Goal: Task Accomplishment & Management: Manage account settings

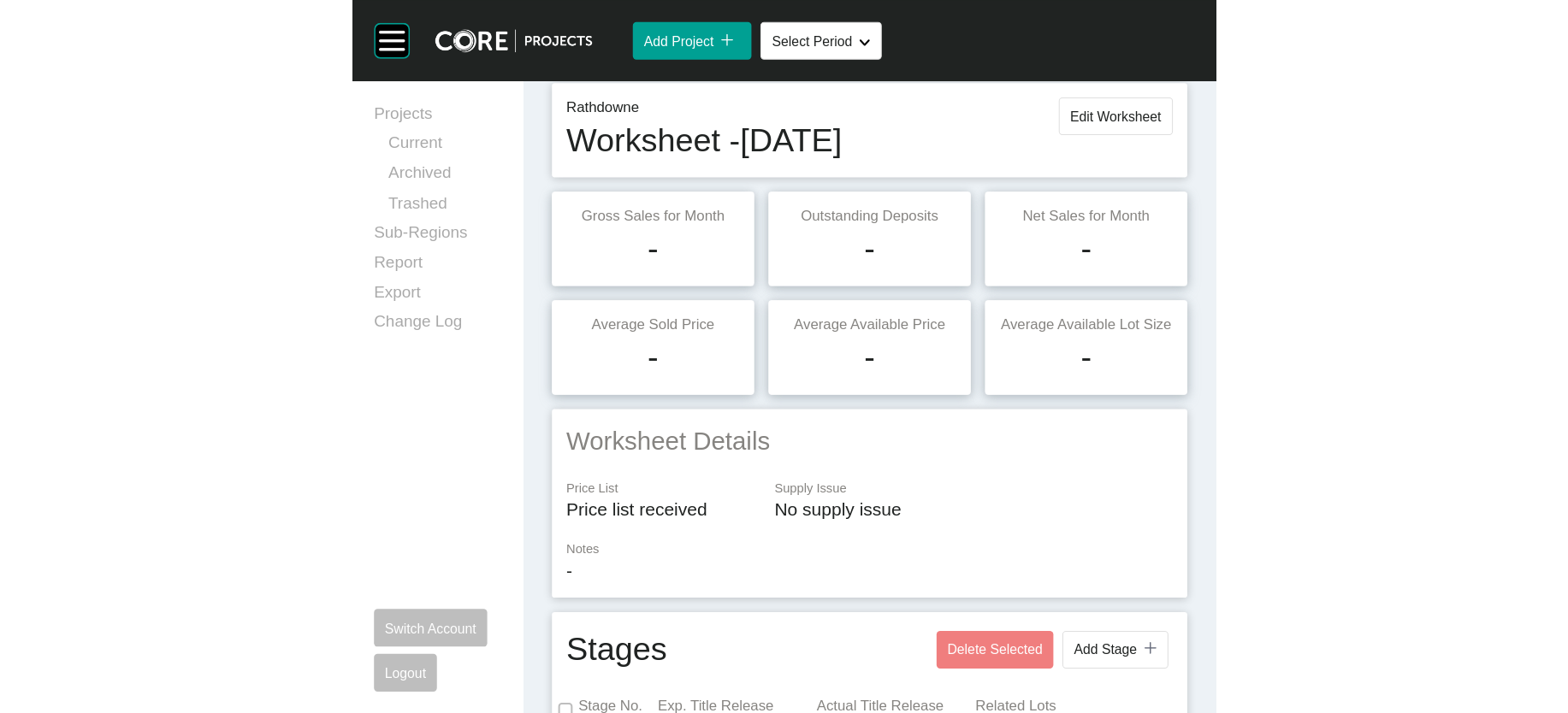
scroll to position [44, 0]
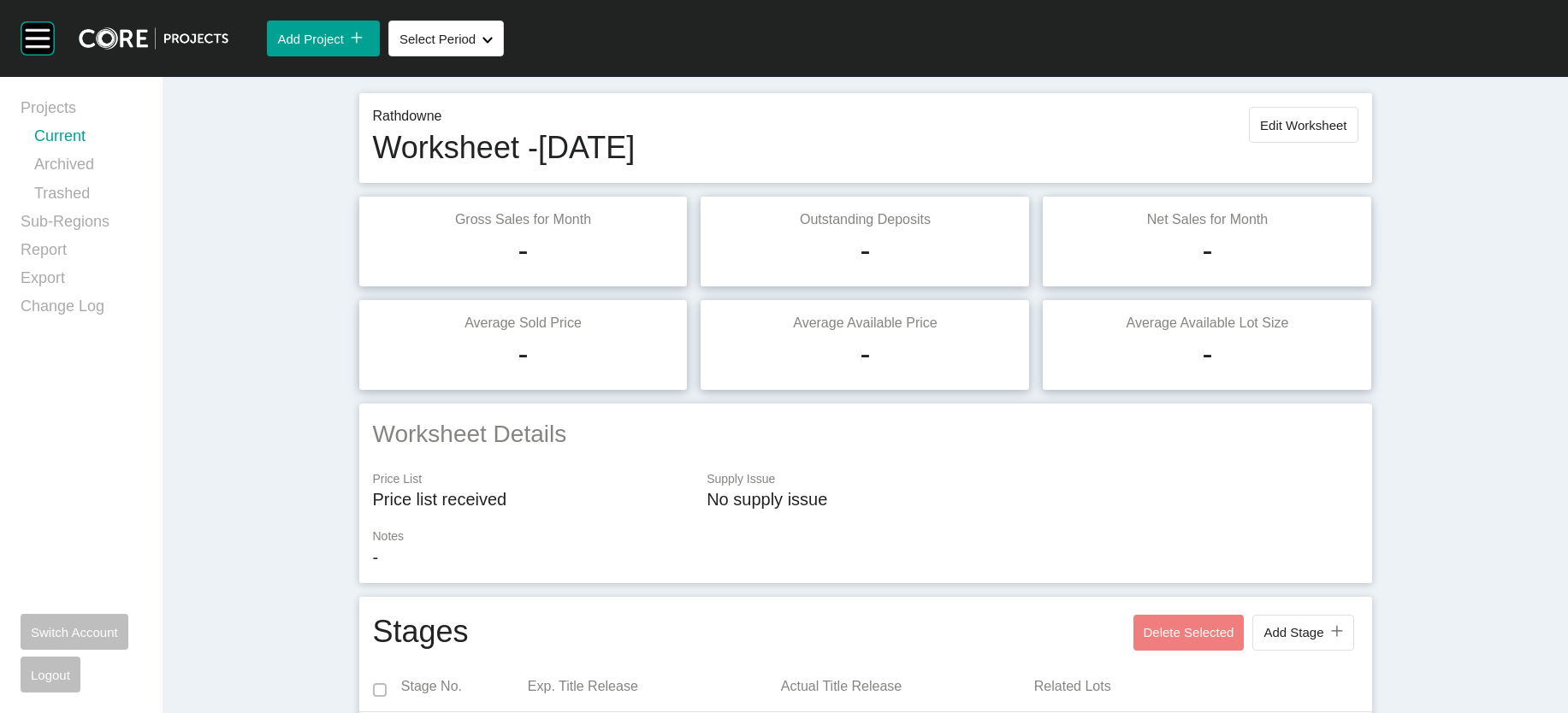
click at [101, 154] on link "Current" at bounding box center [88, 139] width 108 height 28
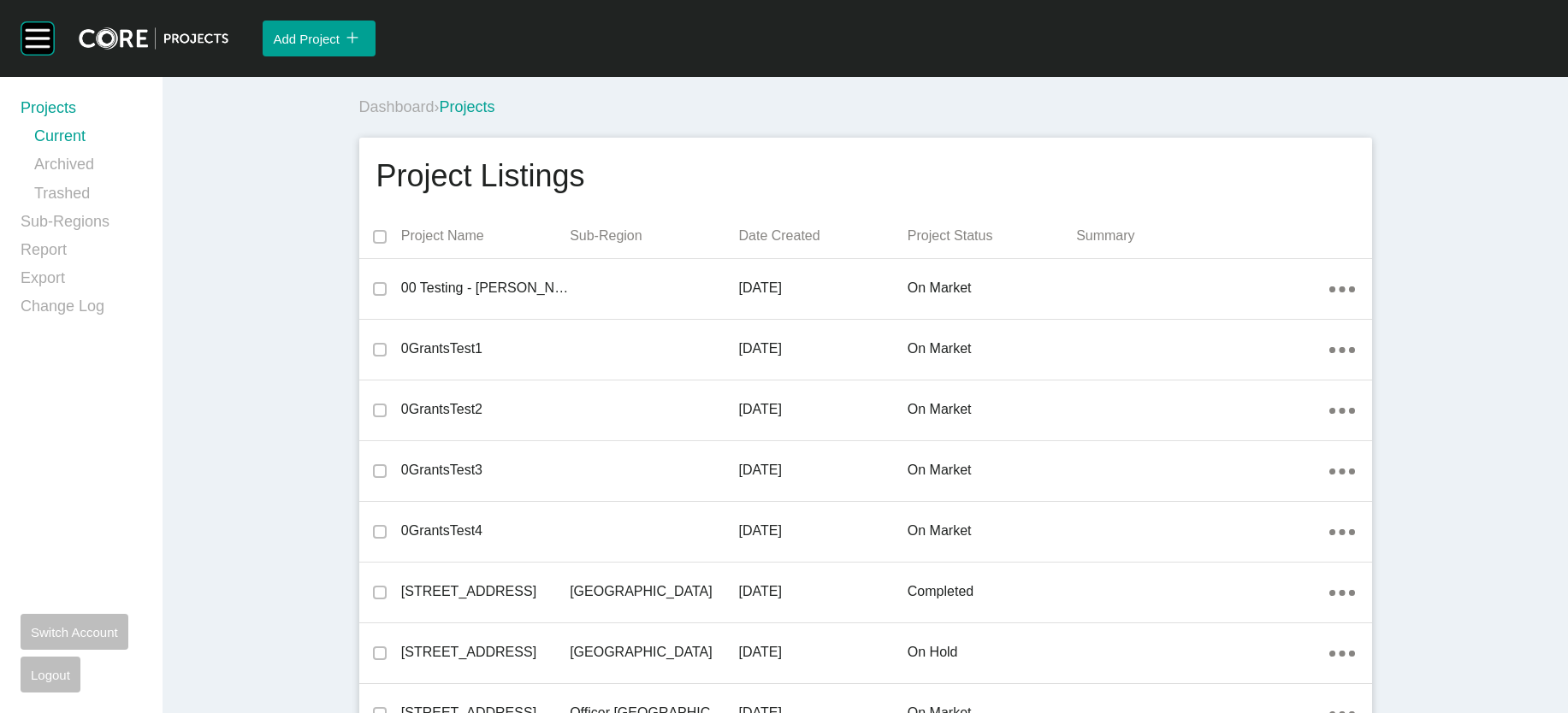
scroll to position [15430, 0]
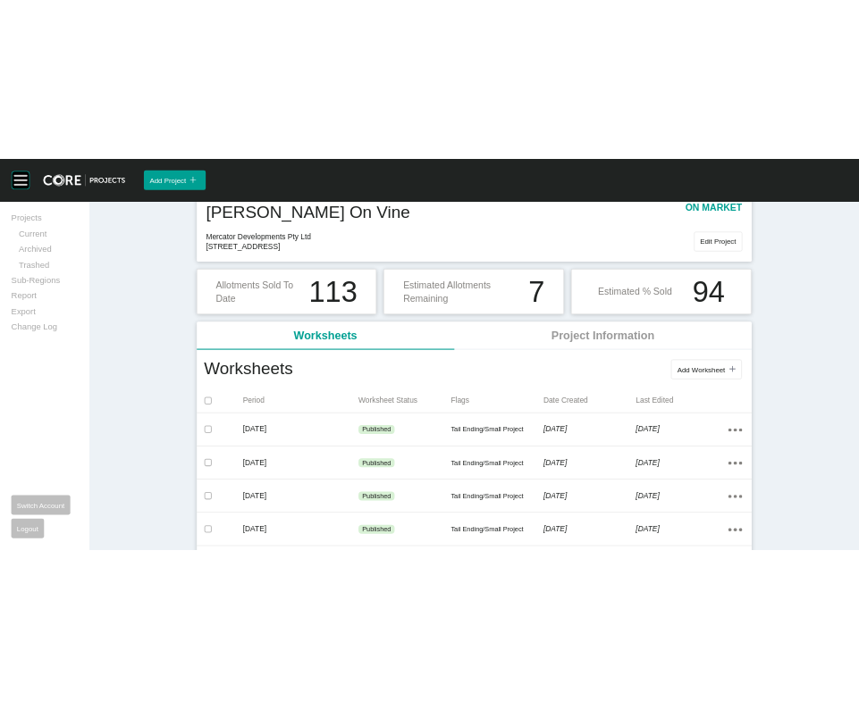
scroll to position [191, 0]
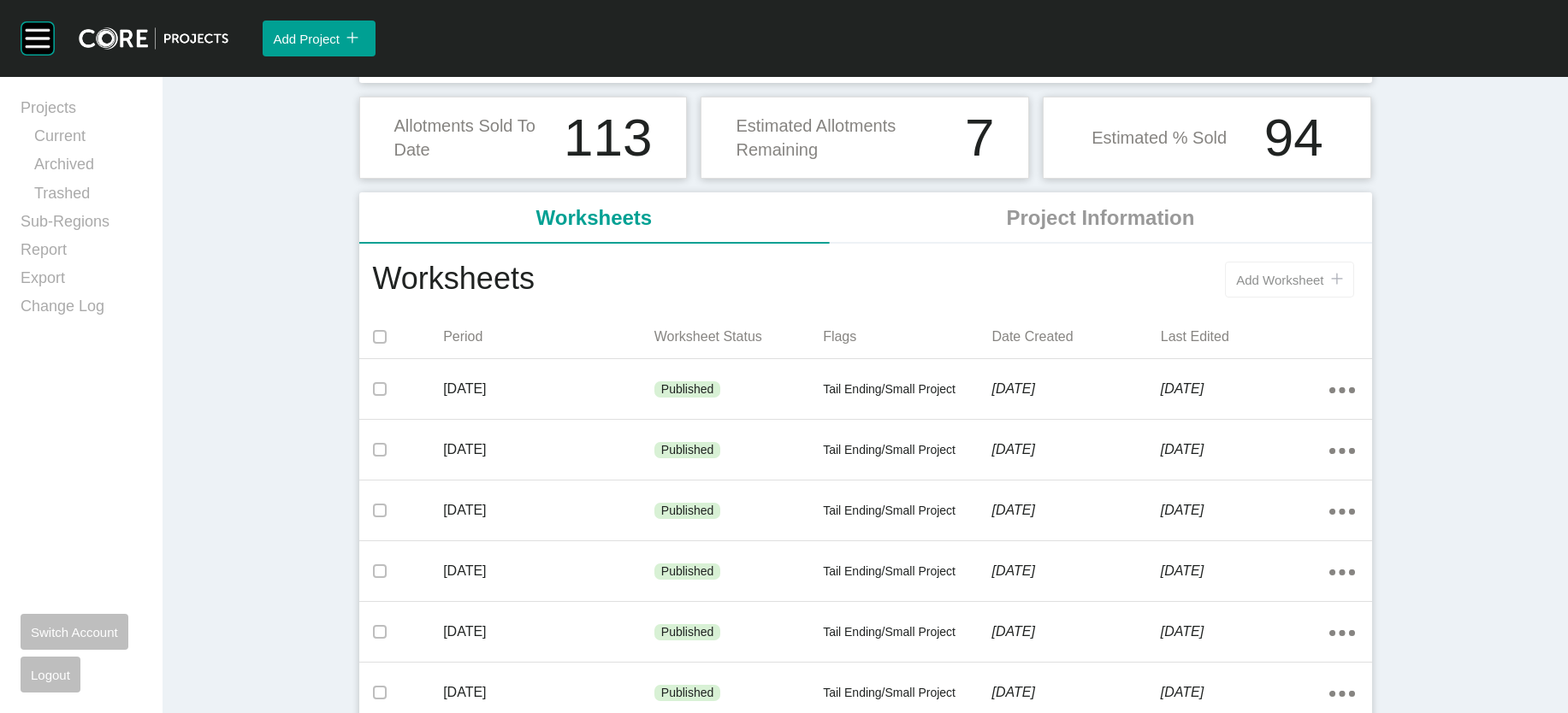
click at [821, 298] on button "Add Worksheet icon/tick copy 11 Created with Sketch." at bounding box center [1288, 279] width 128 height 36
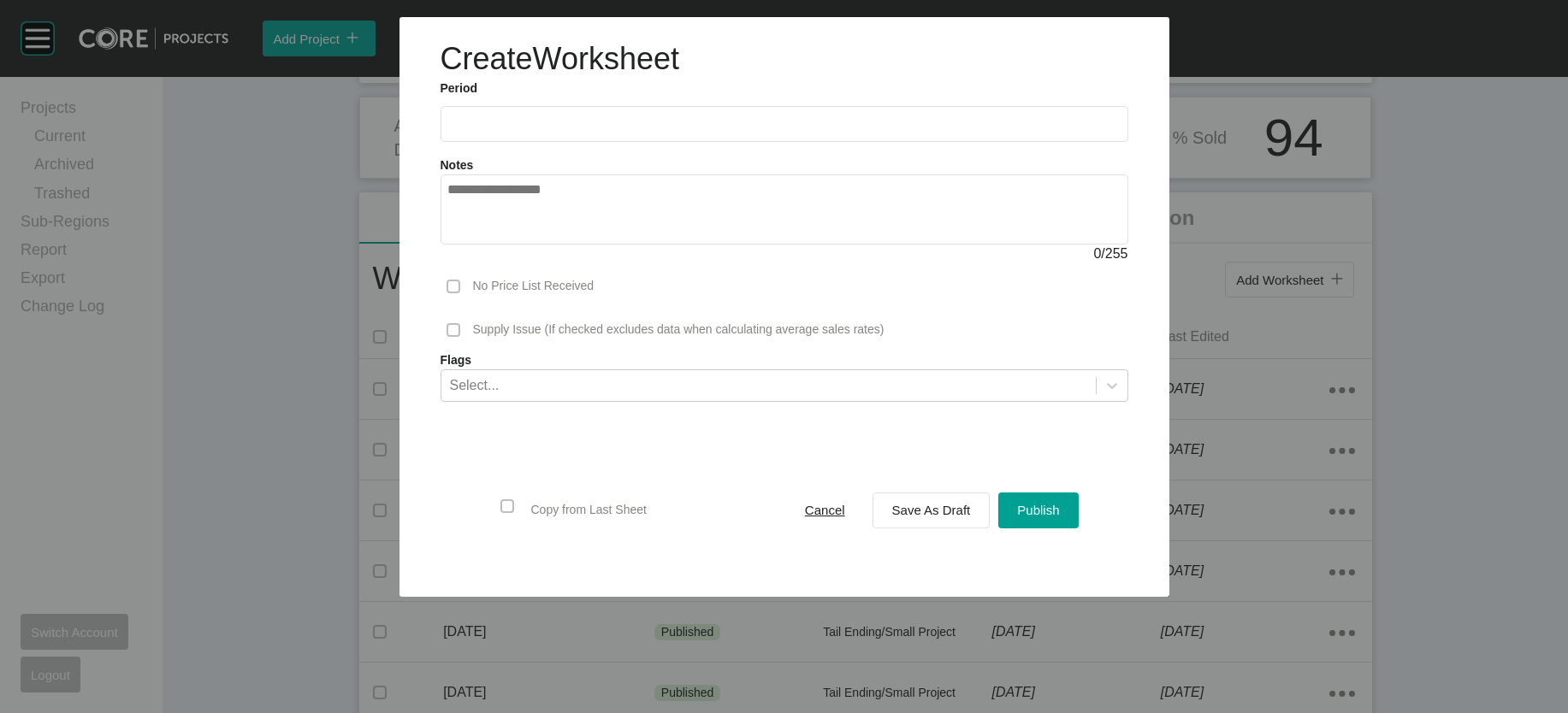
drag, startPoint x: 566, startPoint y: 173, endPoint x: 566, endPoint y: 157, distance: 16.0
click at [566, 171] on form "Period 2025 < > Jan Feb Mar Apr May Jun Jul Aug Sep Oct Nov Dec Notes 0 / 255 N…" at bounding box center [784, 327] width 687 height 495
click at [566, 131] on input "text" at bounding box center [784, 123] width 672 height 14
click at [502, 263] on li "Aug" at bounding box center [530, 249] width 57 height 29
type input "**********"
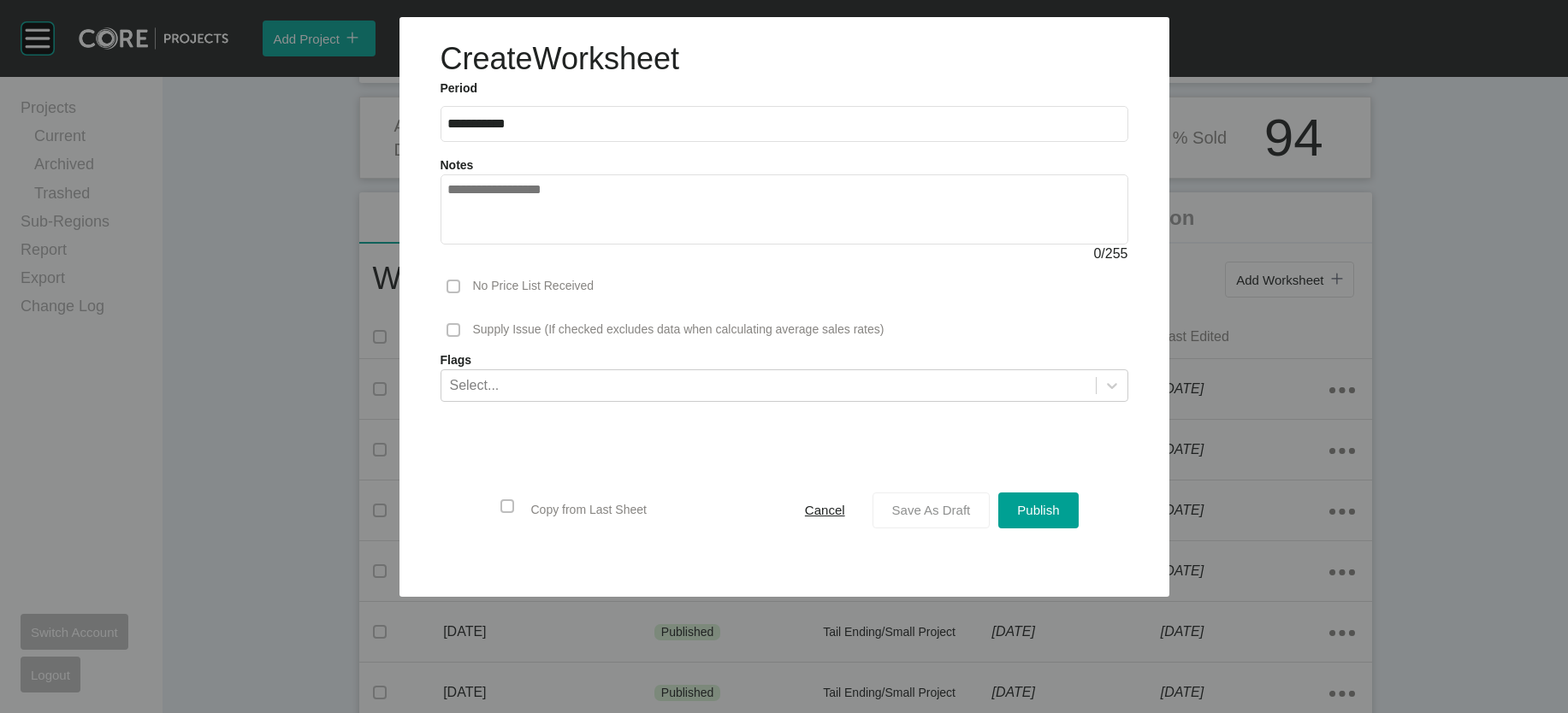
click at [821, 528] on button "Save As Draft" at bounding box center [930, 511] width 118 height 36
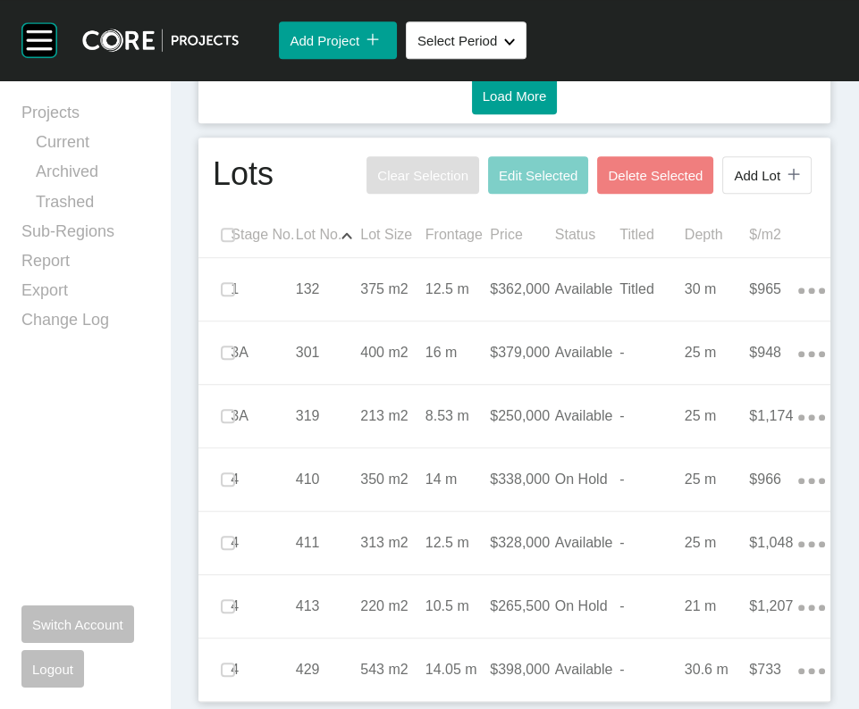
scroll to position [1824, 0]
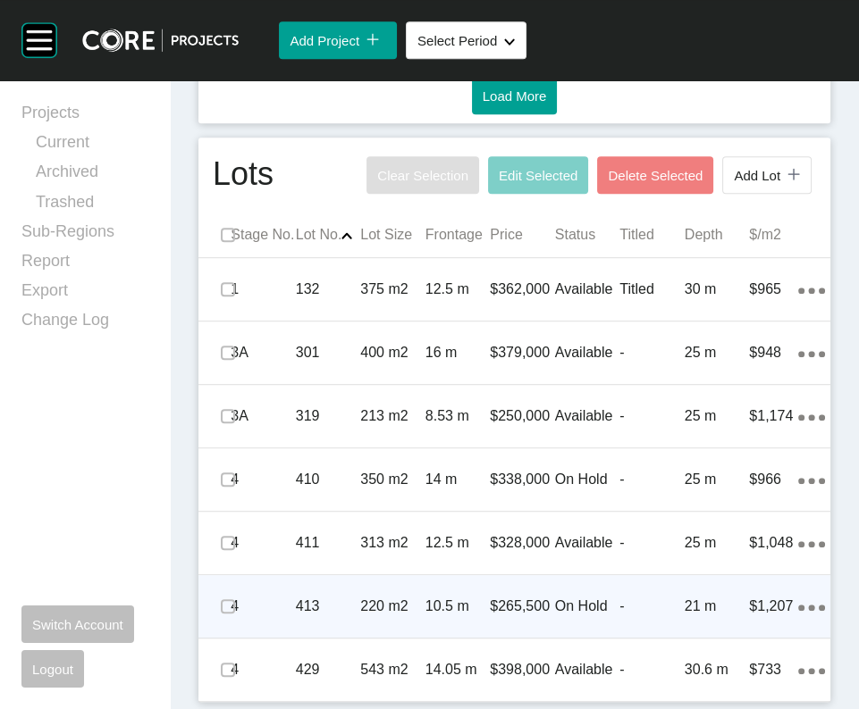
click at [642, 597] on p "-" at bounding box center [651, 607] width 65 height 20
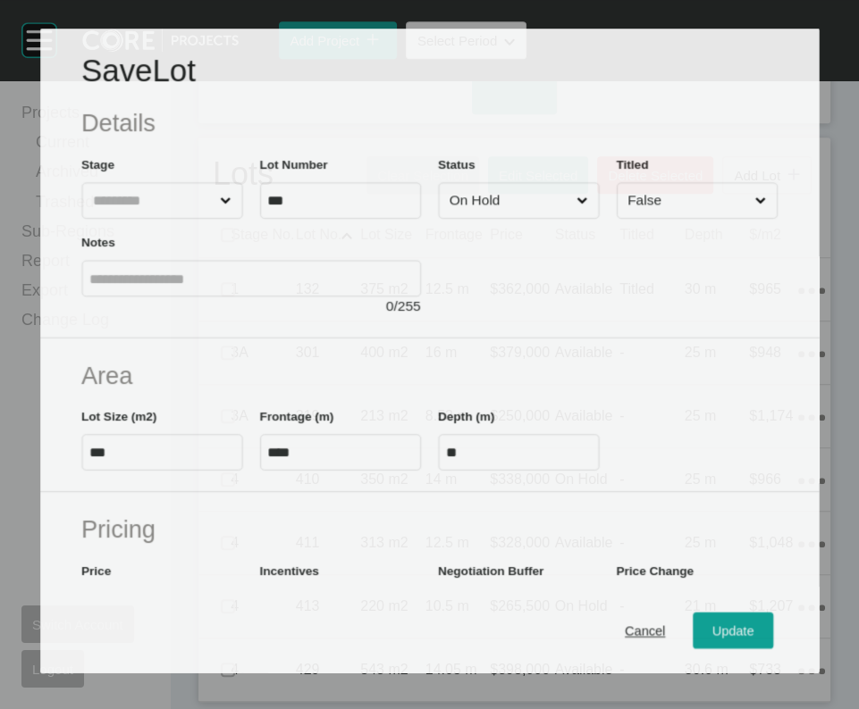
scroll to position [1756, 0]
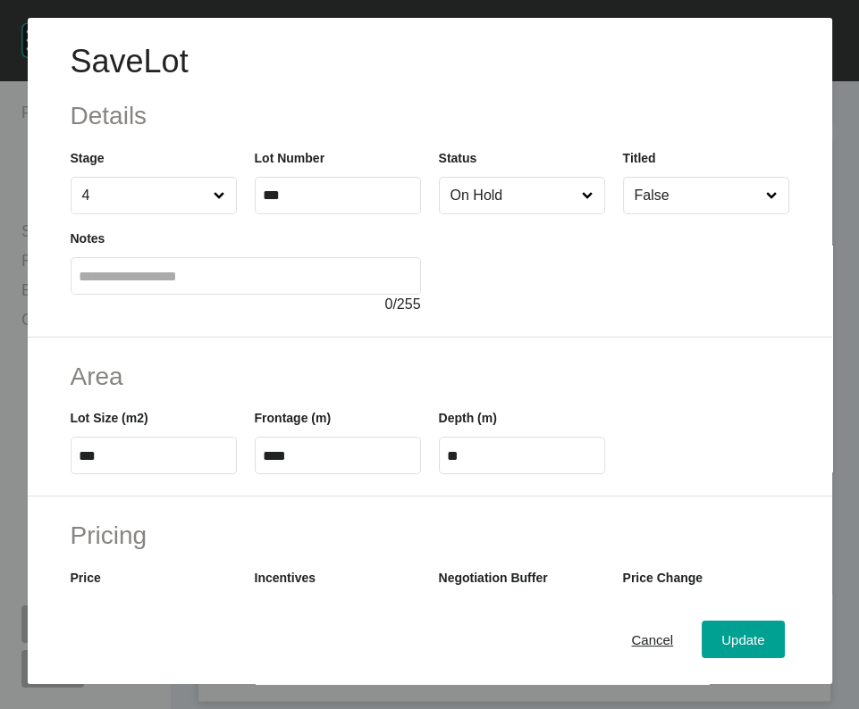
click at [578, 214] on span at bounding box center [587, 196] width 19 height 36
click at [578, 214] on input "On Hold" at bounding box center [513, 196] width 132 height 36
click at [732, 639] on span "Update" at bounding box center [742, 640] width 43 height 15
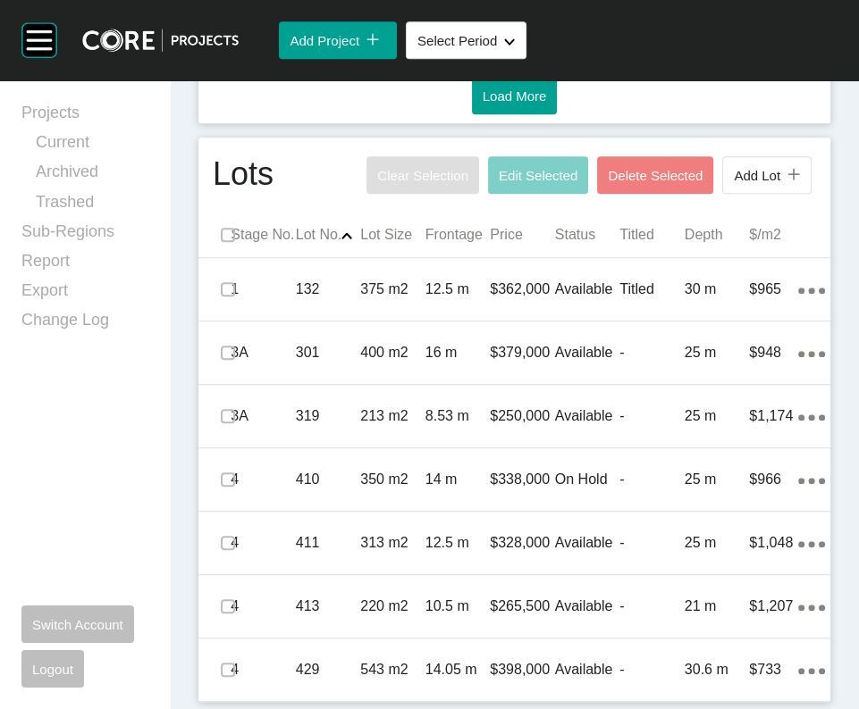
scroll to position [1496, 0]
click at [780, 183] on span "Add Lot" at bounding box center [757, 175] width 46 height 15
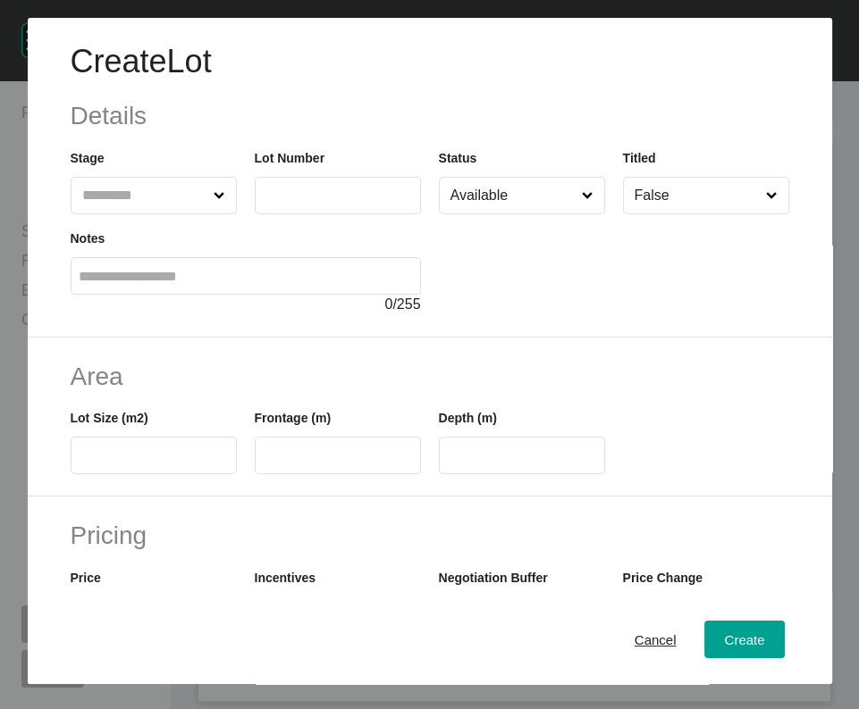
click at [148, 214] on input "text" at bounding box center [145, 196] width 132 height 36
click at [335, 203] on input "text" at bounding box center [338, 195] width 150 height 15
type input "***"
click at [113, 464] on input "text" at bounding box center [154, 456] width 150 height 15
click at [634, 648] on span "Cancel" at bounding box center [655, 640] width 42 height 15
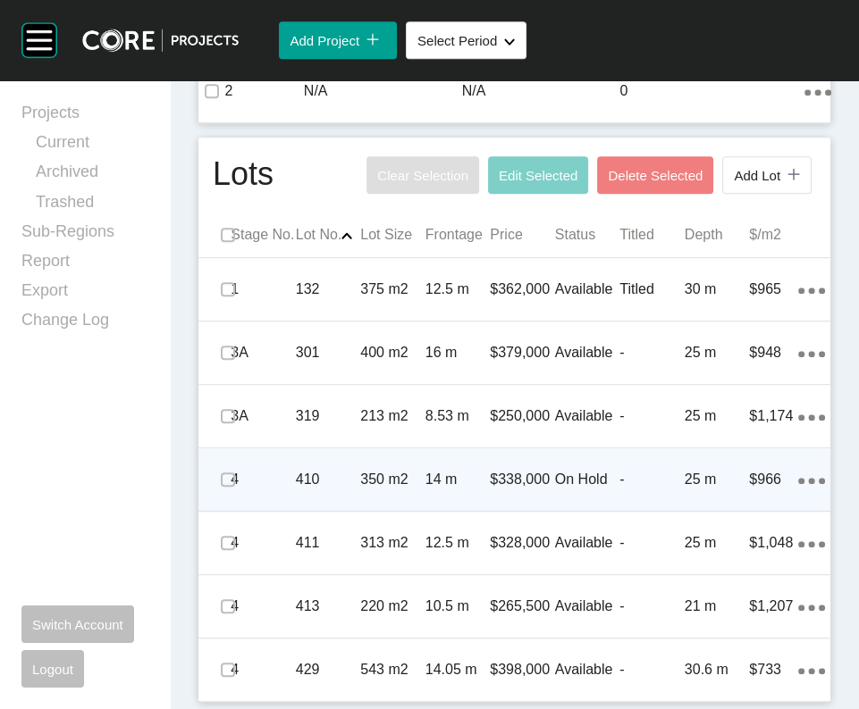
click at [645, 490] on p "-" at bounding box center [651, 480] width 65 height 20
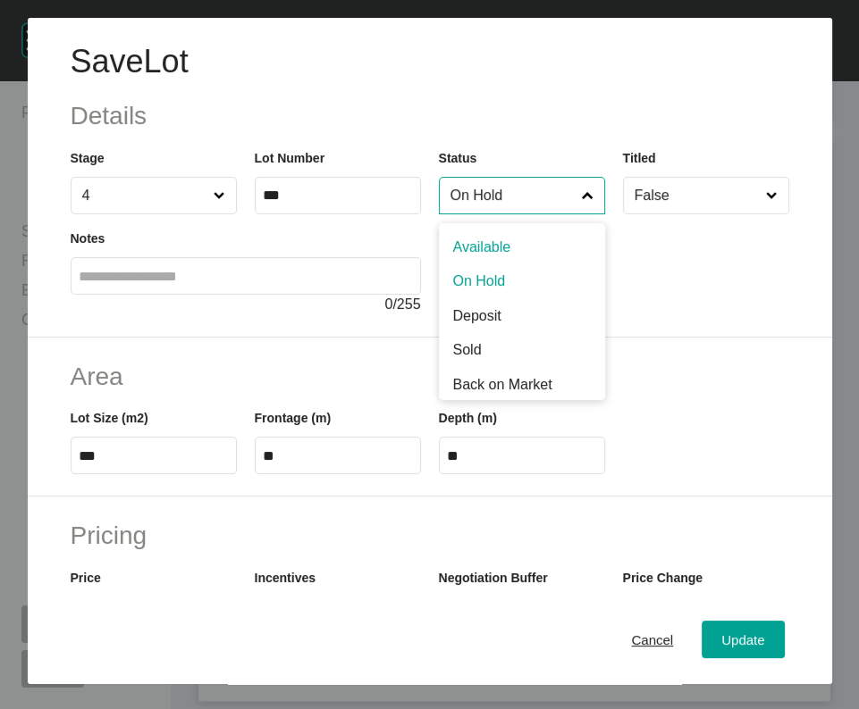
drag, startPoint x: 529, startPoint y: 254, endPoint x: 519, endPoint y: 272, distance: 20.4
click at [531, 214] on input "On Hold" at bounding box center [513, 196] width 132 height 36
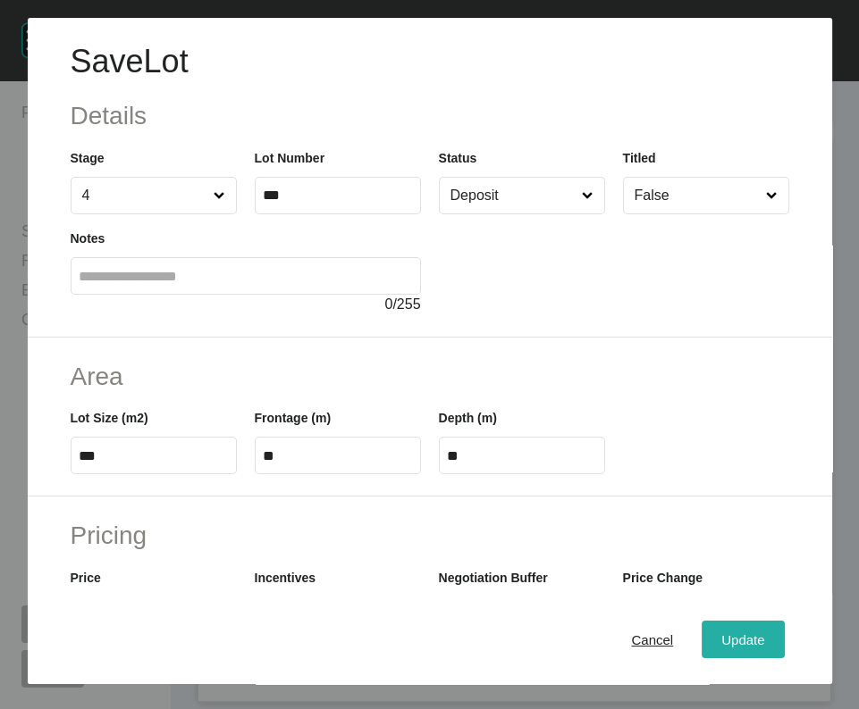
click at [701, 642] on button "Update" at bounding box center [742, 640] width 82 height 38
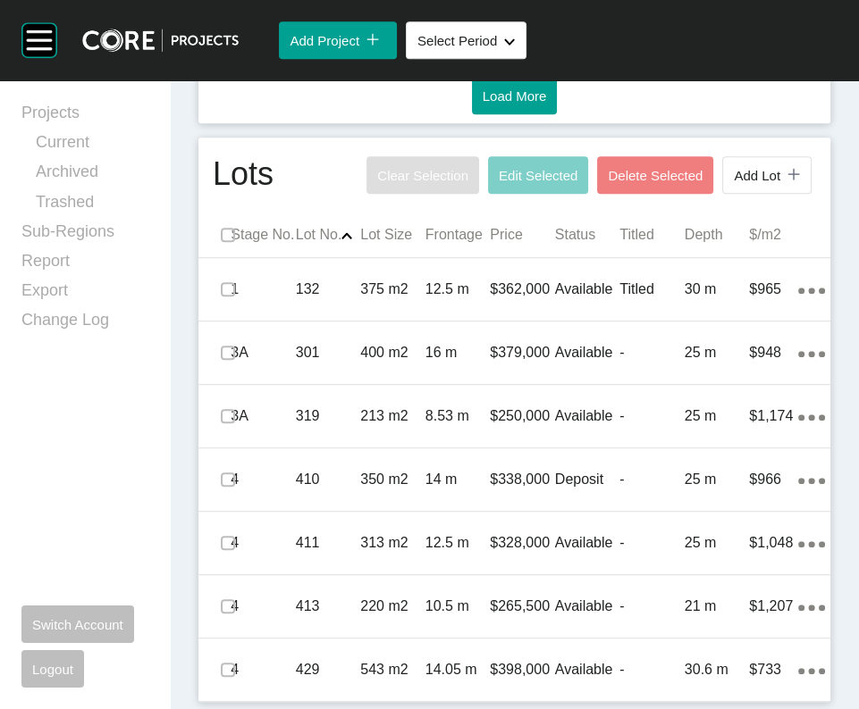
scroll to position [1792, 0]
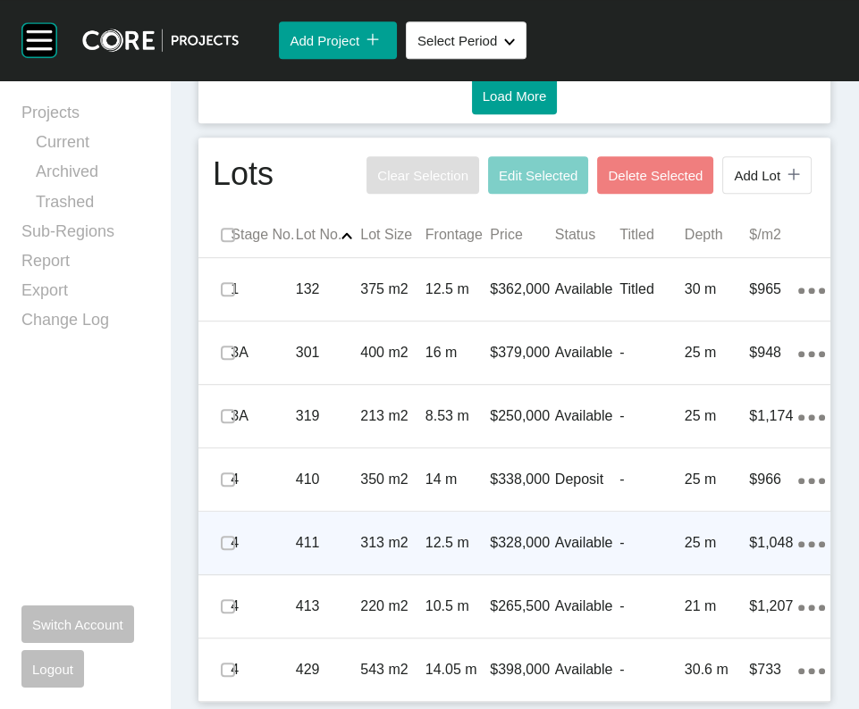
click at [598, 533] on p "Available" at bounding box center [587, 543] width 65 height 20
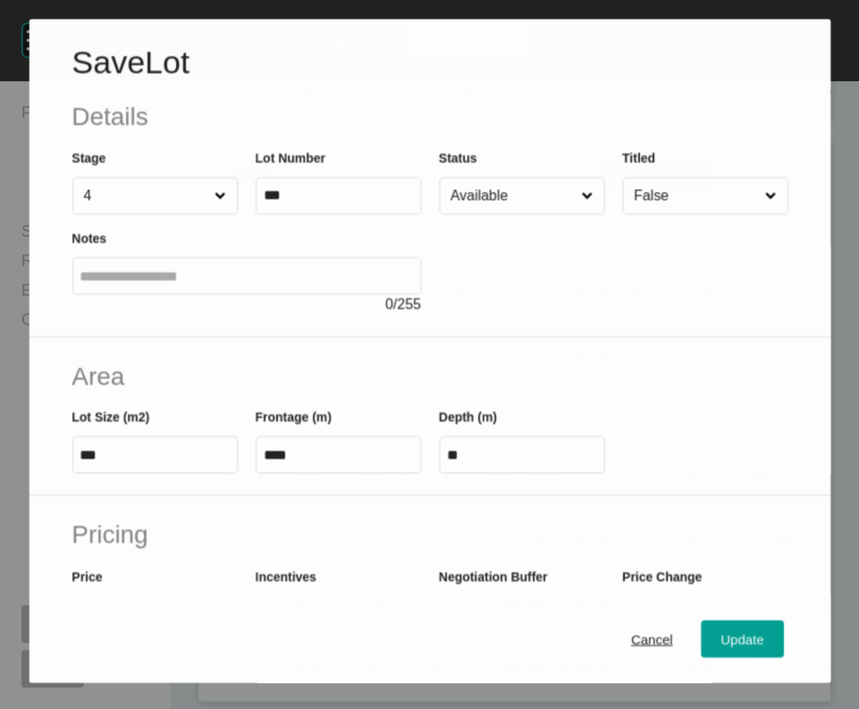
scroll to position [1723, 0]
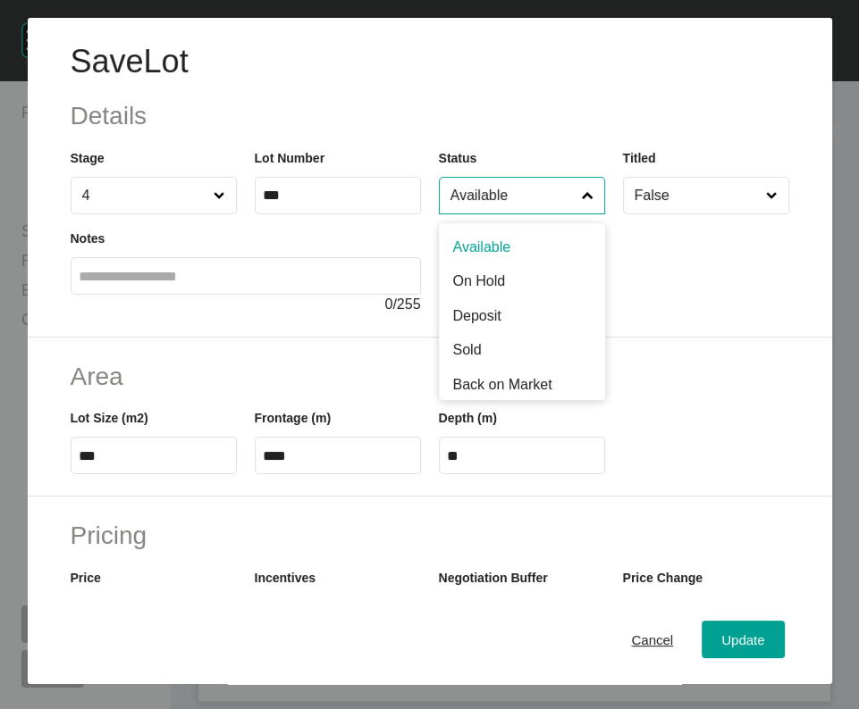
click at [549, 214] on input "Available" at bounding box center [513, 196] width 132 height 36
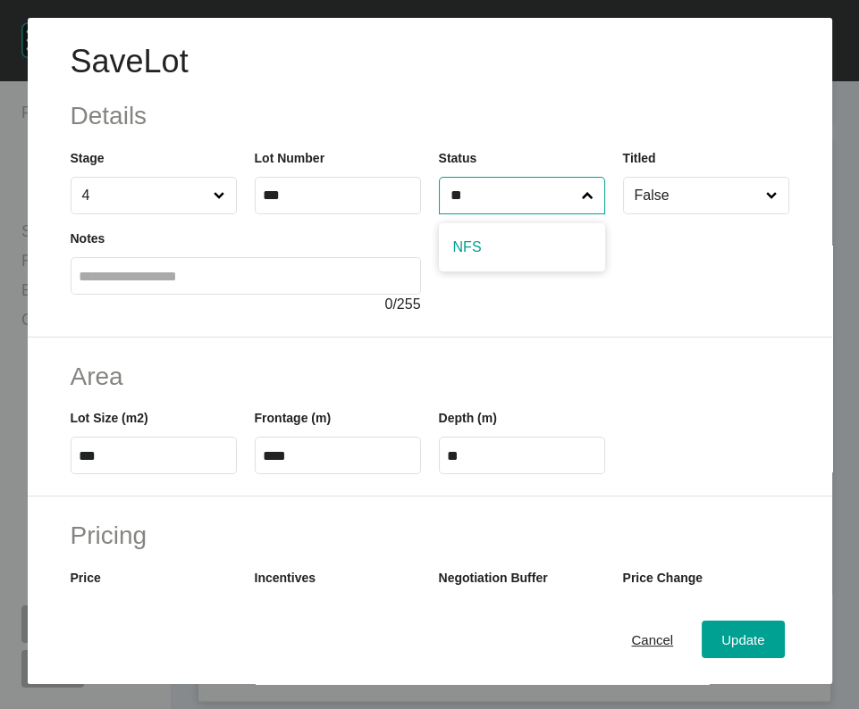
type input "**"
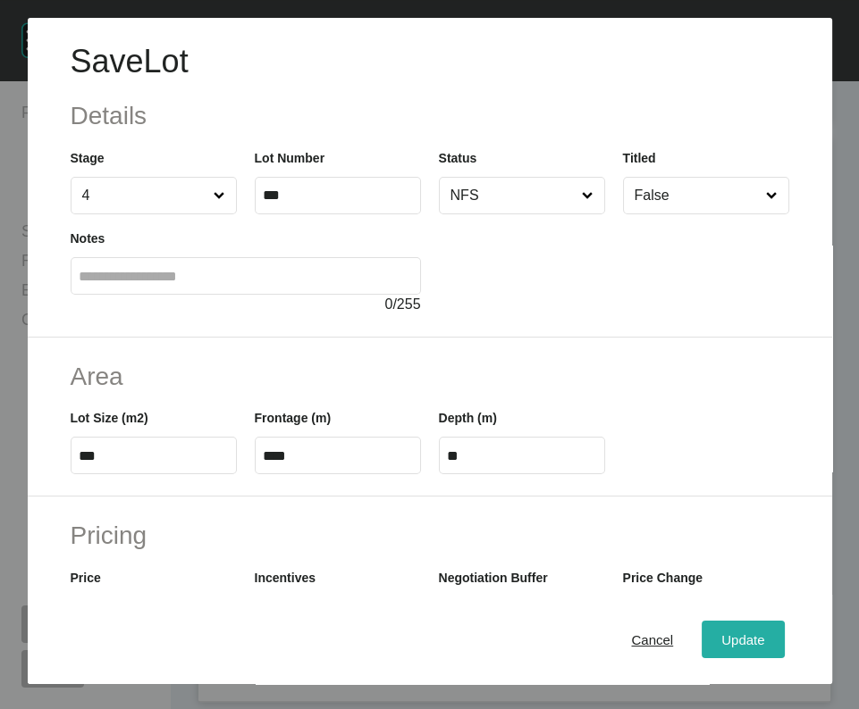
click at [743, 641] on span "Update" at bounding box center [742, 640] width 43 height 15
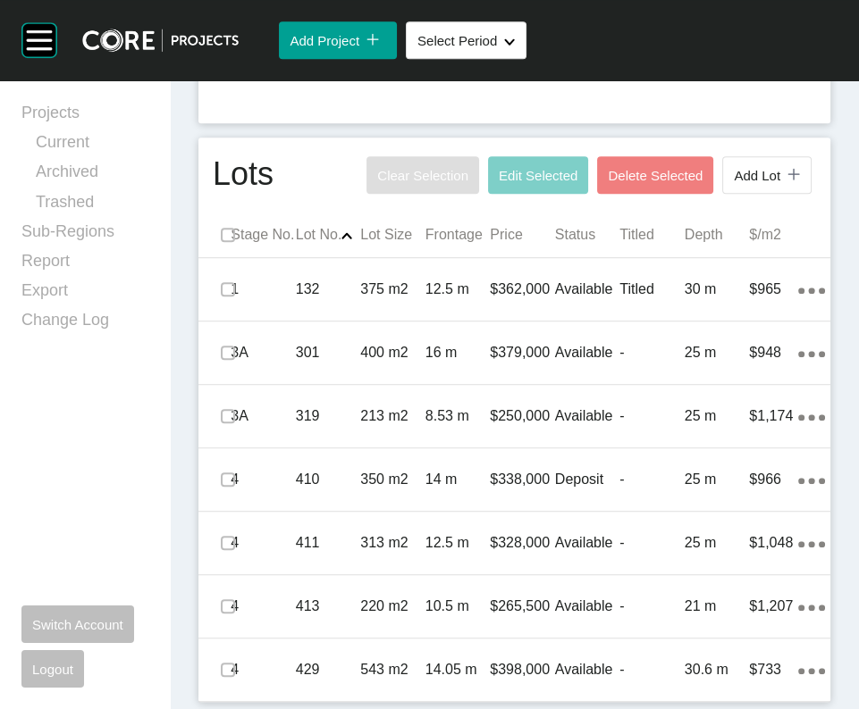
scroll to position [1791, 0]
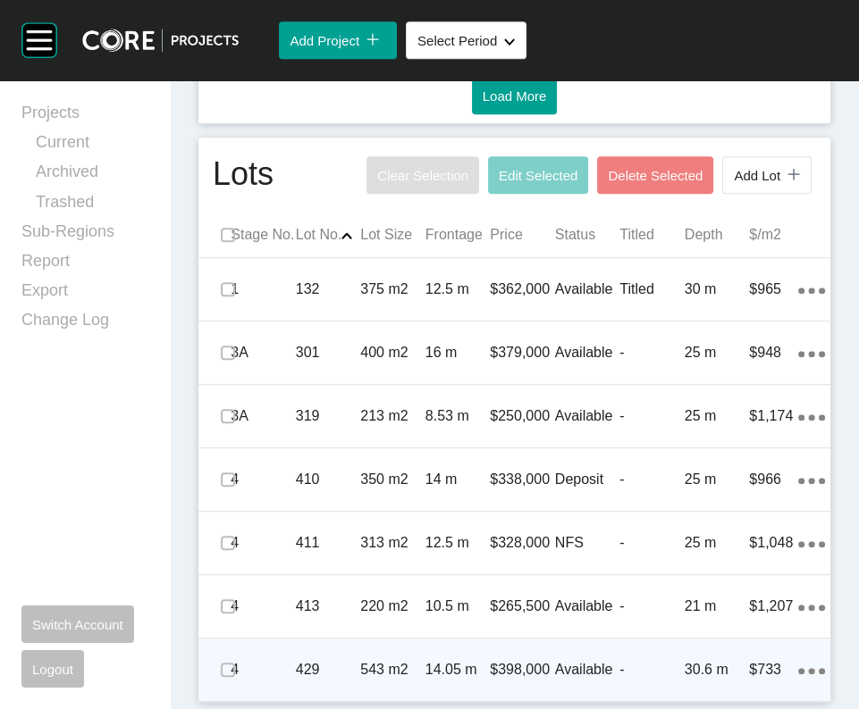
click at [717, 660] on p "30.6 m" at bounding box center [716, 670] width 65 height 20
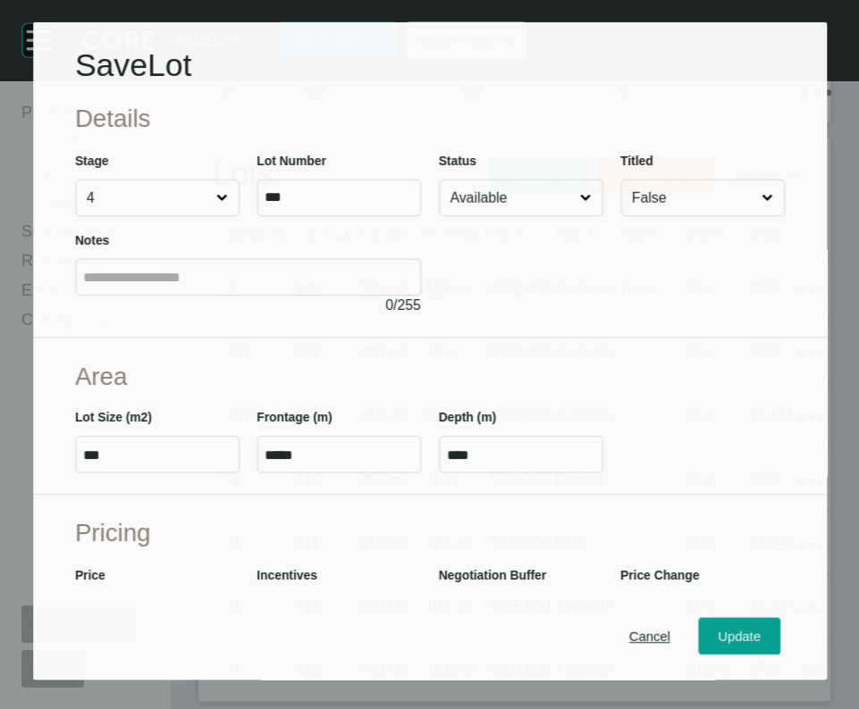
scroll to position [1723, 0]
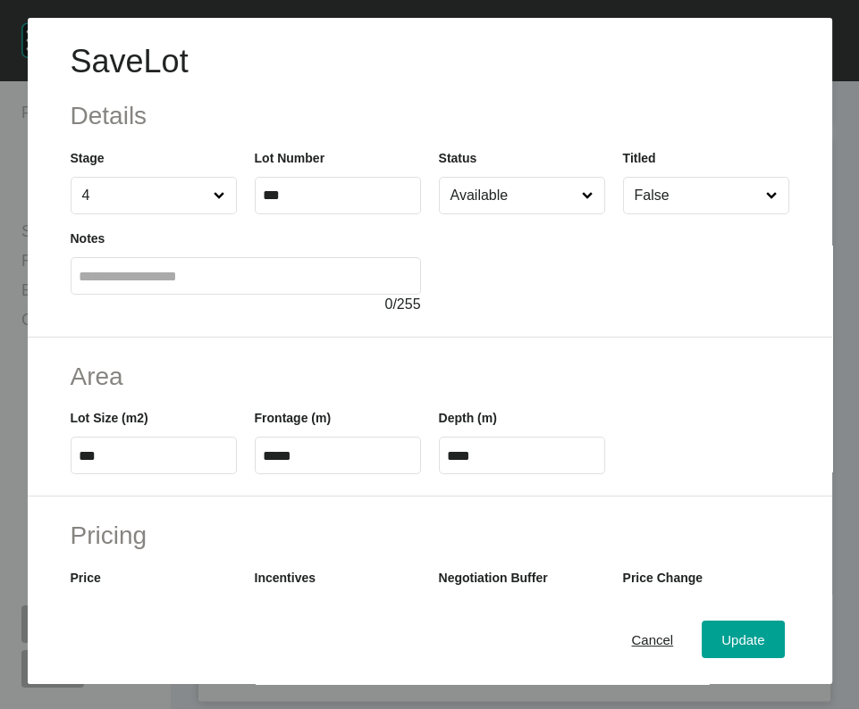
click at [556, 214] on input "Available" at bounding box center [513, 196] width 132 height 36
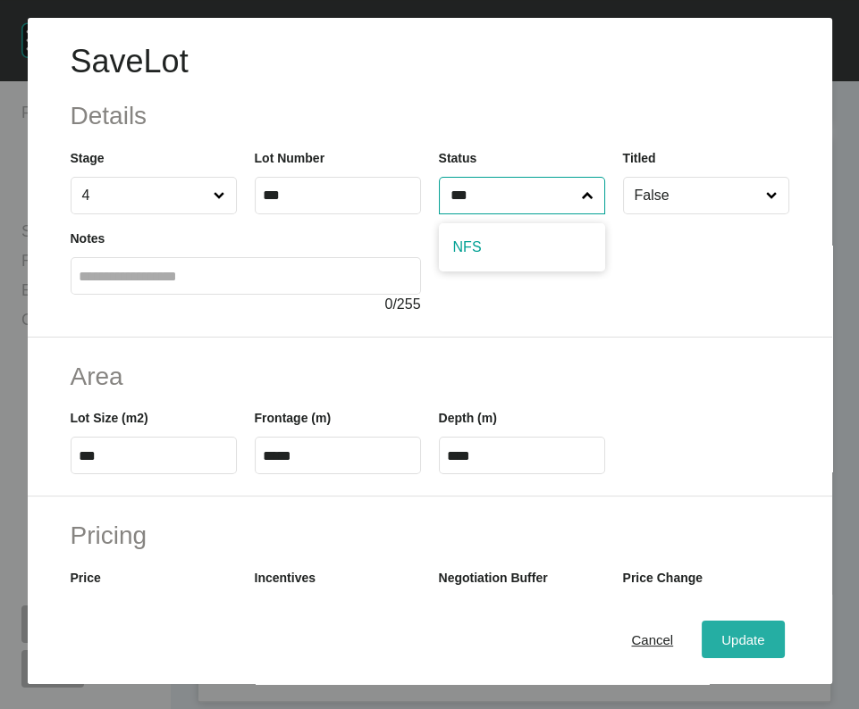
type input "***"
click at [717, 648] on div "Update" at bounding box center [743, 640] width 52 height 24
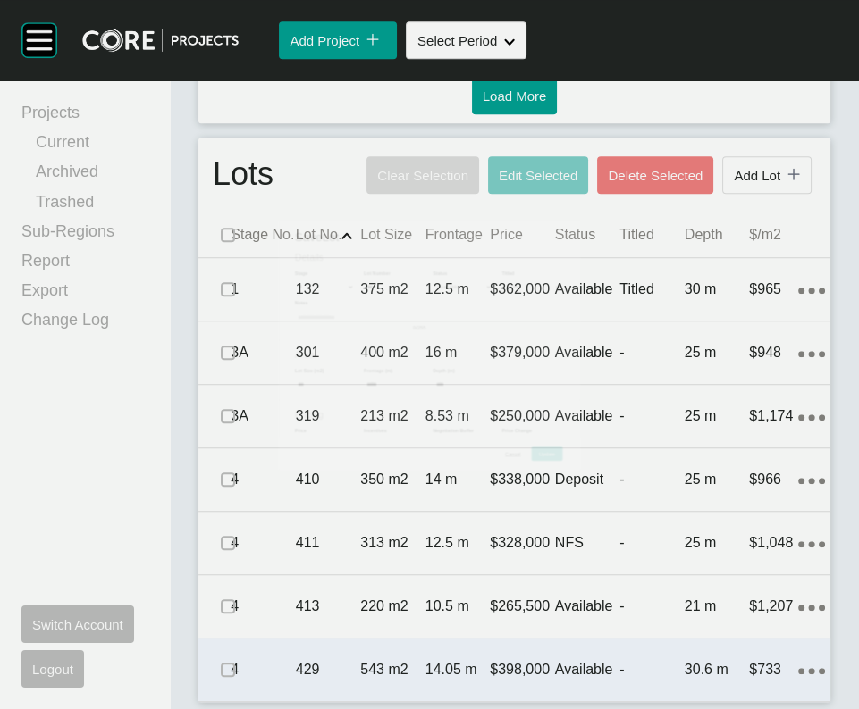
scroll to position [1791, 0]
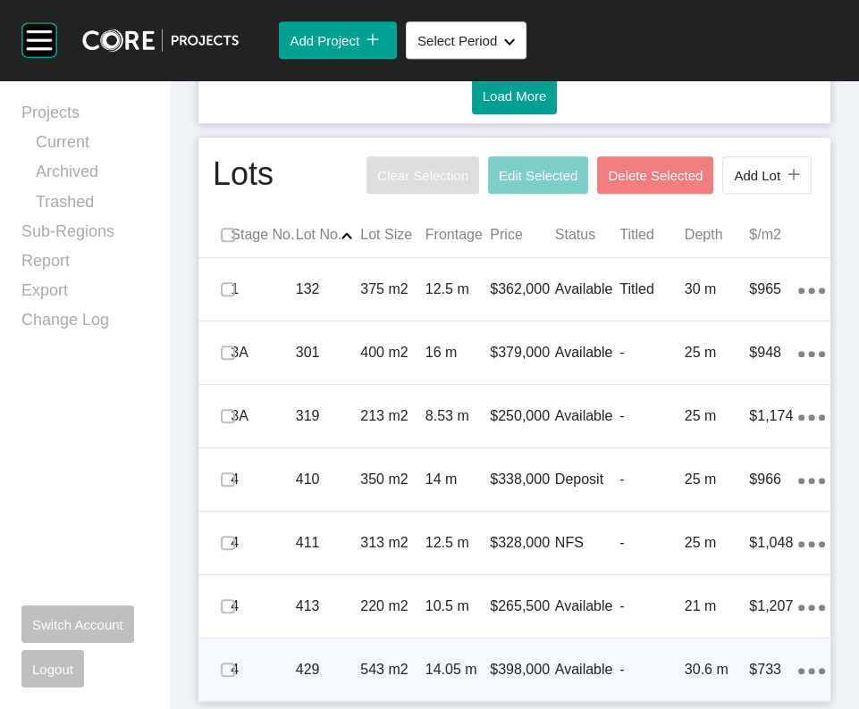
click at [684, 660] on p "30.6 m" at bounding box center [716, 670] width 65 height 20
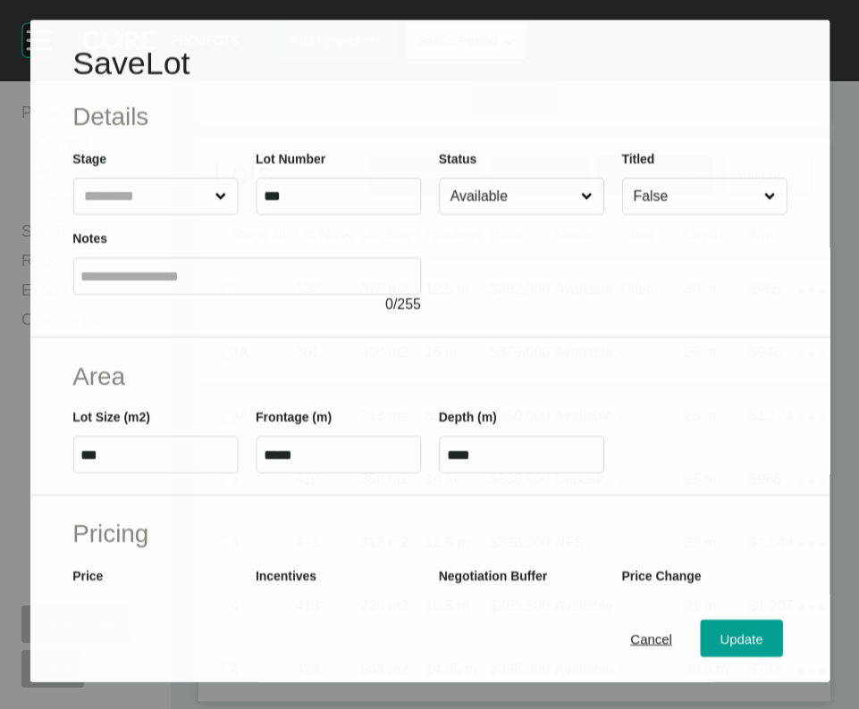
scroll to position [1723, 0]
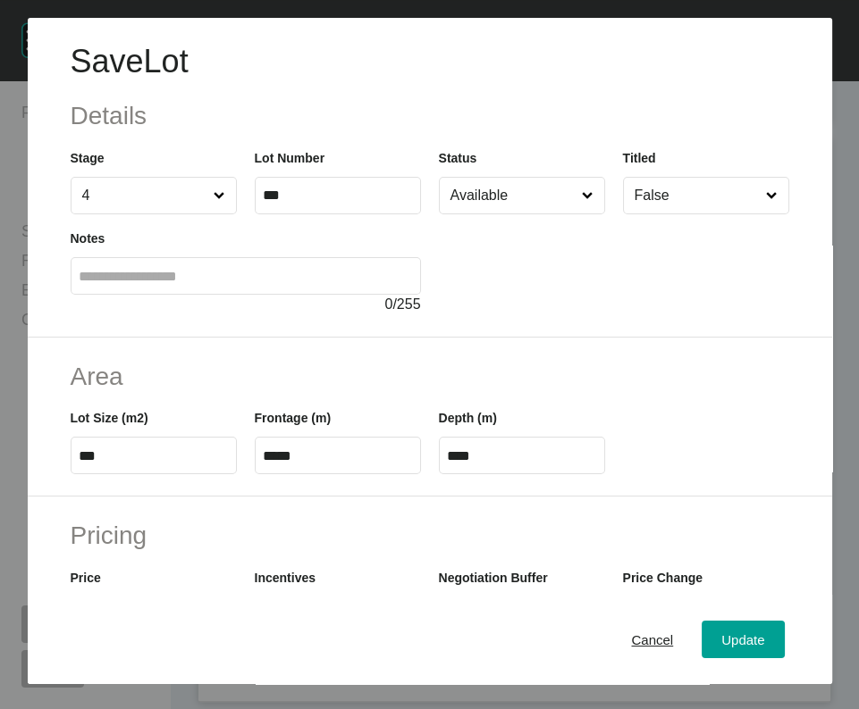
click at [549, 214] on input "Available" at bounding box center [513, 196] width 132 height 36
type input "**"
drag, startPoint x: 521, startPoint y: 323, endPoint x: 521, endPoint y: 308, distance: 15.2
click at [721, 647] on span "Update" at bounding box center [742, 640] width 43 height 15
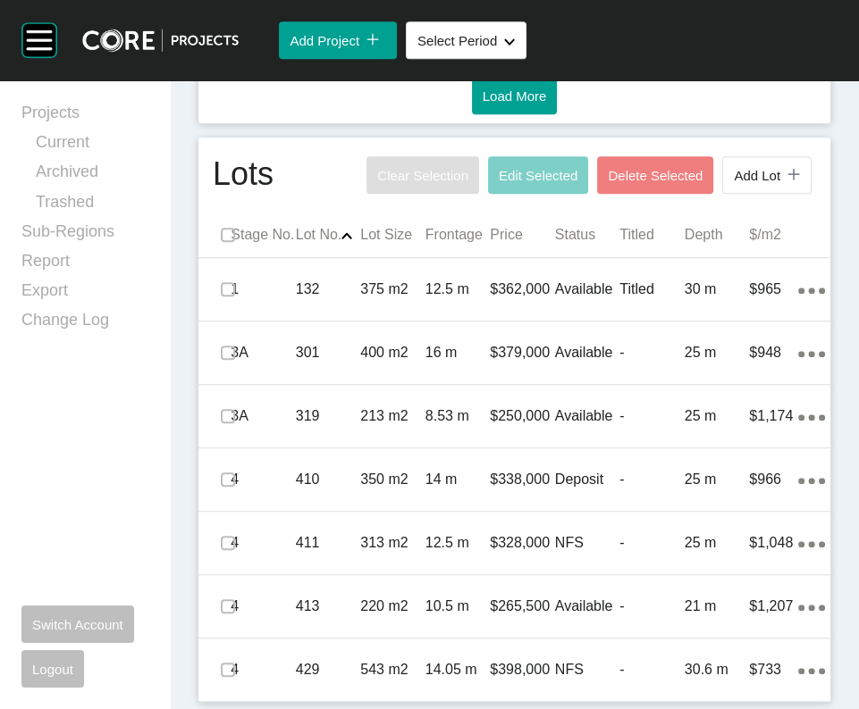
scroll to position [1411, 0]
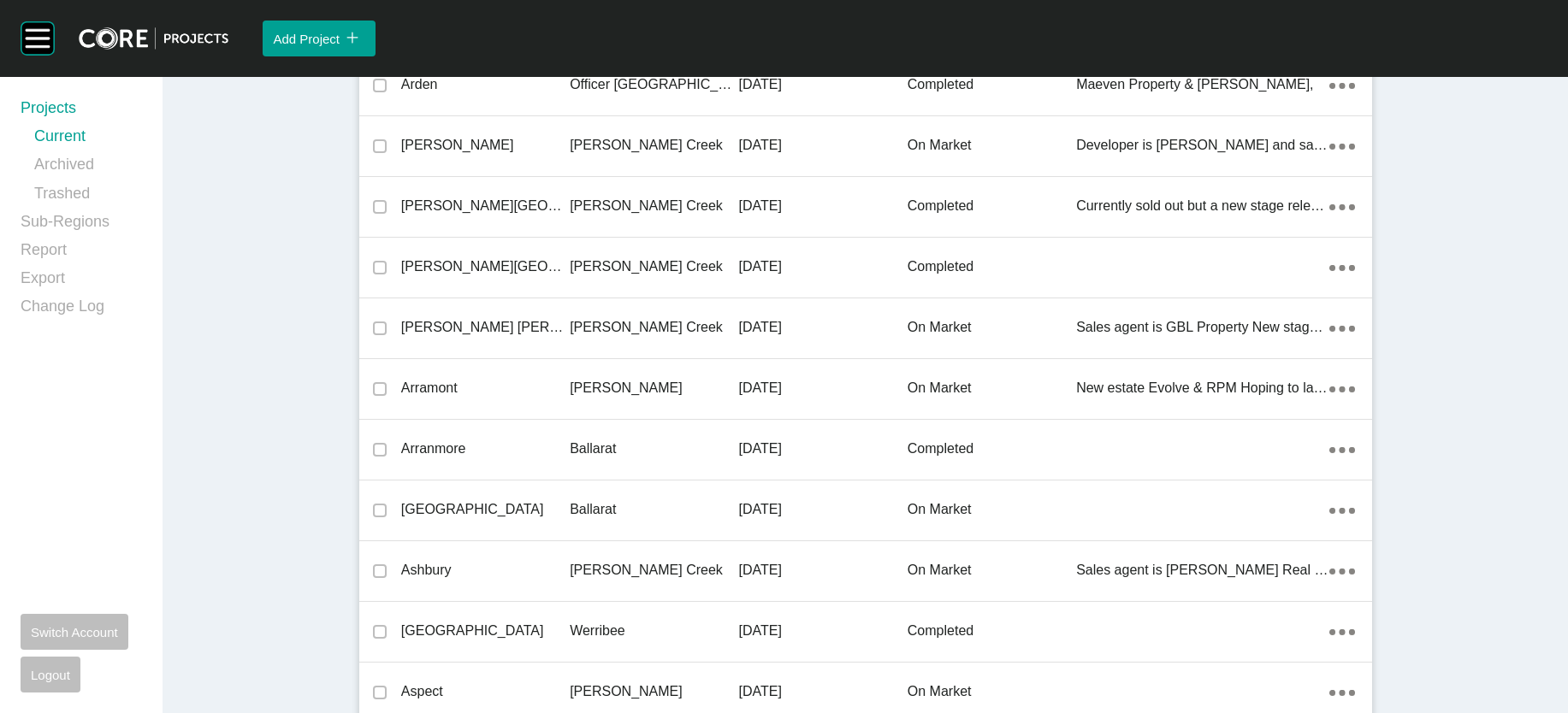
scroll to position [37514, 0]
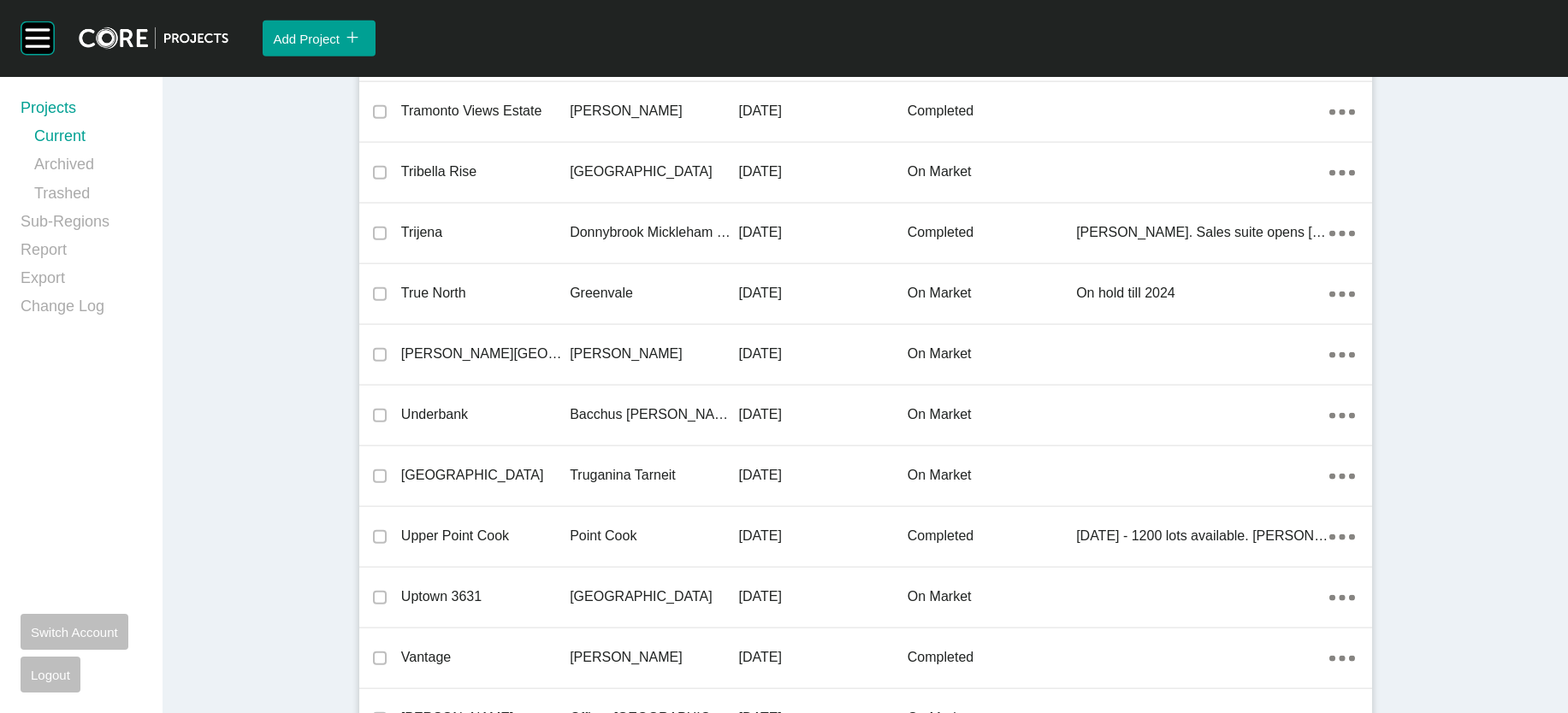
drag, startPoint x: 478, startPoint y: 351, endPoint x: 437, endPoint y: 352, distance: 41.0
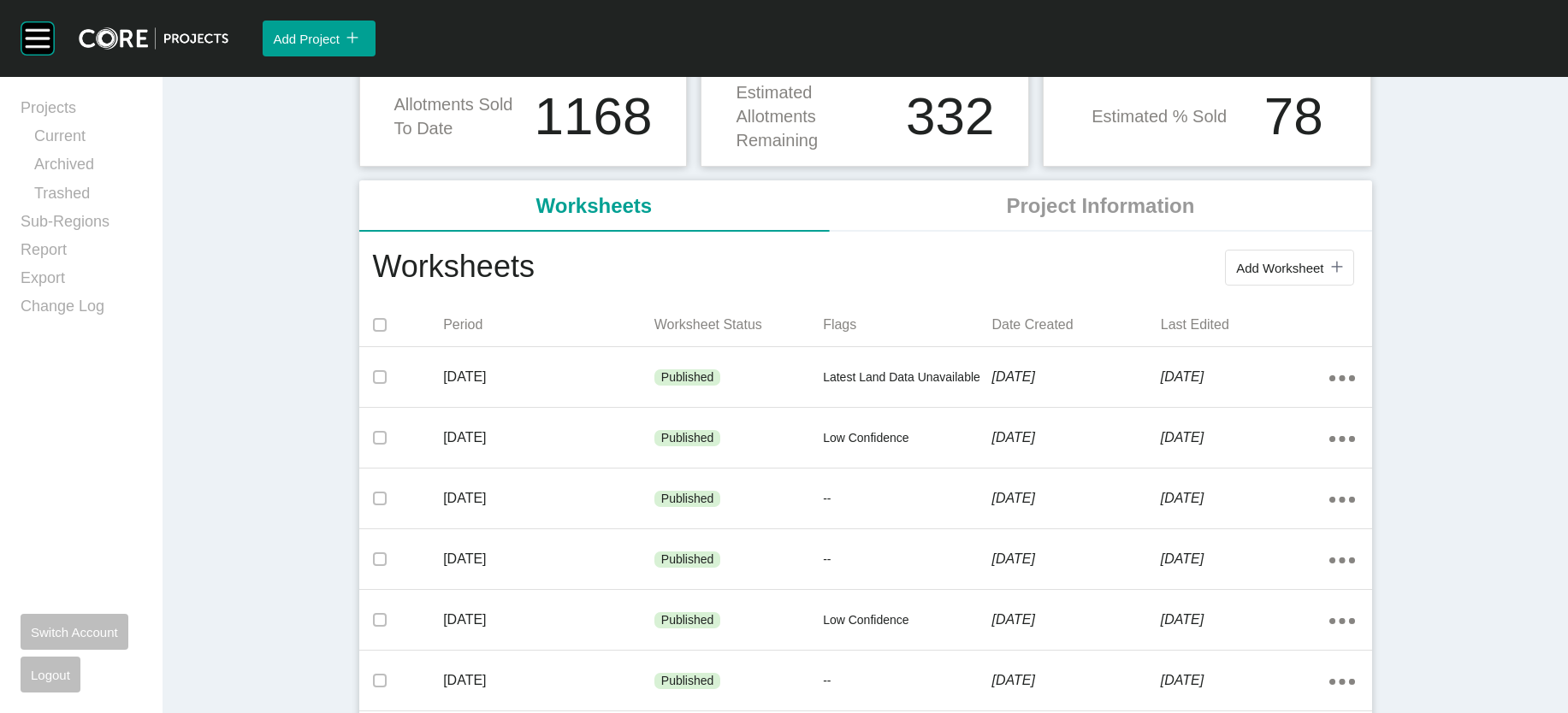
scroll to position [268, 0]
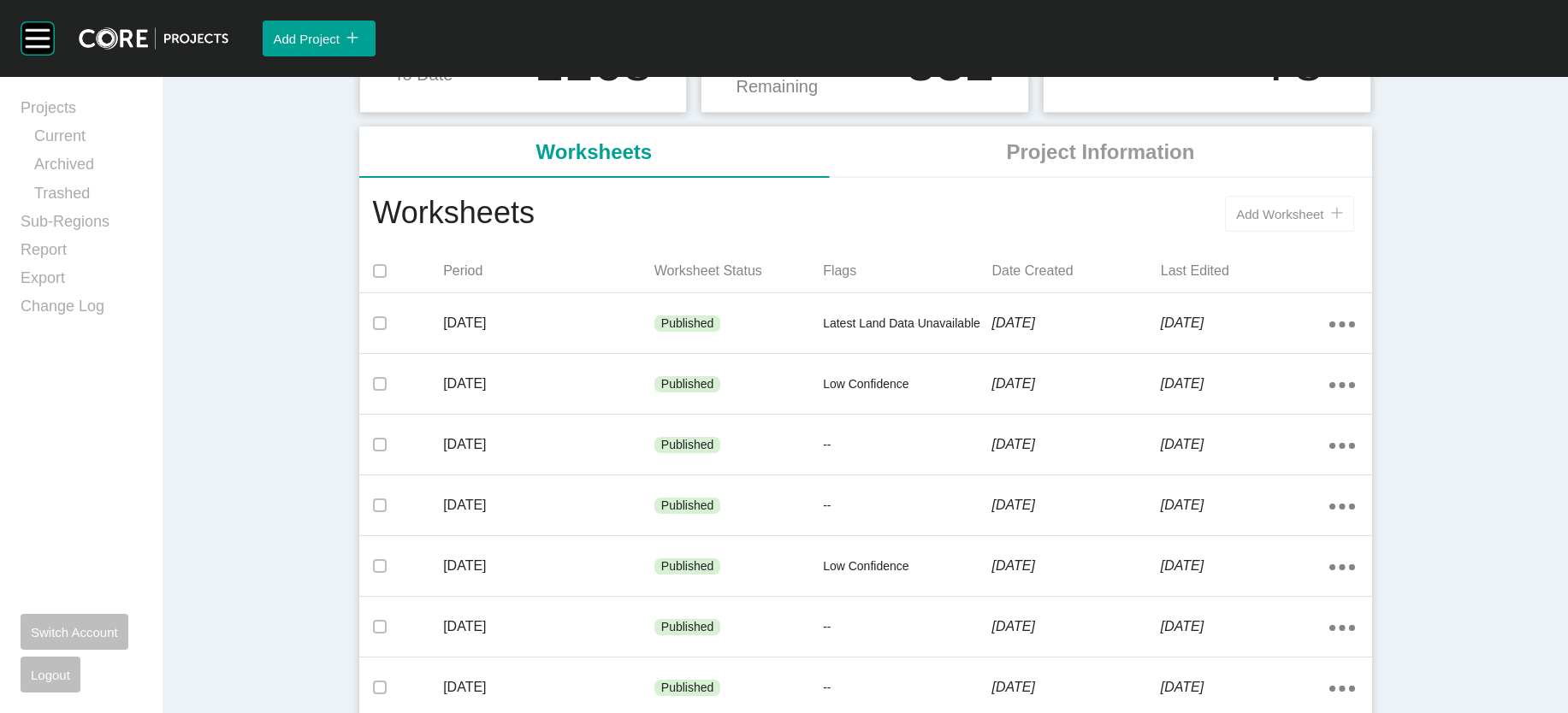
click at [1323, 221] on span "Add Worksheet" at bounding box center [1279, 213] width 87 height 14
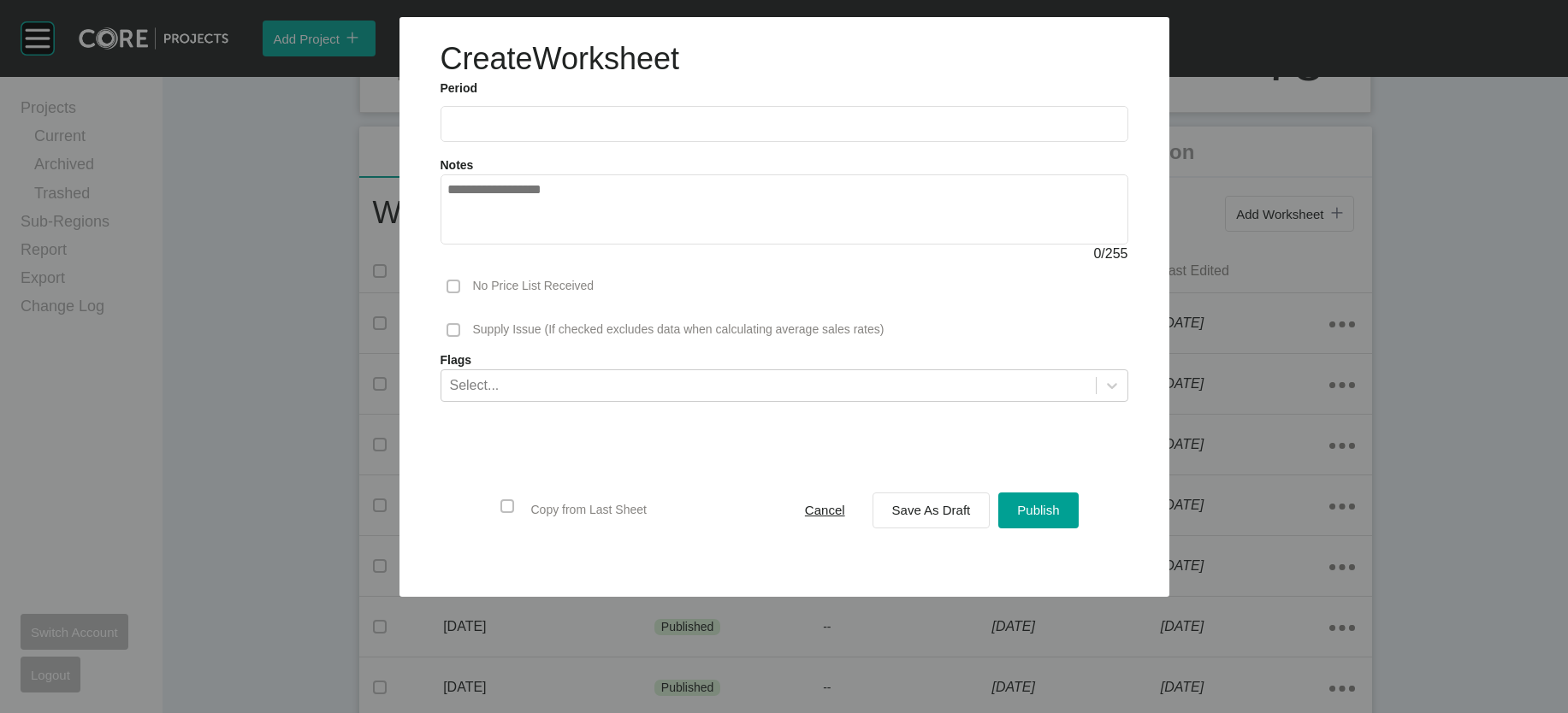
click at [459, 131] on input "text" at bounding box center [784, 123] width 672 height 14
click at [502, 263] on li "Aug" at bounding box center [530, 249] width 57 height 29
type input "**********"
click at [934, 518] on span "Save As Draft" at bounding box center [931, 509] width 78 height 14
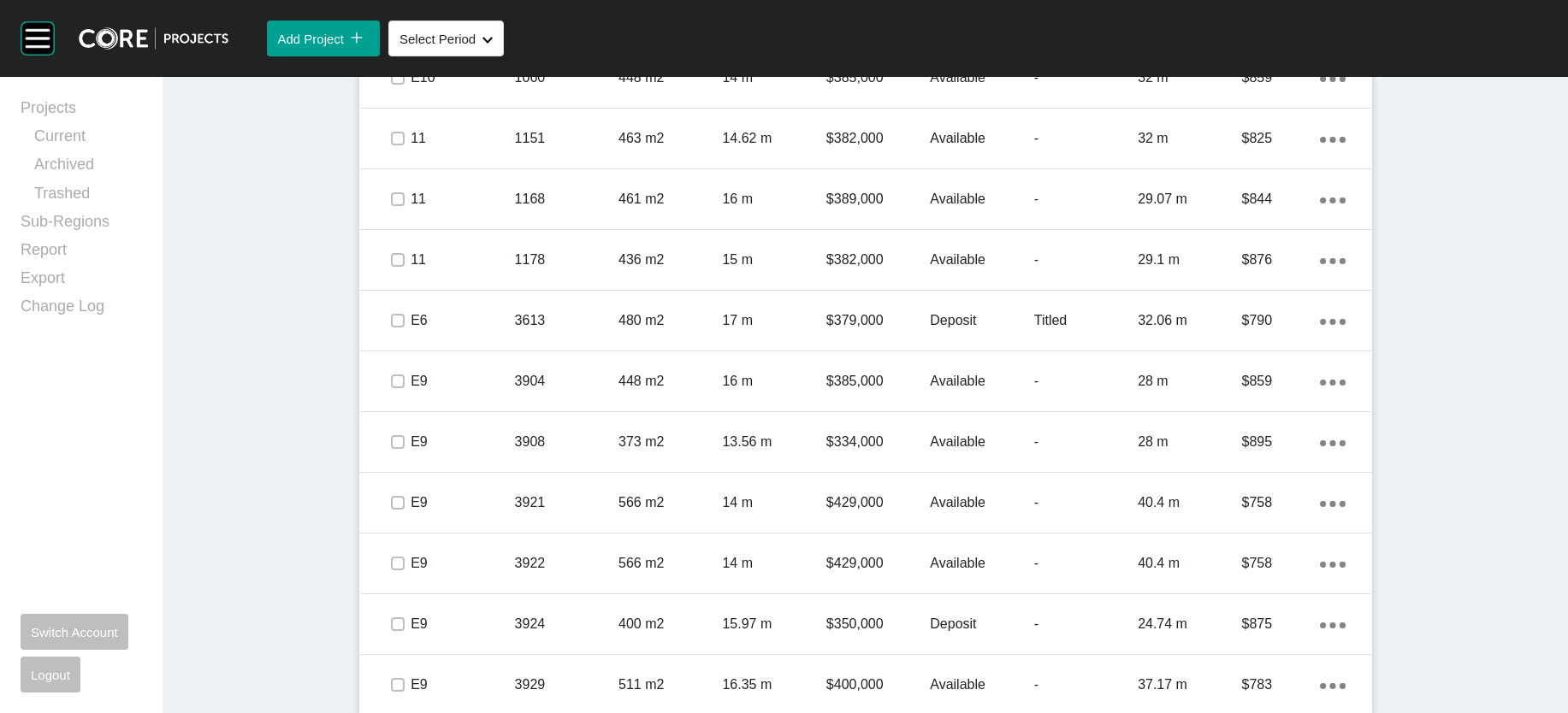
scroll to position [1105, 0]
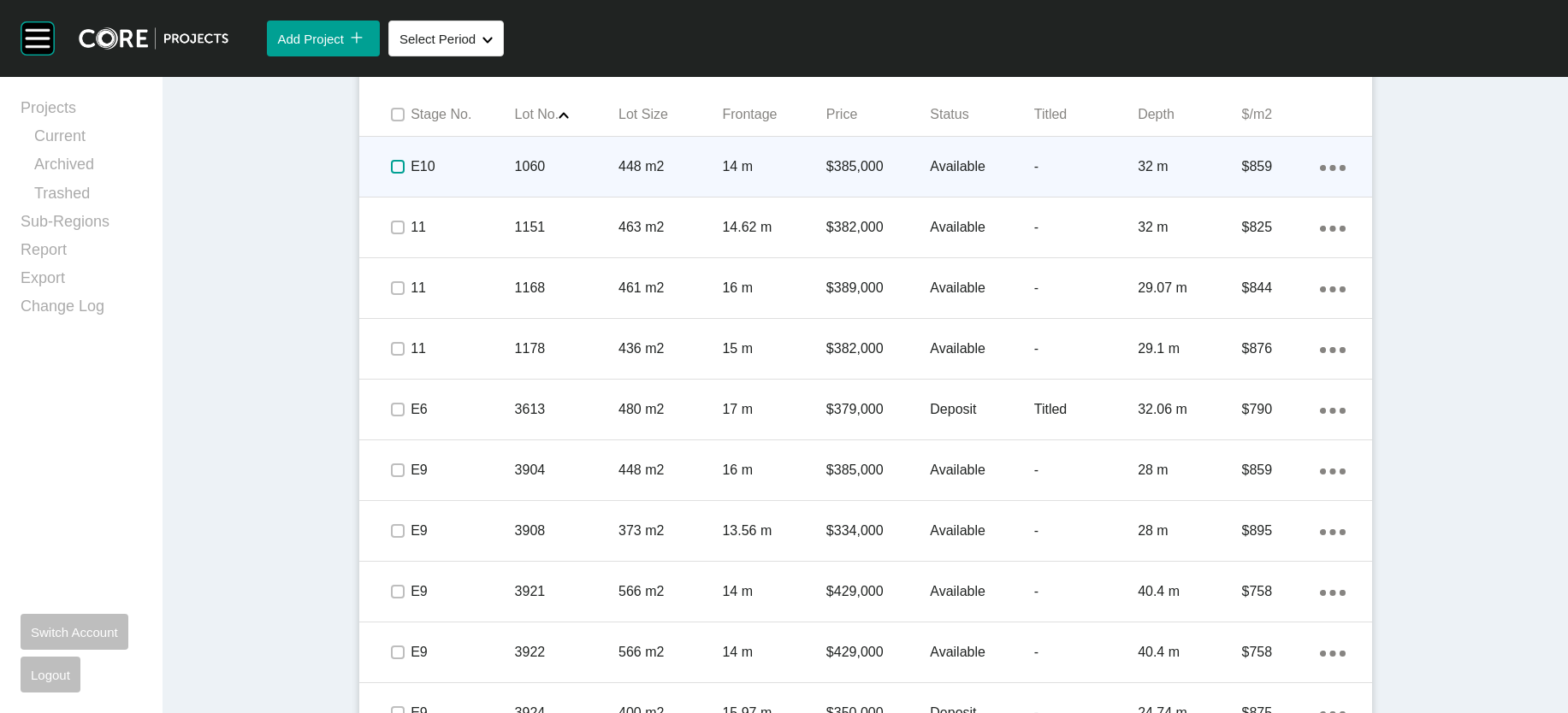
click at [391, 173] on label at bounding box center [397, 167] width 13 height 13
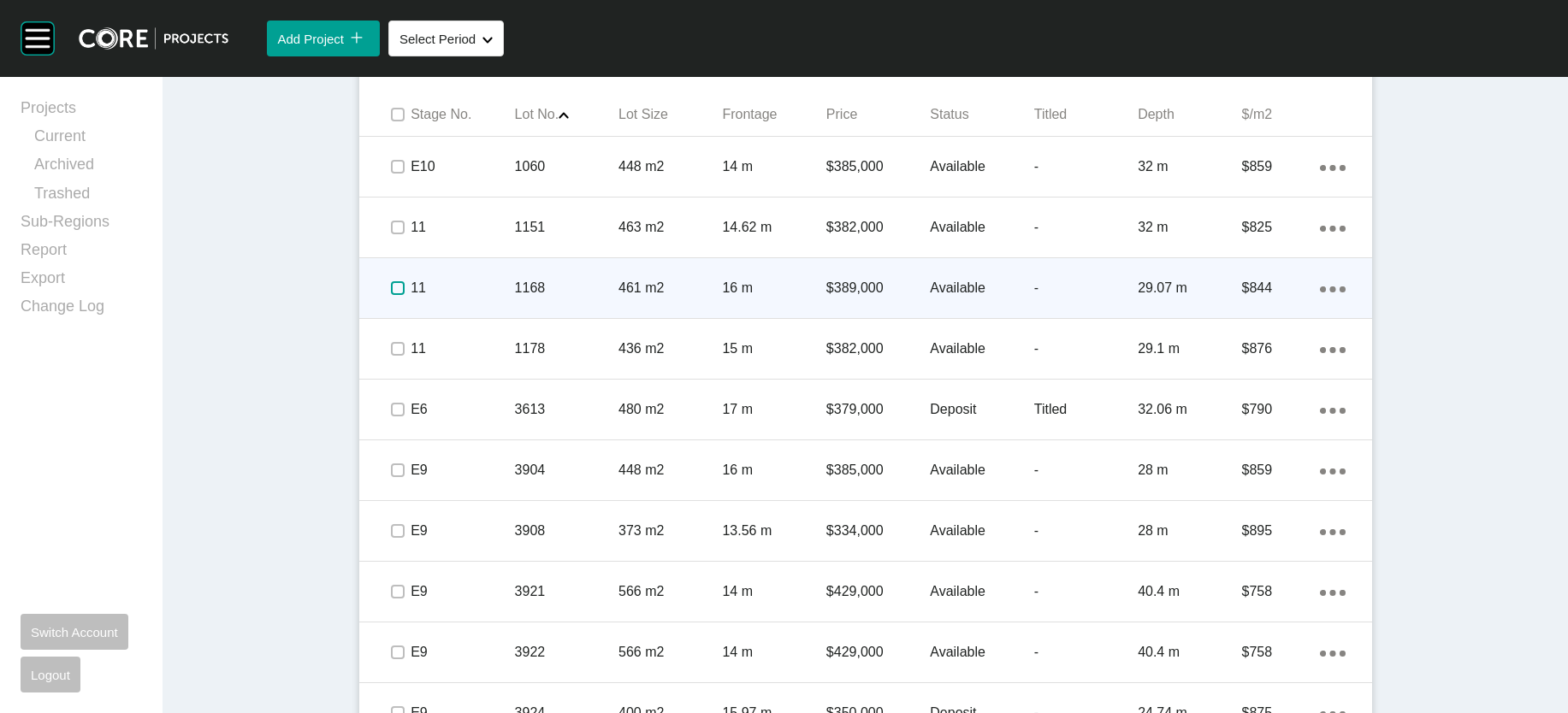
click at [391, 295] on label at bounding box center [397, 288] width 13 height 13
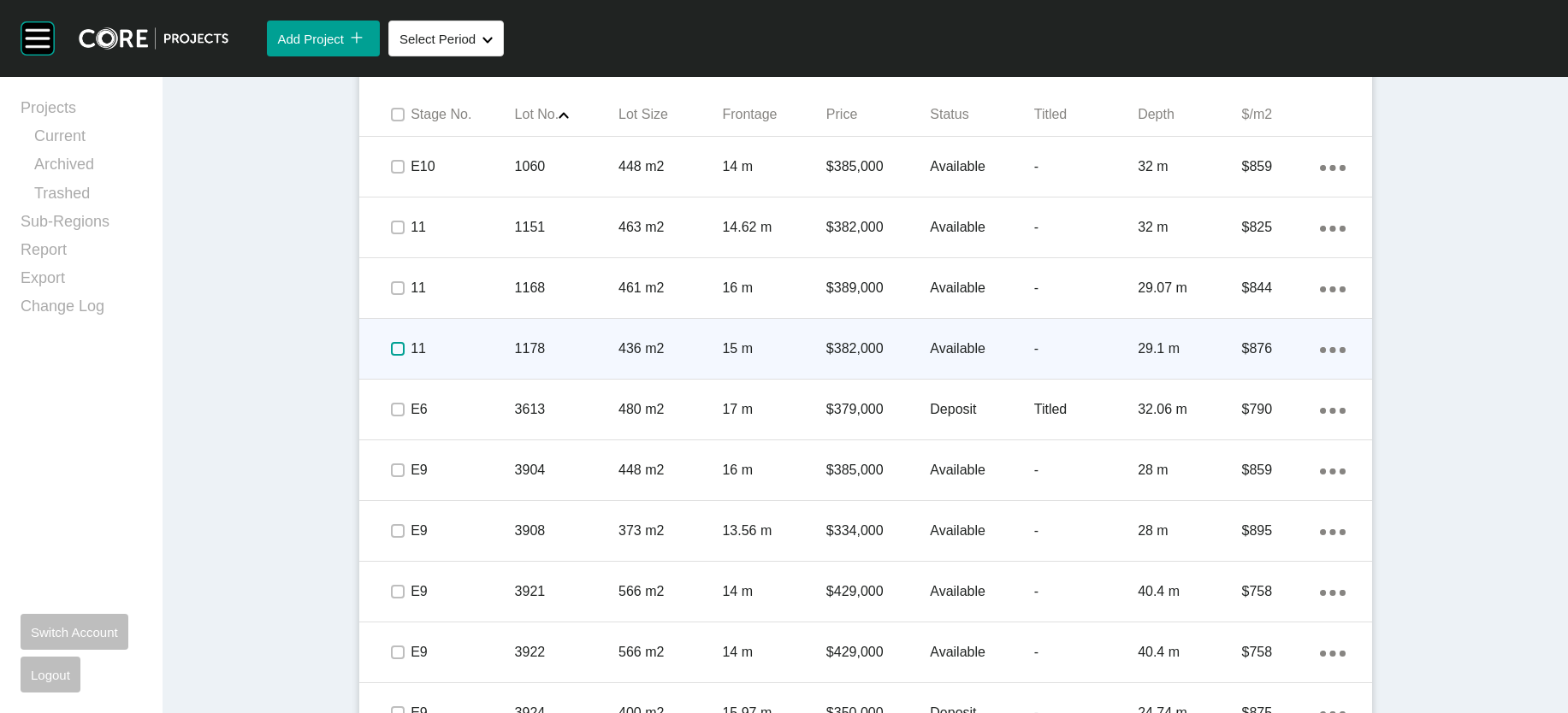
click at [391, 356] on label at bounding box center [397, 348] width 13 height 13
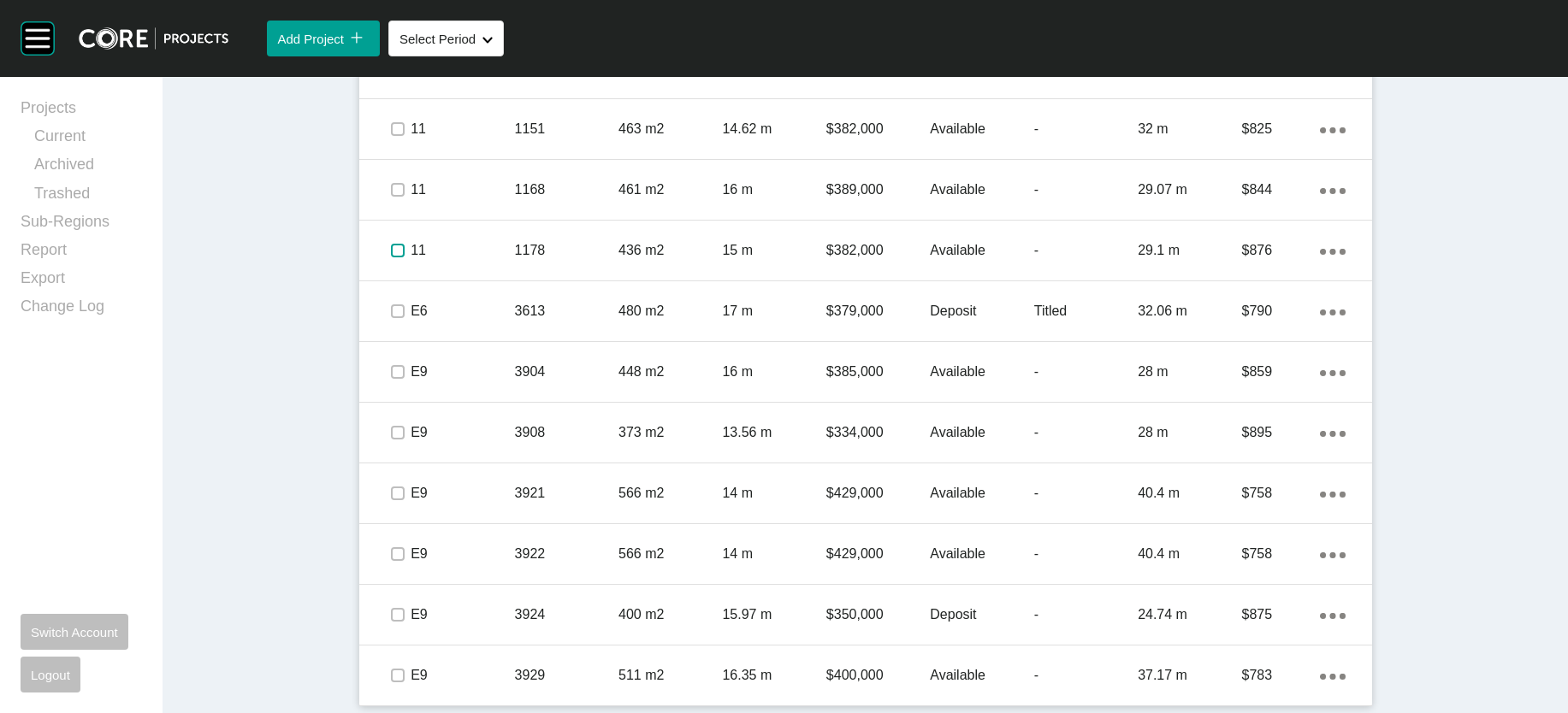
scroll to position [1504, 0]
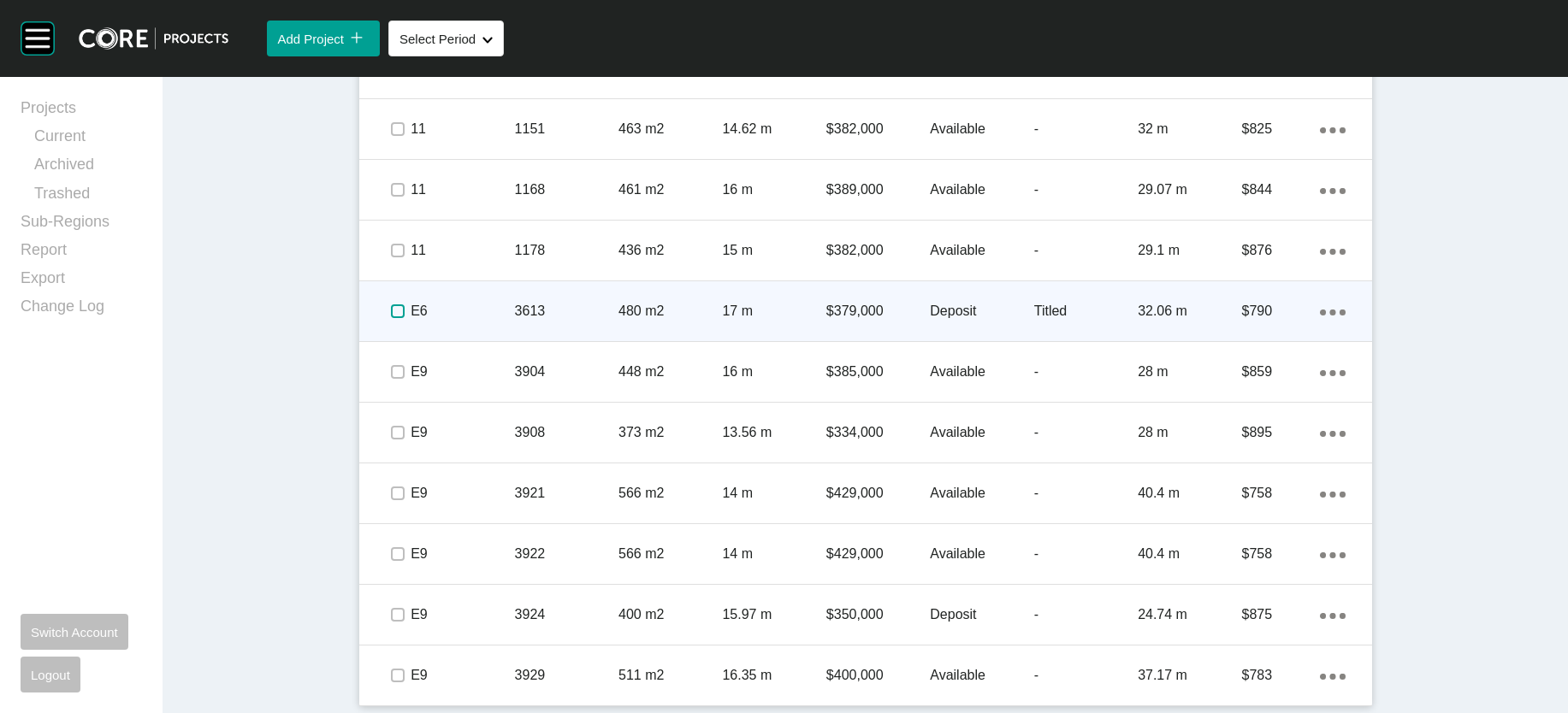
click at [391, 318] on label at bounding box center [397, 311] width 13 height 13
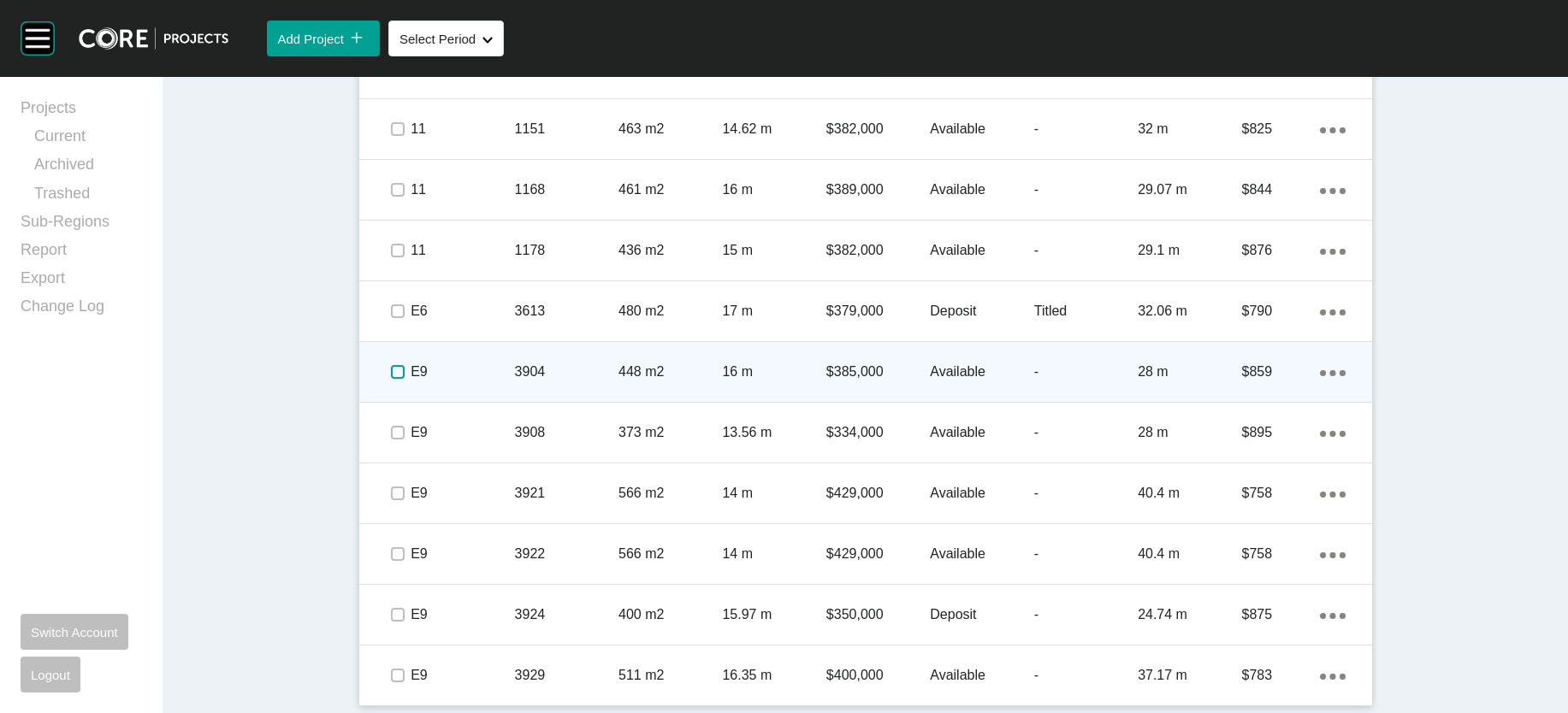
click at [391, 379] on label at bounding box center [397, 372] width 13 height 13
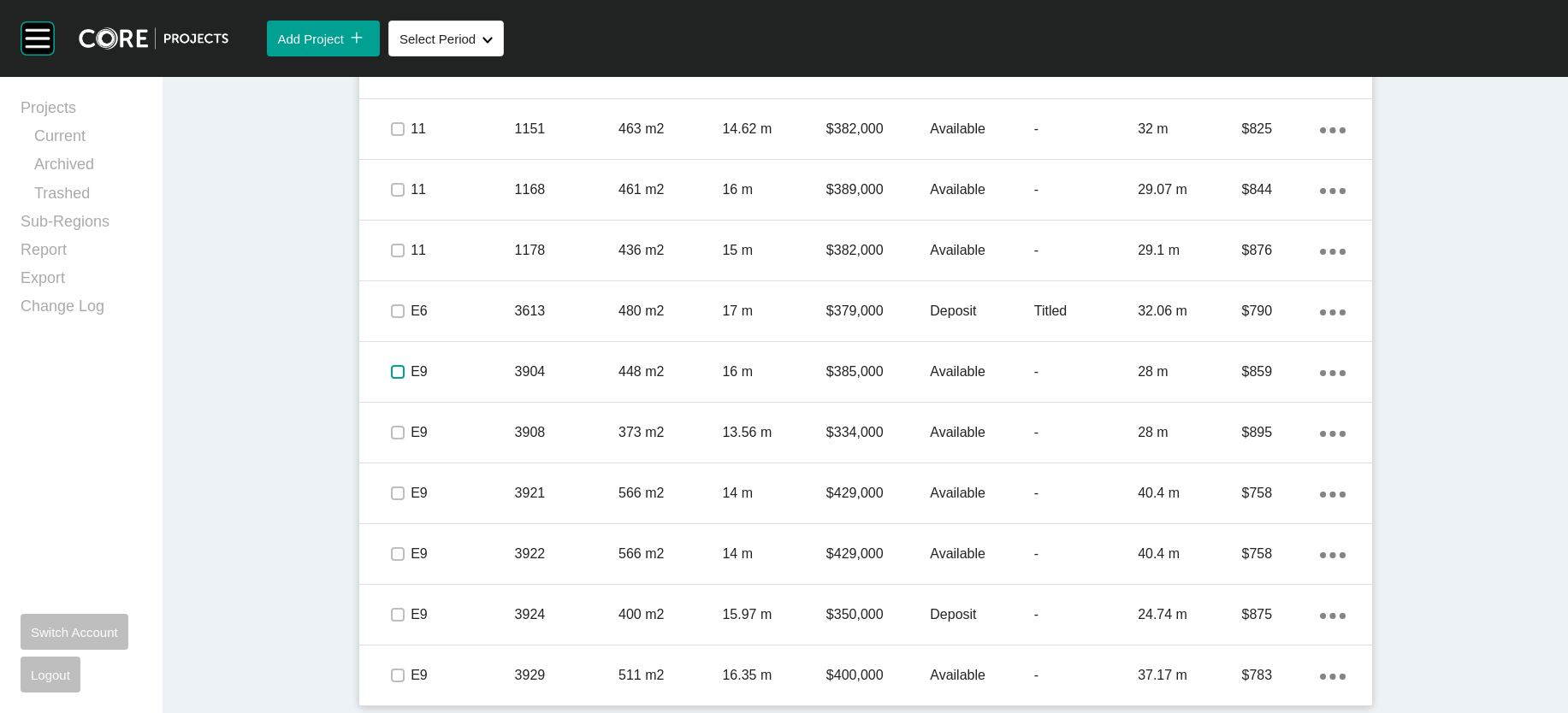
scroll to position [1214, 0]
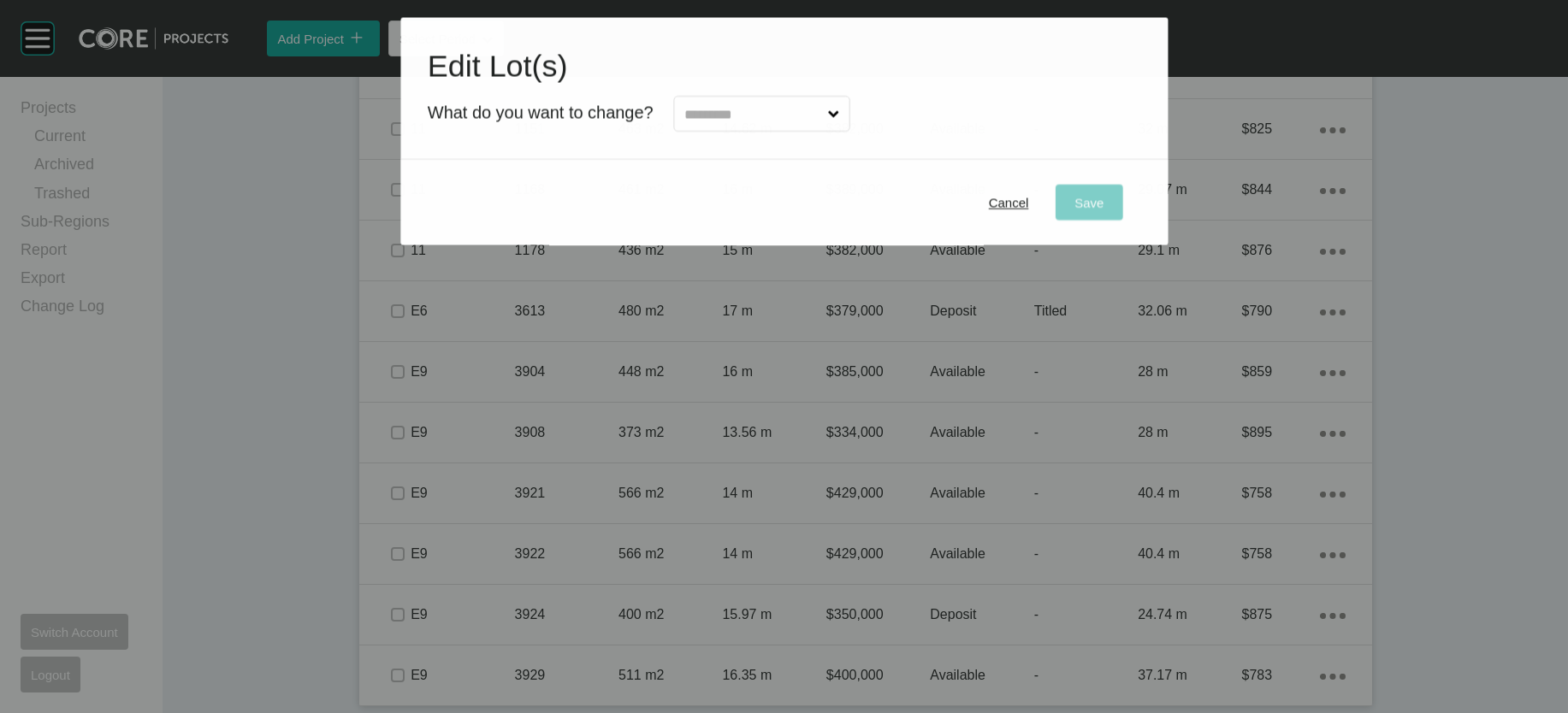
click at [733, 131] on input "text" at bounding box center [752, 114] width 143 height 34
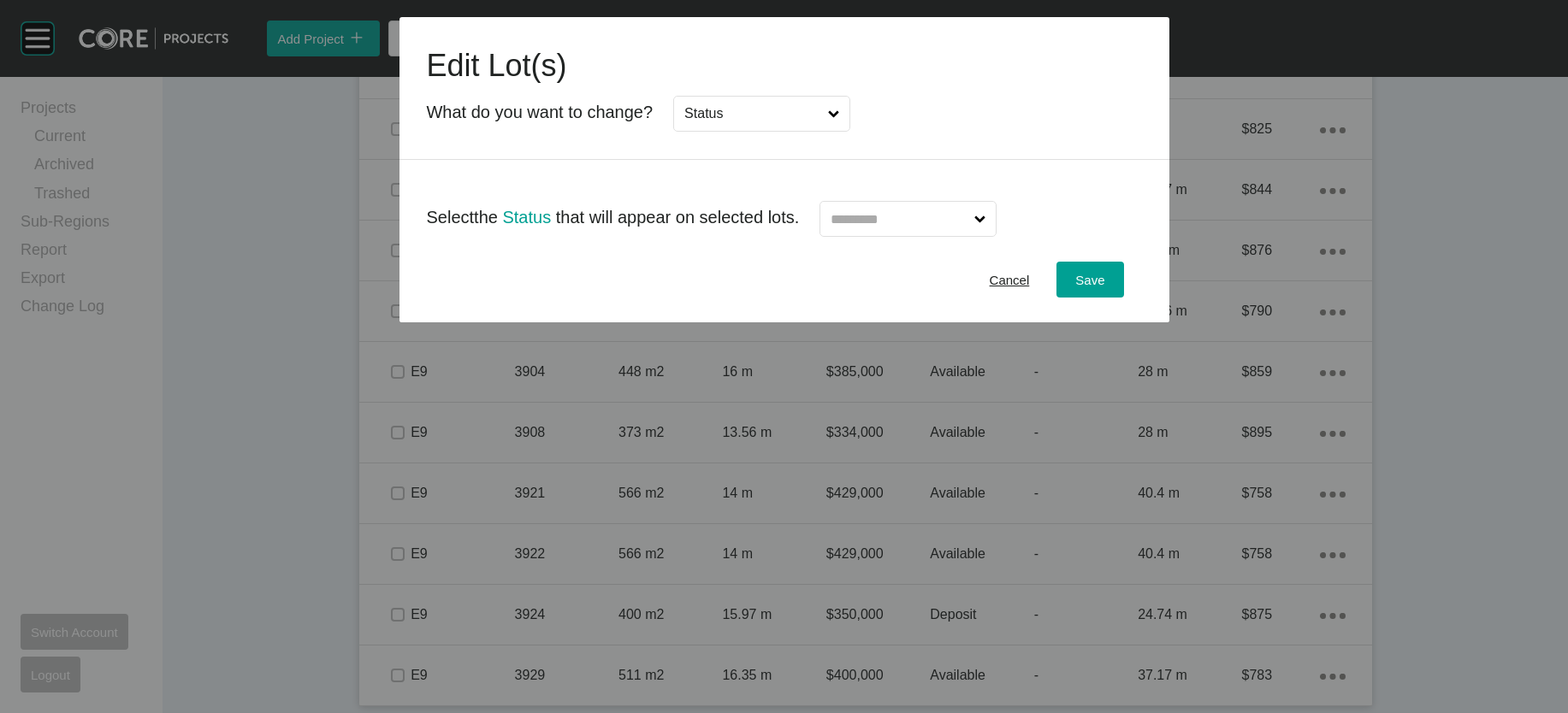
click at [964, 236] on input "text" at bounding box center [899, 219] width 144 height 34
type input "*"
click at [1109, 292] on div "Save" at bounding box center [1089, 280] width 37 height 23
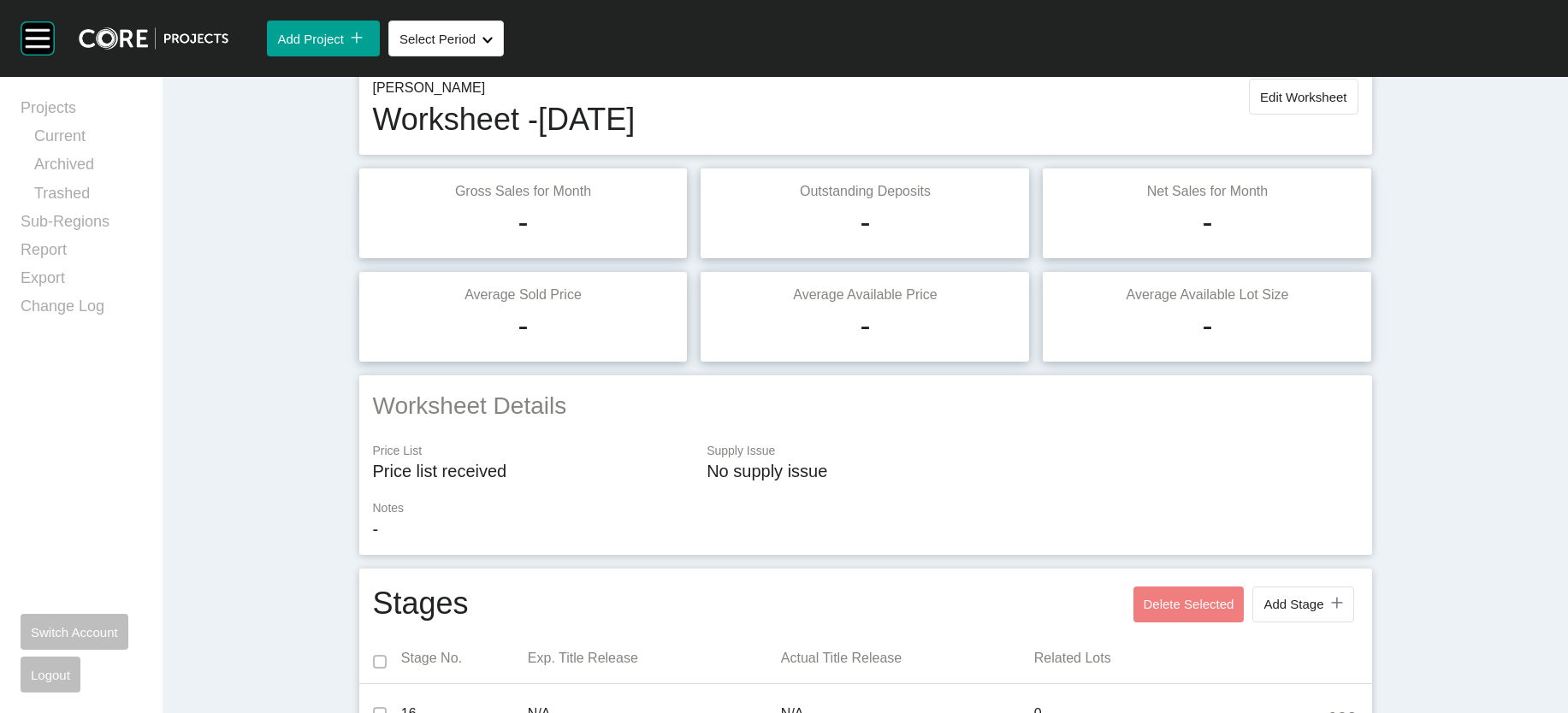
scroll to position [0, 0]
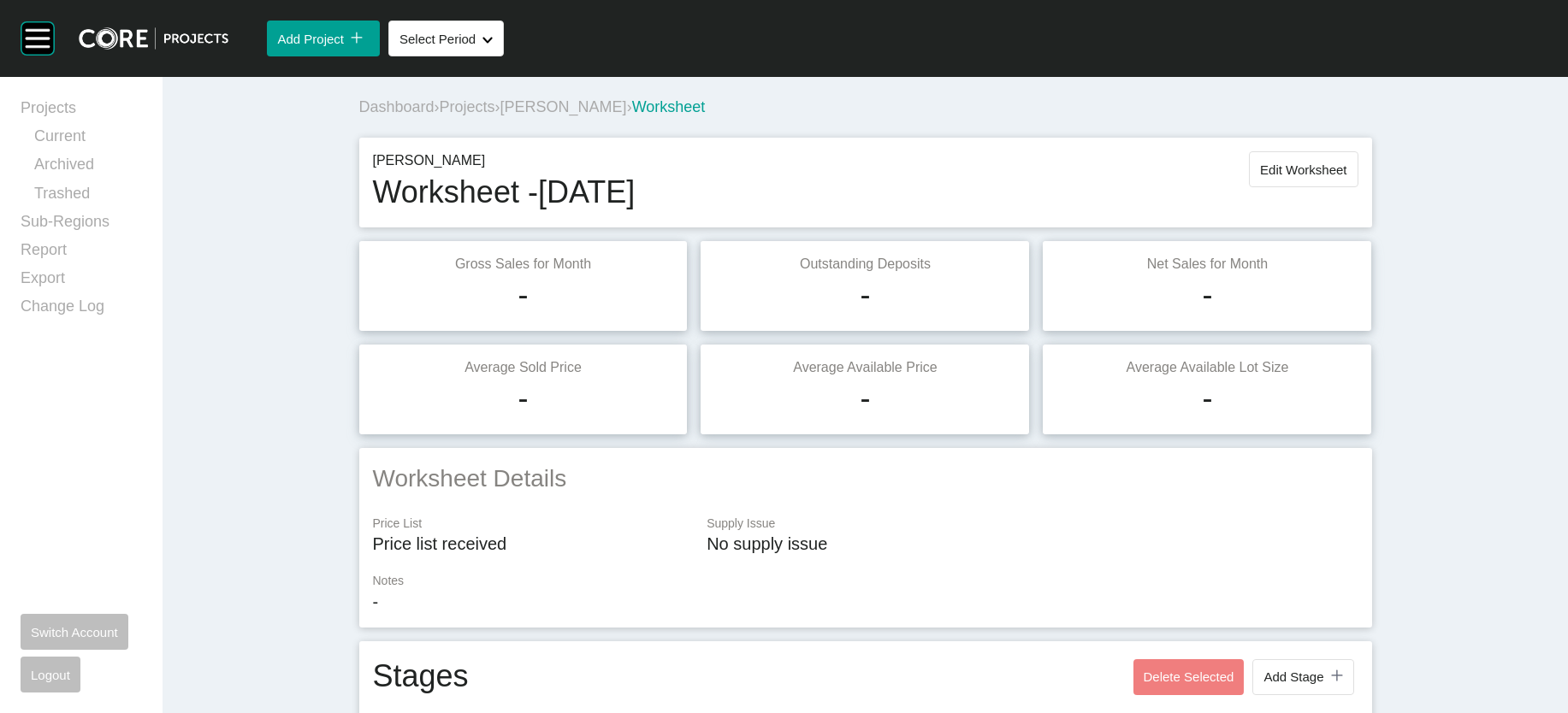
click at [439, 116] on span "Projects" at bounding box center [467, 107] width 56 height 17
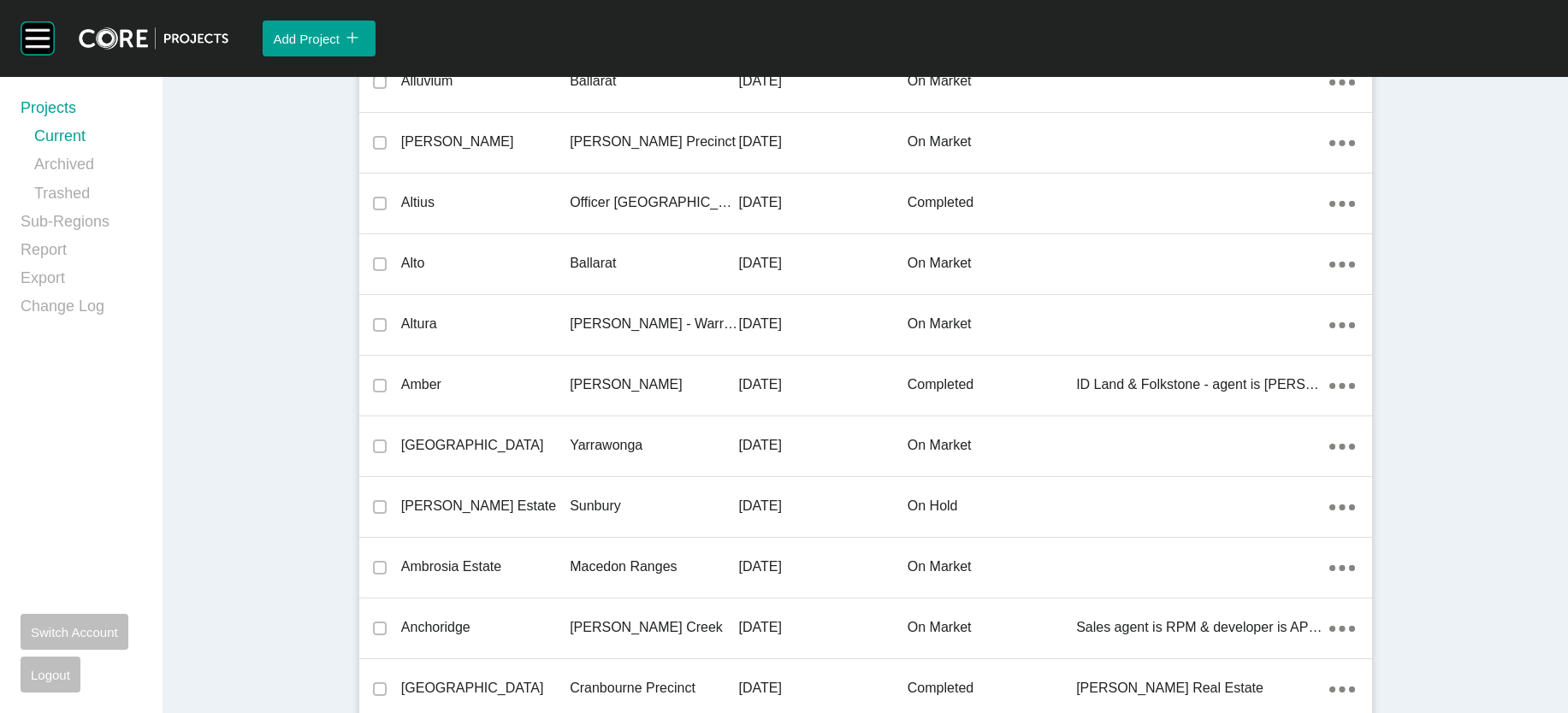
scroll to position [15582, 0]
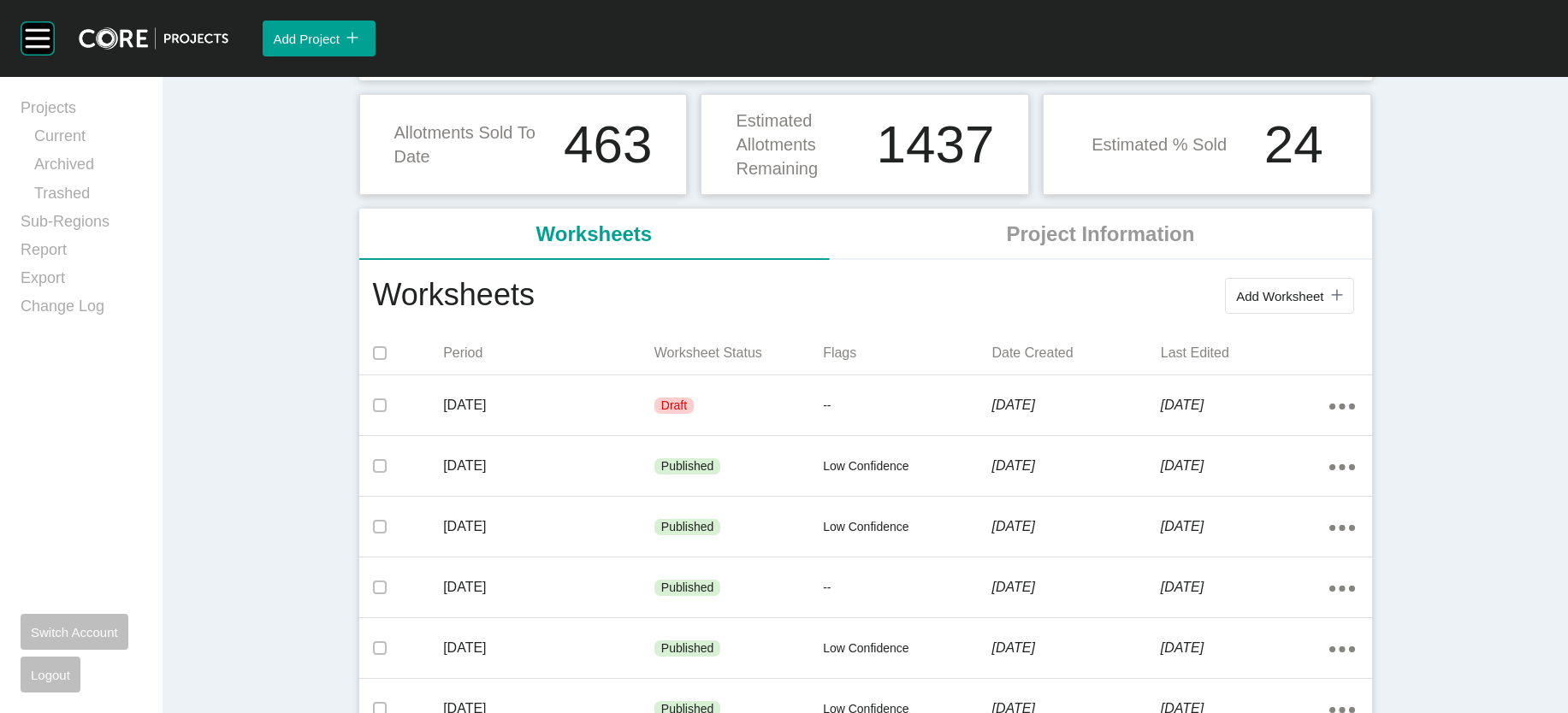
scroll to position [199, 0]
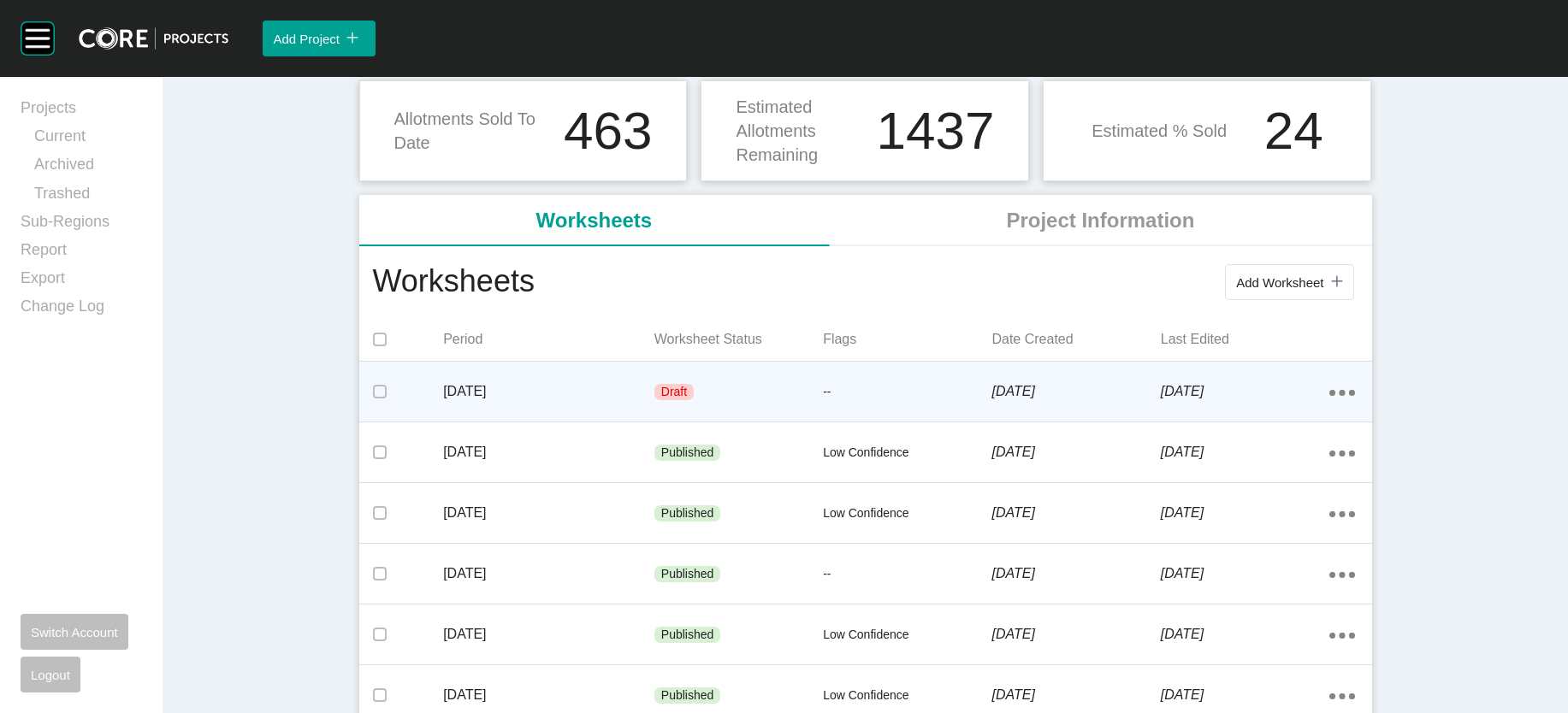
click at [654, 418] on div "Draft" at bounding box center [738, 392] width 168 height 52
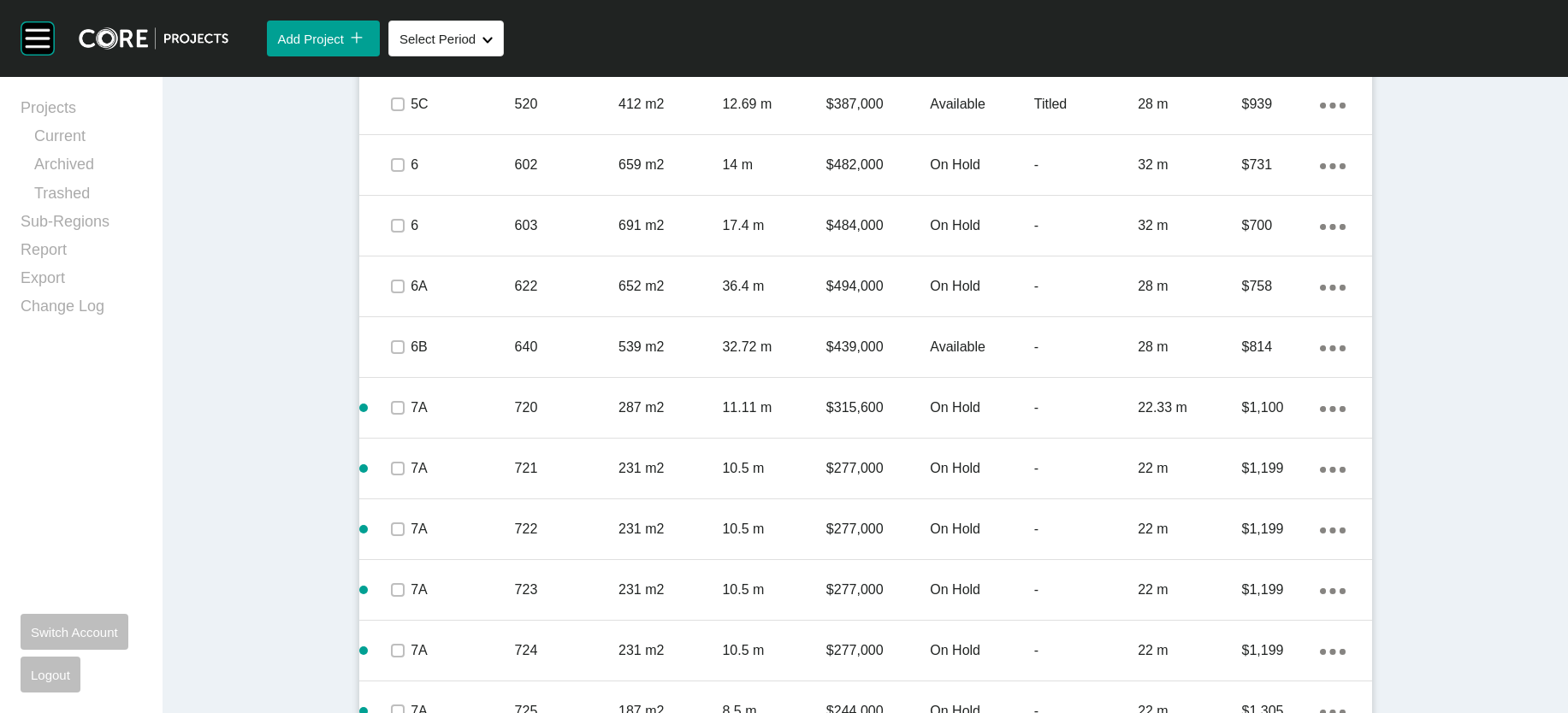
scroll to position [1384, 0]
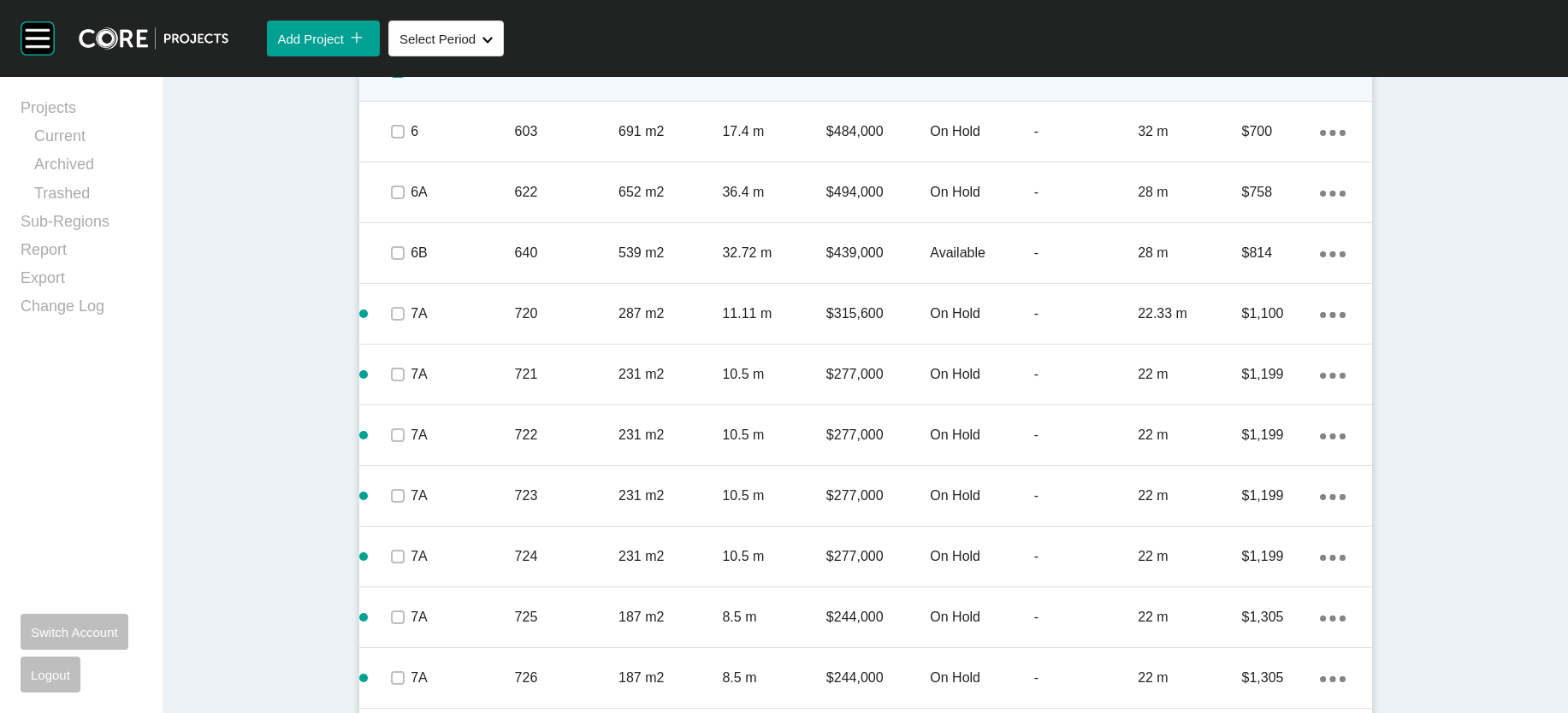
click at [391, 78] on label at bounding box center [397, 71] width 13 height 13
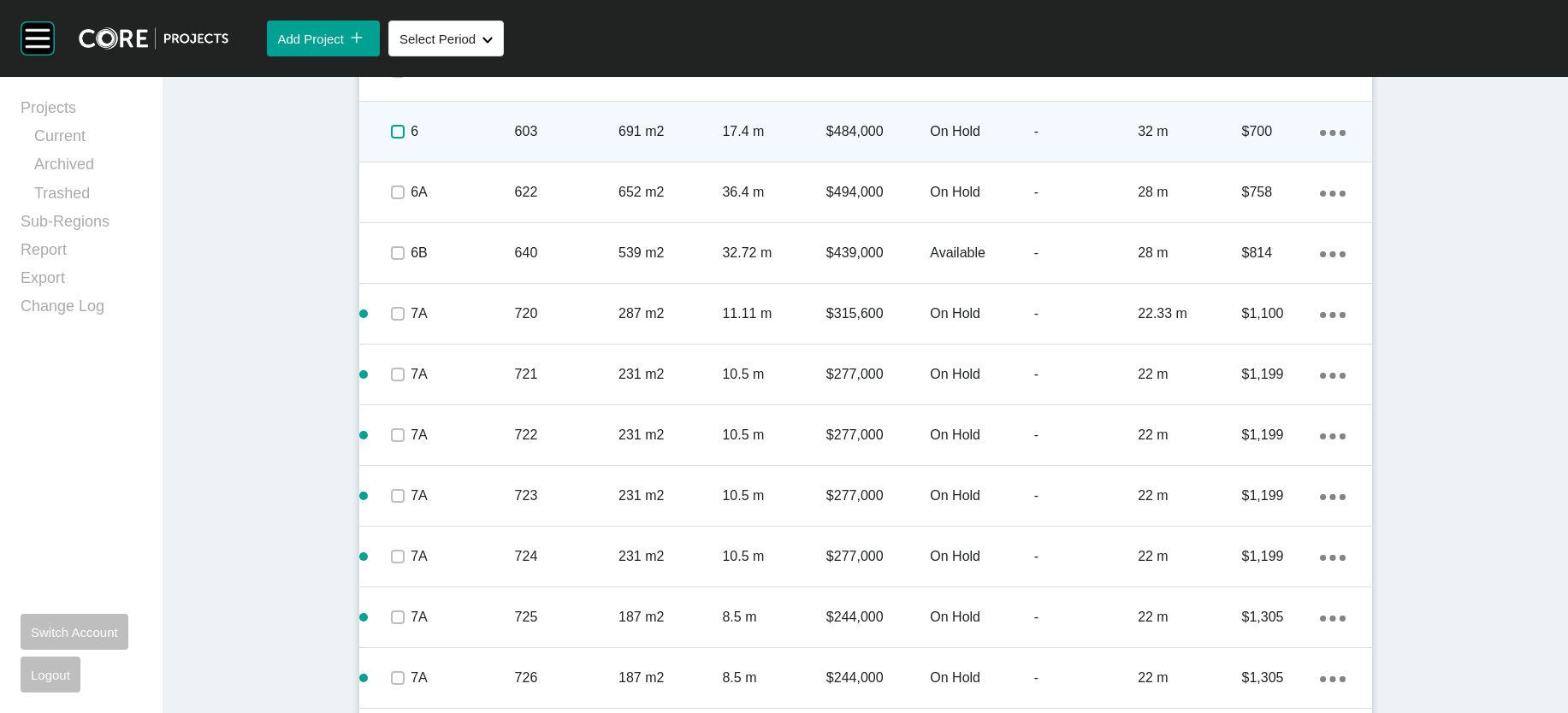
click at [391, 139] on label at bounding box center [397, 131] width 13 height 13
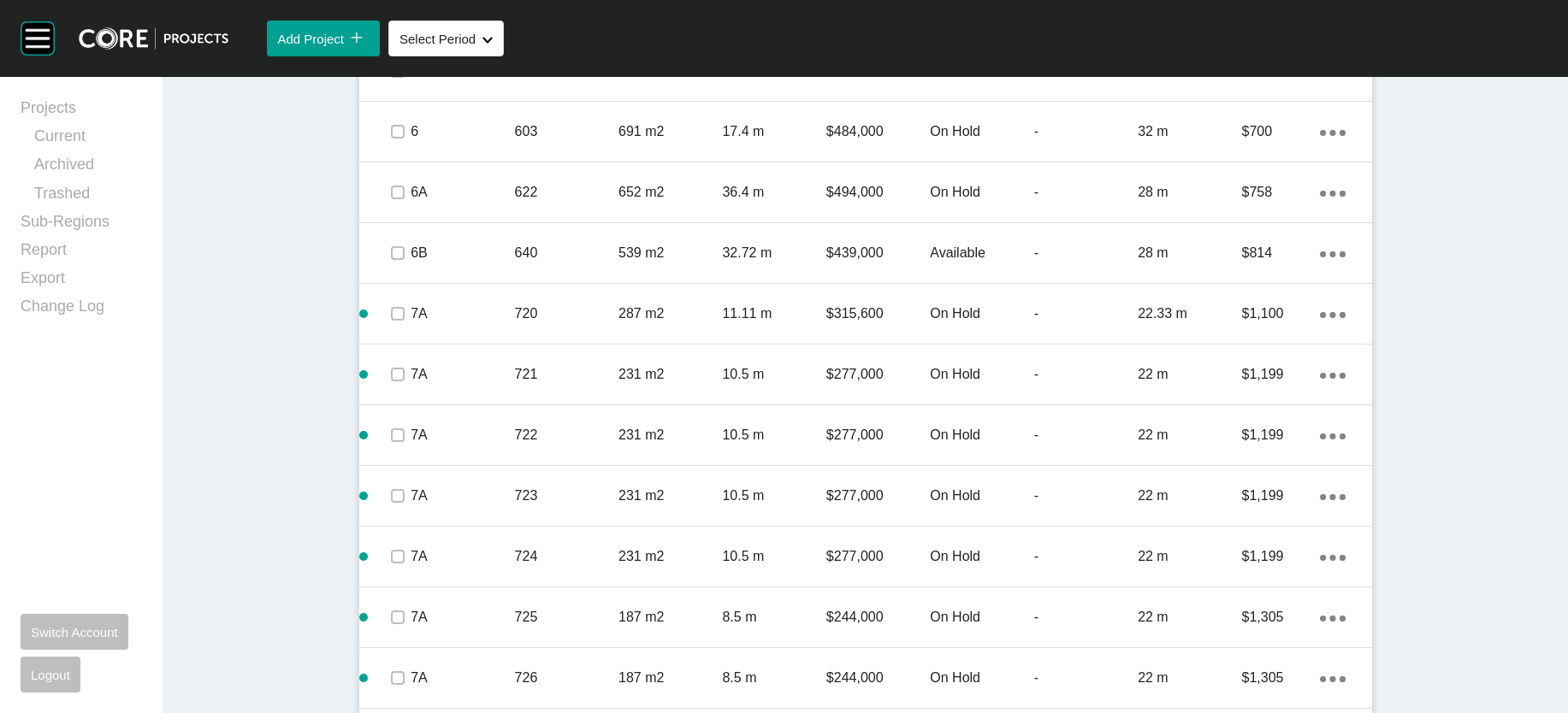
click at [722, 20] on p "12.69 m" at bounding box center [773, 11] width 103 height 19
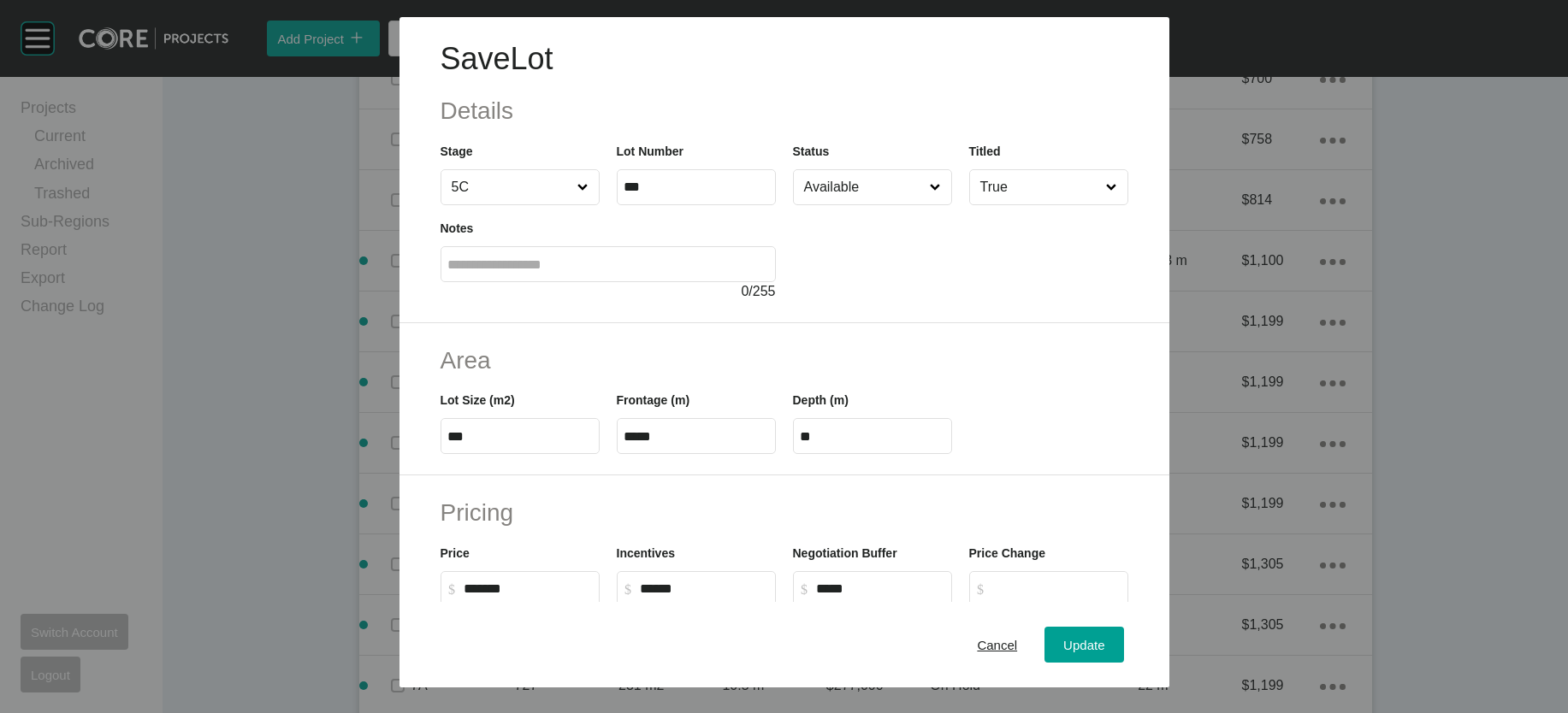
click at [815, 205] on input "Available" at bounding box center [863, 188] width 126 height 34
click at [1104, 641] on span "Update" at bounding box center [1084, 644] width 41 height 14
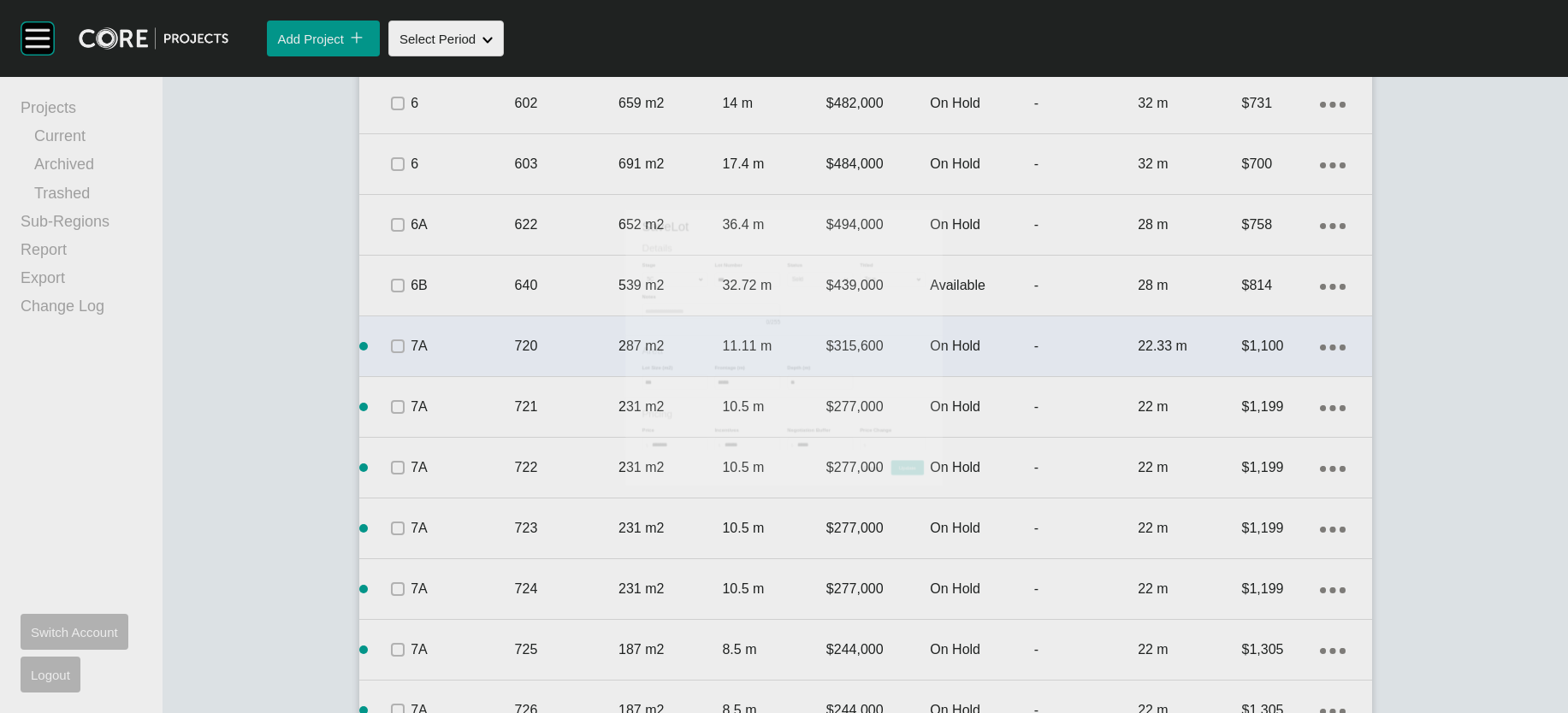
scroll to position [1449, 0]
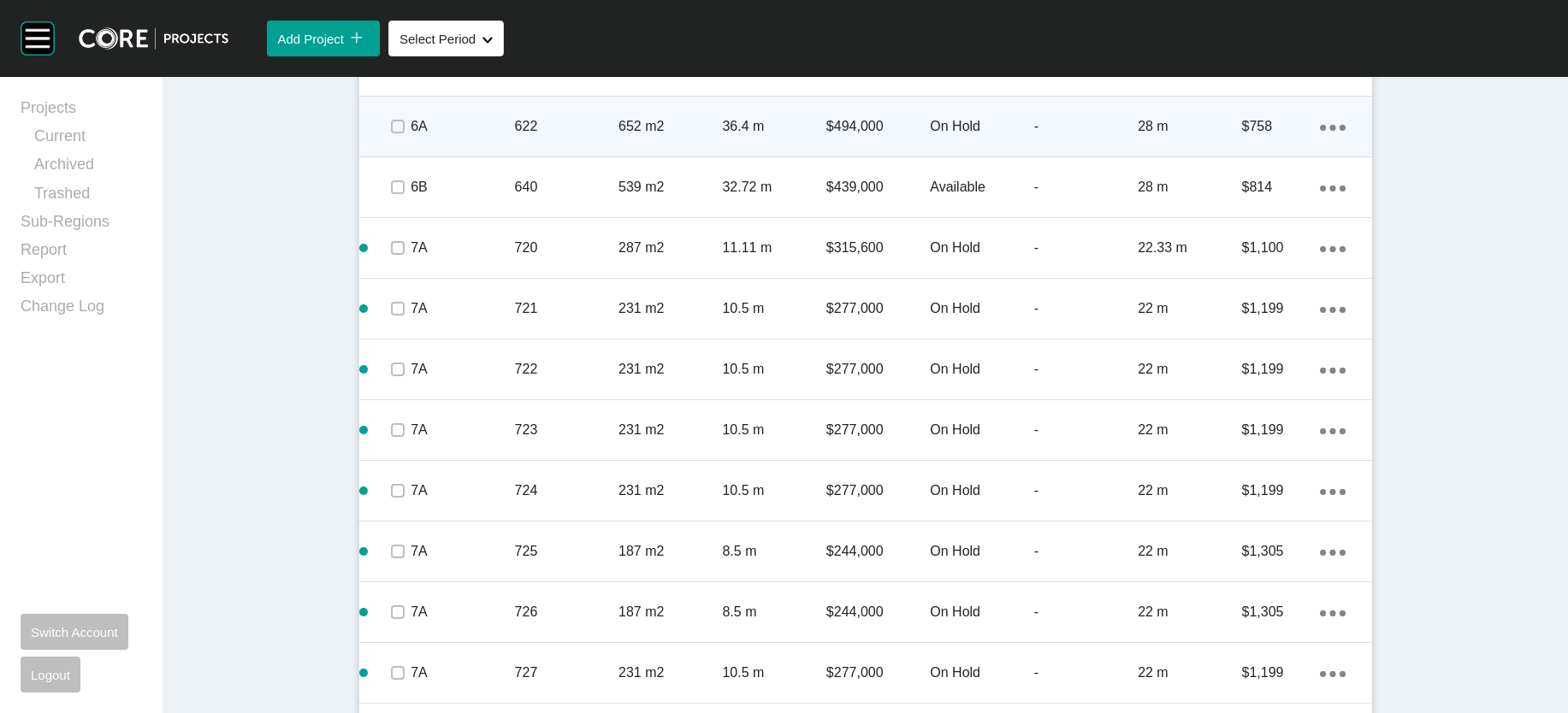
click at [1033, 136] on p "On Hold" at bounding box center [981, 126] width 103 height 19
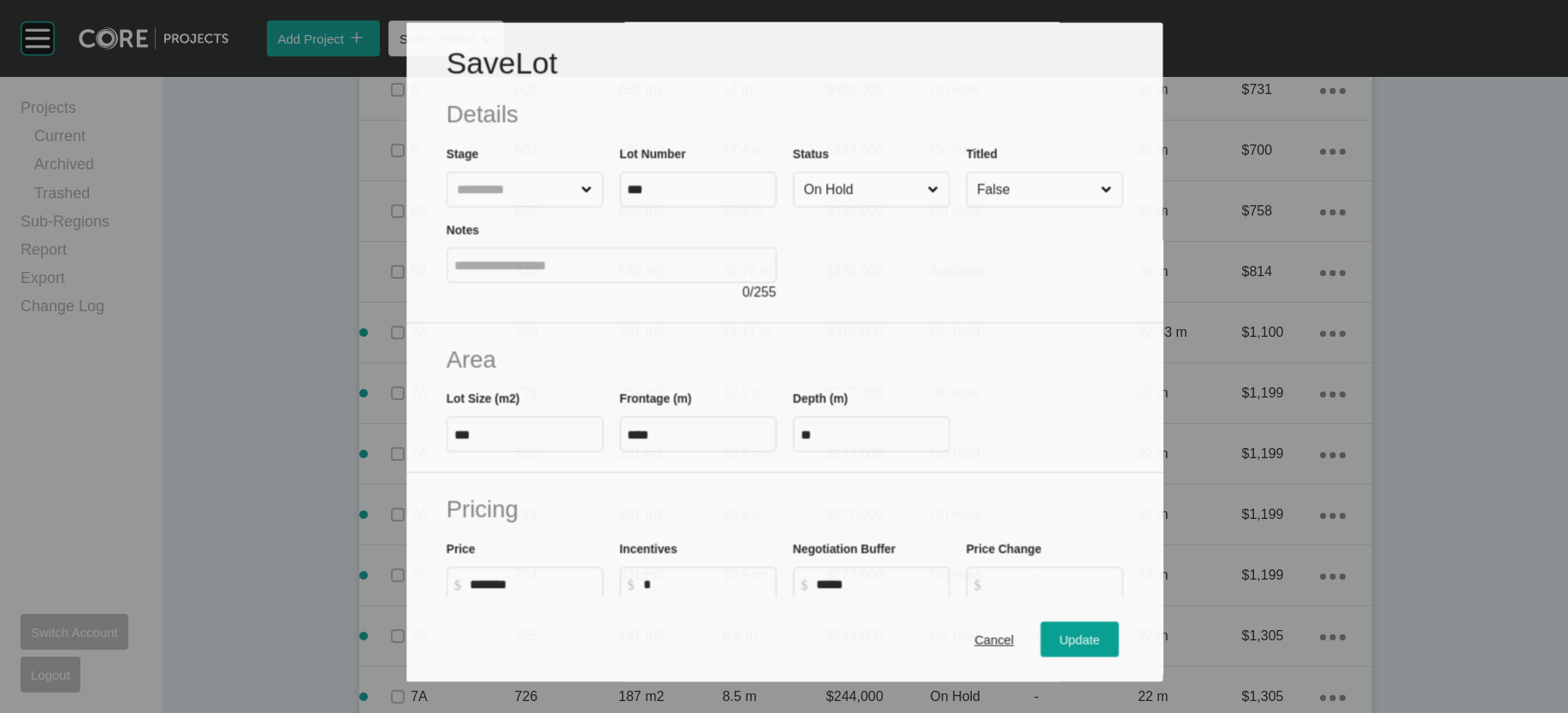
scroll to position [1384, 0]
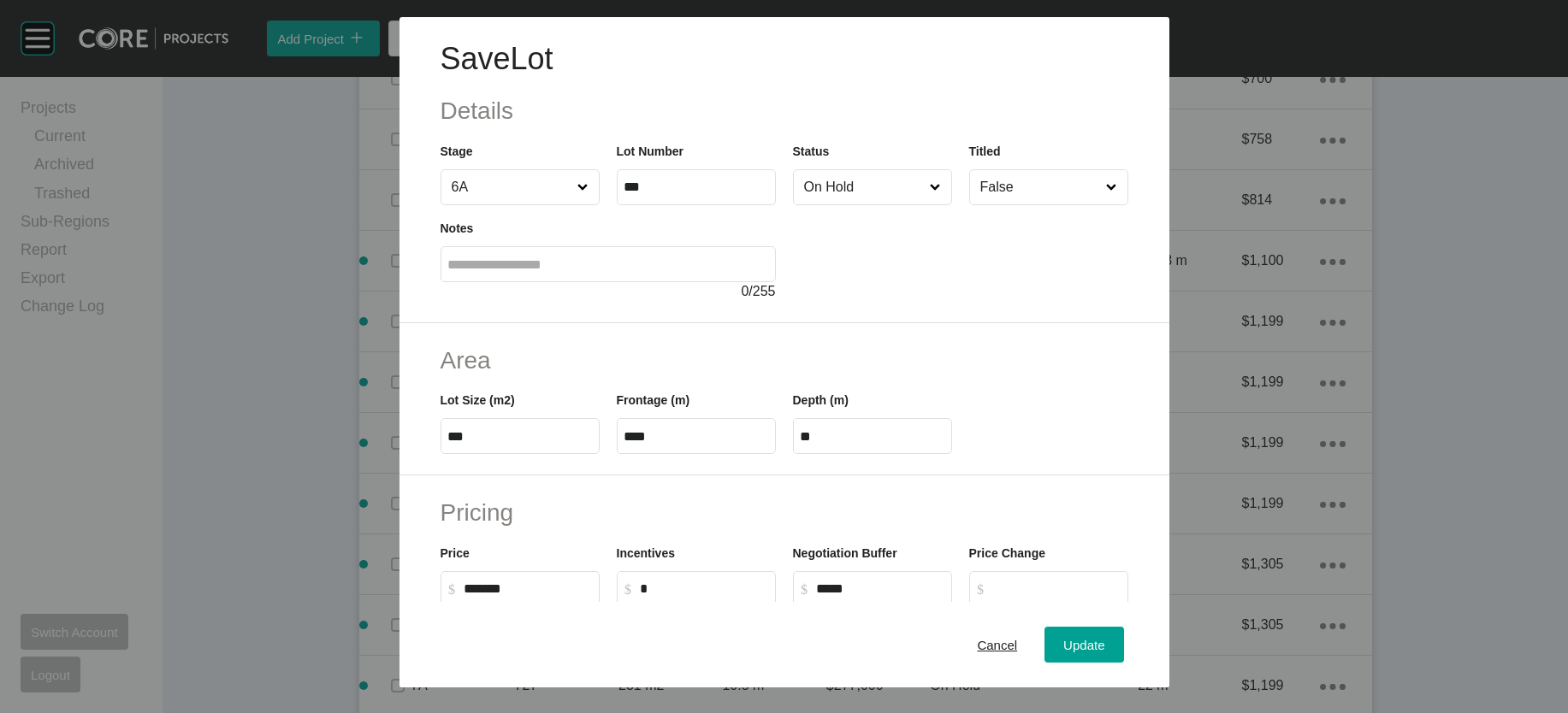
drag, startPoint x: 894, startPoint y: 233, endPoint x: 893, endPoint y: 255, distance: 22.0
click at [893, 205] on input "On Hold" at bounding box center [863, 188] width 126 height 34
drag, startPoint x: 888, startPoint y: 281, endPoint x: 997, endPoint y: 379, distance: 146.6
click at [1104, 637] on span "Update" at bounding box center [1084, 644] width 41 height 14
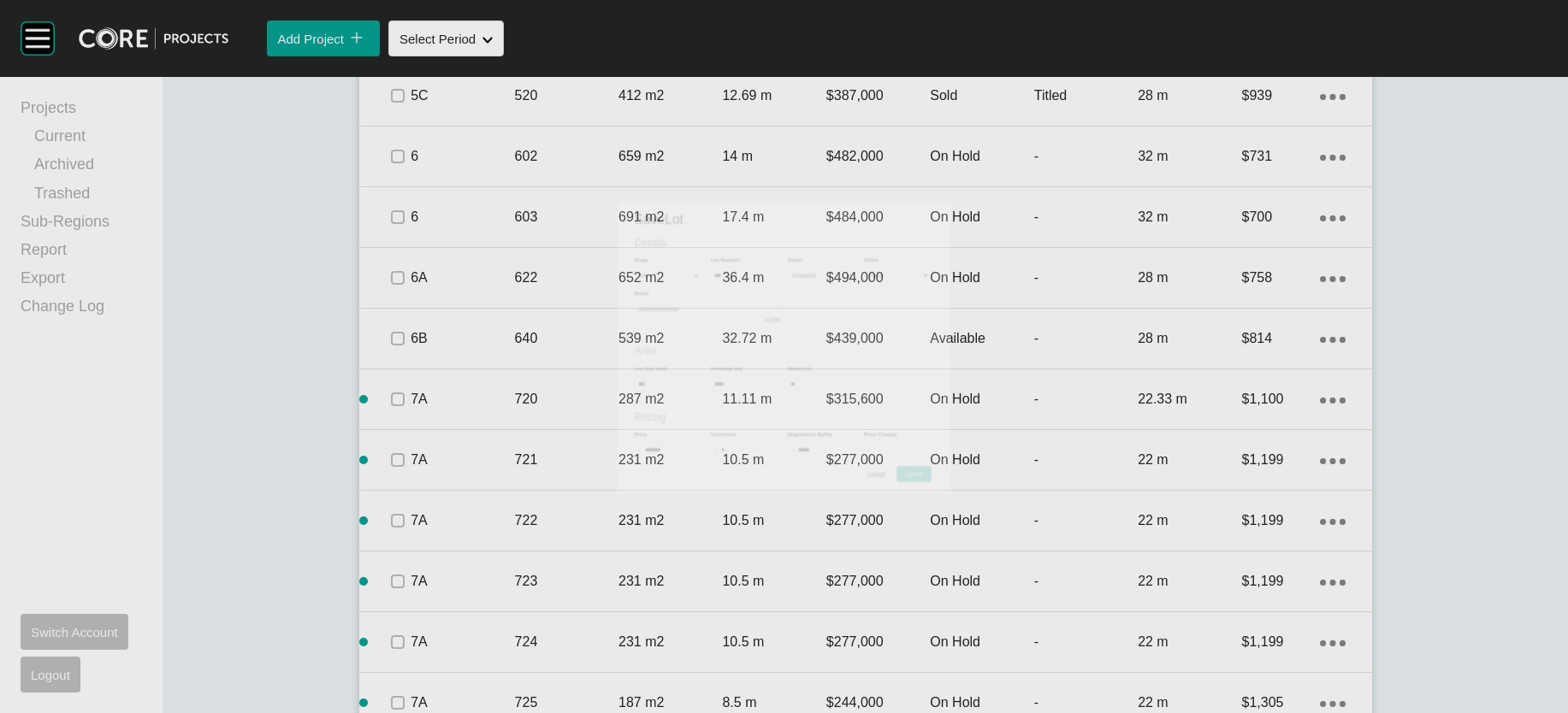
scroll to position [1449, 0]
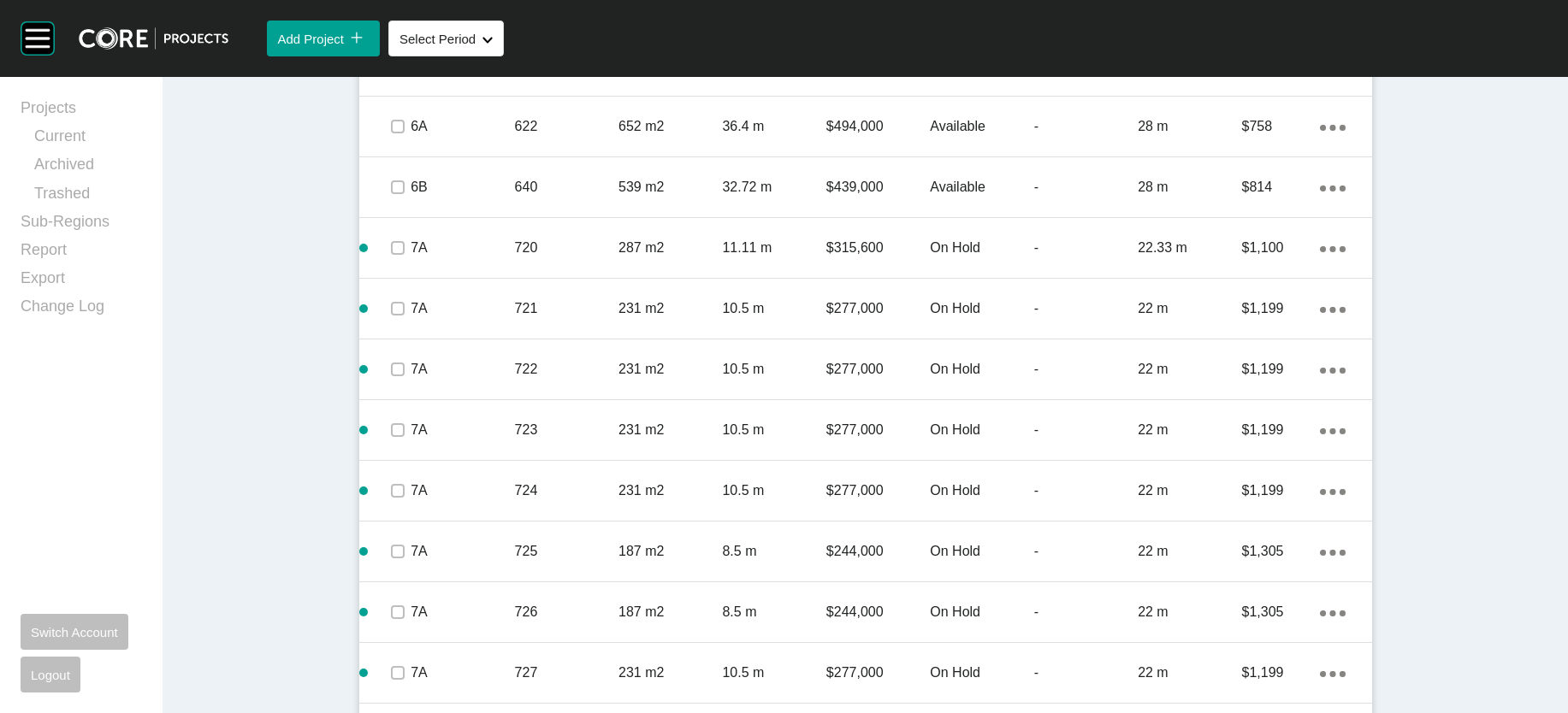
click at [877, 14] on p "$482,000" at bounding box center [878, 6] width 103 height 19
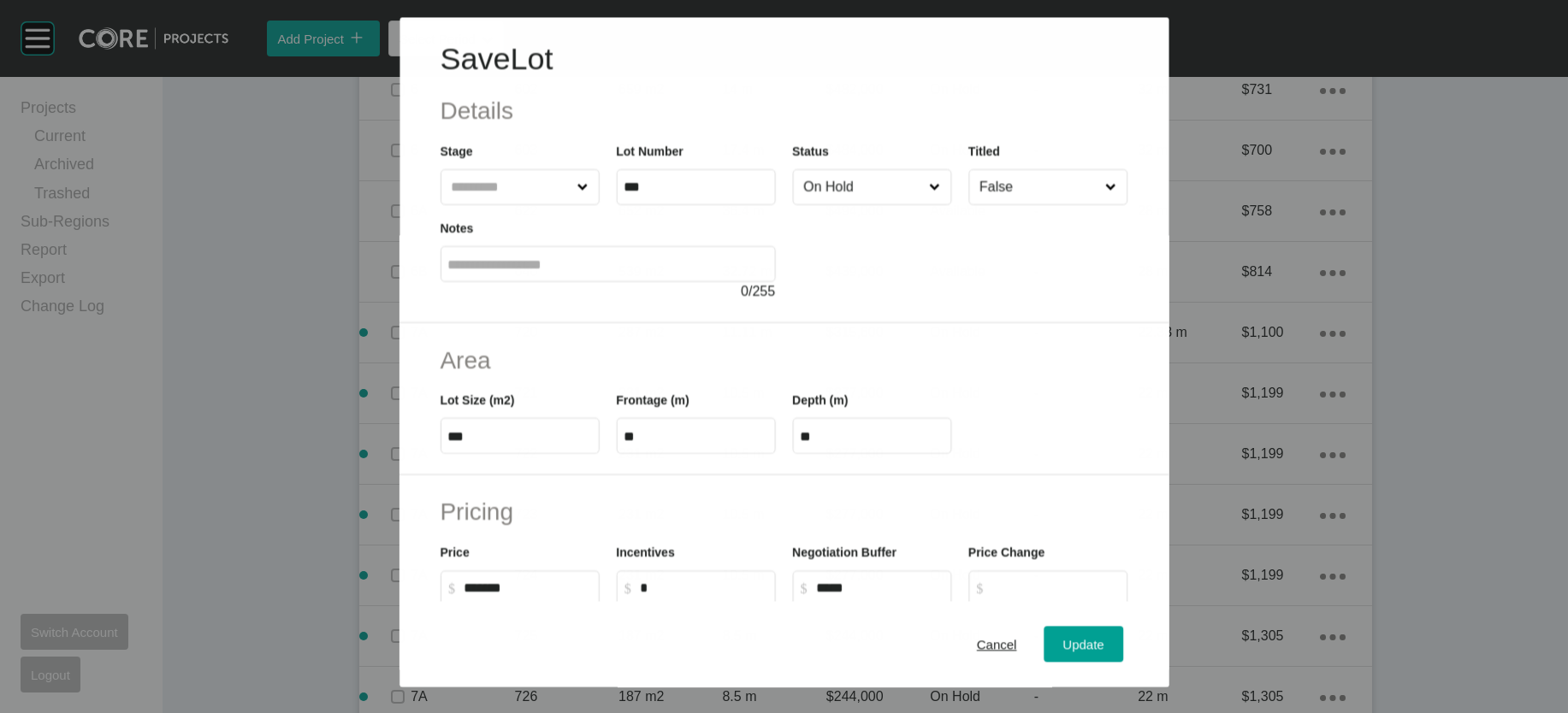
scroll to position [1384, 0]
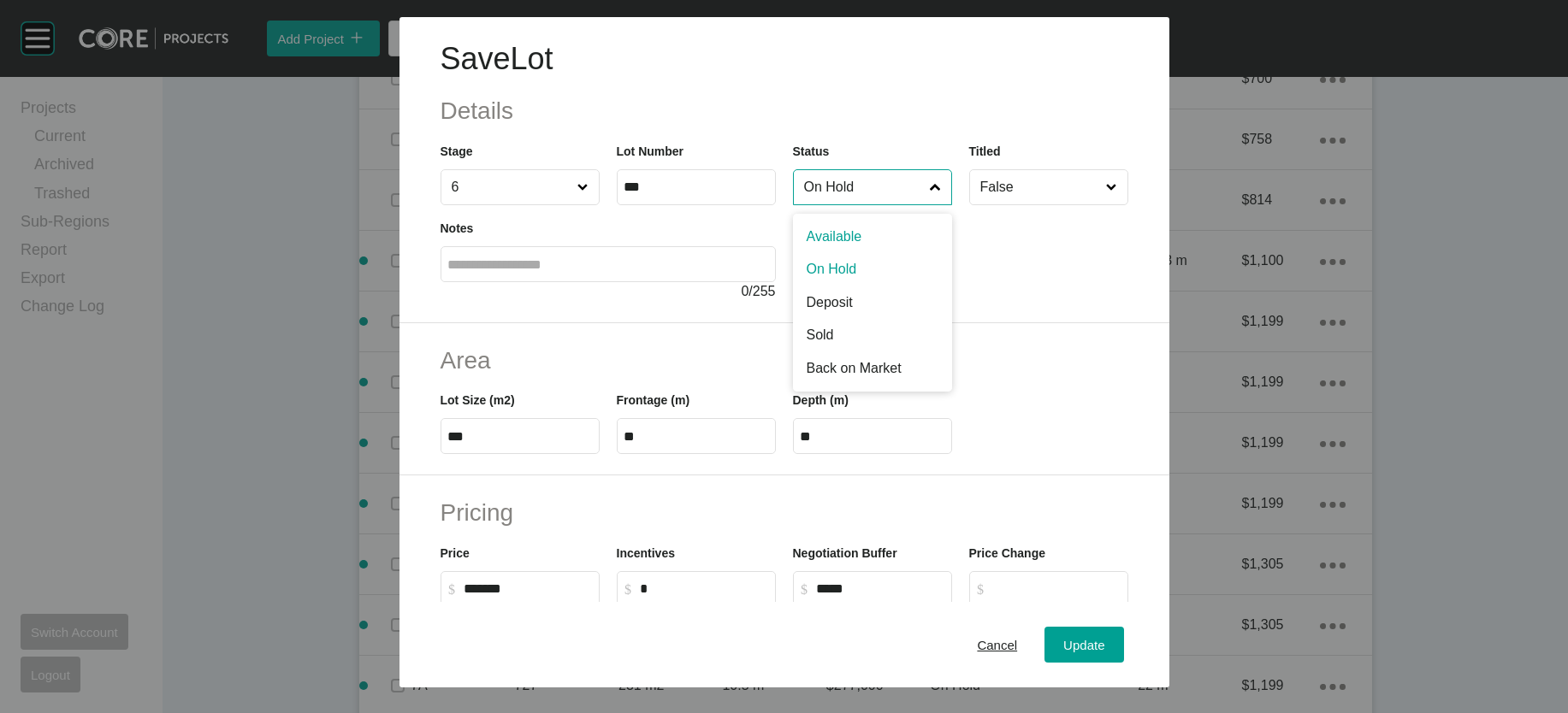
click at [863, 205] on input "On Hold" at bounding box center [863, 188] width 126 height 34
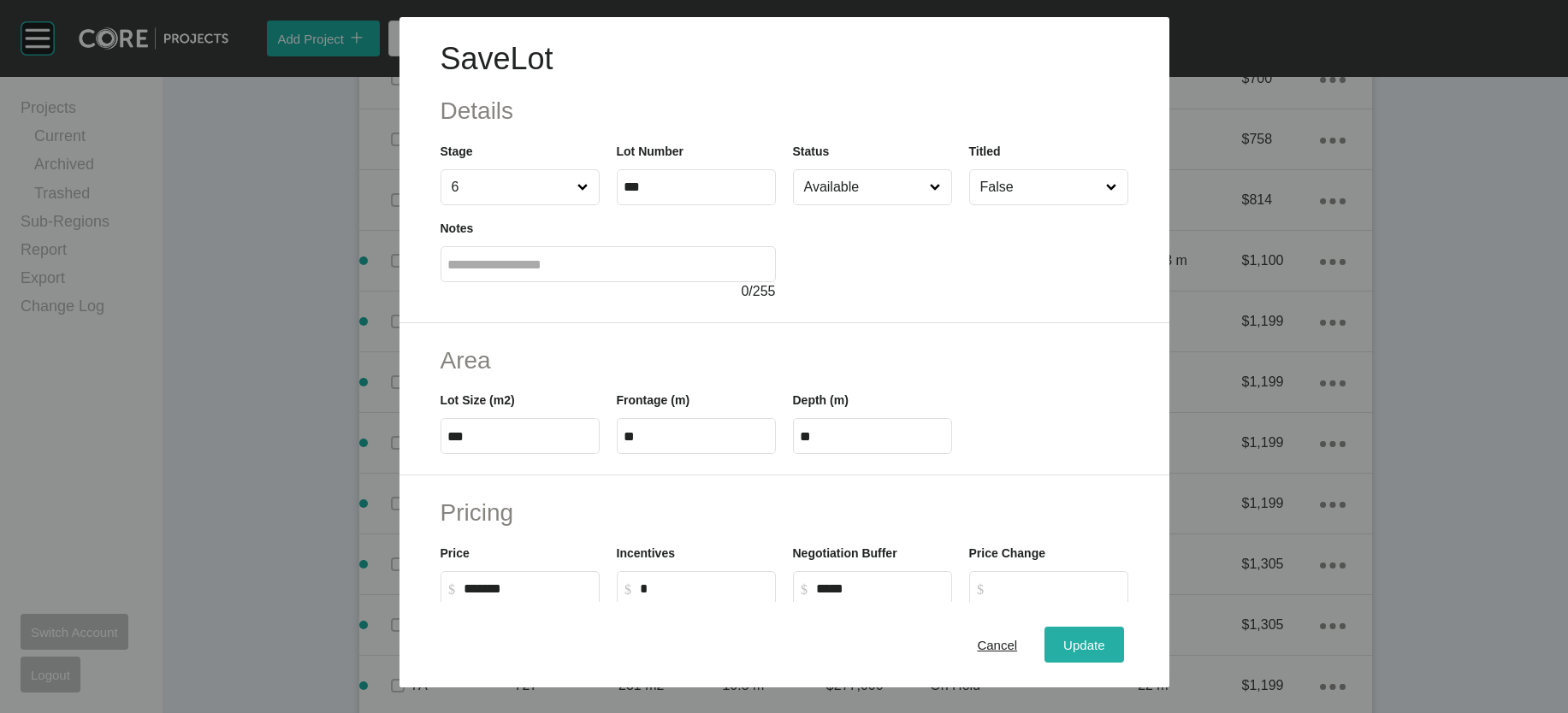
click at [1104, 637] on span "Update" at bounding box center [1084, 644] width 41 height 14
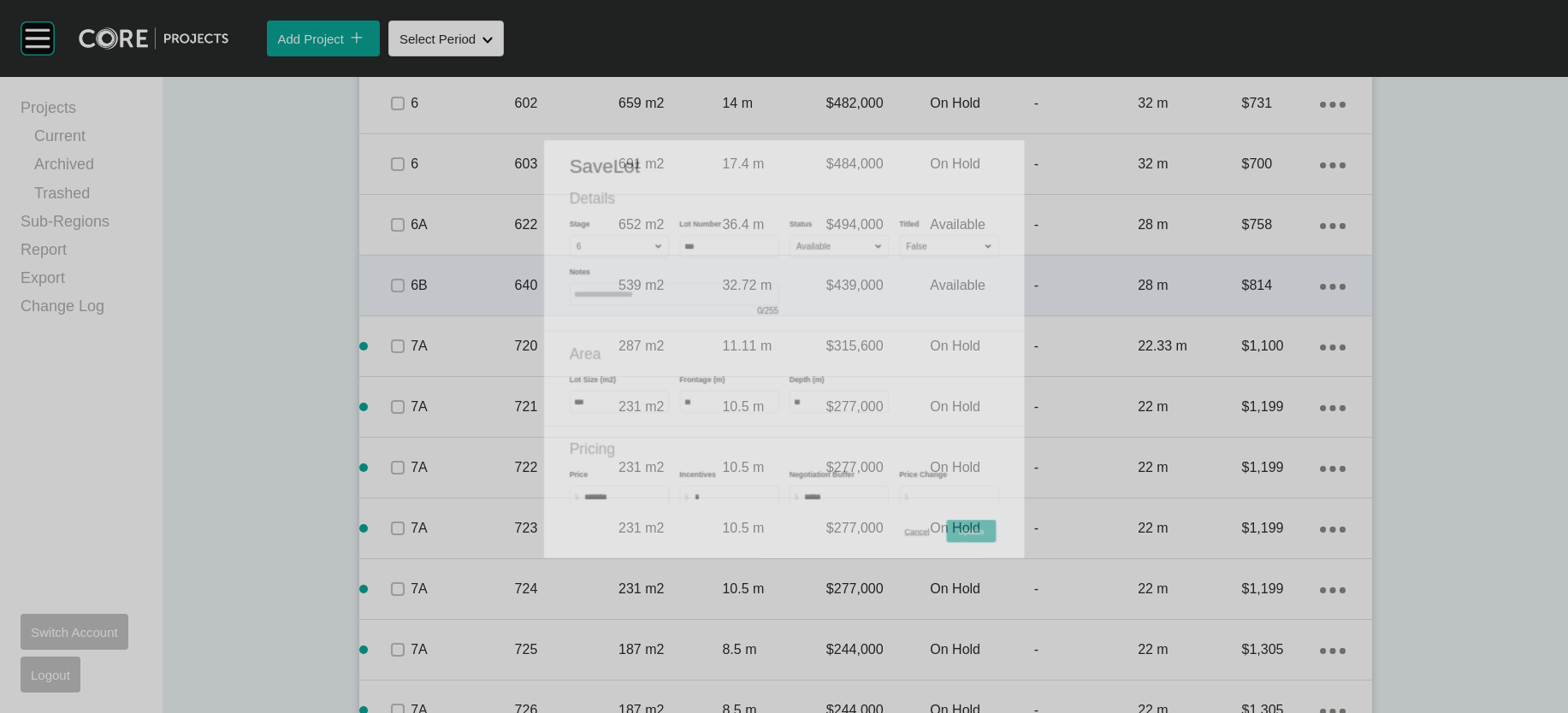
scroll to position [1449, 0]
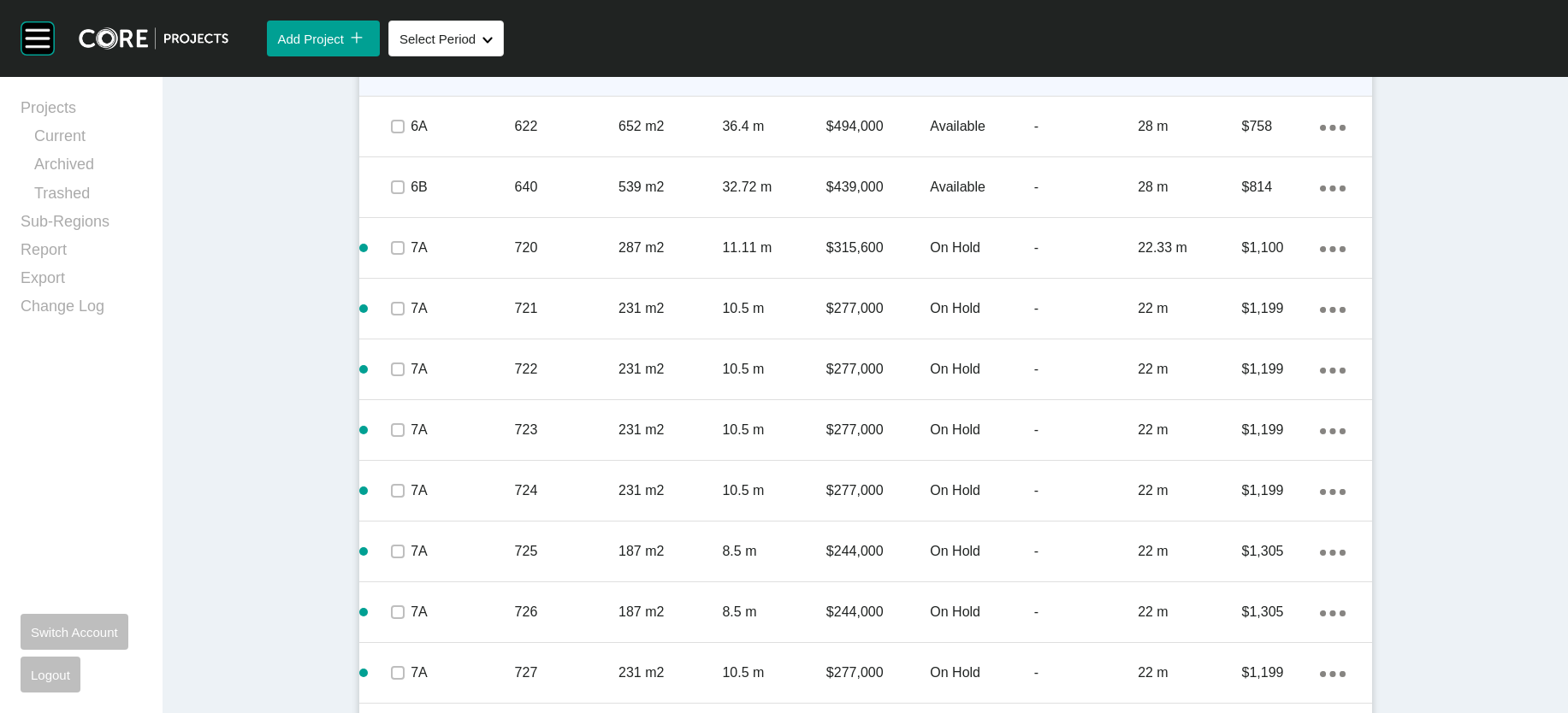
click at [892, 92] on div "$484,000" at bounding box center [878, 65] width 103 height 53
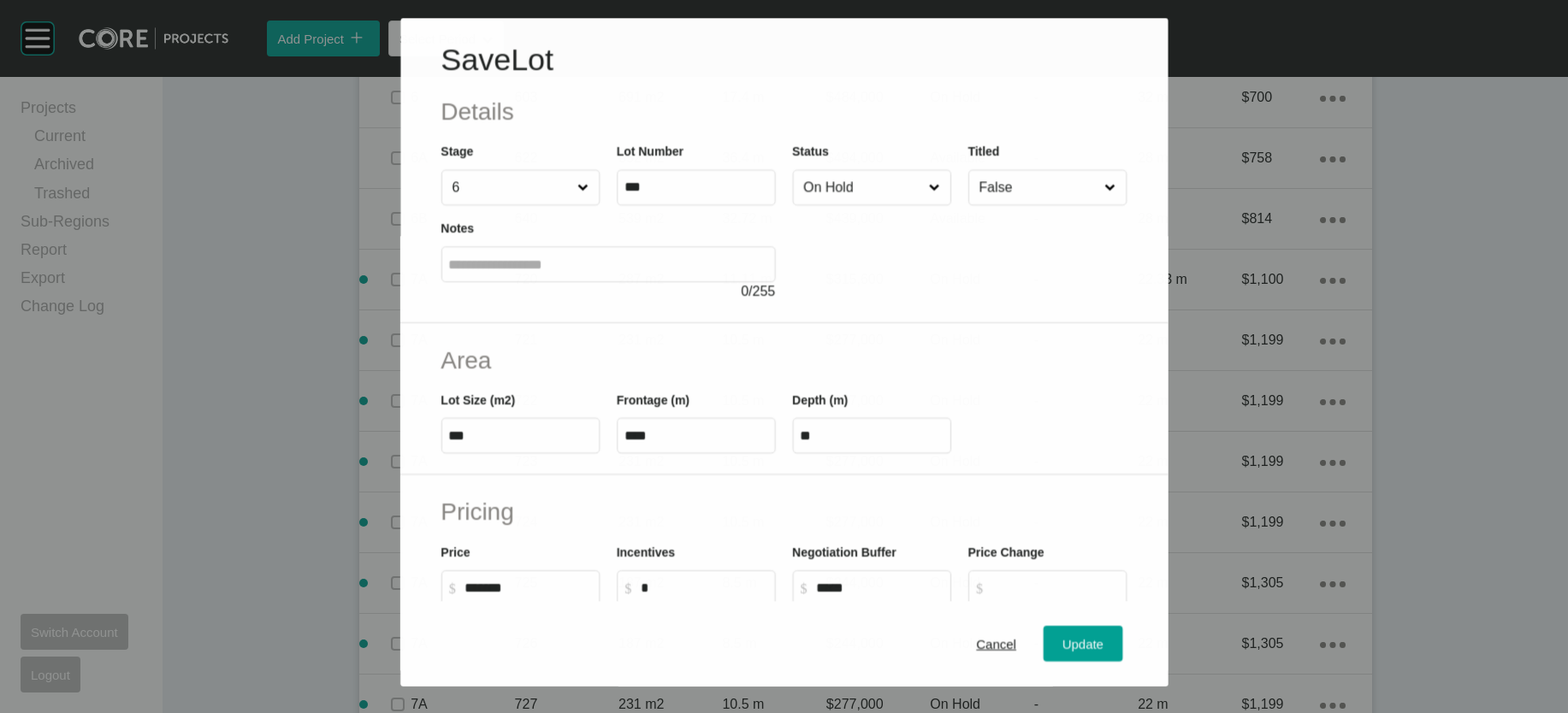
scroll to position [1384, 0]
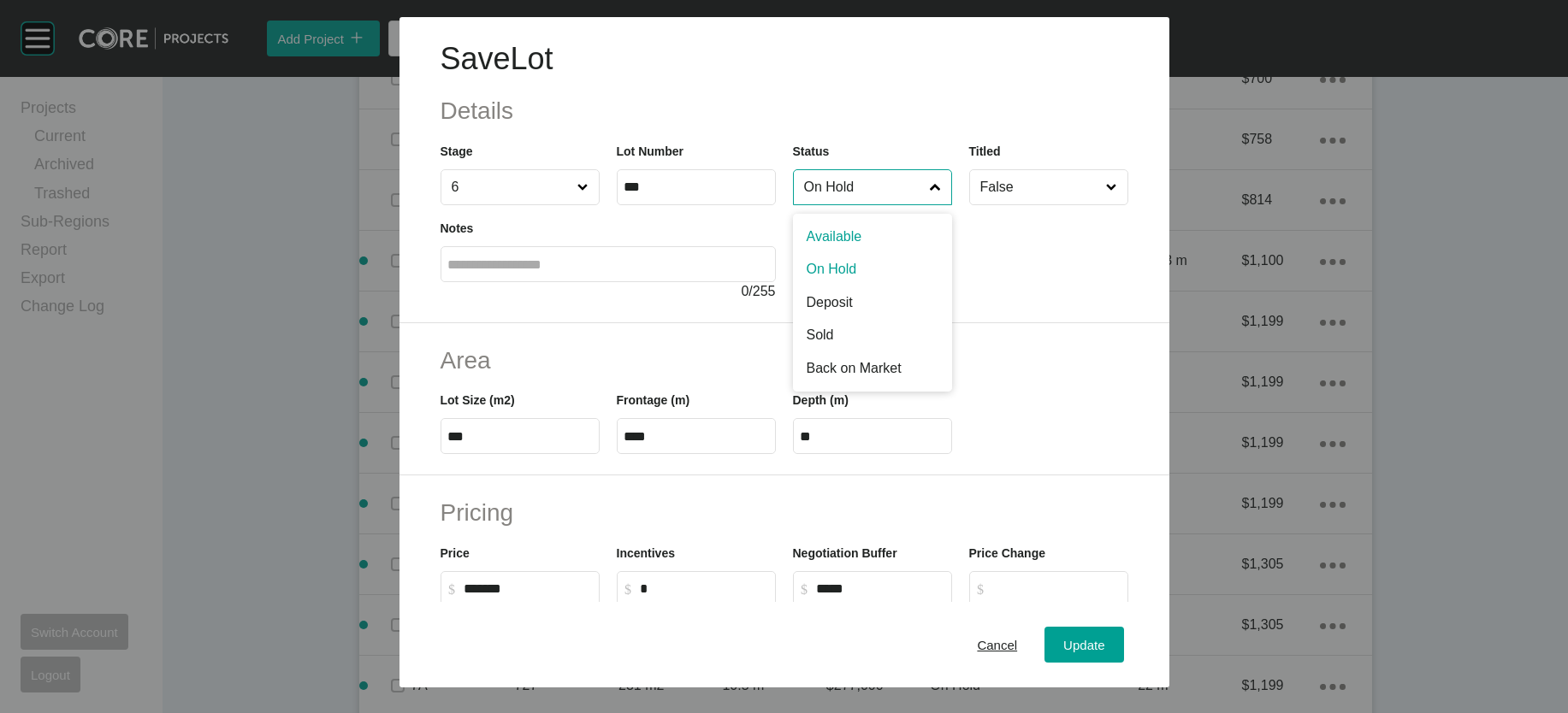
click at [880, 205] on input "On Hold" at bounding box center [863, 188] width 126 height 34
drag, startPoint x: 865, startPoint y: 287, endPoint x: 911, endPoint y: 348, distance: 76.4
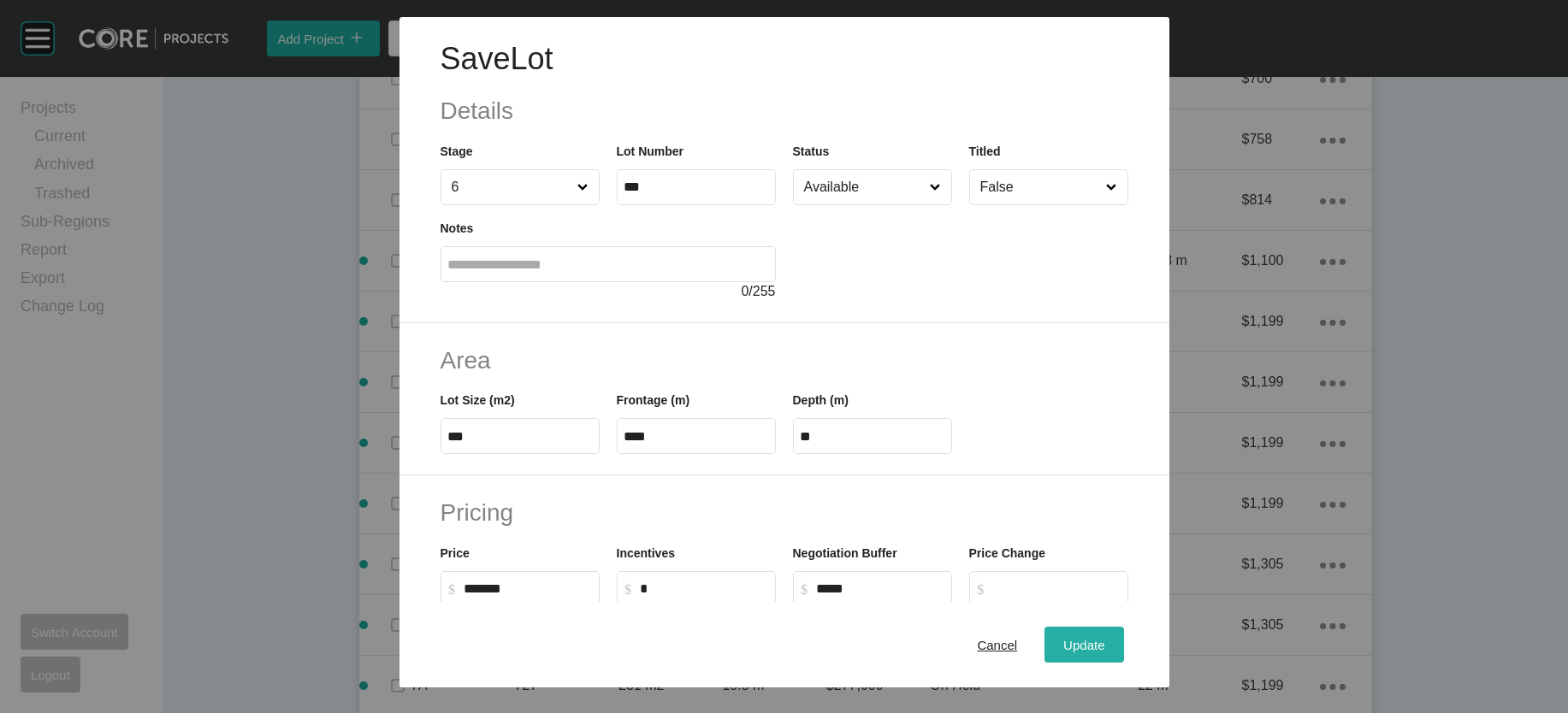
click at [1104, 637] on span "Update" at bounding box center [1084, 644] width 41 height 14
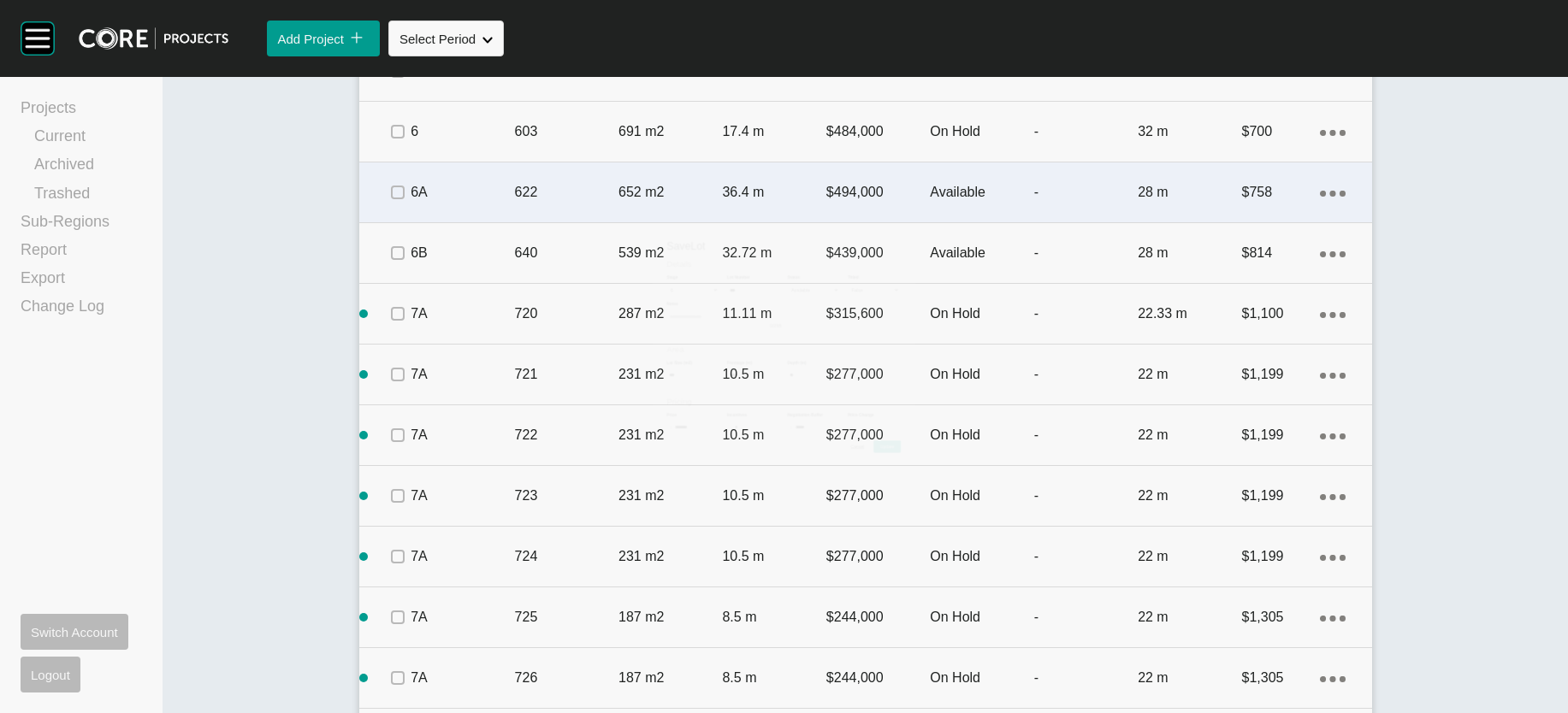
scroll to position [1449, 0]
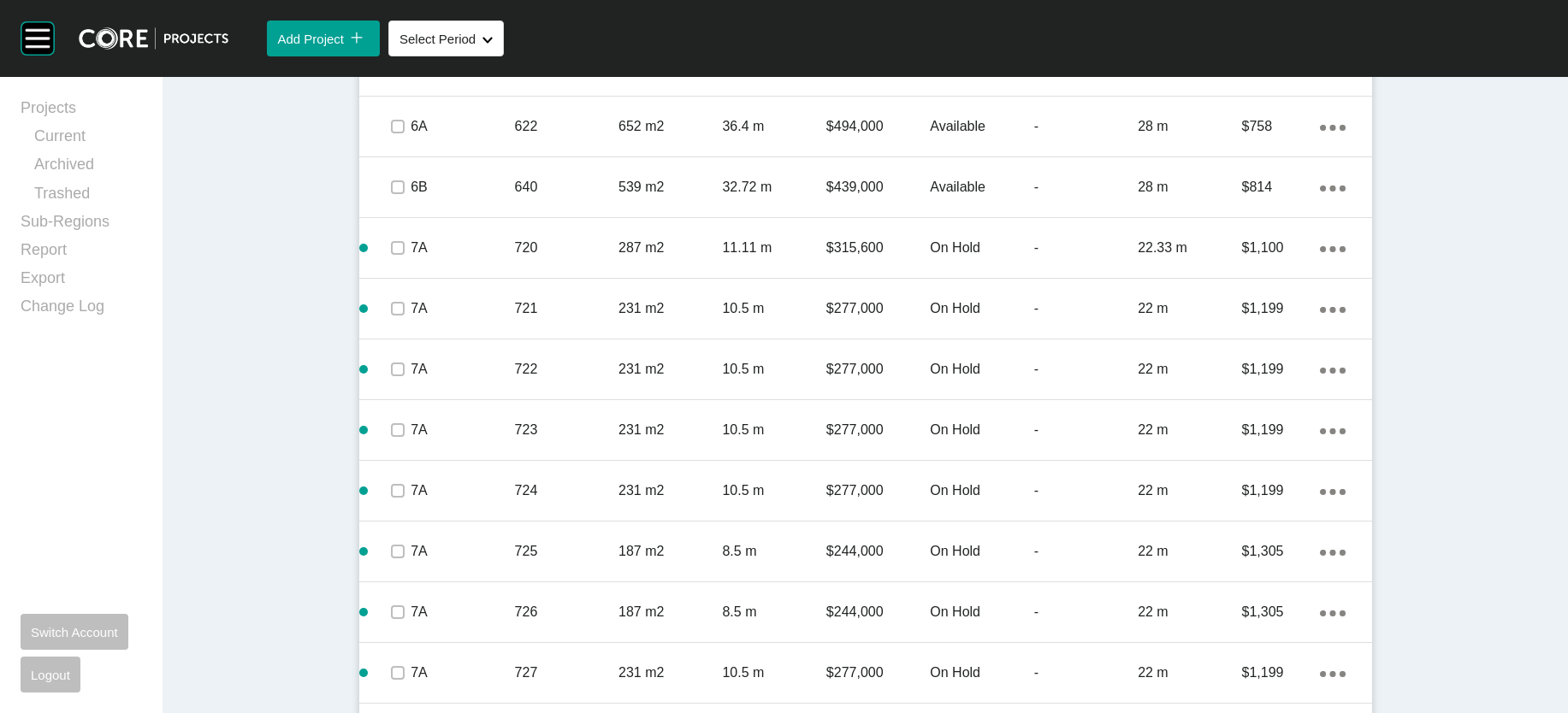
click at [391, 12] on label at bounding box center [397, 5] width 13 height 13
click at [391, 73] on label at bounding box center [397, 66] width 13 height 13
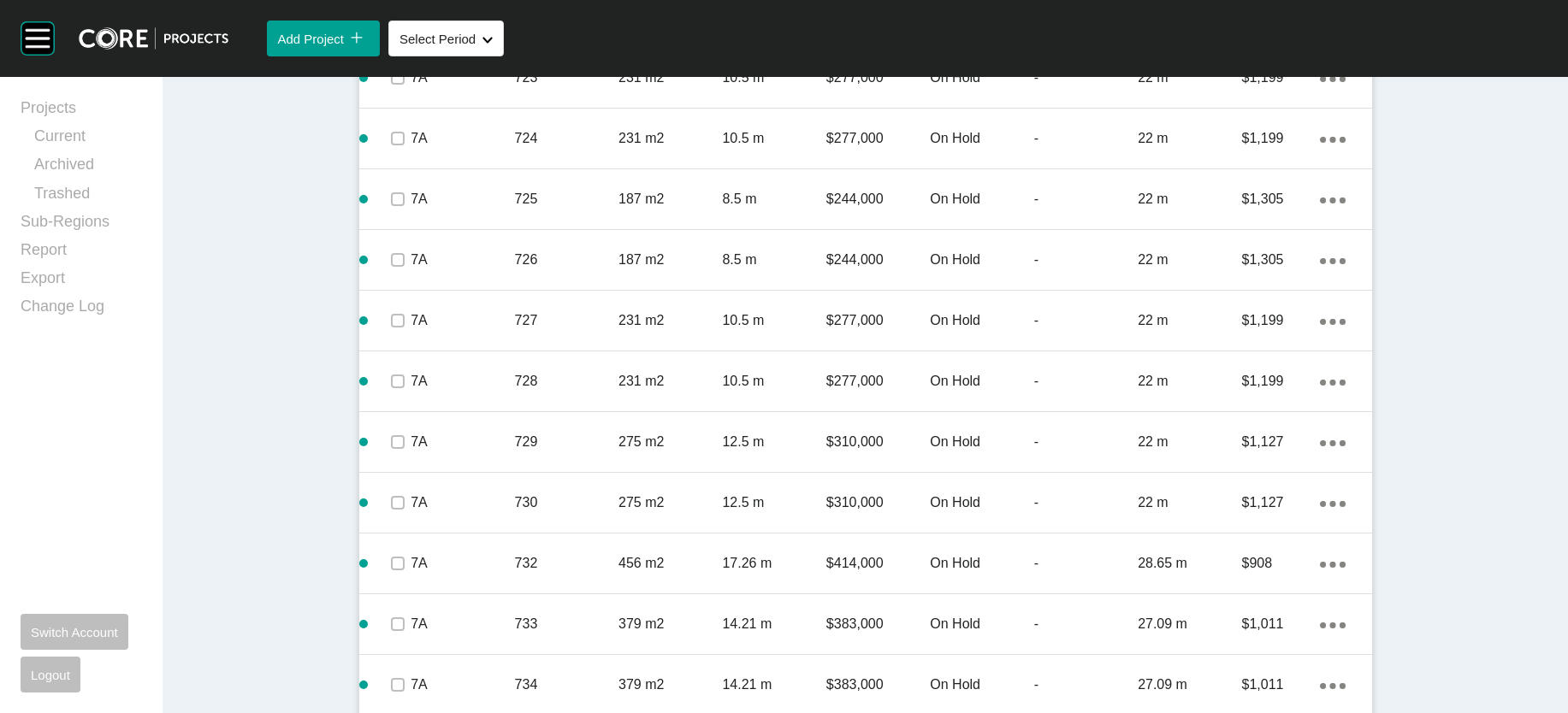
scroll to position [1863, 0]
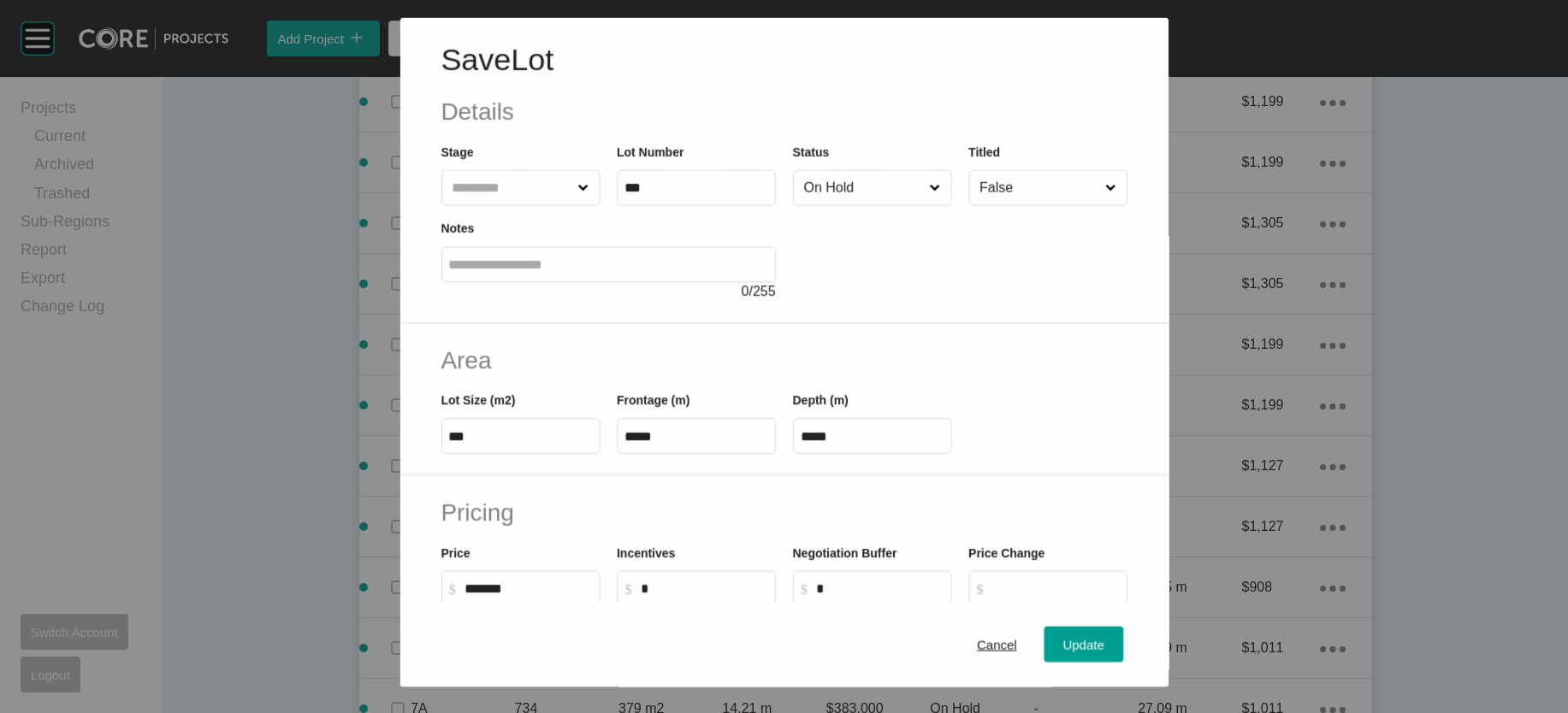
scroll to position [1797, 0]
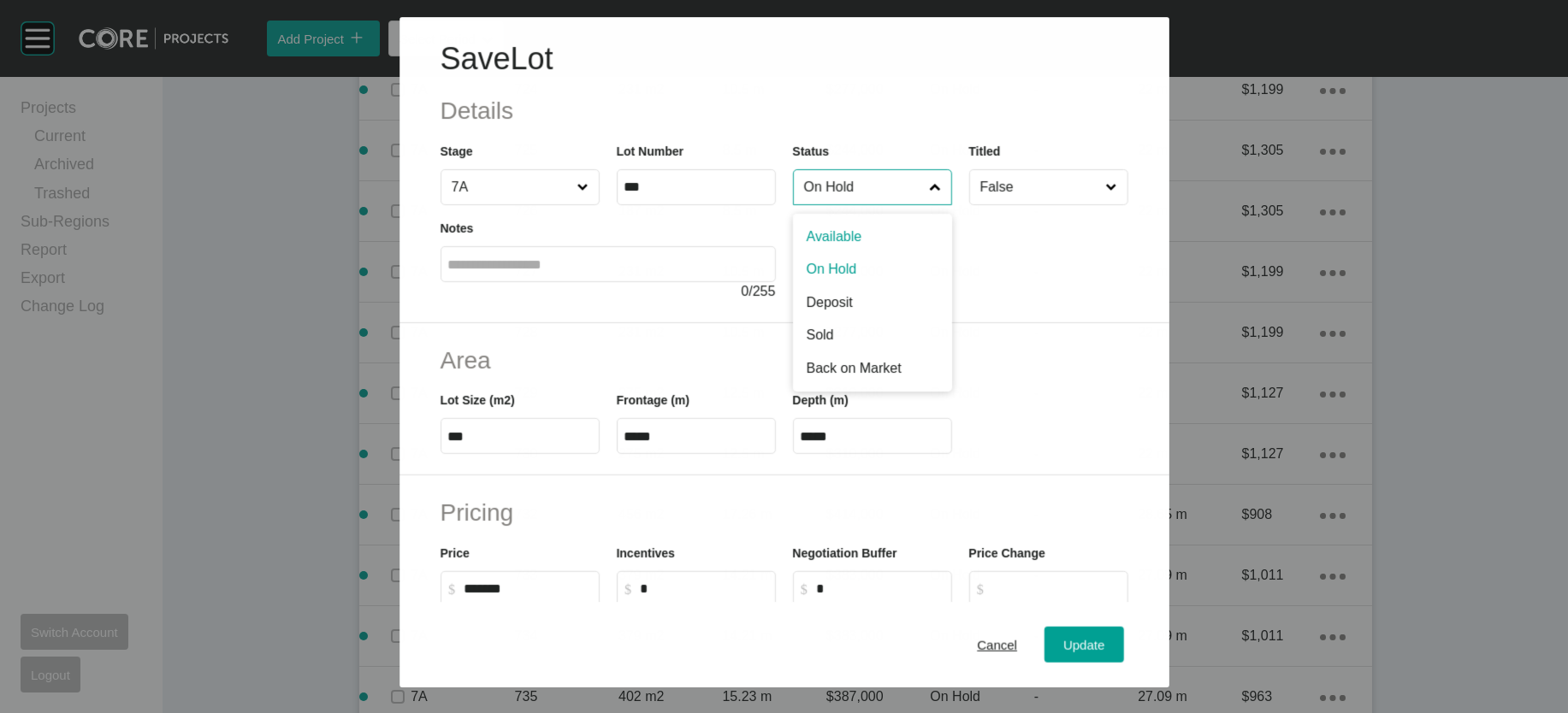
click at [926, 205] on input "On Hold" at bounding box center [862, 188] width 125 height 34
drag, startPoint x: 839, startPoint y: 408, endPoint x: 925, endPoint y: 475, distance: 109.0
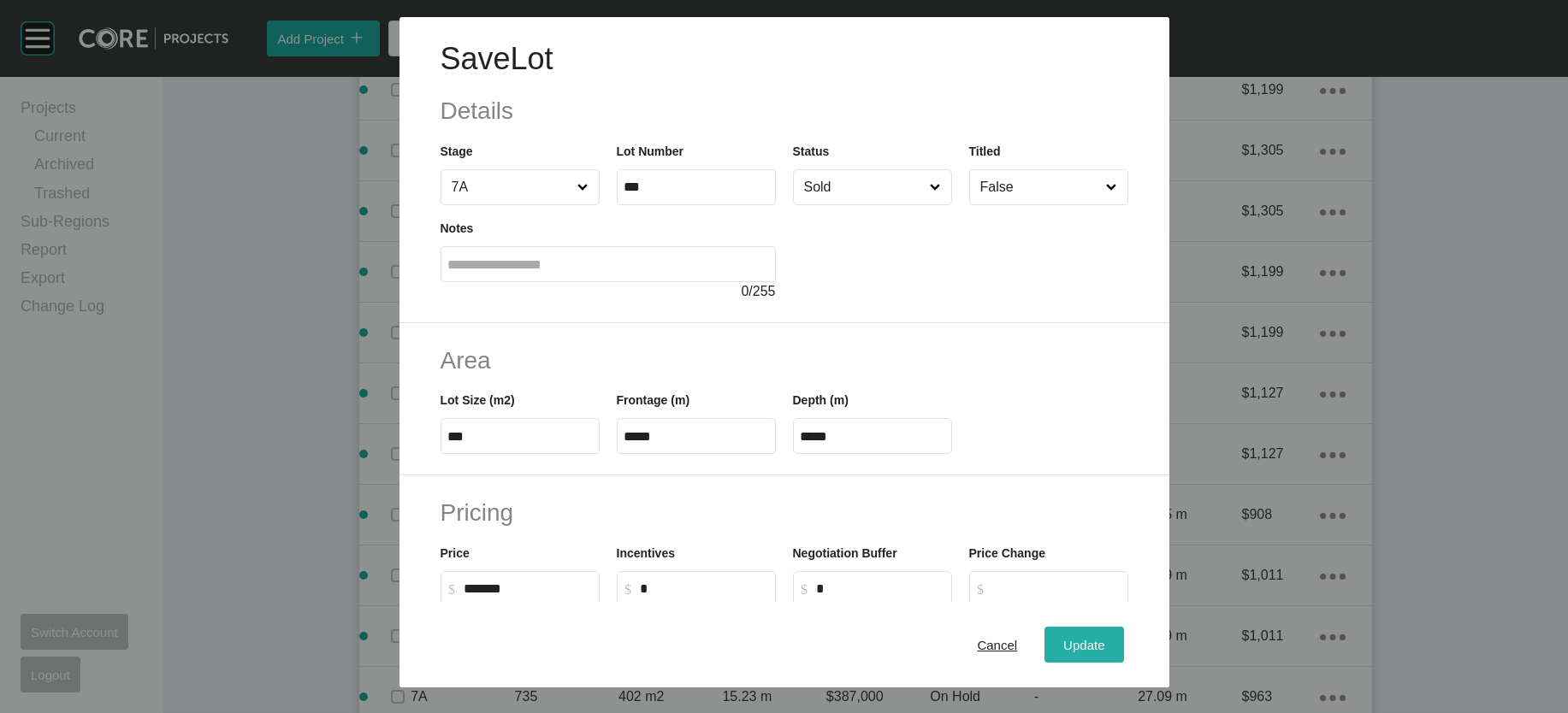
click at [1109, 635] on div "Update" at bounding box center [1084, 644] width 50 height 23
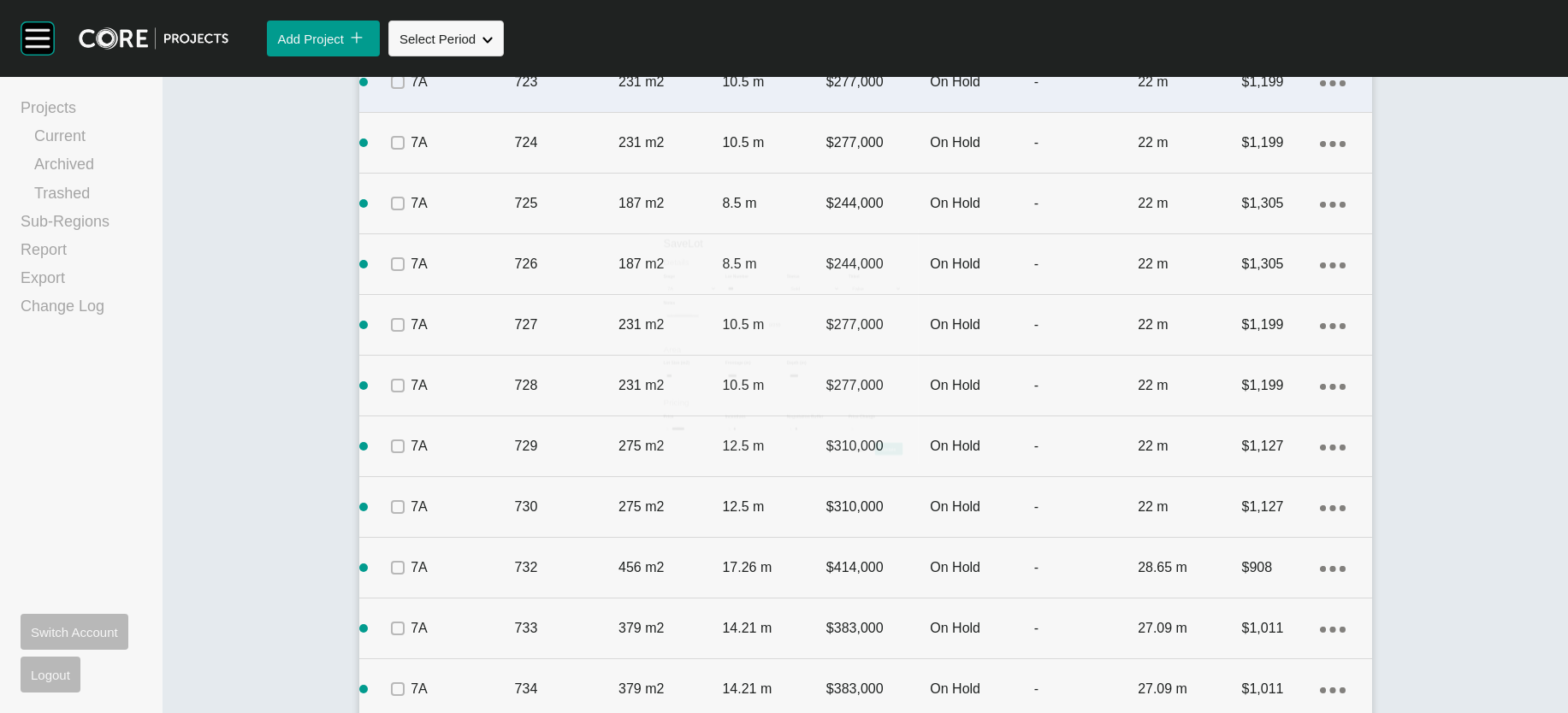
scroll to position [1863, 0]
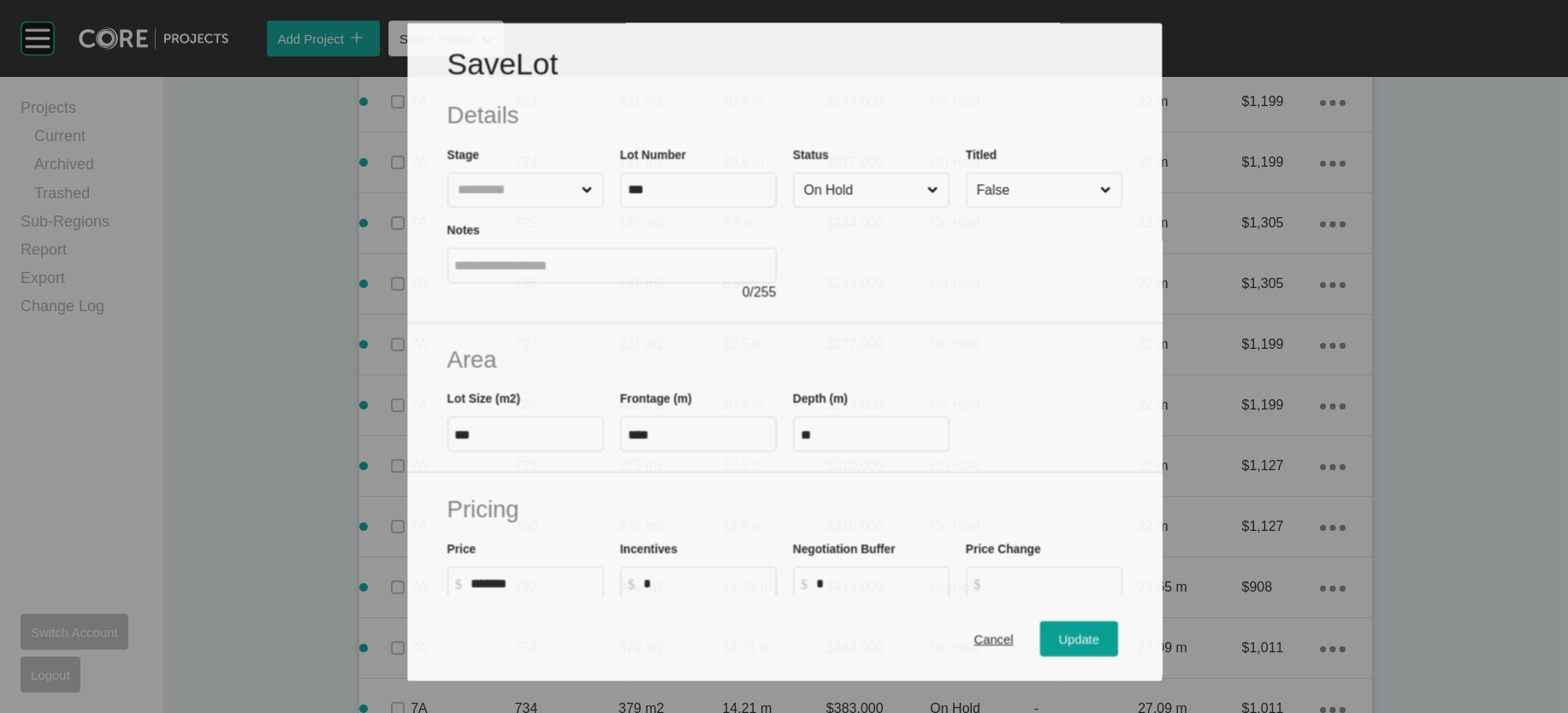
scroll to position [1797, 0]
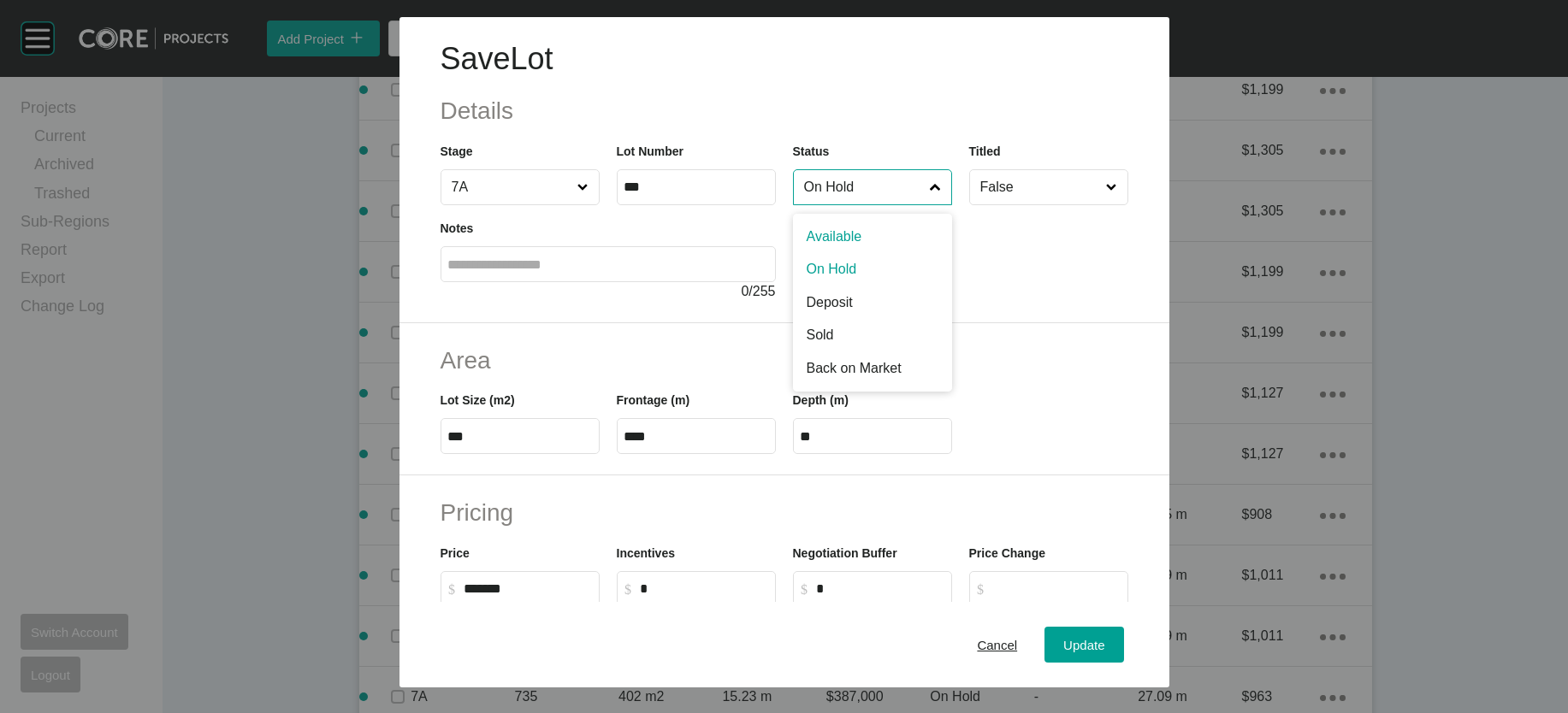
click at [912, 205] on input "On Hold" at bounding box center [863, 188] width 126 height 34
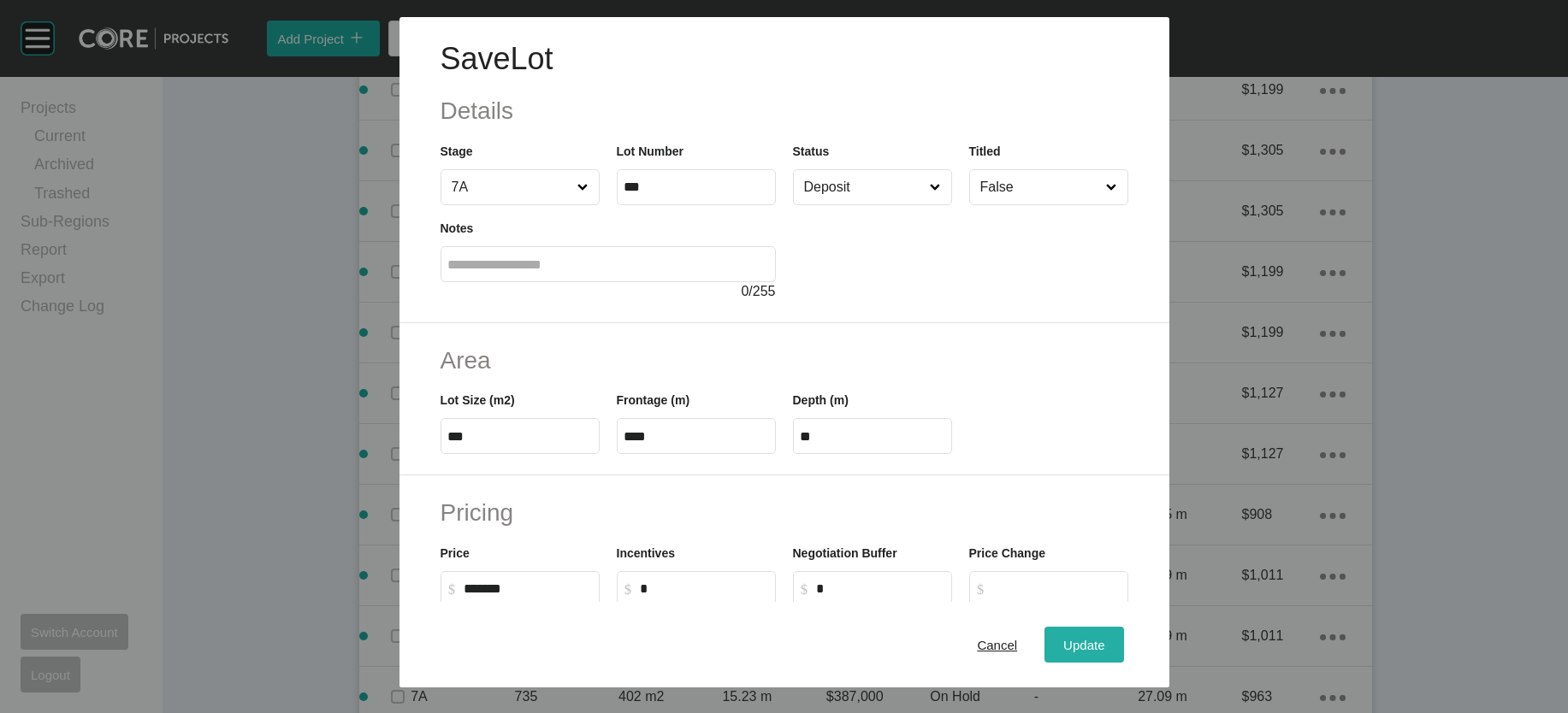
click at [1104, 637] on span "Update" at bounding box center [1084, 644] width 41 height 14
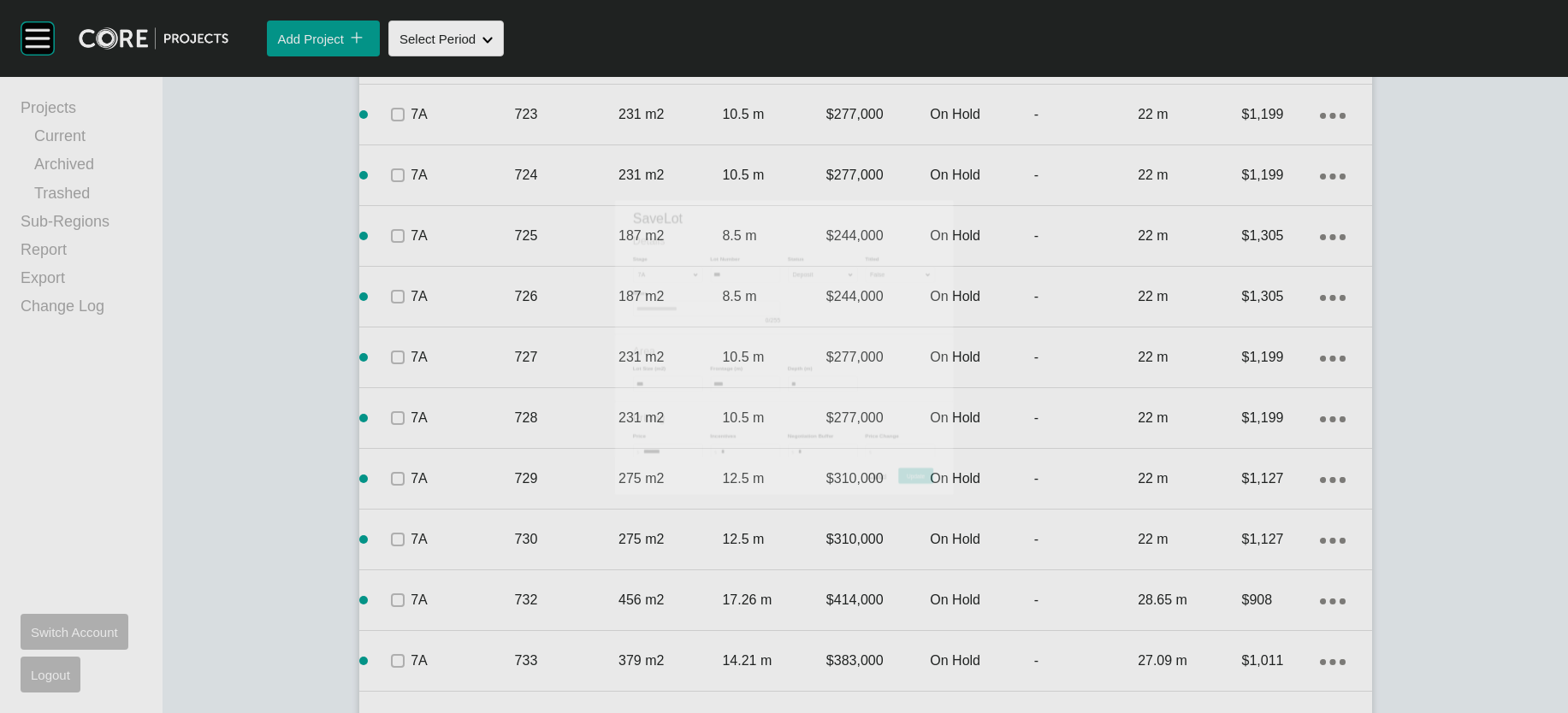
scroll to position [1863, 0]
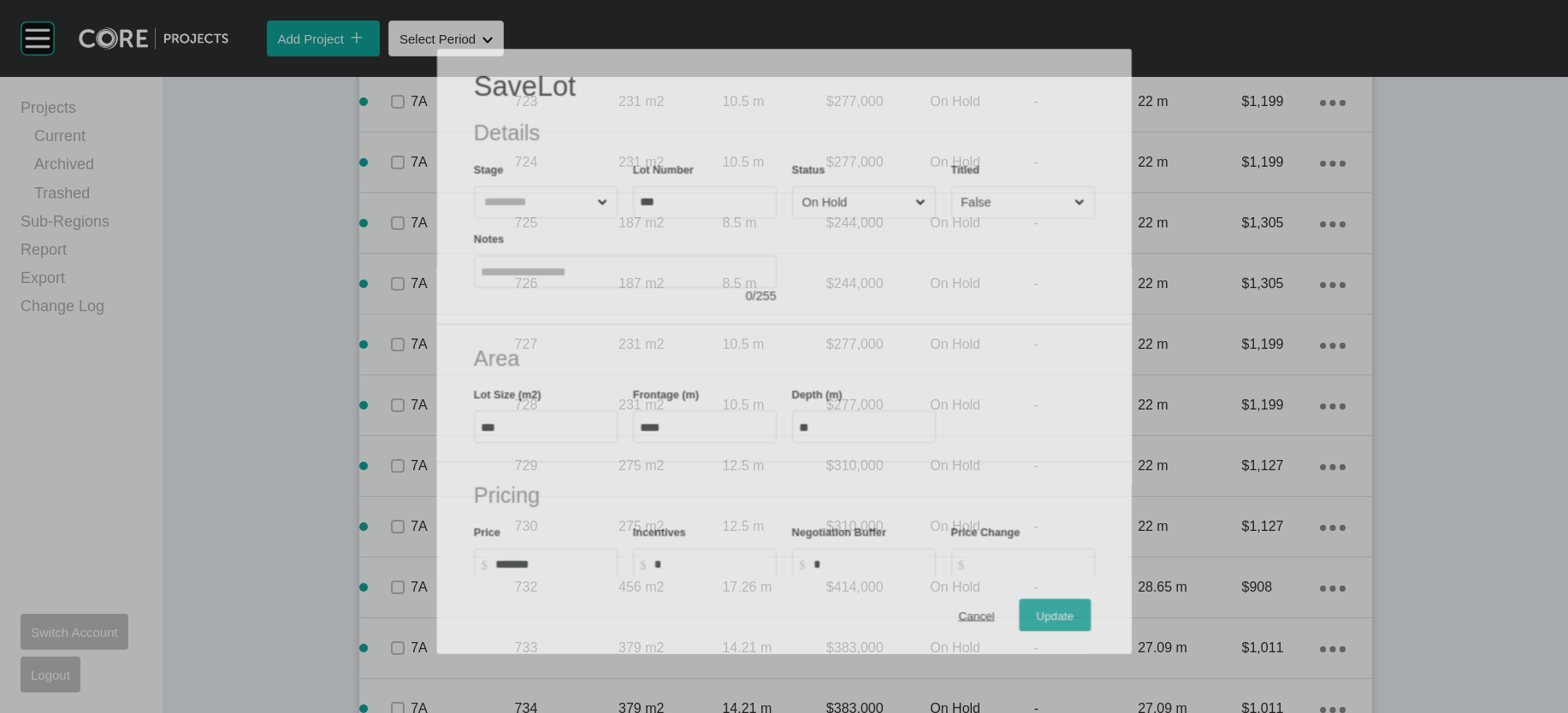
scroll to position [1797, 0]
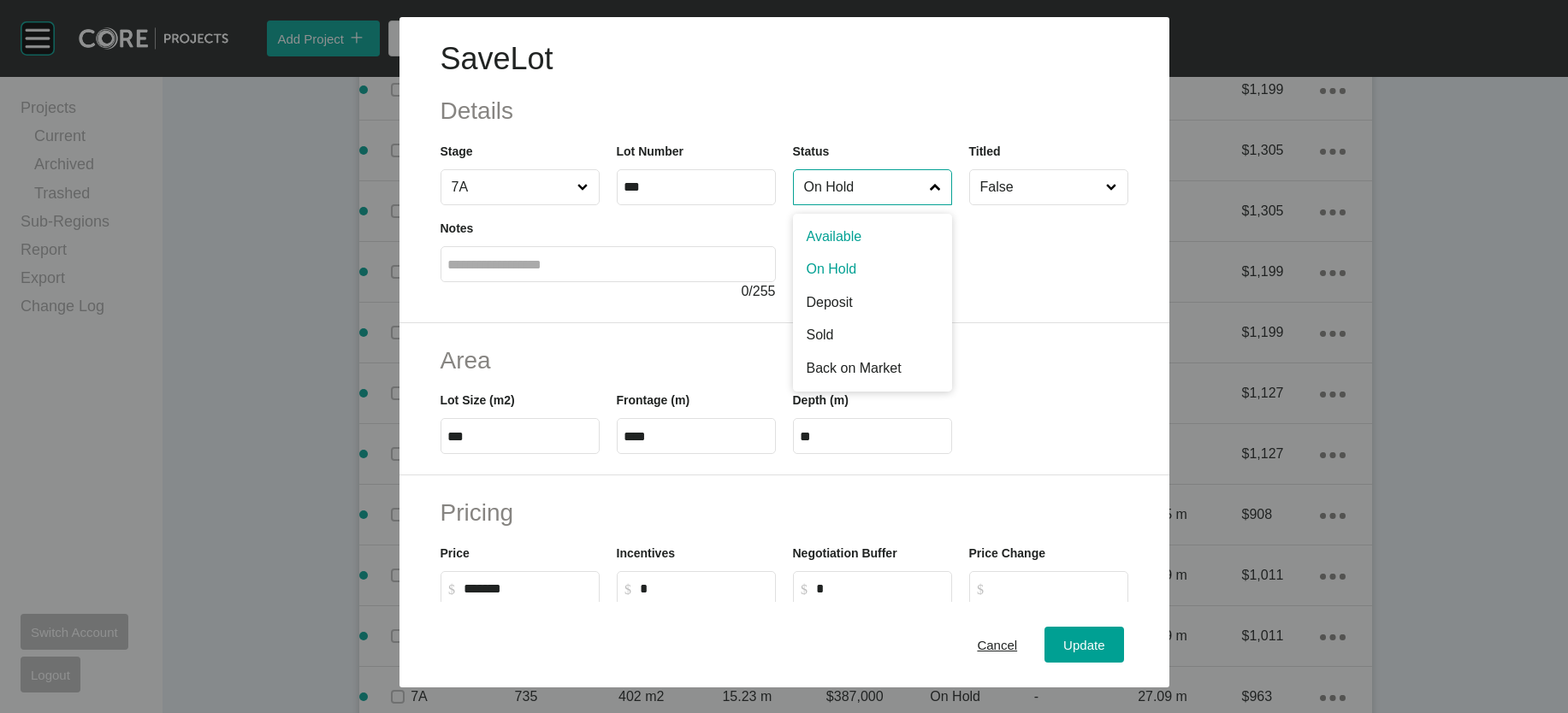
click at [801, 205] on input "On Hold" at bounding box center [863, 188] width 126 height 34
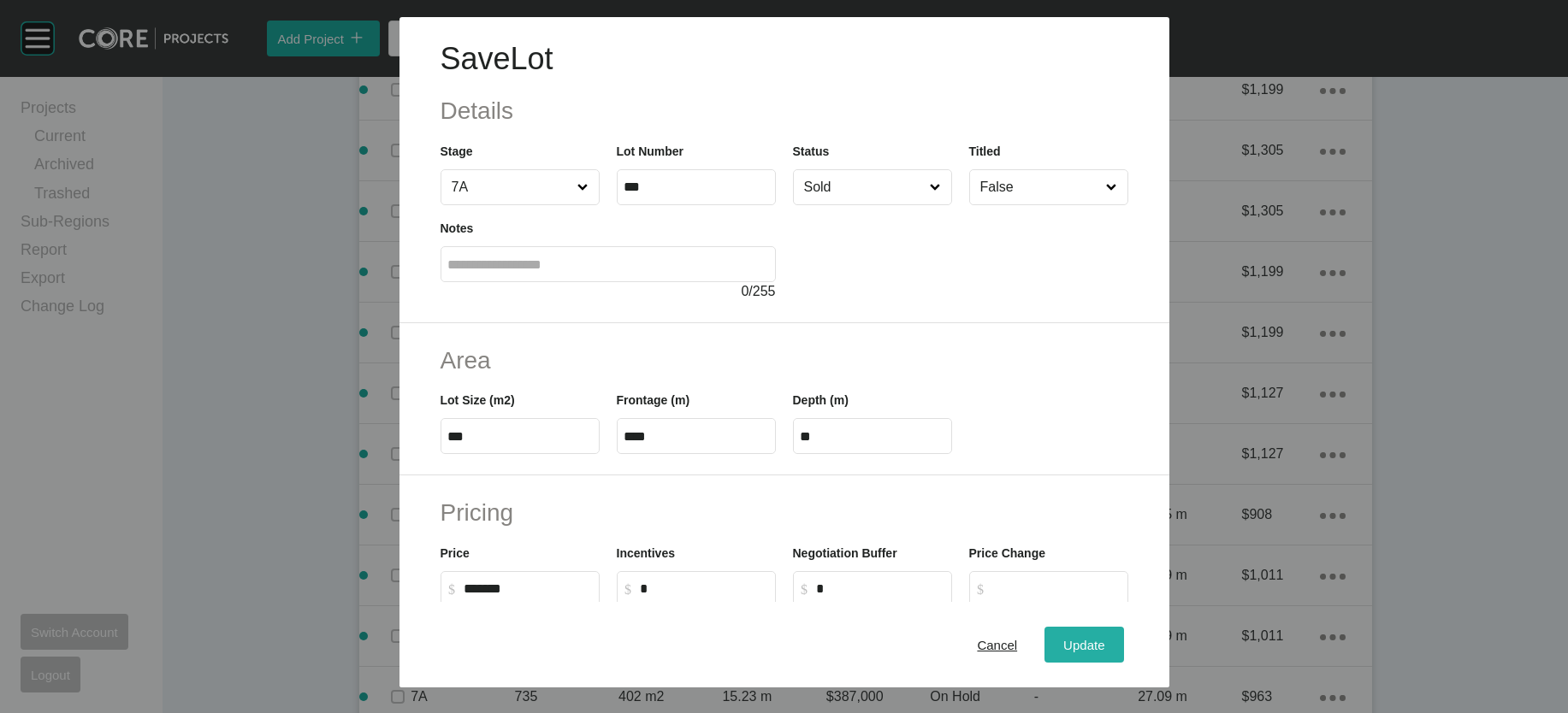
click at [1104, 637] on span "Update" at bounding box center [1084, 644] width 41 height 14
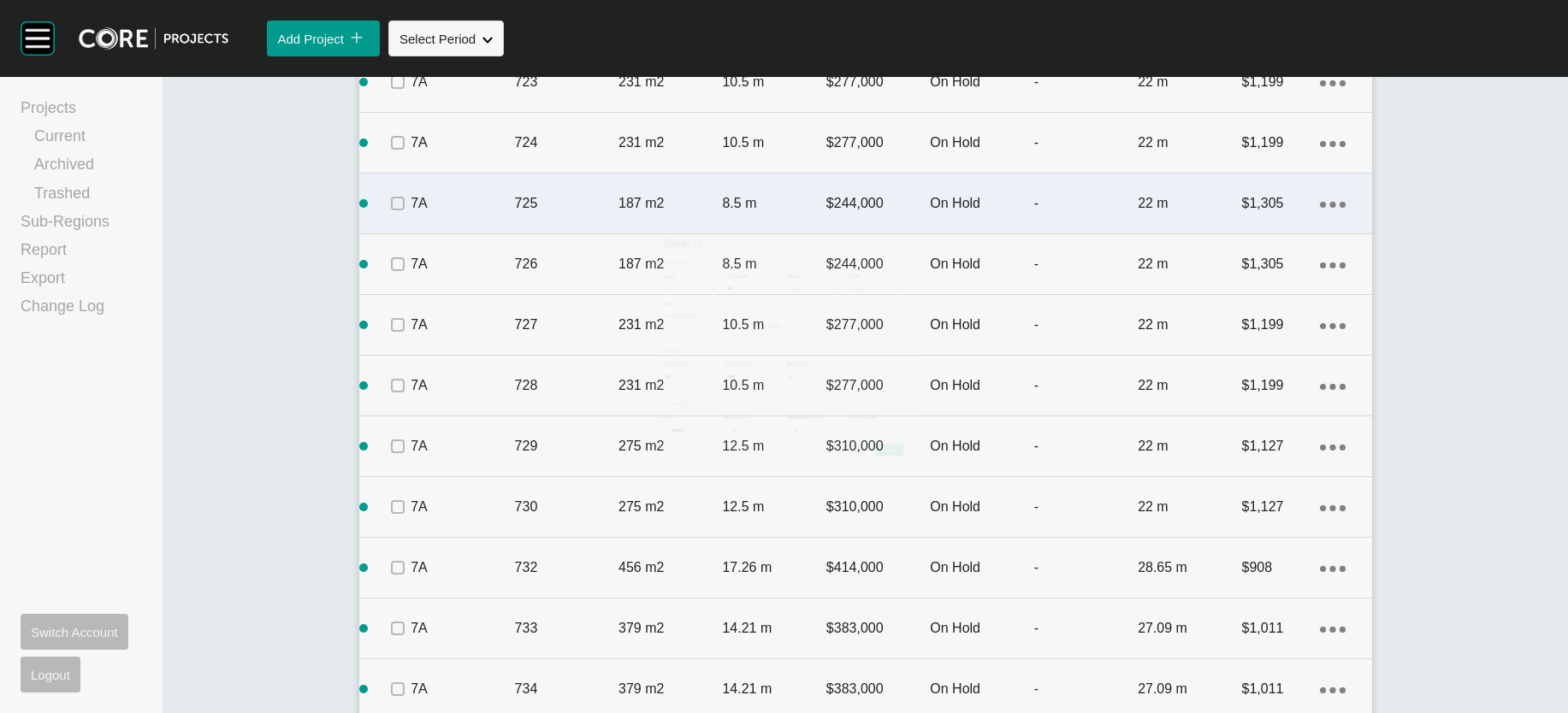
scroll to position [1863, 0]
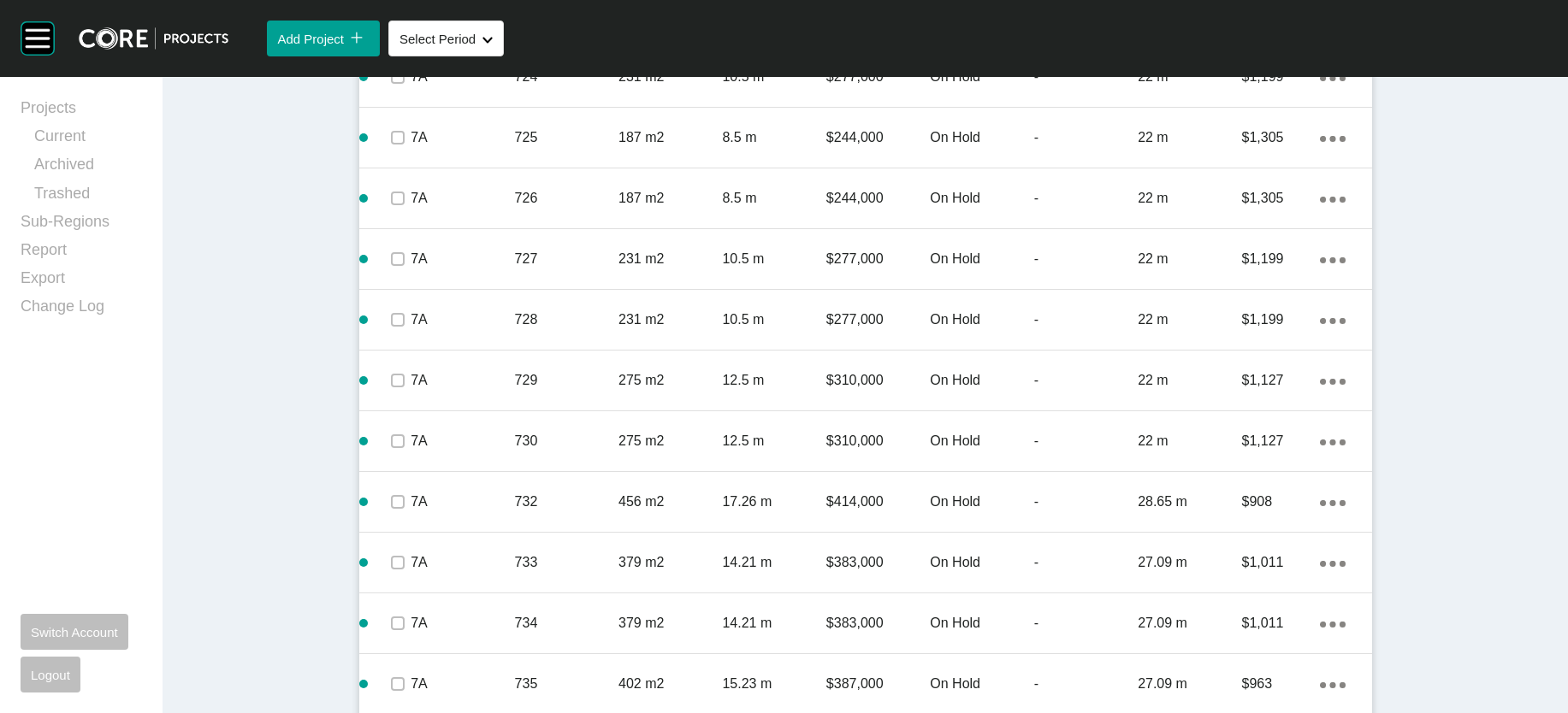
click at [1001, 43] on div "On Hold" at bounding box center [981, 15] width 103 height 53
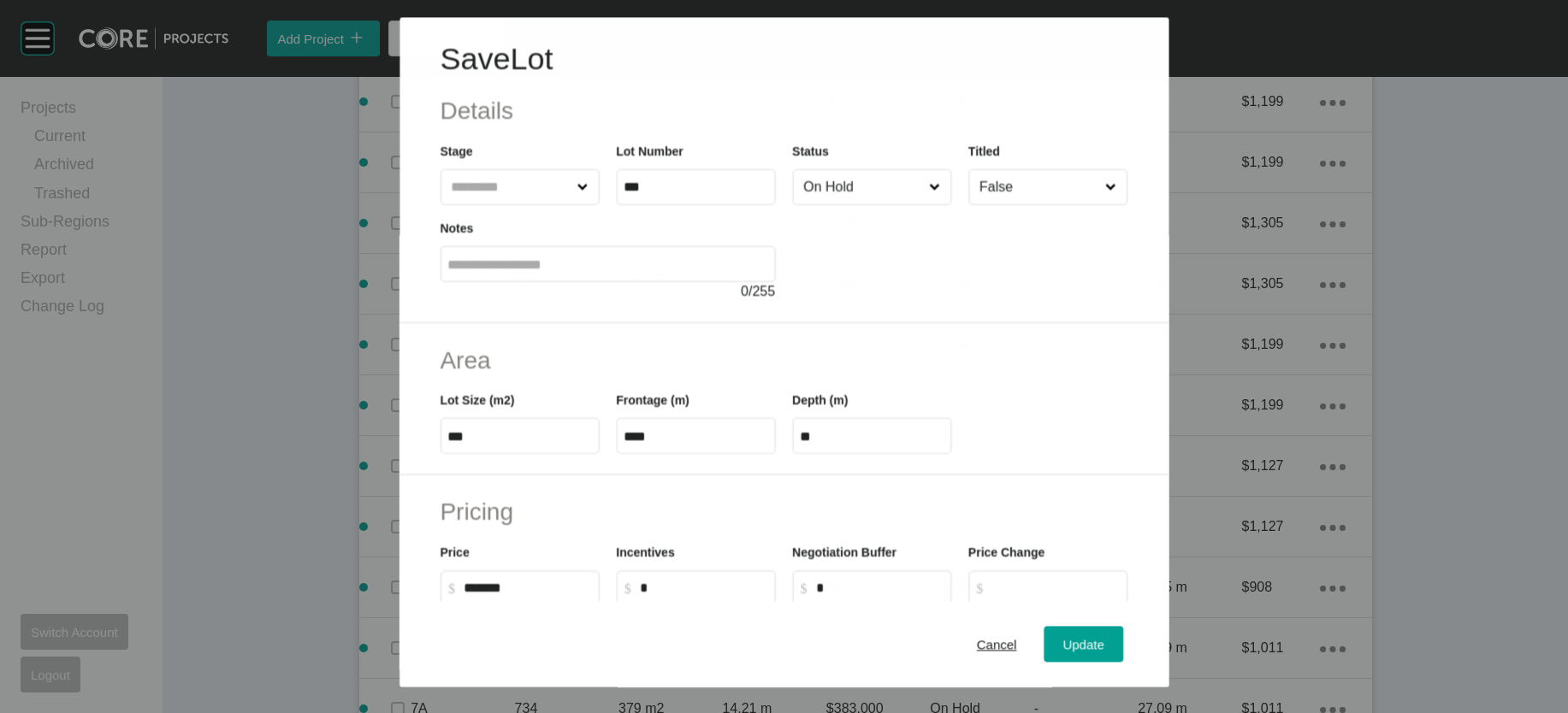
scroll to position [1797, 0]
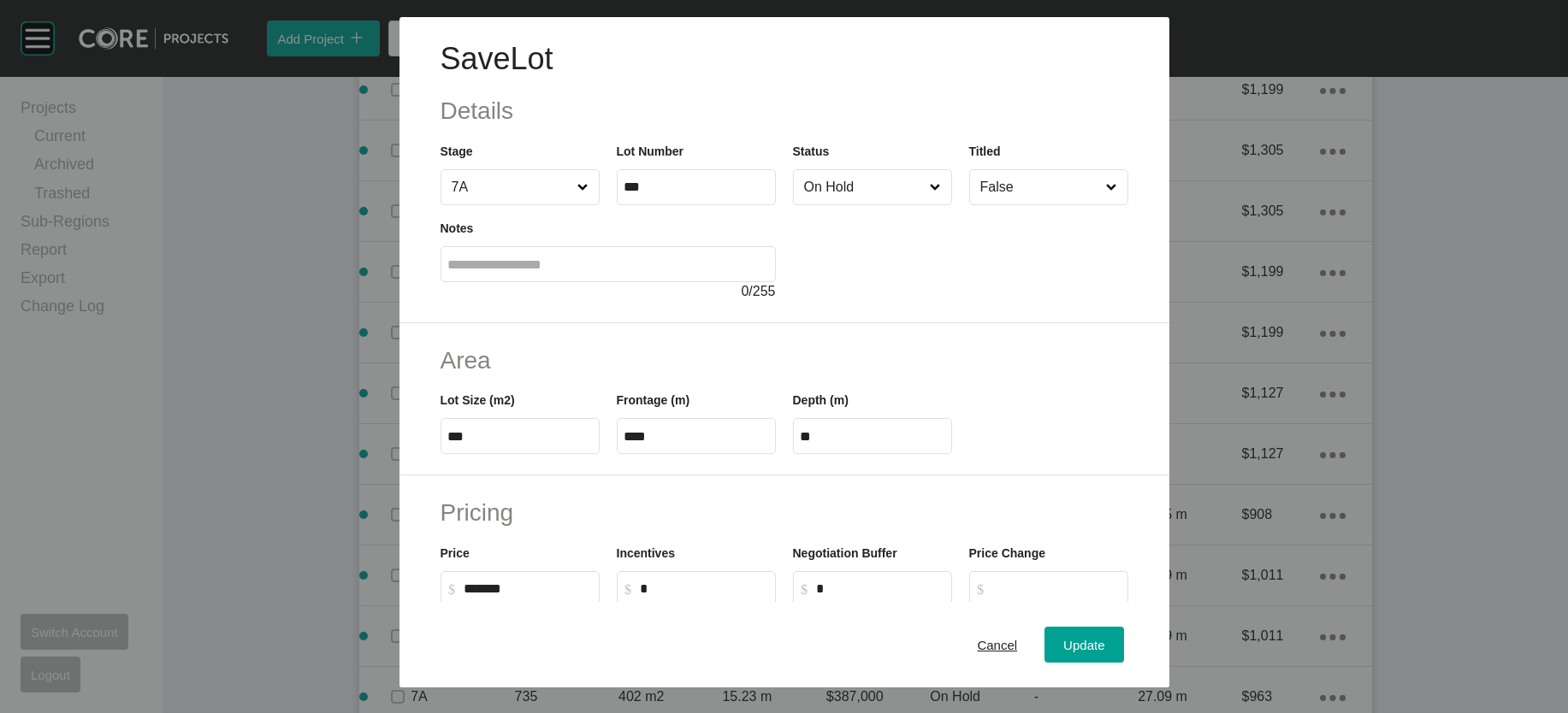
click at [850, 205] on input "On Hold" at bounding box center [863, 188] width 126 height 34
click at [1104, 637] on span "Update" at bounding box center [1084, 644] width 41 height 14
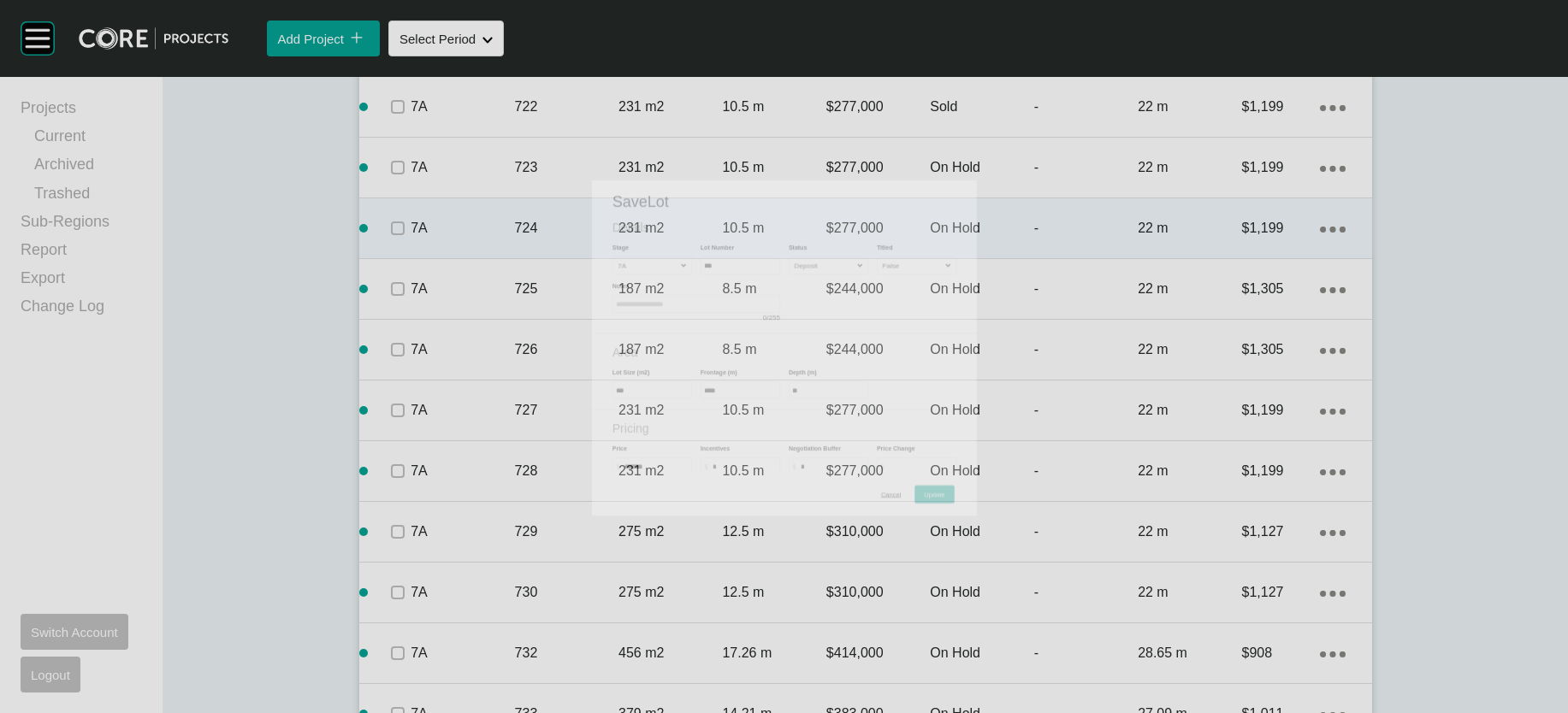
scroll to position [1863, 0]
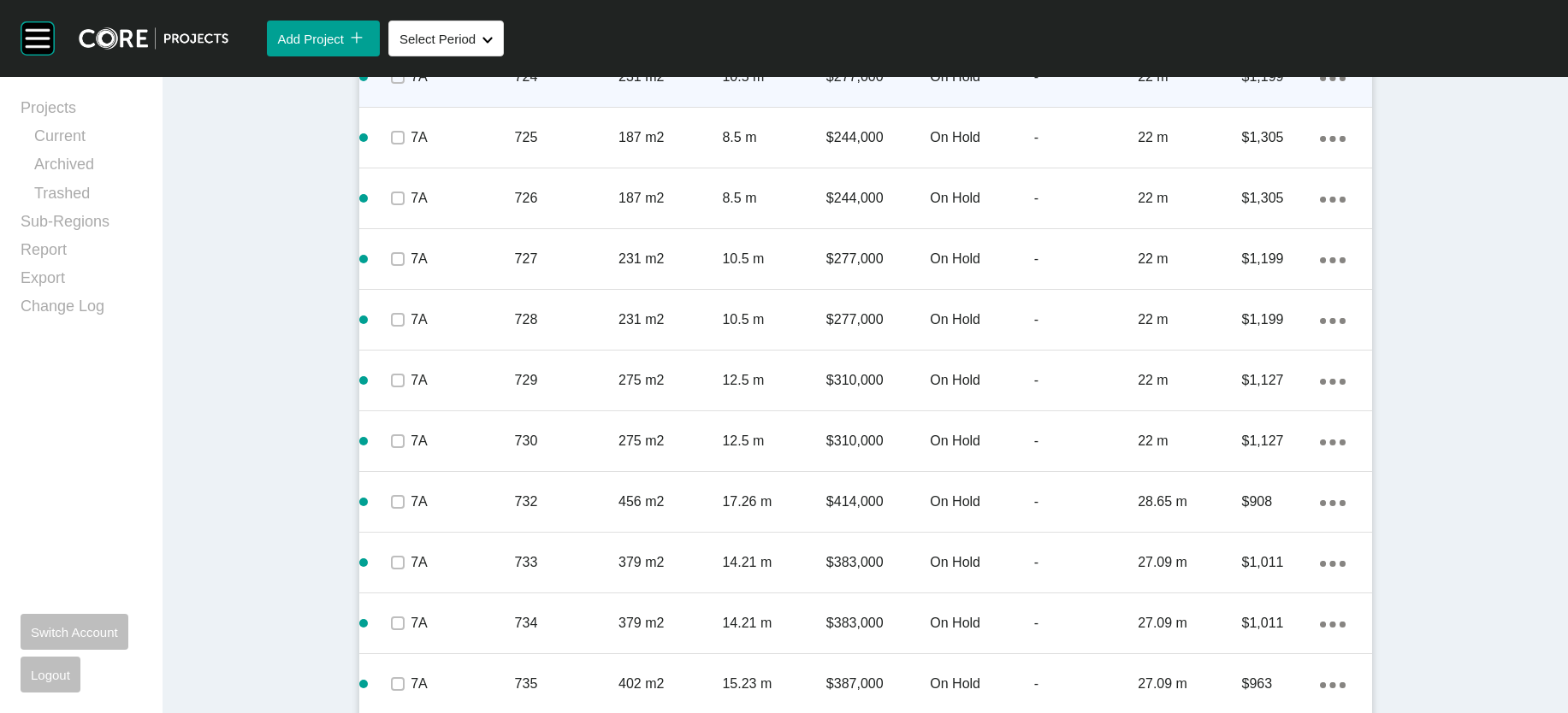
click at [1033, 86] on p "On Hold" at bounding box center [981, 78] width 103 height 19
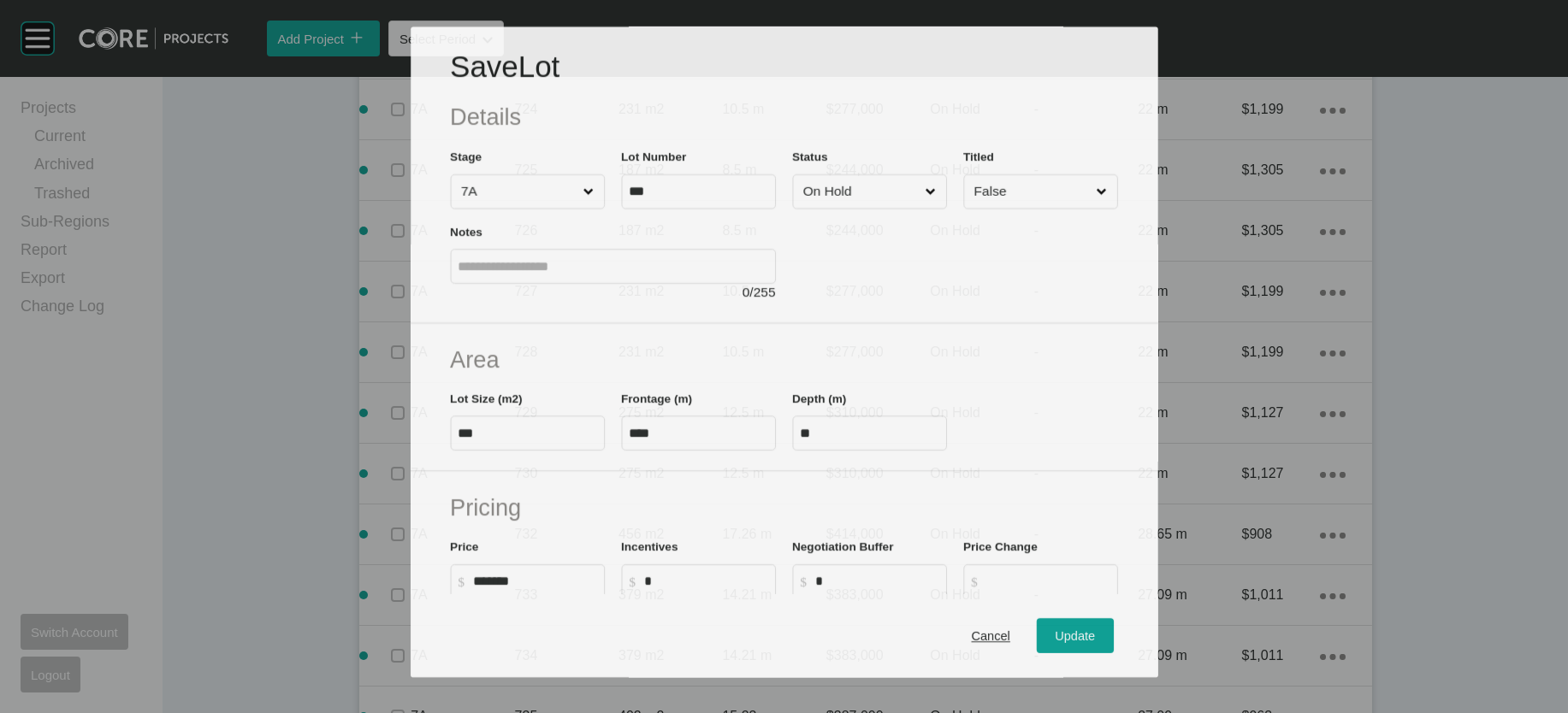
scroll to position [1797, 0]
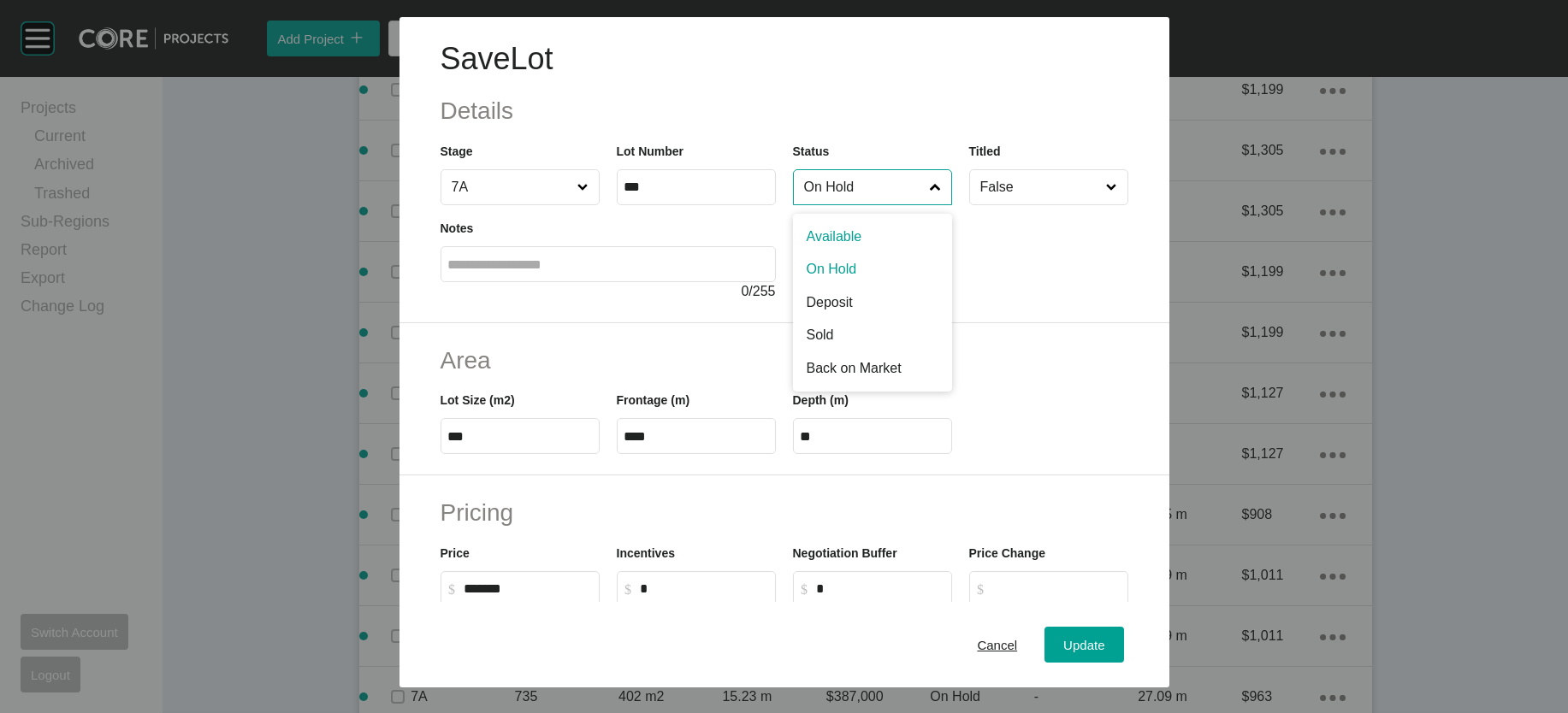
drag, startPoint x: 851, startPoint y: 242, endPoint x: 840, endPoint y: 300, distance: 59.0
click at [851, 205] on input "On Hold" at bounding box center [863, 188] width 126 height 34
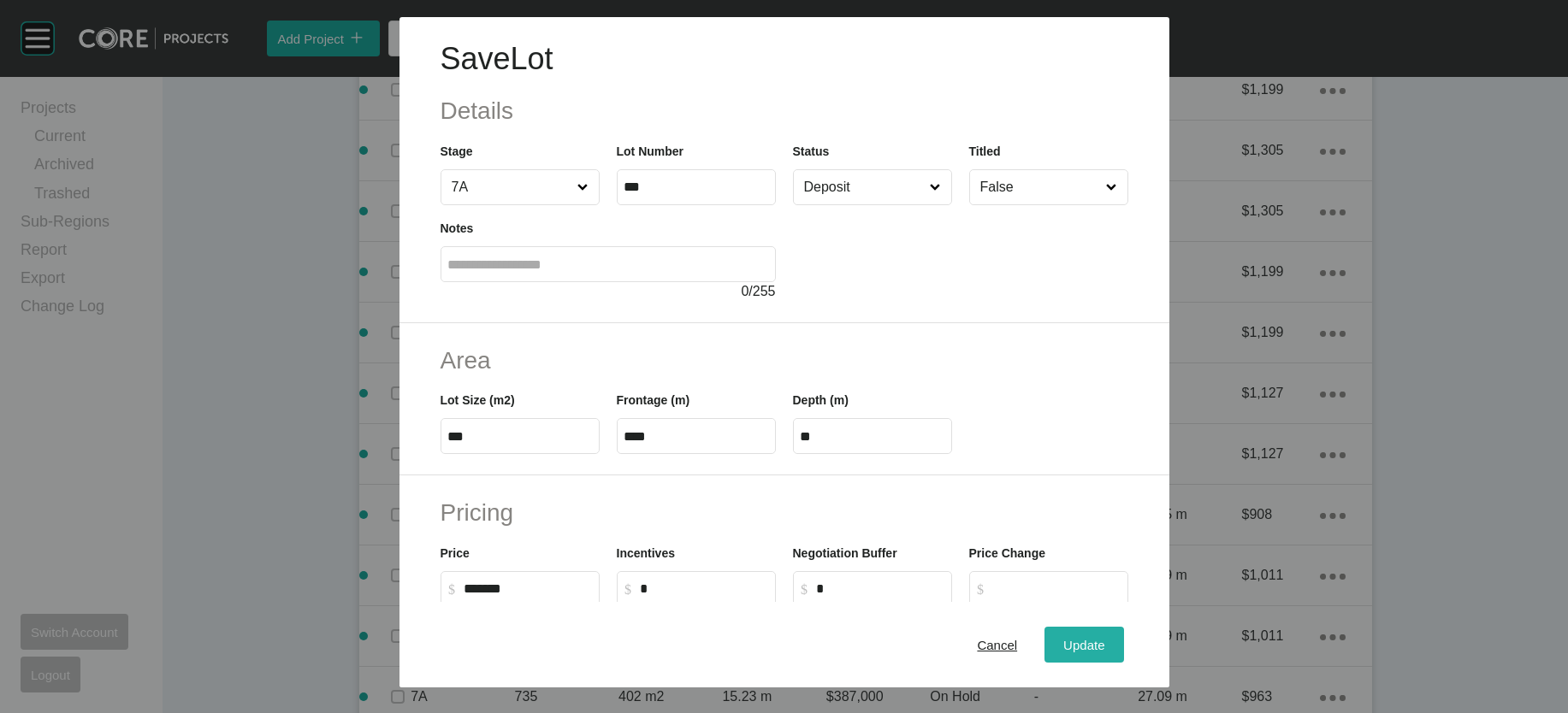
click at [1104, 637] on span "Update" at bounding box center [1084, 644] width 41 height 14
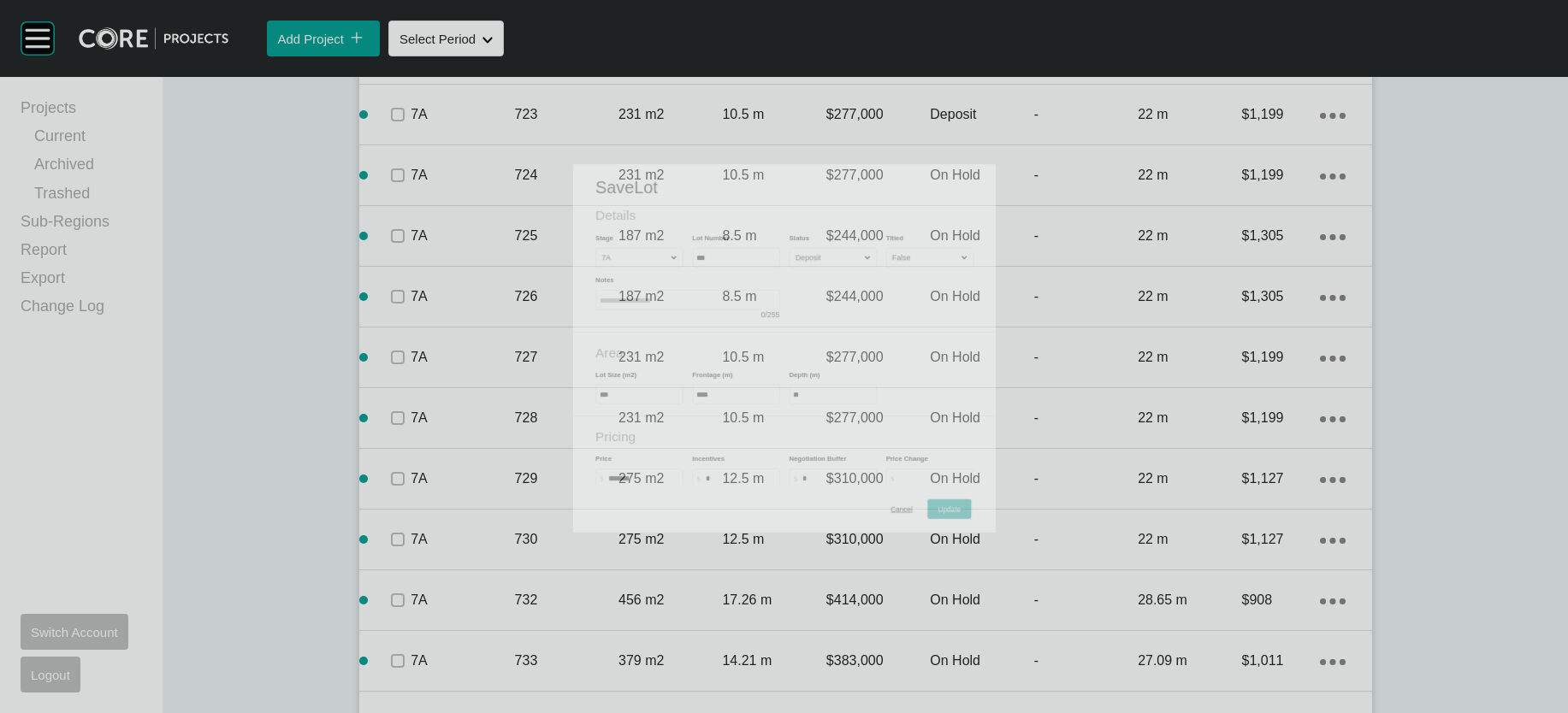
scroll to position [1863, 0]
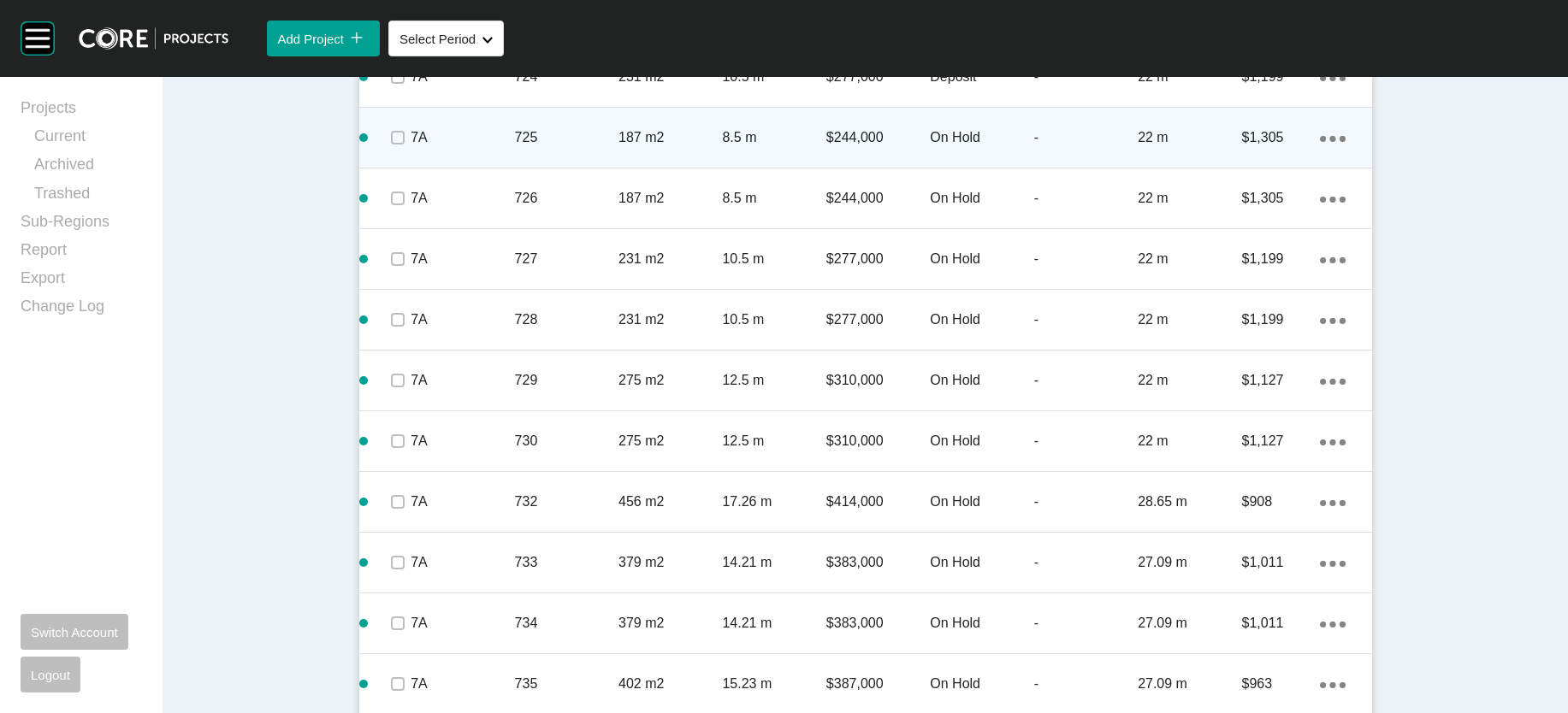
click at [1093, 165] on div "-" at bounding box center [1086, 137] width 103 height 53
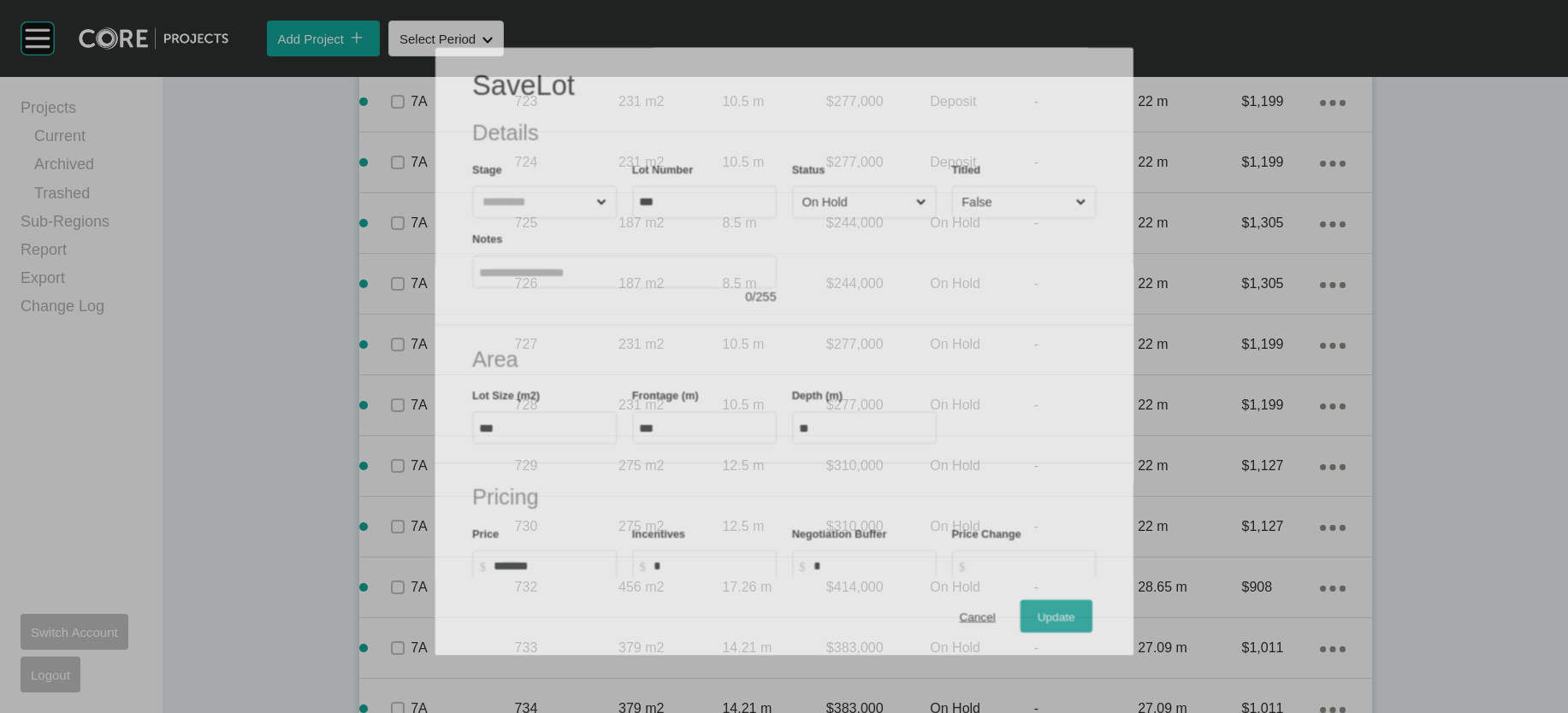
scroll to position [1797, 0]
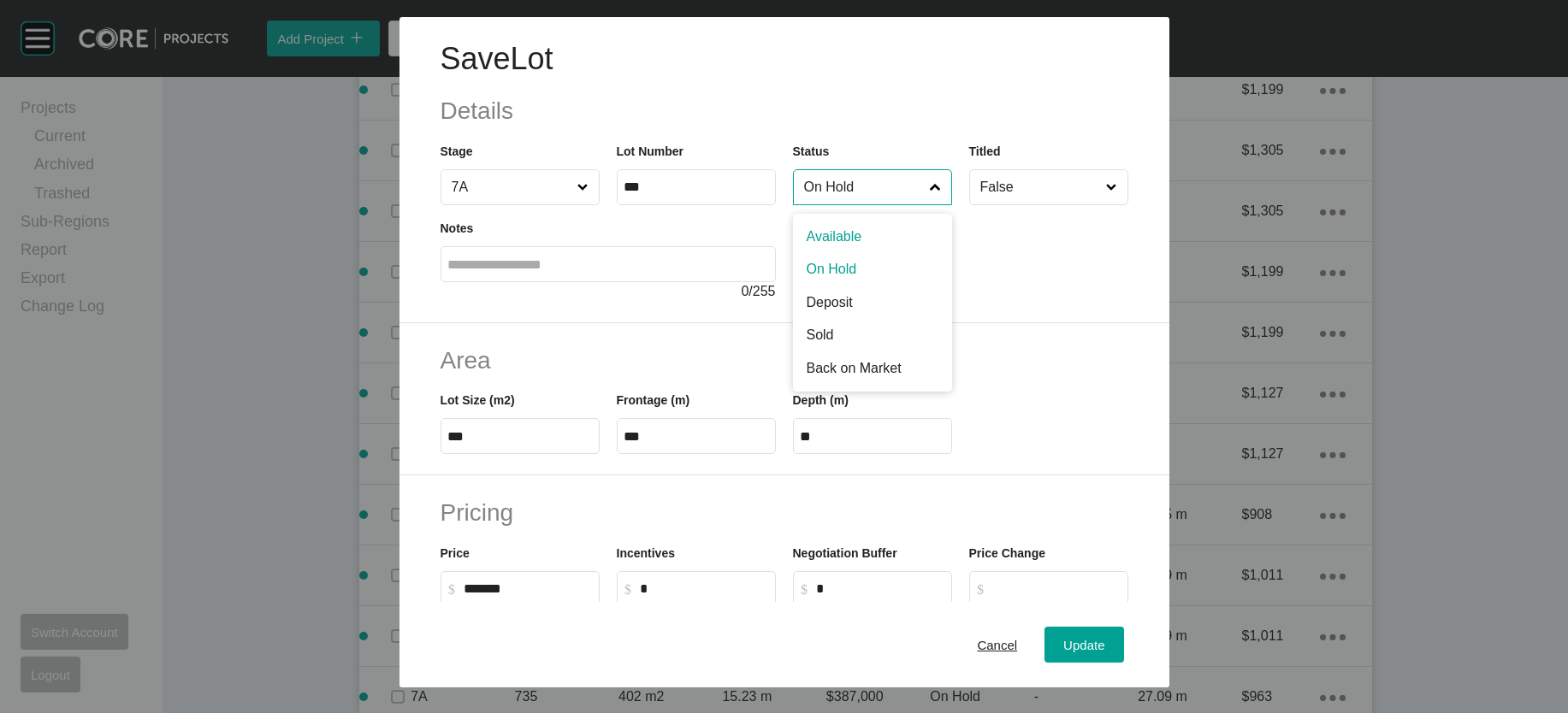
drag, startPoint x: 873, startPoint y: 237, endPoint x: 840, endPoint y: 271, distance: 47.4
click at [870, 205] on input "On Hold" at bounding box center [863, 188] width 126 height 34
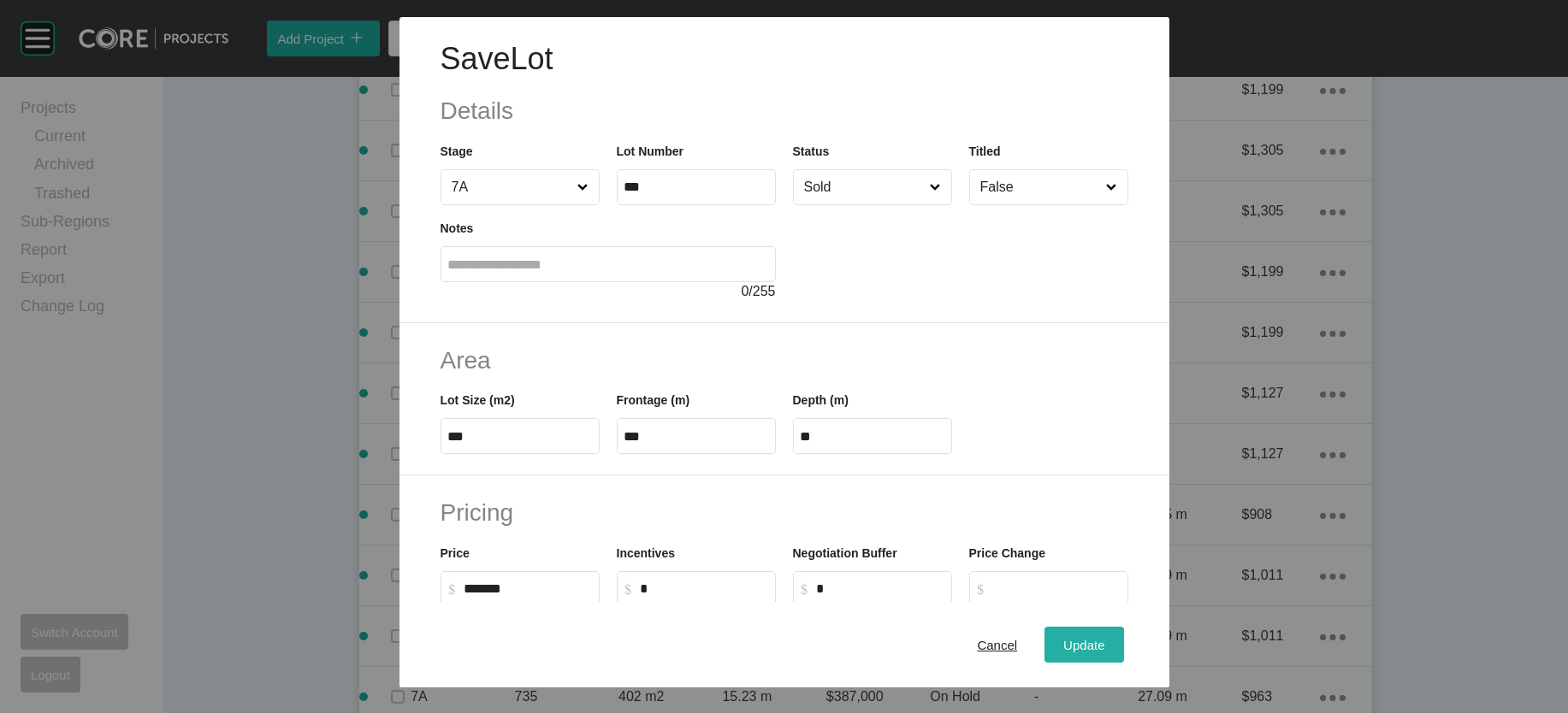
click at [1109, 627] on button "Update" at bounding box center [1084, 645] width 78 height 36
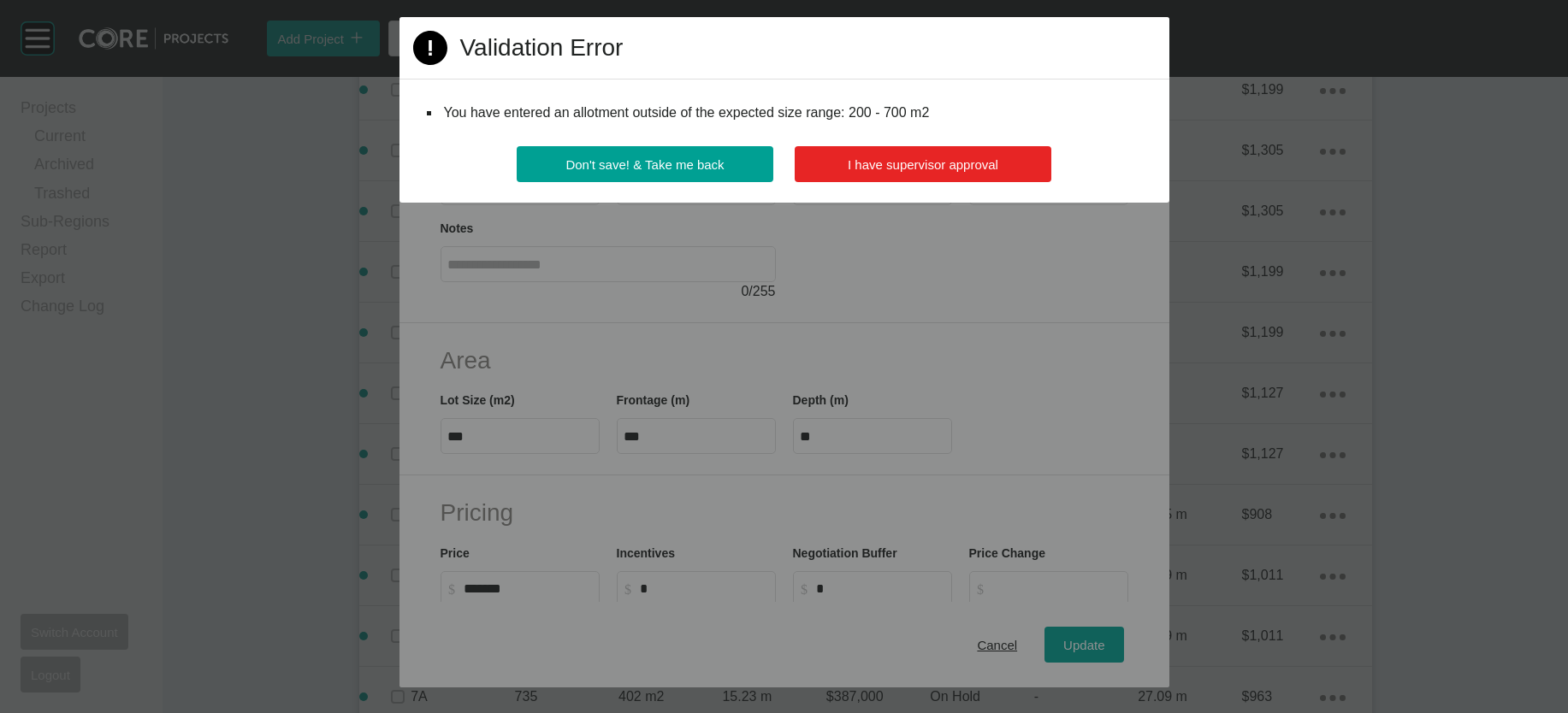
click at [907, 182] on button "I have supervisor approval" at bounding box center [923, 165] width 257 height 36
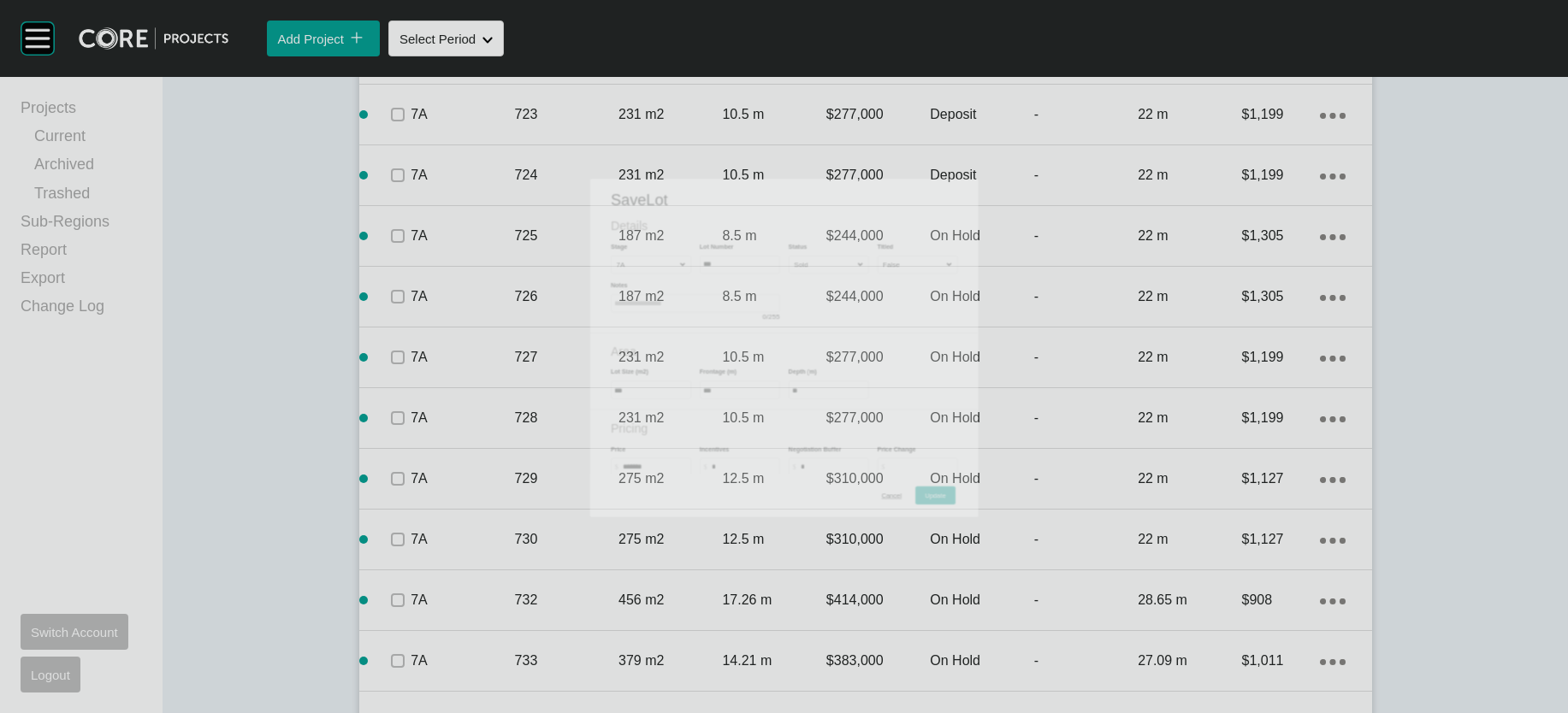
scroll to position [1863, 0]
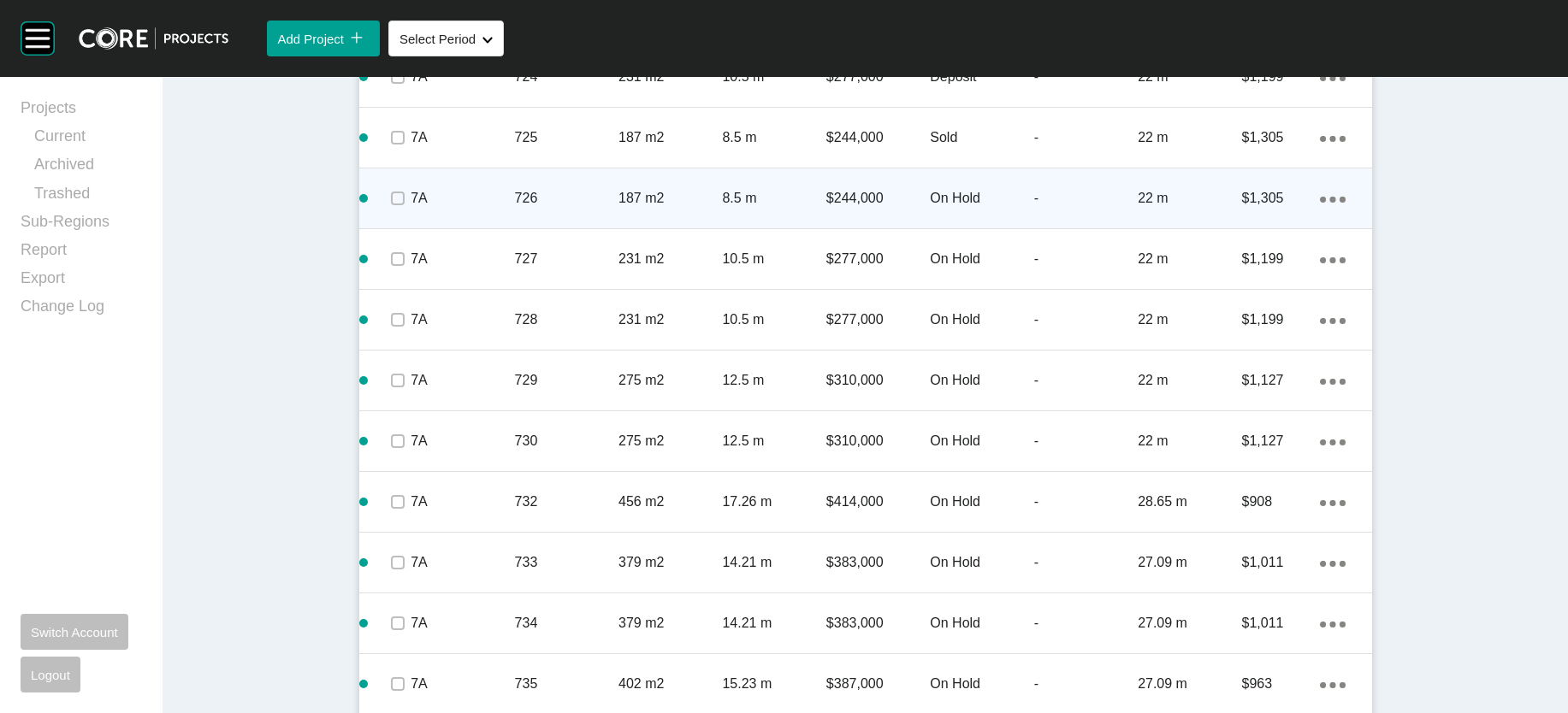
click at [1015, 208] on p "On Hold" at bounding box center [981, 198] width 103 height 19
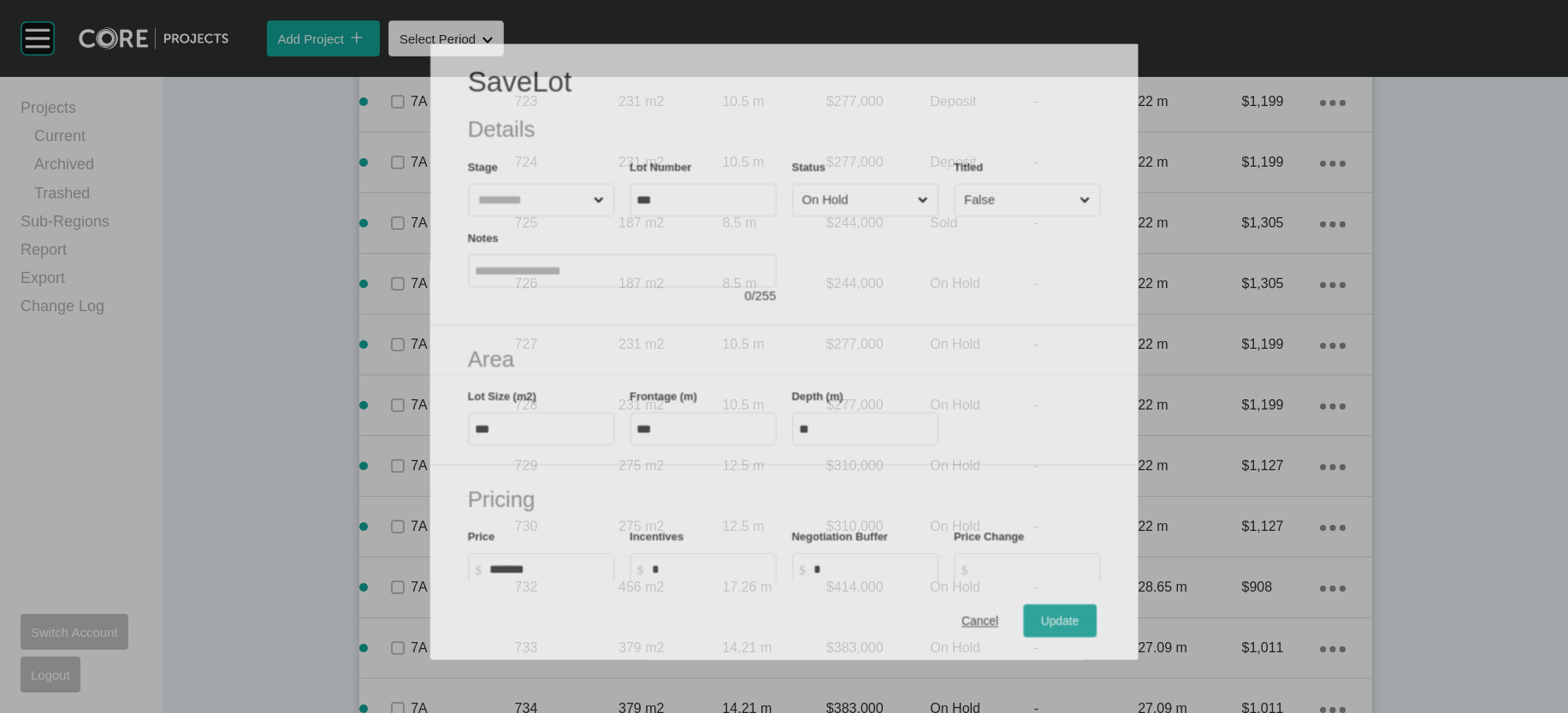
scroll to position [1797, 0]
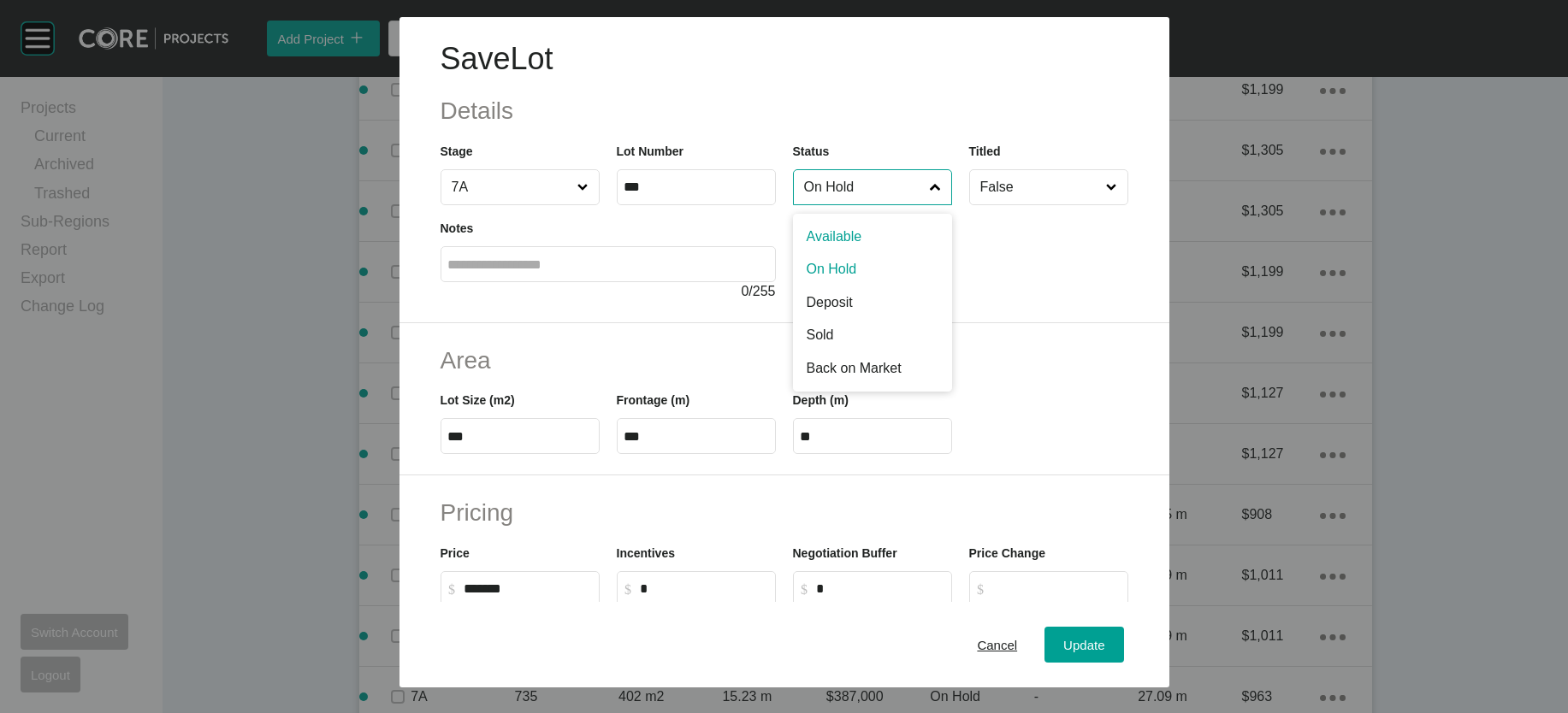
drag, startPoint x: 866, startPoint y: 234, endPoint x: 846, endPoint y: 272, distance: 42.9
click at [865, 205] on input "On Hold" at bounding box center [863, 188] width 126 height 34
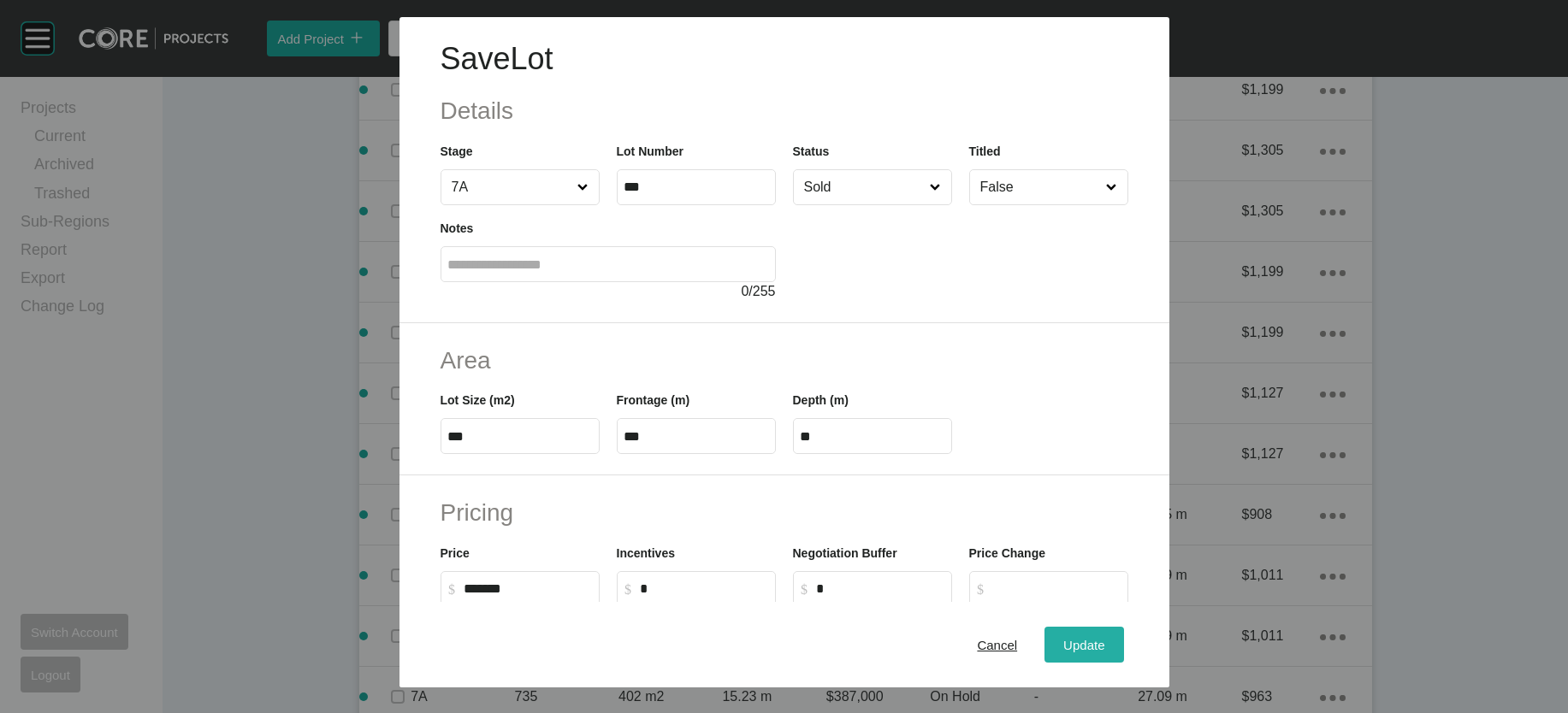
click at [1109, 638] on div "Update" at bounding box center [1084, 644] width 50 height 23
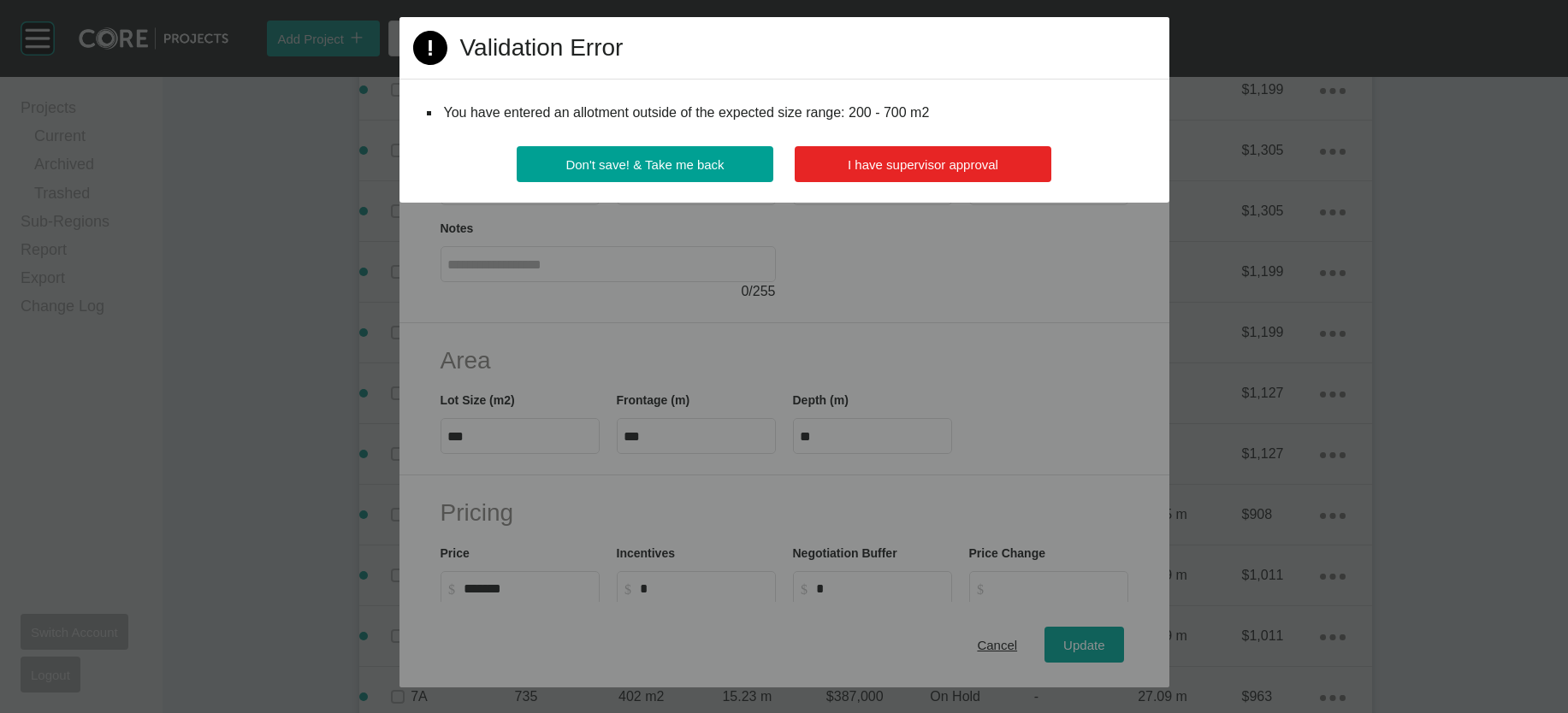
click at [903, 182] on button "I have supervisor approval" at bounding box center [923, 165] width 257 height 36
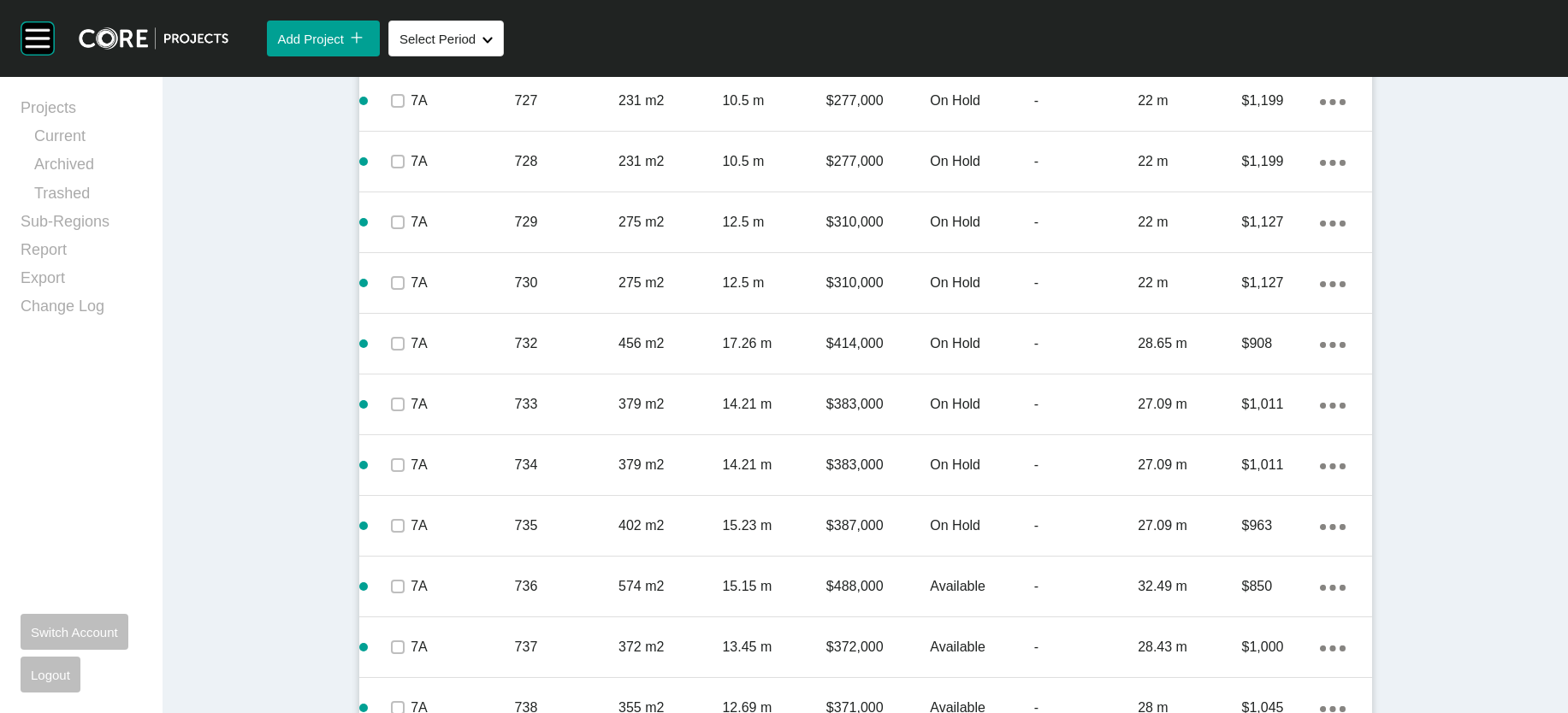
scroll to position [2038, 0]
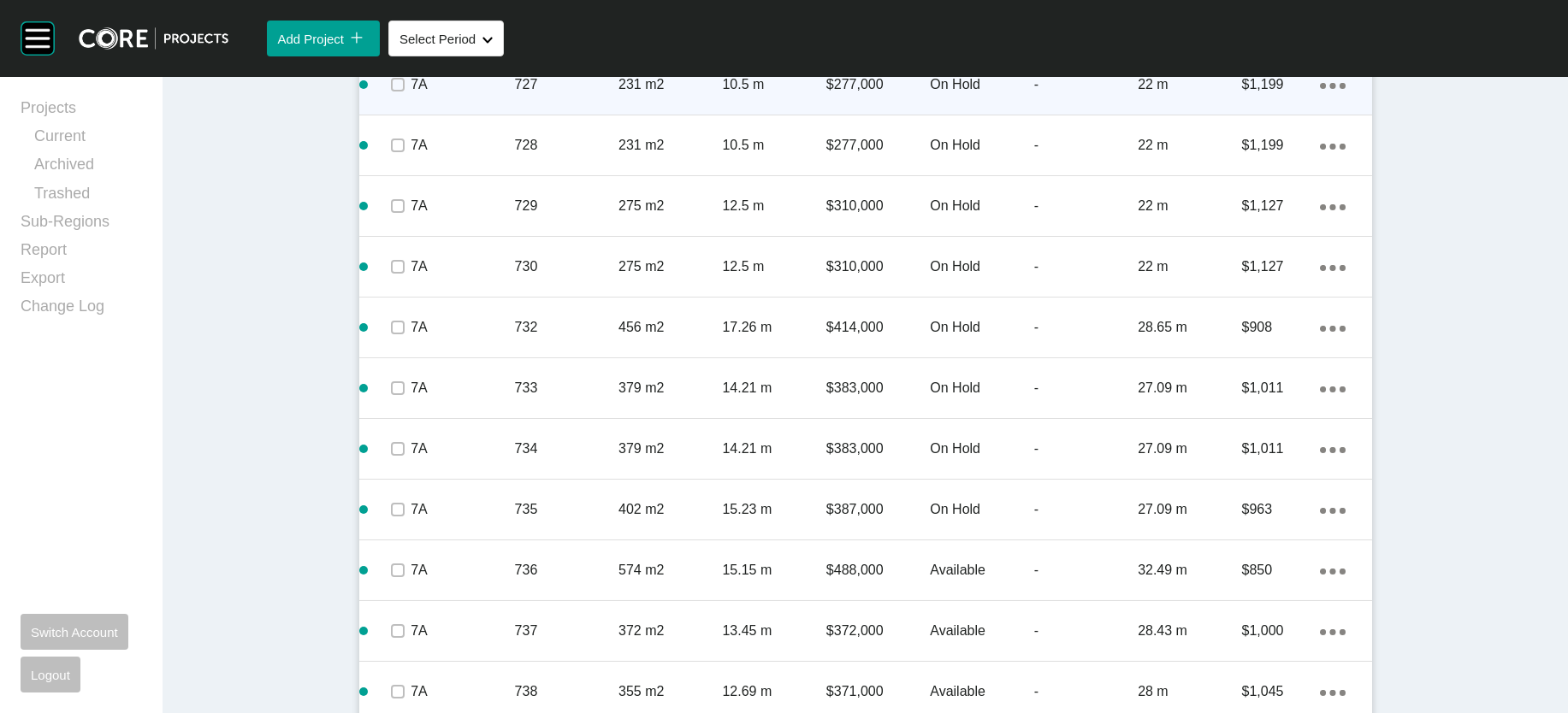
click at [930, 94] on p "$277,000" at bounding box center [878, 85] width 103 height 19
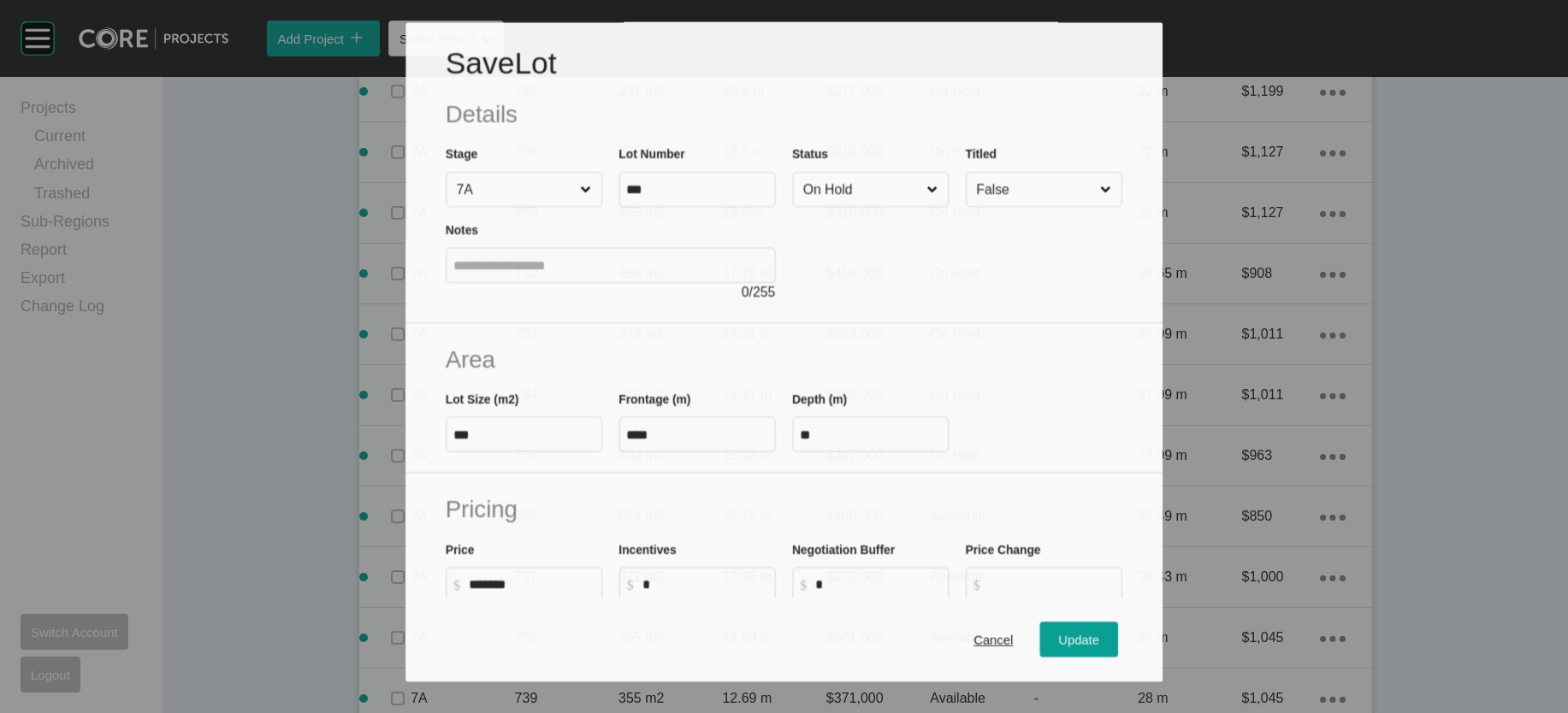
scroll to position [1972, 0]
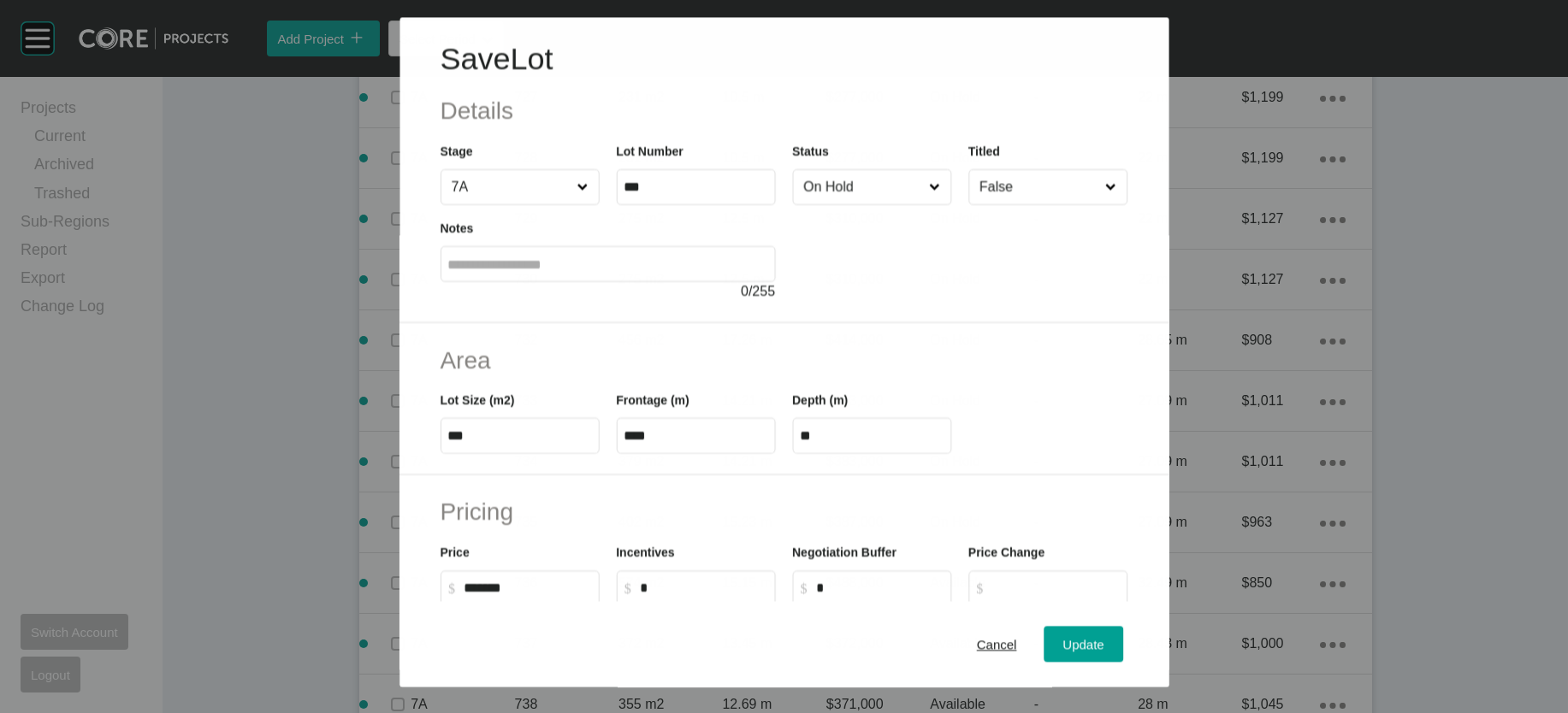
click at [826, 205] on input "On Hold" at bounding box center [862, 188] width 125 height 34
click at [1123, 654] on button "Update" at bounding box center [1084, 645] width 78 height 36
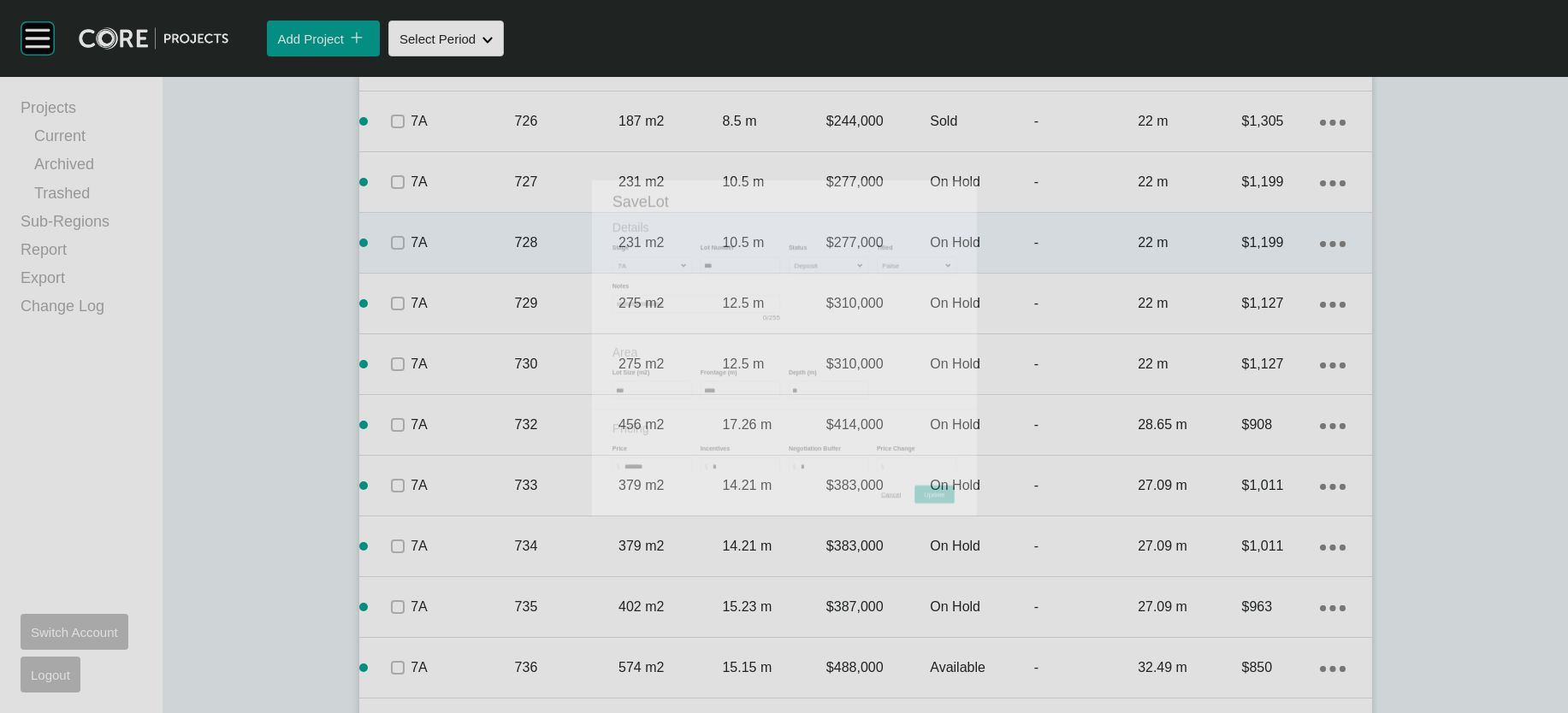
scroll to position [2038, 0]
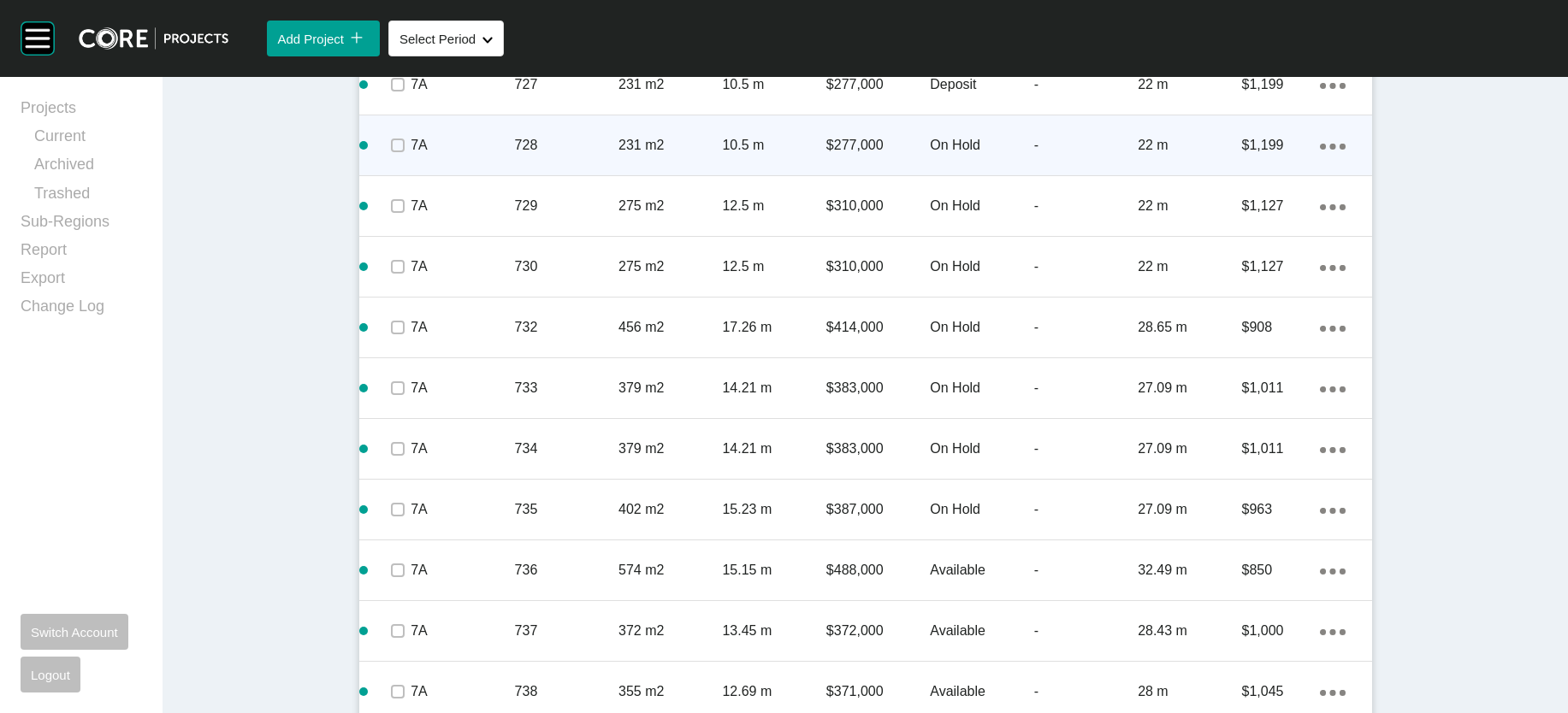
click at [1080, 155] on p "-" at bounding box center [1086, 145] width 103 height 19
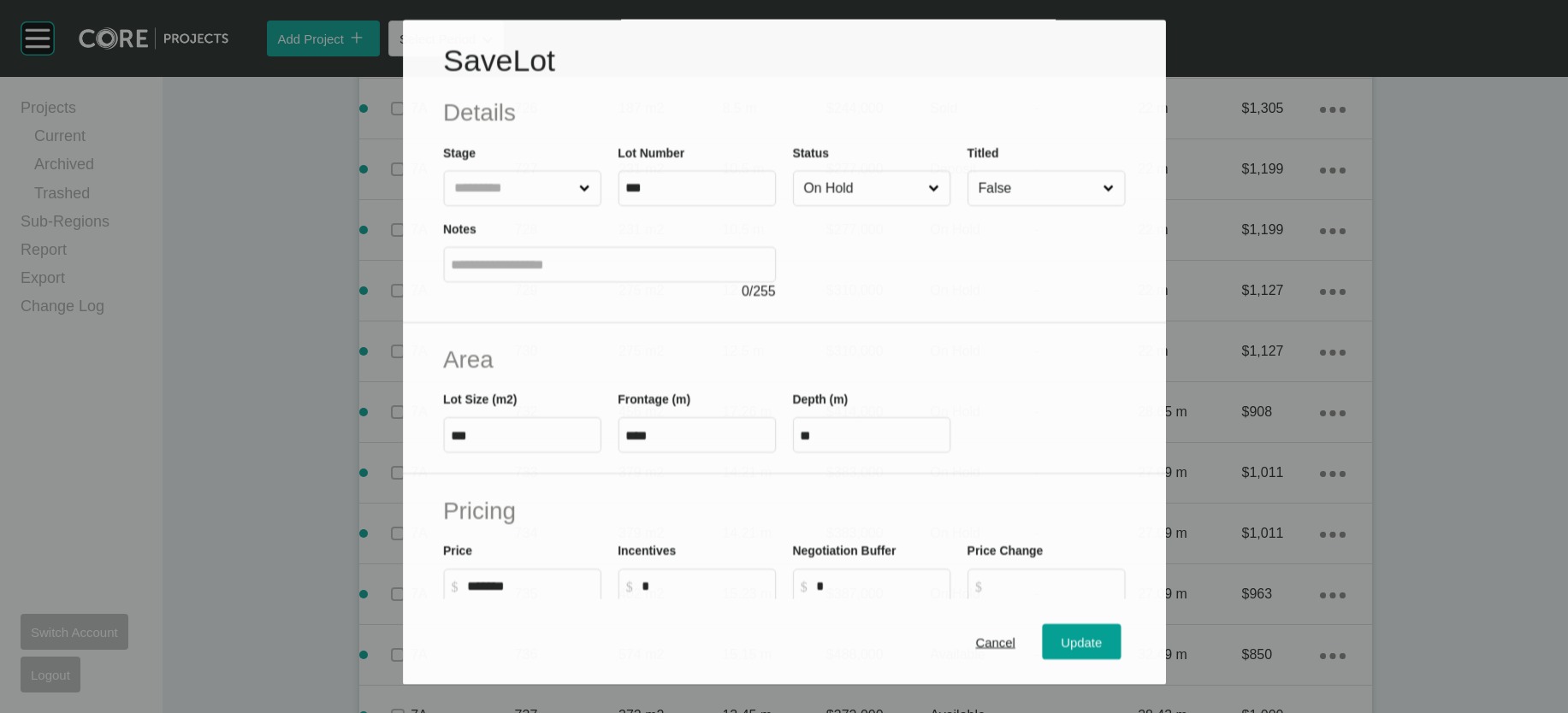
scroll to position [1972, 0]
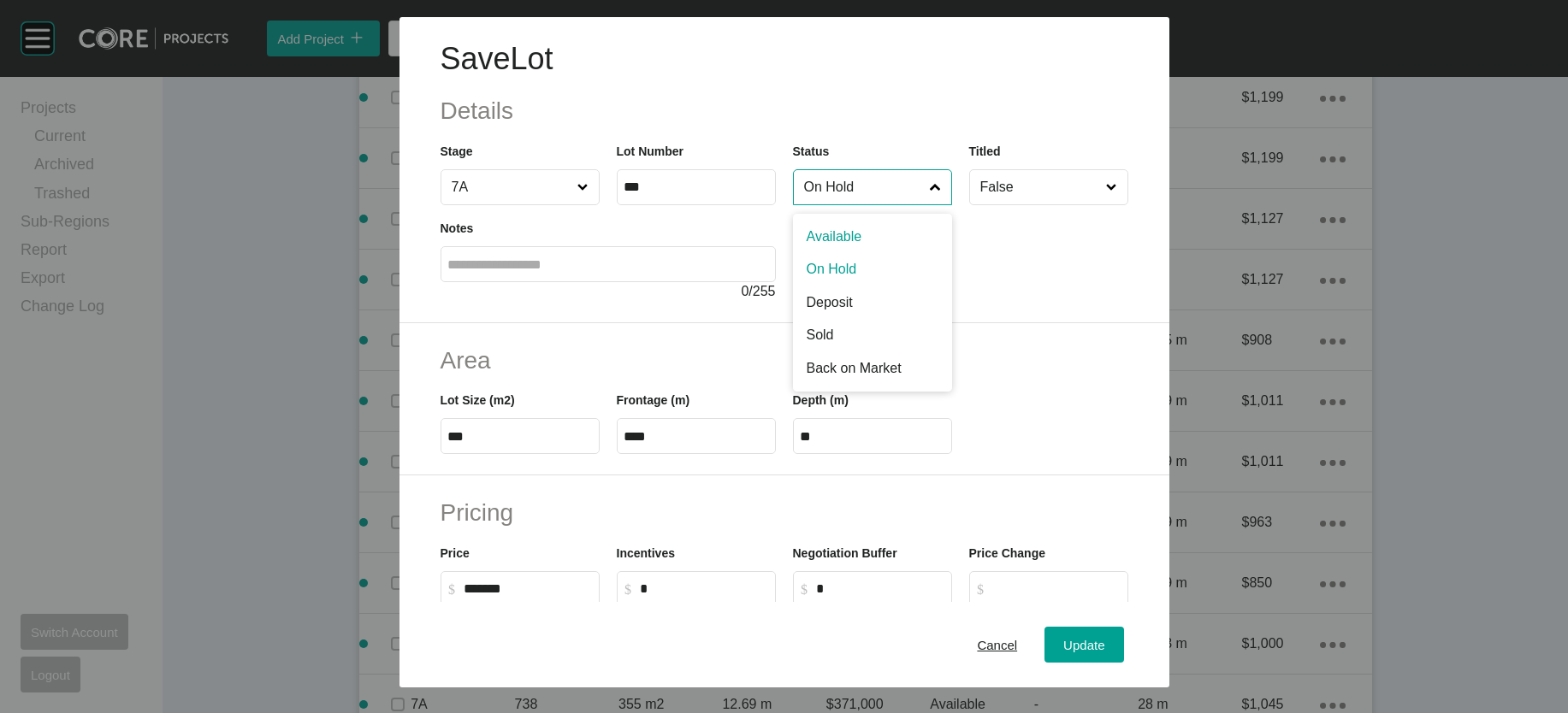
drag, startPoint x: 872, startPoint y: 231, endPoint x: 833, endPoint y: 285, distance: 66.6
click at [870, 205] on input "On Hold" at bounding box center [863, 188] width 126 height 34
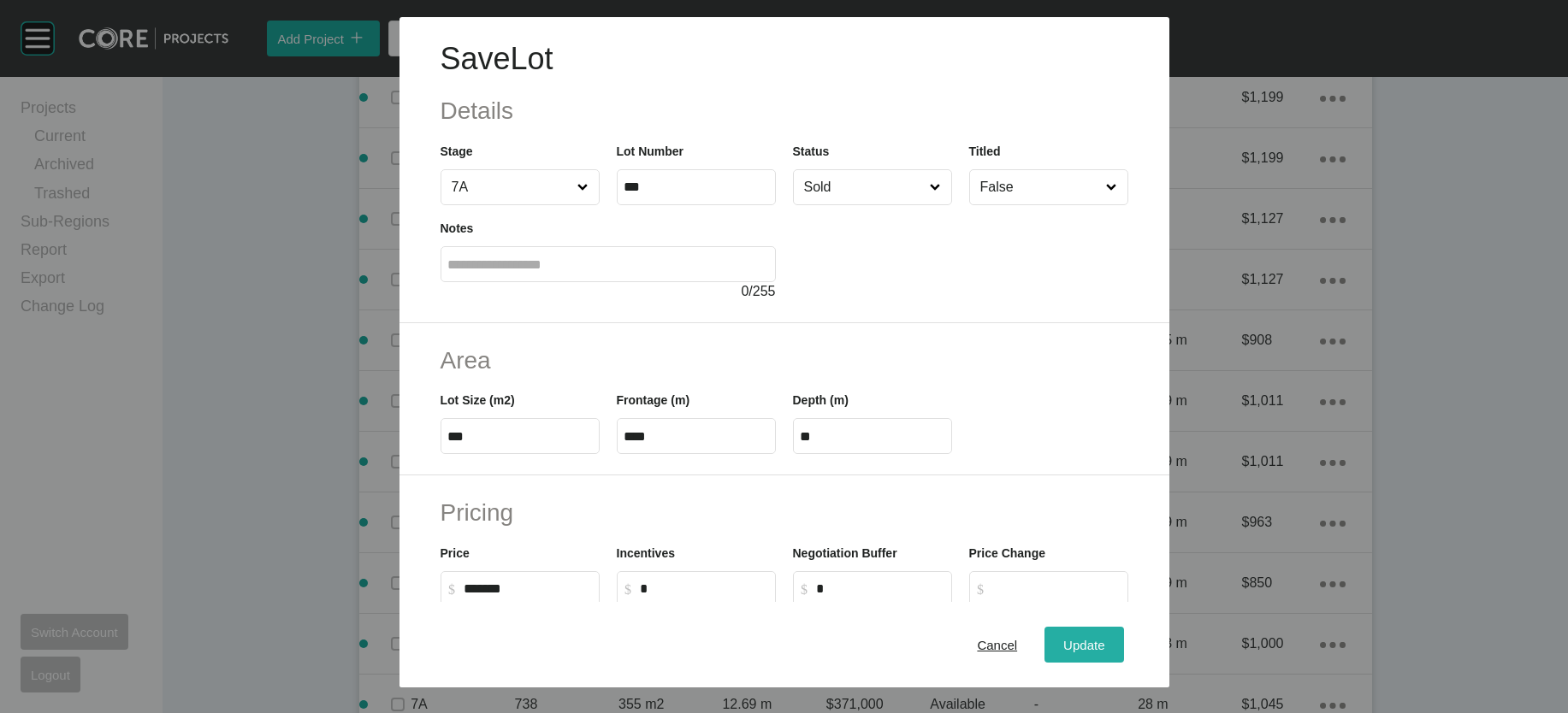
click at [1104, 637] on span "Update" at bounding box center [1084, 644] width 41 height 14
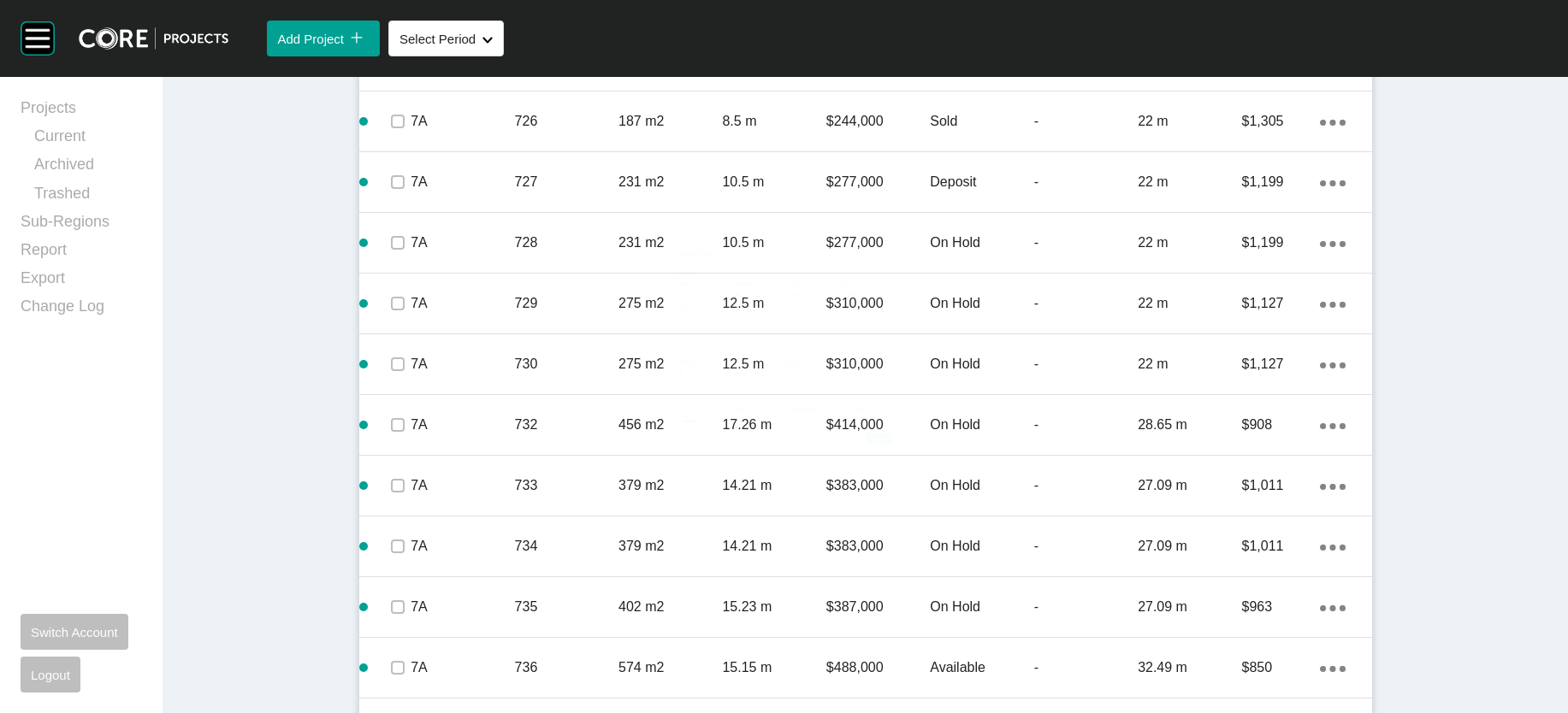
scroll to position [2038, 0]
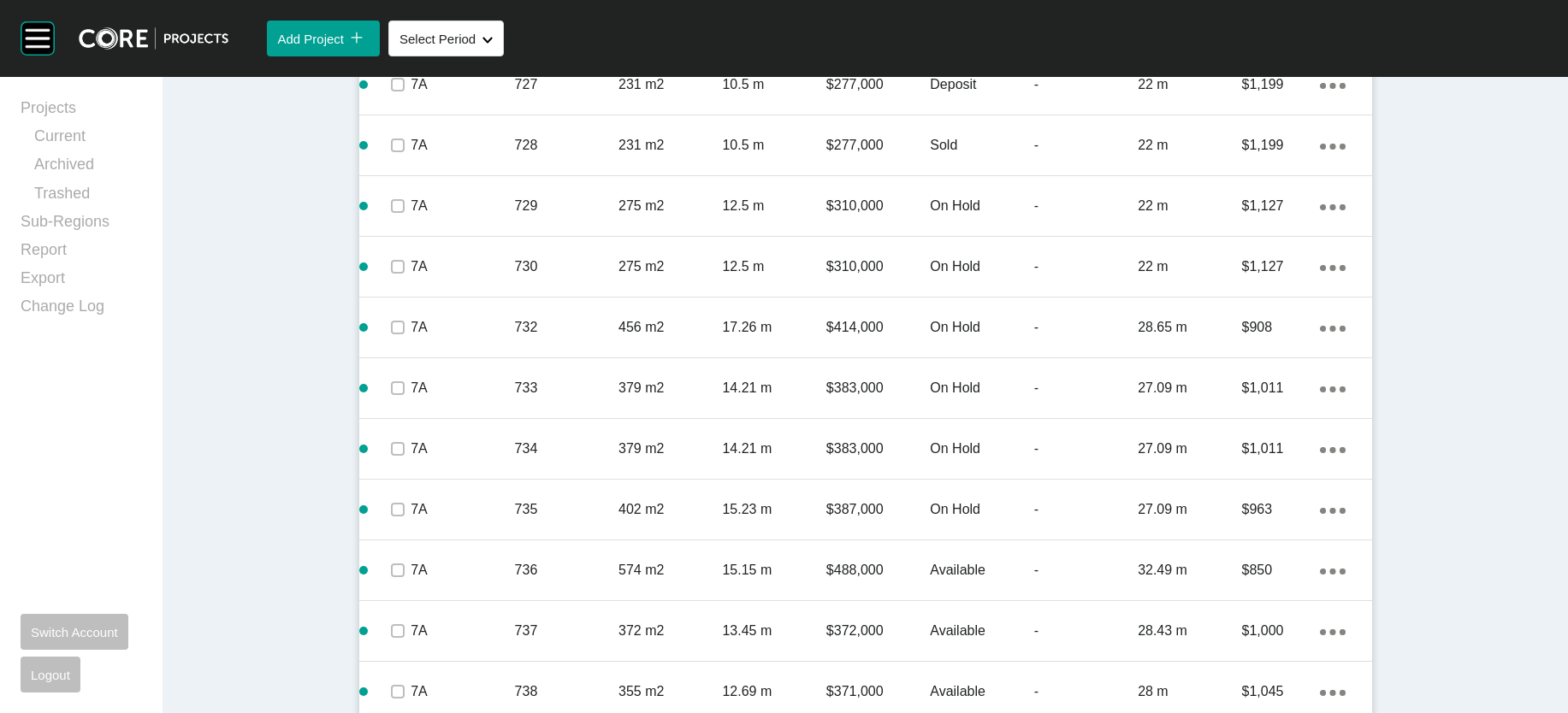
click at [1033, 155] on p "Sold" at bounding box center [981, 145] width 103 height 19
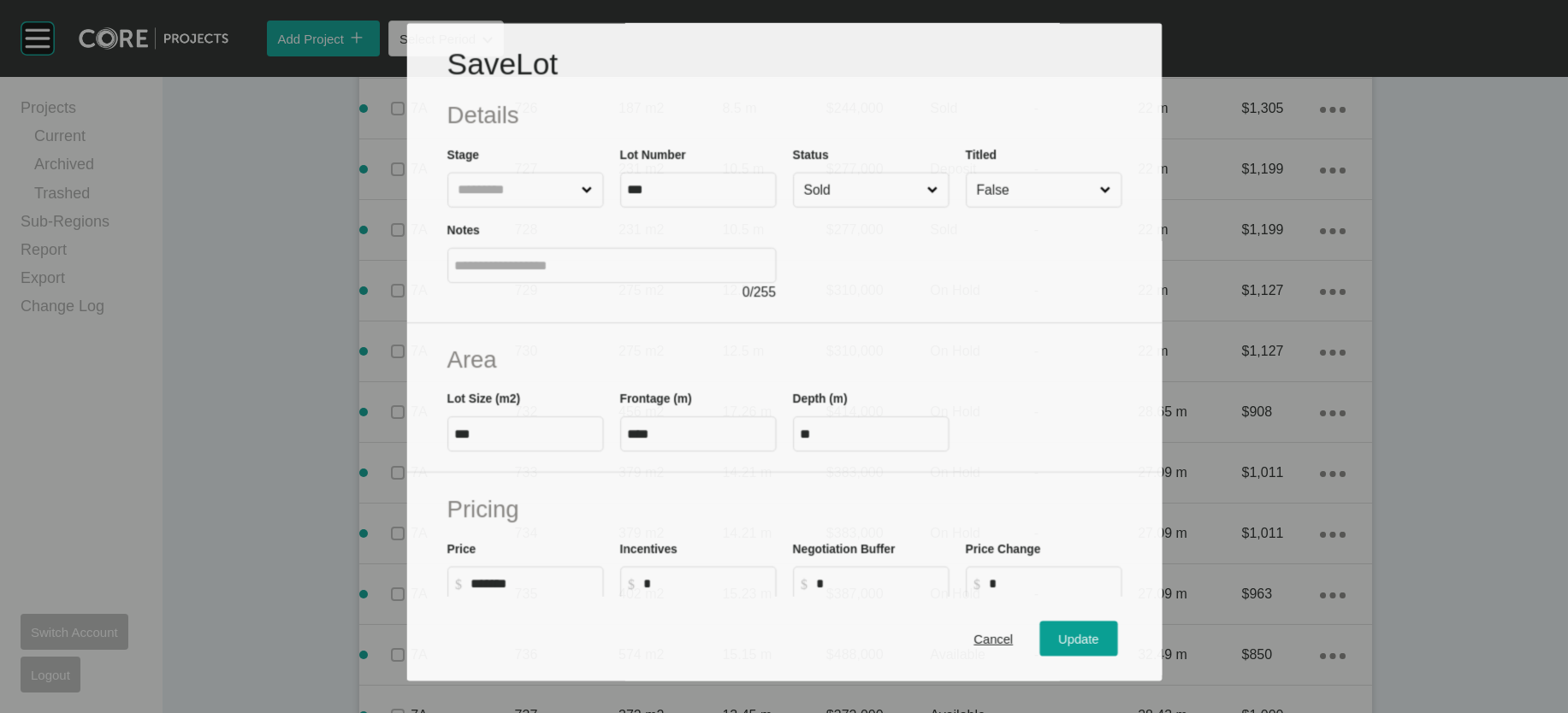
scroll to position [1972, 0]
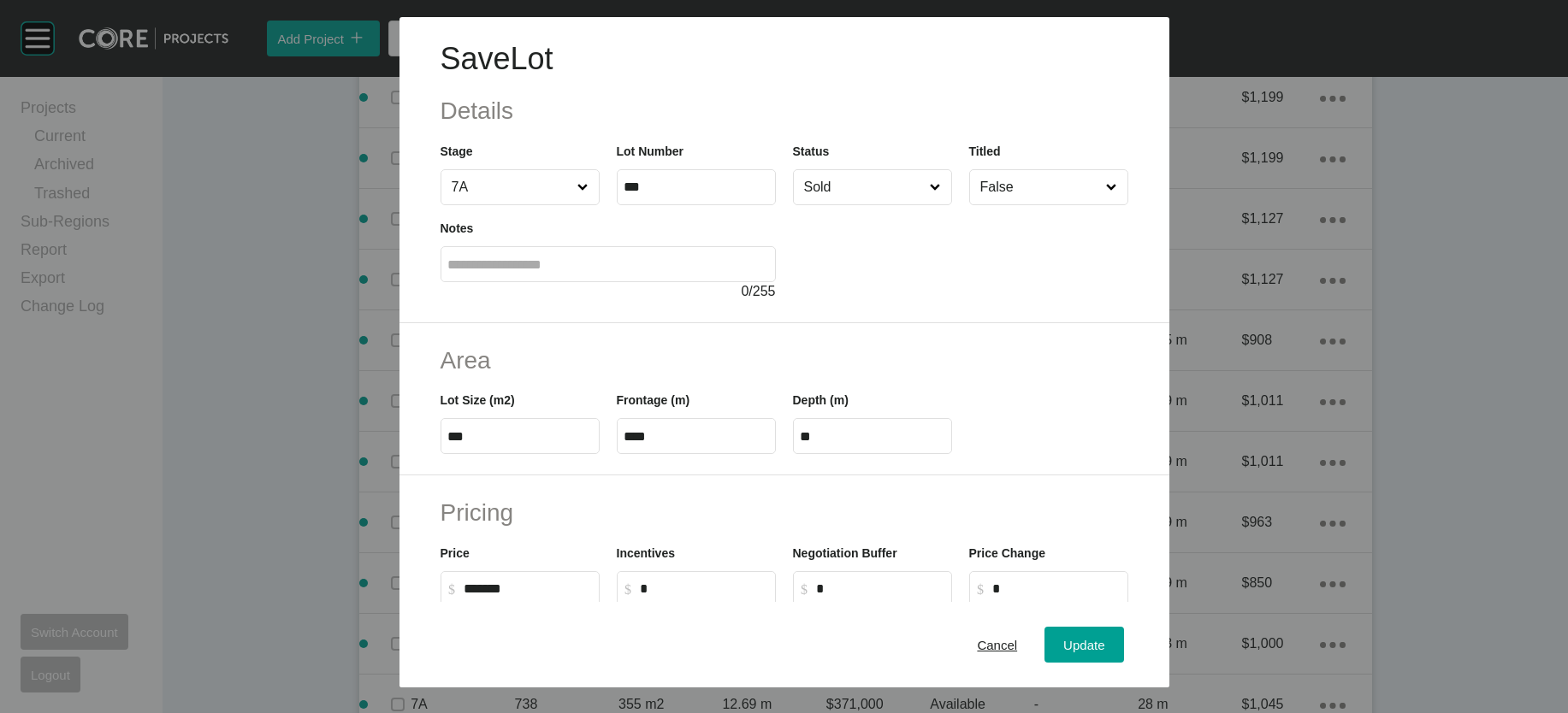
click at [846, 205] on input "Sold" at bounding box center [863, 188] width 126 height 34
click at [1104, 637] on span "Update" at bounding box center [1084, 644] width 41 height 14
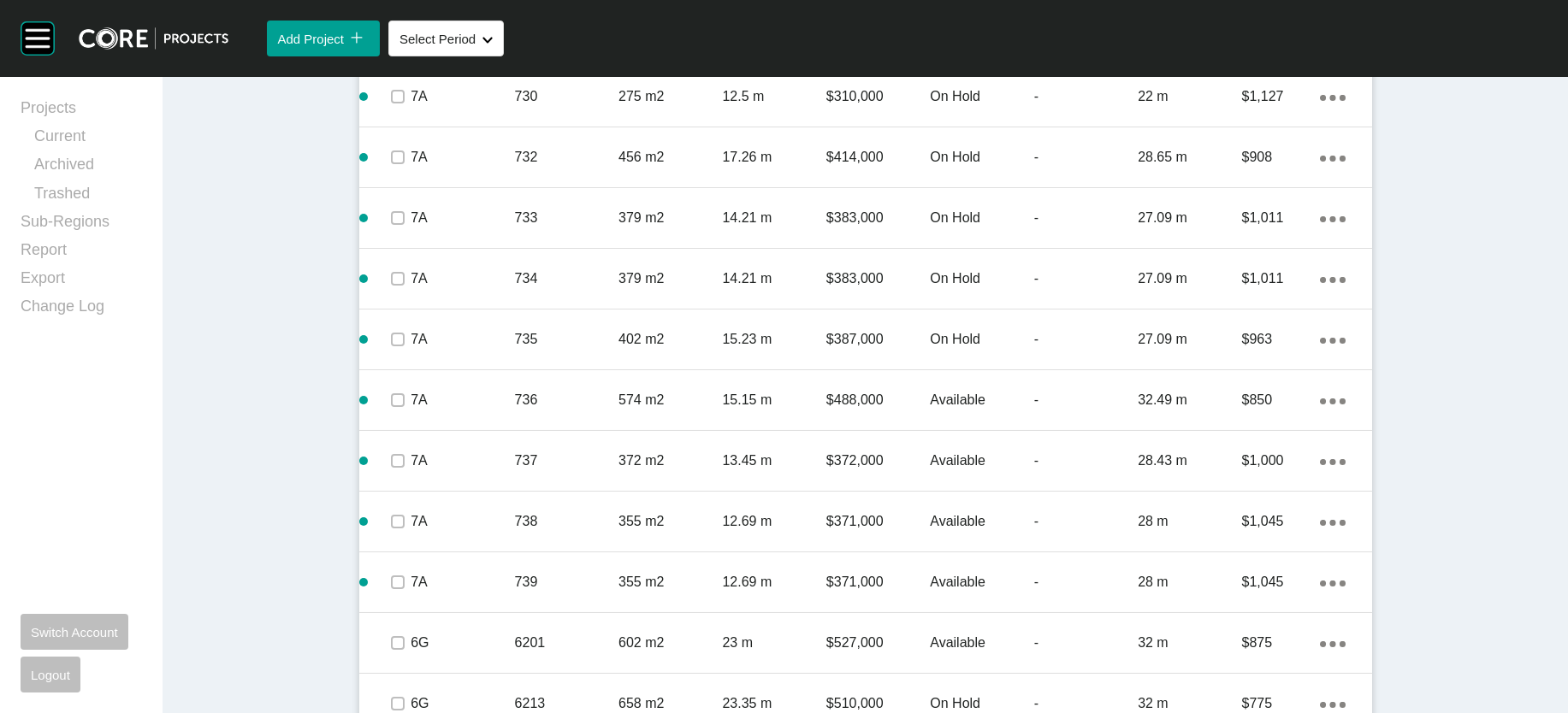
scroll to position [2313, 0]
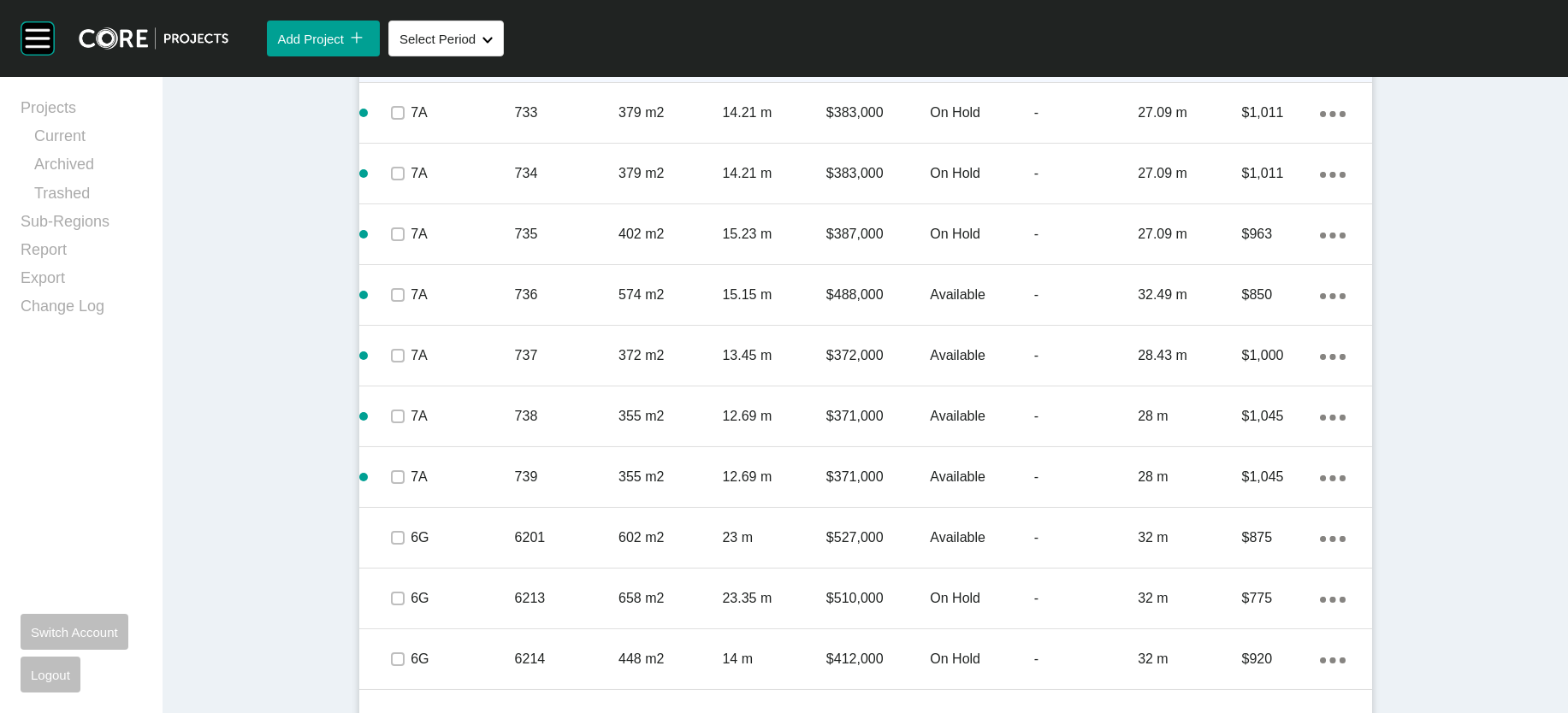
click at [738, 78] on div "17.26 m" at bounding box center [773, 52] width 103 height 53
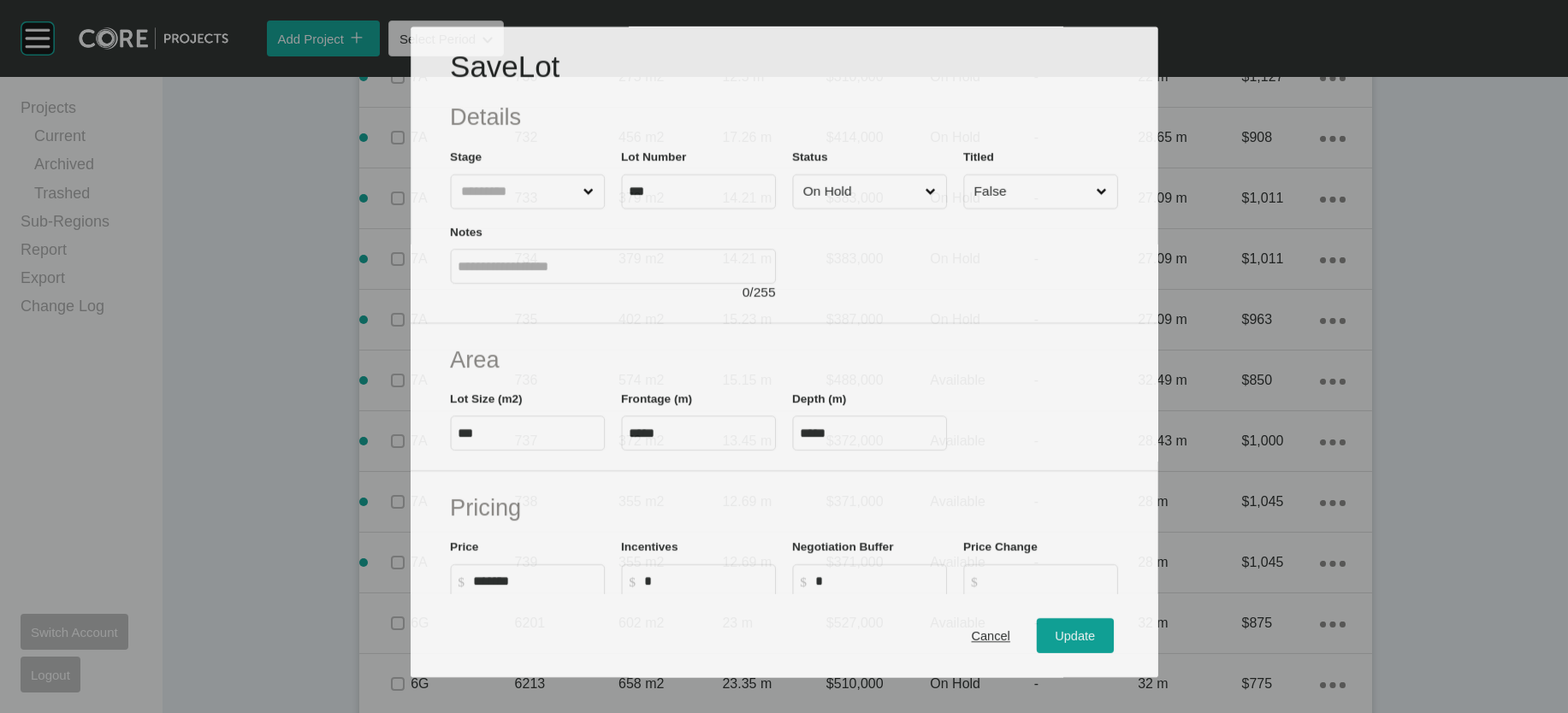
scroll to position [2245, 0]
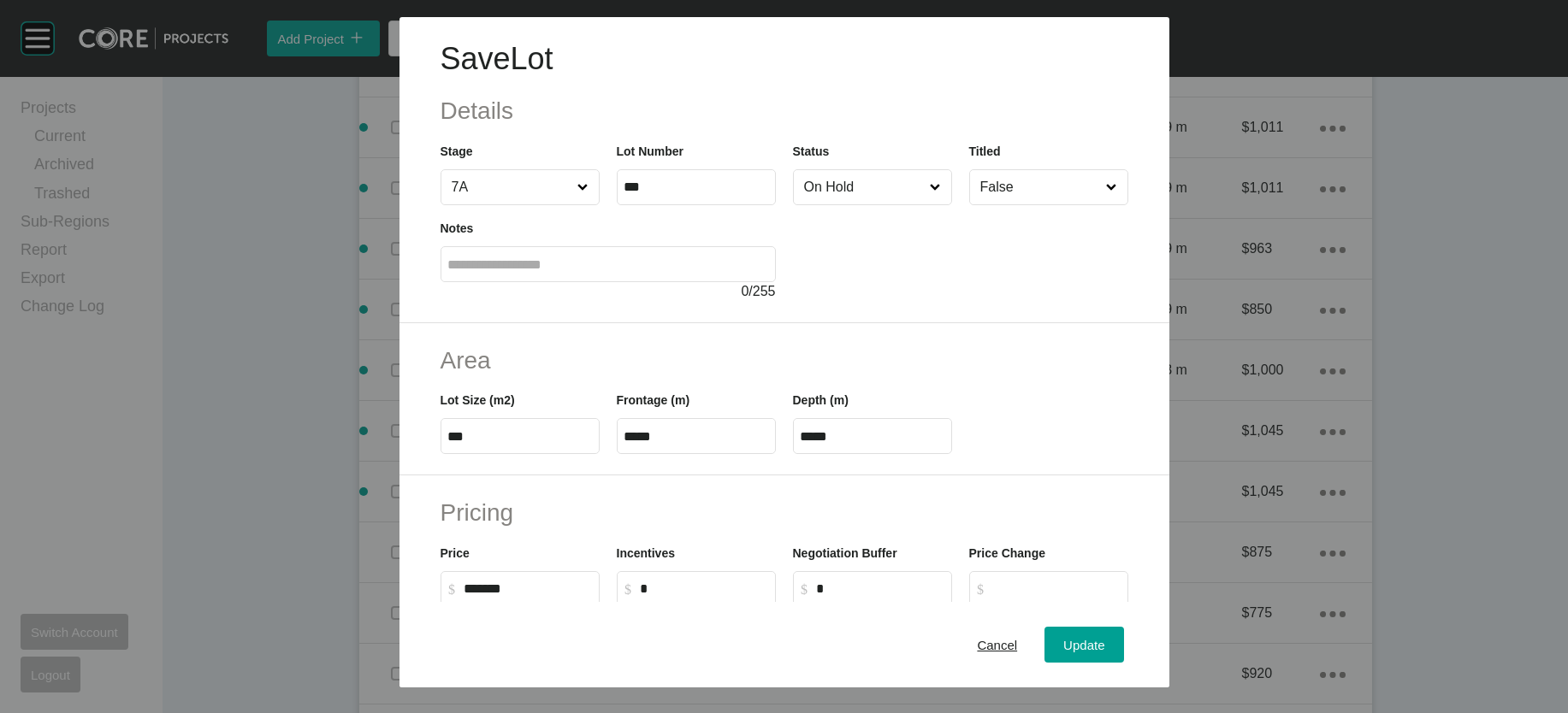
click at [831, 205] on input "On Hold" at bounding box center [863, 188] width 126 height 34
click at [1104, 637] on span "Update" at bounding box center [1084, 644] width 41 height 14
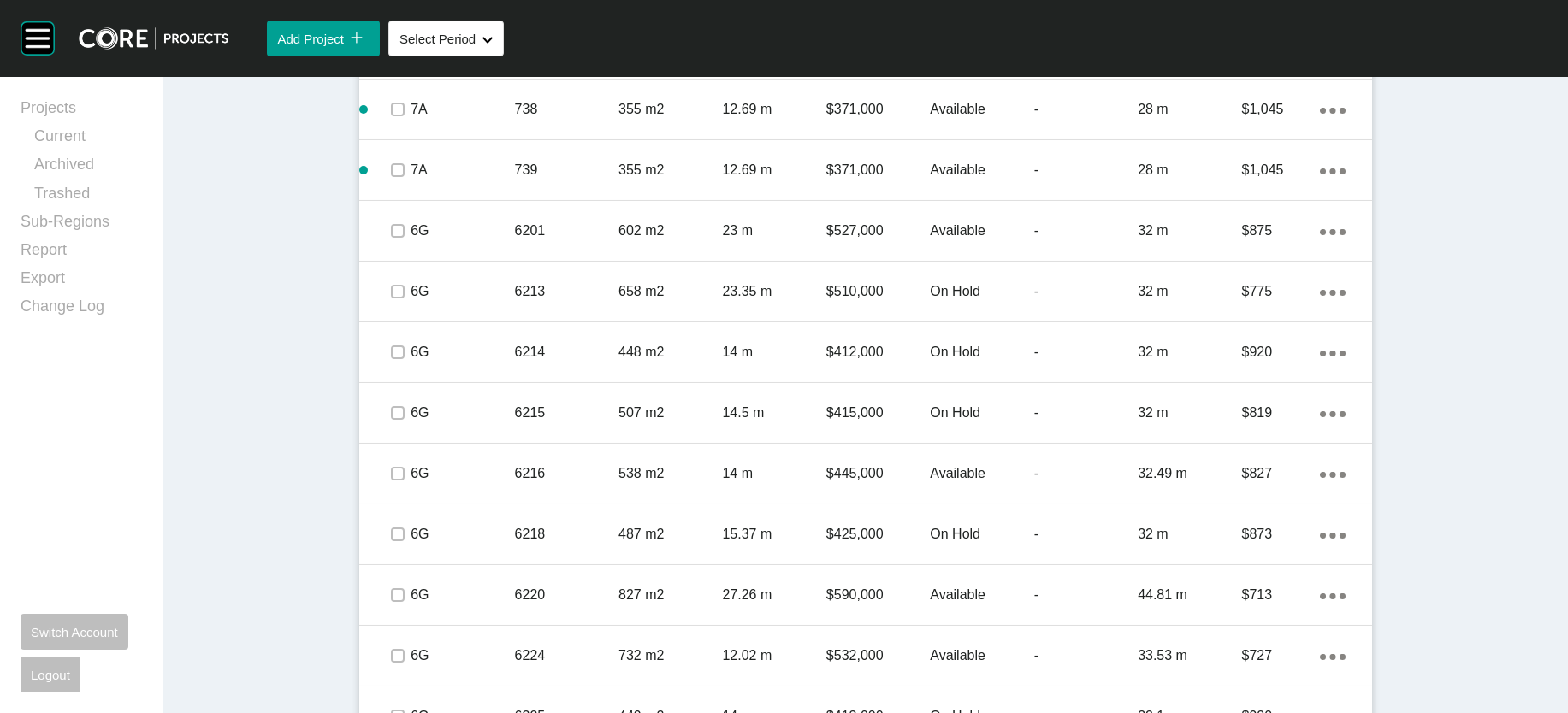
scroll to position [2626, 0]
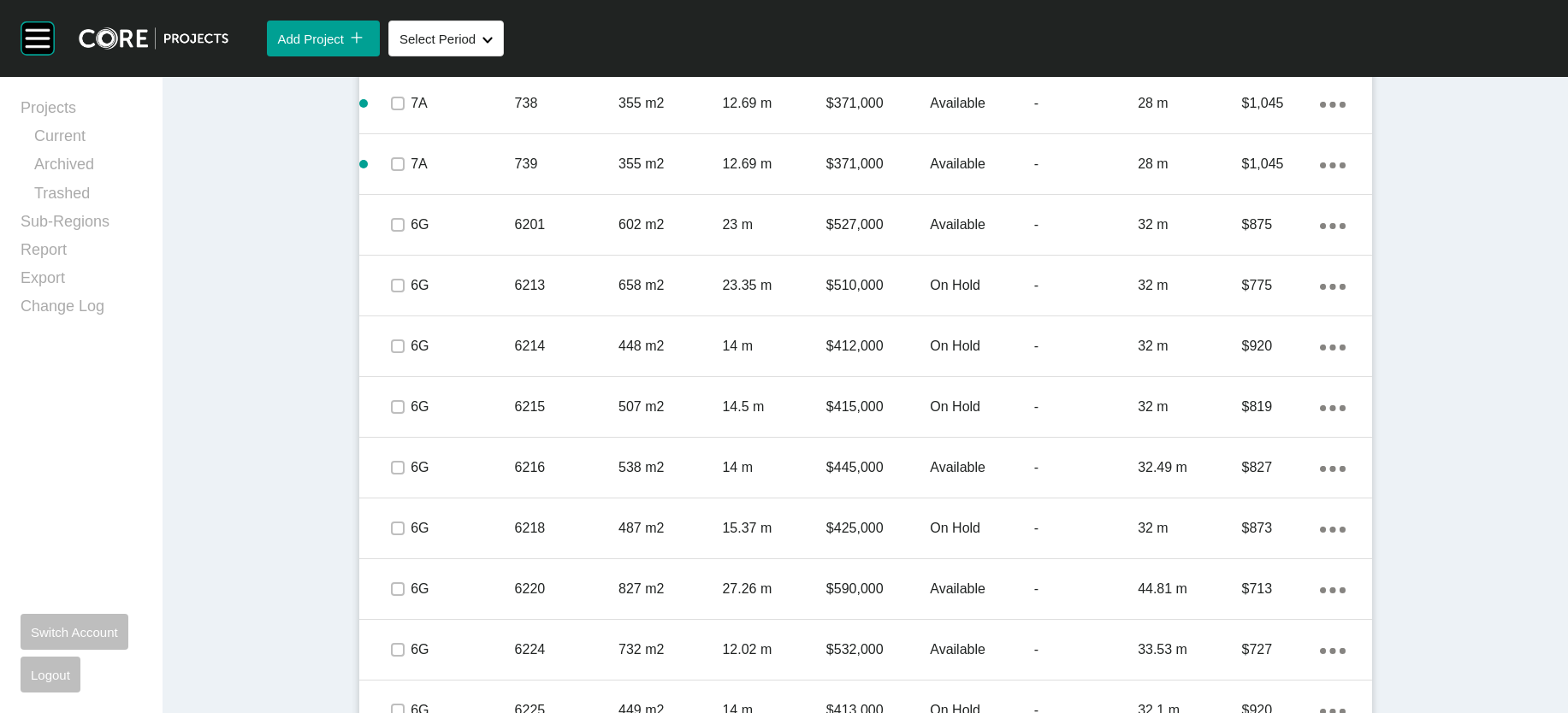
click at [391, 50] on label at bounding box center [397, 43] width 13 height 13
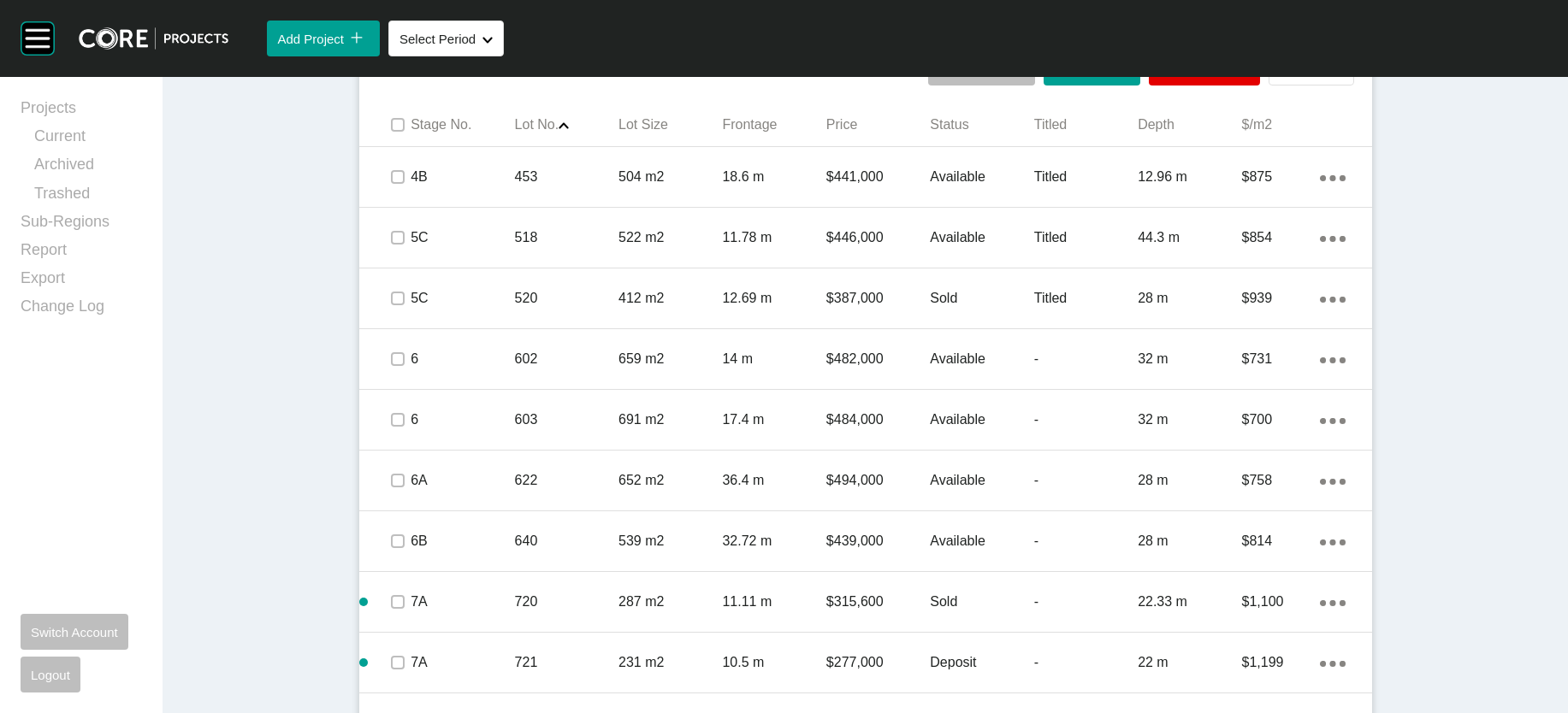
scroll to position [1089, 0]
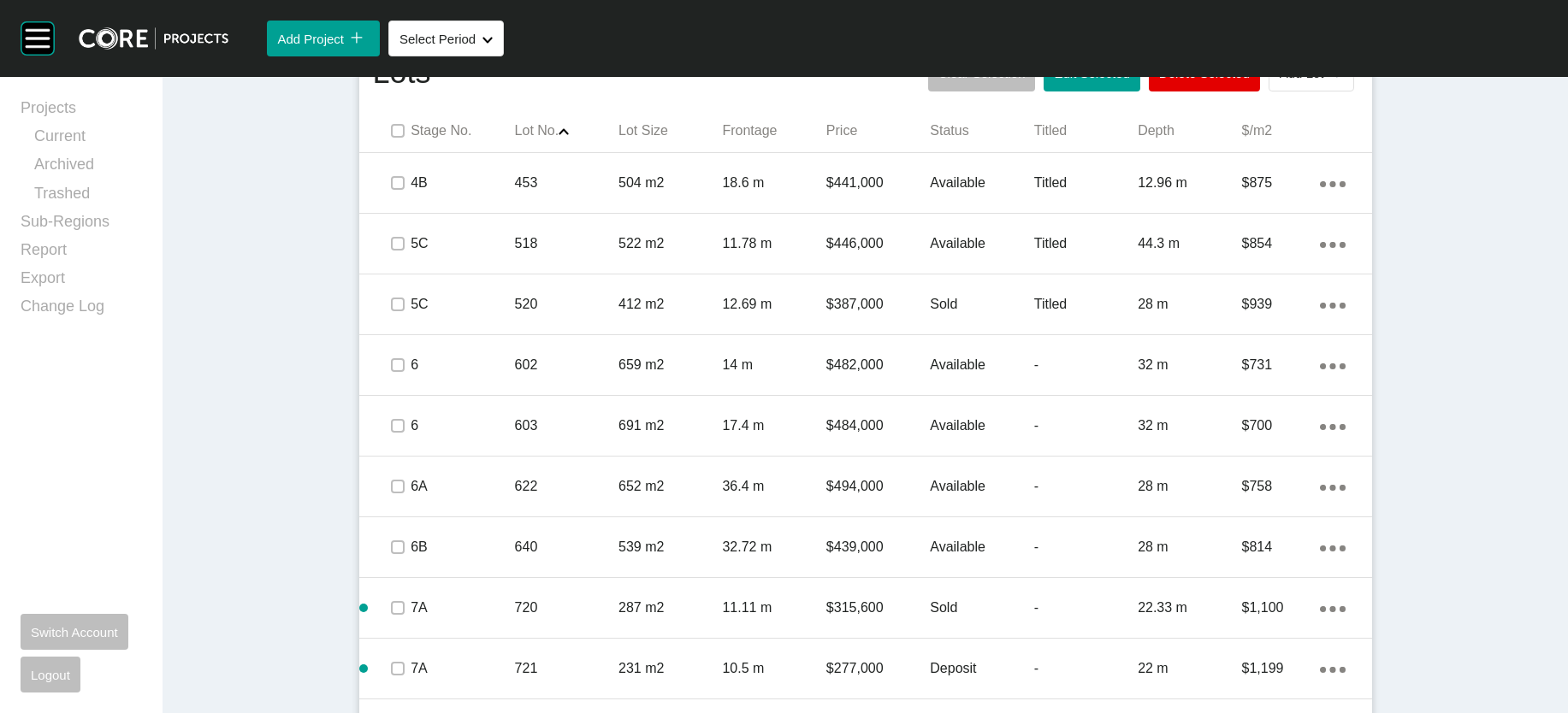
click at [1104, 80] on span "Edit Selected" at bounding box center [1091, 73] width 76 height 14
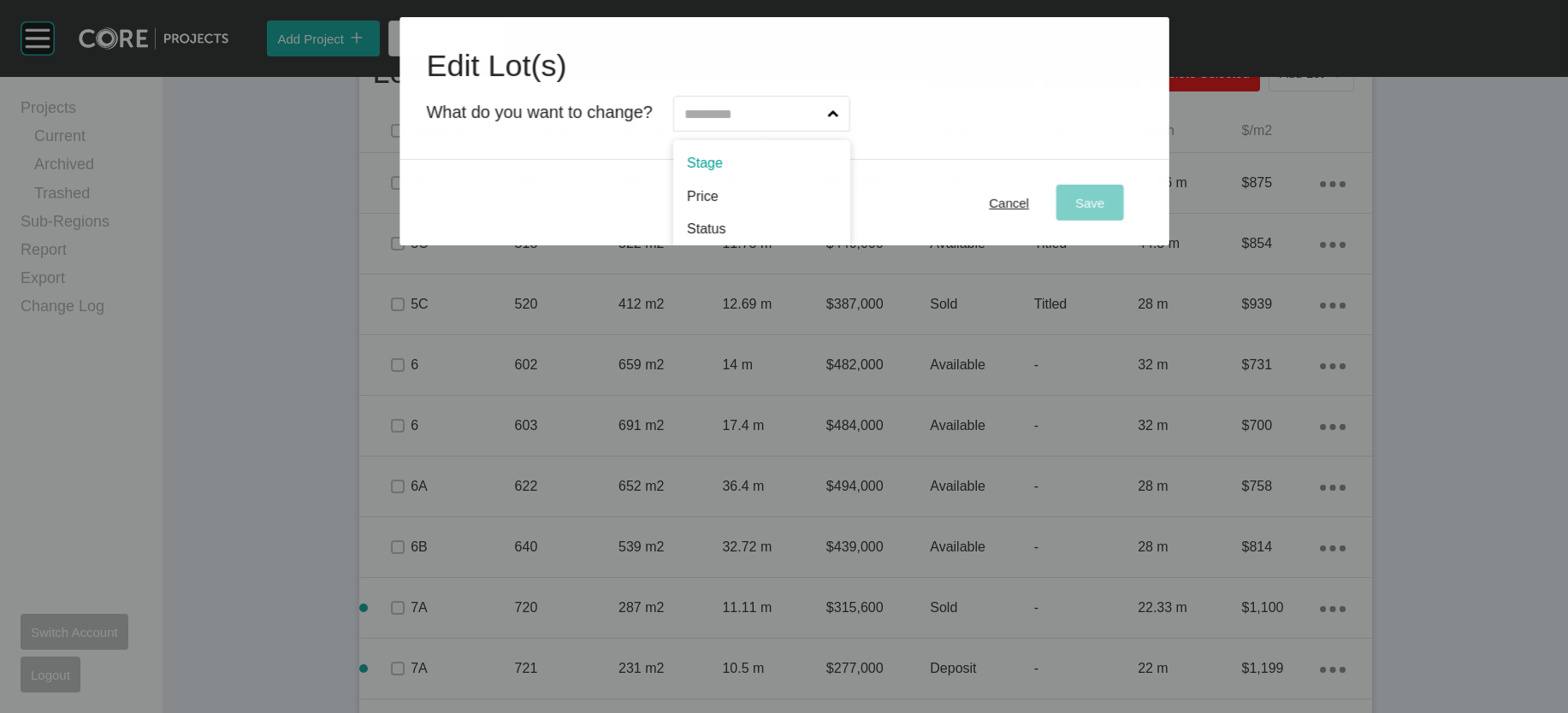
click at [681, 131] on input "text" at bounding box center [752, 114] width 144 height 34
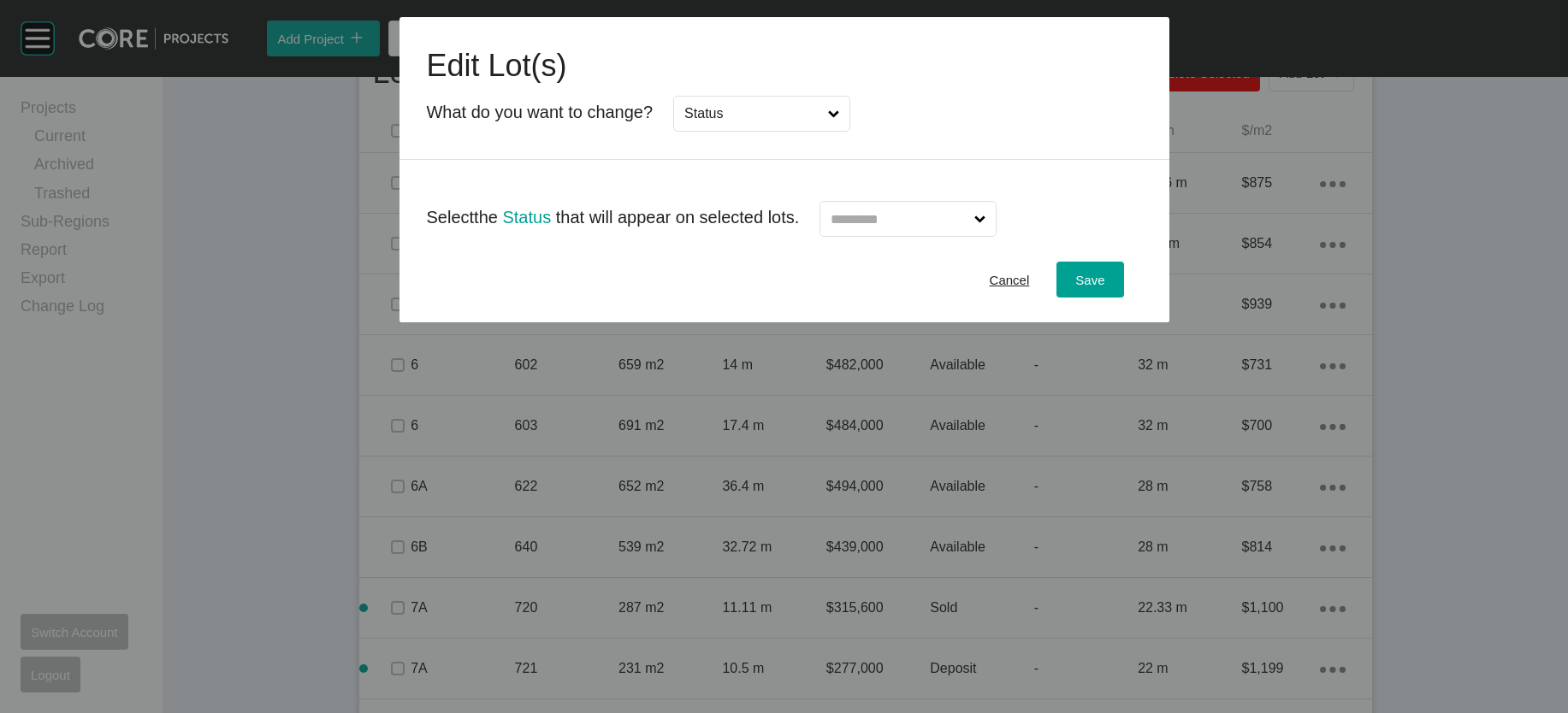
click at [866, 236] on input "text" at bounding box center [899, 219] width 144 height 34
type input "*"
click at [1123, 298] on button "Save" at bounding box center [1089, 279] width 67 height 36
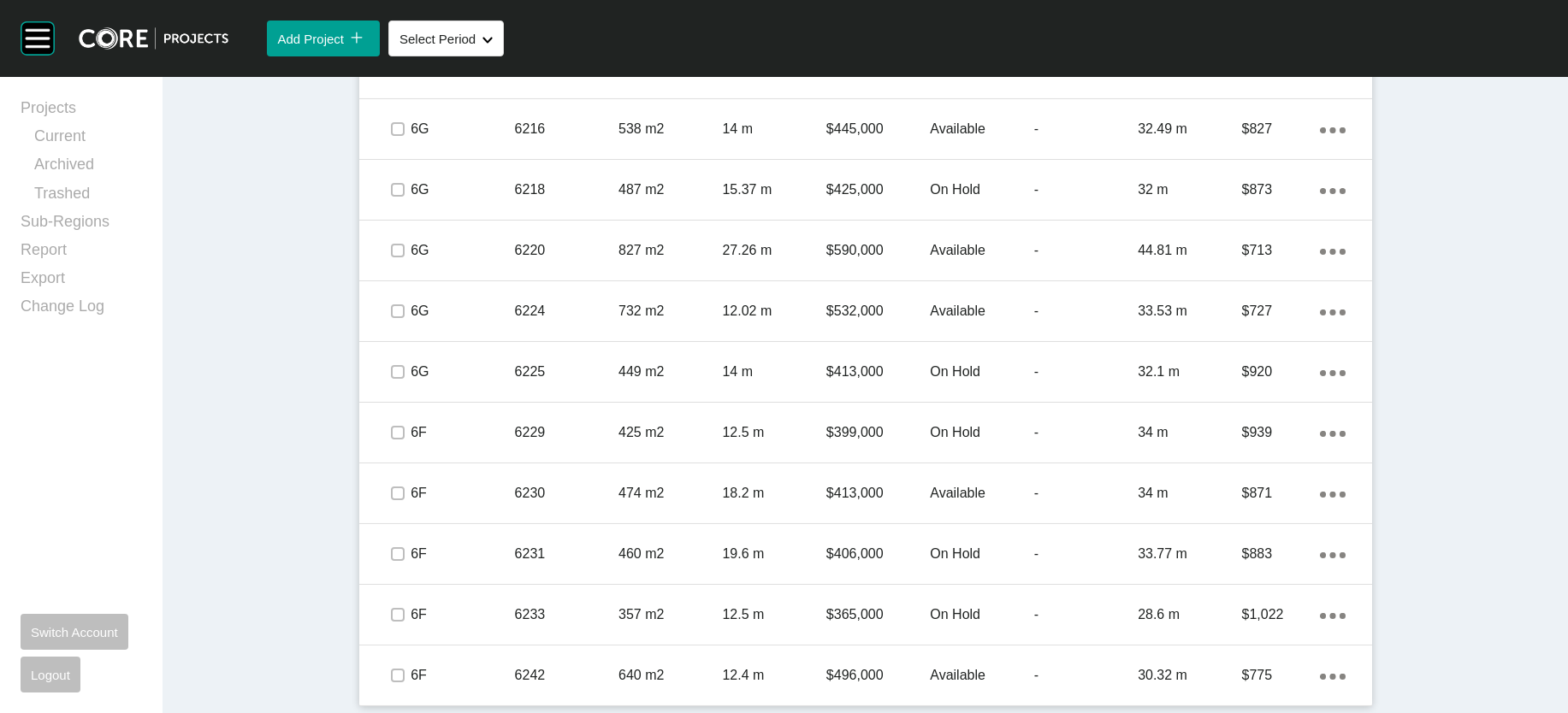
scroll to position [3313, 0]
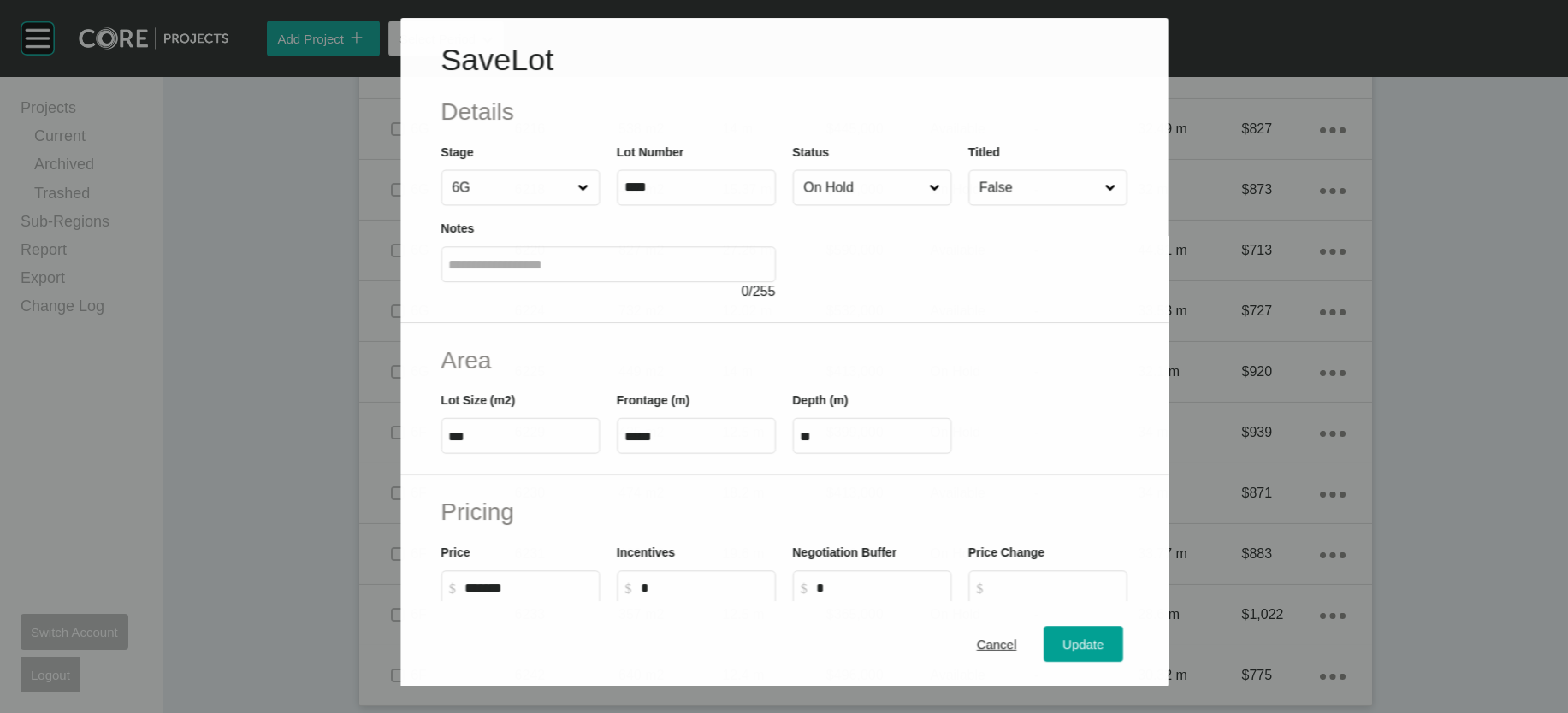
scroll to position [3246, 0]
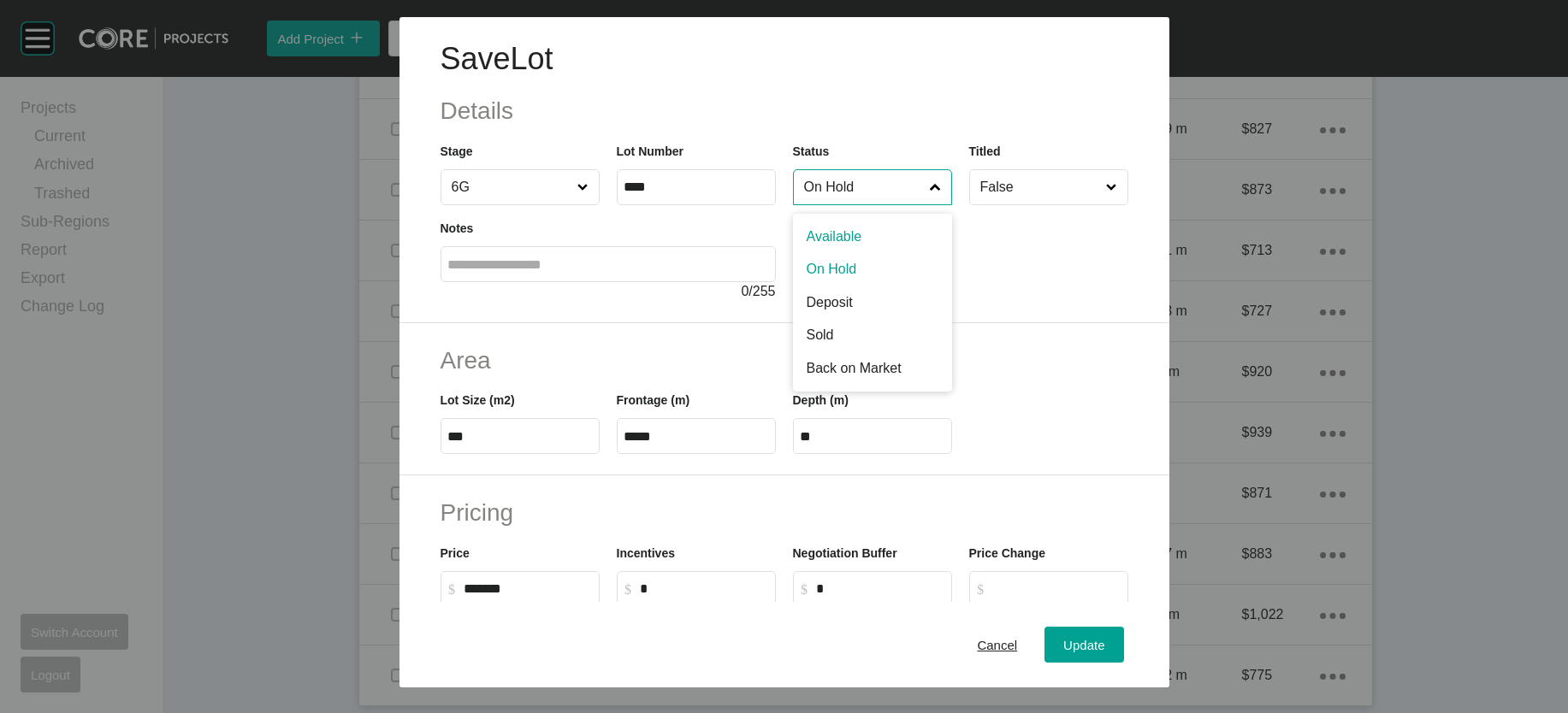
drag, startPoint x: 913, startPoint y: 248, endPoint x: 894, endPoint y: 270, distance: 29.1
click at [912, 205] on input "On Hold" at bounding box center [863, 188] width 126 height 34
drag, startPoint x: 888, startPoint y: 283, endPoint x: 895, endPoint y: 291, distance: 10.6
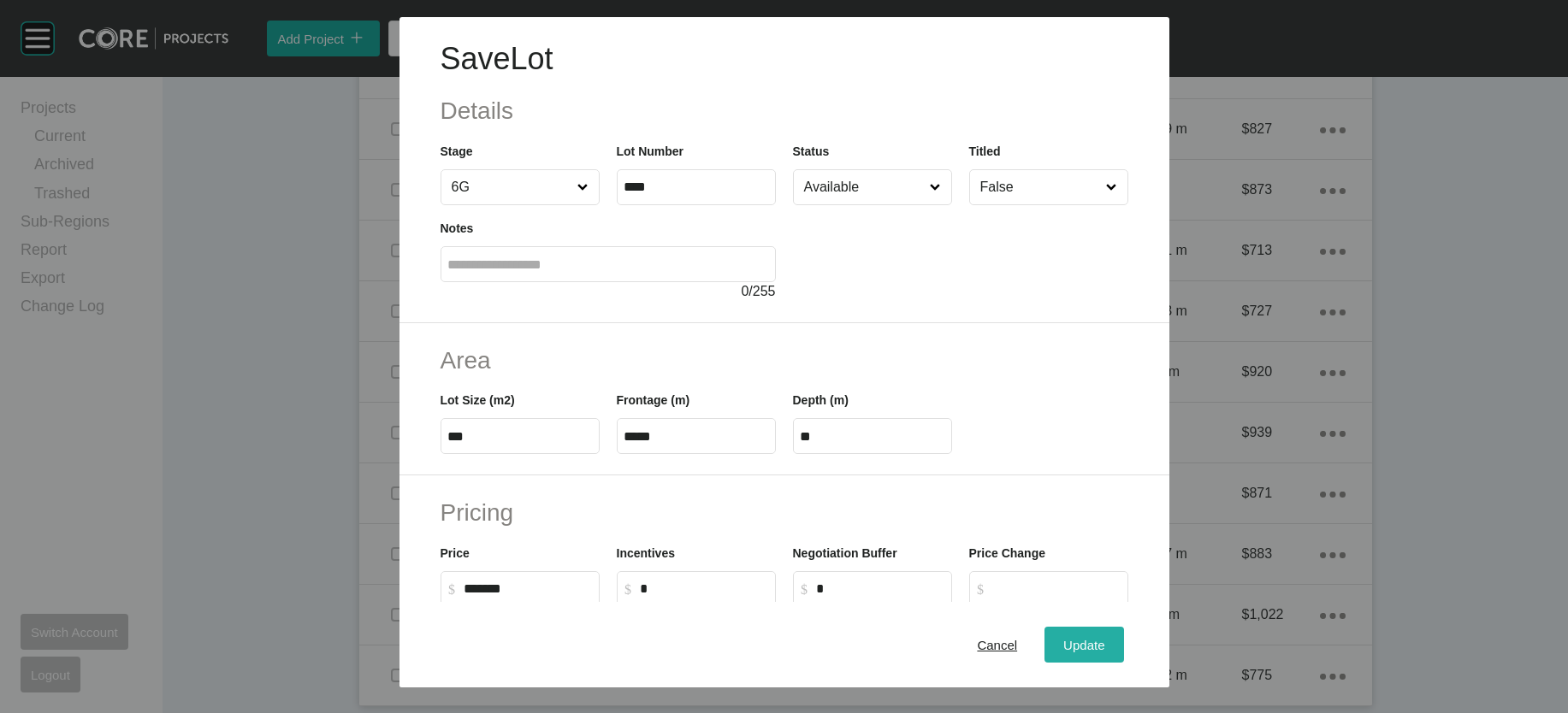
click at [1107, 631] on button "Update" at bounding box center [1084, 645] width 78 height 36
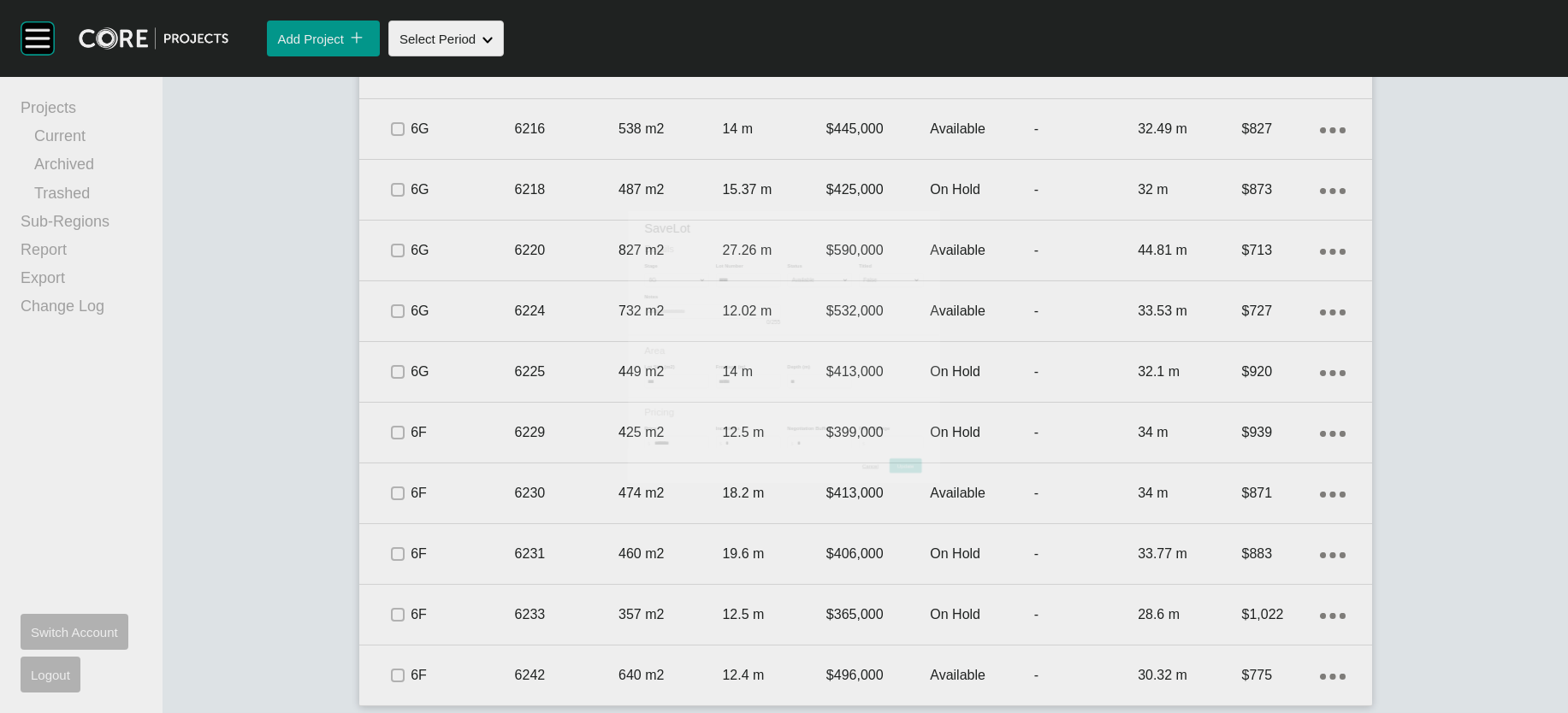
scroll to position [3313, 0]
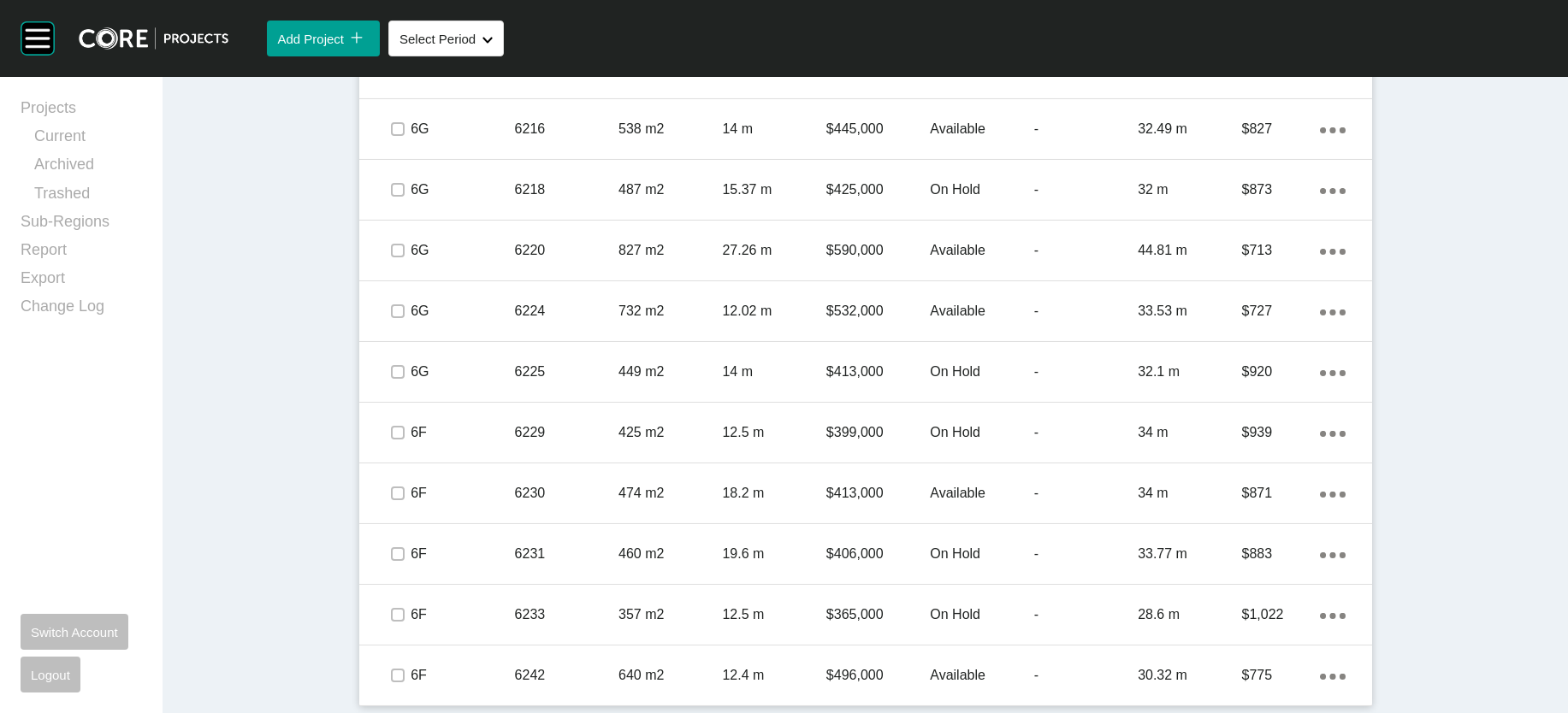
click at [728, 17] on p "14 m" at bounding box center [773, 8] width 103 height 19
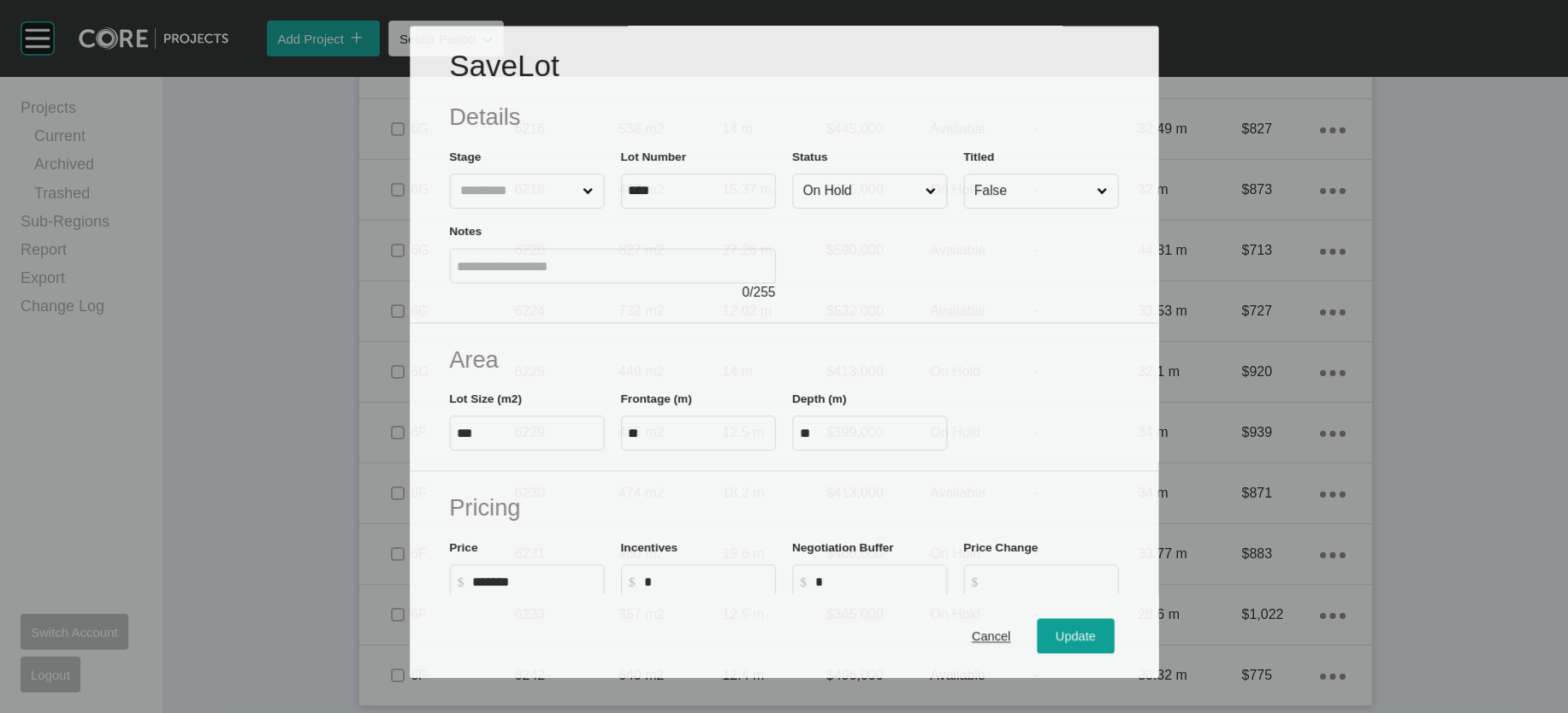
scroll to position [3246, 0]
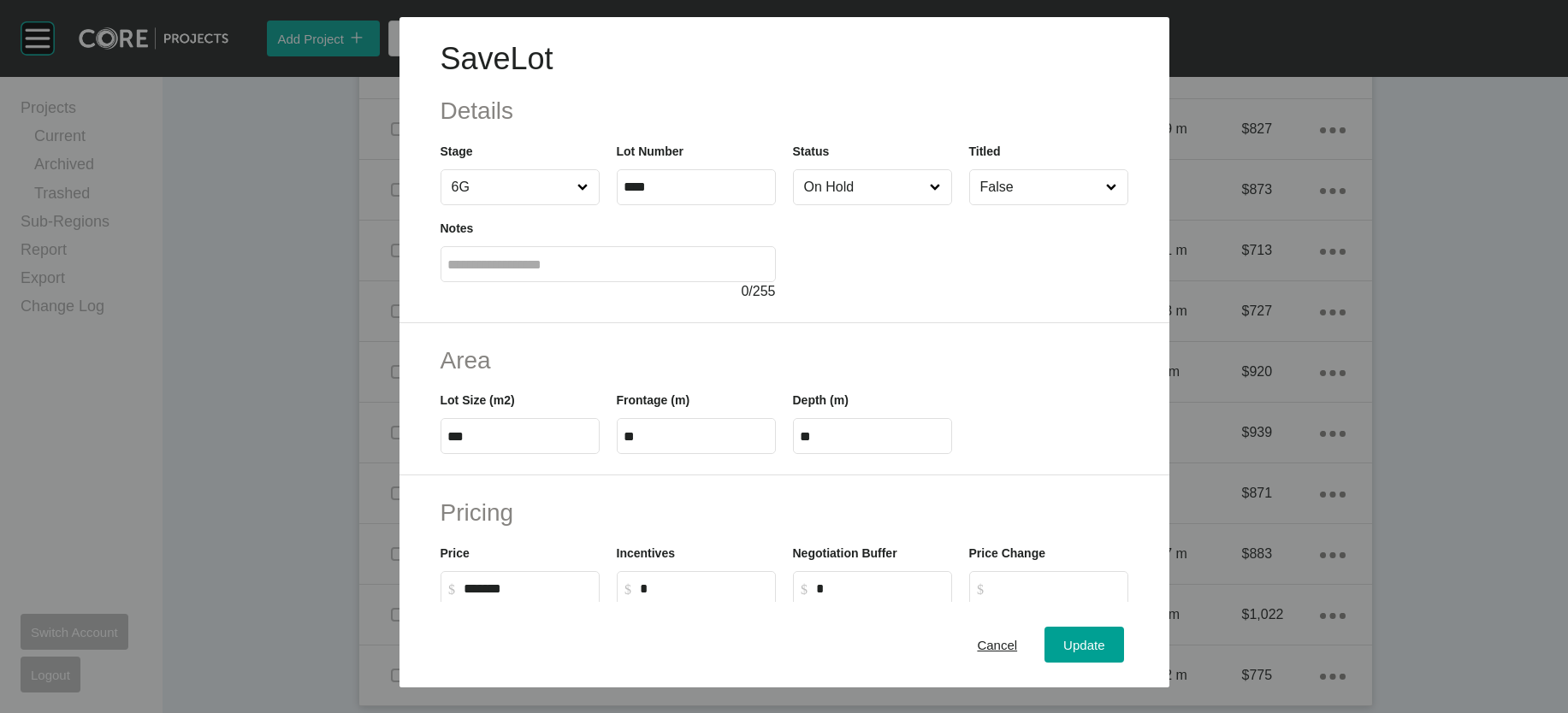
click at [897, 205] on input "On Hold" at bounding box center [863, 188] width 126 height 34
click at [1123, 641] on button "Update" at bounding box center [1084, 645] width 78 height 36
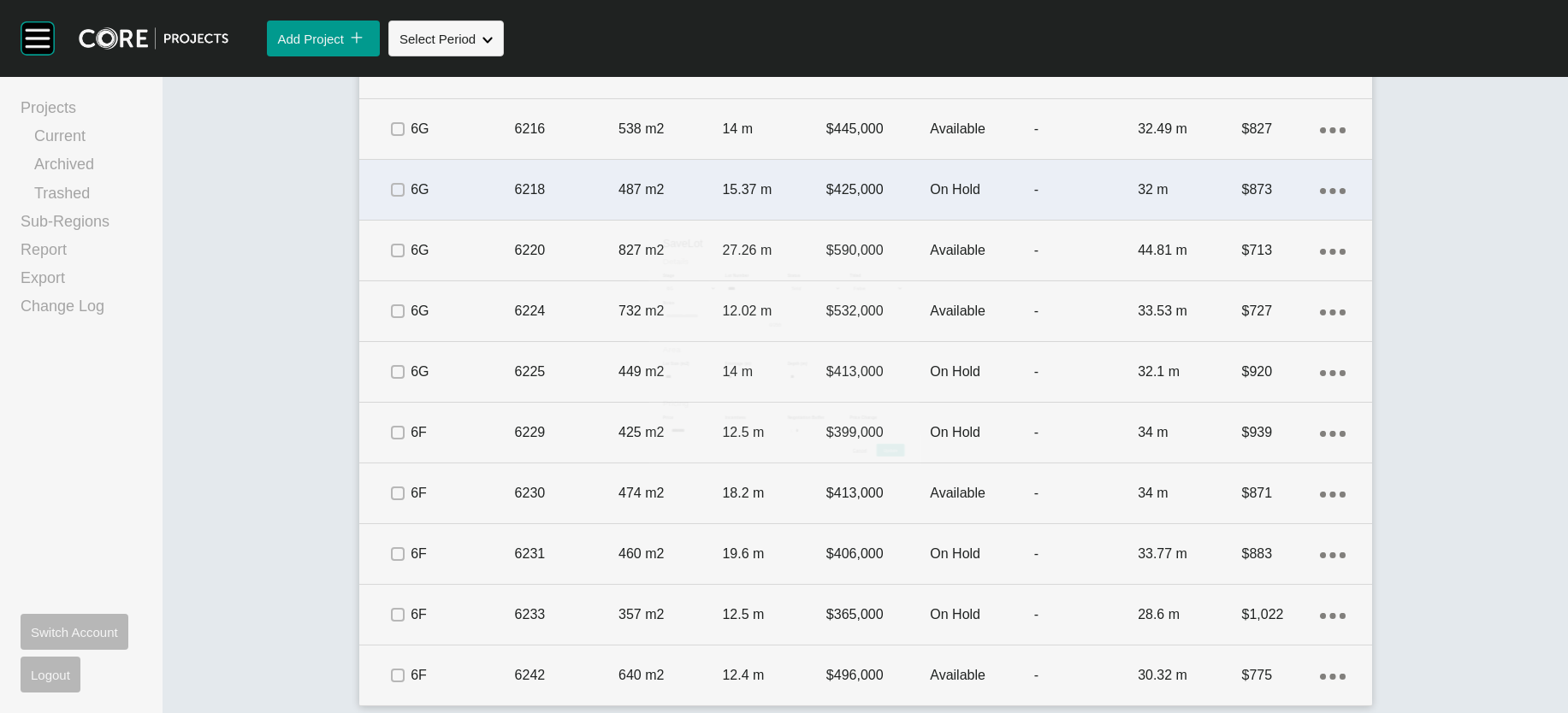
scroll to position [3313, 0]
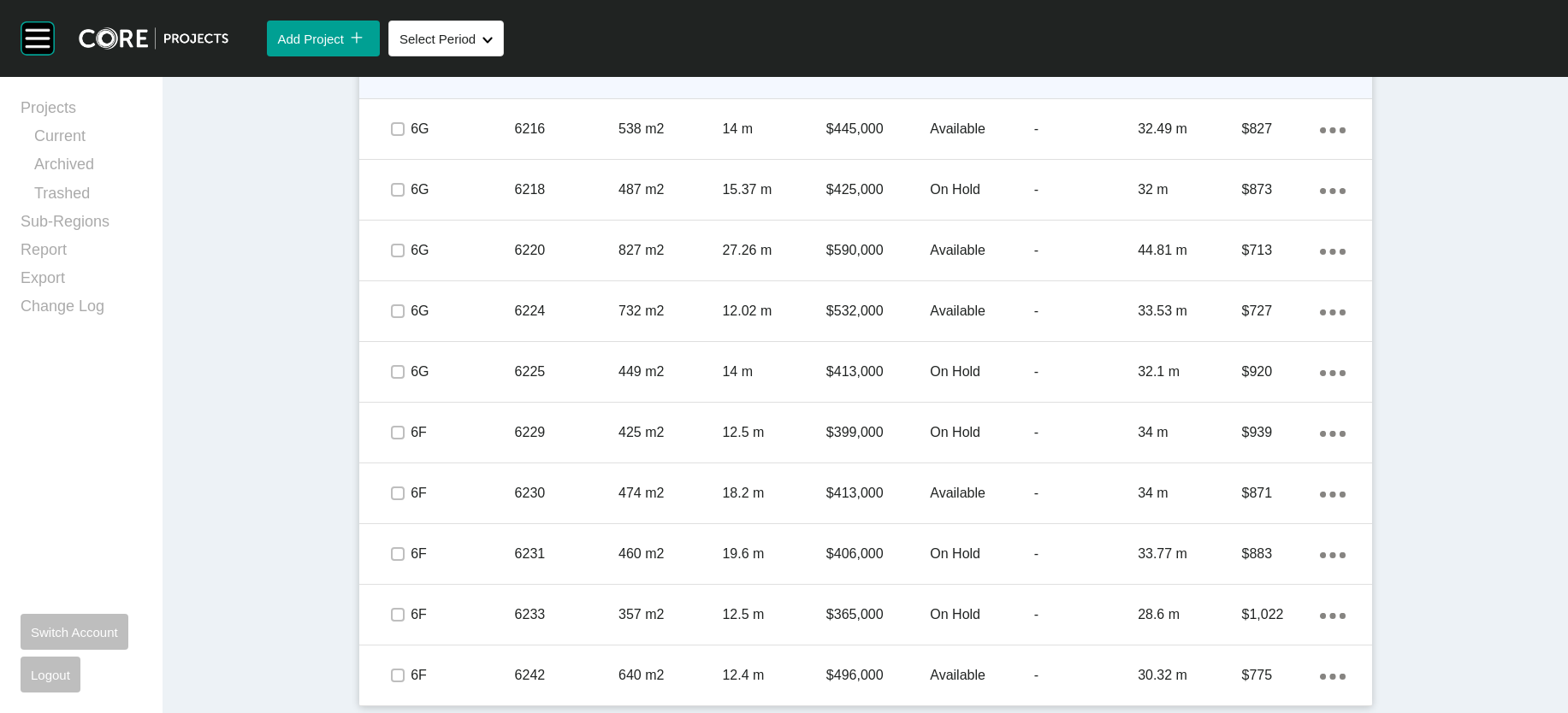
click at [1020, 95] on div "On Hold" at bounding box center [981, 68] width 103 height 53
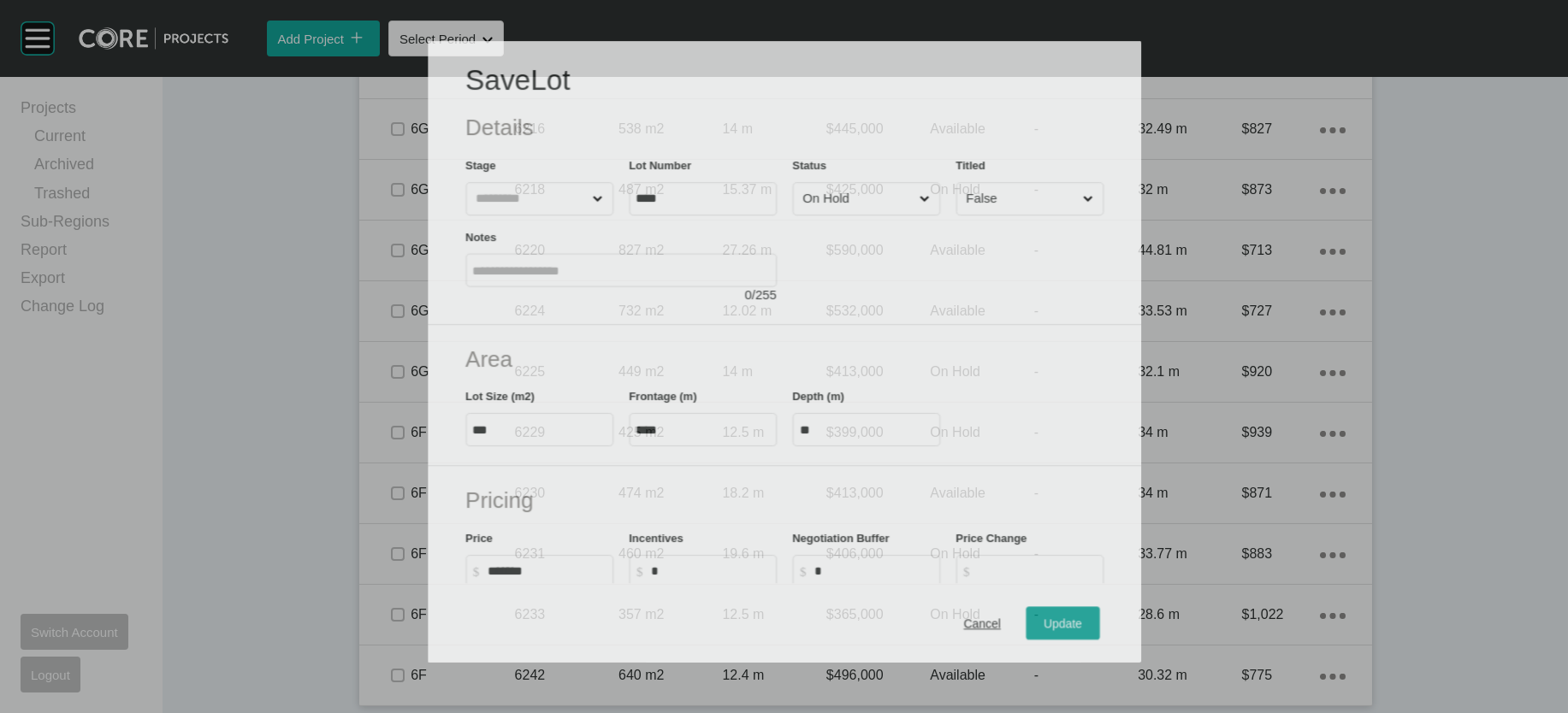
scroll to position [3246, 0]
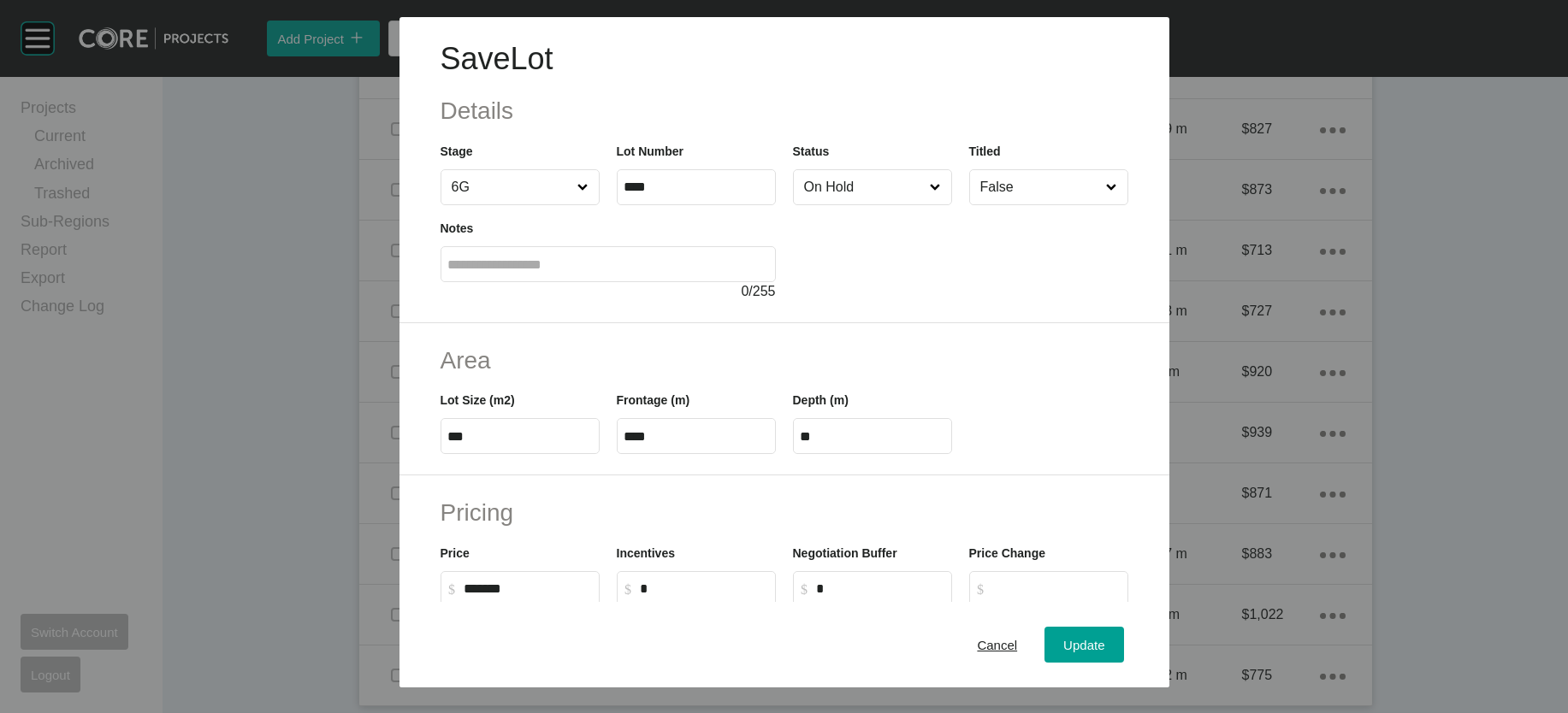
click at [832, 205] on input "On Hold" at bounding box center [863, 188] width 126 height 34
click at [1104, 637] on span "Update" at bounding box center [1084, 644] width 41 height 14
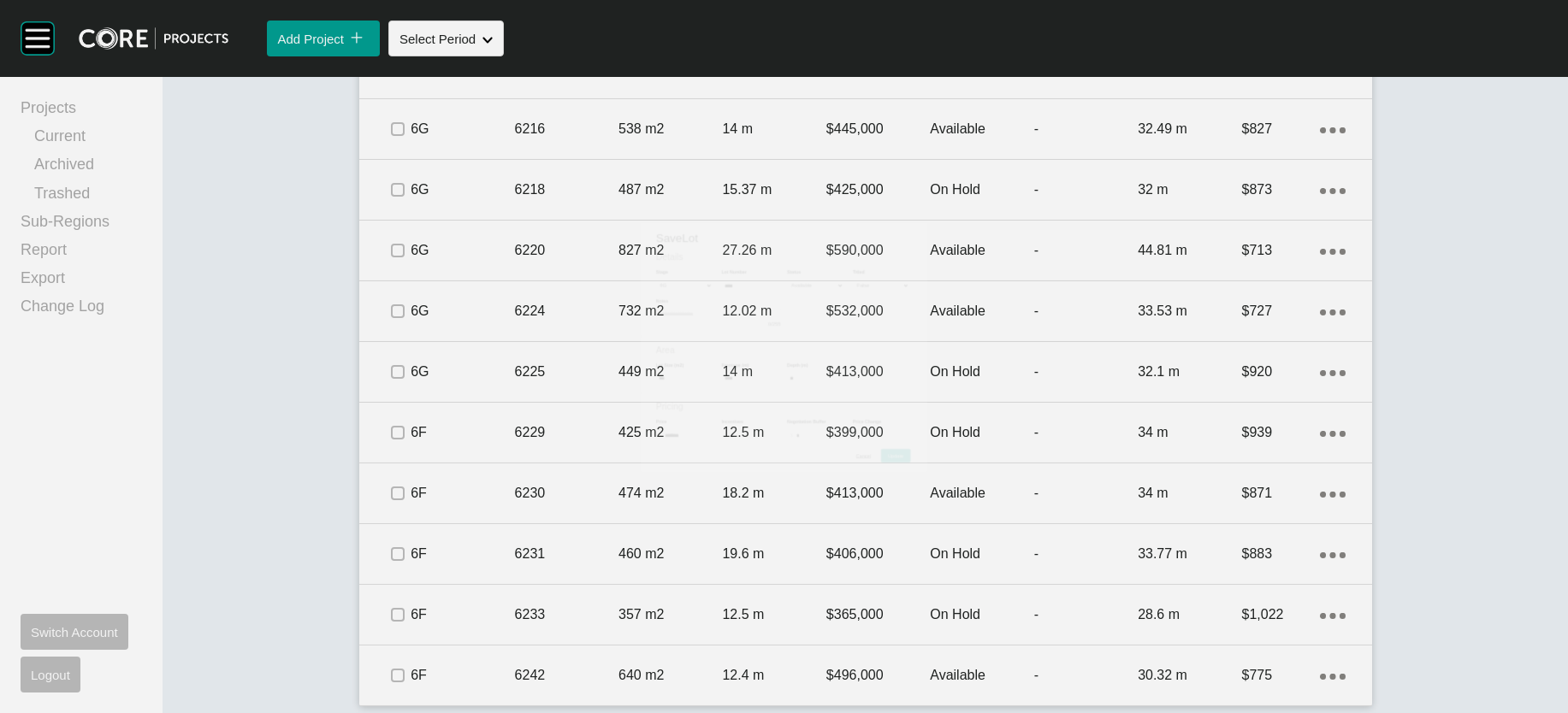
scroll to position [3313, 0]
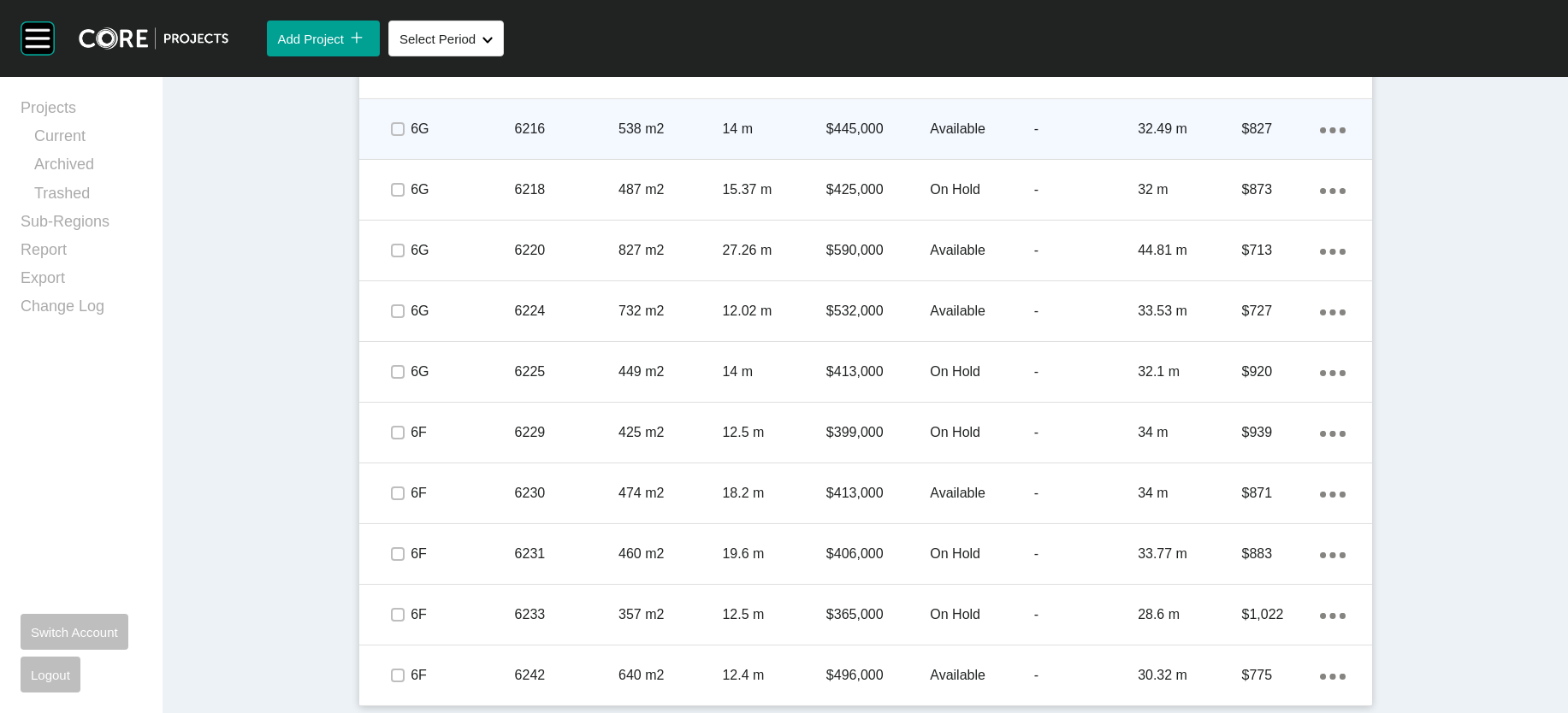
click at [1033, 156] on div "Available" at bounding box center [981, 128] width 103 height 53
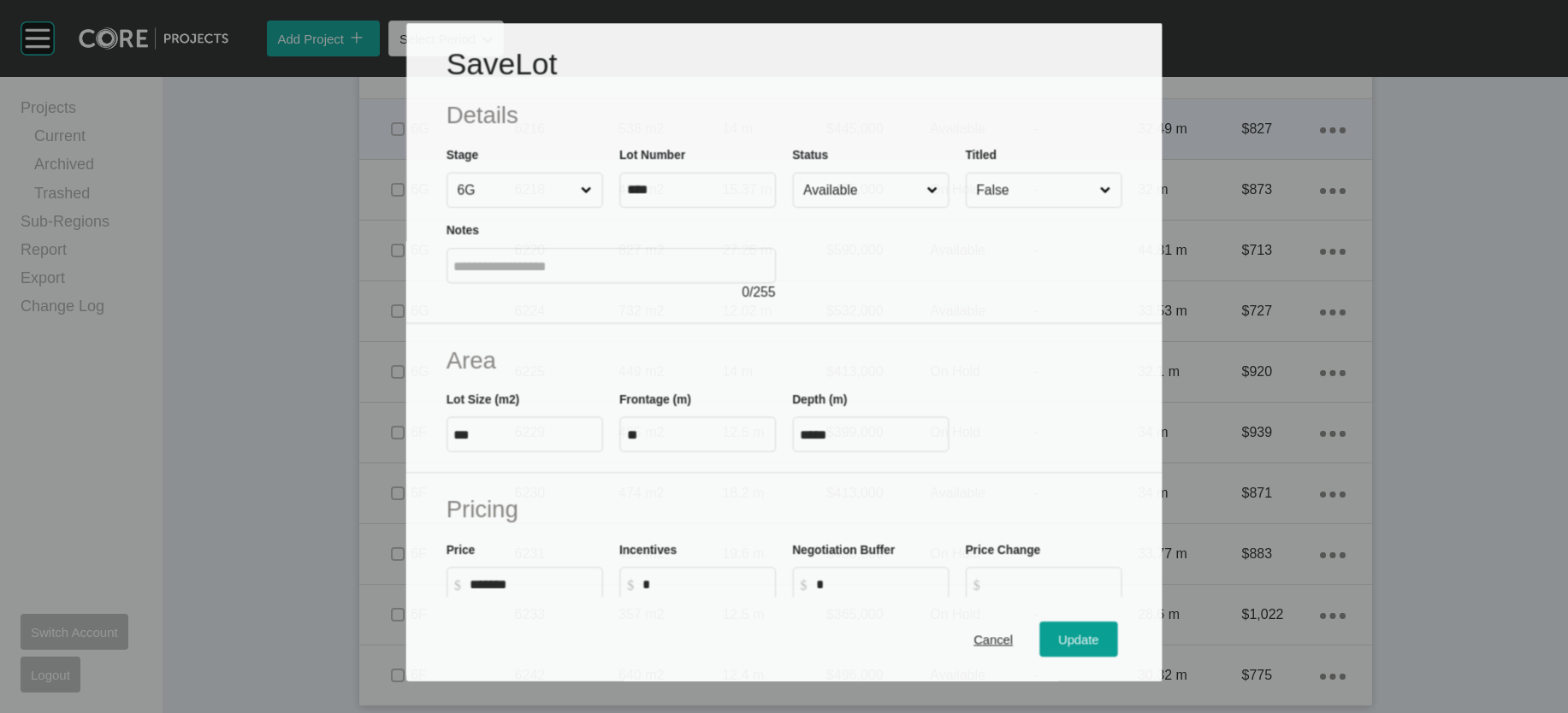
scroll to position [3246, 0]
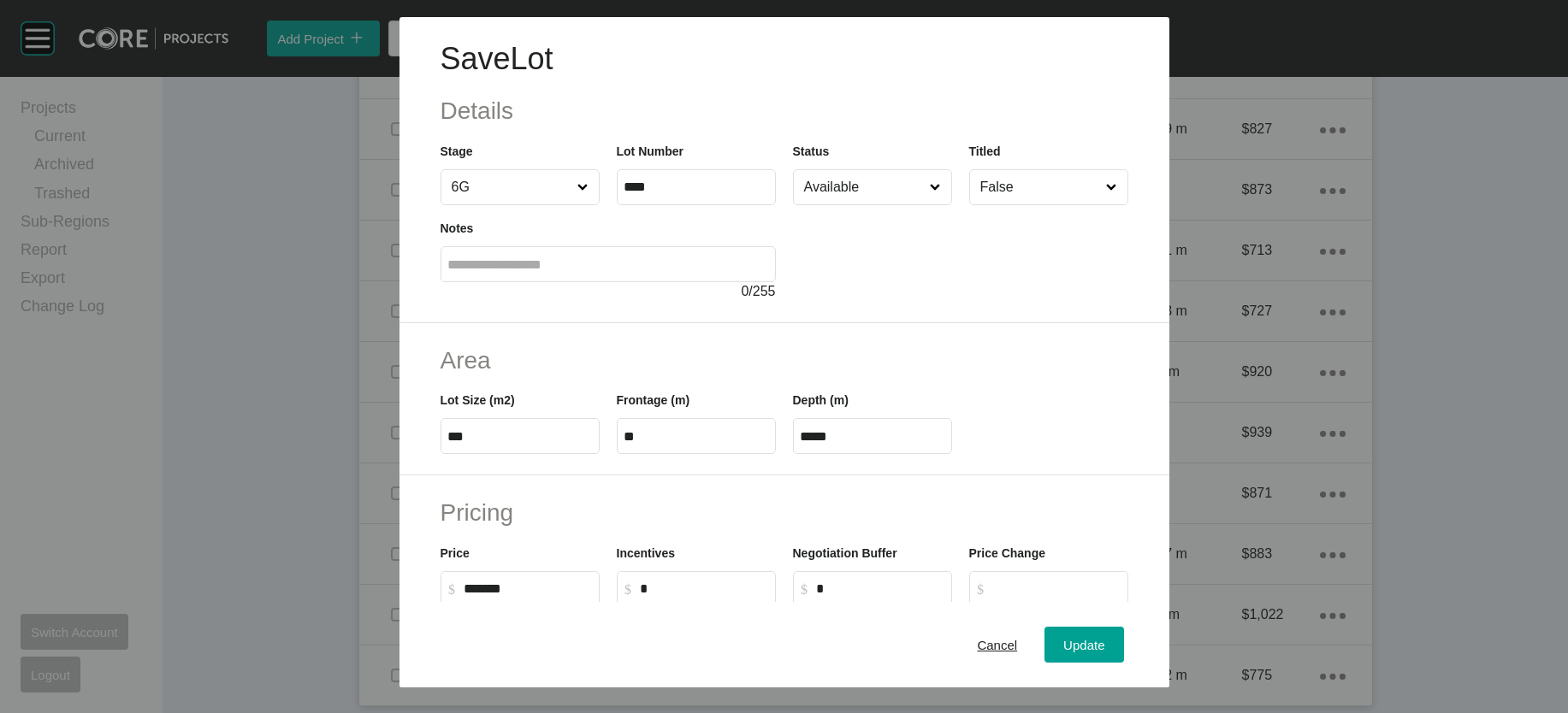
click at [892, 205] on input "Available" at bounding box center [863, 188] width 126 height 34
click at [1109, 633] on div "Update" at bounding box center [1084, 644] width 50 height 23
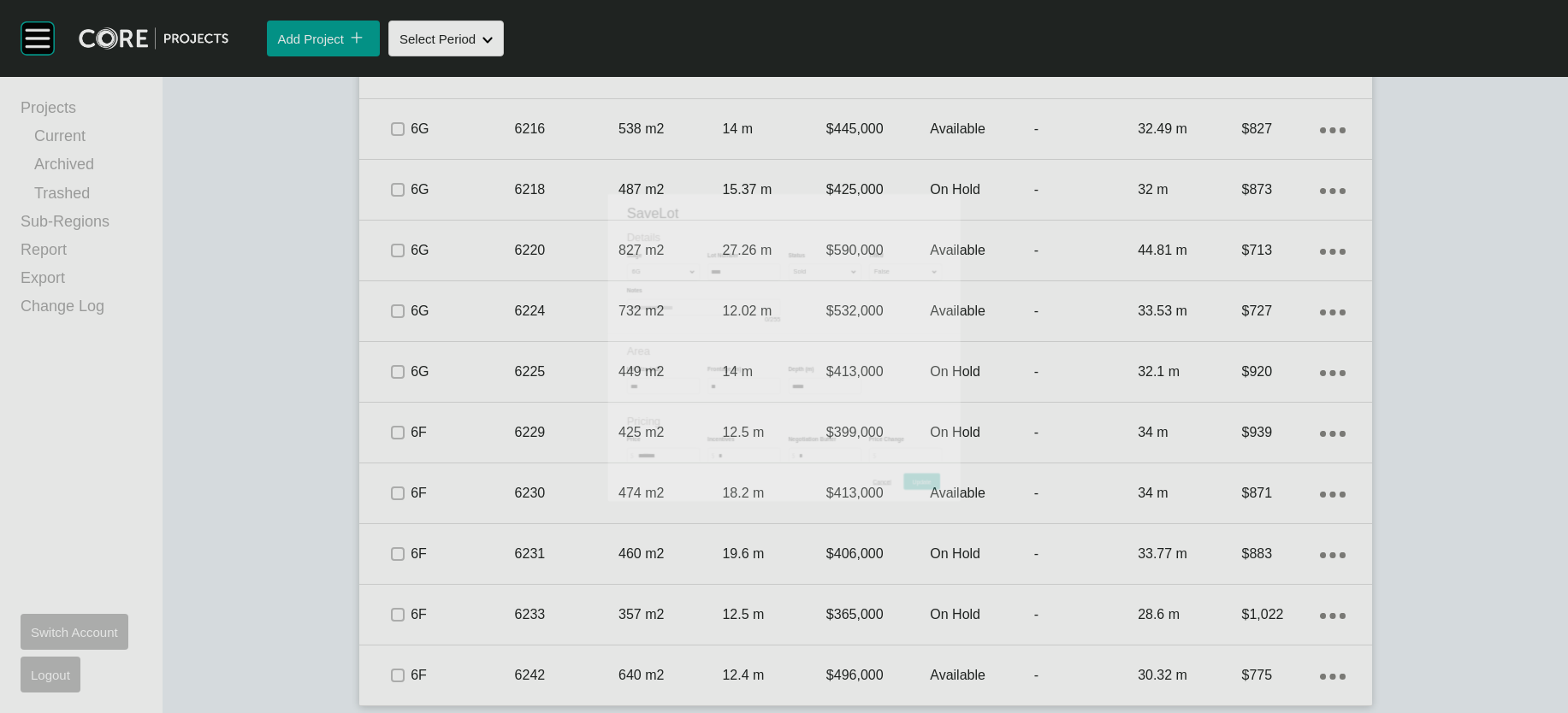
scroll to position [3313, 0]
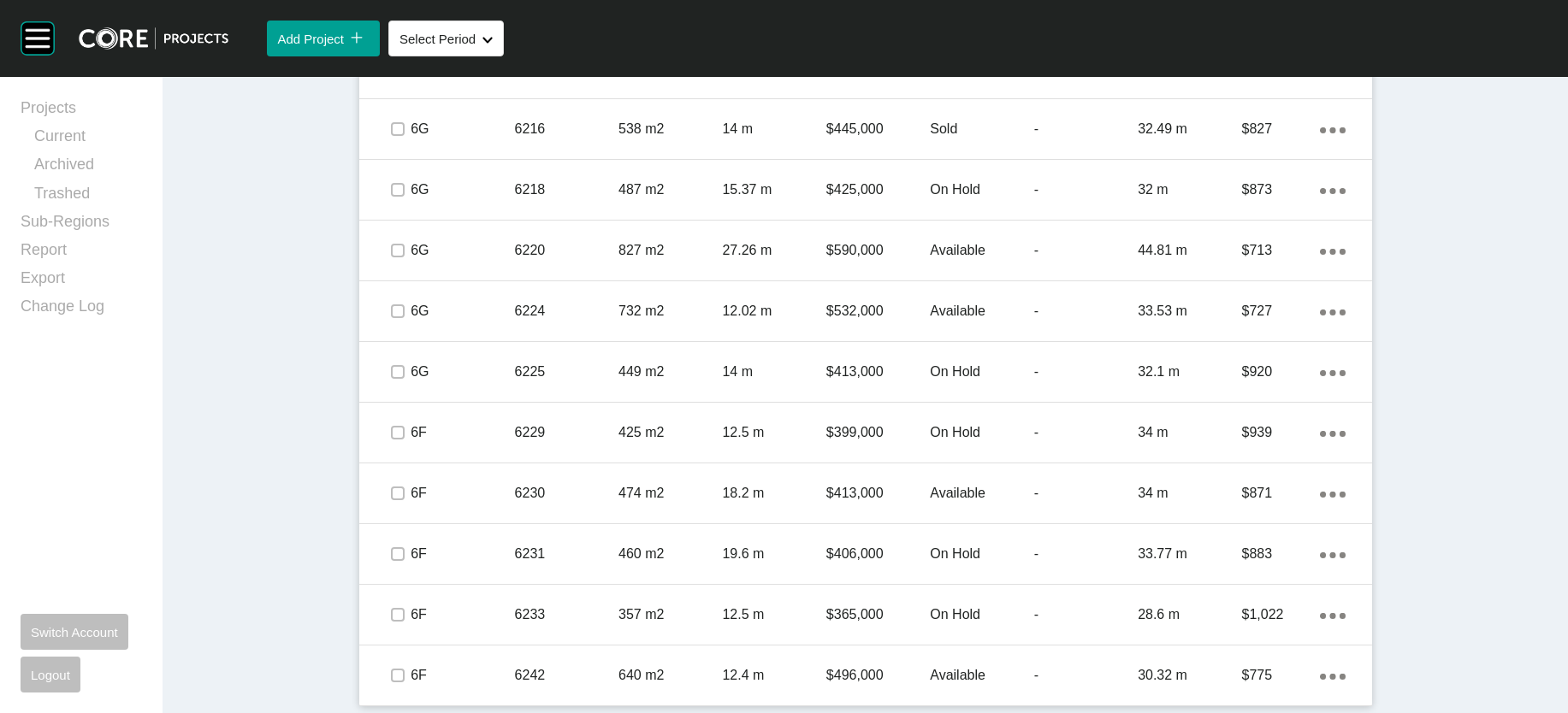
click at [1131, 199] on p "-" at bounding box center [1086, 190] width 103 height 19
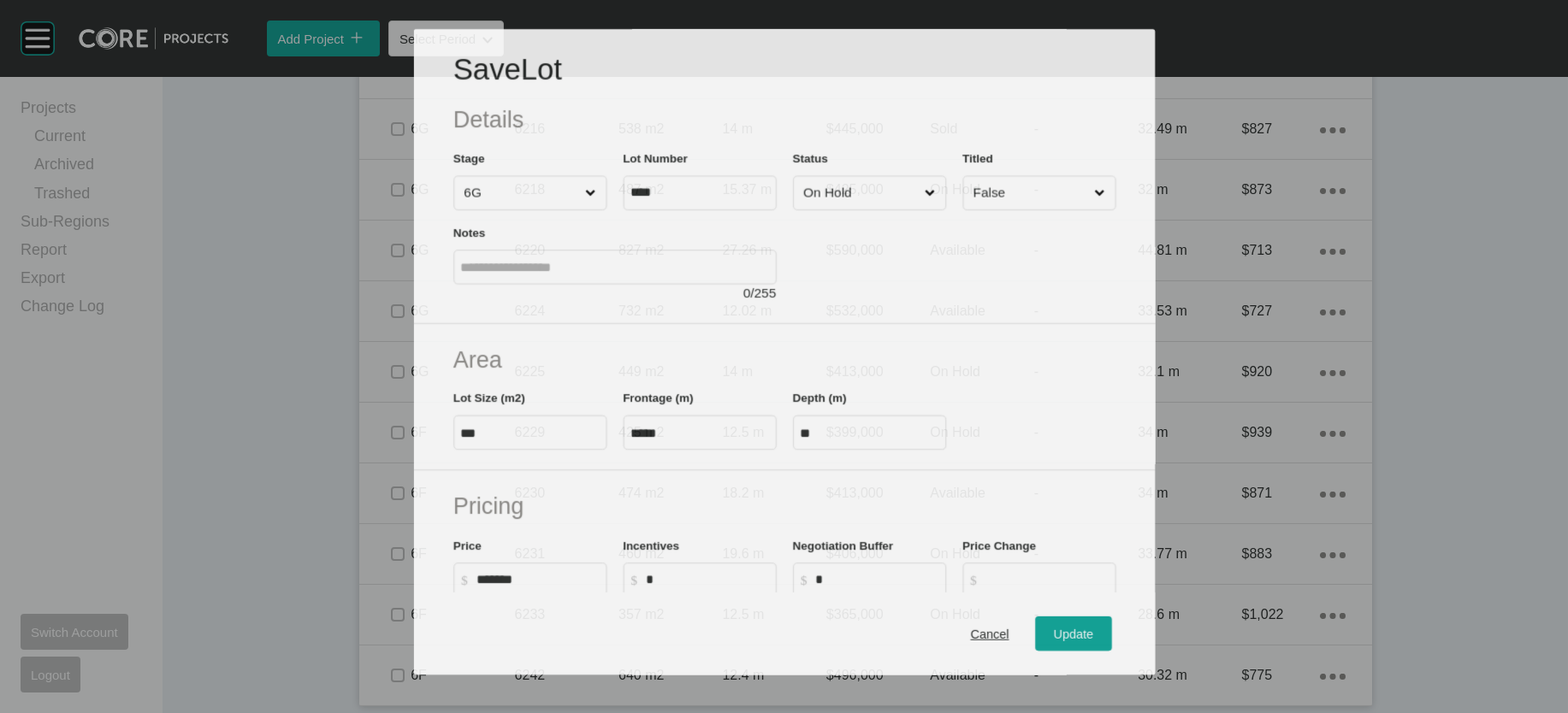
scroll to position [3246, 0]
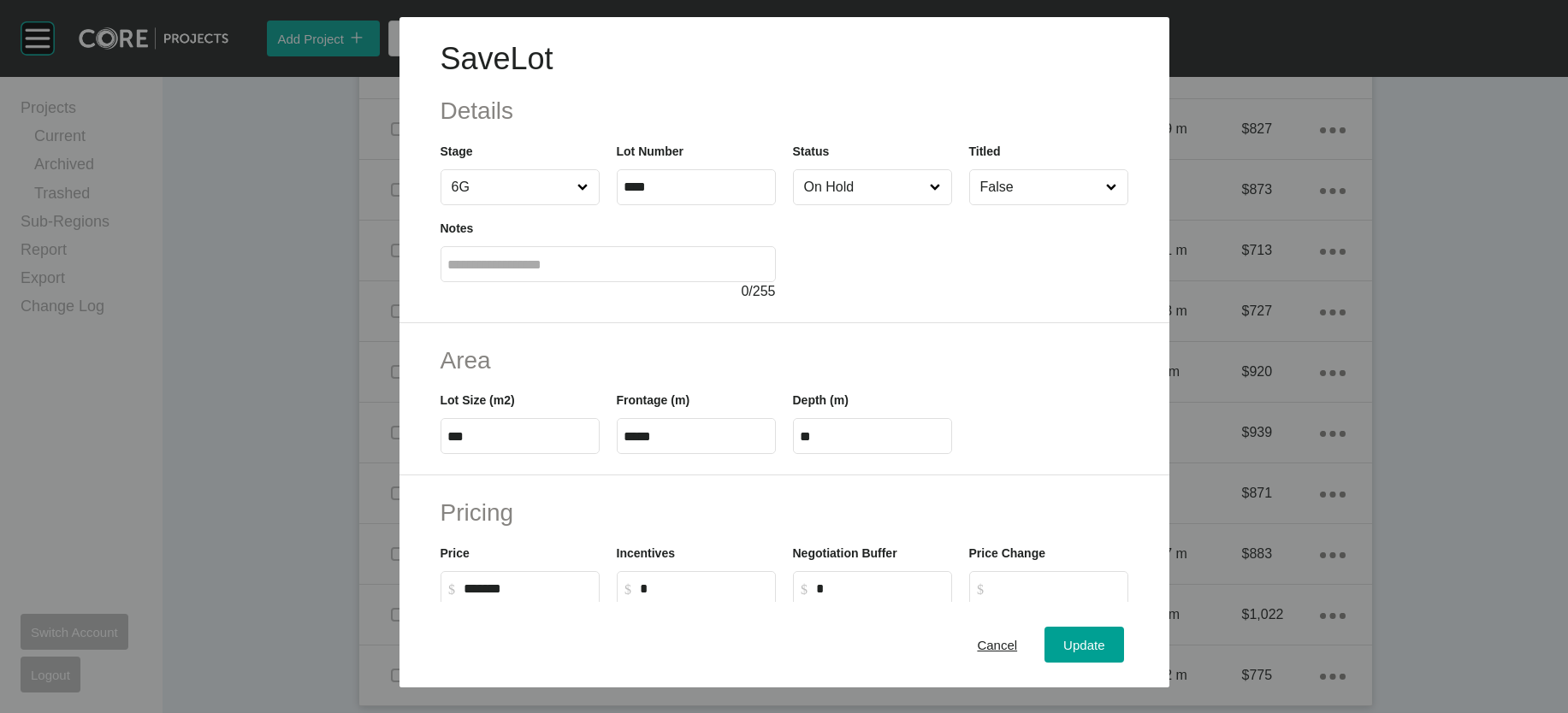
click at [858, 205] on input "On Hold" at bounding box center [863, 188] width 126 height 34
click at [1097, 627] on button "Update" at bounding box center [1084, 645] width 78 height 36
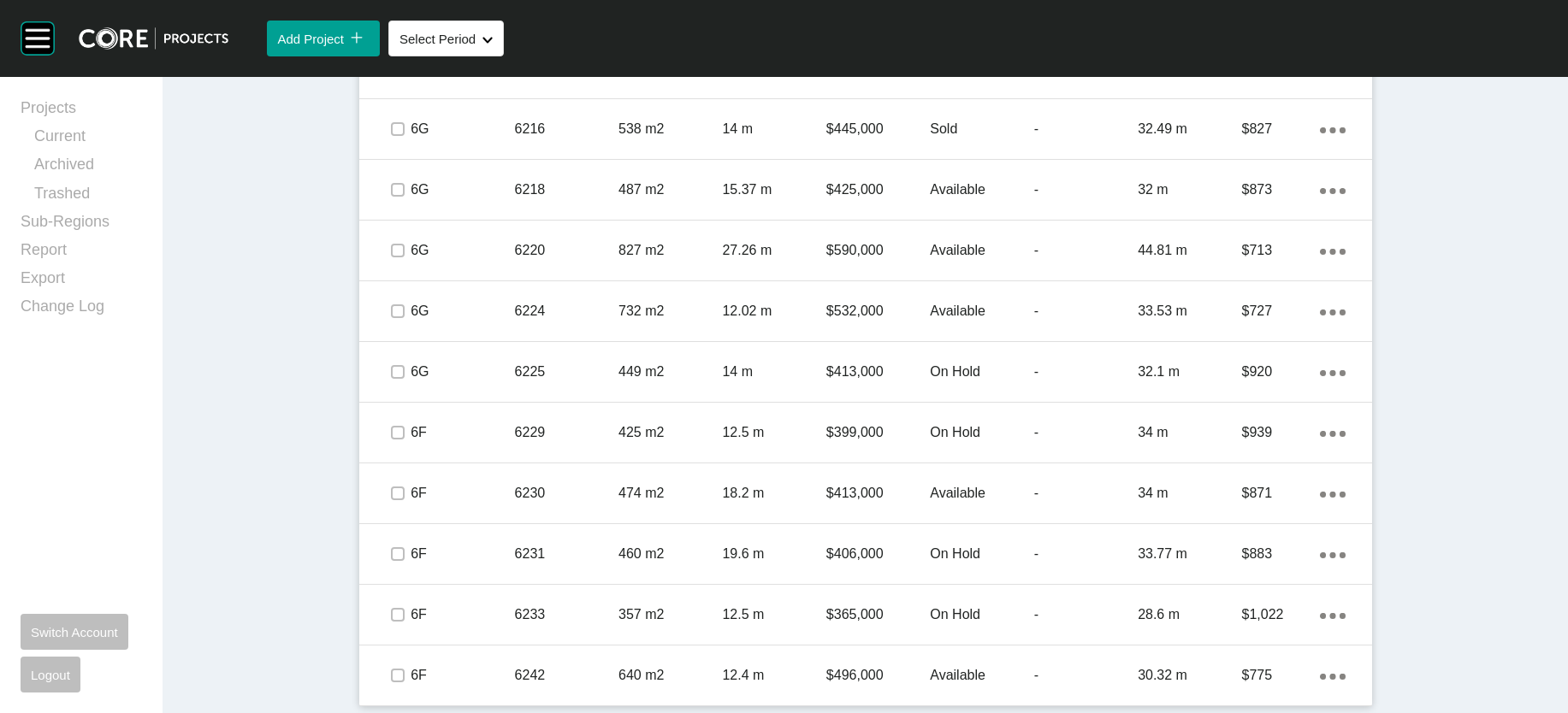
scroll to position [3561, 0]
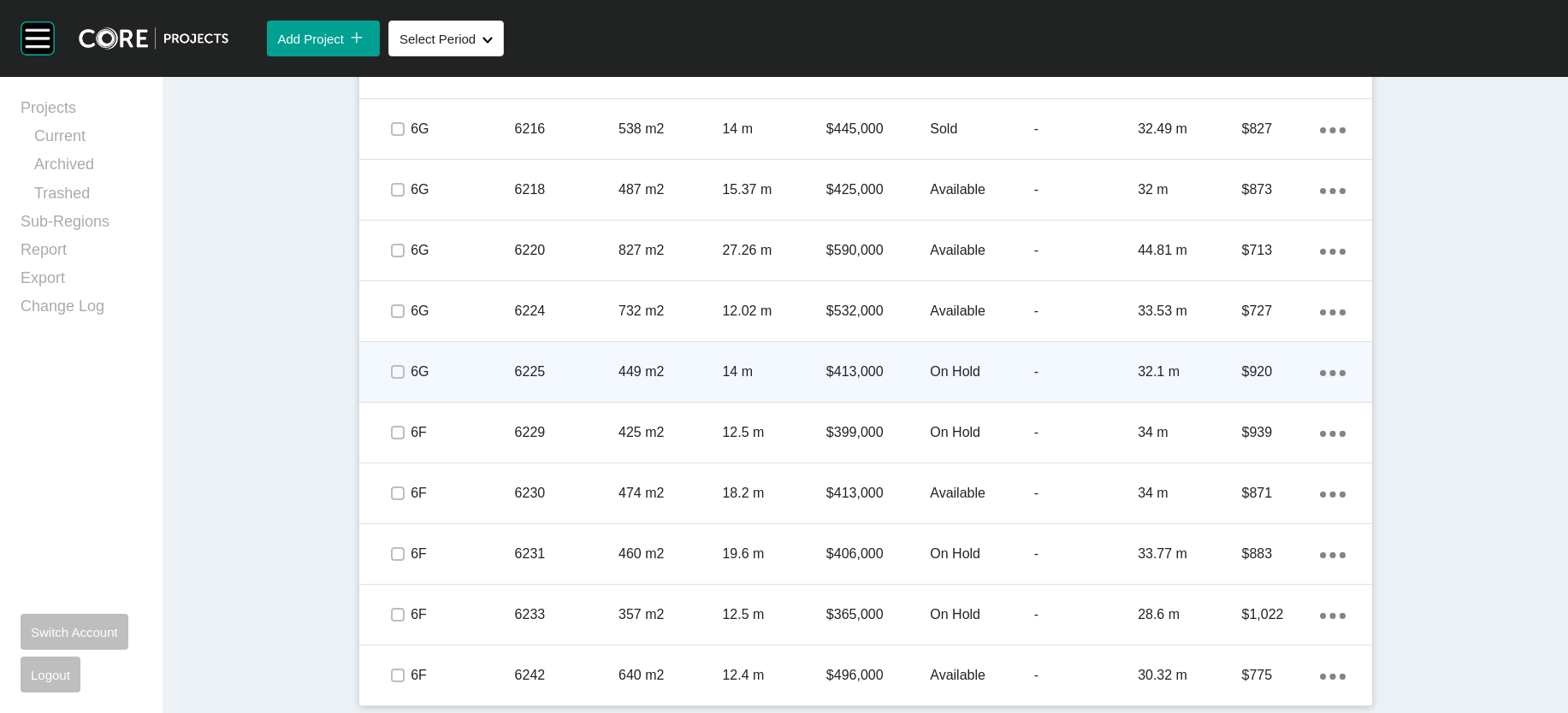
click at [1033, 398] on div "On Hold" at bounding box center [981, 371] width 103 height 53
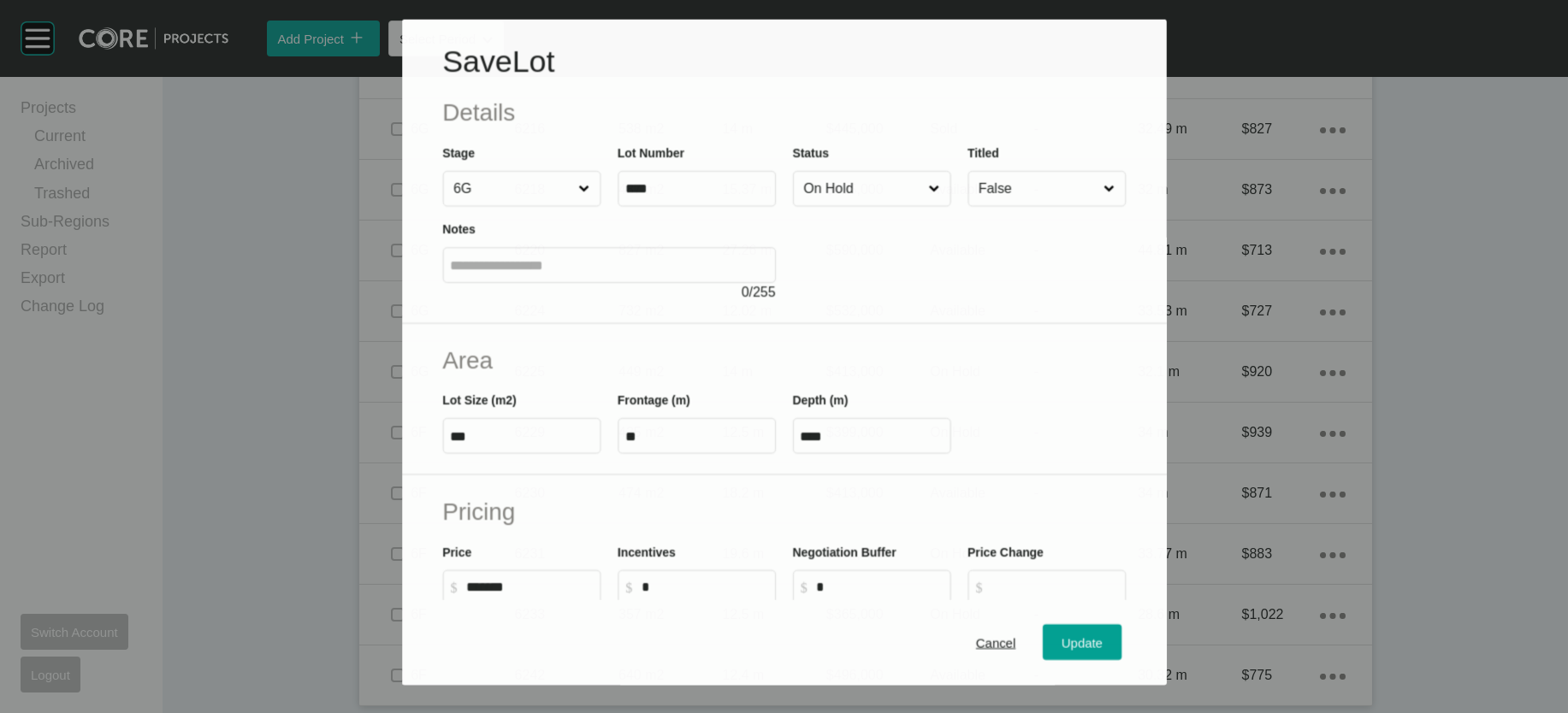
scroll to position [3495, 0]
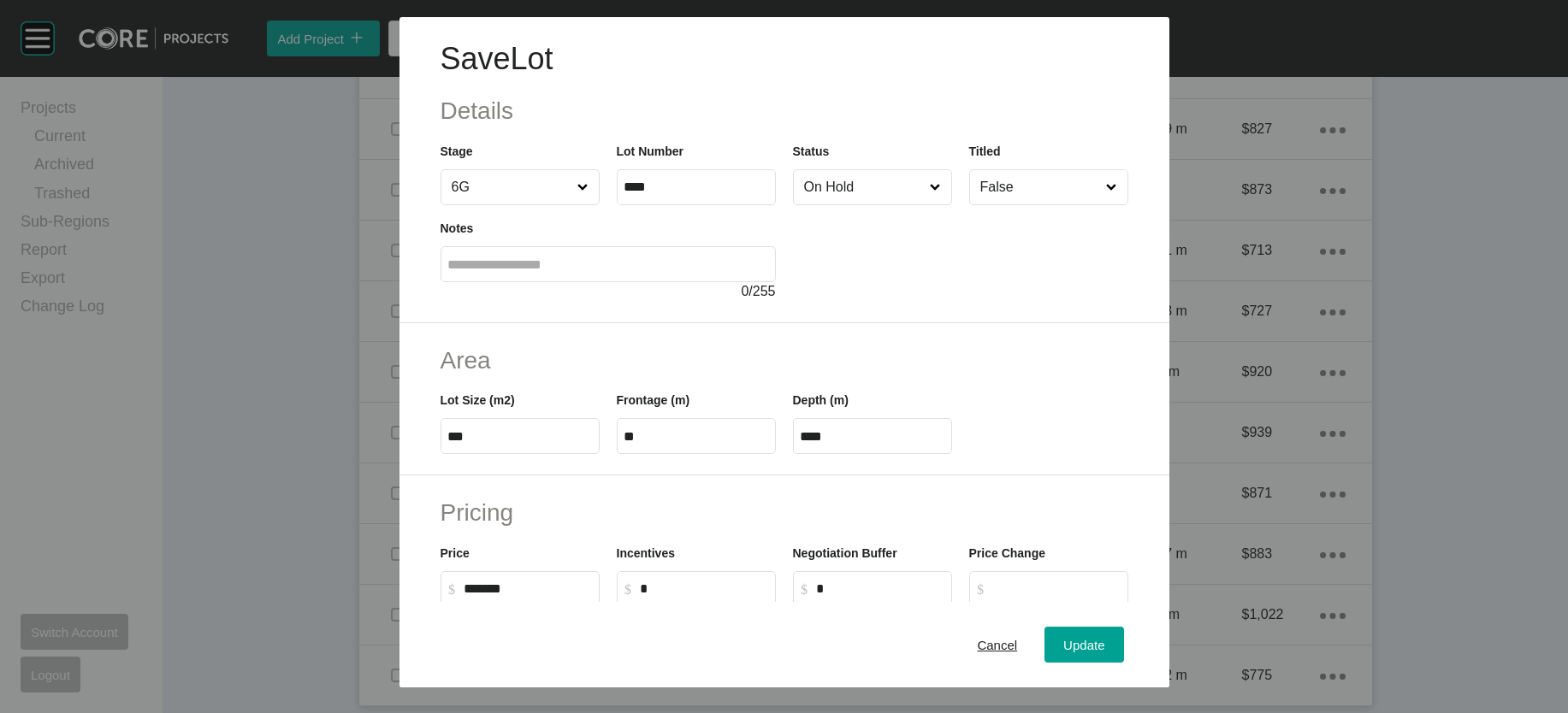
click at [897, 205] on input "On Hold" at bounding box center [863, 188] width 126 height 34
click at [1104, 637] on span "Update" at bounding box center [1084, 644] width 41 height 14
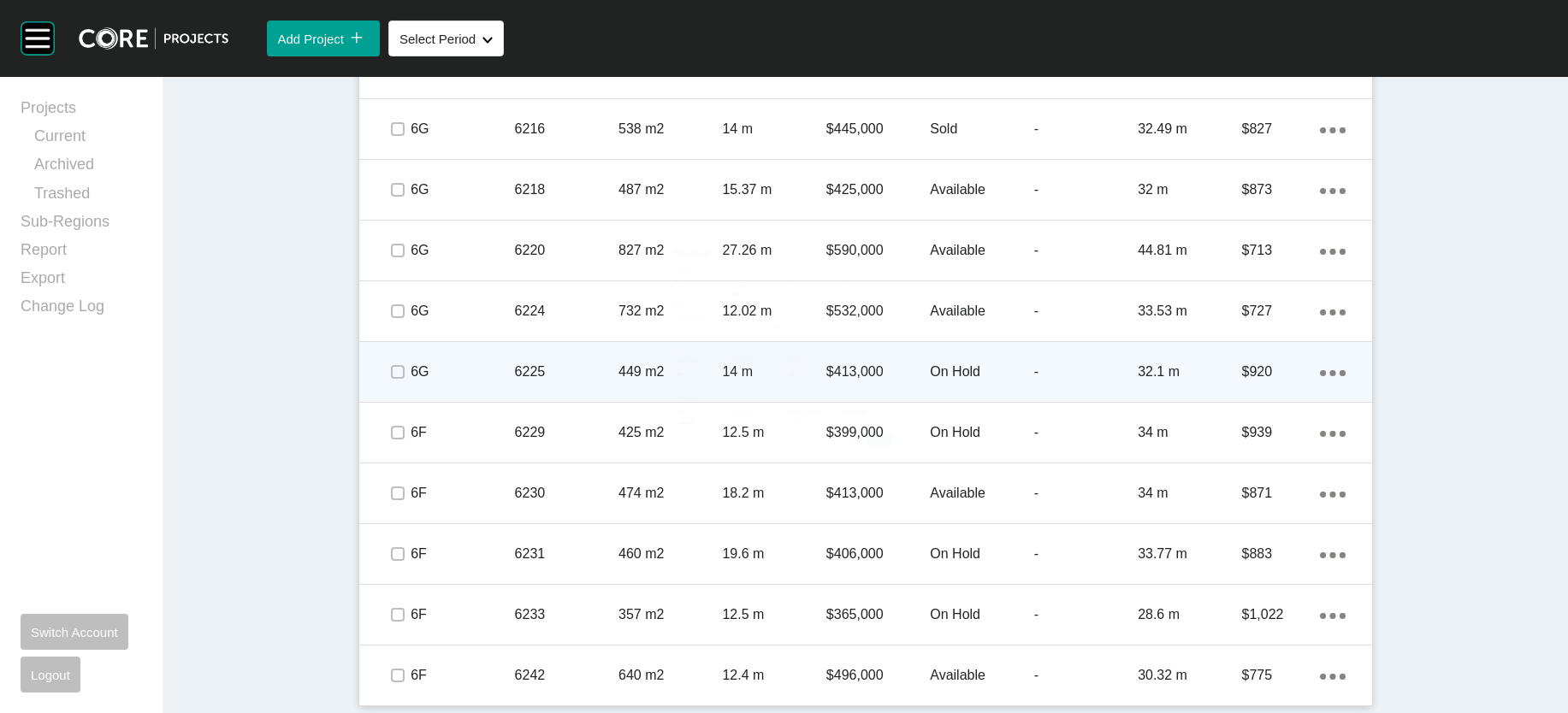
scroll to position [3561, 0]
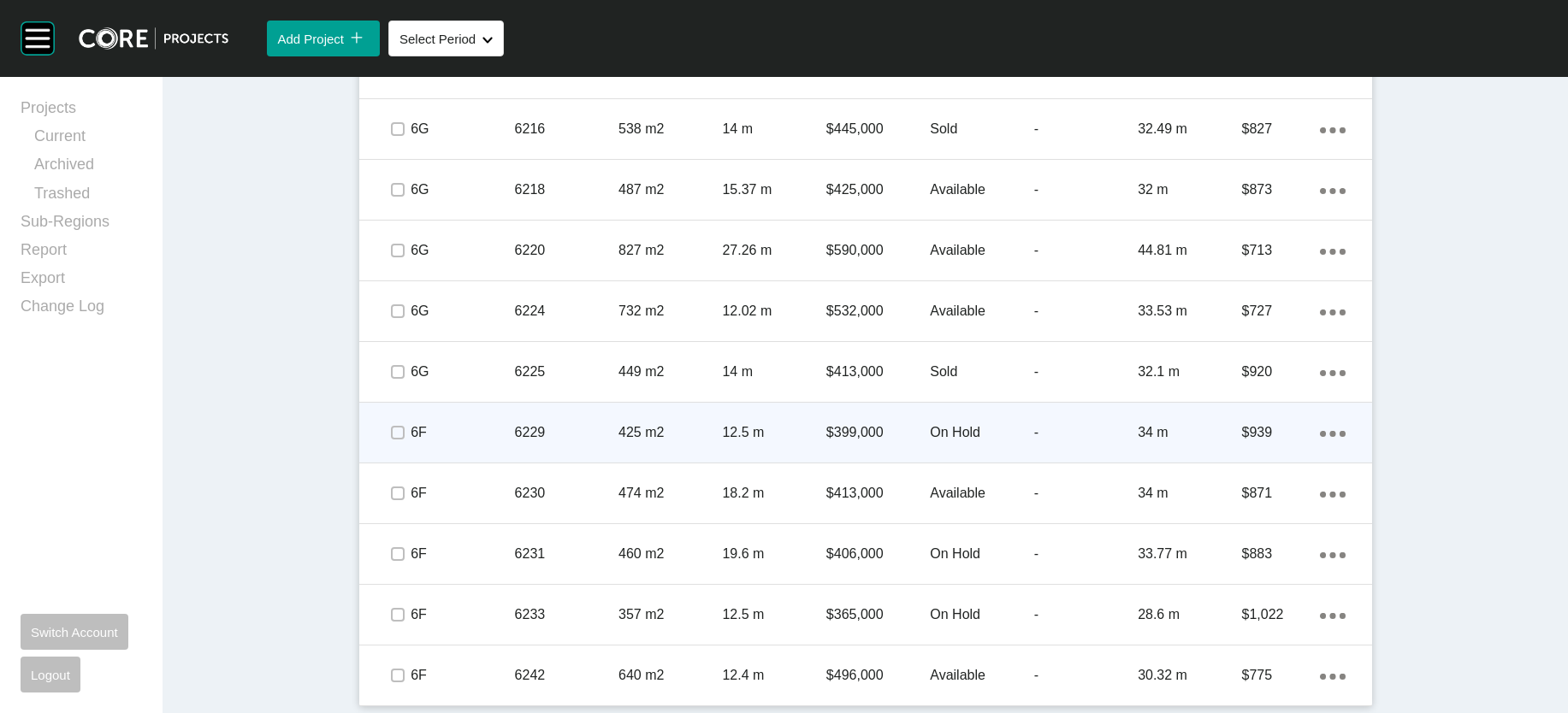
click at [1130, 442] on p "-" at bounding box center [1086, 433] width 103 height 19
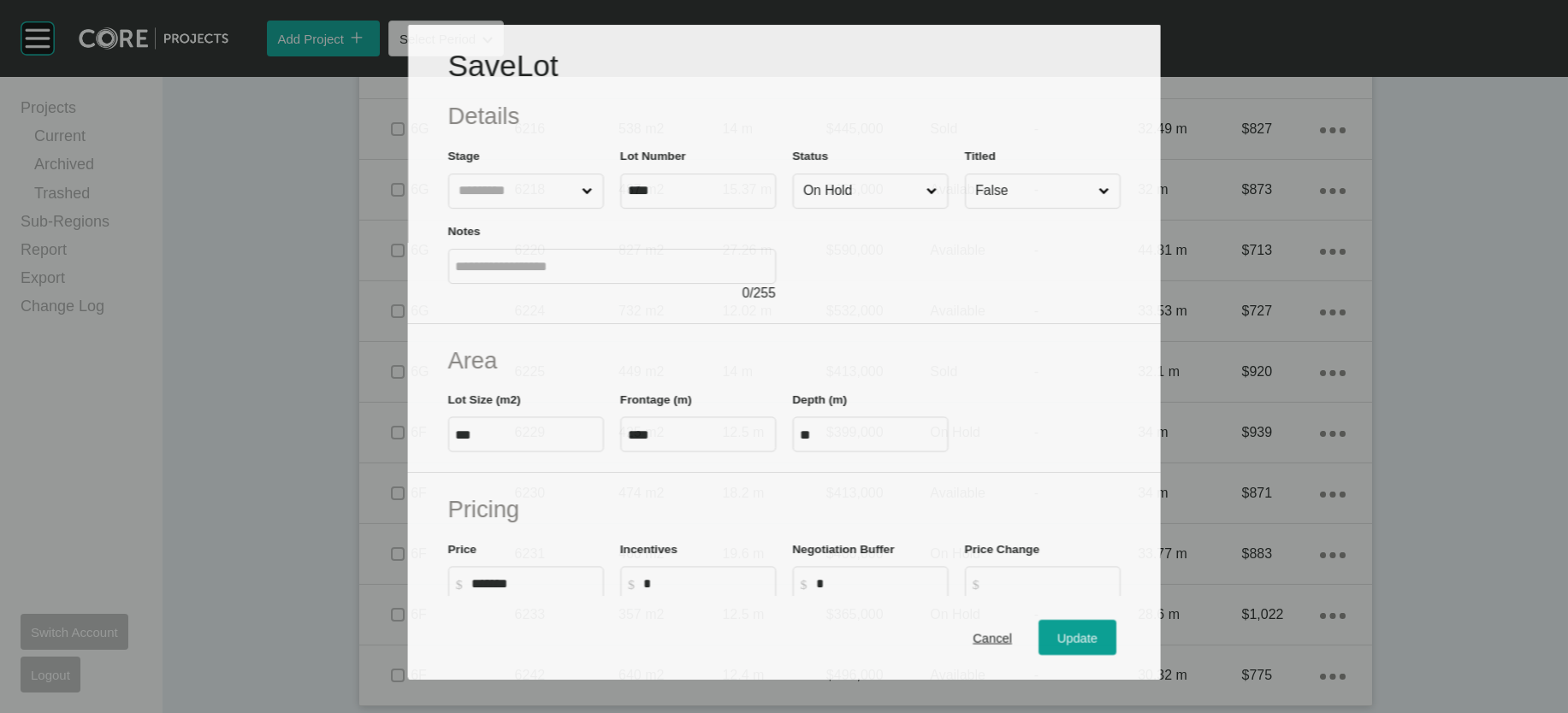
scroll to position [3495, 0]
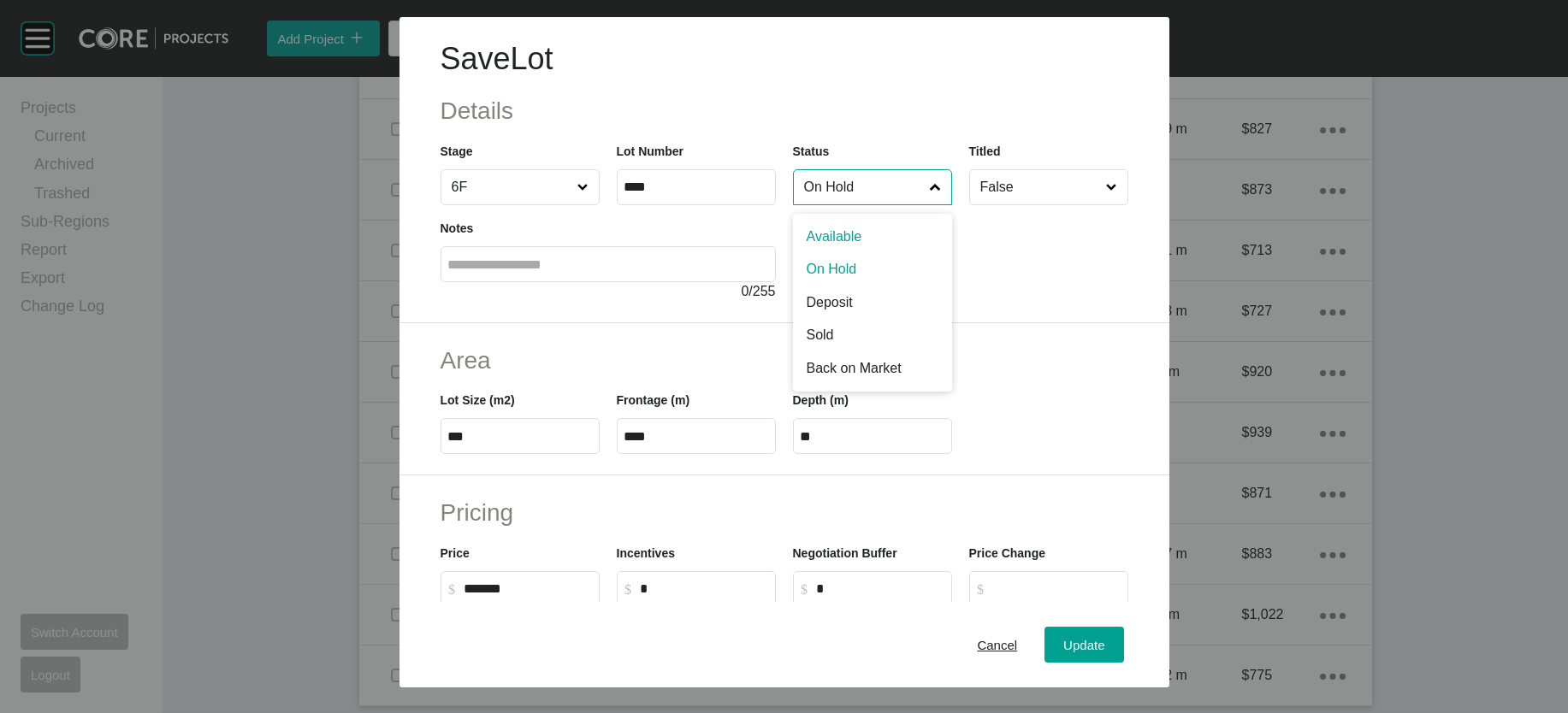
click at [840, 205] on input "On Hold" at bounding box center [863, 188] width 126 height 34
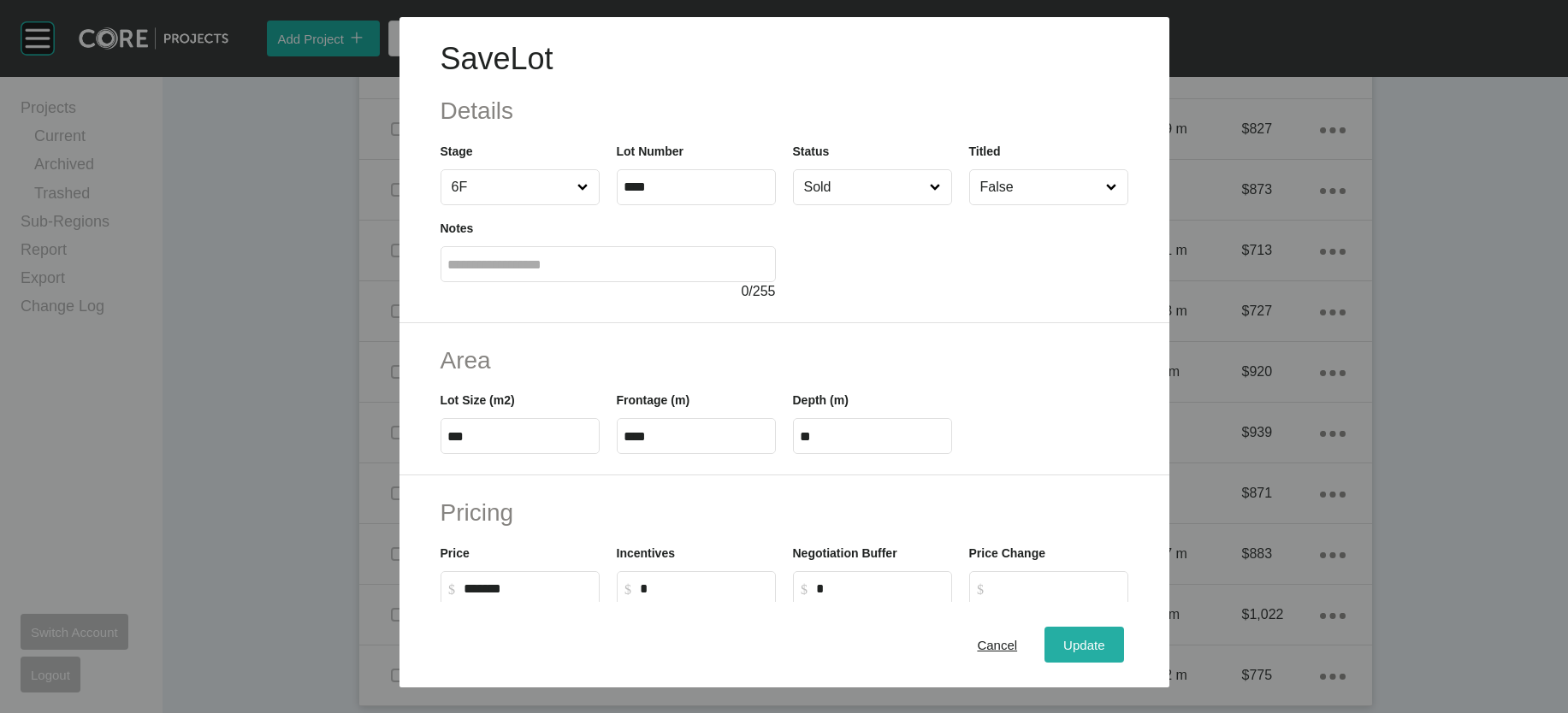
click at [1104, 637] on span "Update" at bounding box center [1084, 644] width 41 height 14
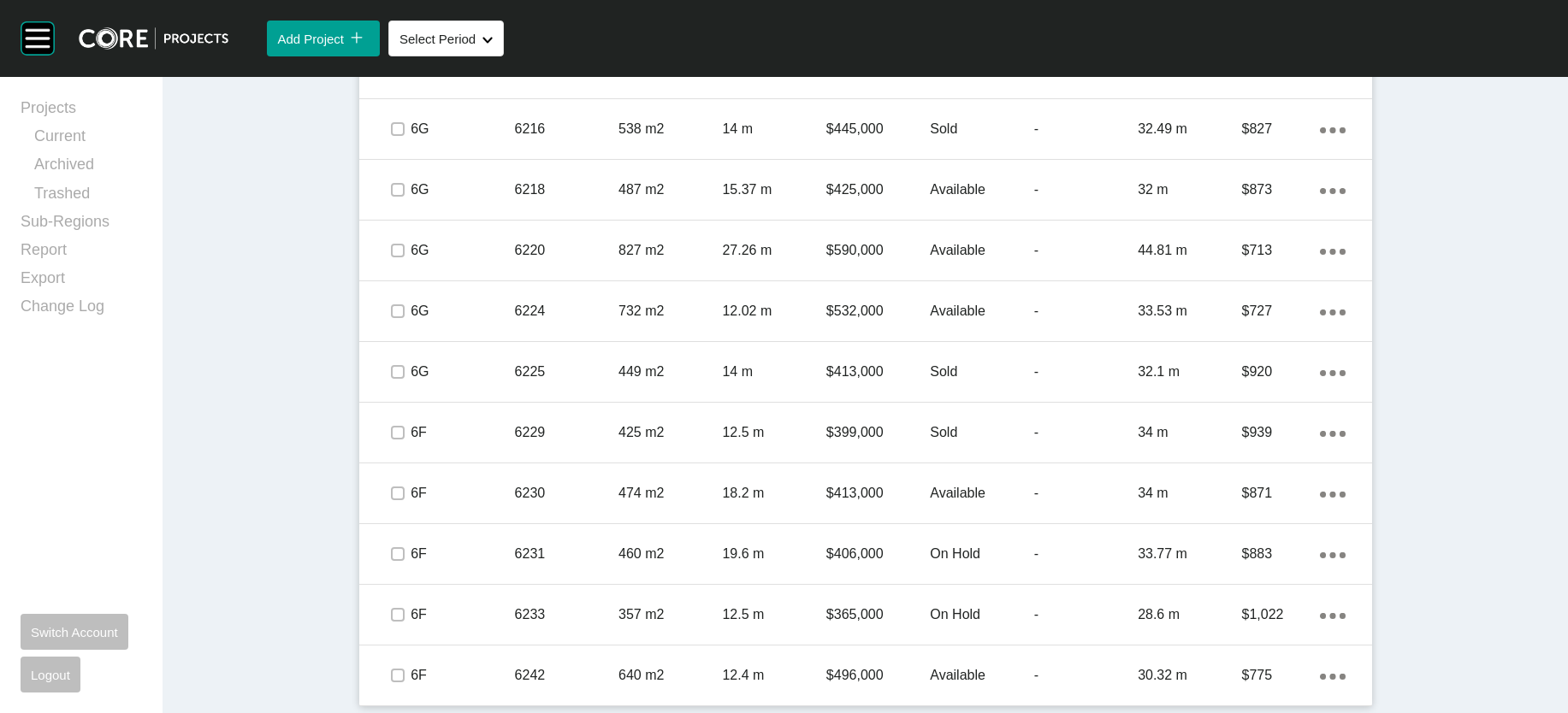
scroll to position [3736, 0]
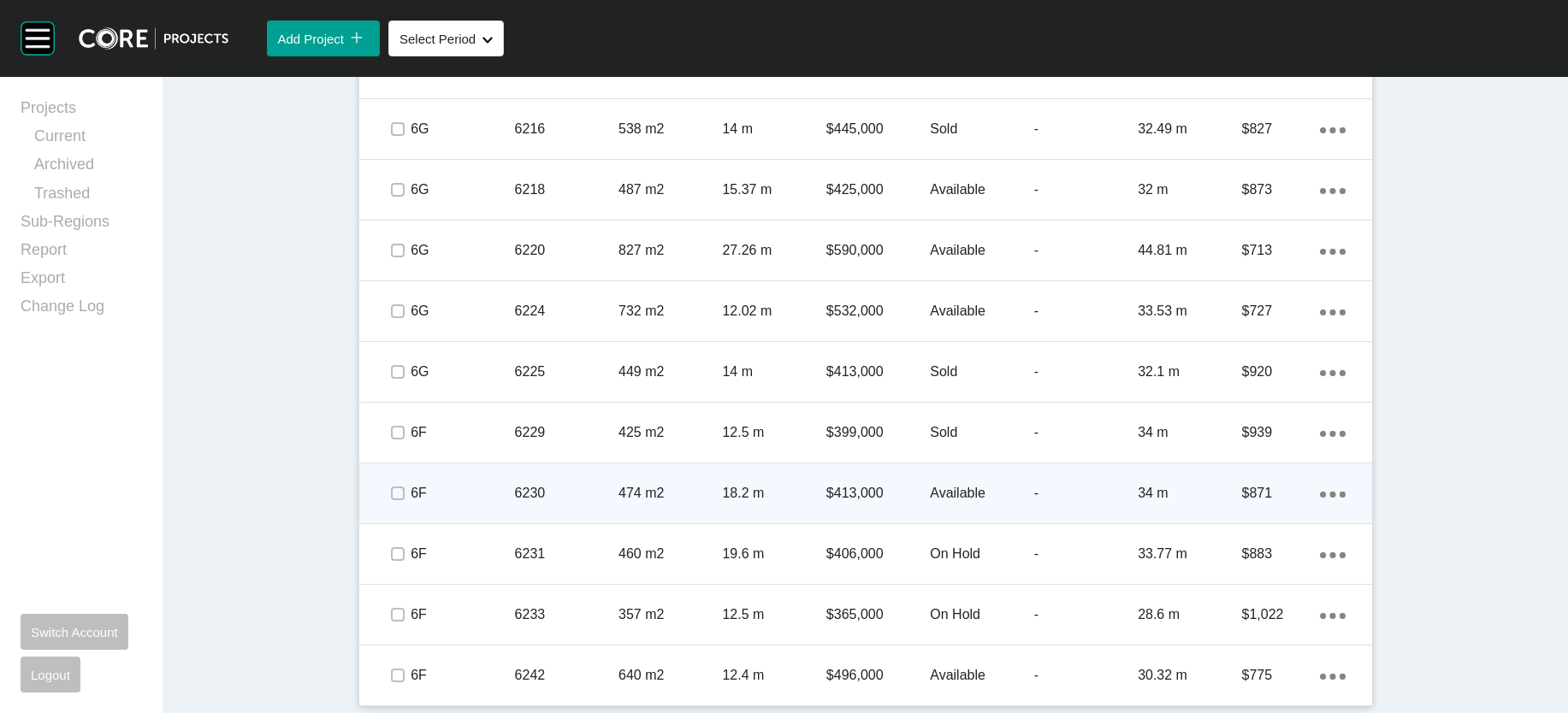
click at [1013, 520] on div "Available" at bounding box center [981, 493] width 103 height 53
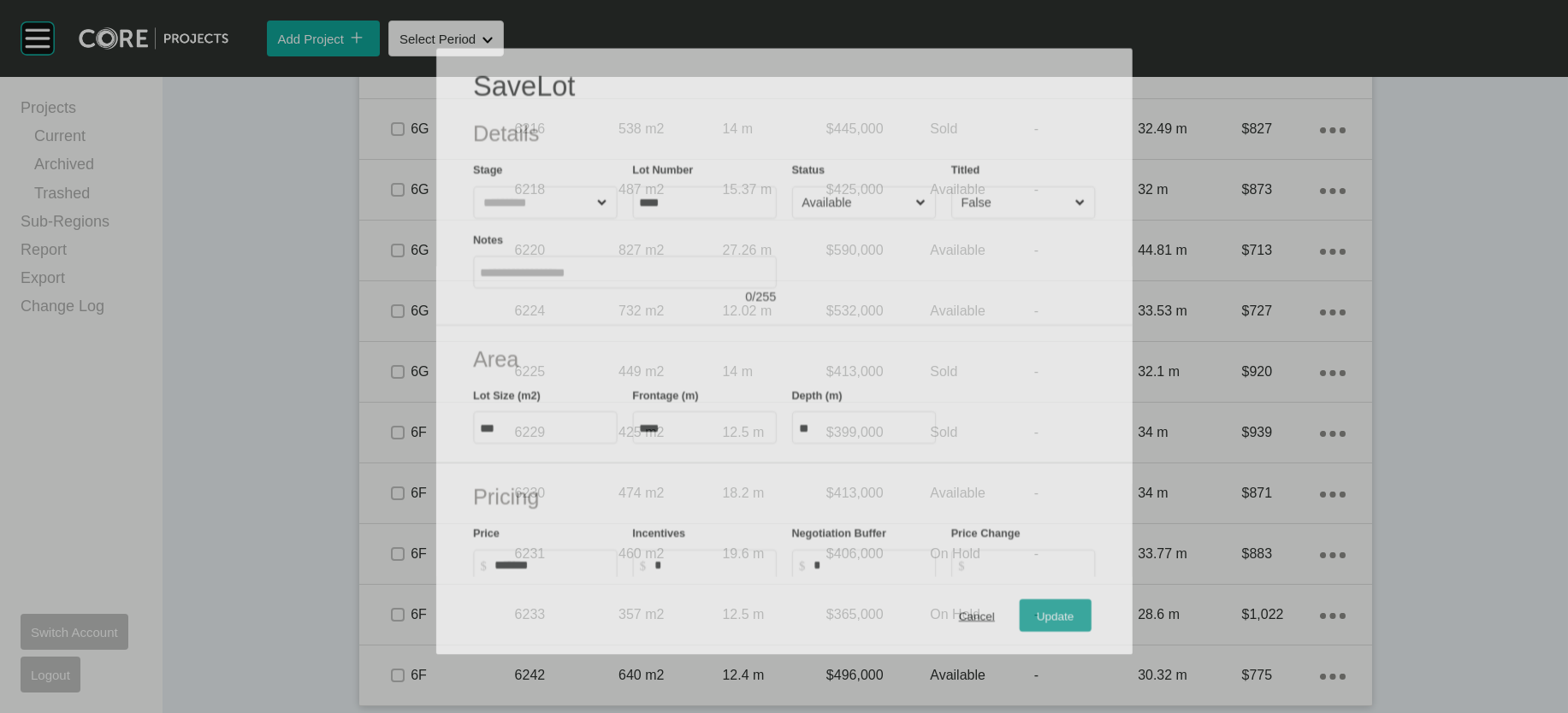
scroll to position [3669, 0]
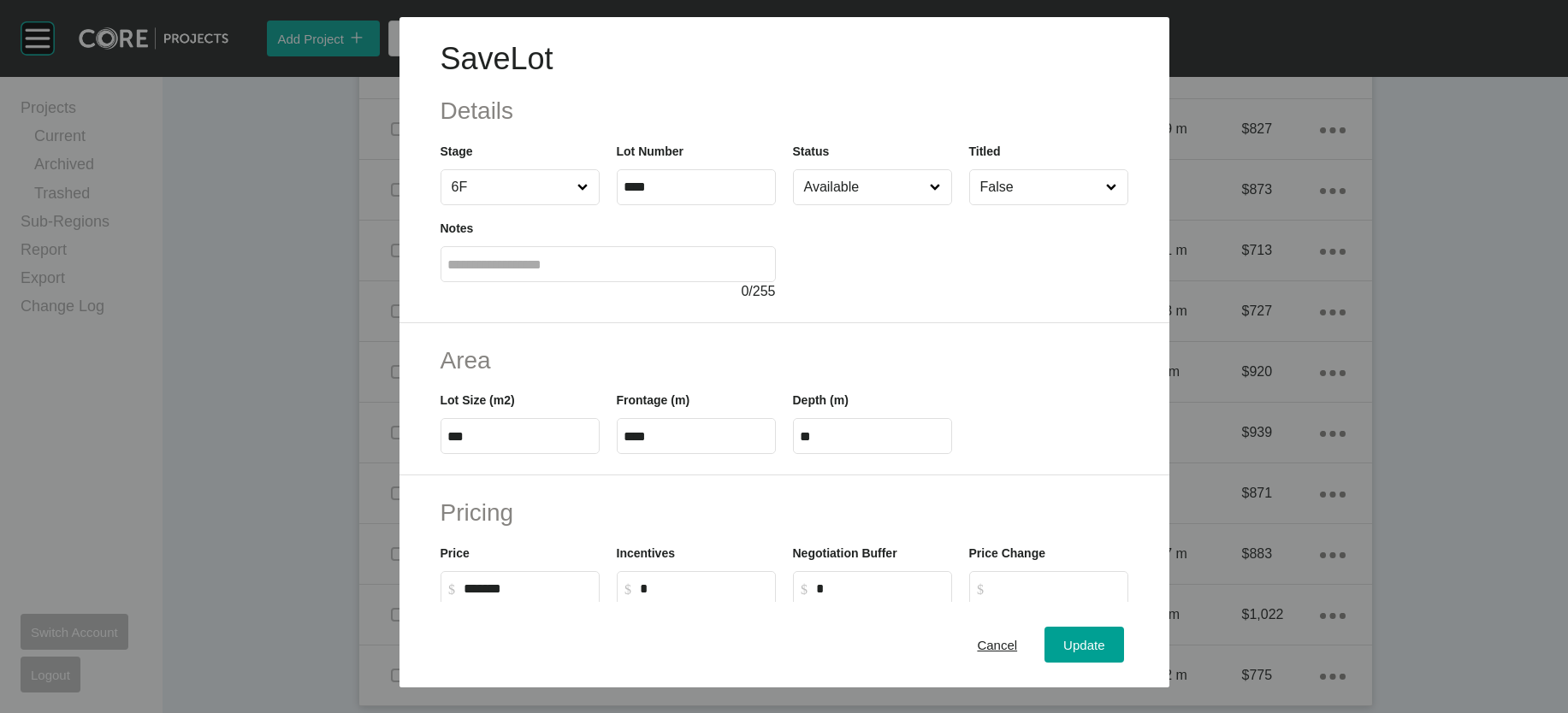
click at [900, 205] on input "Available" at bounding box center [863, 188] width 126 height 34
click at [1123, 649] on button "Update" at bounding box center [1084, 645] width 78 height 36
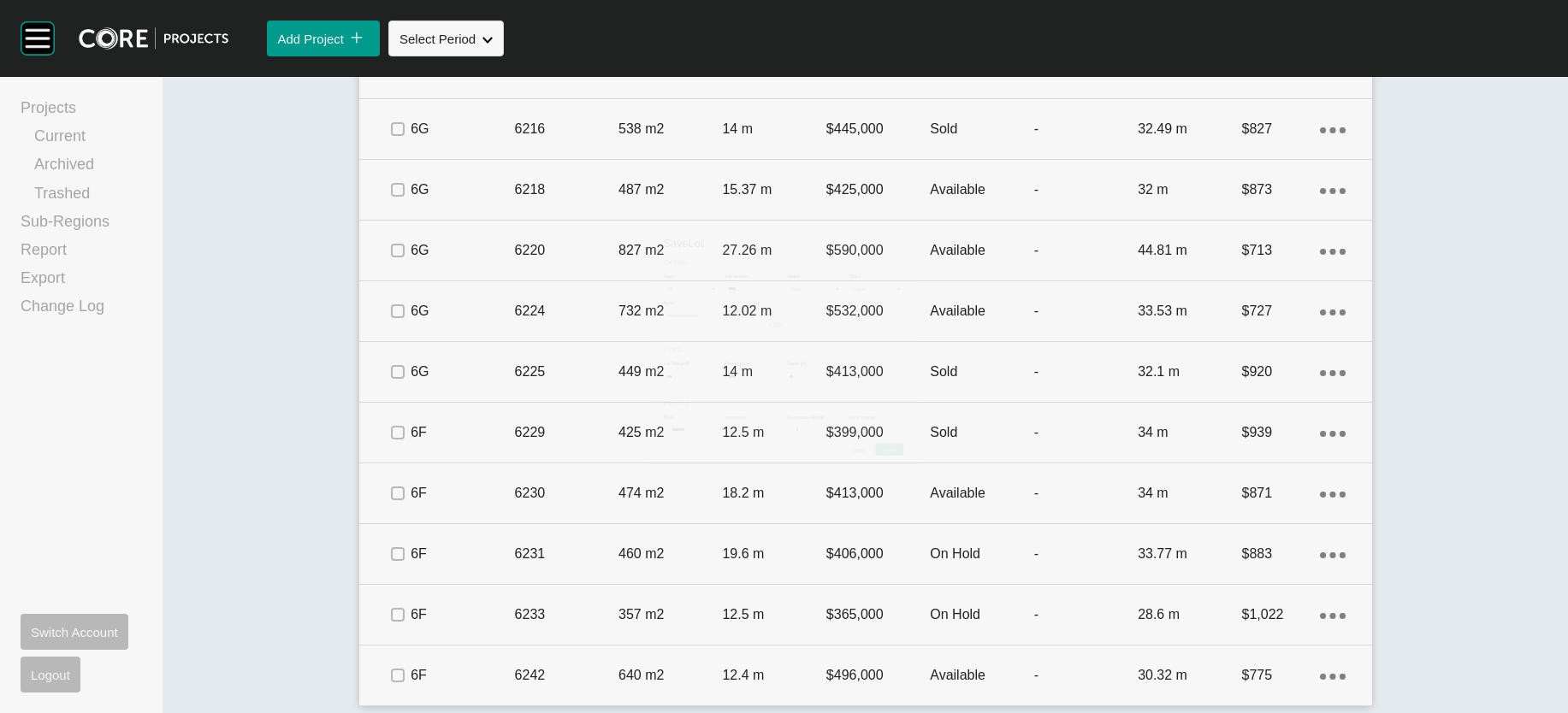
scroll to position [3736, 0]
click at [1112, 564] on p "-" at bounding box center [1086, 554] width 103 height 19
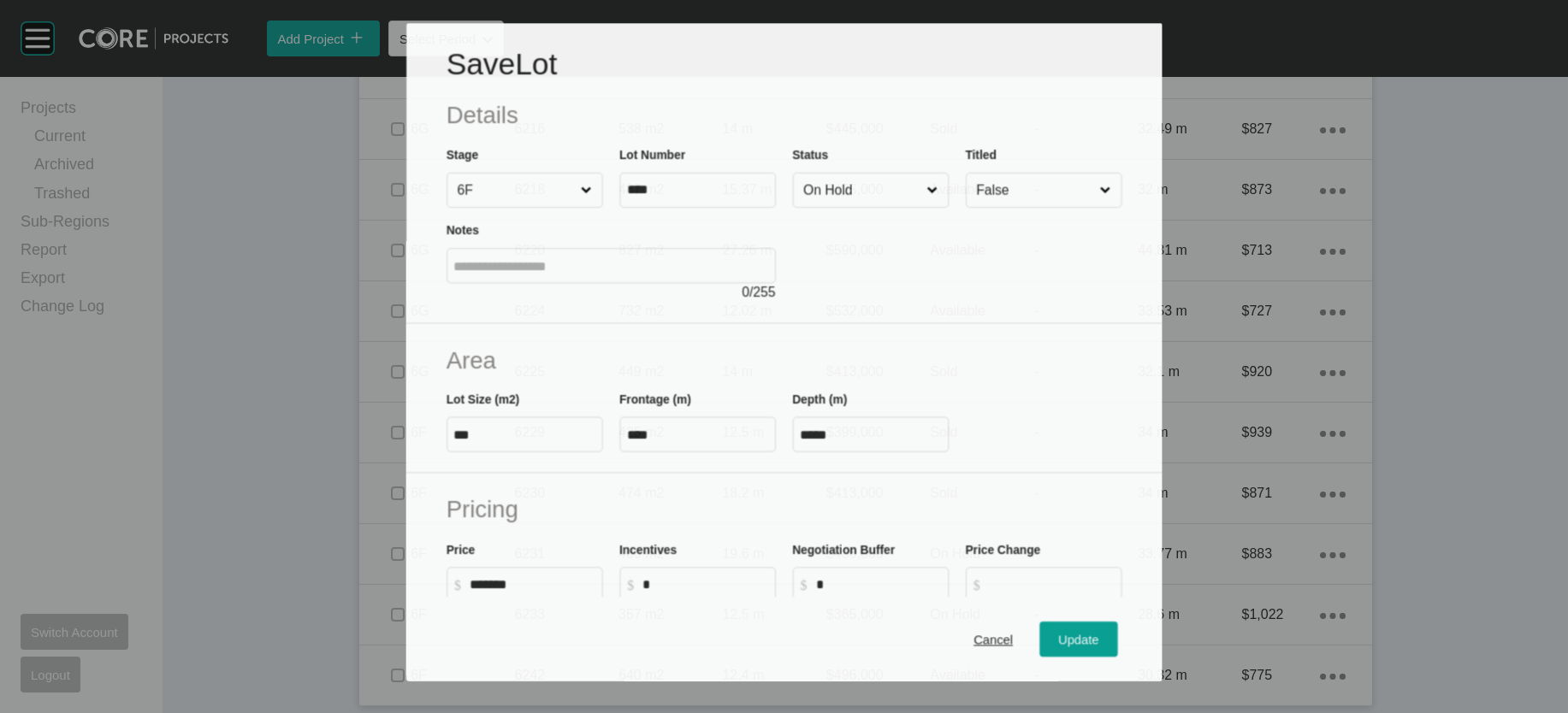
scroll to position [3669, 0]
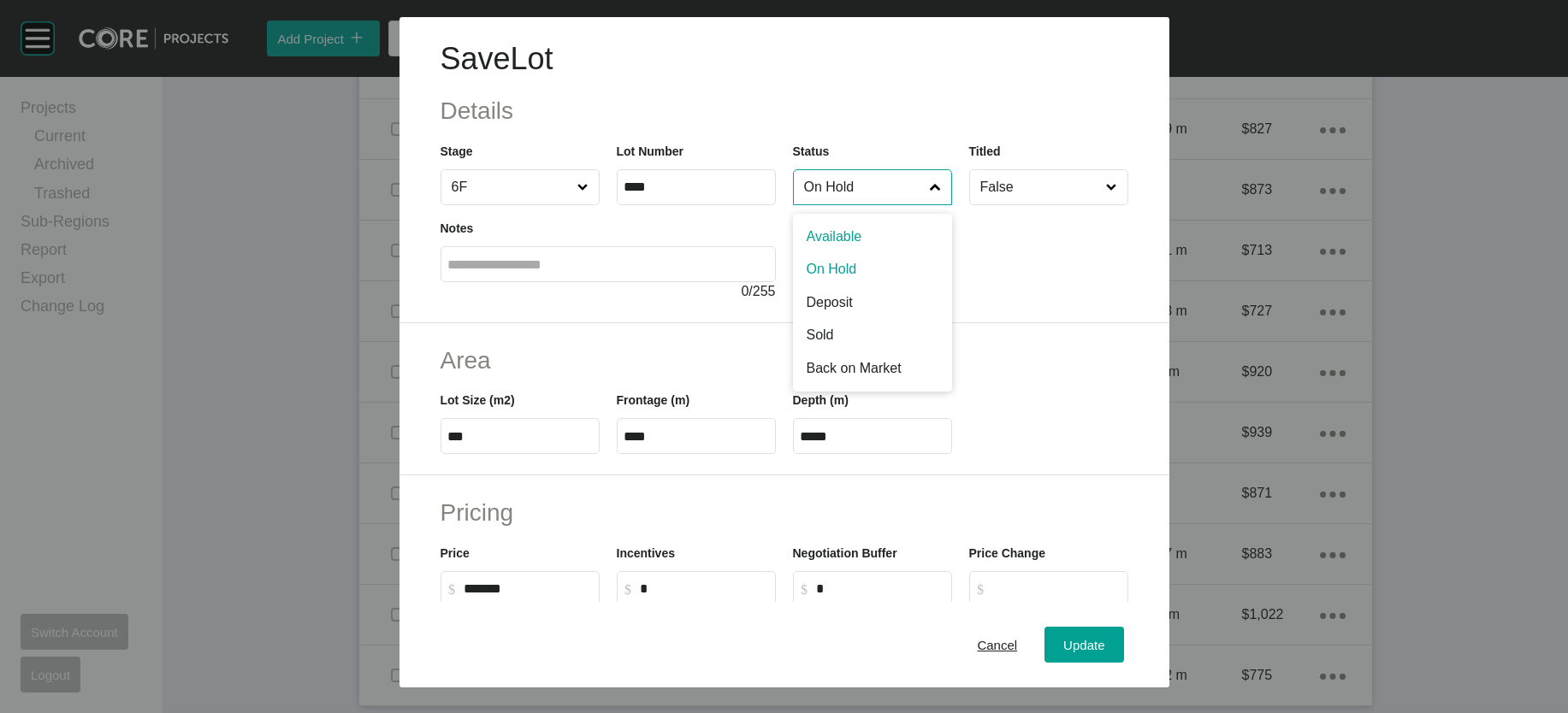
click at [854, 205] on input "On Hold" at bounding box center [863, 188] width 126 height 34
drag, startPoint x: 851, startPoint y: 283, endPoint x: 853, endPoint y: 300, distance: 17.1
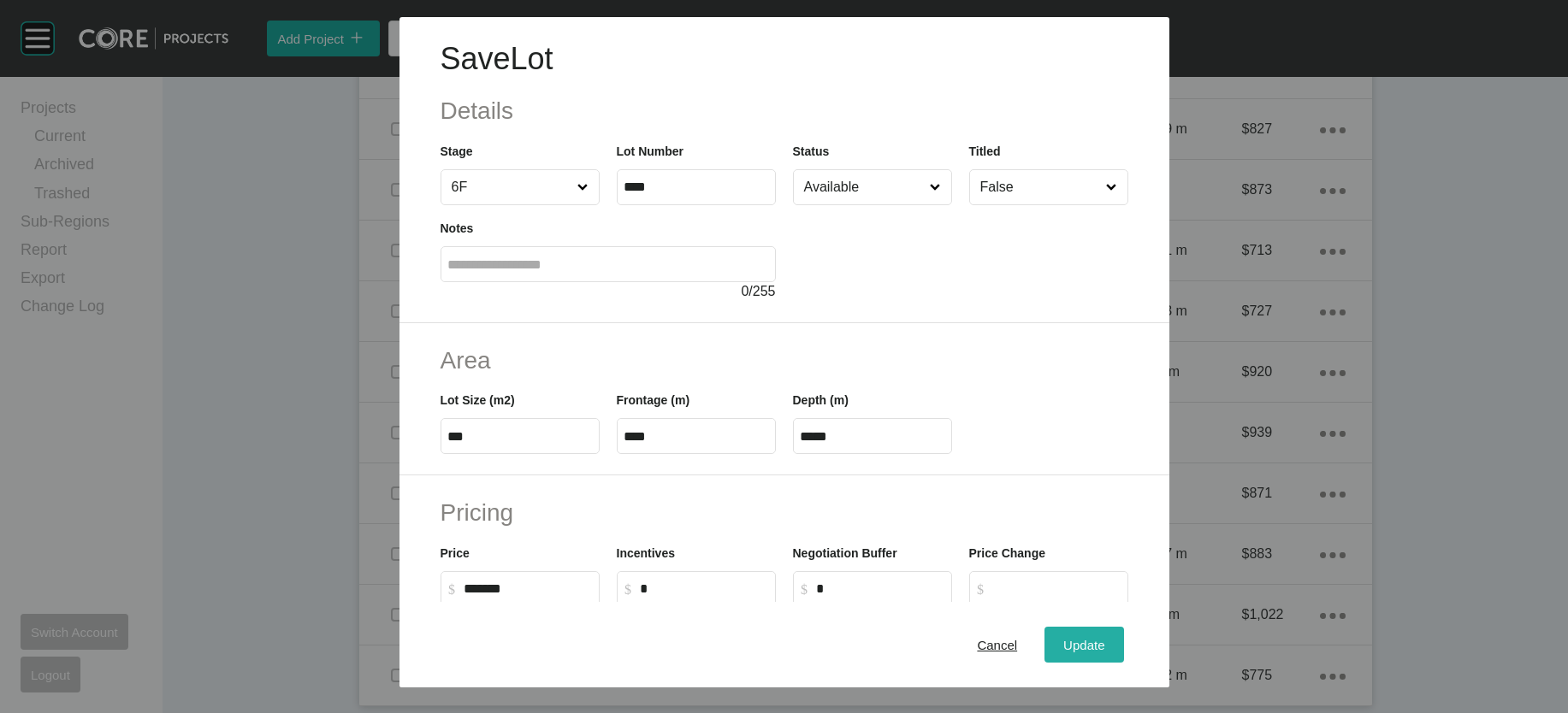
click at [1104, 627] on button "Update" at bounding box center [1084, 645] width 78 height 36
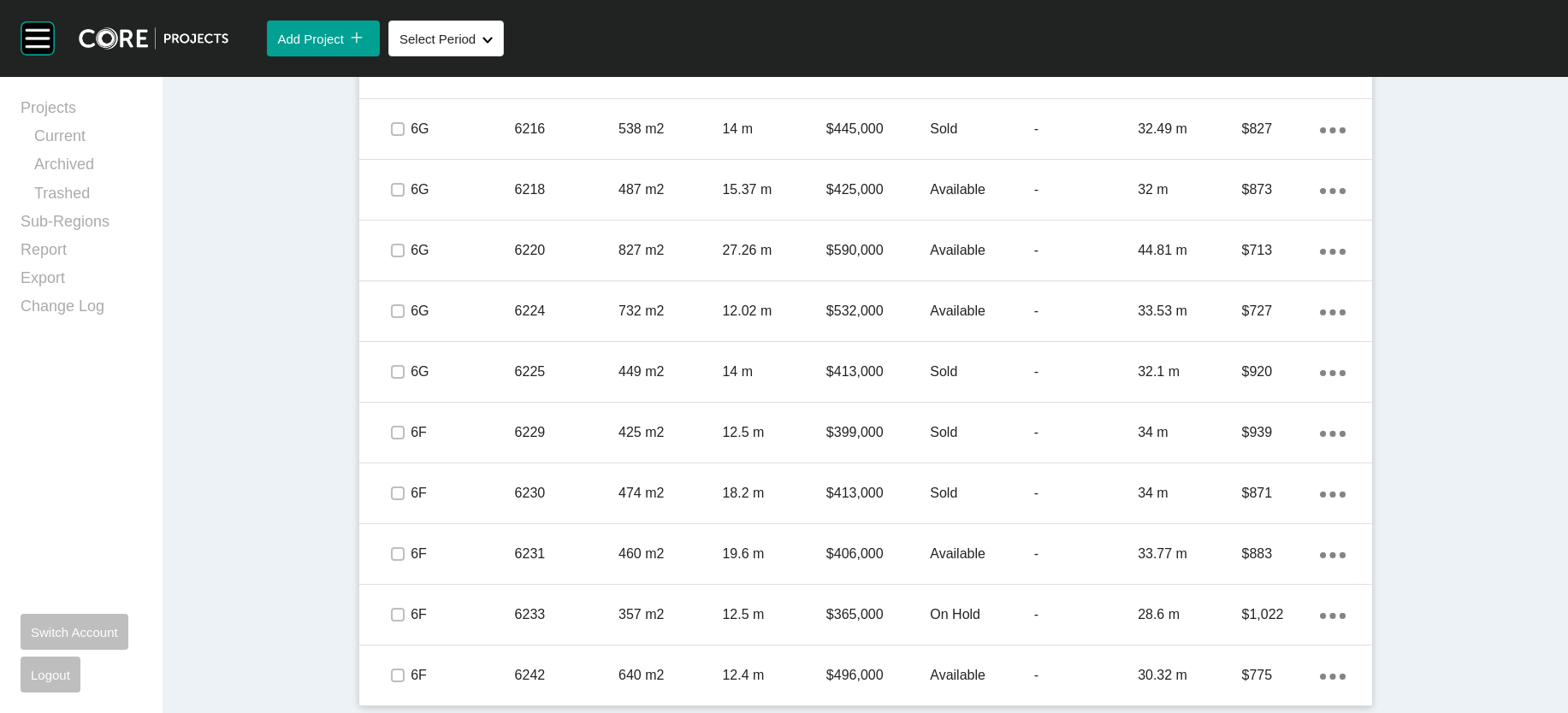
scroll to position [3871, 0]
click at [1124, 606] on p "-" at bounding box center [1086, 615] width 103 height 19
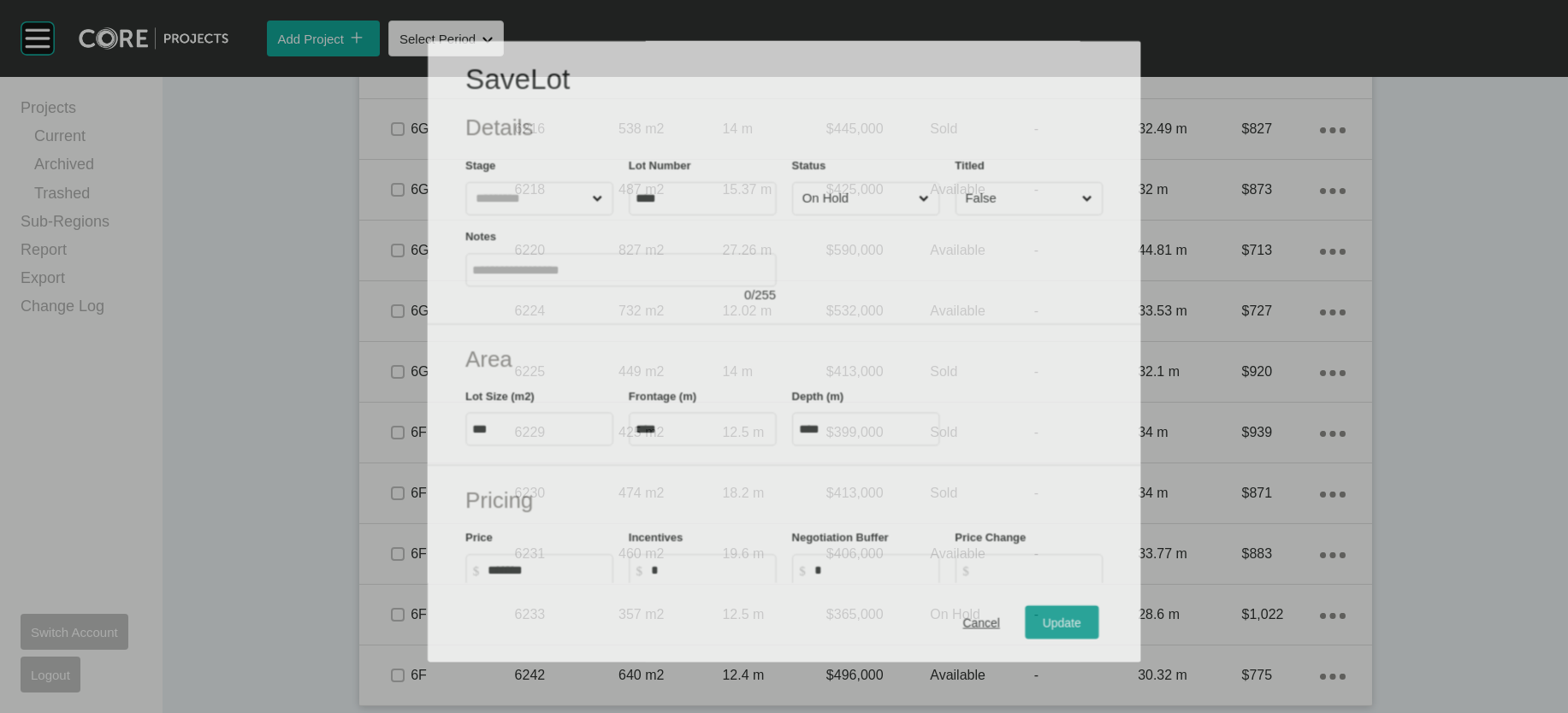
scroll to position [3804, 0]
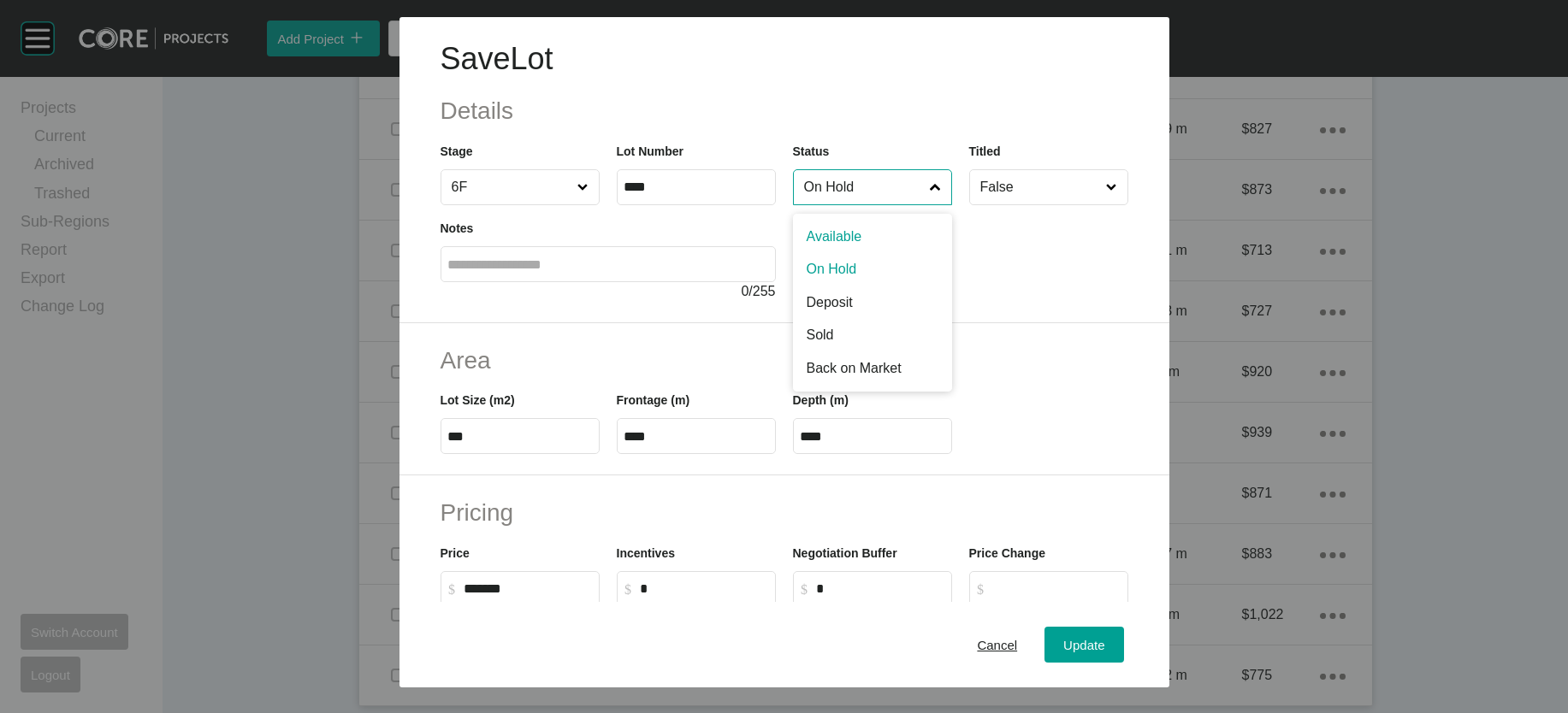
drag, startPoint x: 867, startPoint y: 238, endPoint x: 862, endPoint y: 266, distance: 28.4
click at [867, 205] on input "On Hold" at bounding box center [863, 188] width 126 height 34
drag, startPoint x: 862, startPoint y: 281, endPoint x: 862, endPoint y: 290, distance: 9.0
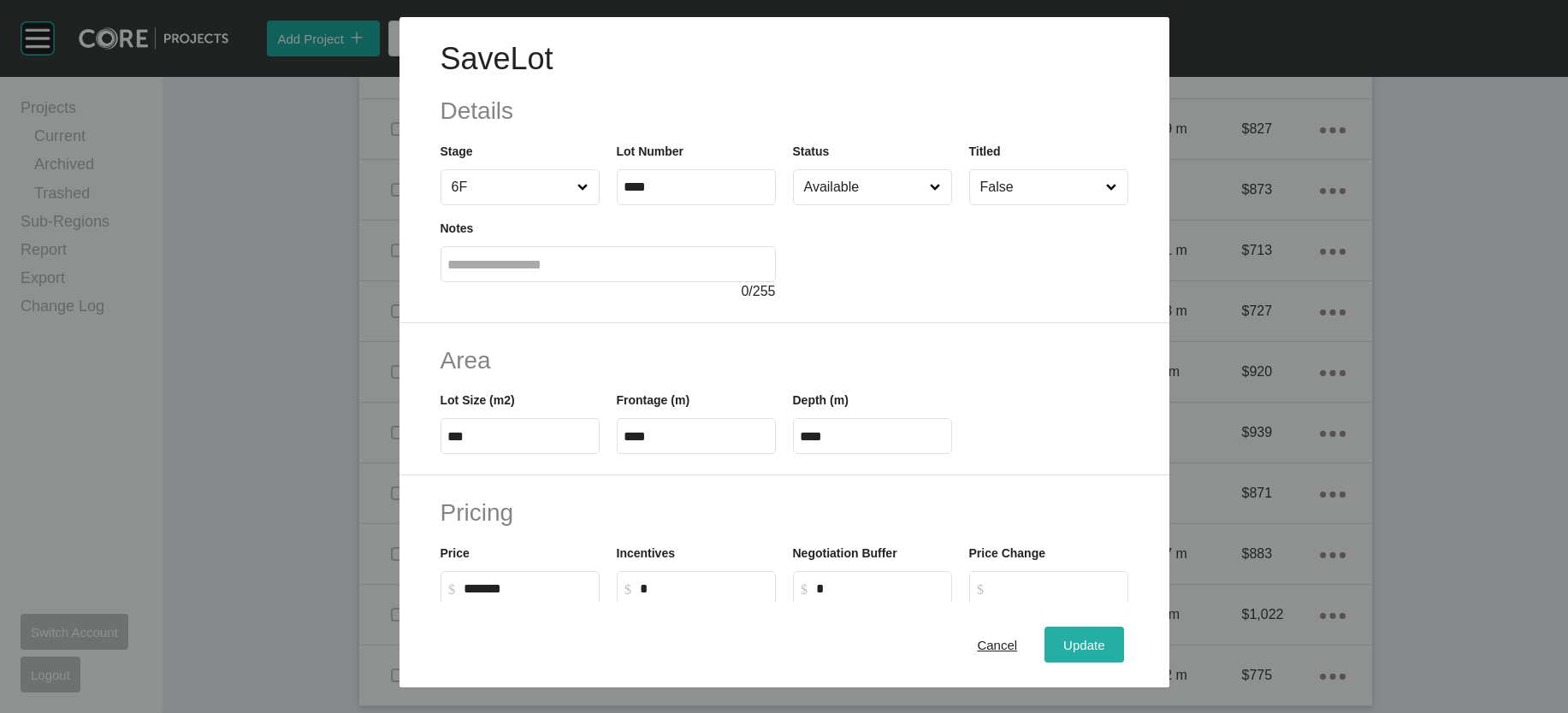
click at [1104, 641] on span "Update" at bounding box center [1084, 644] width 41 height 14
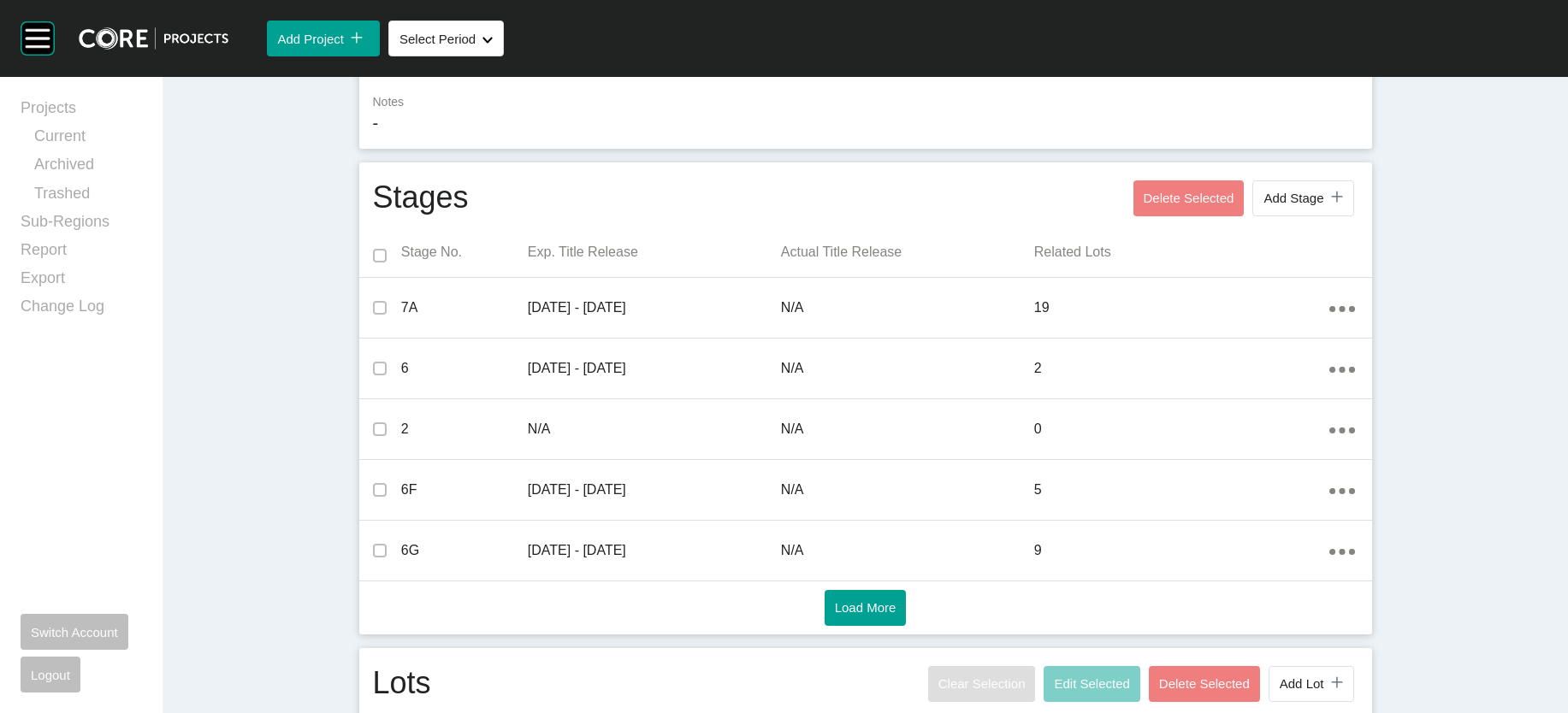
scroll to position [0, 0]
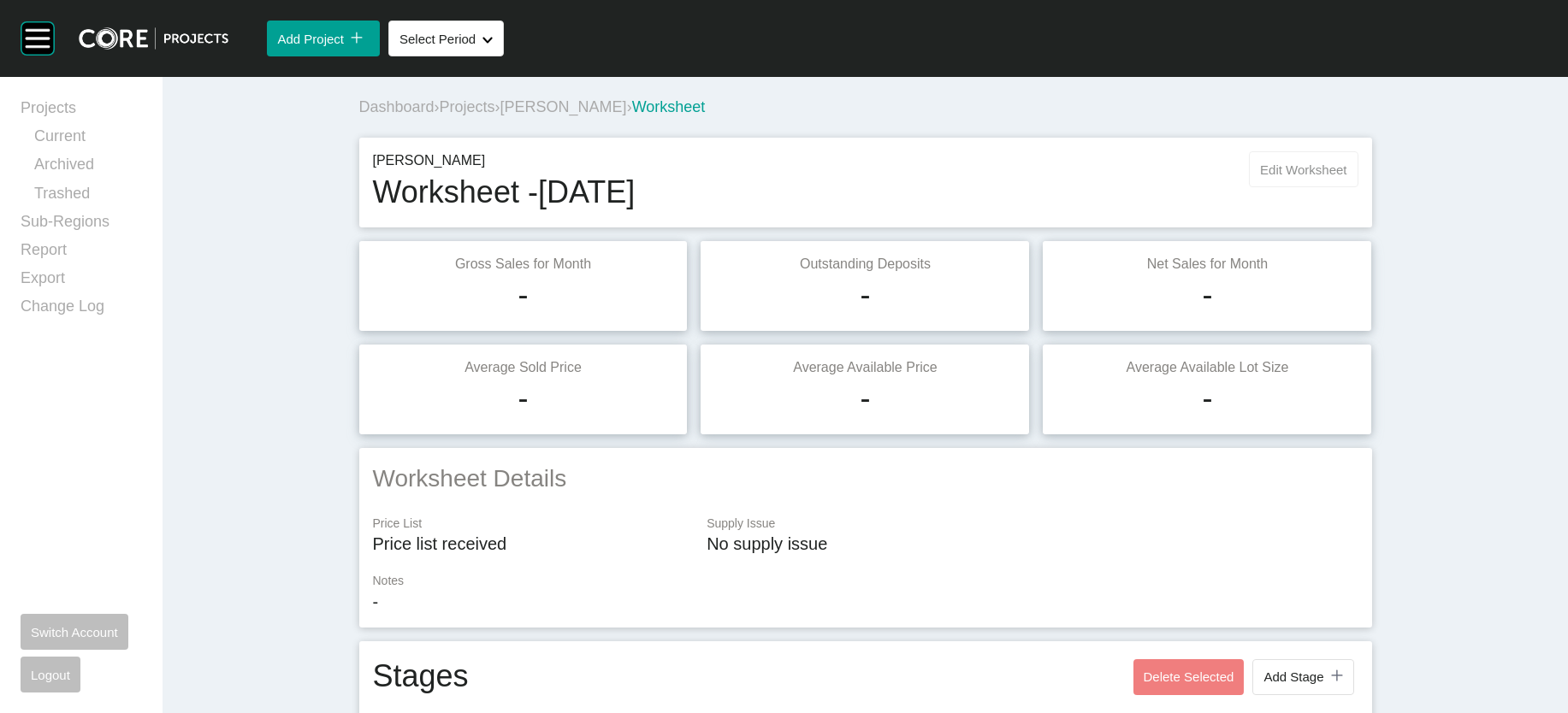
click at [1357, 188] on button "Edit Worksheet" at bounding box center [1302, 169] width 108 height 36
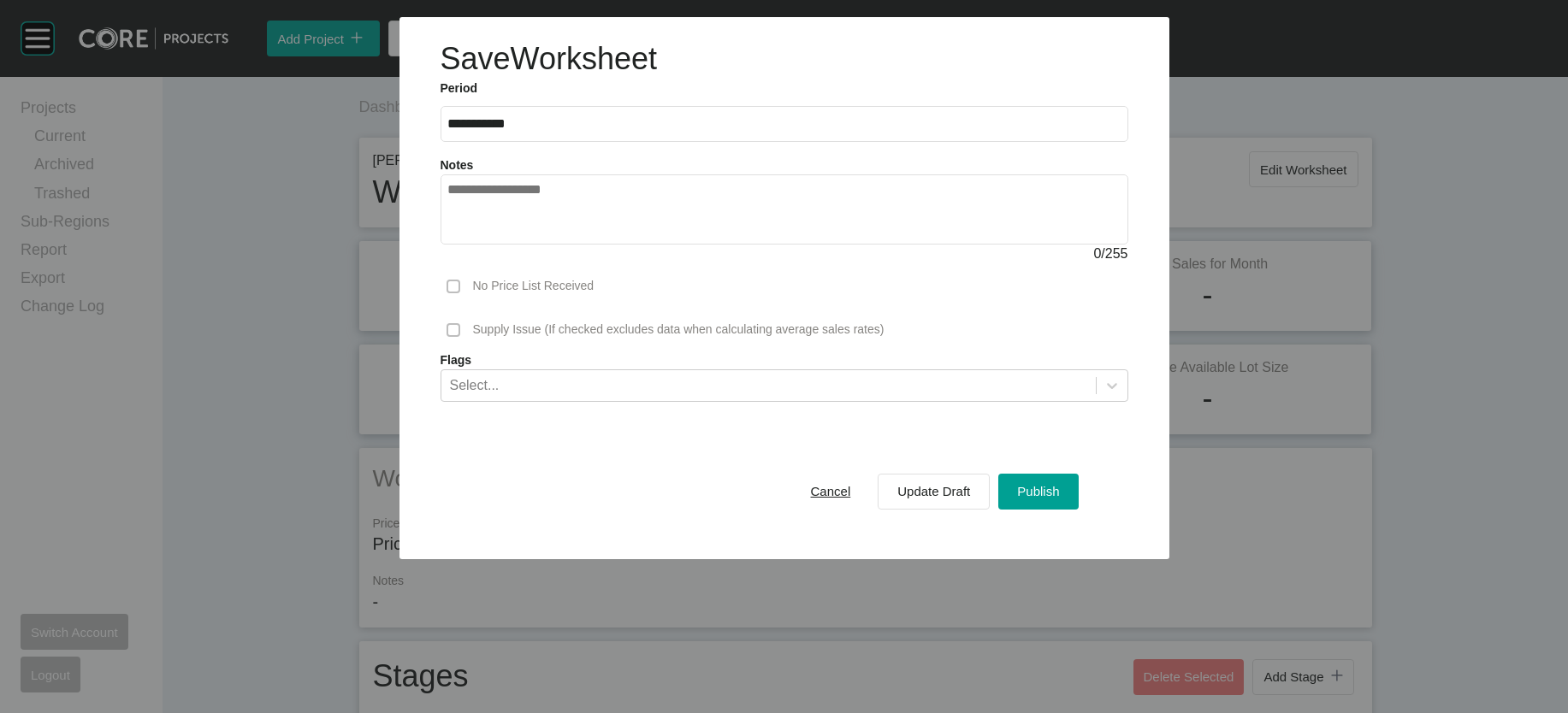
click at [1049, 514] on div "Cancel Update Draft Publish" at bounding box center [935, 492] width 295 height 44
click at [1064, 510] on button "Publish" at bounding box center [1038, 492] width 79 height 36
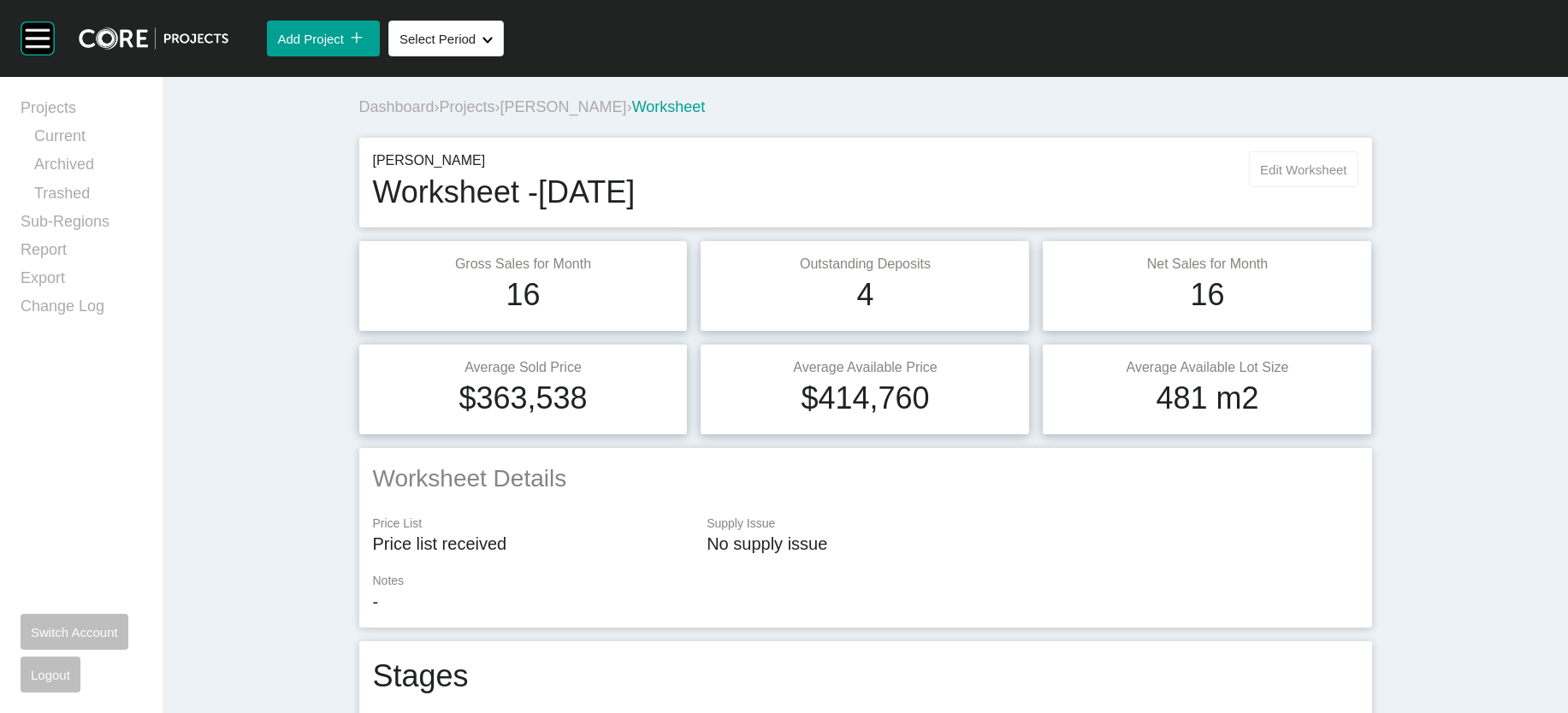
click at [1346, 177] on span "Edit Worksheet" at bounding box center [1303, 169] width 86 height 14
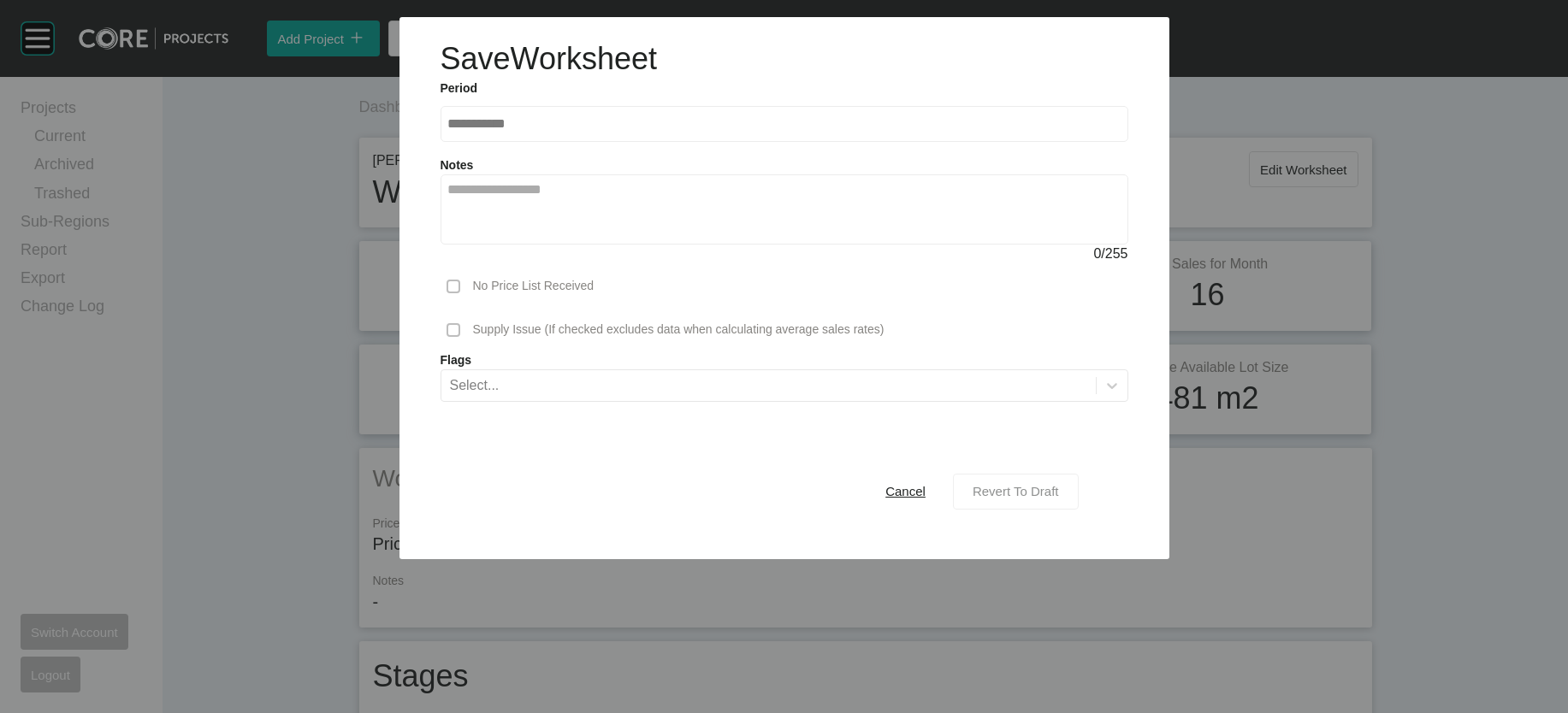
click at [1059, 499] on span "Revert To Draft" at bounding box center [1016, 491] width 86 height 14
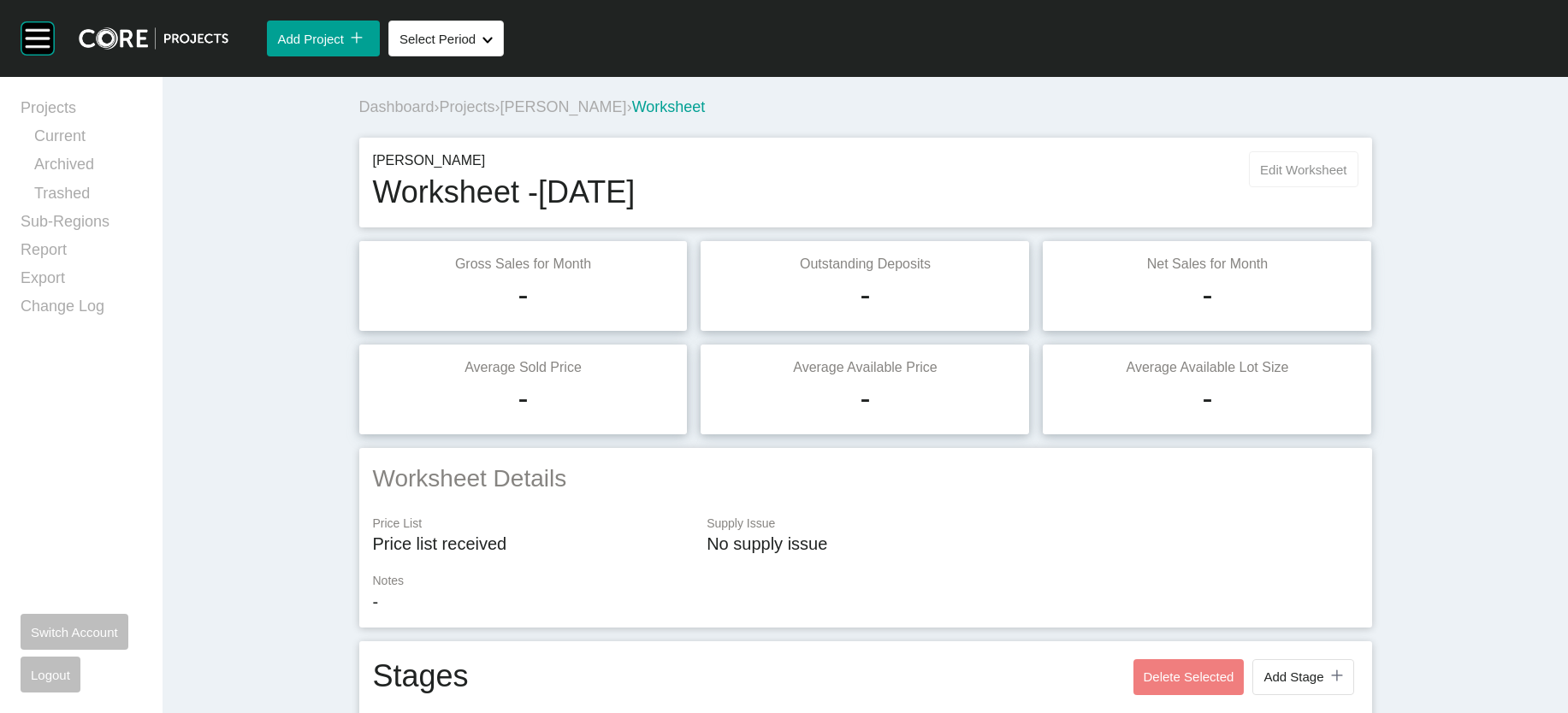
click at [1346, 177] on span "Edit Worksheet" at bounding box center [1303, 169] width 86 height 14
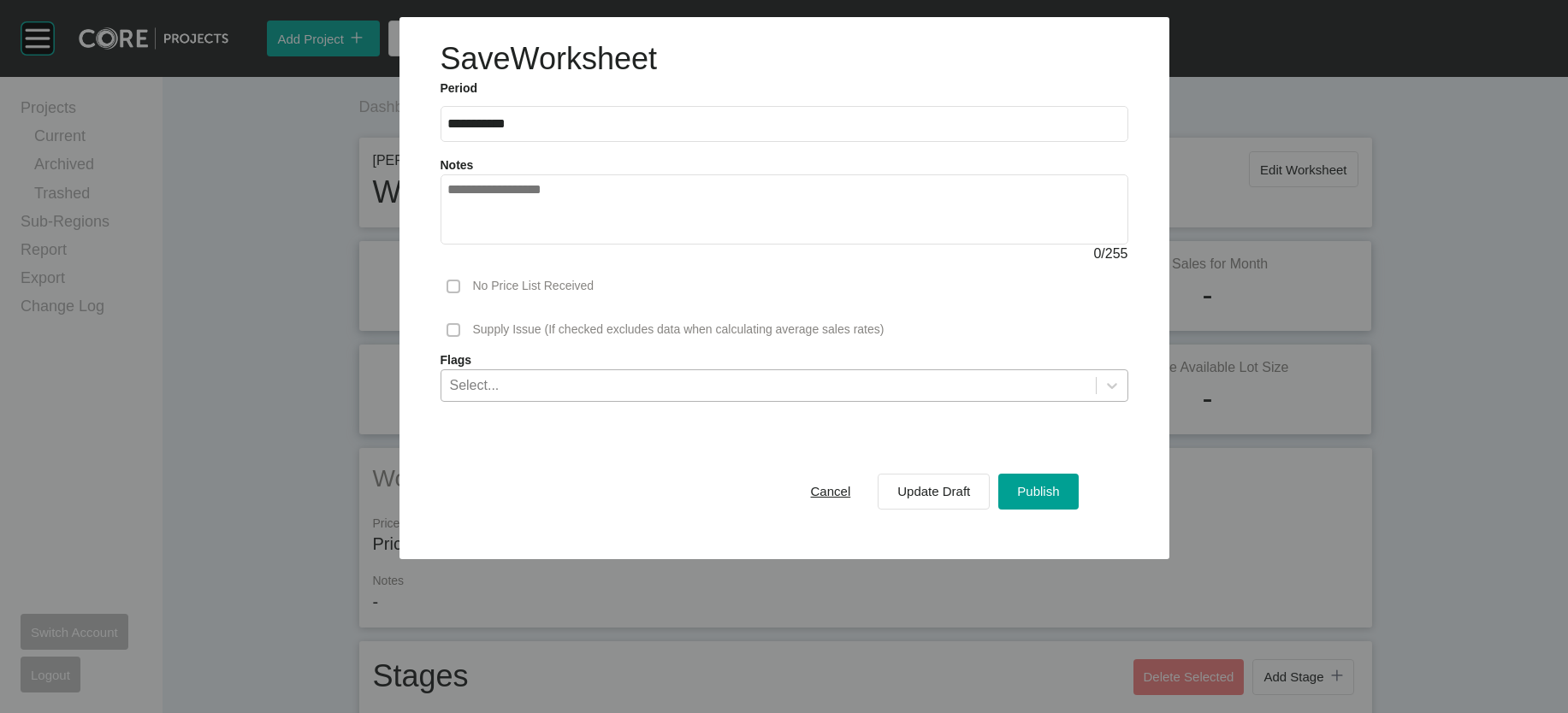
click at [549, 399] on div "Select..." at bounding box center [768, 385] width 654 height 29
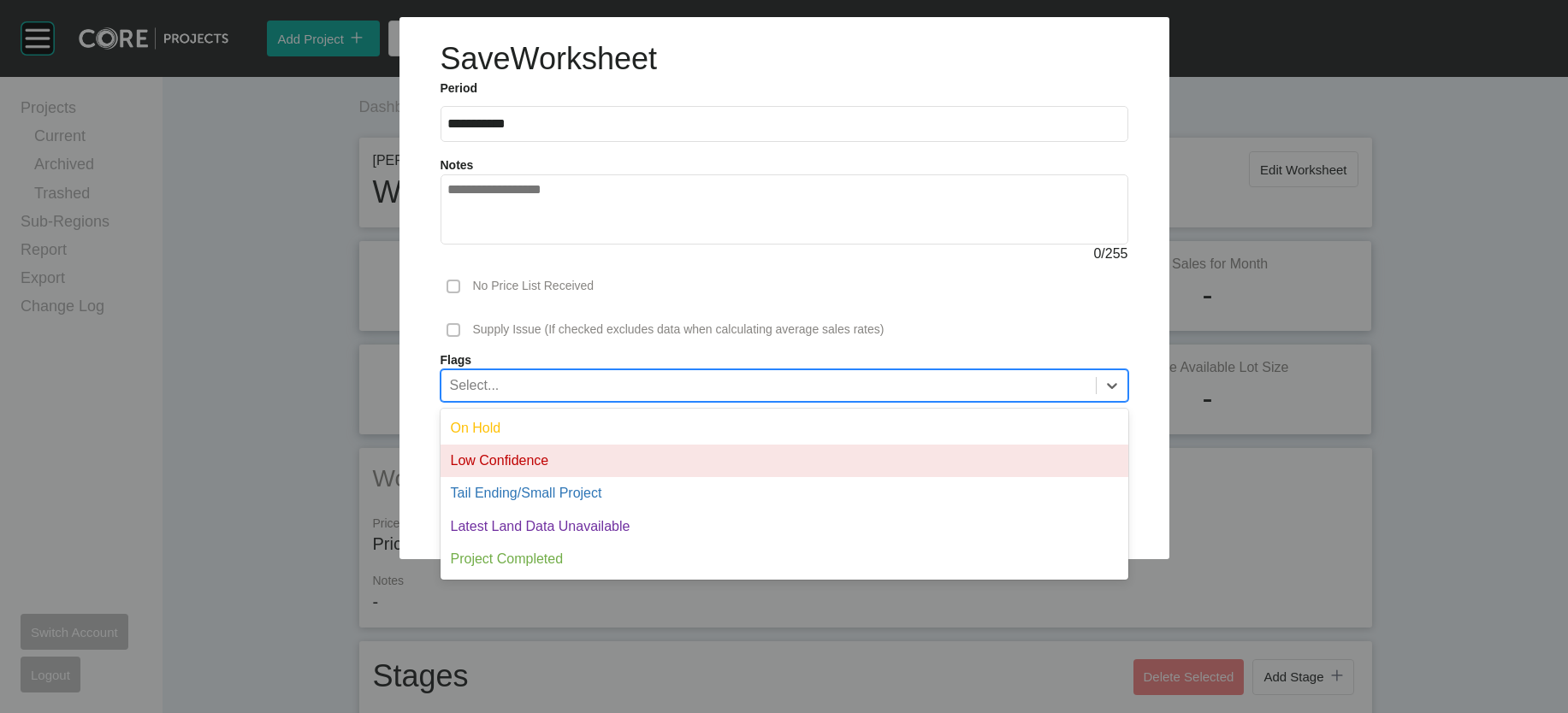
click at [547, 478] on div "Low Confidence" at bounding box center [784, 461] width 687 height 33
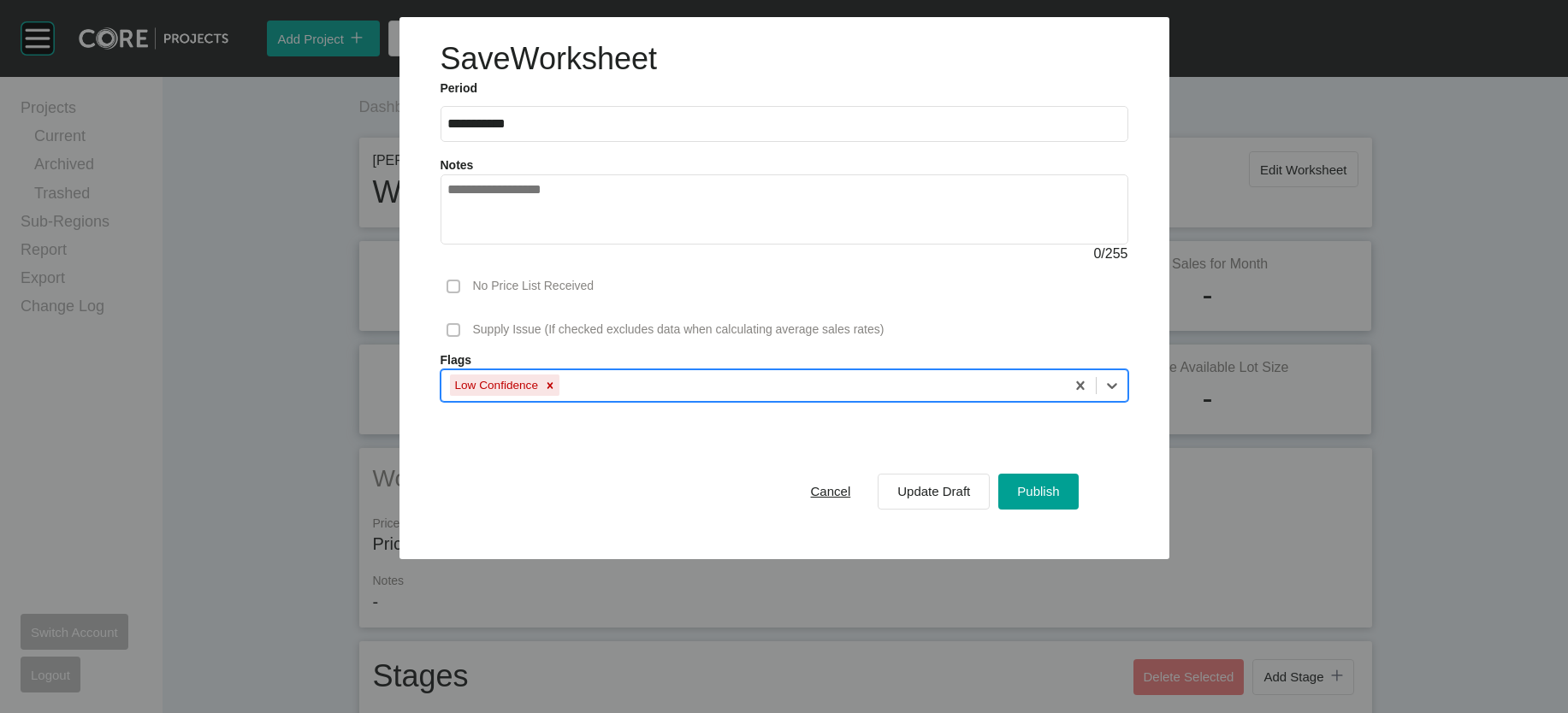
click at [1083, 514] on div "Cancel Update Draft Publish" at bounding box center [935, 492] width 295 height 44
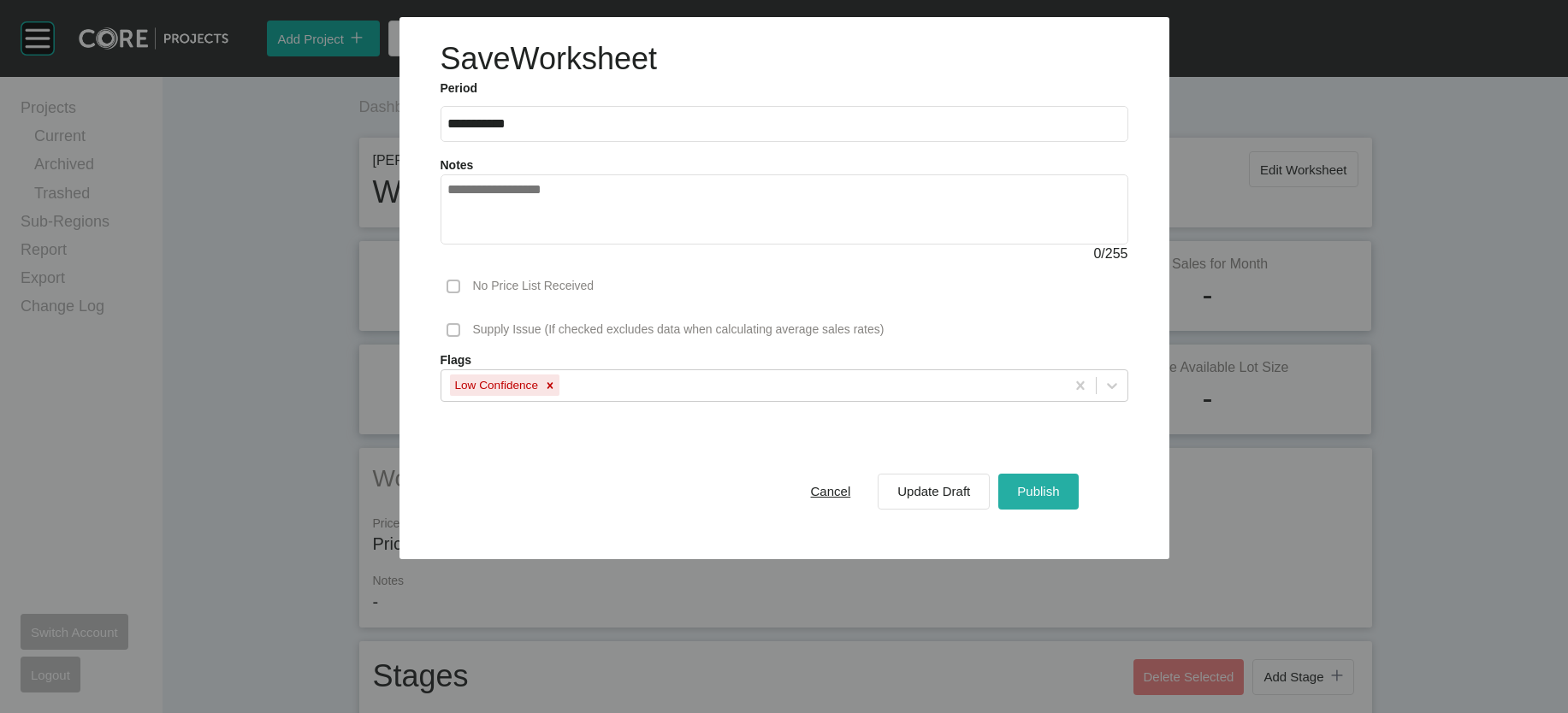
click at [1078, 510] on button "Publish" at bounding box center [1038, 492] width 79 height 36
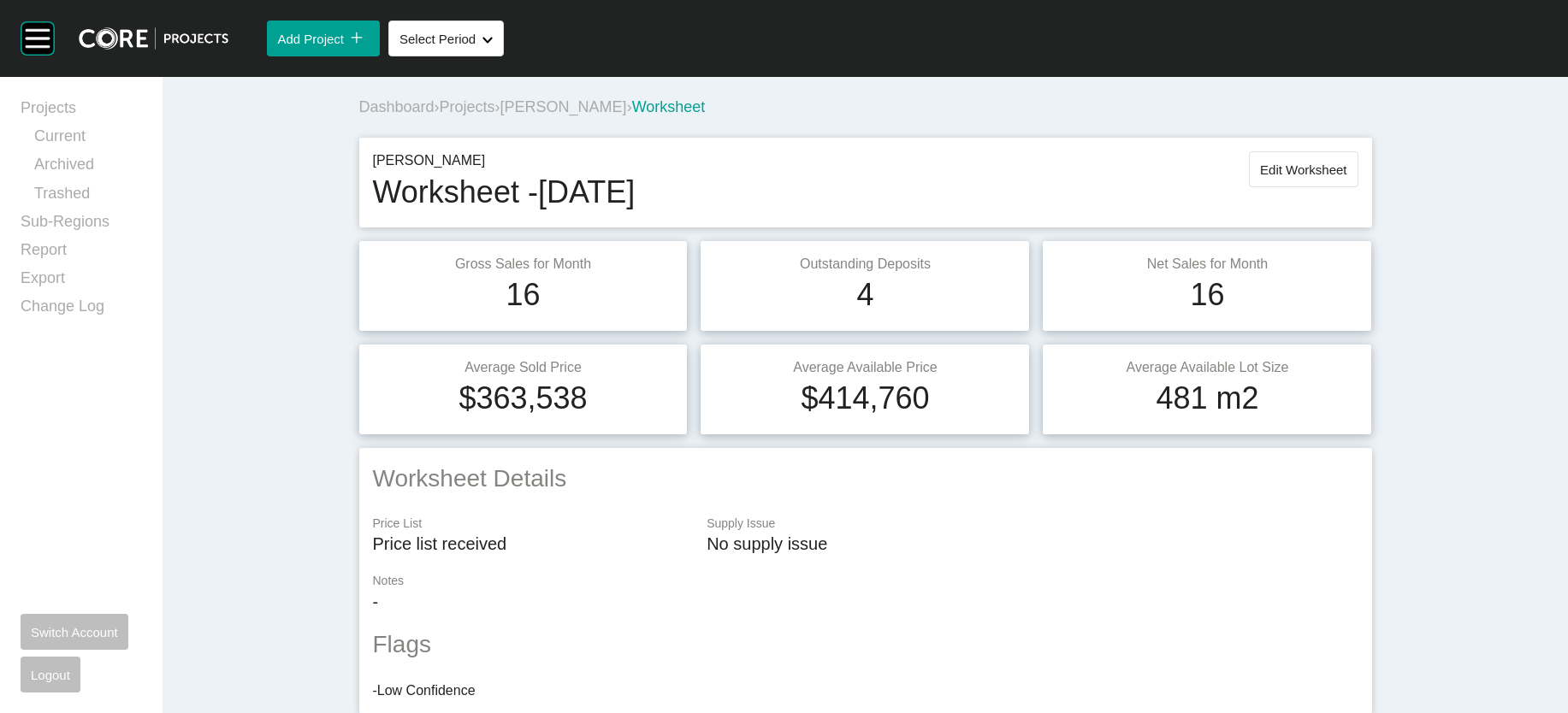
click at [439, 116] on span "Projects" at bounding box center [467, 107] width 56 height 17
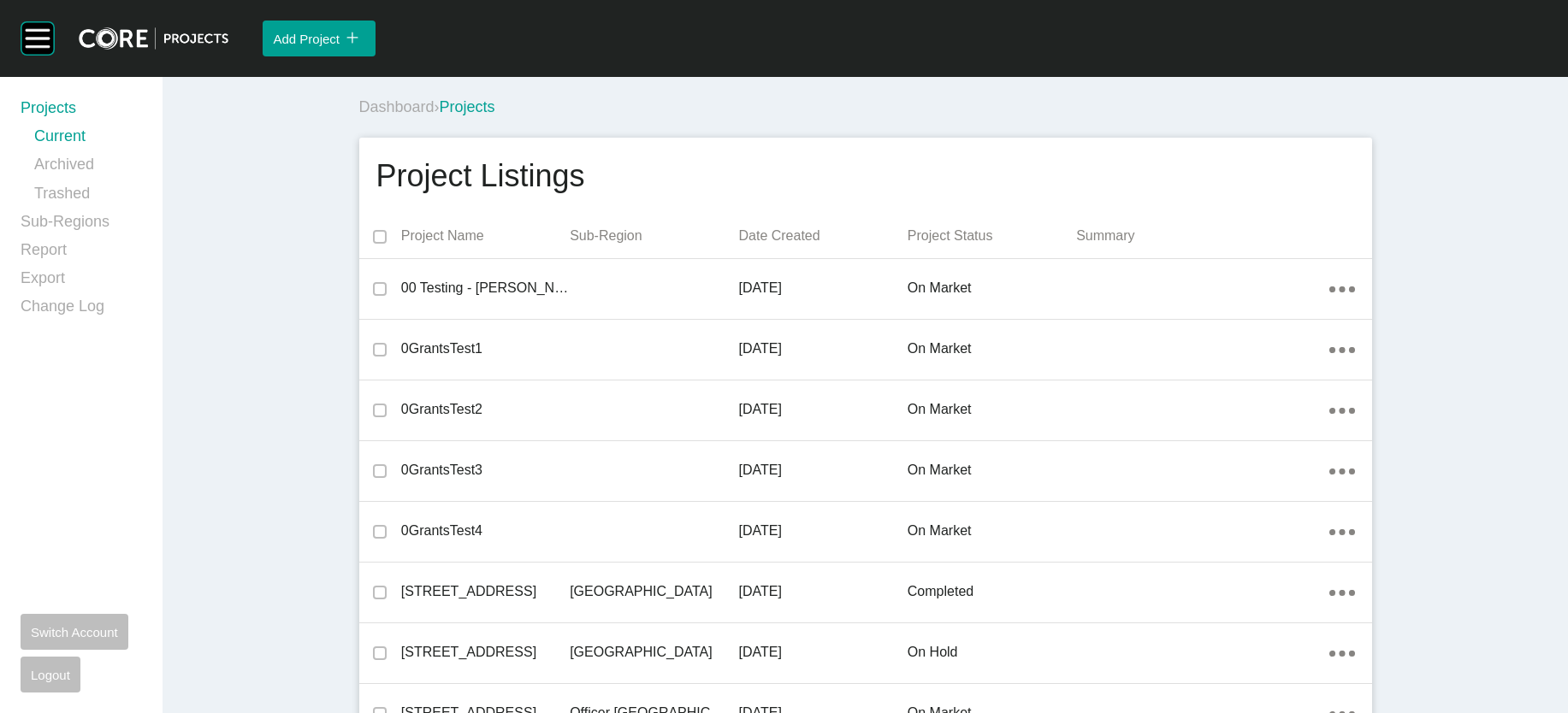
scroll to position [19666, 0]
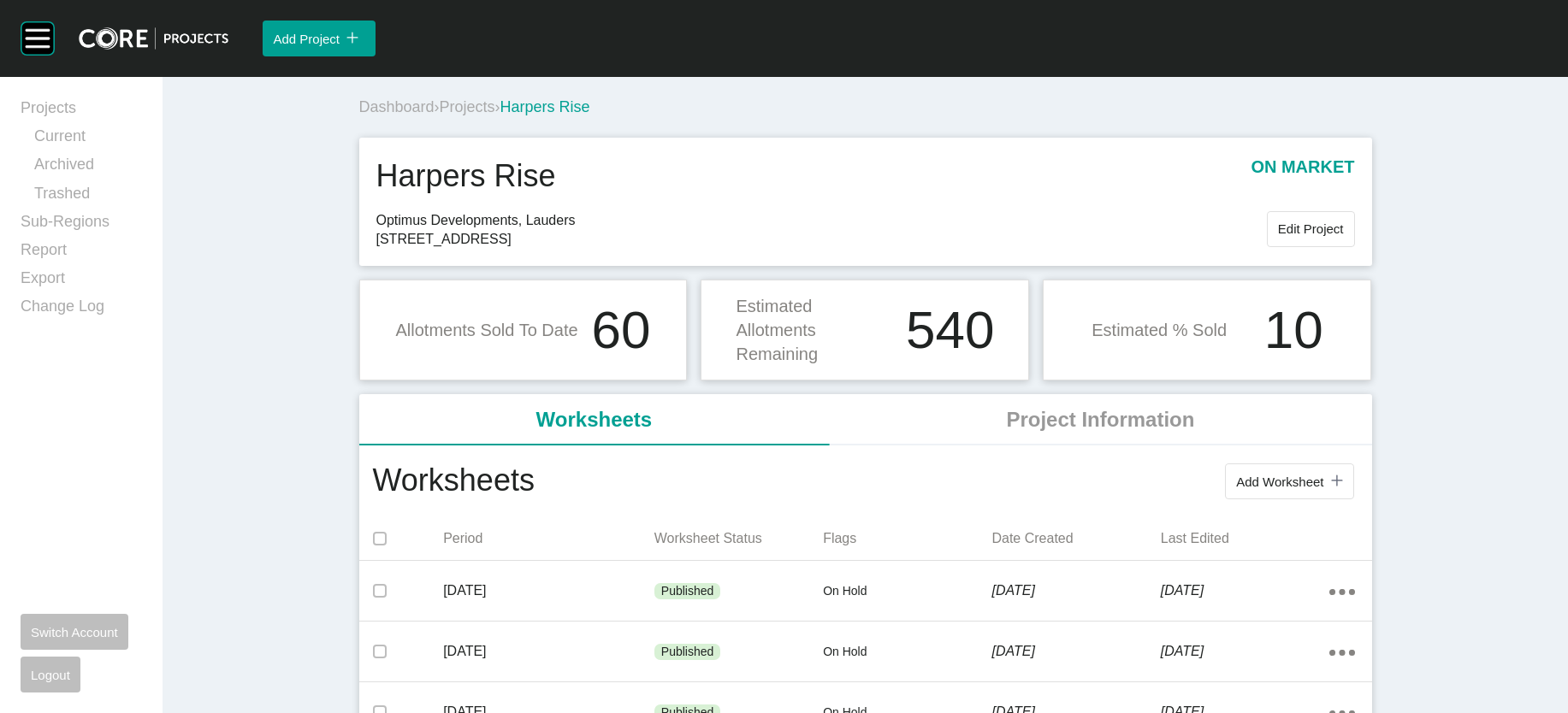
click at [1323, 489] on span "Add Worksheet" at bounding box center [1279, 481] width 87 height 14
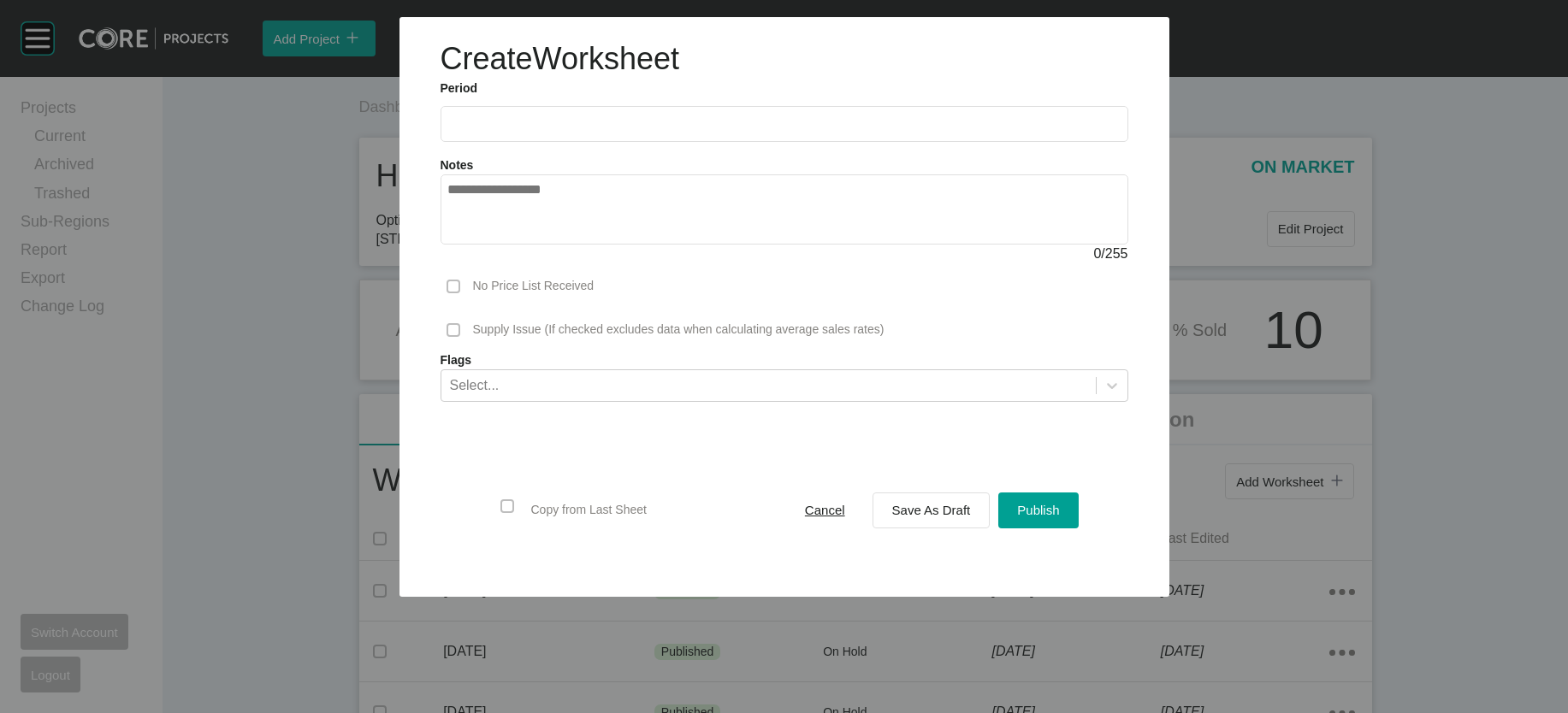
click at [440, 142] on label at bounding box center [784, 124] width 687 height 36
click at [448, 131] on input "text" at bounding box center [784, 123] width 672 height 14
click at [502, 263] on li "Aug" at bounding box center [530, 249] width 57 height 29
type input "**********"
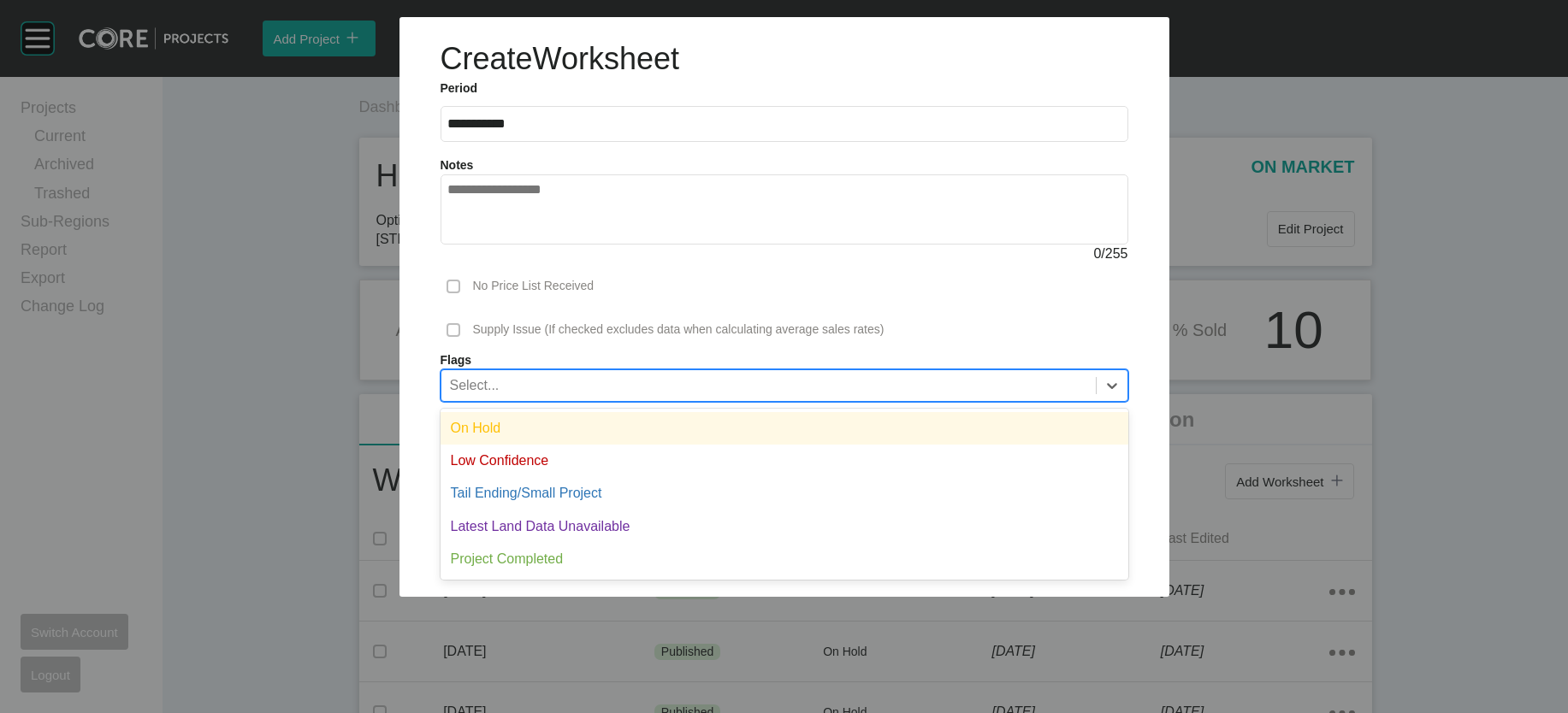
click at [534, 399] on div "Select..." at bounding box center [768, 385] width 654 height 29
click at [531, 445] on div "On Hold" at bounding box center [784, 429] width 687 height 33
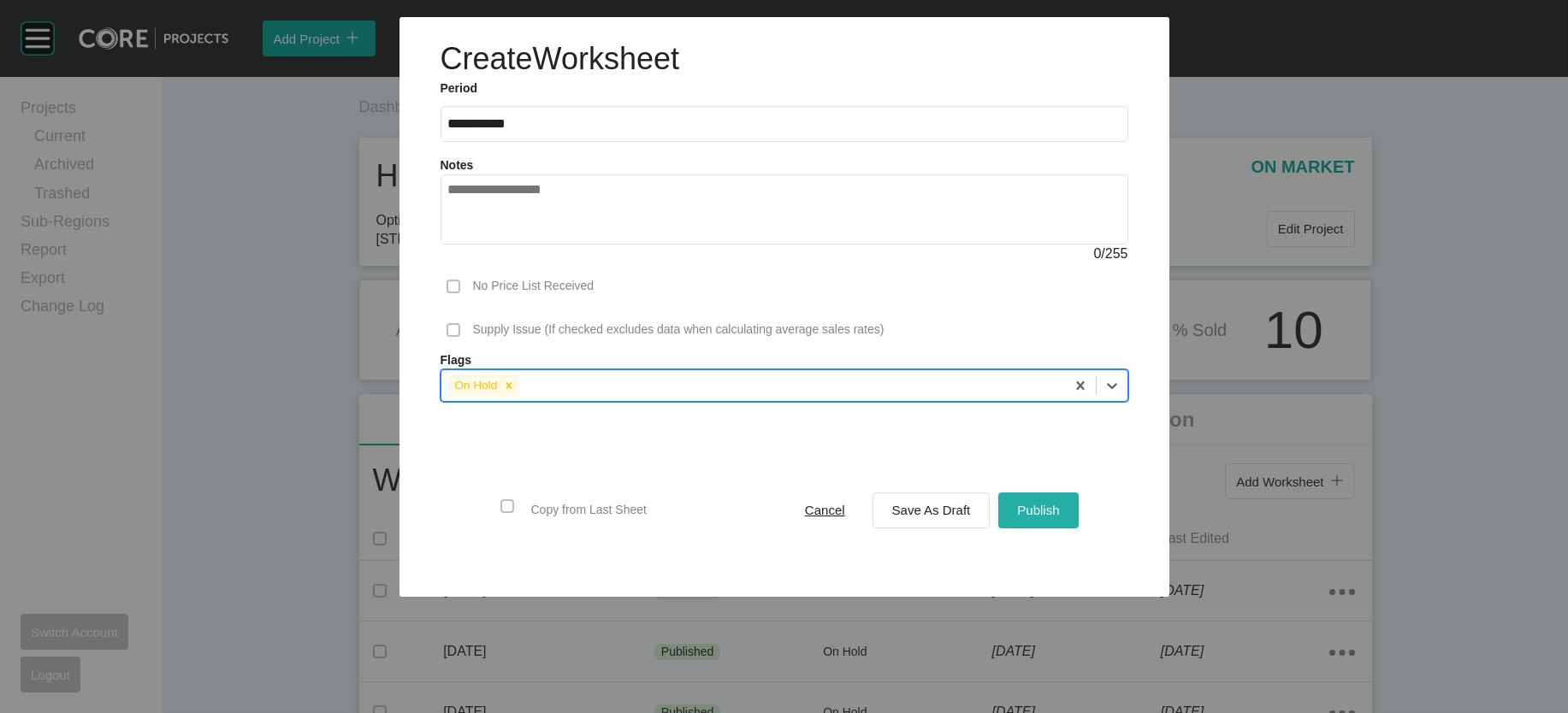
click at [1059, 518] on span "Publish" at bounding box center [1038, 509] width 42 height 14
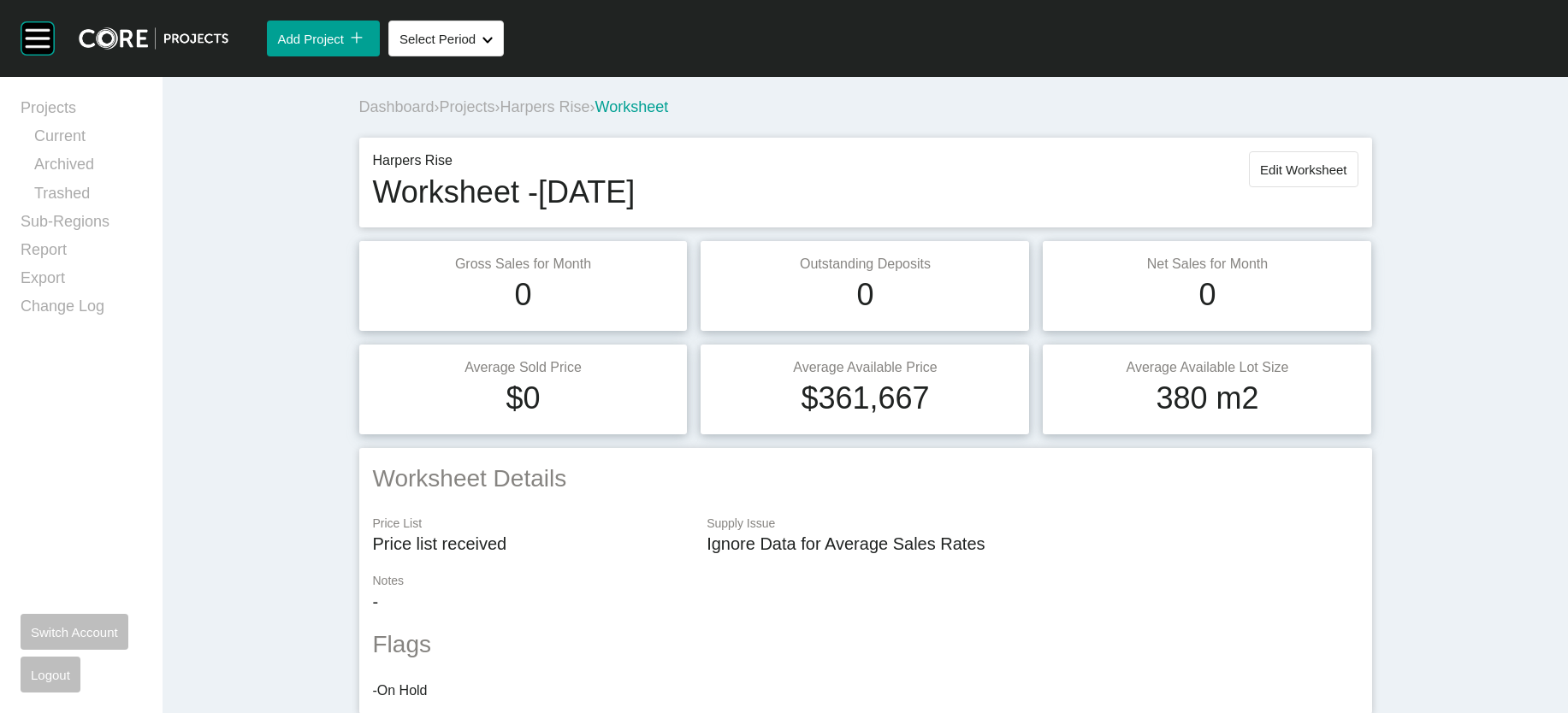
click at [439, 116] on span "Projects" at bounding box center [467, 107] width 56 height 17
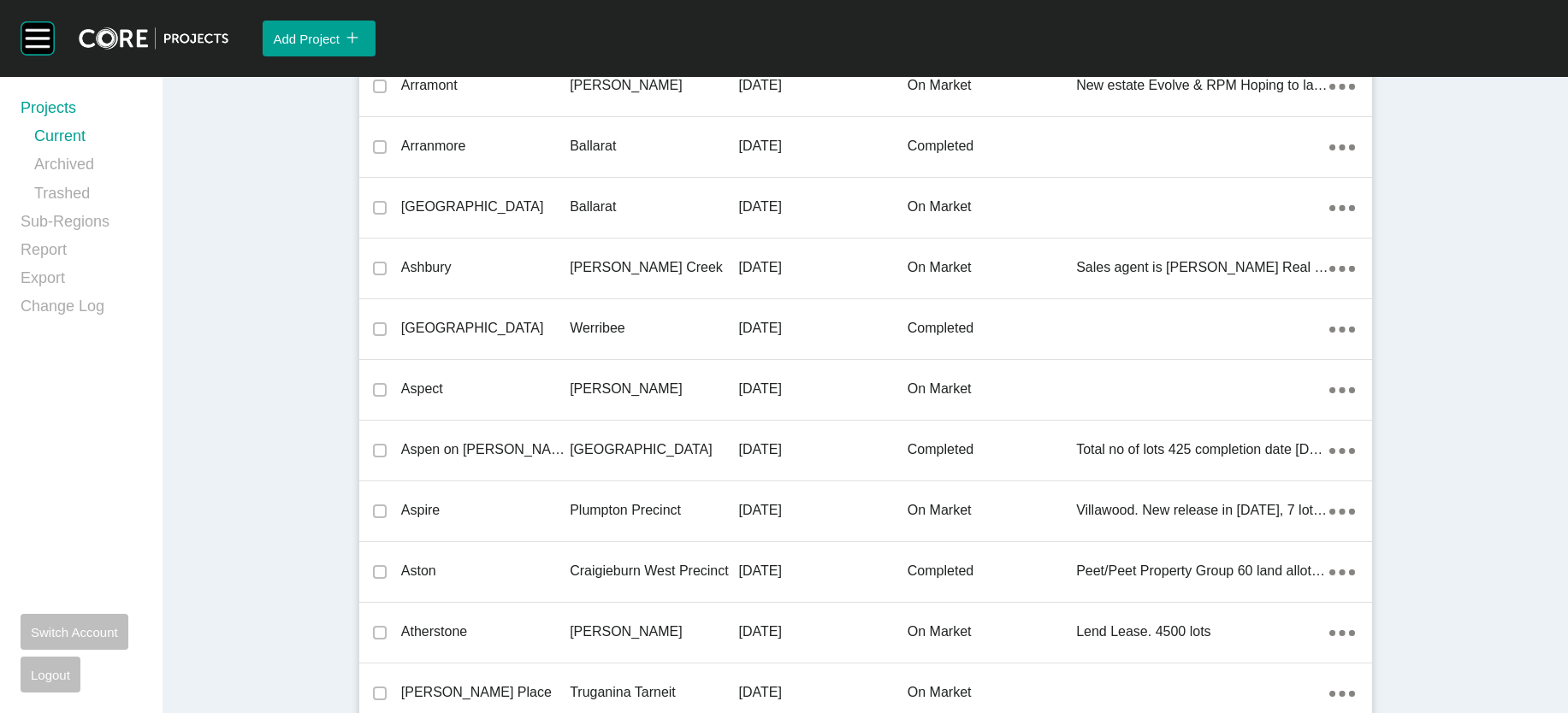
scroll to position [23901, 0]
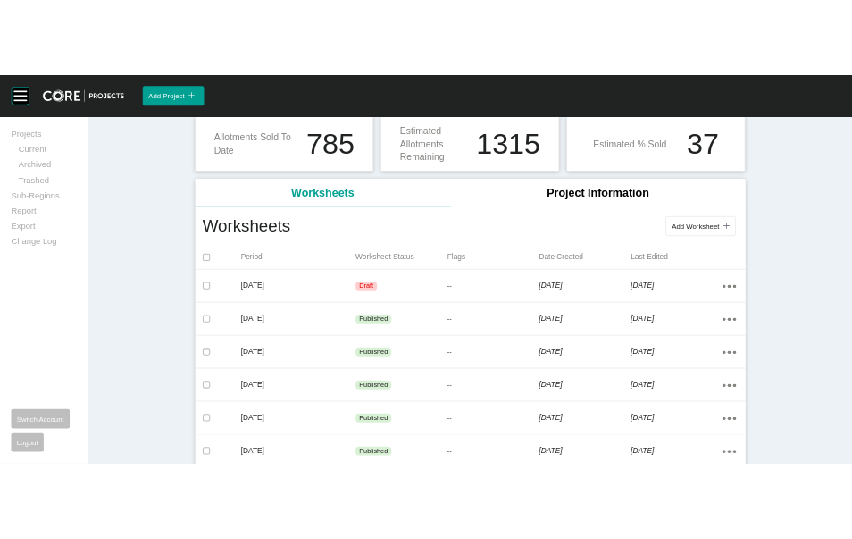
scroll to position [215, 0]
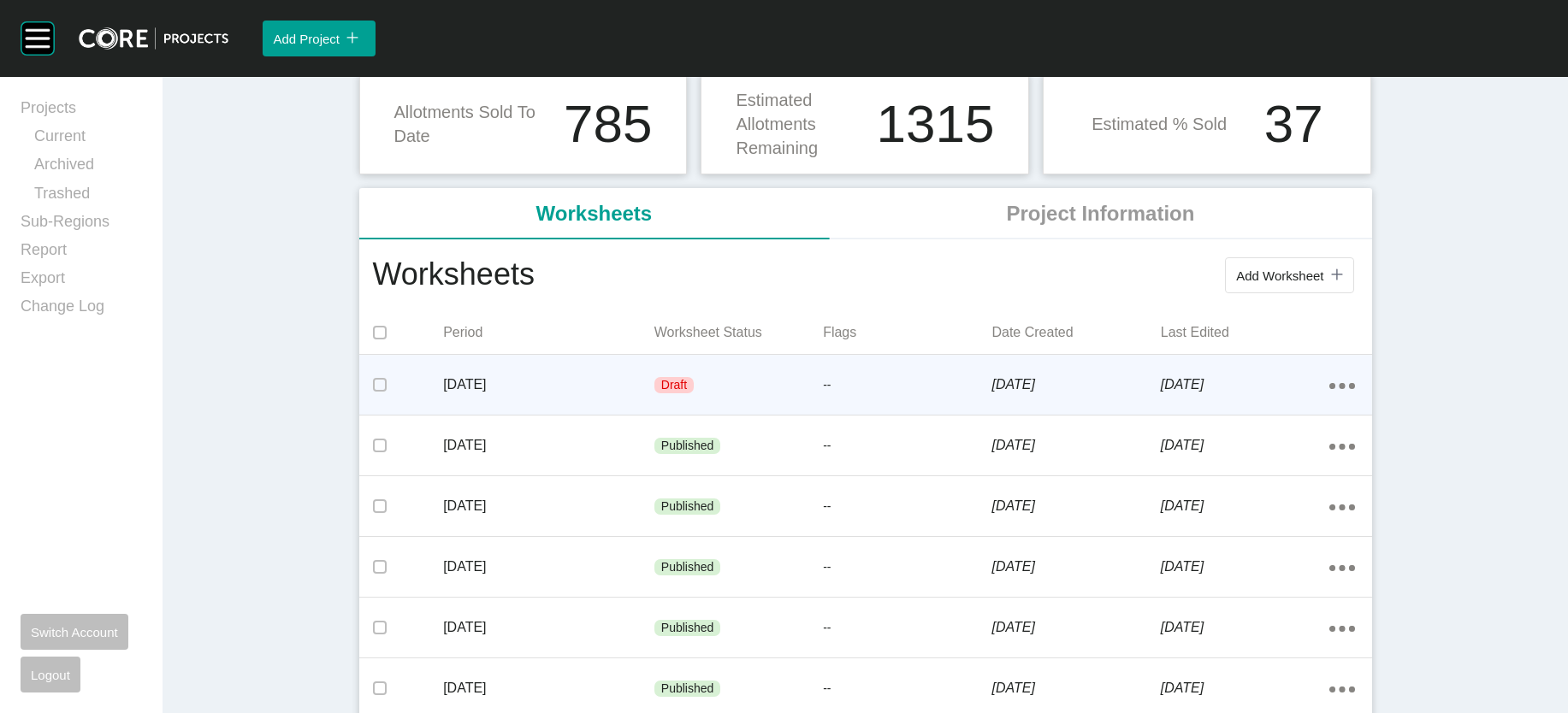
click at [549, 394] on p "[DATE]" at bounding box center [549, 385] width 212 height 19
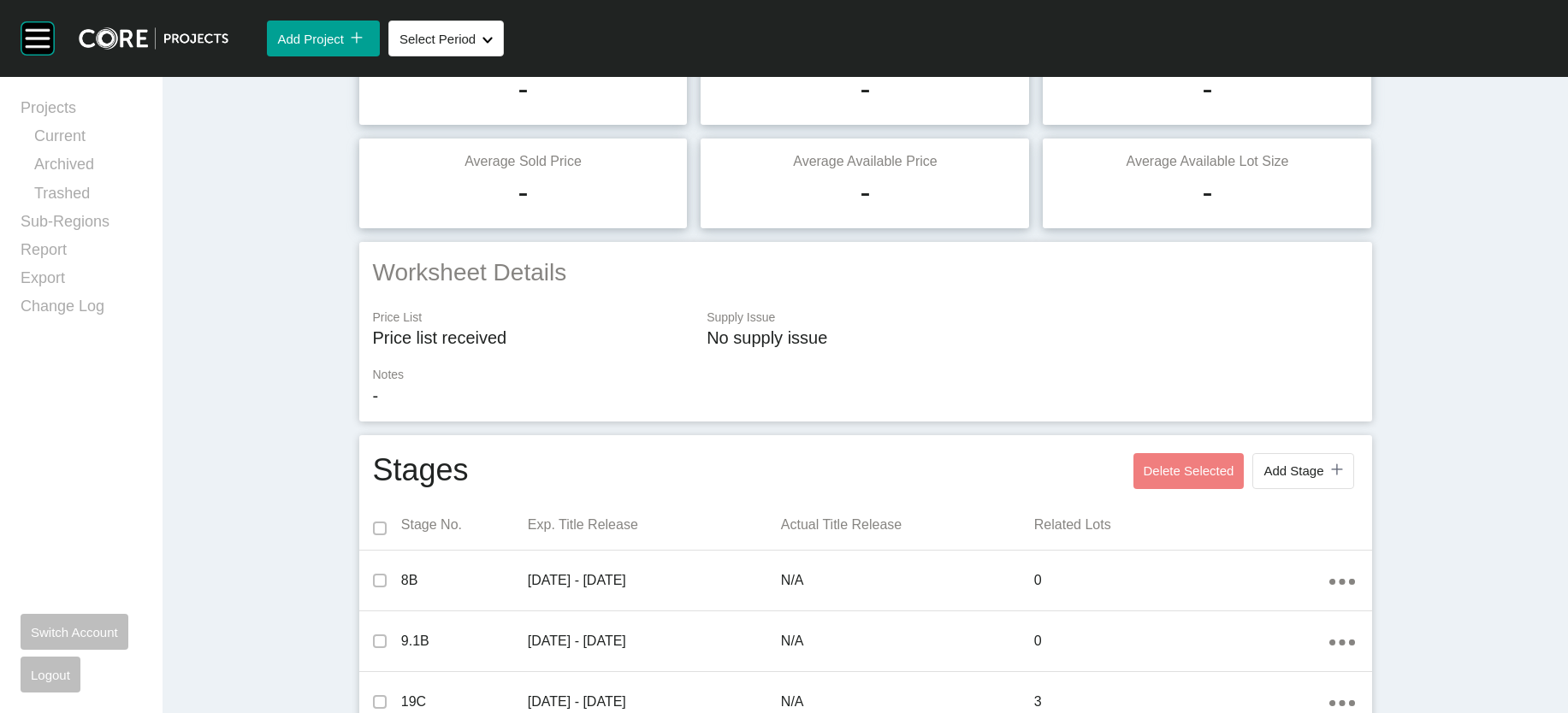
drag, startPoint x: 80, startPoint y: 445, endPoint x: 122, endPoint y: 433, distance: 43.7
click at [80, 445] on div "Projects Current Archived Trashed Sub-Regions Report Export Change Log Switch A…" at bounding box center [80, 395] width 122 height 595
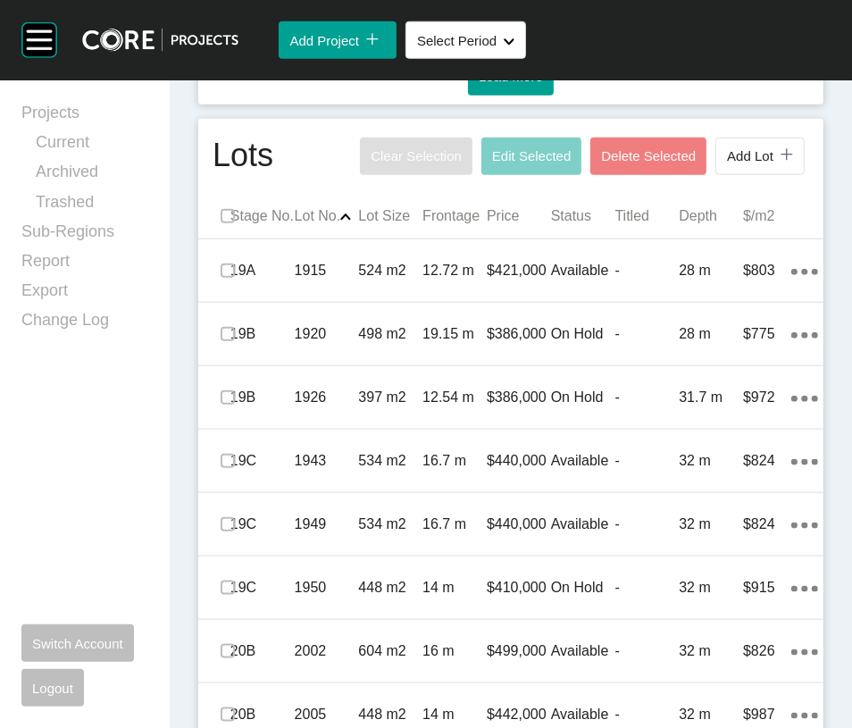
scroll to position [1695, 0]
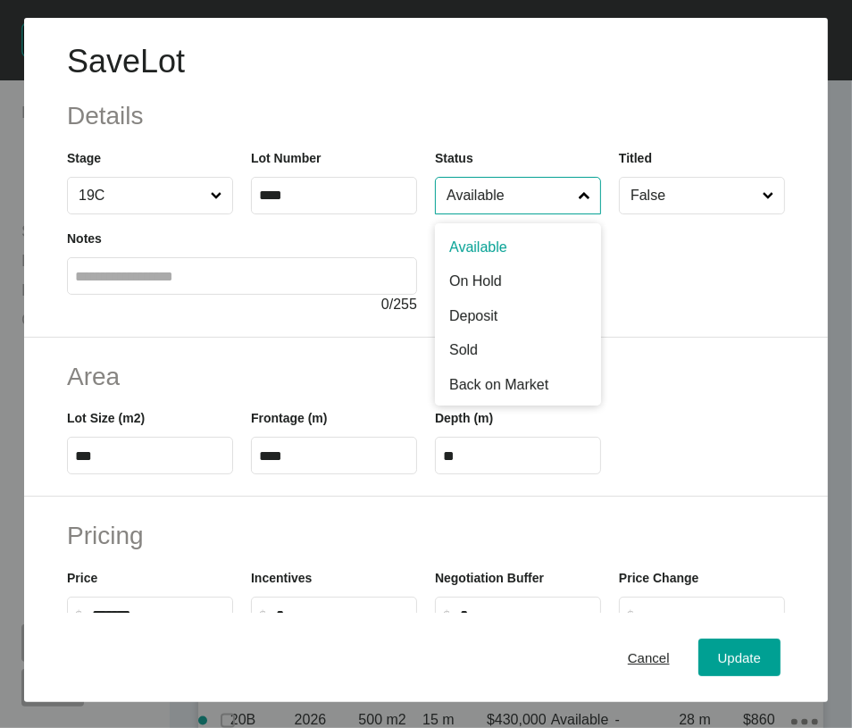
click at [534, 214] on input "Available" at bounding box center [509, 196] width 132 height 36
drag, startPoint x: 482, startPoint y: 382, endPoint x: 487, endPoint y: 393, distance: 11.6
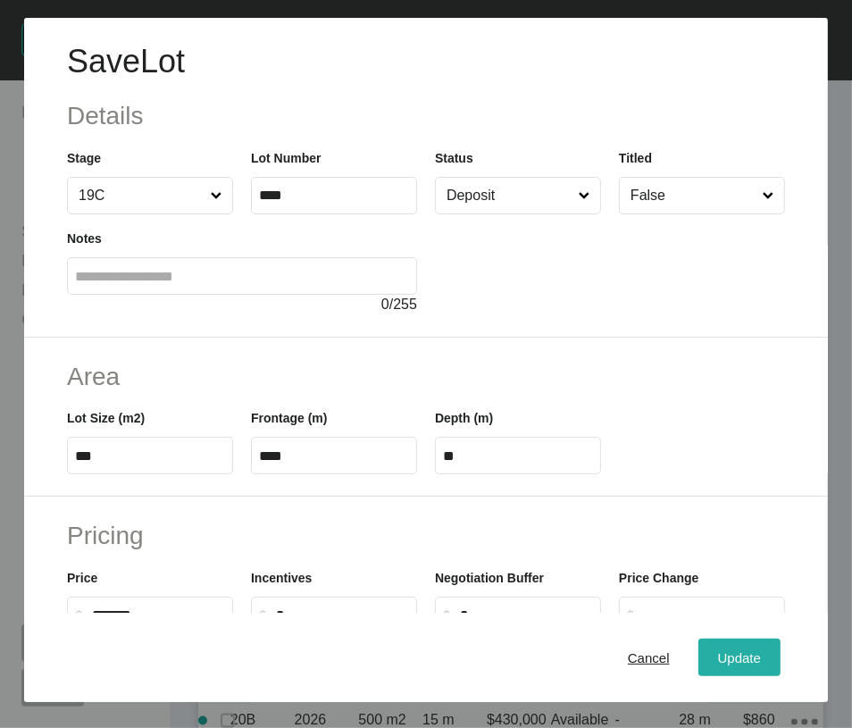
click at [727, 642] on button "Update" at bounding box center [740, 658] width 82 height 38
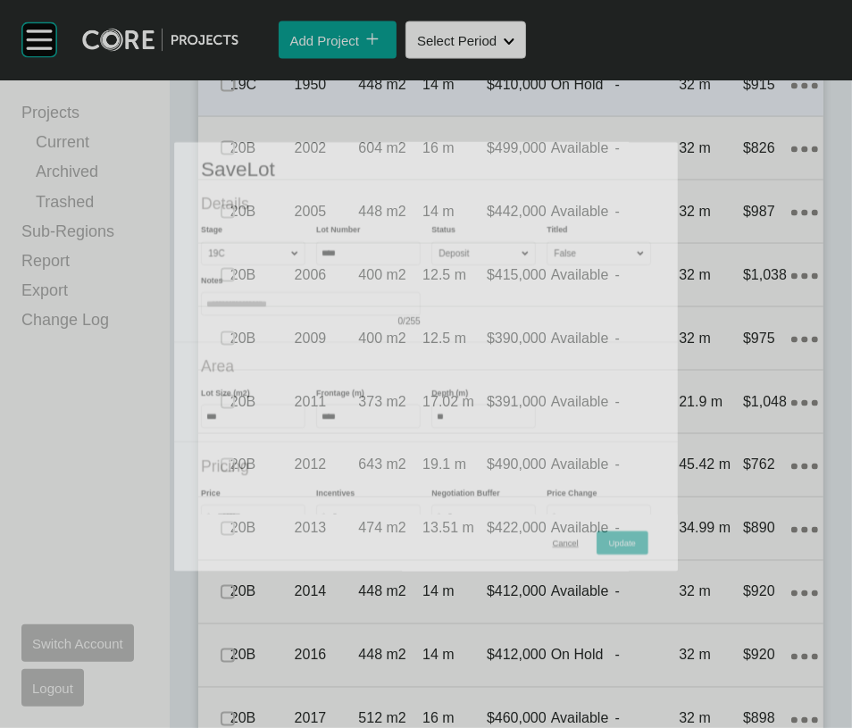
scroll to position [1765, 0]
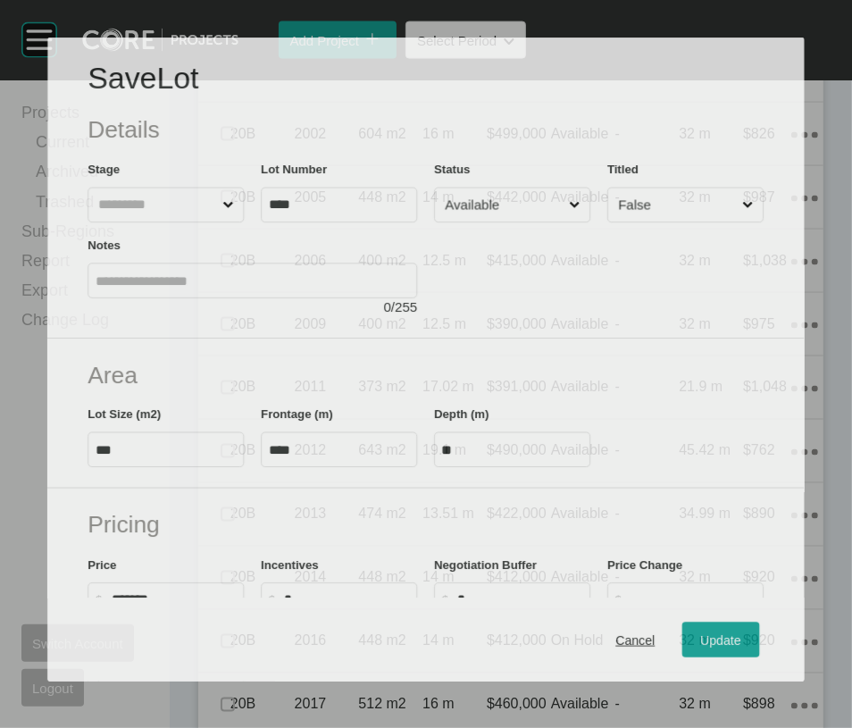
scroll to position [1695, 0]
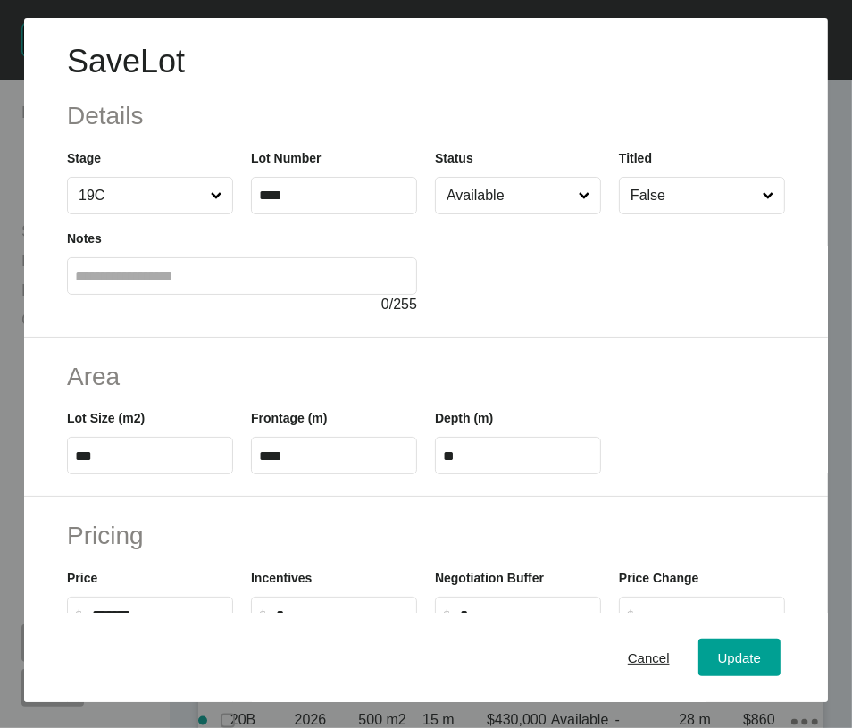
click at [535, 214] on input "Available" at bounding box center [509, 196] width 132 height 36
drag, startPoint x: 457, startPoint y: 391, endPoint x: 477, endPoint y: 421, distance: 35.9
click at [713, 676] on button "Update" at bounding box center [740, 658] width 82 height 38
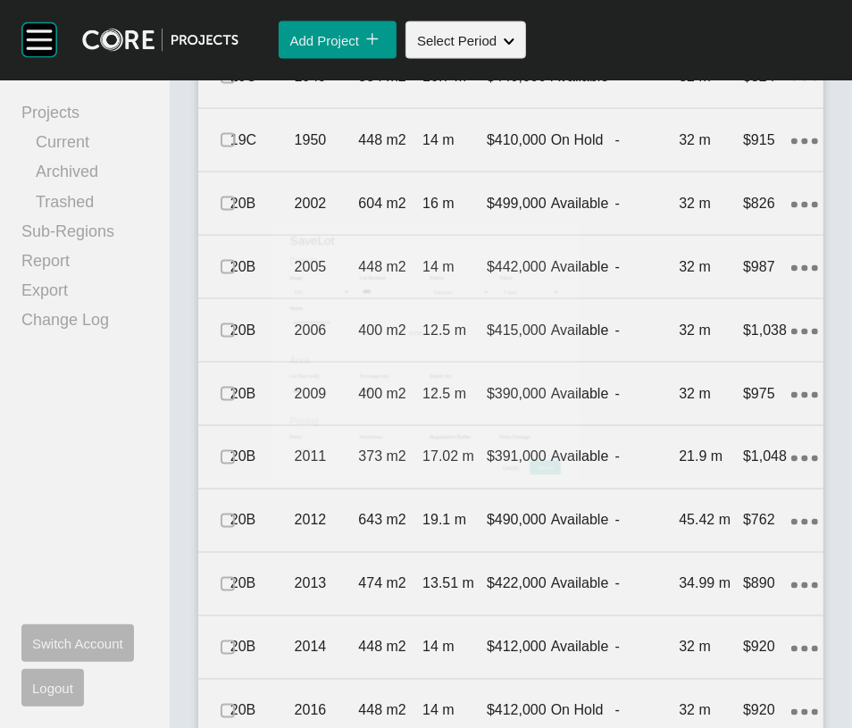
scroll to position [1765, 0]
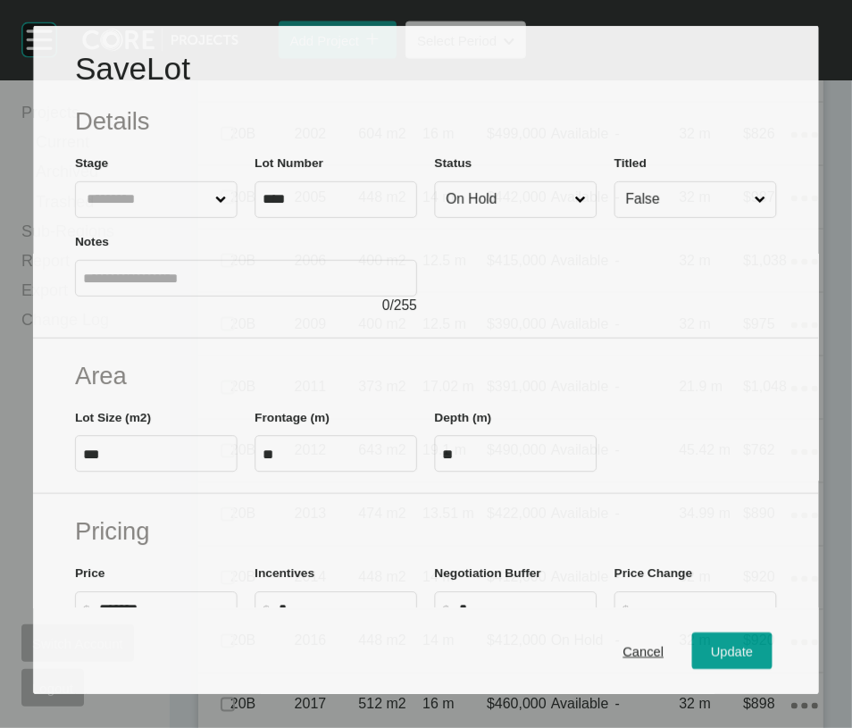
scroll to position [1695, 0]
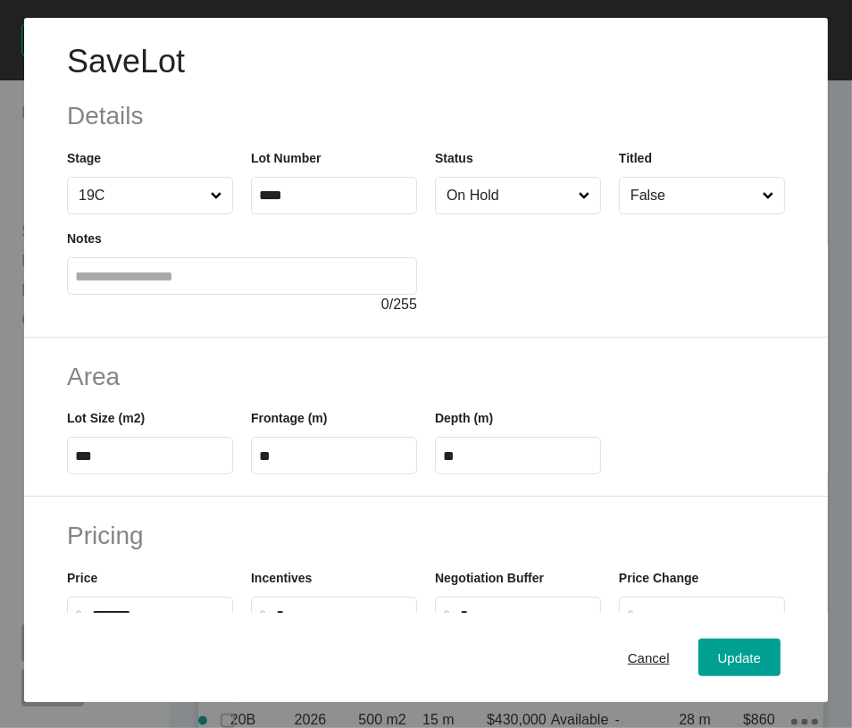
click at [462, 214] on input "On Hold" at bounding box center [509, 196] width 132 height 36
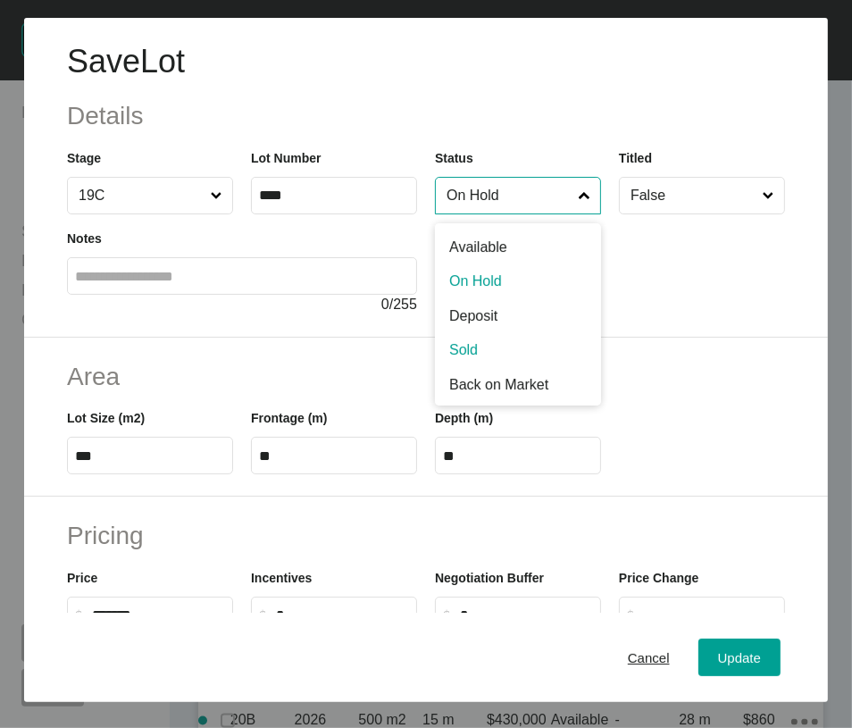
drag, startPoint x: 438, startPoint y: 426, endPoint x: 454, endPoint y: 444, distance: 24.0
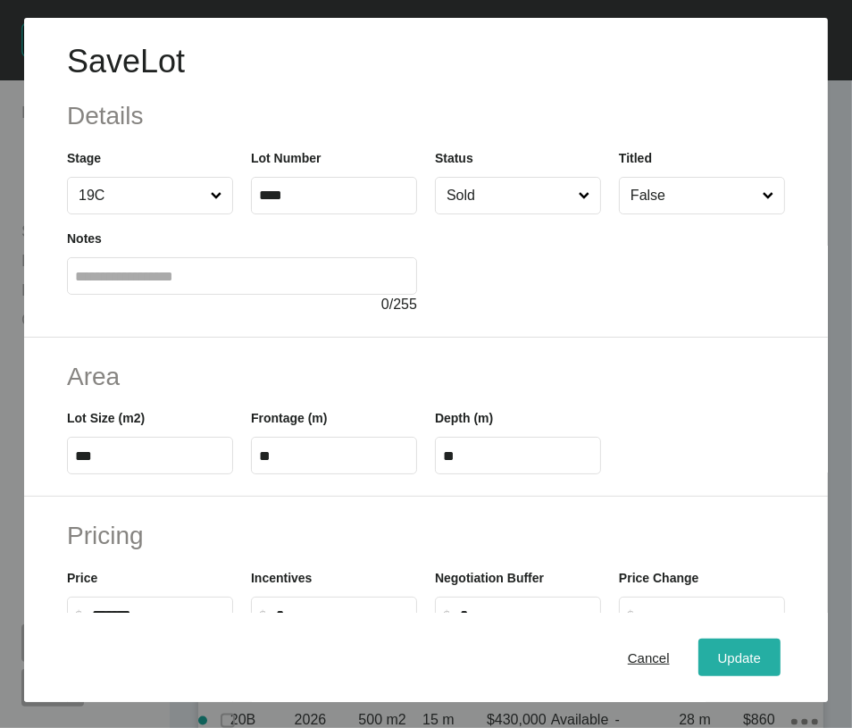
click at [744, 666] on span "Update" at bounding box center [739, 657] width 43 height 15
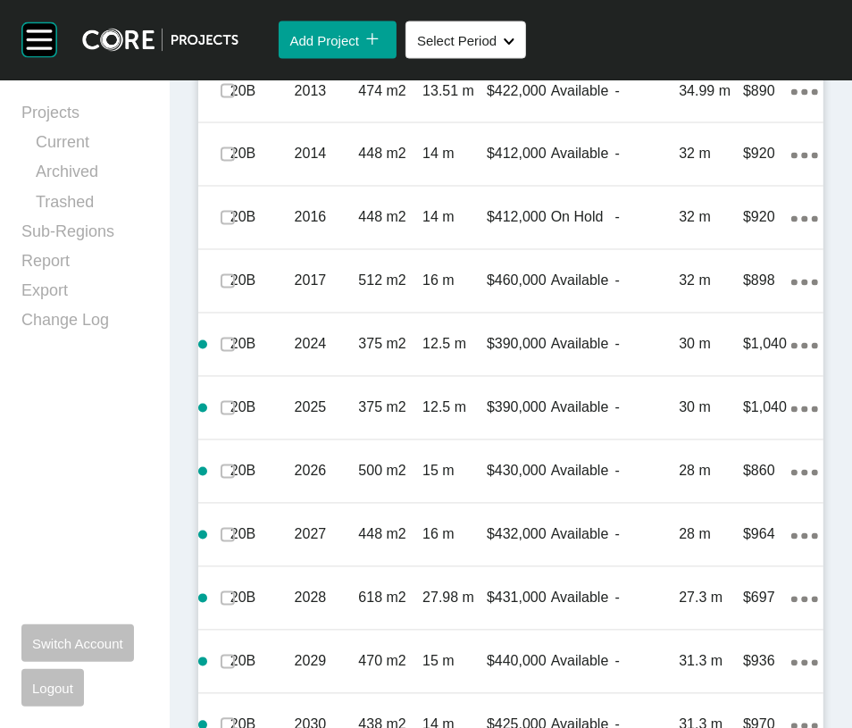
scroll to position [2016, 0]
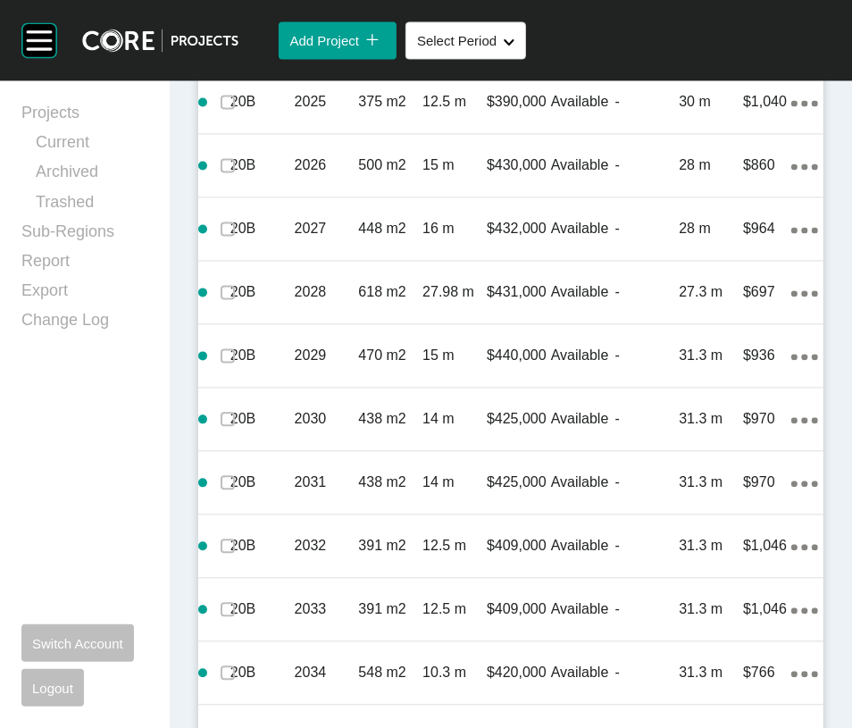
scroll to position [2310, 0]
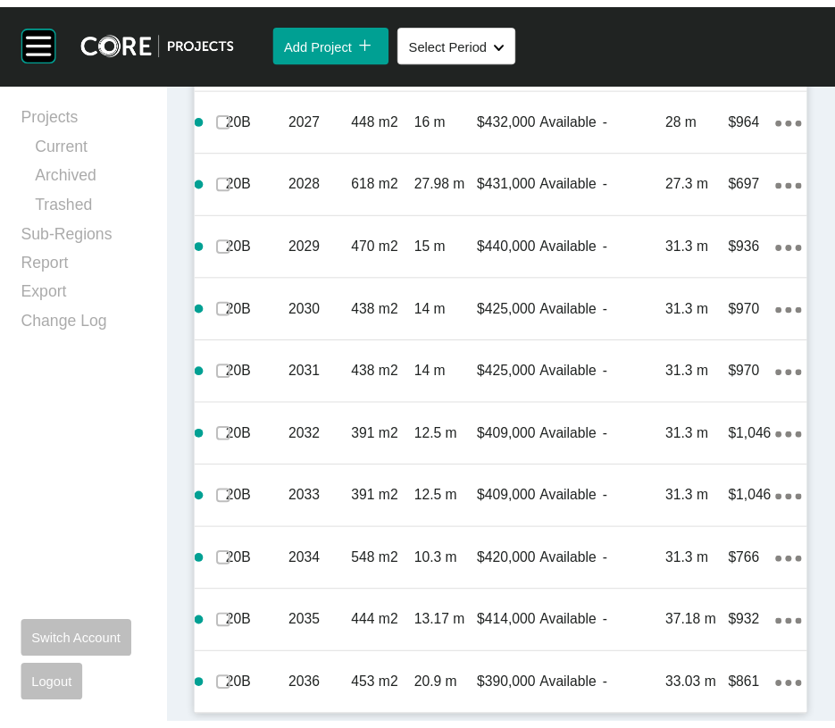
scroll to position [2595, 0]
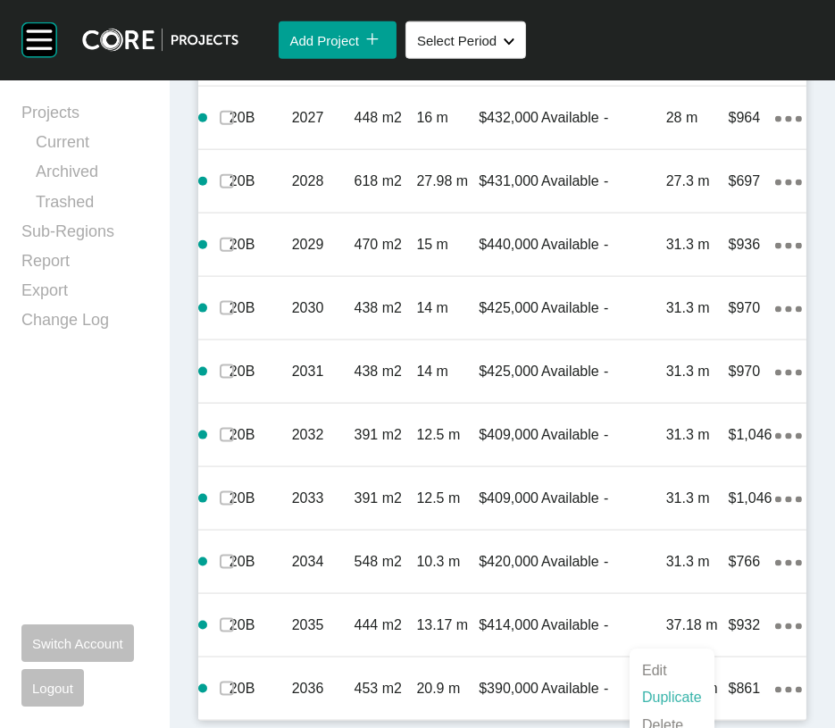
click at [691, 706] on link "Duplicate" at bounding box center [672, 697] width 67 height 27
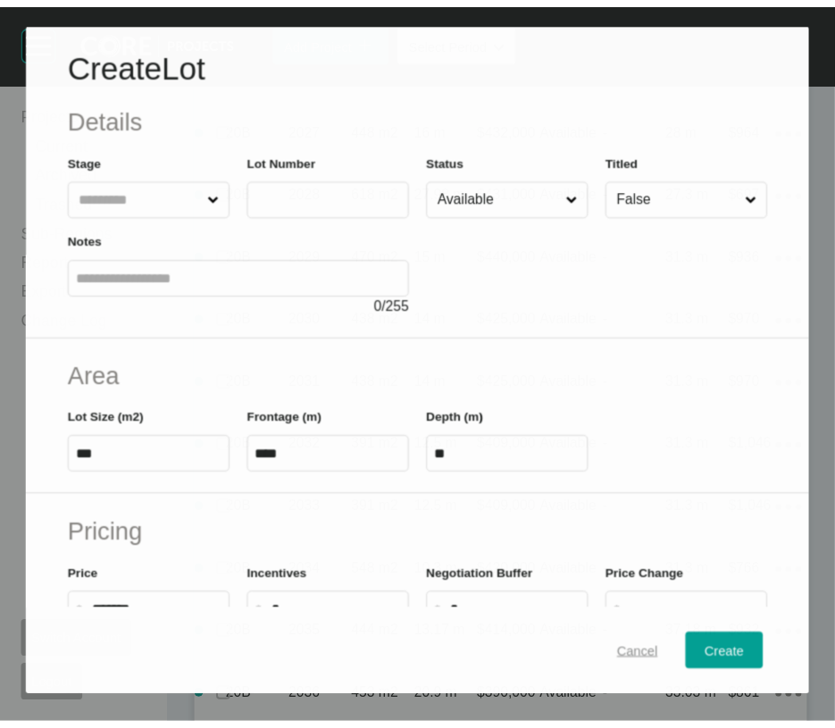
scroll to position [2526, 0]
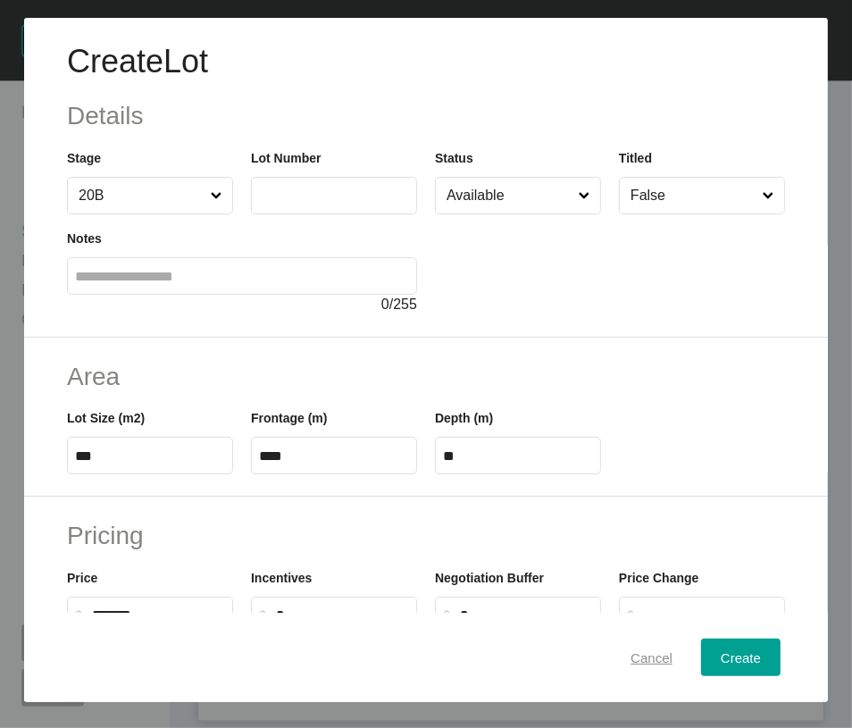
click at [631, 666] on span "Cancel" at bounding box center [652, 657] width 42 height 15
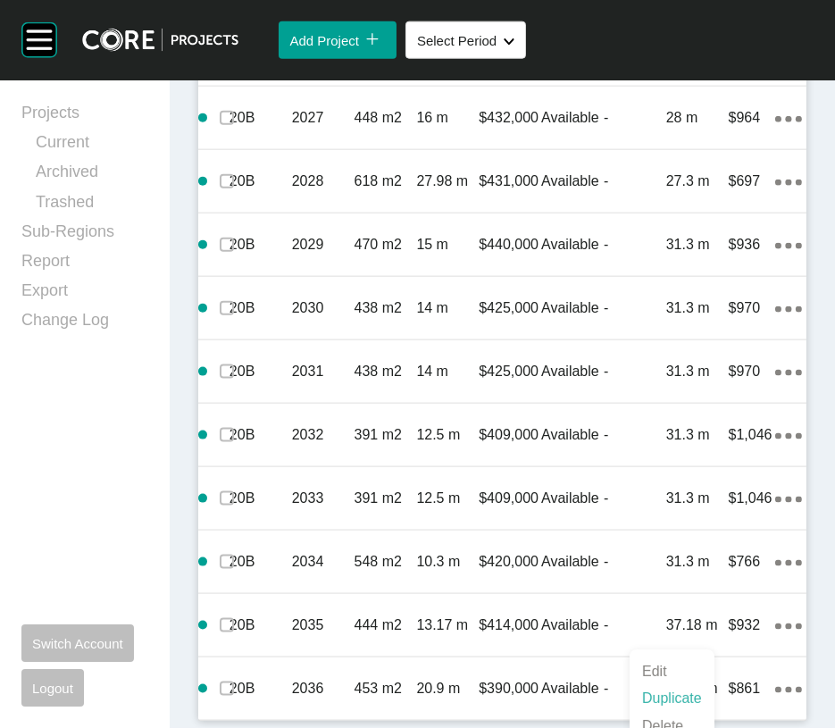
click at [691, 707] on link "Duplicate" at bounding box center [672, 698] width 67 height 27
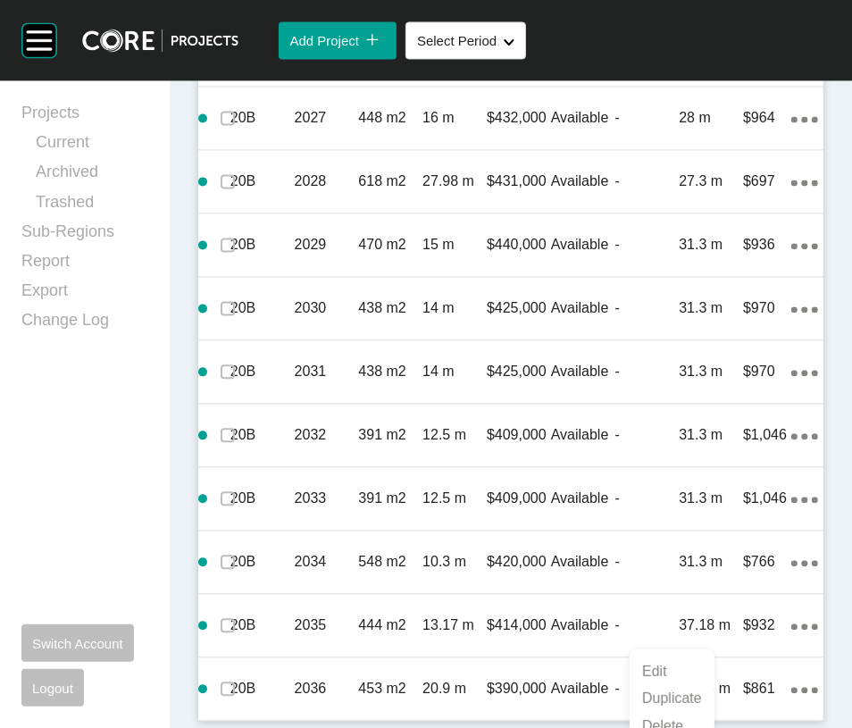
scroll to position [2526, 0]
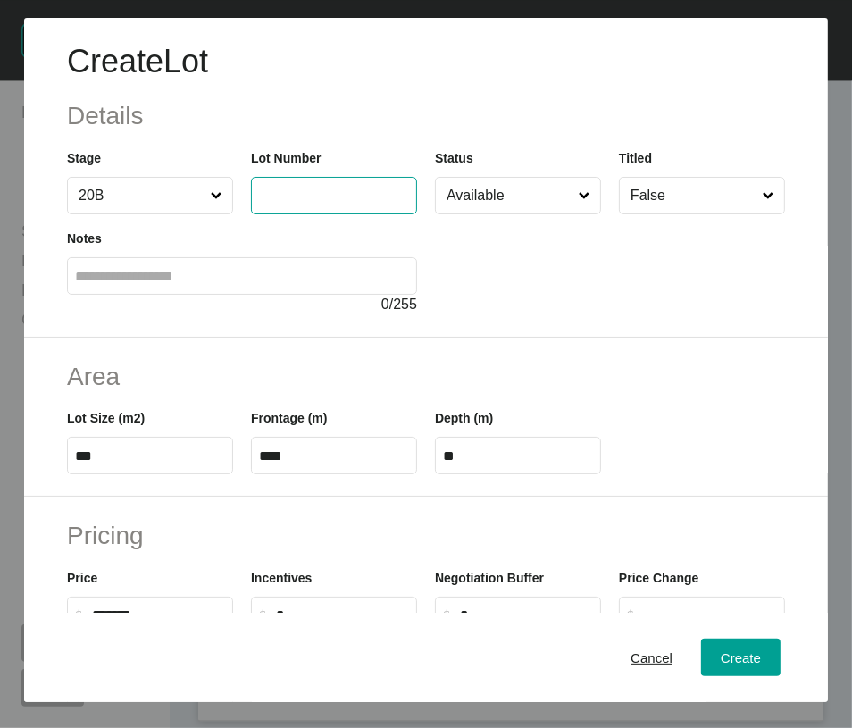
click at [305, 203] on input "text" at bounding box center [334, 195] width 150 height 15
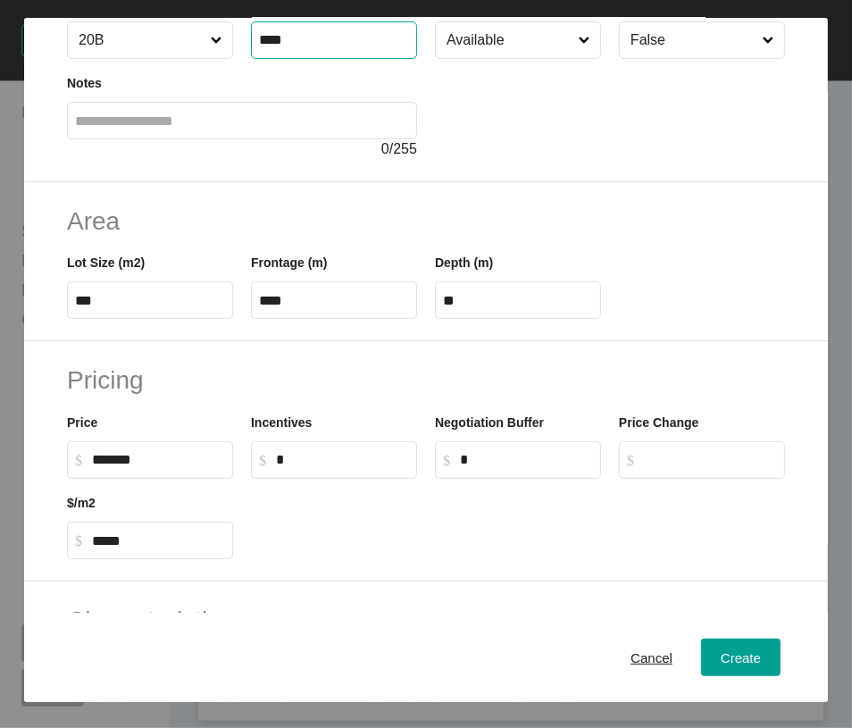
scroll to position [173, 0]
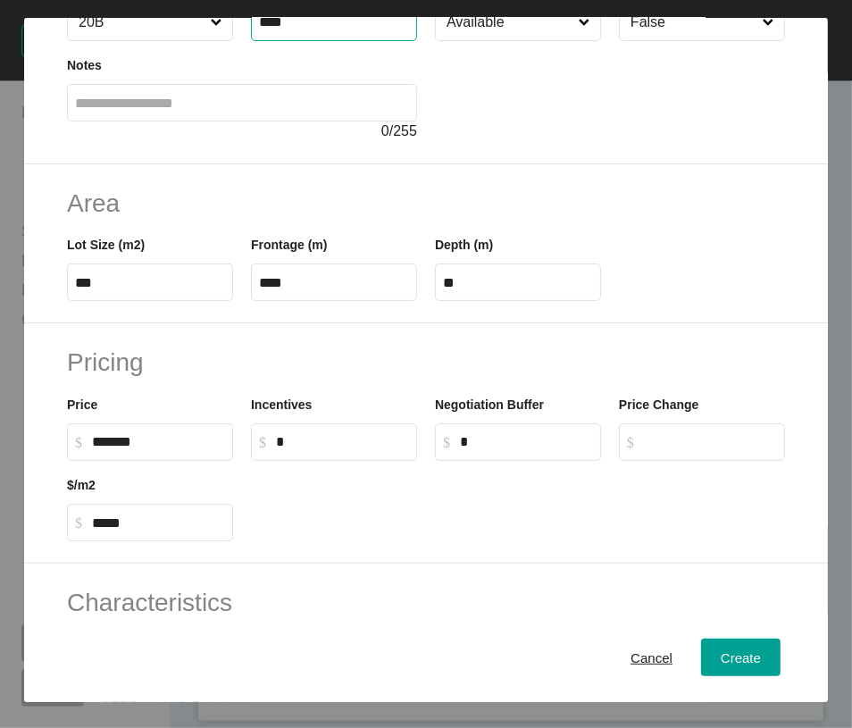
type input "****"
click at [286, 111] on input "text" at bounding box center [242, 103] width 334 height 15
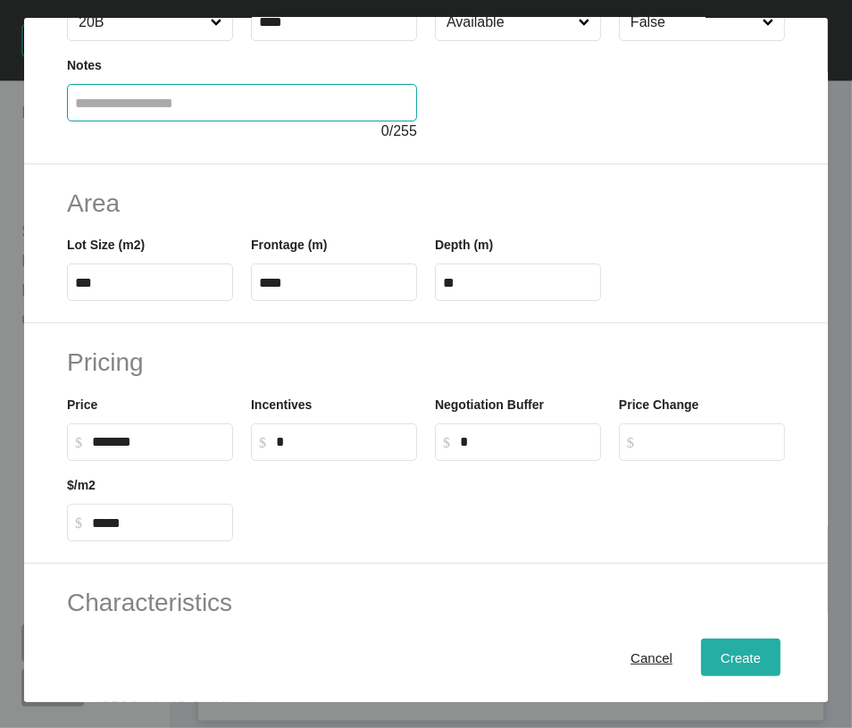
click at [727, 646] on div "Create" at bounding box center [741, 658] width 49 height 24
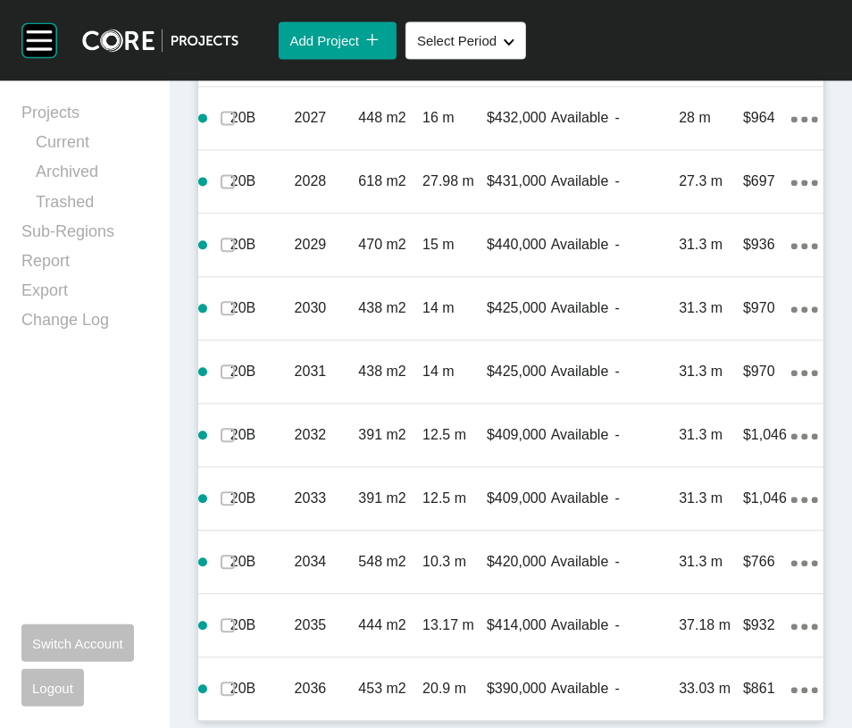
scroll to position [2752, 0]
click at [679, 82] on div "28 m" at bounding box center [711, 54] width 64 height 55
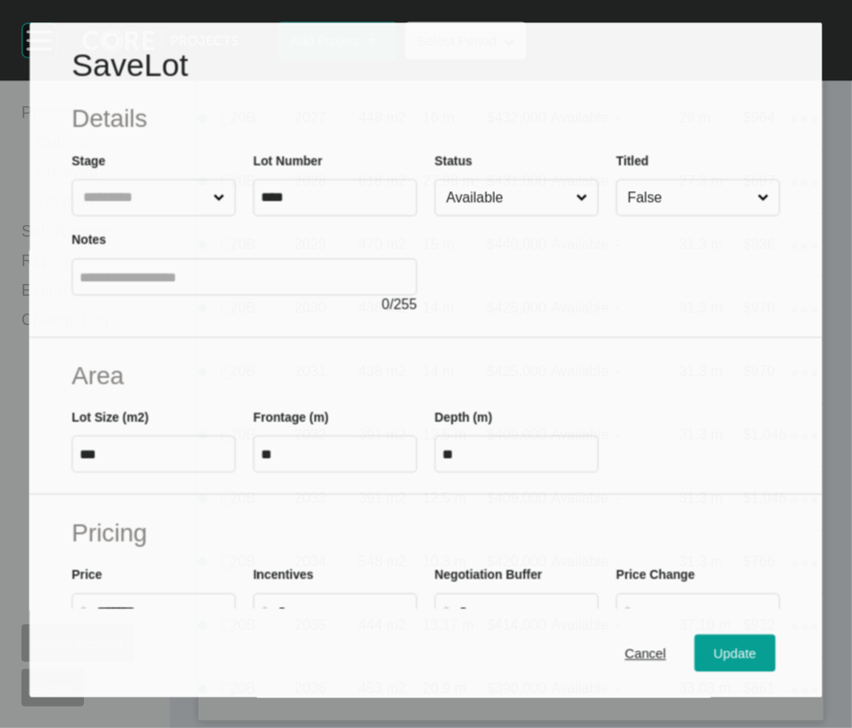
scroll to position [2866, 0]
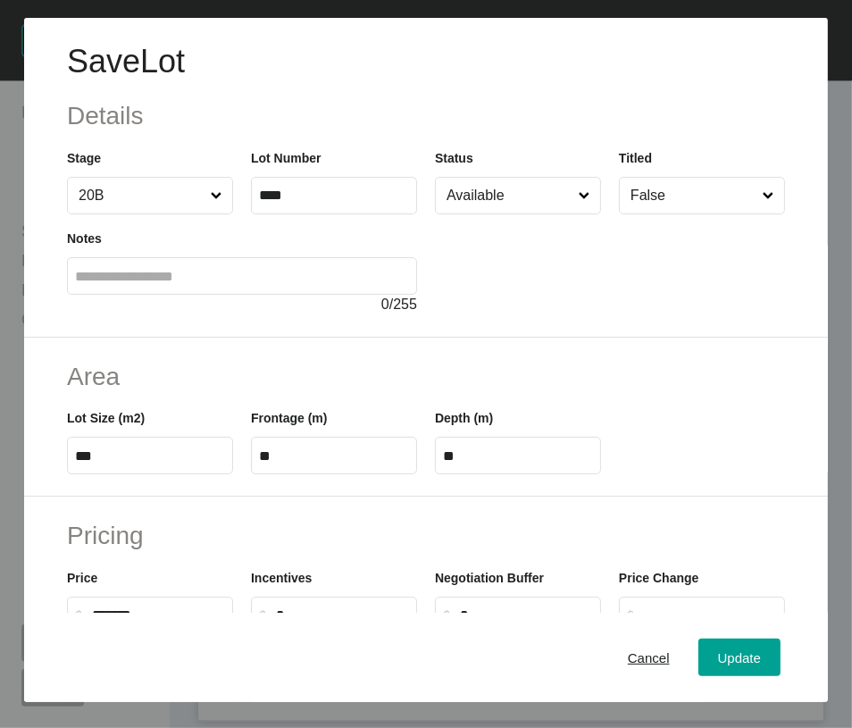
drag, startPoint x: 439, startPoint y: 251, endPoint x: 442, endPoint y: 264, distance: 13.0
click at [443, 214] on input "Available" at bounding box center [509, 196] width 132 height 36
drag, startPoint x: 469, startPoint y: 386, endPoint x: 520, endPoint y: 445, distance: 77.9
click at [718, 660] on span "Update" at bounding box center [739, 657] width 43 height 15
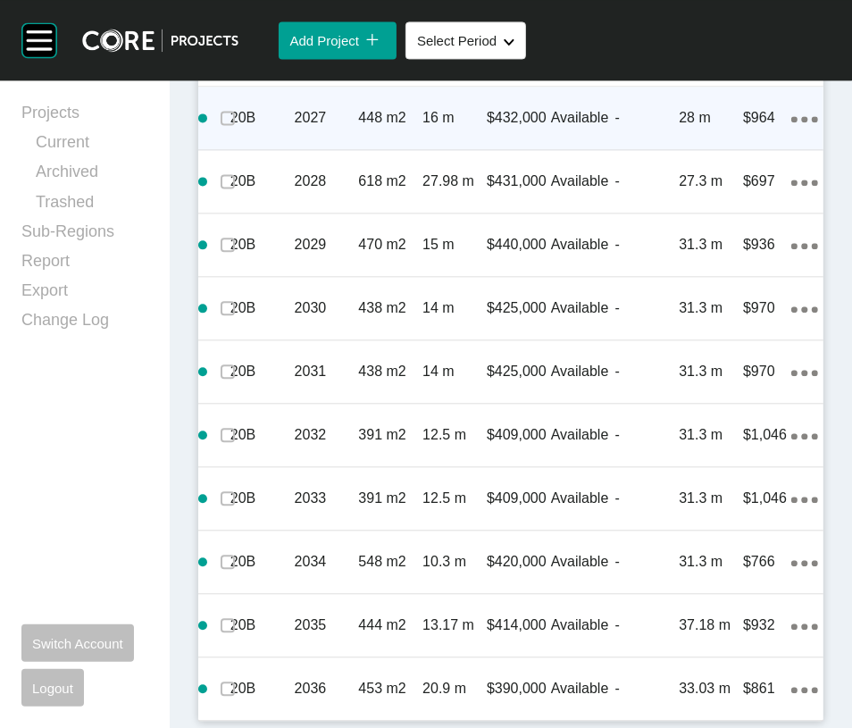
click at [628, 146] on div "-" at bounding box center [648, 117] width 64 height 55
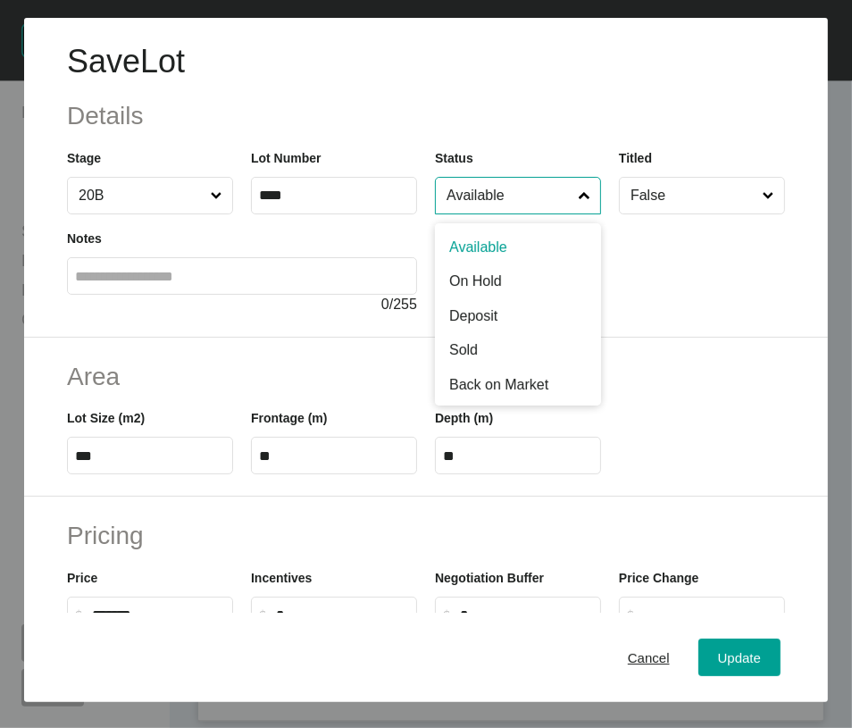
drag, startPoint x: 475, startPoint y: 259, endPoint x: 471, endPoint y: 268, distance: 10.0
click at [474, 214] on input "Available" at bounding box center [509, 196] width 132 height 36
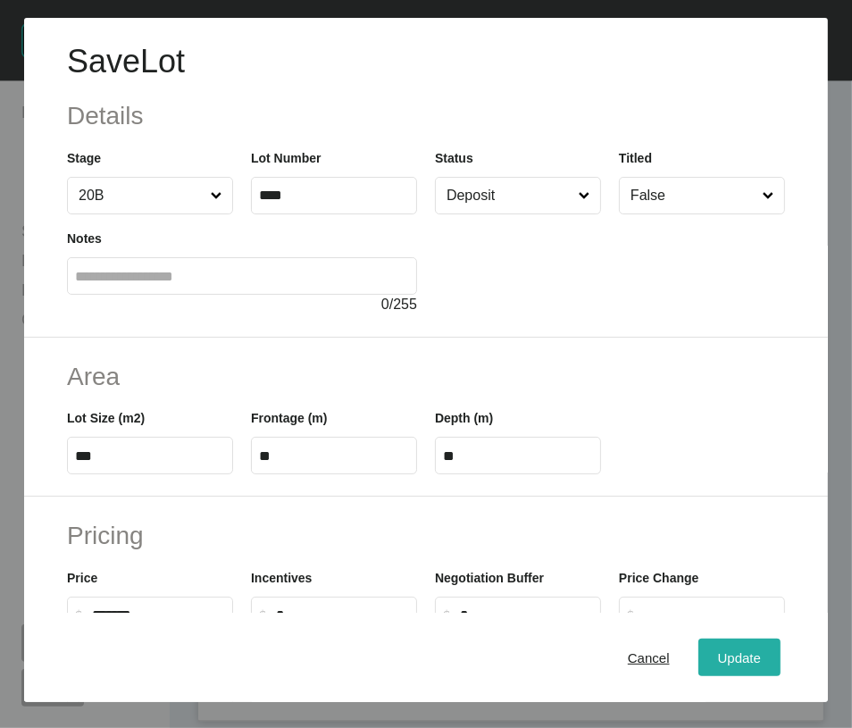
click at [718, 657] on span "Update" at bounding box center [739, 657] width 43 height 15
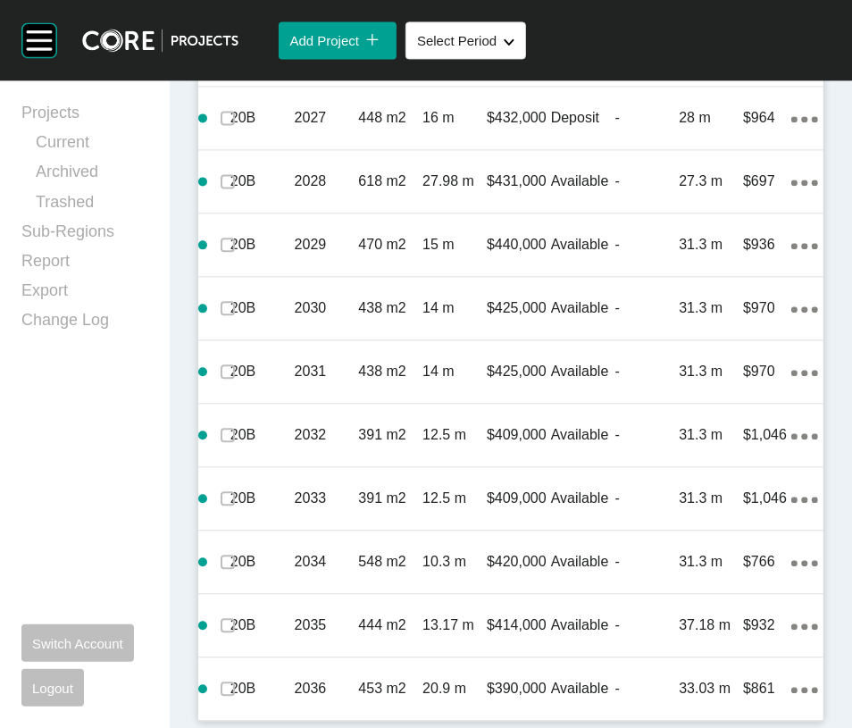
scroll to position [3476, 0]
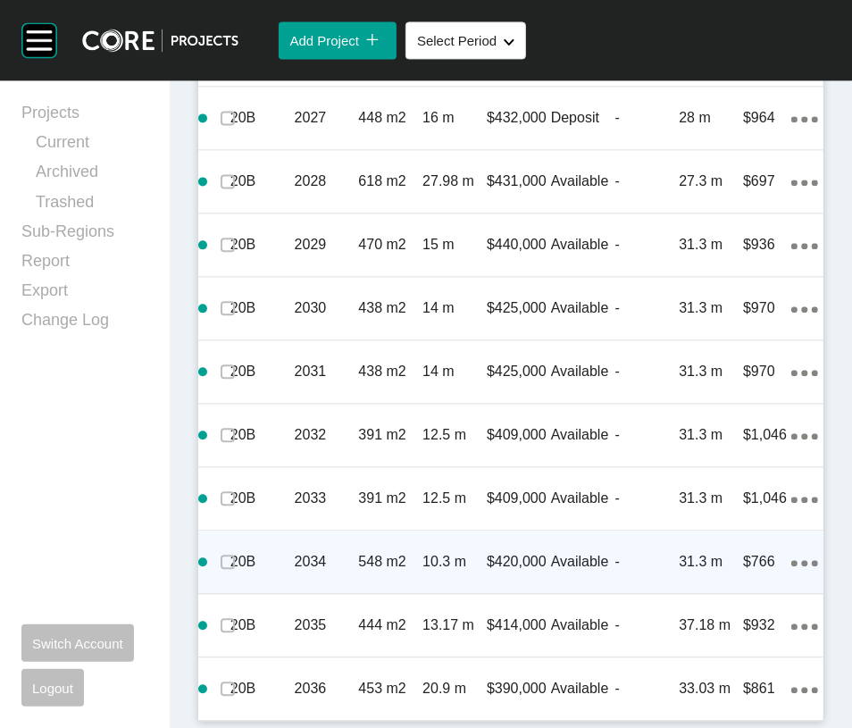
click at [531, 590] on div "$420,000" at bounding box center [519, 561] width 64 height 55
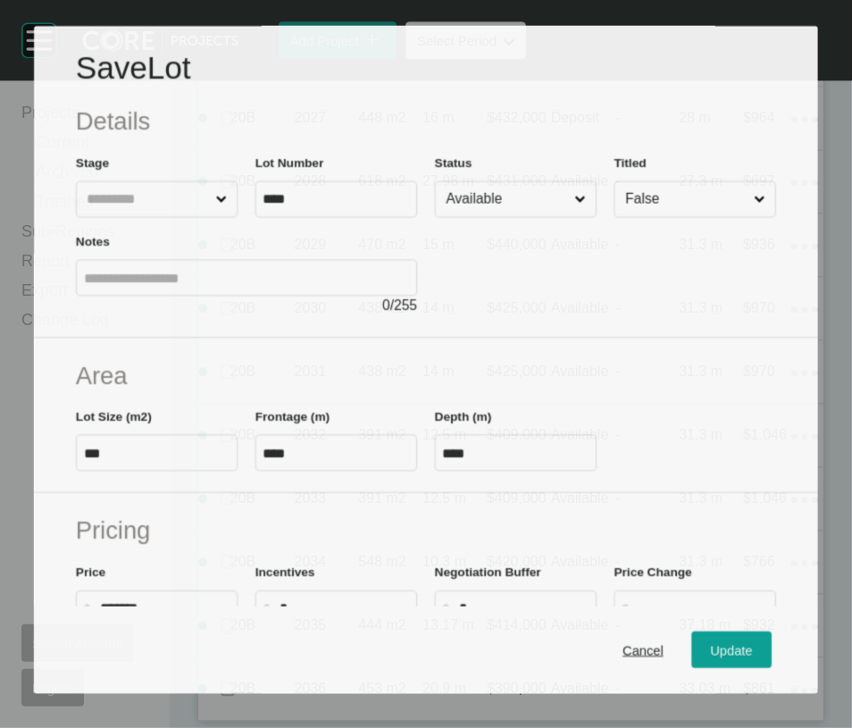
scroll to position [3406, 0]
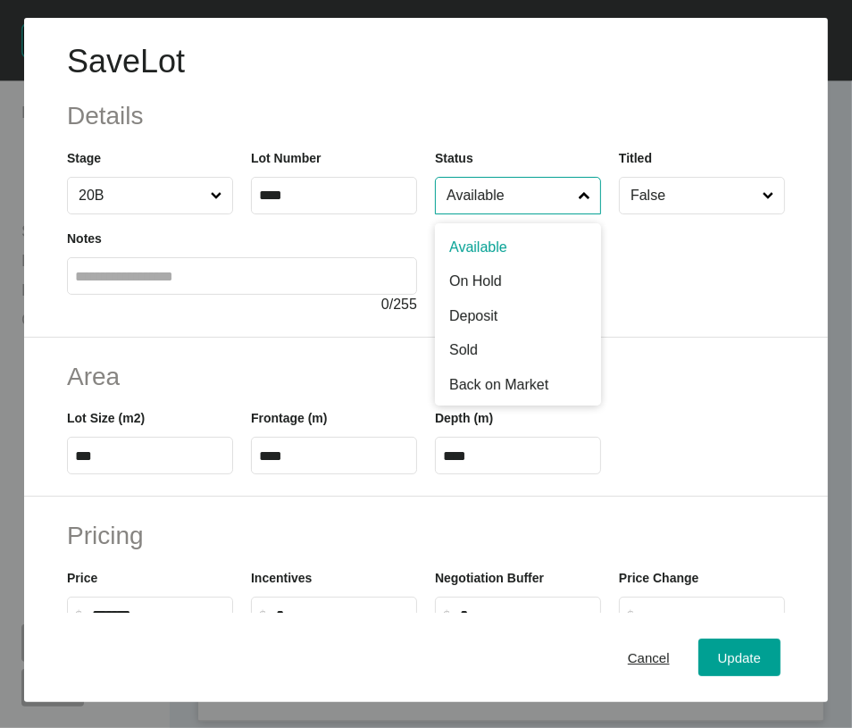
click at [456, 214] on input "Available" at bounding box center [509, 196] width 132 height 36
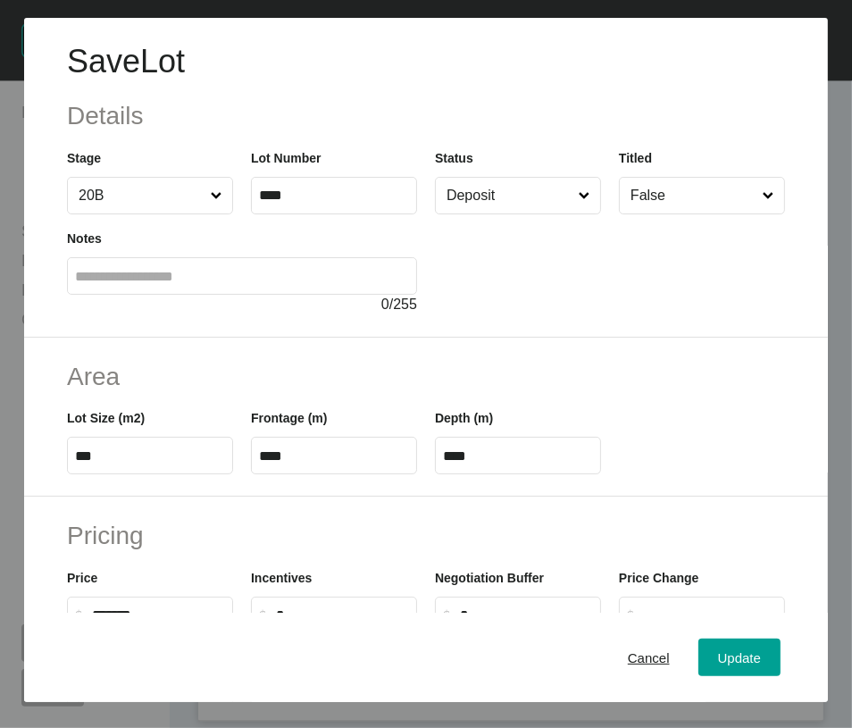
drag, startPoint x: 497, startPoint y: 386, endPoint x: 565, endPoint y: 457, distance: 97.9
click at [699, 649] on button "Update" at bounding box center [740, 658] width 82 height 38
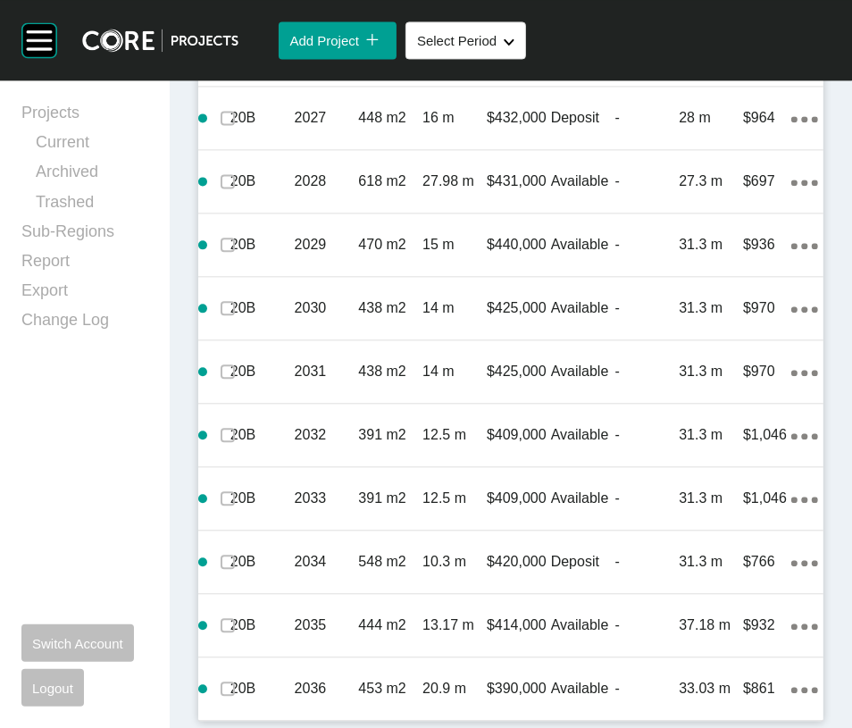
scroll to position [3707, 0]
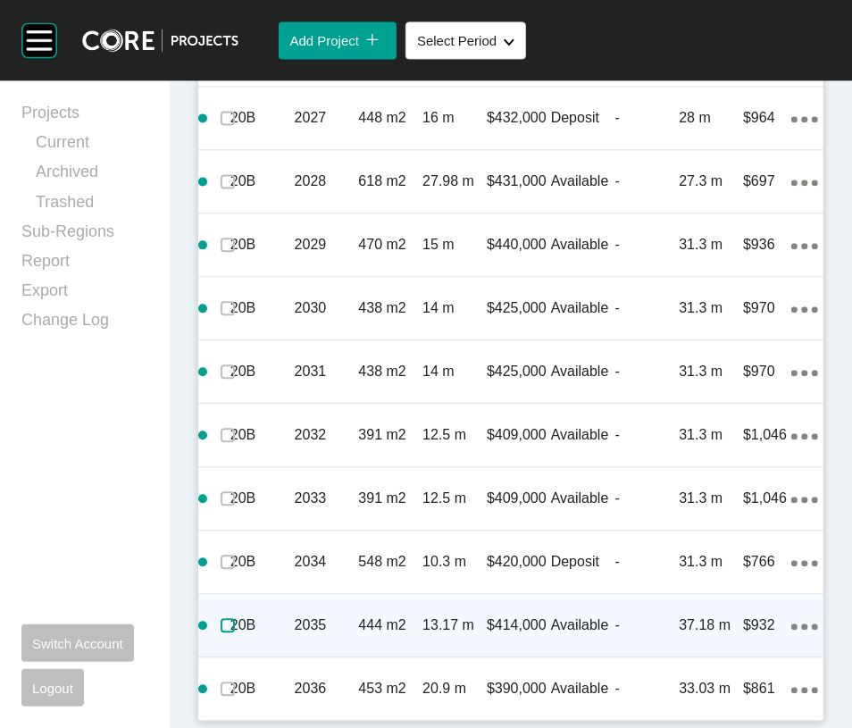
click at [235, 618] on label at bounding box center [228, 625] width 14 height 14
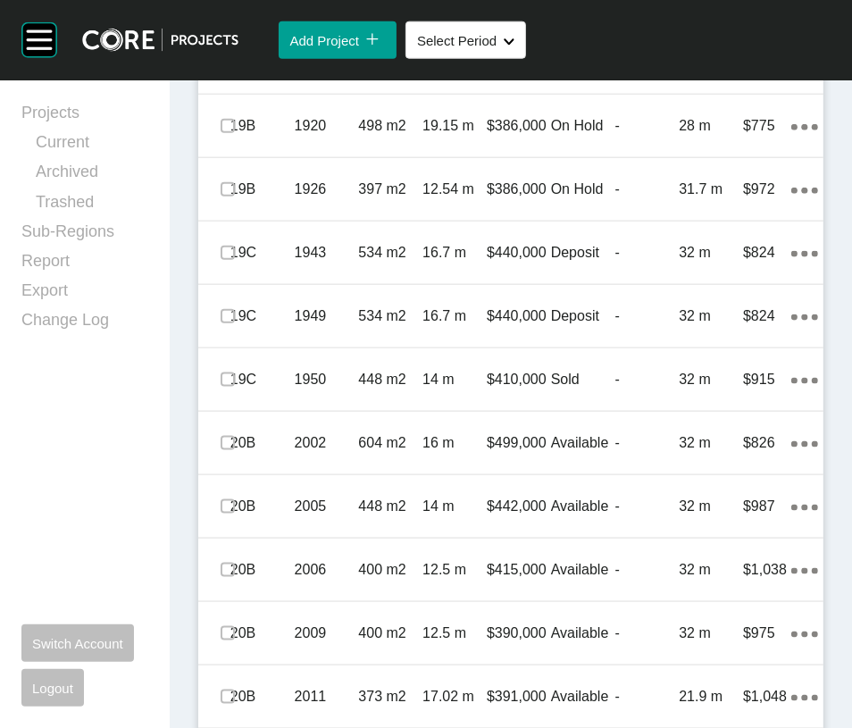
scroll to position [1449, 0]
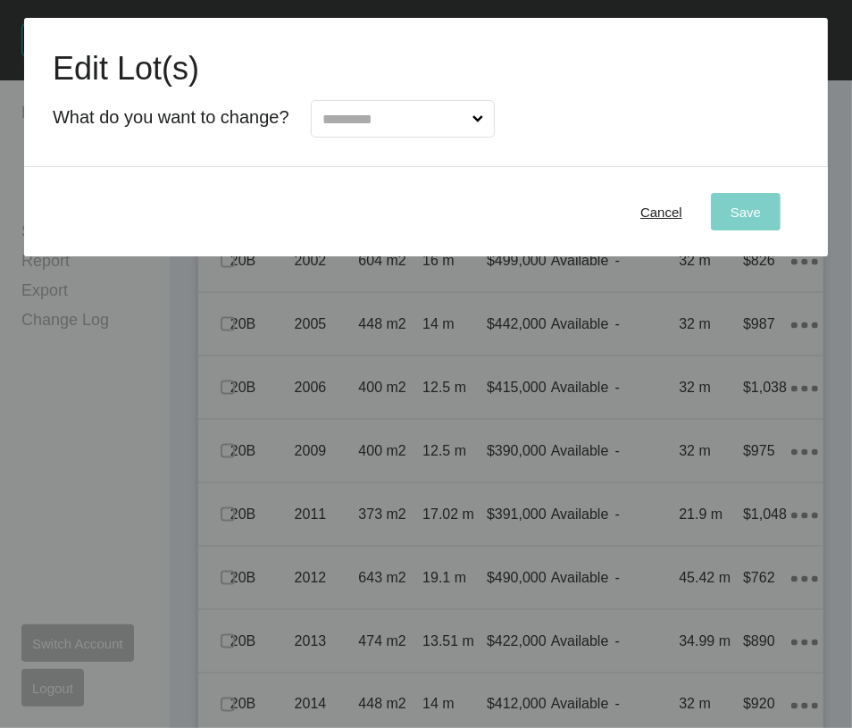
click at [418, 137] on input "text" at bounding box center [394, 119] width 150 height 36
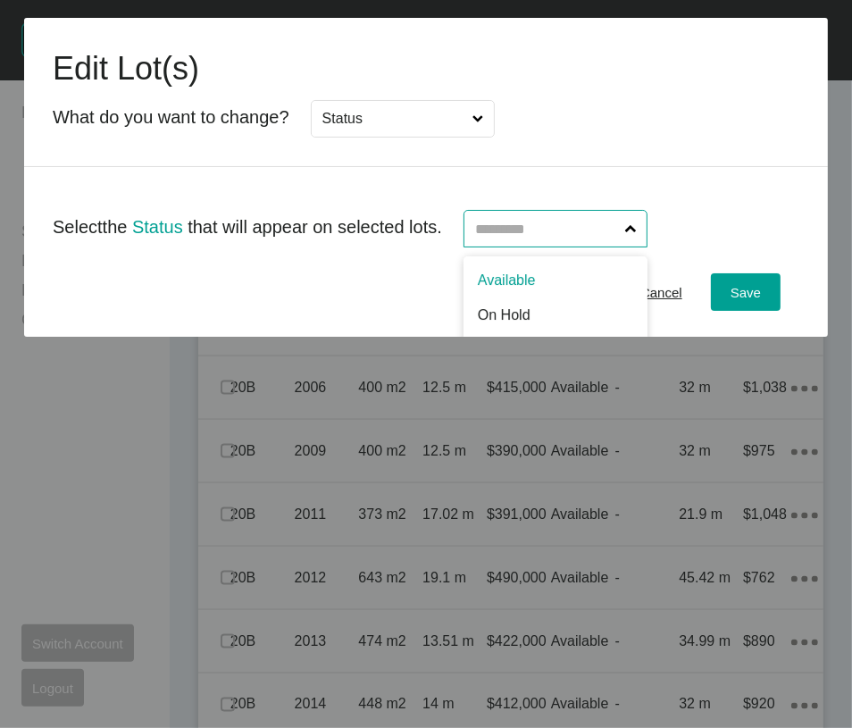
click at [584, 247] on input "text" at bounding box center [547, 229] width 150 height 36
type input "*"
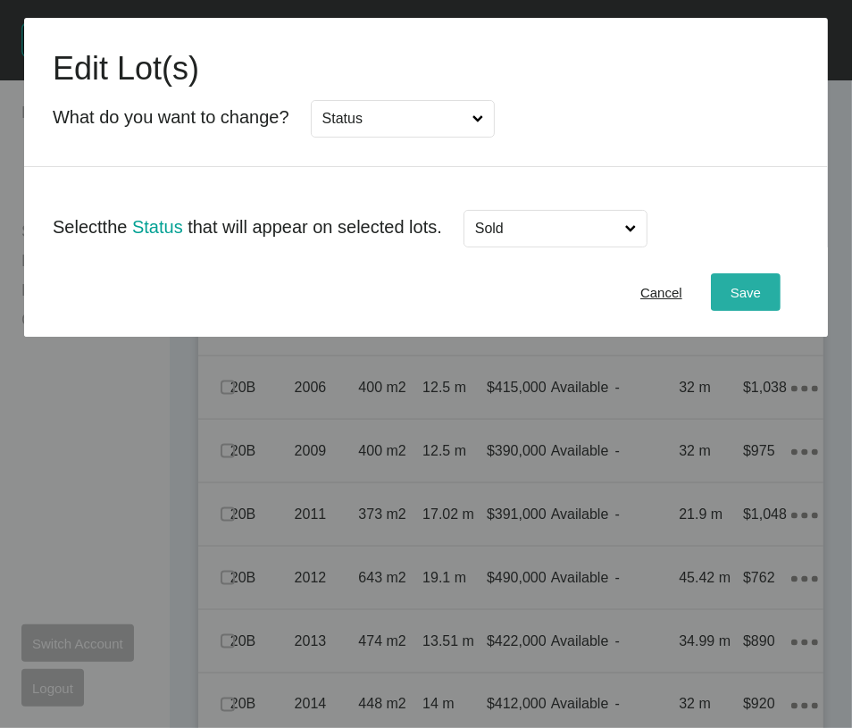
click at [722, 311] on button "Save" at bounding box center [746, 292] width 70 height 38
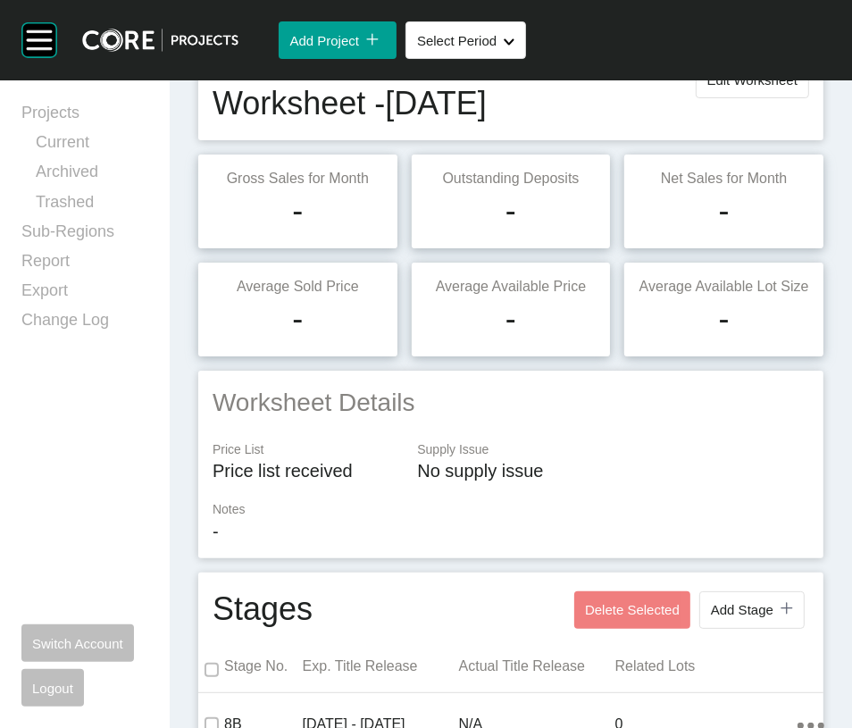
scroll to position [48, 0]
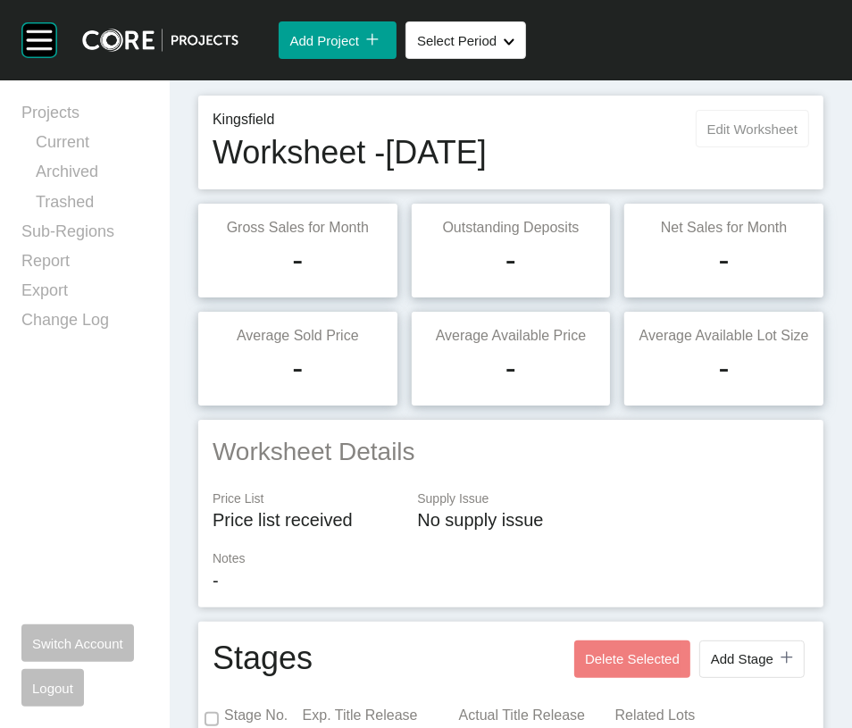
click at [751, 147] on button "Edit Worksheet" at bounding box center [752, 129] width 113 height 38
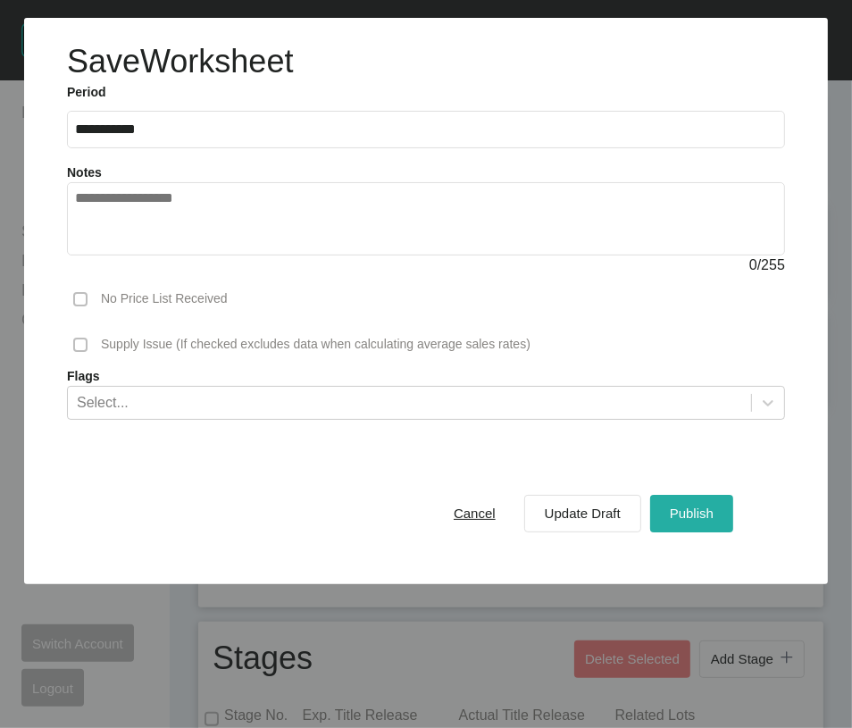
click at [701, 521] on span "Publish" at bounding box center [692, 513] width 44 height 15
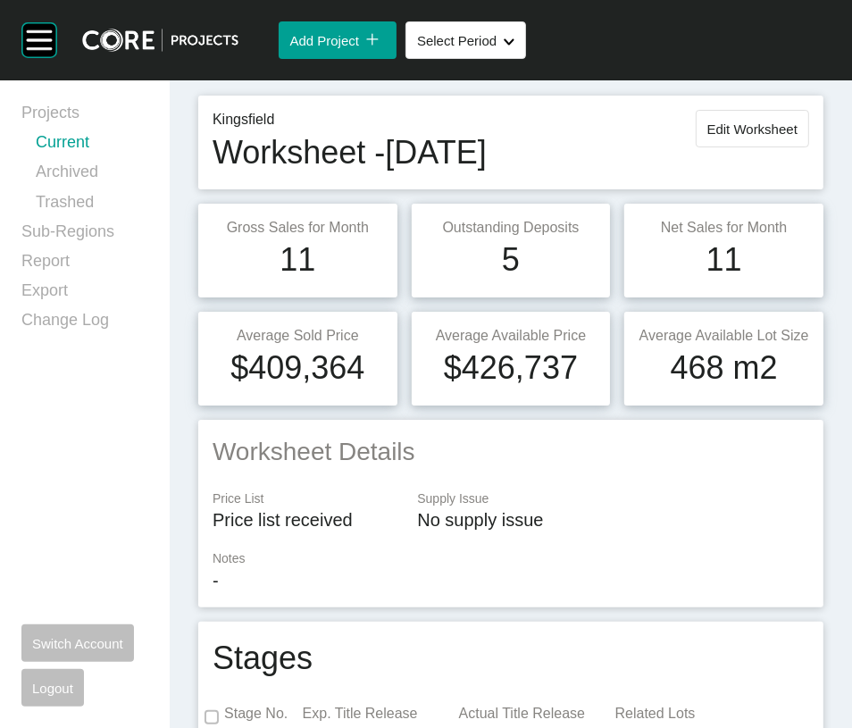
click at [115, 155] on link "Current" at bounding box center [92, 145] width 113 height 29
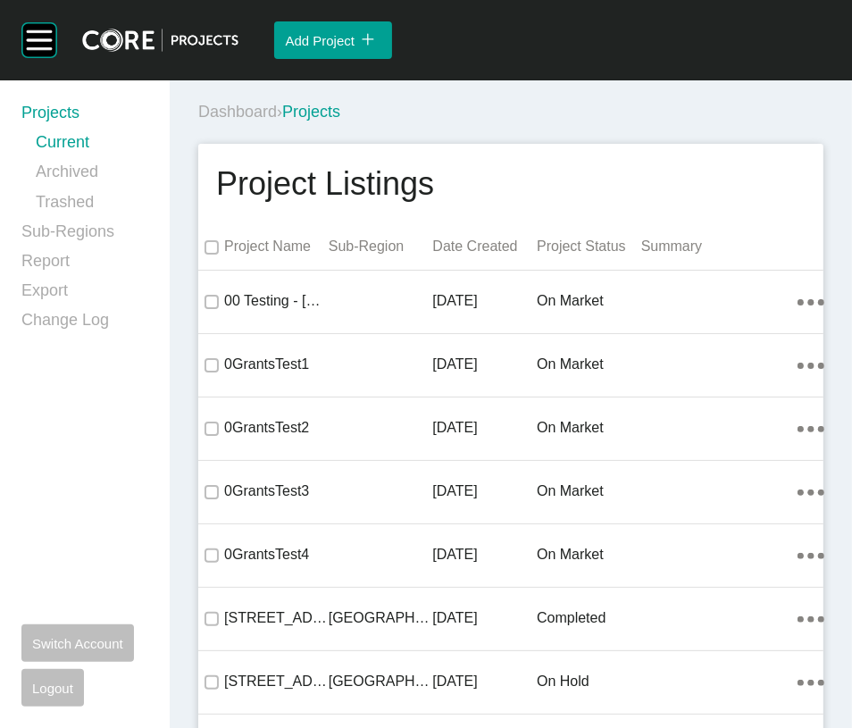
scroll to position [34939, 0]
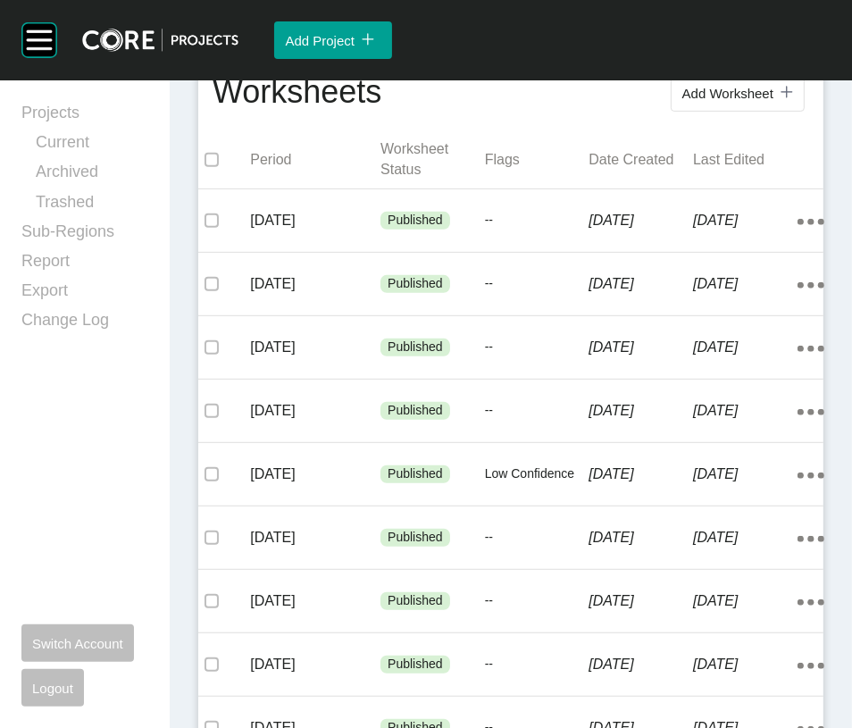
scroll to position [386, 0]
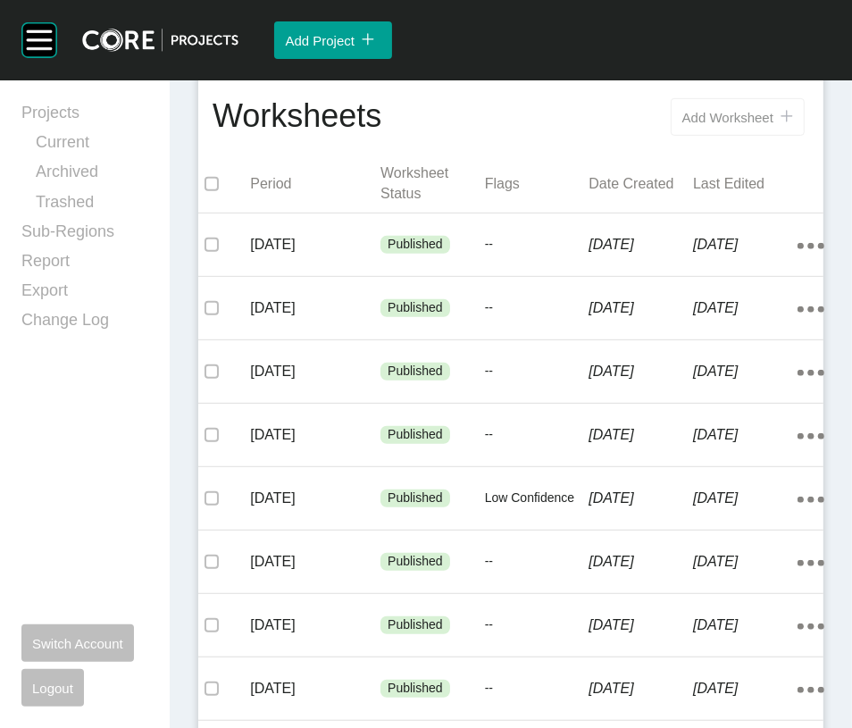
click at [700, 136] on button "Add Worksheet icon/tick copy 11 Created with Sketch." at bounding box center [738, 117] width 134 height 38
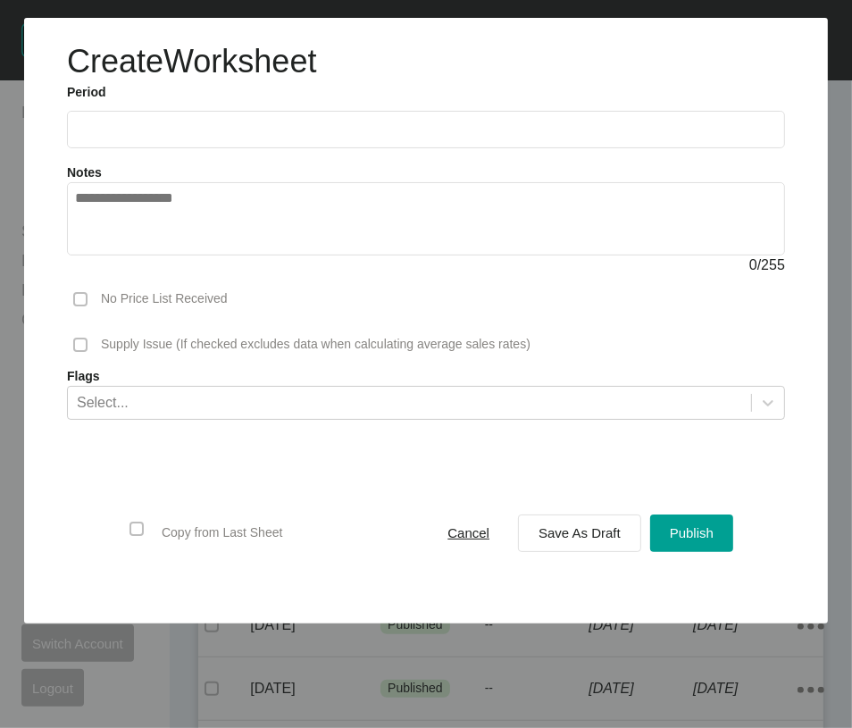
click at [157, 137] on input "text" at bounding box center [426, 129] width 702 height 15
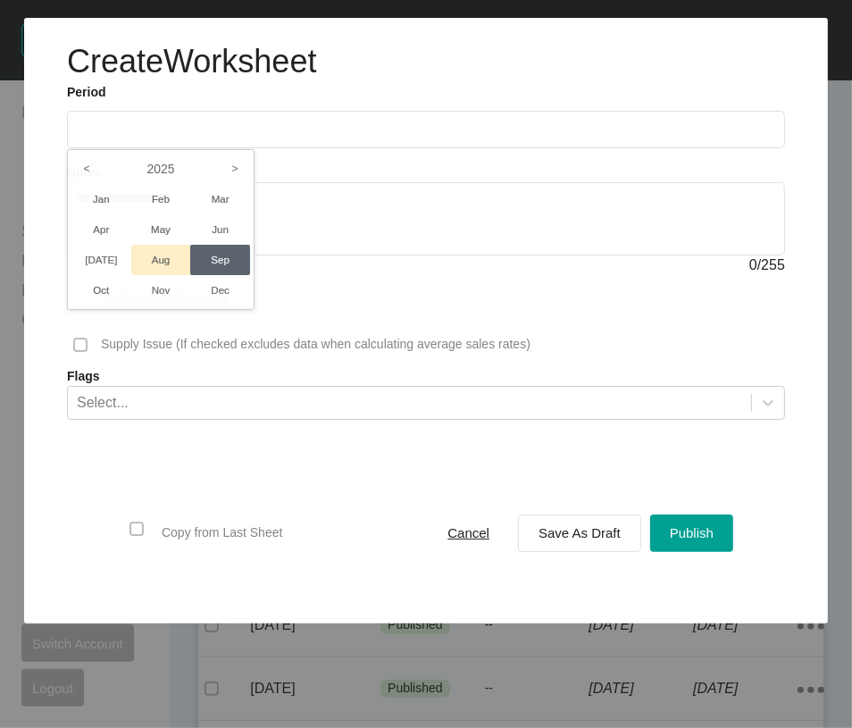
click at [174, 275] on li "Aug" at bounding box center [161, 260] width 60 height 30
type input "**********"
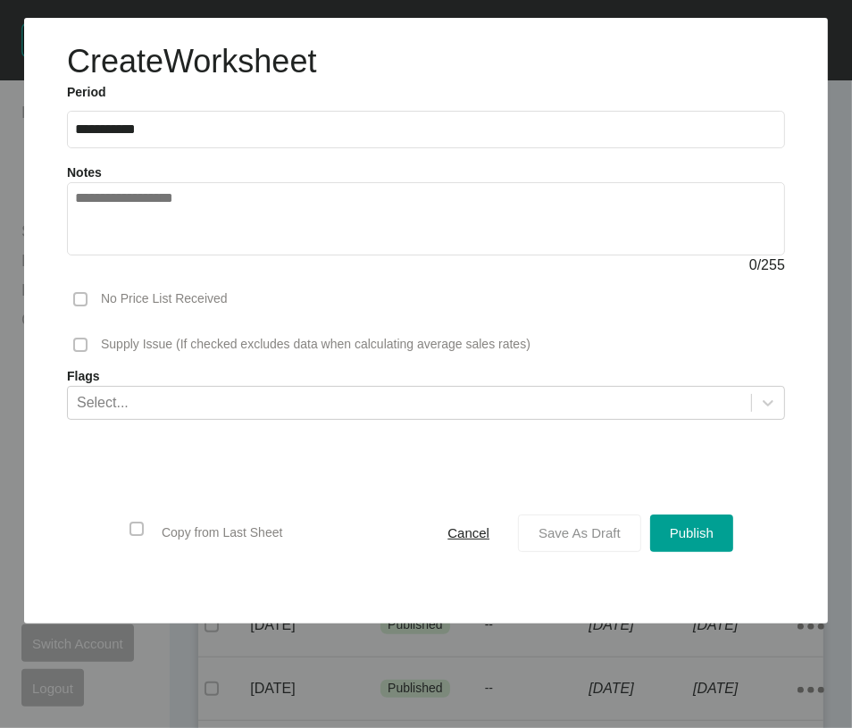
click at [539, 541] on span "Save As Draft" at bounding box center [580, 532] width 82 height 15
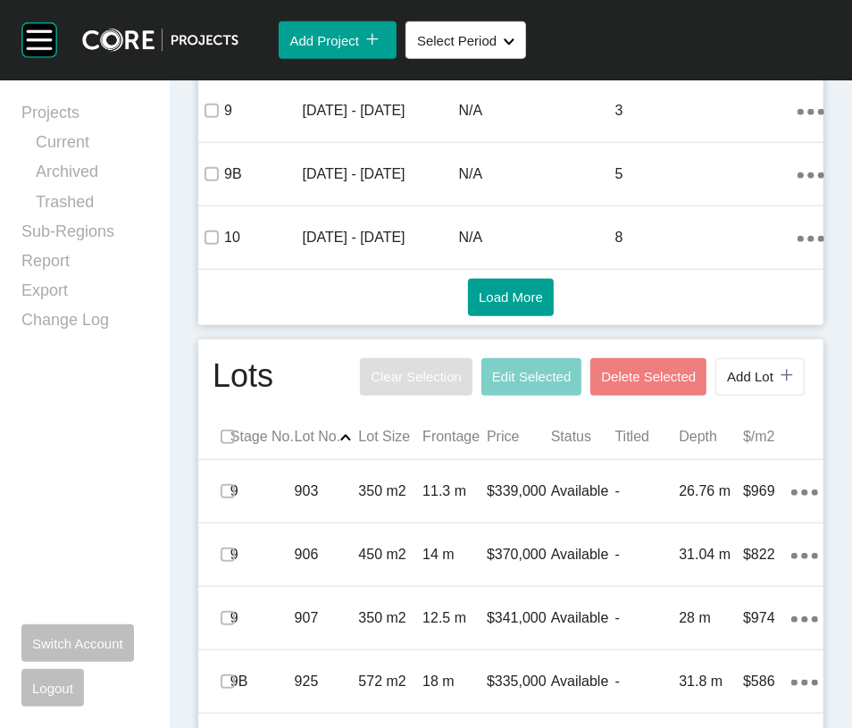
scroll to position [1475, 0]
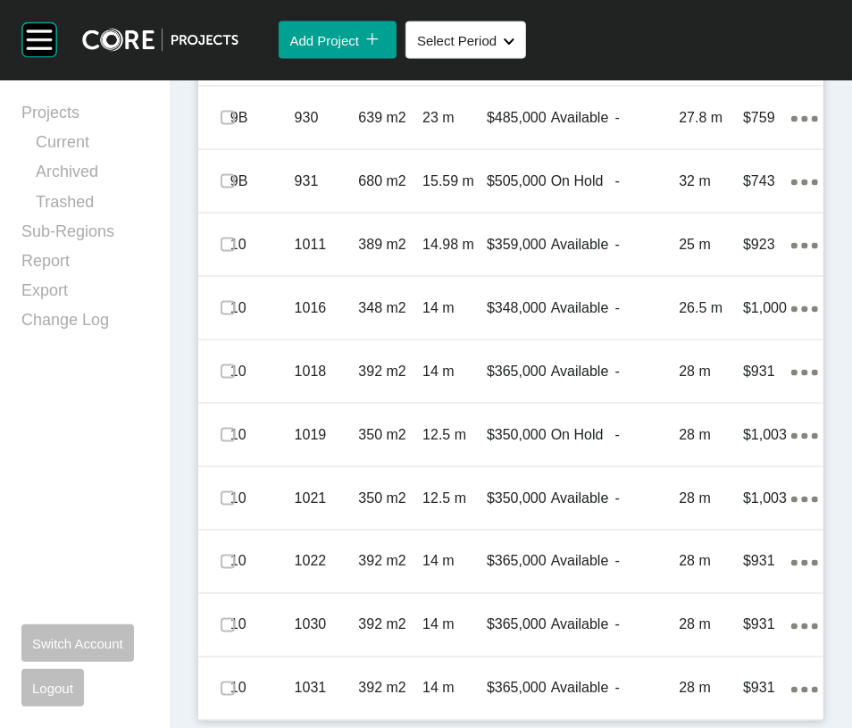
scroll to position [1577, 0]
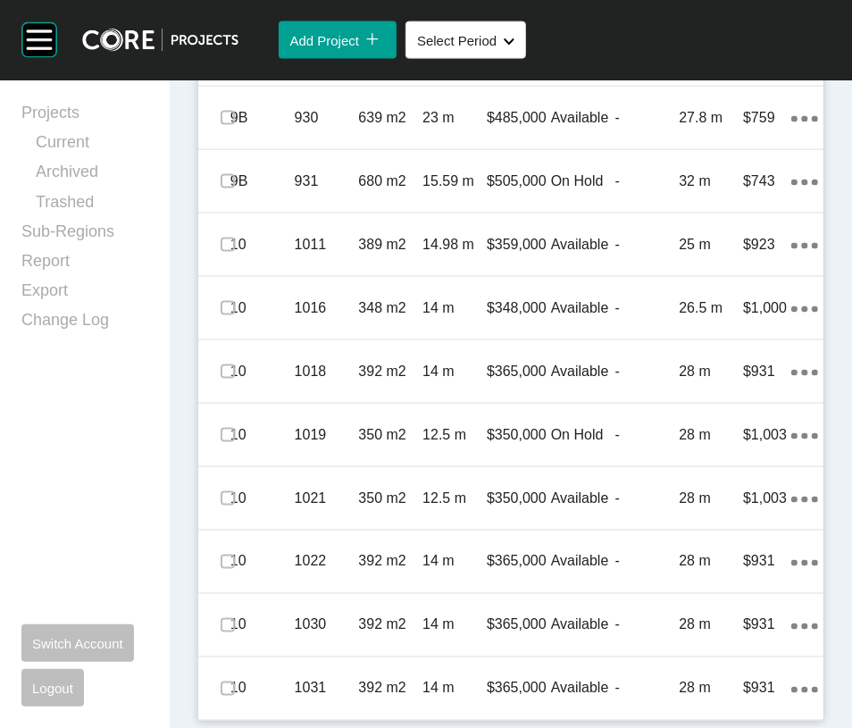
scroll to position [1732, 0]
click at [235, 62] on label at bounding box center [228, 54] width 14 height 14
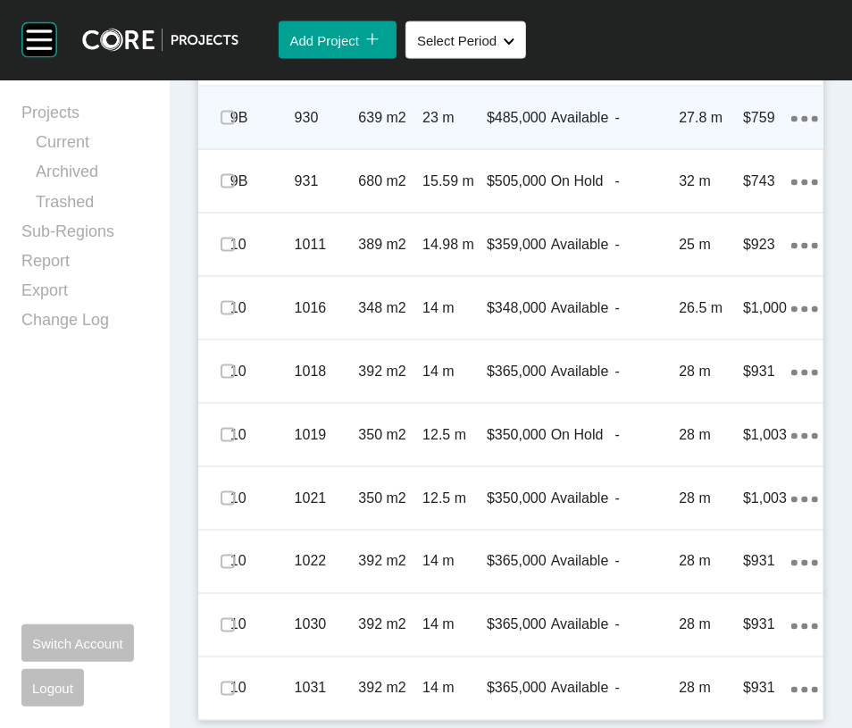
click at [585, 128] on p "Available" at bounding box center [583, 118] width 64 height 20
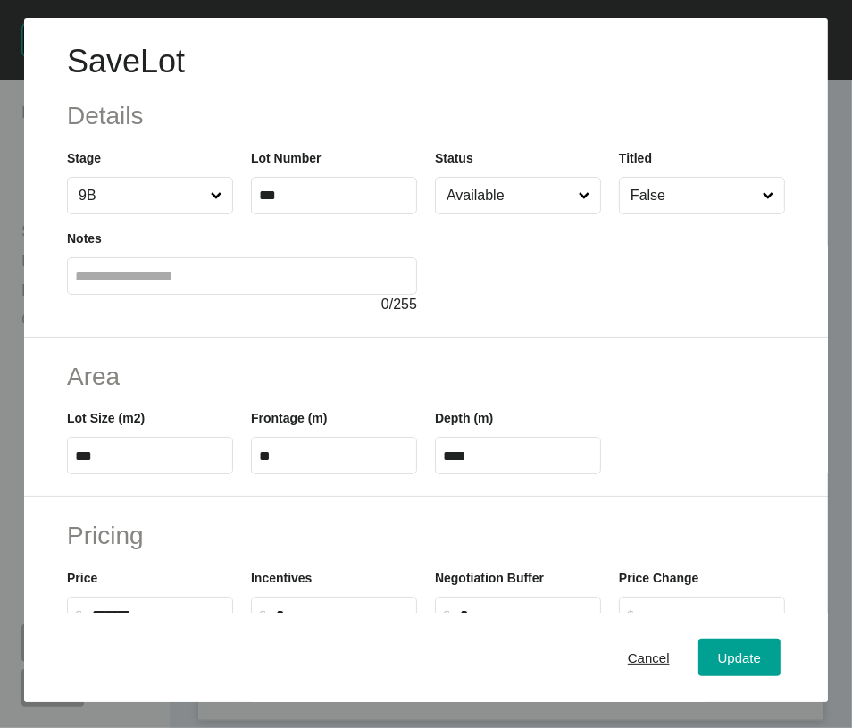
scroll to position [613, 0]
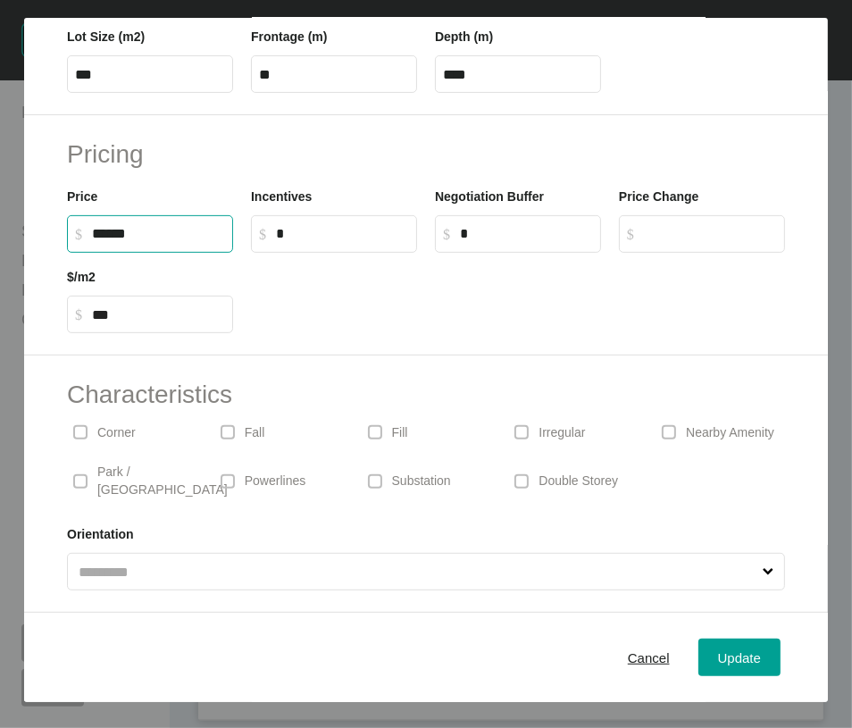
drag, startPoint x: 92, startPoint y: 153, endPoint x: 108, endPoint y: 154, distance: 16.1
click at [108, 226] on input "******" at bounding box center [158, 233] width 133 height 15
type input "*******"
type input "*****"
type input "***"
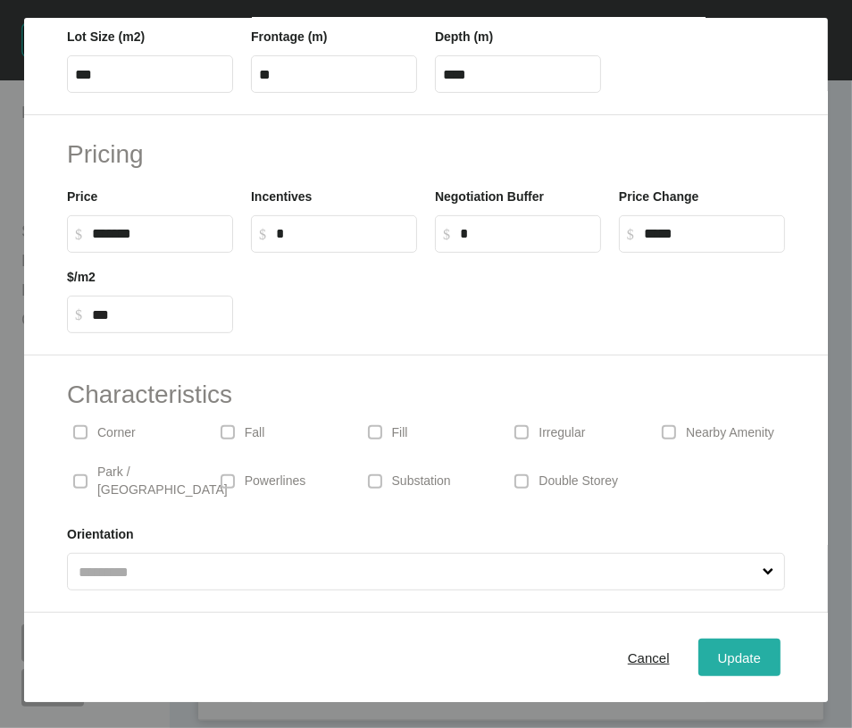
click at [714, 665] on div "Update" at bounding box center [740, 658] width 52 height 24
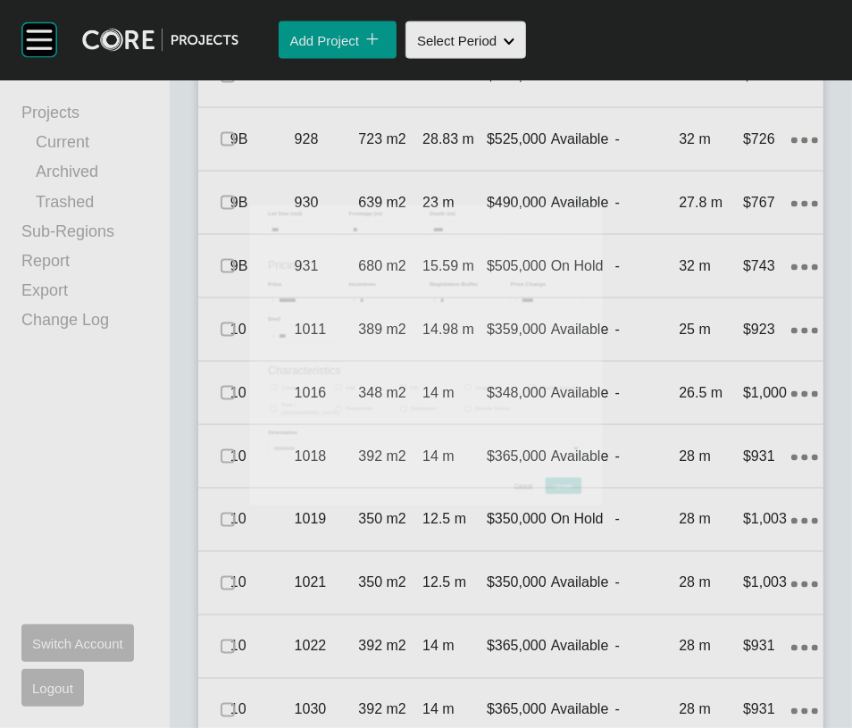
scroll to position [1732, 0]
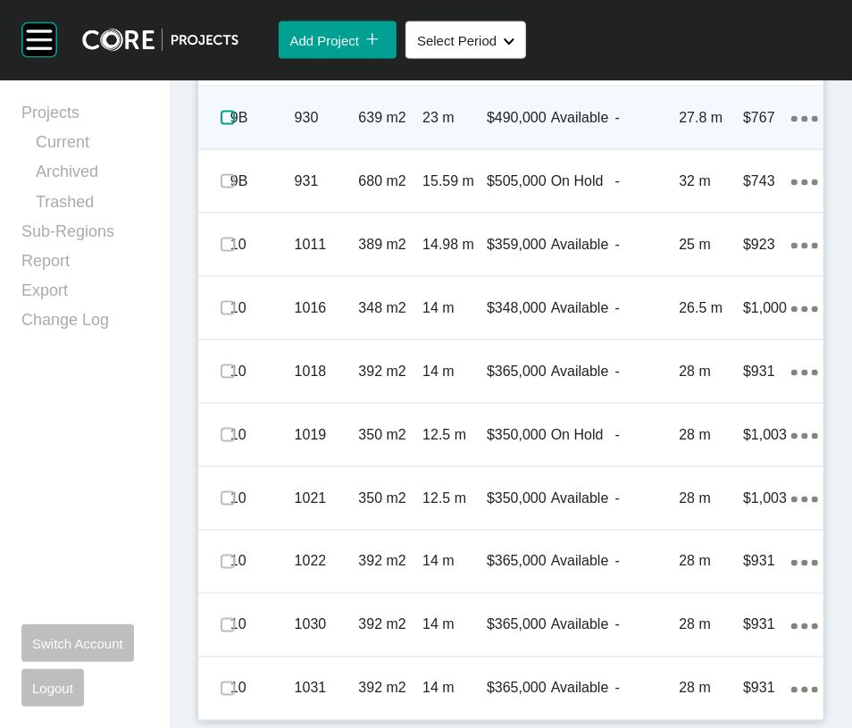
click at [228, 125] on label at bounding box center [228, 118] width 14 height 14
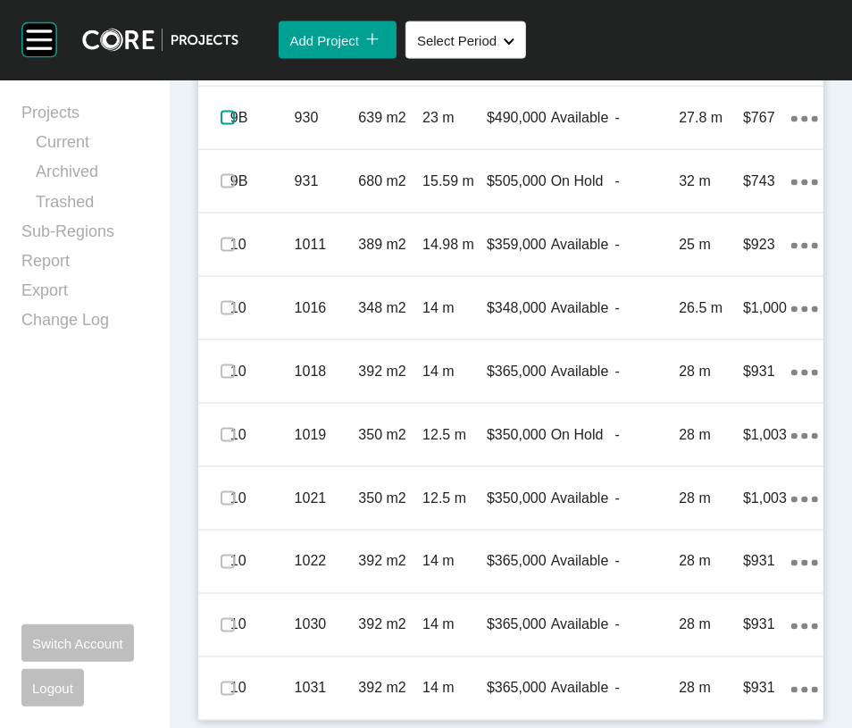
scroll to position [2174, 0]
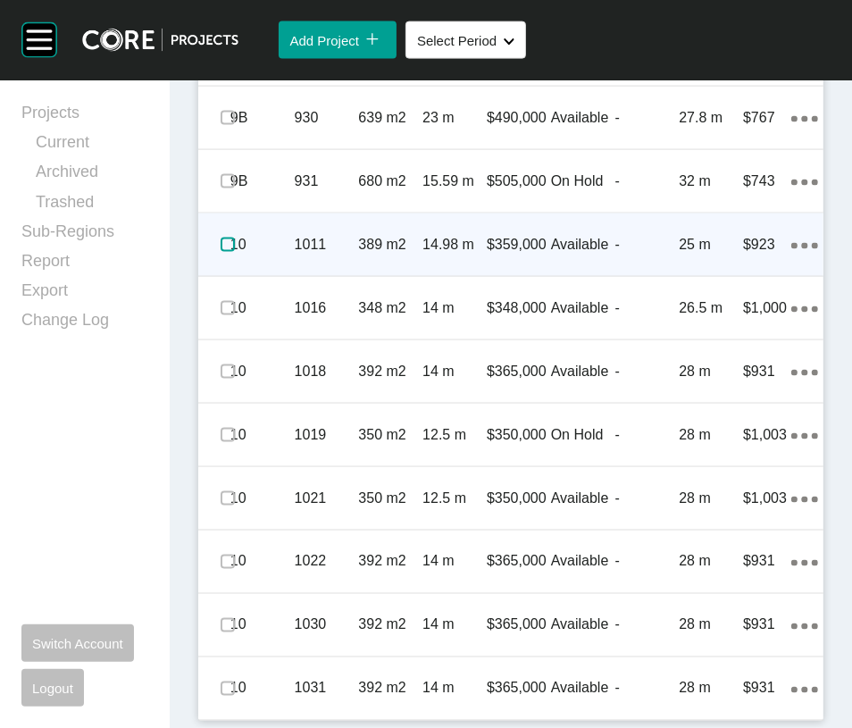
click at [235, 252] on label at bounding box center [228, 245] width 14 height 14
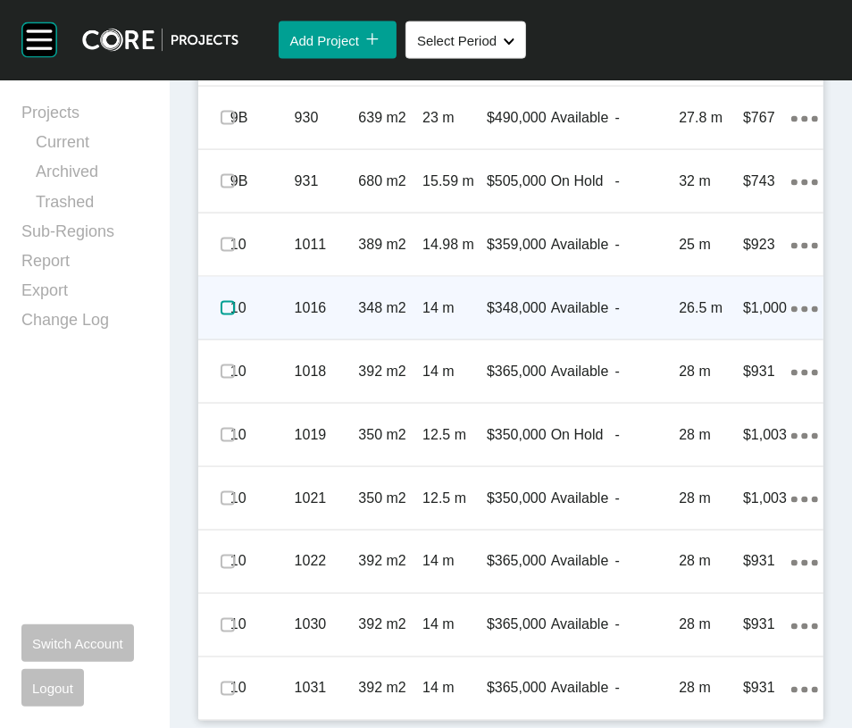
click at [235, 315] on label at bounding box center [228, 308] width 14 height 14
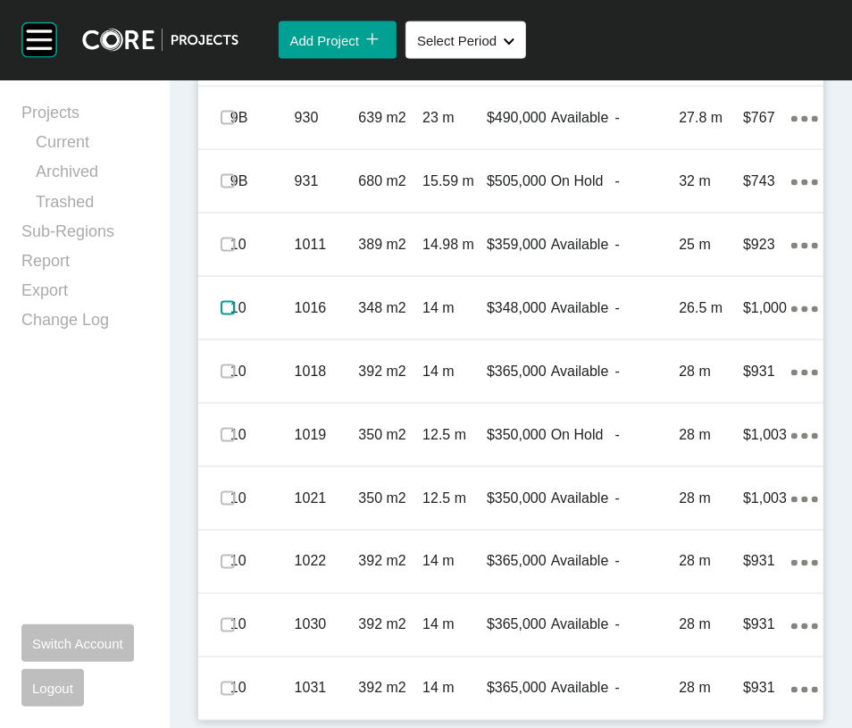
scroll to position [2369, 0]
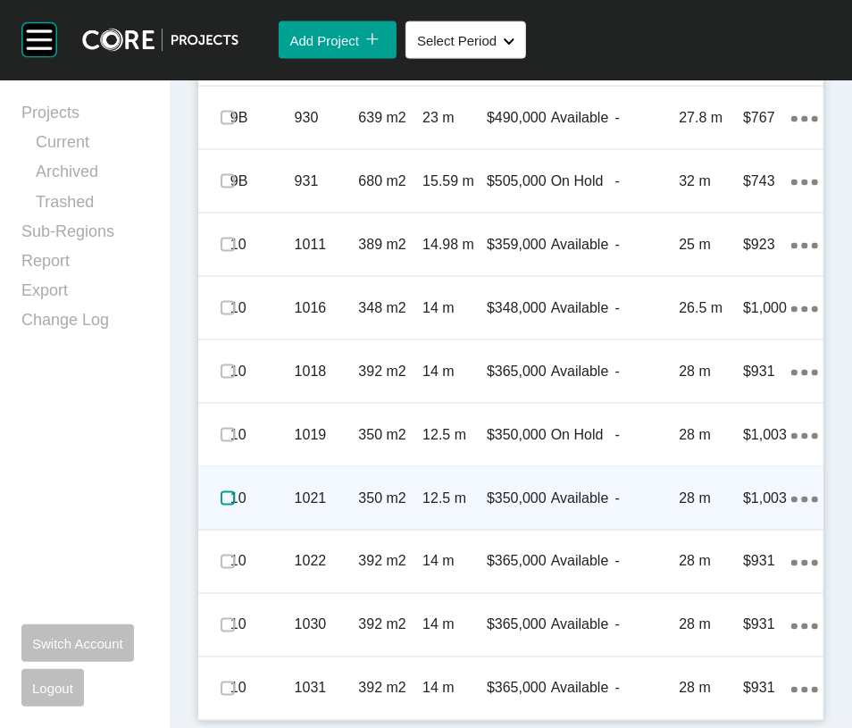
click at [235, 506] on label at bounding box center [228, 498] width 14 height 14
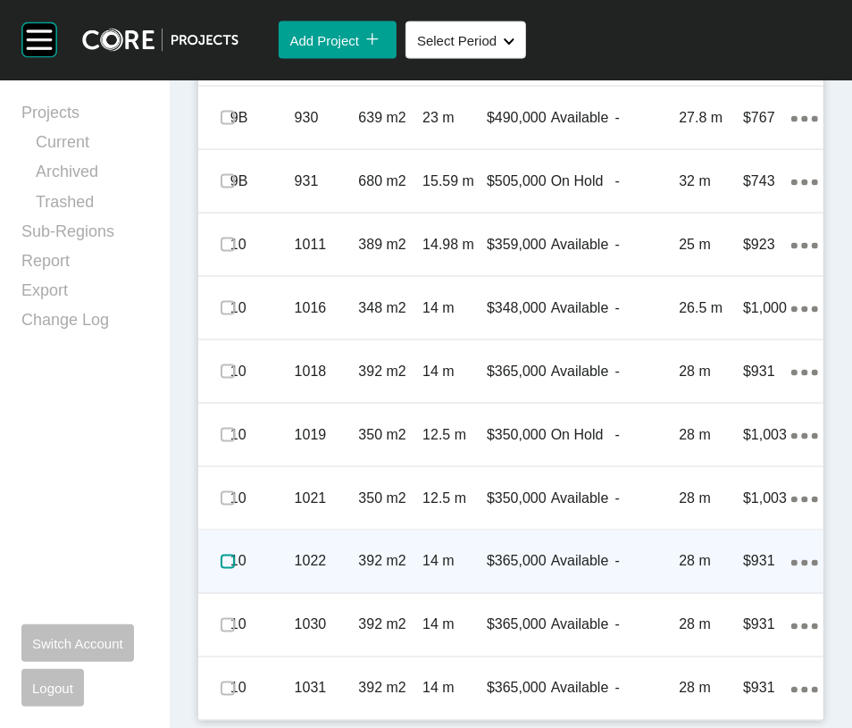
click at [225, 569] on label at bounding box center [228, 562] width 14 height 14
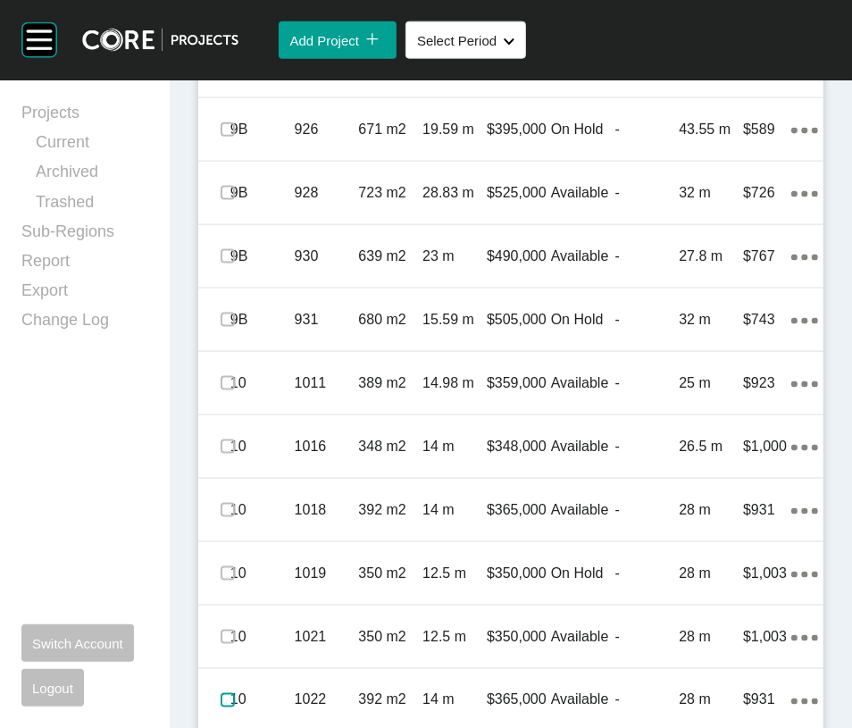
scroll to position [1406, 0]
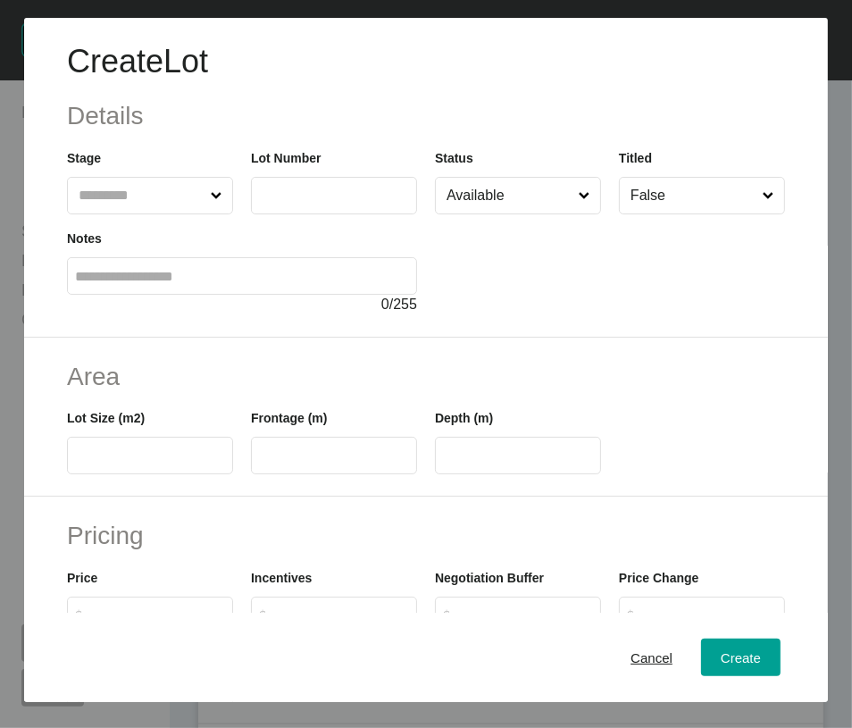
click at [133, 214] on label at bounding box center [150, 196] width 166 height 38
click at [133, 214] on input "text" at bounding box center [141, 196] width 132 height 36
type input "*"
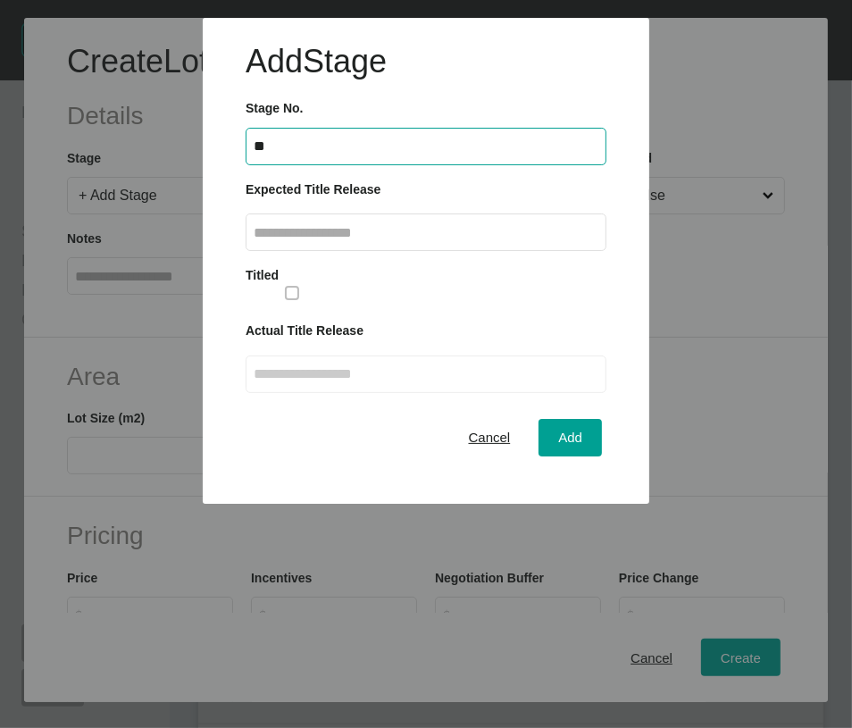
type input "**"
click at [280, 240] on input "text" at bounding box center [426, 232] width 345 height 15
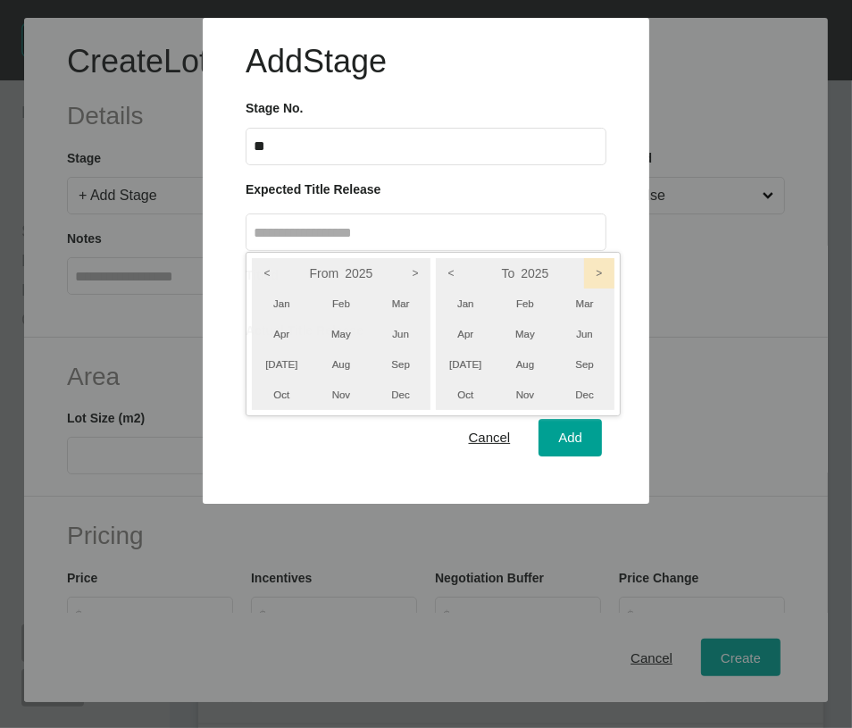
click at [615, 289] on icon ">" at bounding box center [599, 273] width 30 height 30
click at [431, 289] on icon ">" at bounding box center [415, 273] width 30 height 30
click at [615, 410] on li "Dec" at bounding box center [585, 395] width 60 height 30
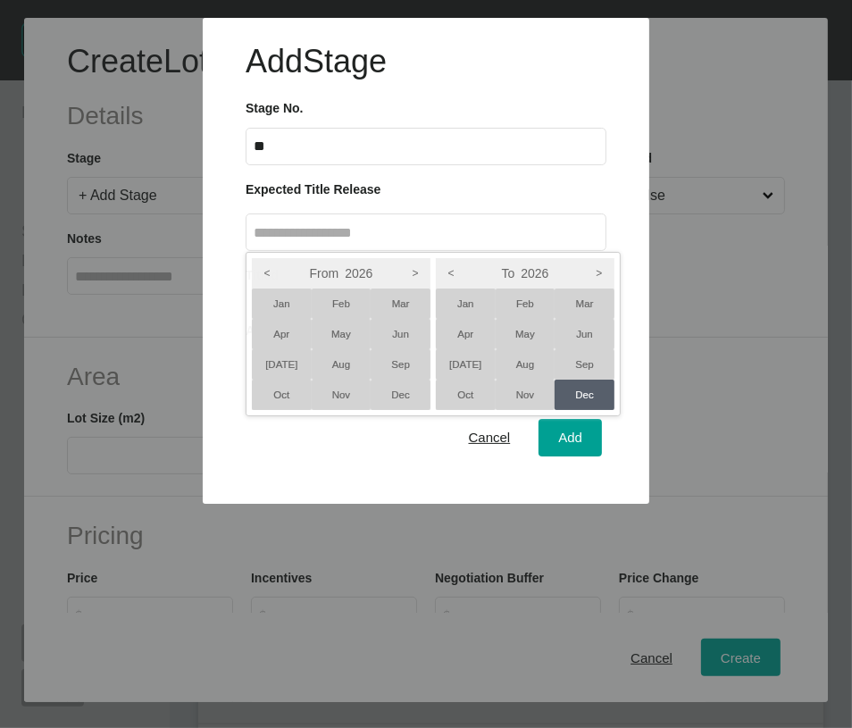
click at [312, 410] on li "Oct" at bounding box center [282, 395] width 60 height 30
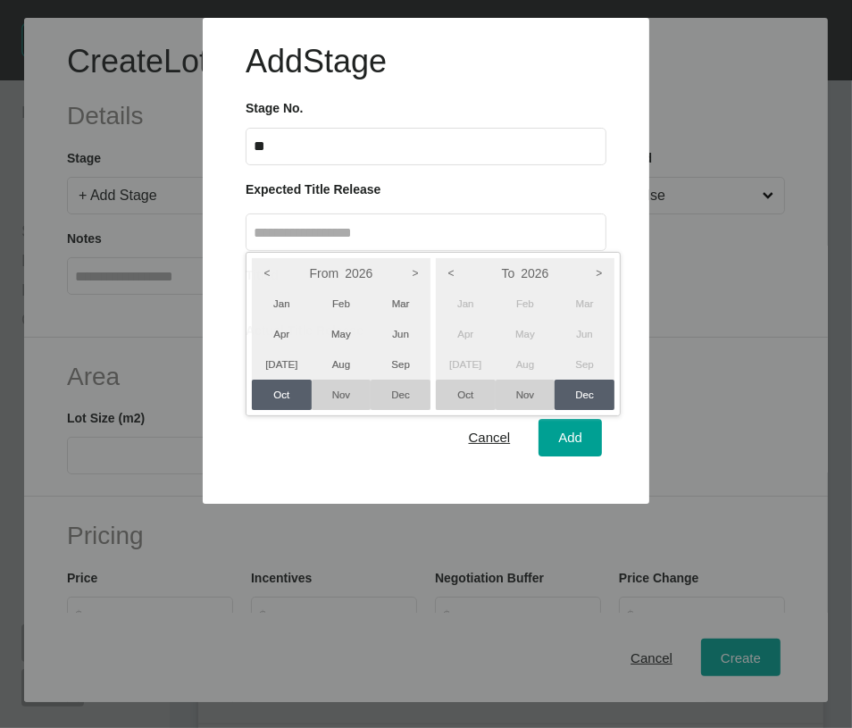
click at [522, 504] on div at bounding box center [426, 252] width 852 height 504
type input "**********"
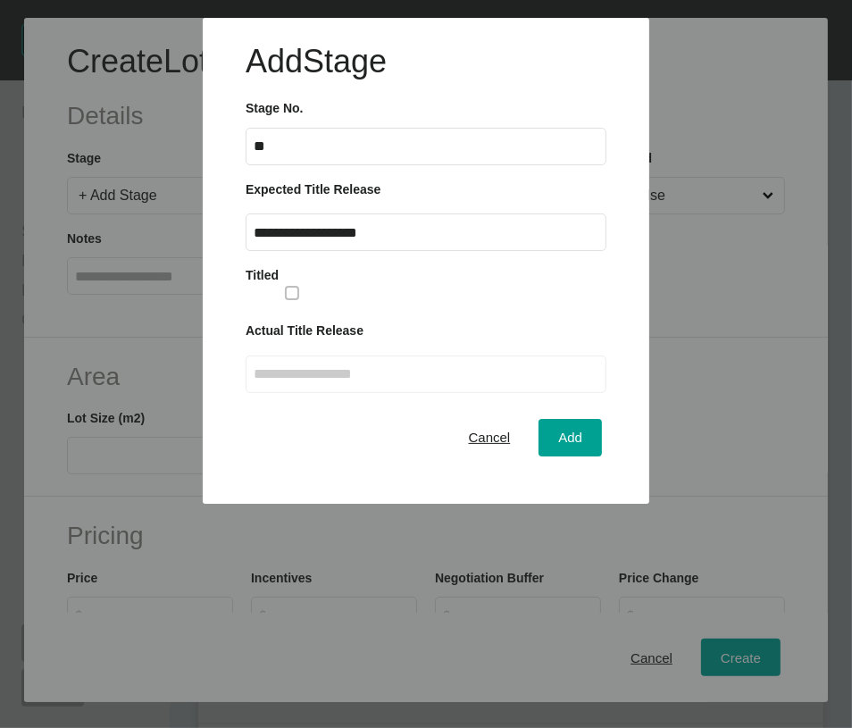
click at [539, 457] on button "Add" at bounding box center [570, 438] width 63 height 38
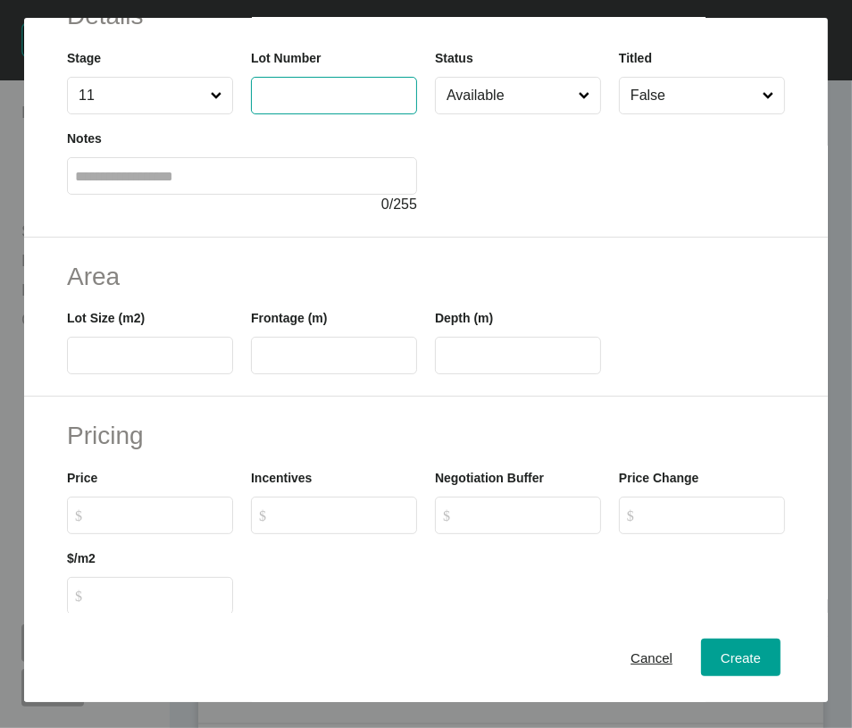
click at [330, 103] on input "text" at bounding box center [334, 95] width 150 height 15
click at [260, 103] on input "***" at bounding box center [334, 95] width 150 height 15
type input "****"
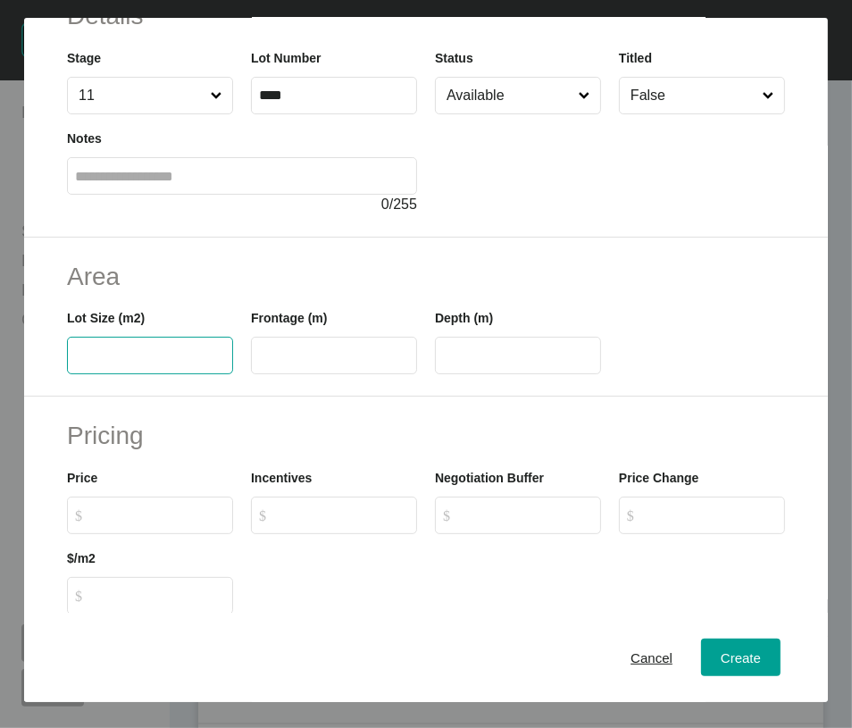
click at [164, 364] on input "text" at bounding box center [150, 355] width 150 height 15
type input "***"
click at [281, 364] on input "text" at bounding box center [334, 355] width 150 height 15
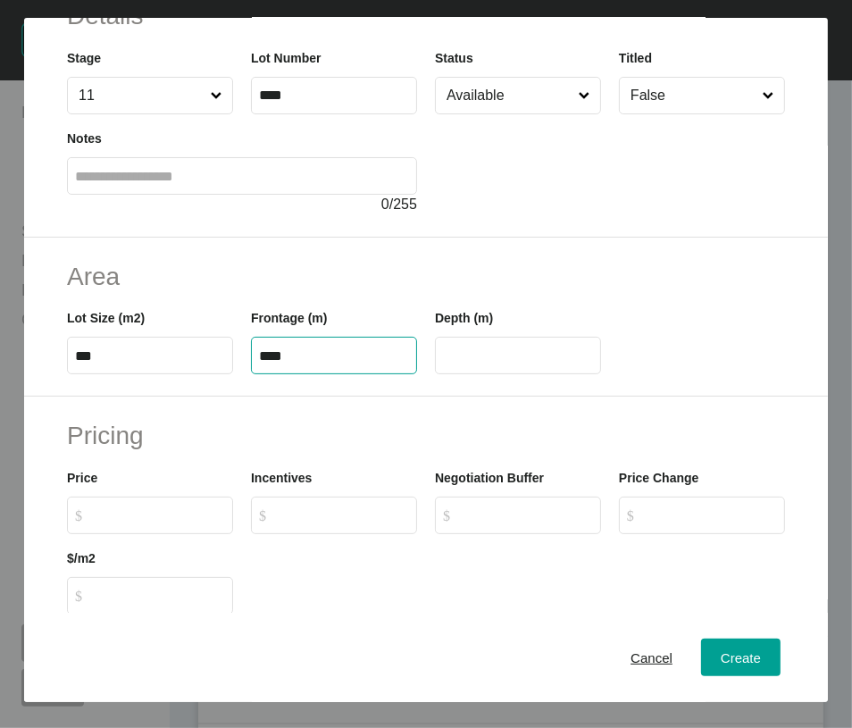
type input "****"
type input "**"
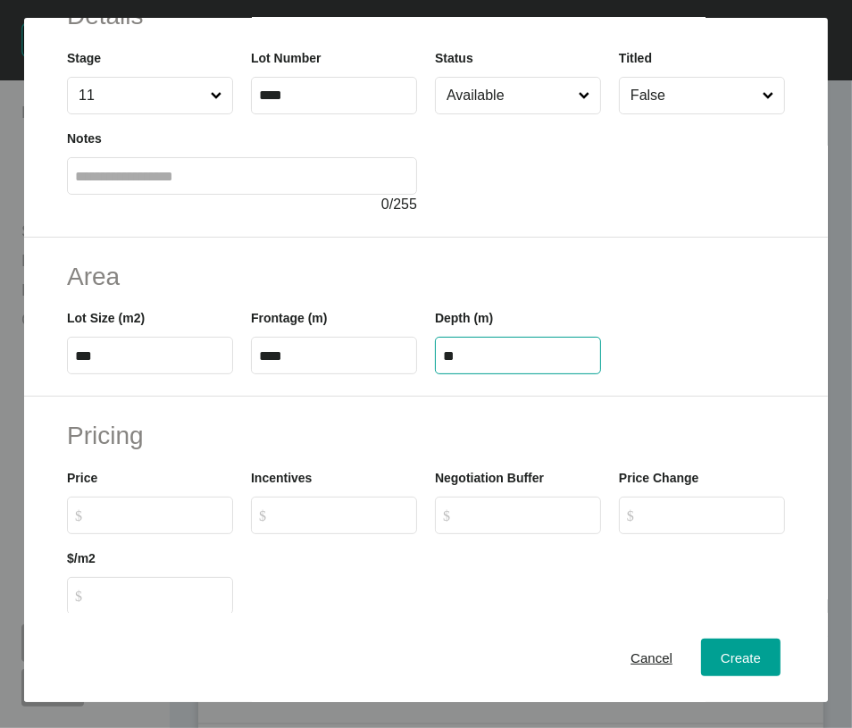
click at [449, 364] on input "**" at bounding box center [518, 355] width 150 height 15
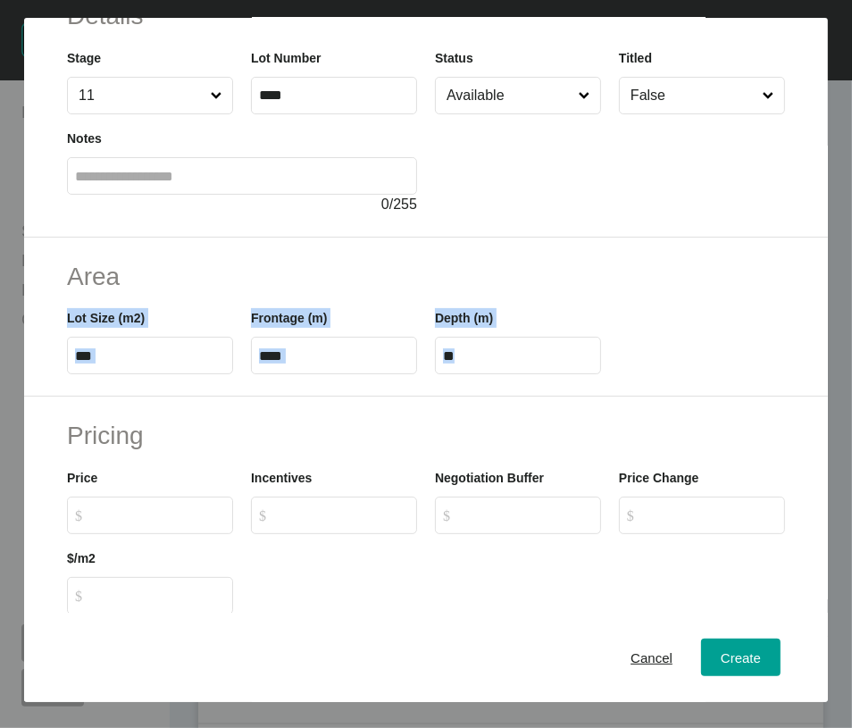
drag, startPoint x: 834, startPoint y: 375, endPoint x: 844, endPoint y: 488, distance: 113.0
click at [828, 488] on div "Create Lot Details Stage 11 Lot Number **** Status Available Titled False Notes…" at bounding box center [426, 360] width 804 height 684
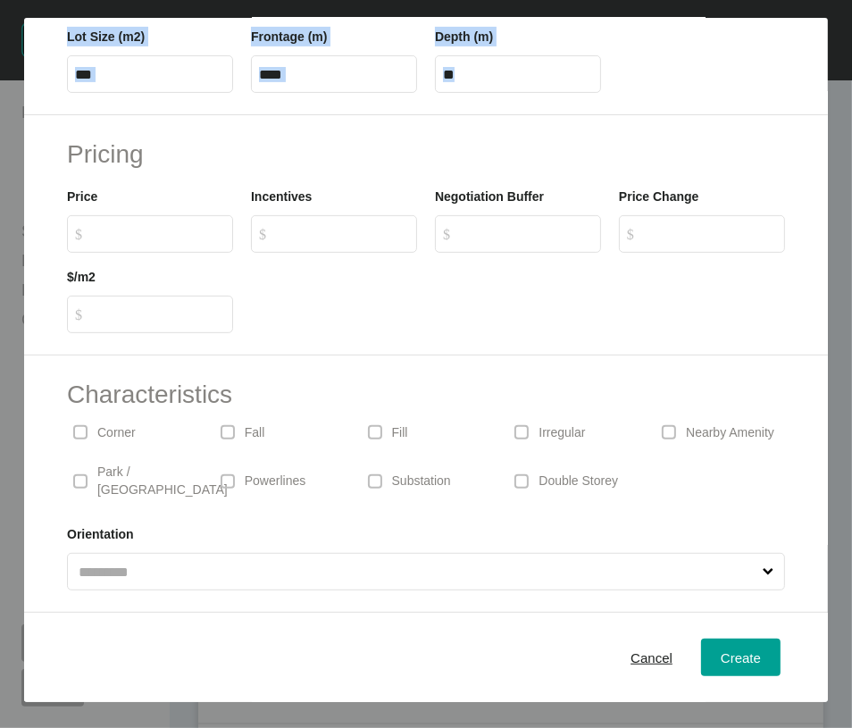
scroll to position [572, 0]
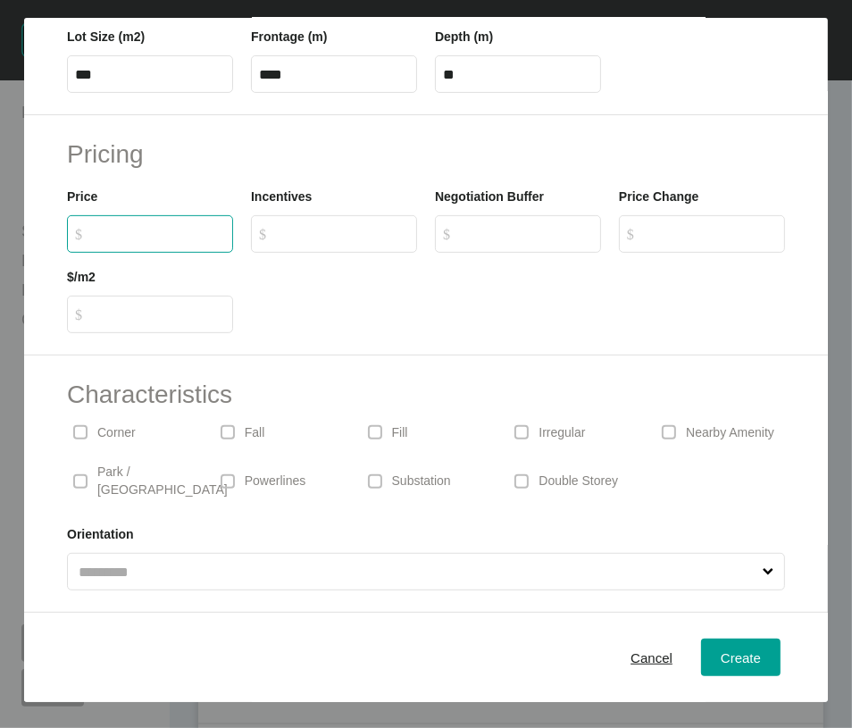
click at [167, 226] on input "$ Created with Sketch. $" at bounding box center [158, 233] width 133 height 15
type input "*******"
type input "*****"
click at [731, 657] on span "Create" at bounding box center [741, 657] width 40 height 15
type input "*"
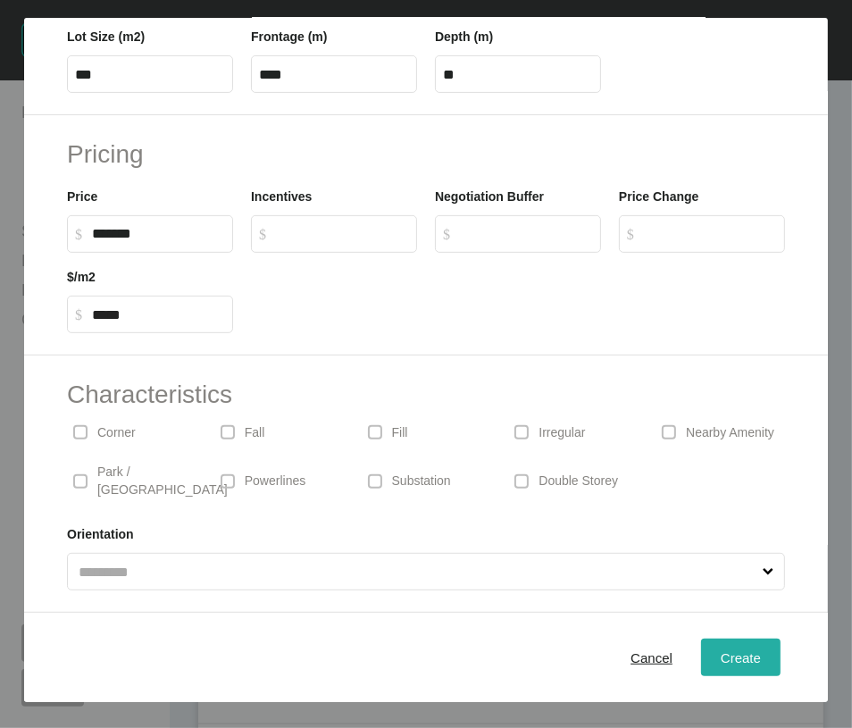
type input "*"
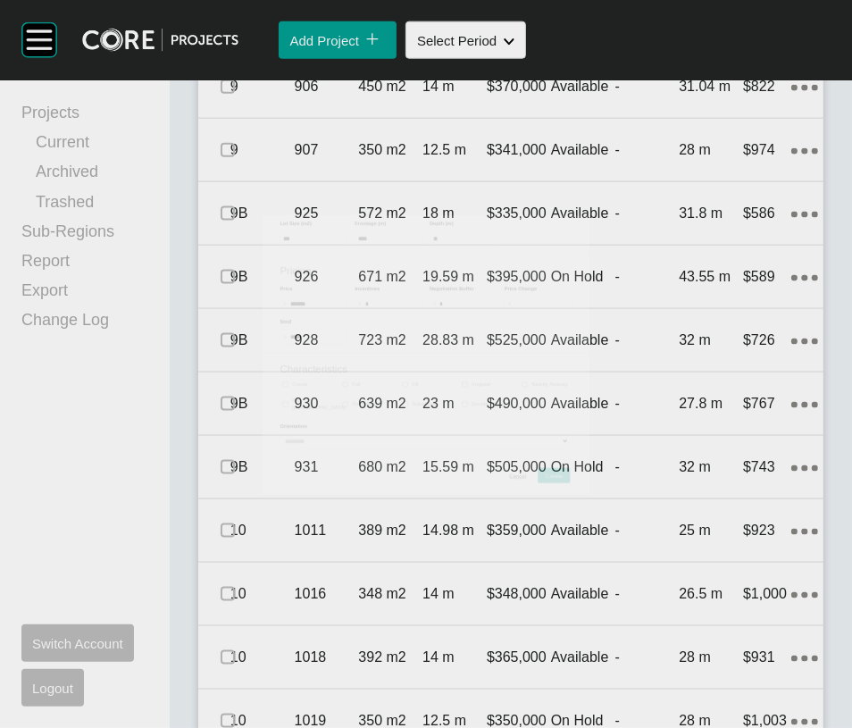
scroll to position [1414, 0]
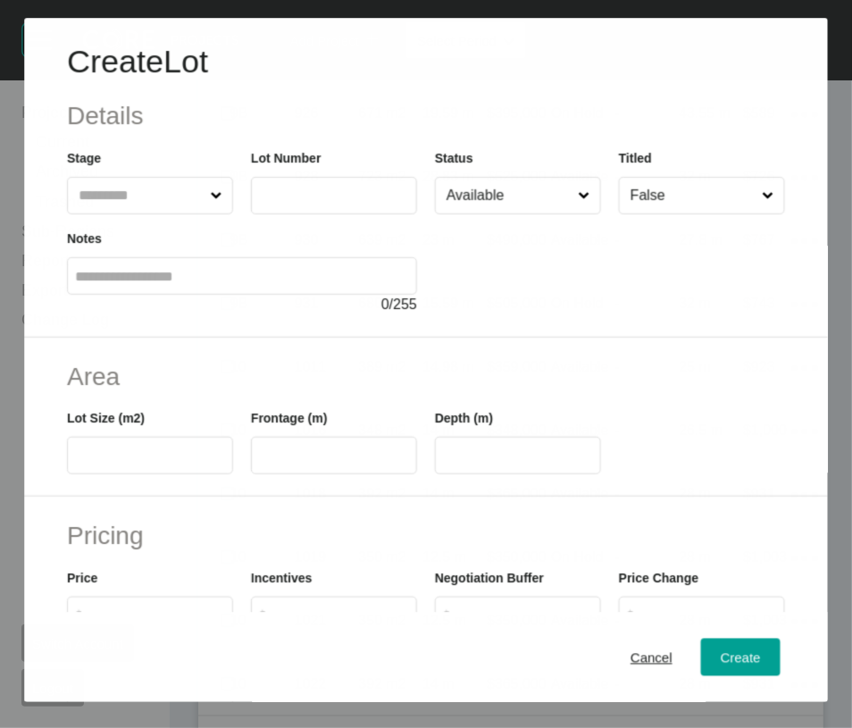
click at [184, 214] on input "text" at bounding box center [140, 196] width 131 height 36
type input "**"
click at [251, 214] on label at bounding box center [334, 196] width 166 height 38
click at [259, 203] on input "text" at bounding box center [334, 195] width 150 height 15
type input "****"
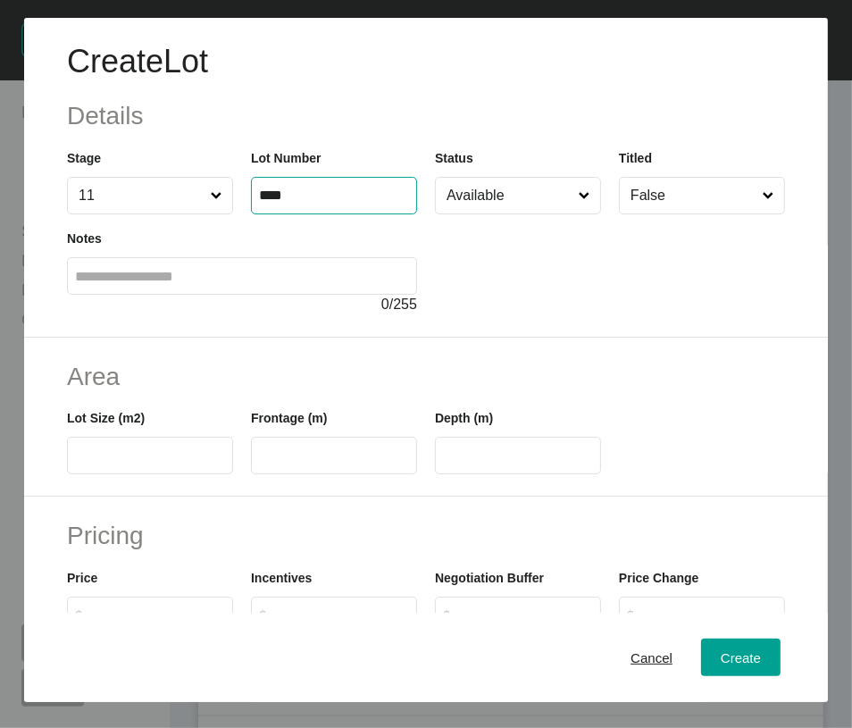
click at [138, 464] on input "text" at bounding box center [150, 456] width 150 height 15
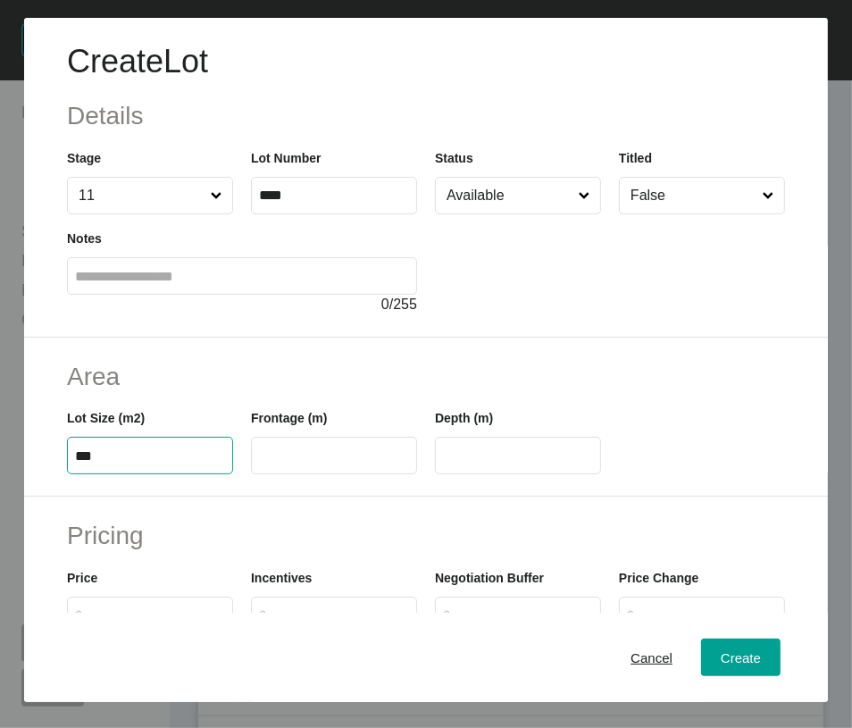
type input "***"
click at [277, 464] on input "text" at bounding box center [334, 456] width 150 height 15
type input "*****"
click at [466, 464] on input "**" at bounding box center [518, 456] width 150 height 15
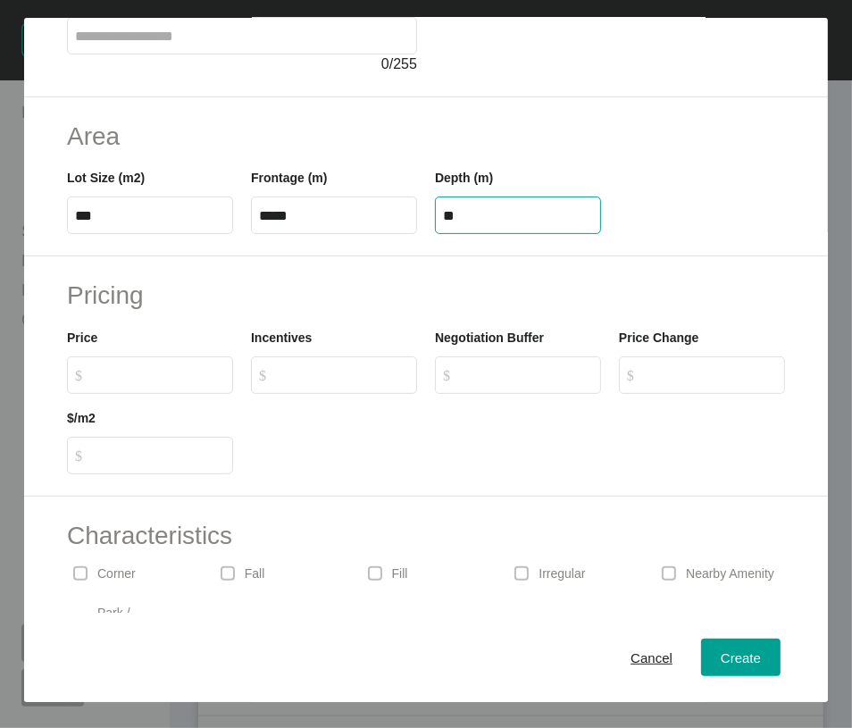
scroll to position [247, 0]
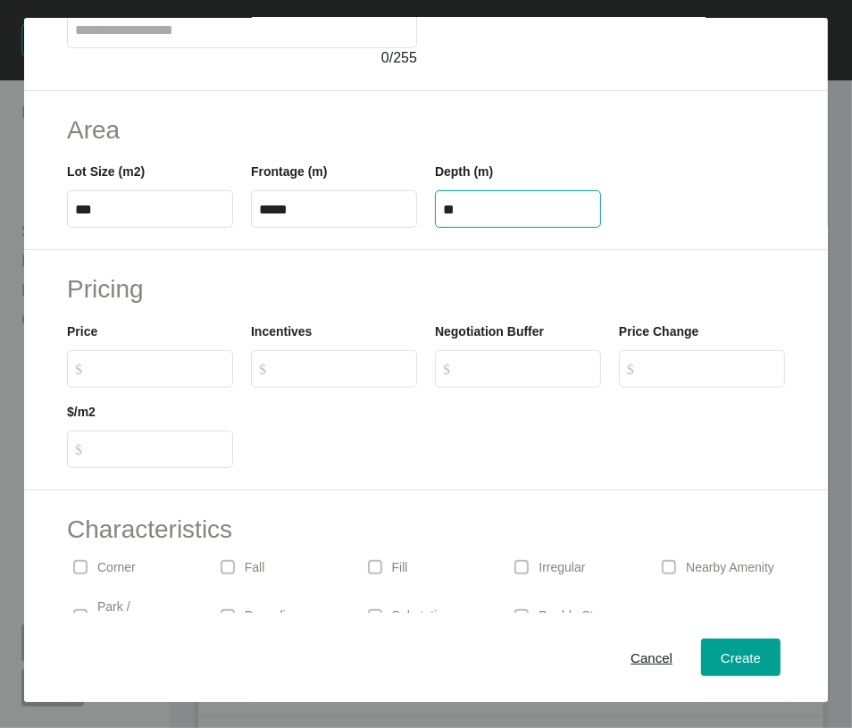
type input "**"
click at [202, 524] on div "Create Lot Details Stage 11 Lot Number **** Status Available Titled False Notes…" at bounding box center [426, 364] width 852 height 728
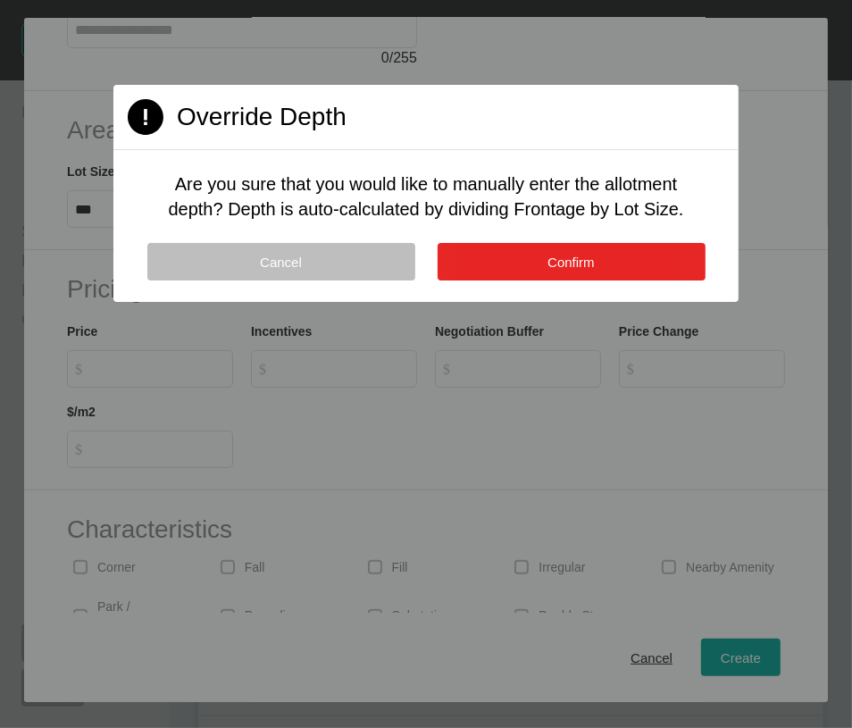
click at [554, 281] on button "Confirm" at bounding box center [572, 262] width 268 height 38
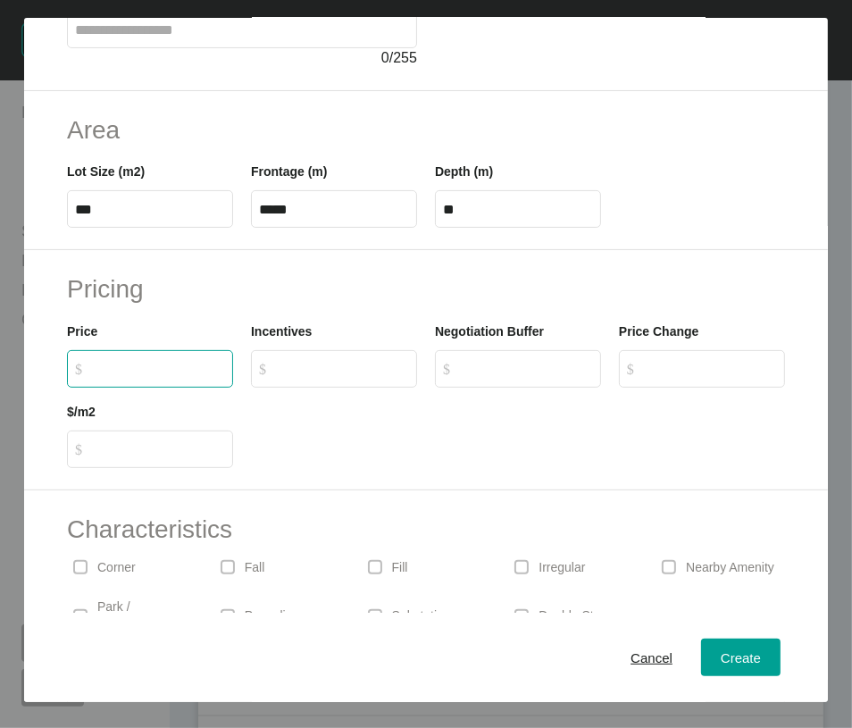
click at [122, 376] on input "$ Created with Sketch. $" at bounding box center [158, 368] width 133 height 15
type input "*******"
type input "*****"
click at [735, 660] on span "Create" at bounding box center [741, 657] width 40 height 15
type input "*"
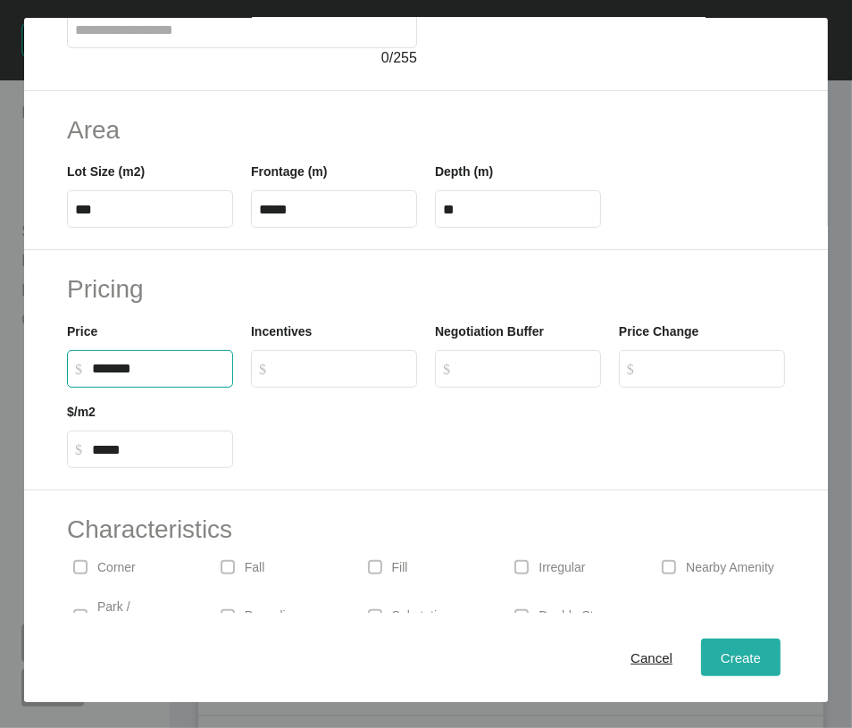
type input "*"
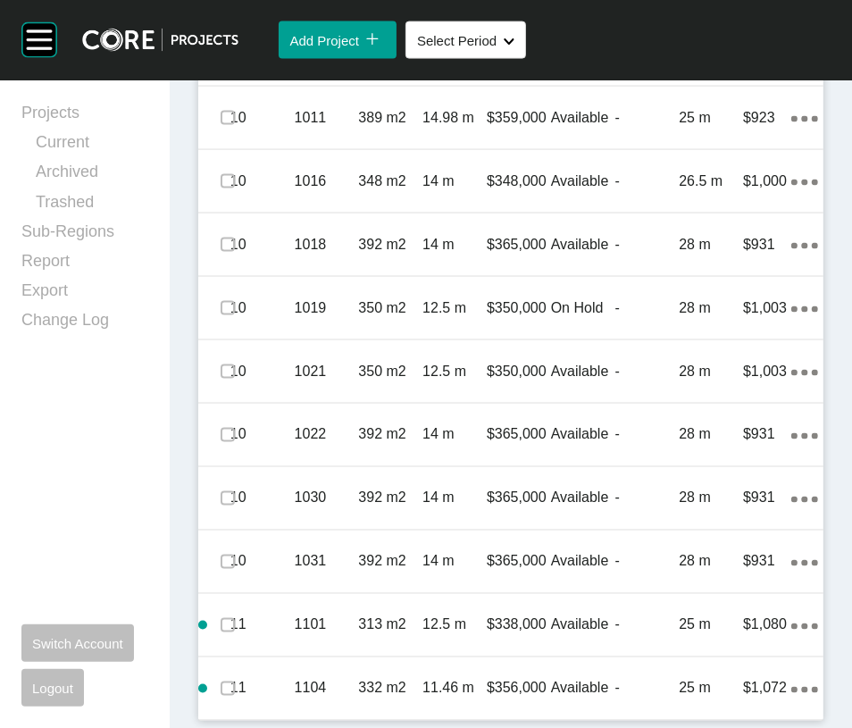
scroll to position [2709, 0]
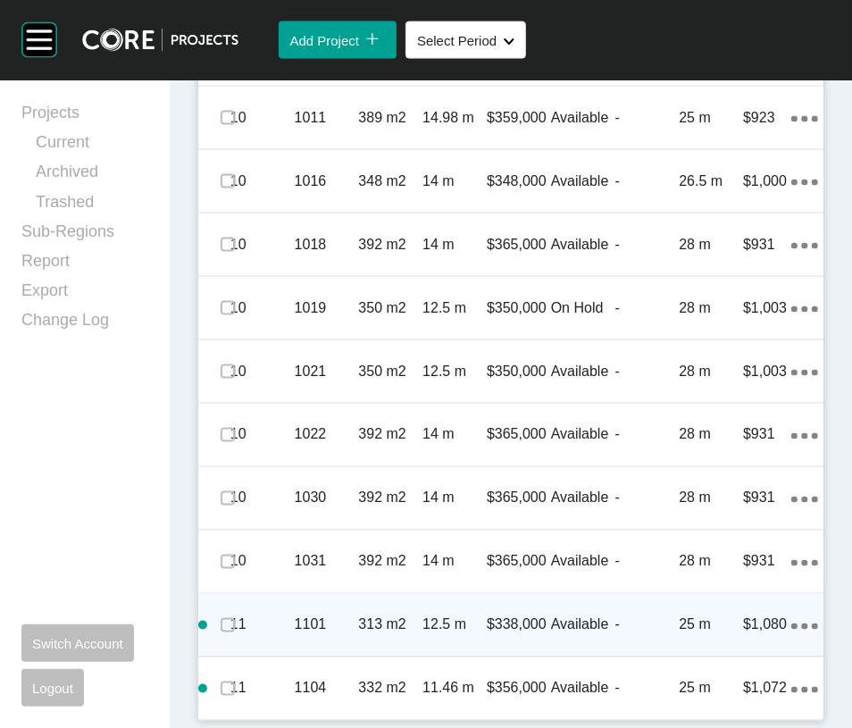
click at [792, 624] on icon "Action Menu Dots Copy 6 Created with Sketch." at bounding box center [805, 627] width 27 height 6
click at [722, 581] on link "Duplicate" at bounding box center [688, 567] width 67 height 27
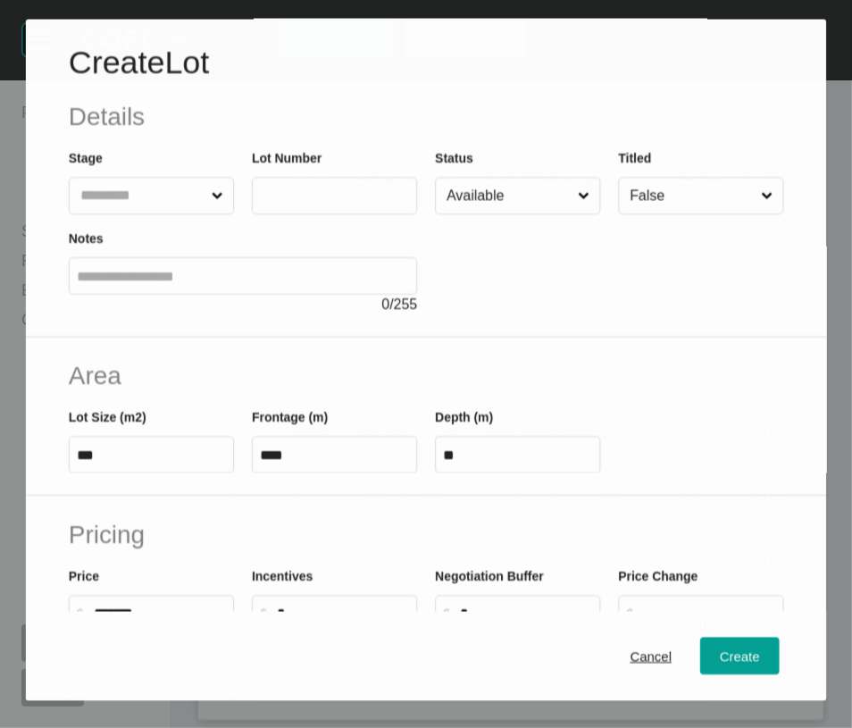
scroll to position [2639, 0]
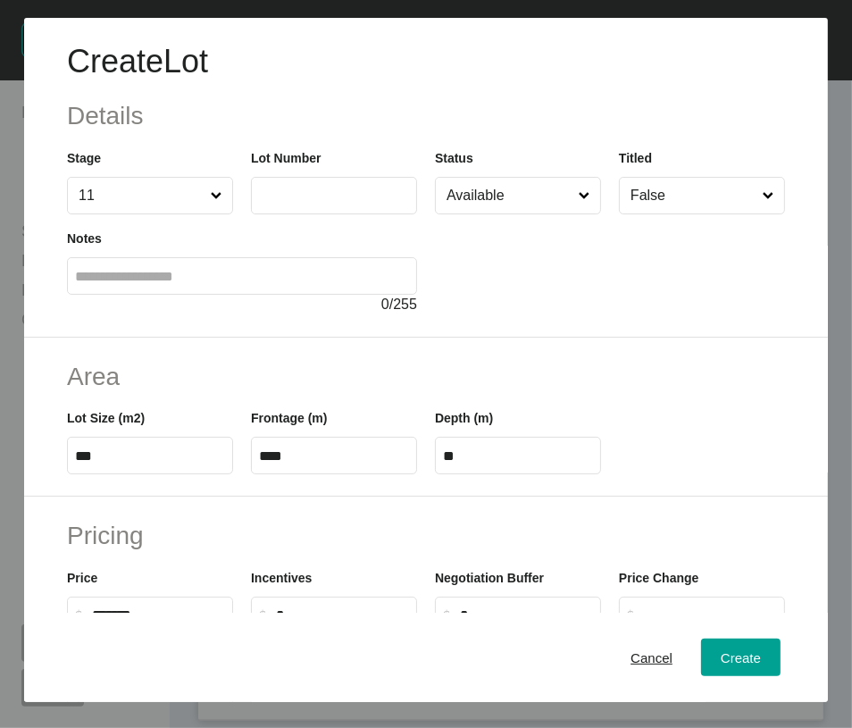
click at [355, 203] on input "text" at bounding box center [334, 195] width 150 height 15
type input "****"
click at [363, 315] on div "Notes 0 / 255" at bounding box center [242, 272] width 350 height 87
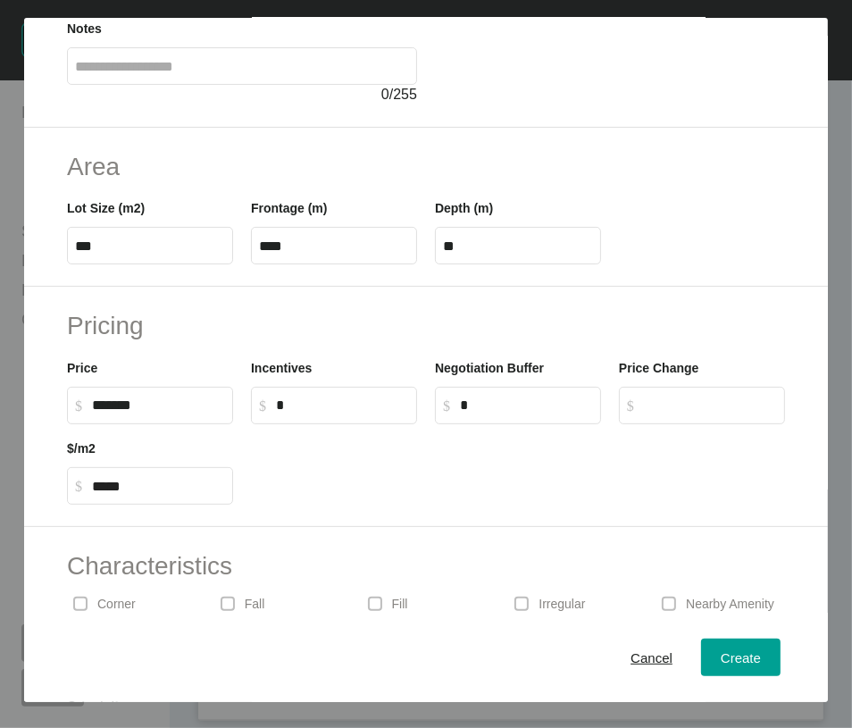
scroll to position [217, 0]
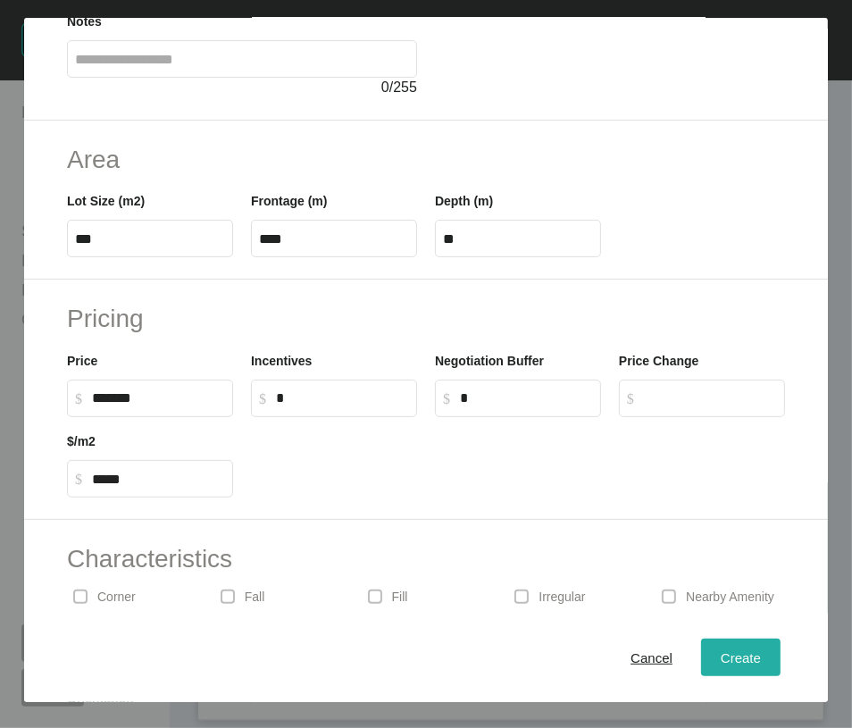
click at [740, 670] on div "Create" at bounding box center [741, 658] width 49 height 24
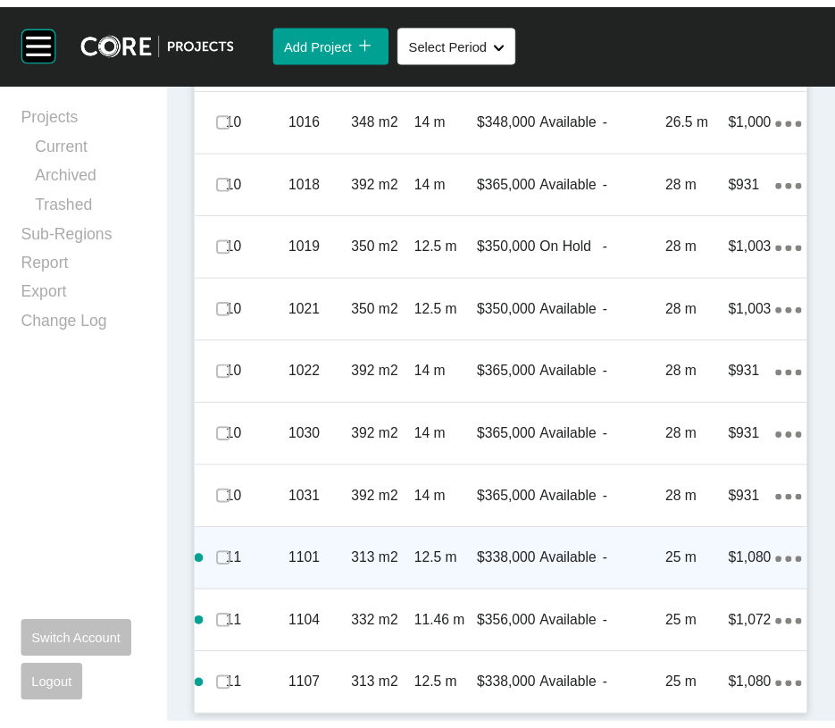
scroll to position [2788, 0]
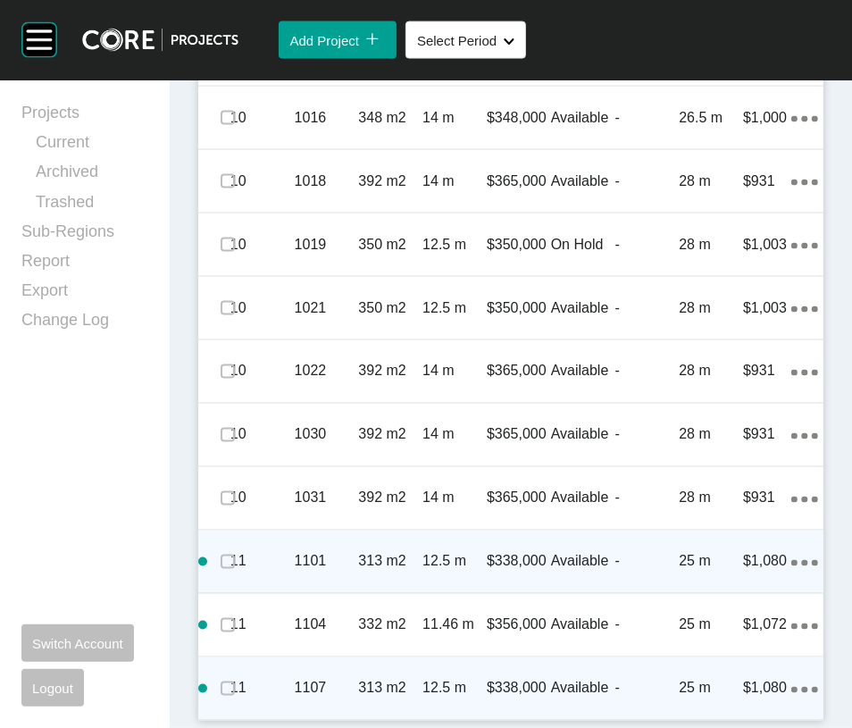
click at [801, 687] on ellipse at bounding box center [804, 690] width 6 height 6
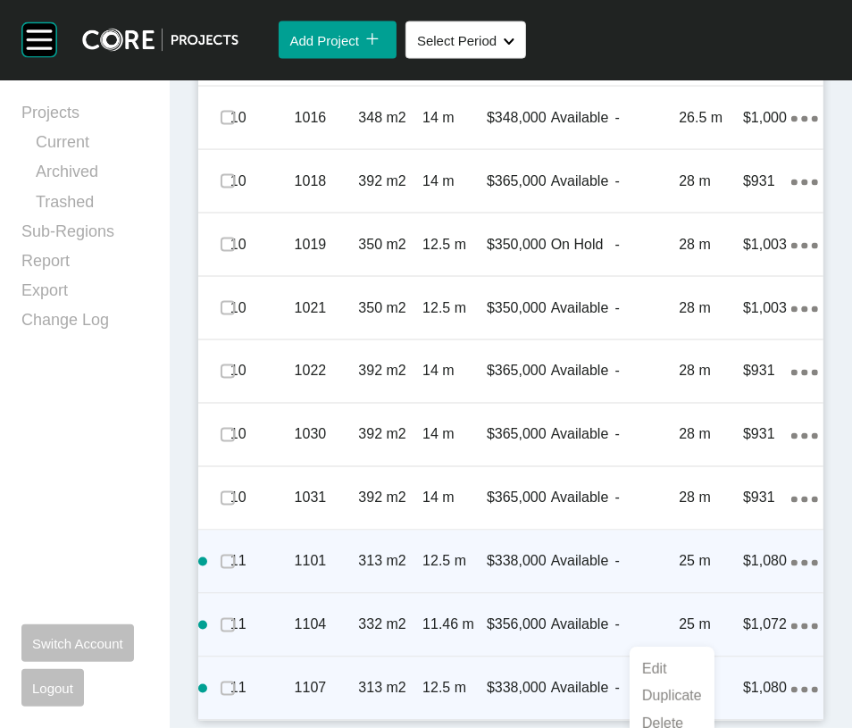
scroll to position [2863, 0]
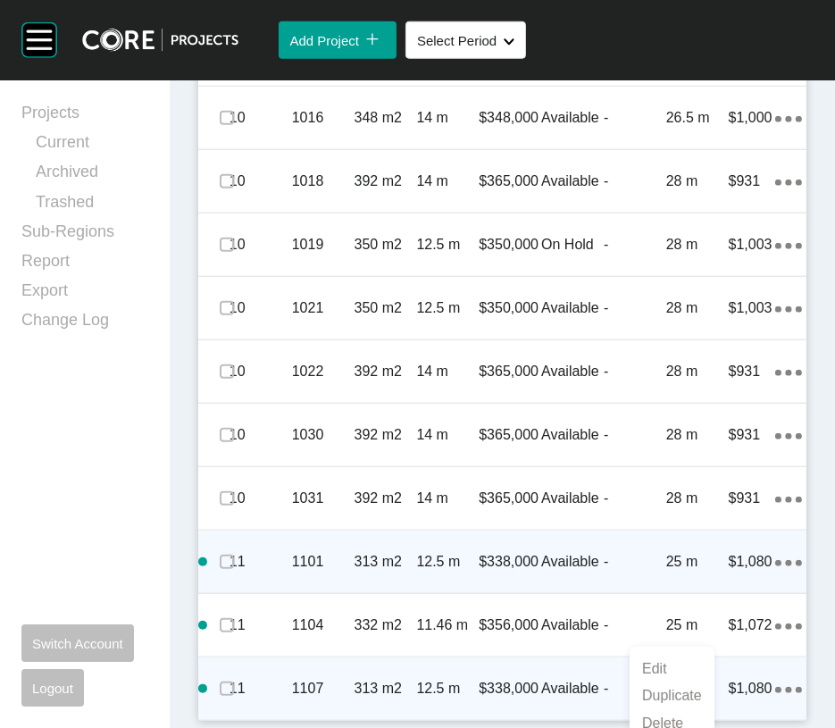
click at [687, 697] on link "Duplicate" at bounding box center [672, 696] width 67 height 27
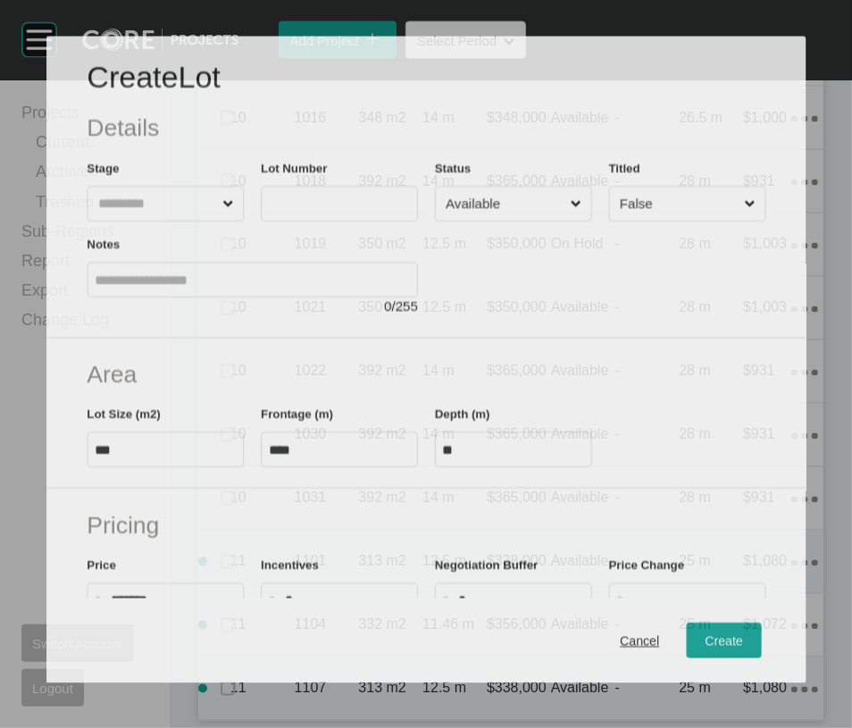
scroll to position [2719, 0]
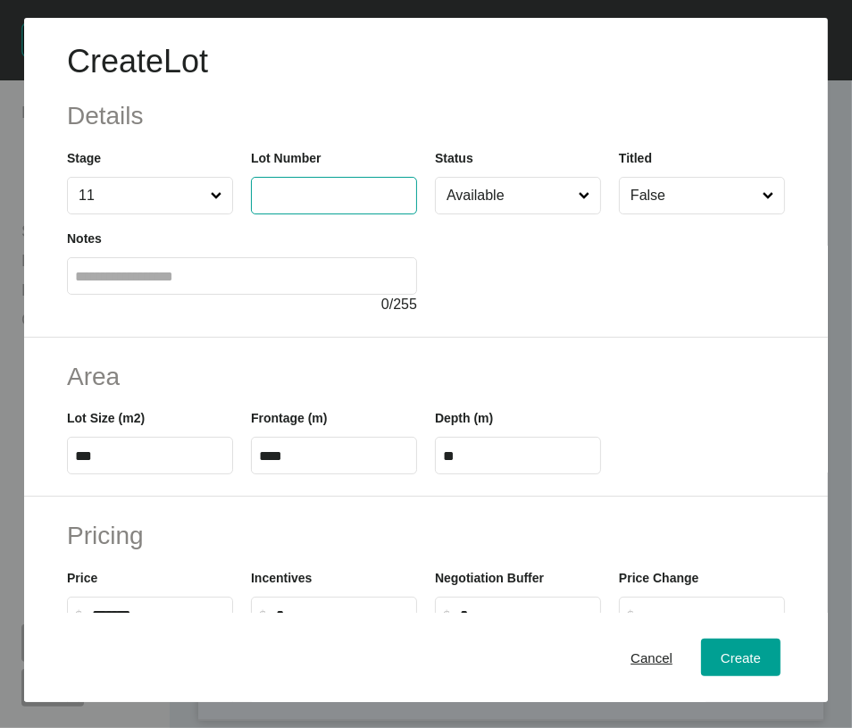
click at [327, 203] on input "text" at bounding box center [334, 195] width 150 height 15
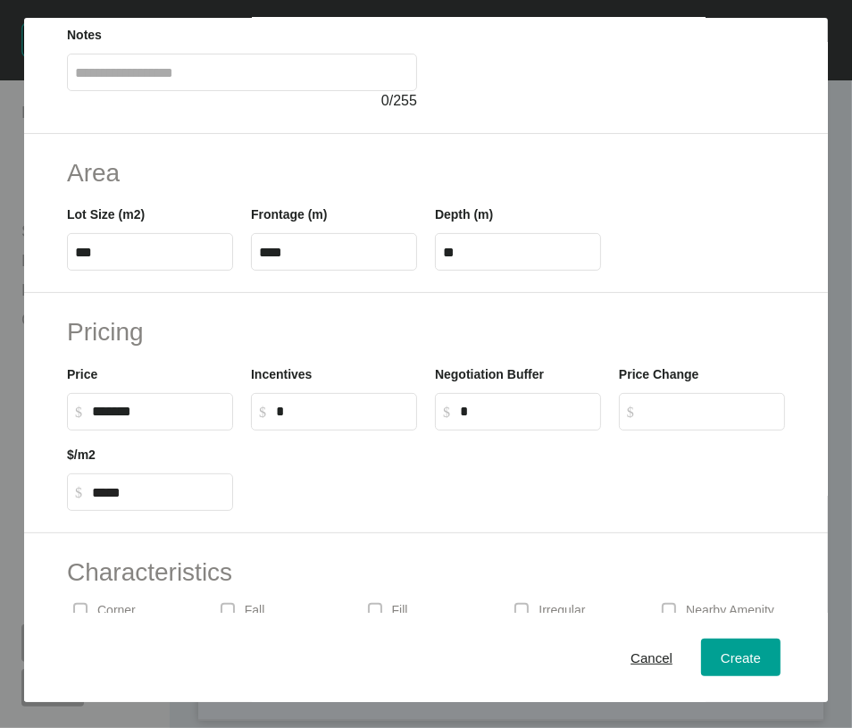
scroll to position [205, 0]
type input "****"
click at [717, 661] on div "Create" at bounding box center [741, 658] width 49 height 24
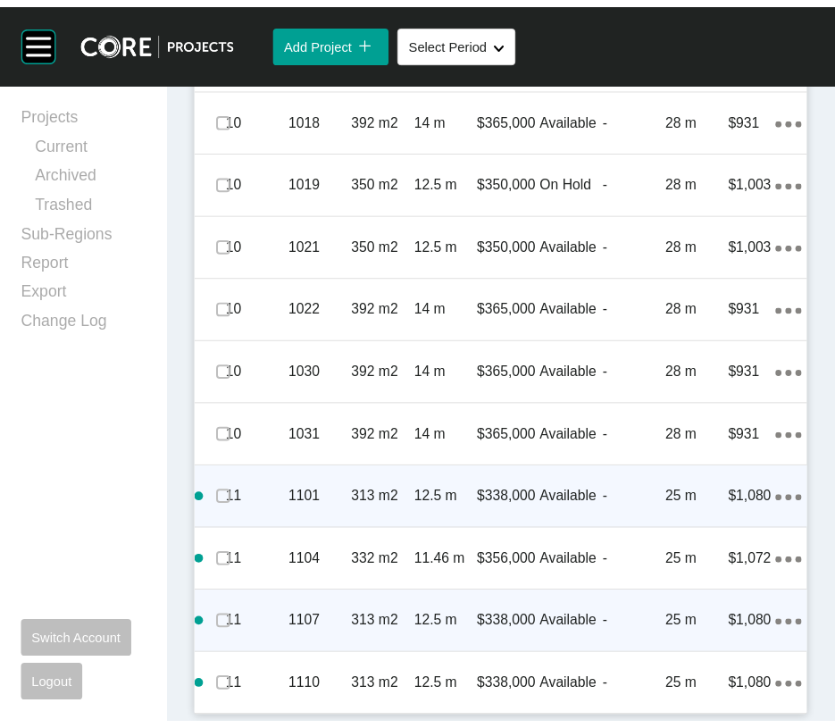
scroll to position [2867, 0]
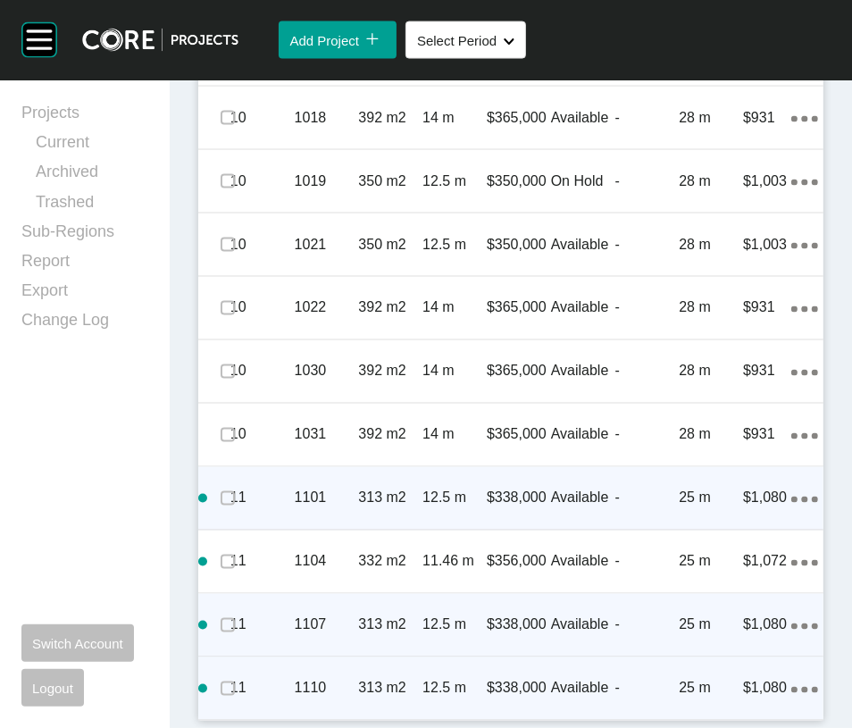
click at [792, 687] on icon "Action Menu Dots Copy 6 Created with Sketch." at bounding box center [805, 690] width 27 height 6
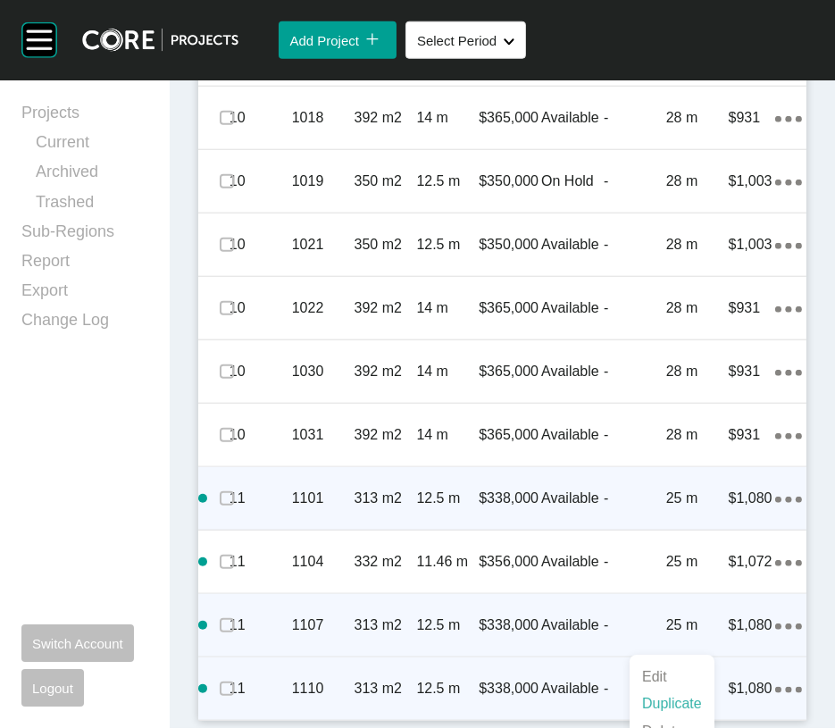
click at [667, 714] on link "Duplicate" at bounding box center [672, 704] width 67 height 27
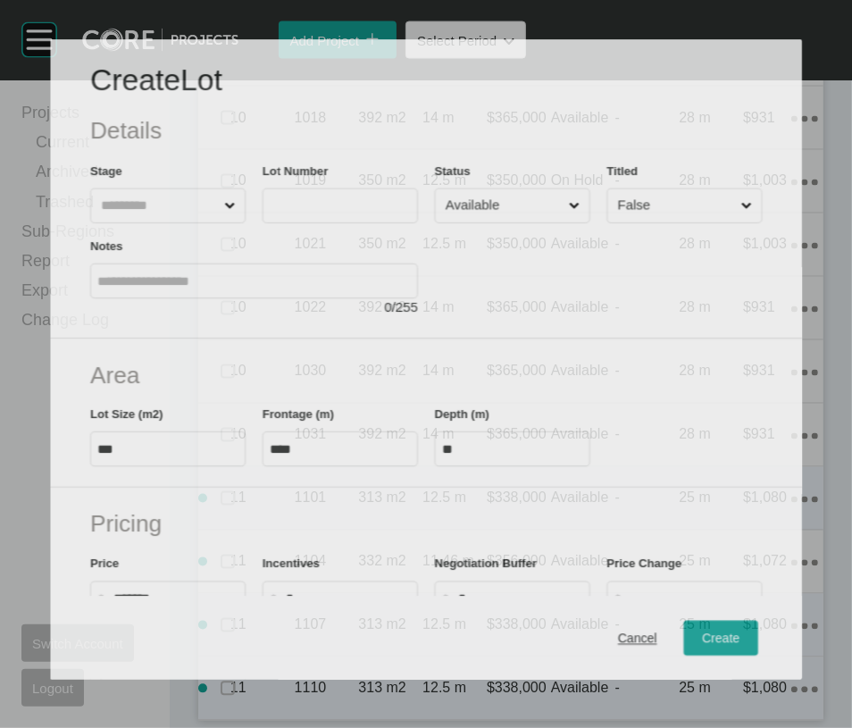
scroll to position [2797, 0]
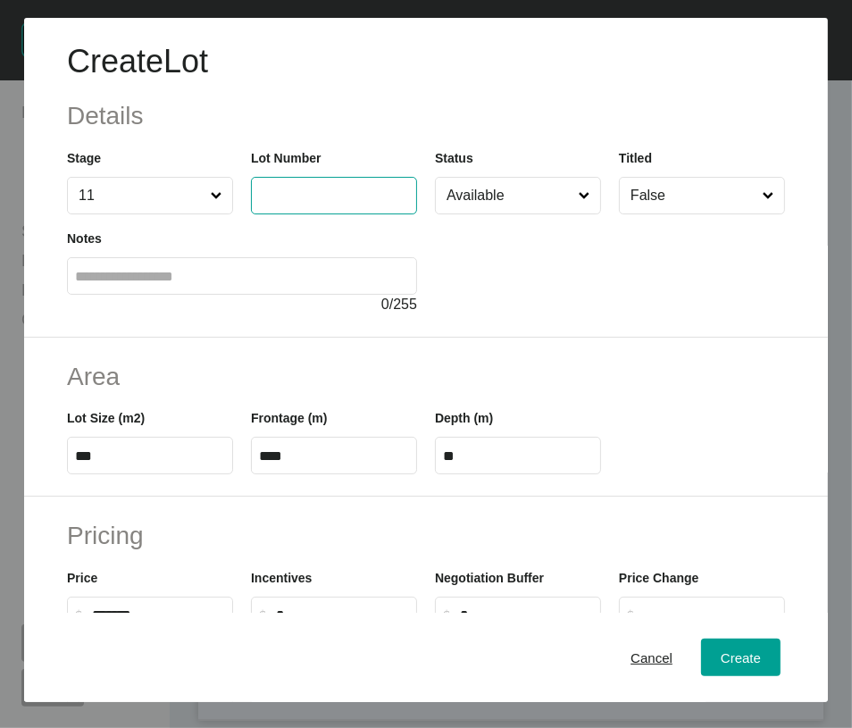
click at [308, 203] on input "text" at bounding box center [334, 195] width 150 height 15
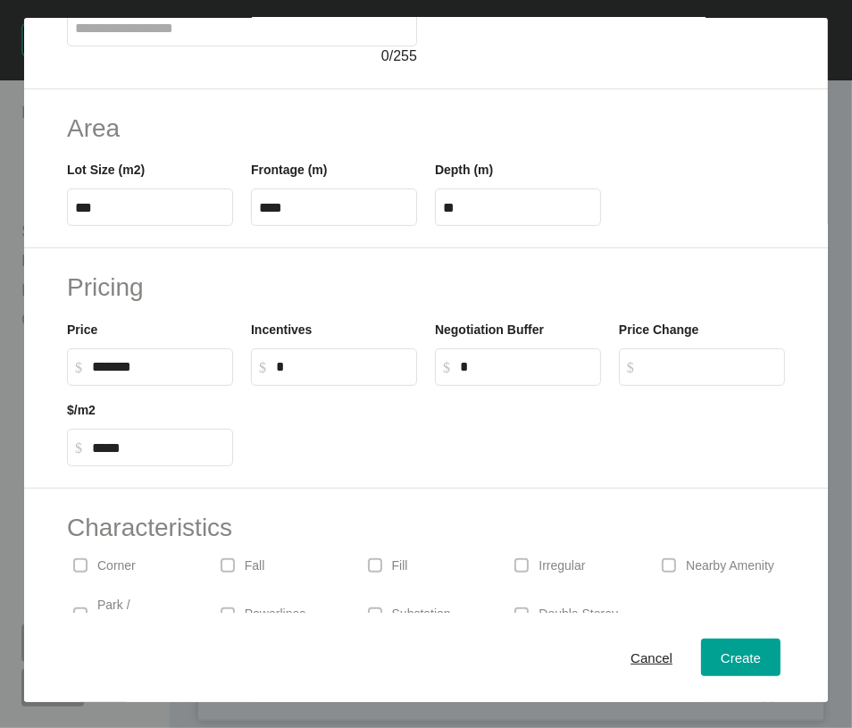
scroll to position [252, 0]
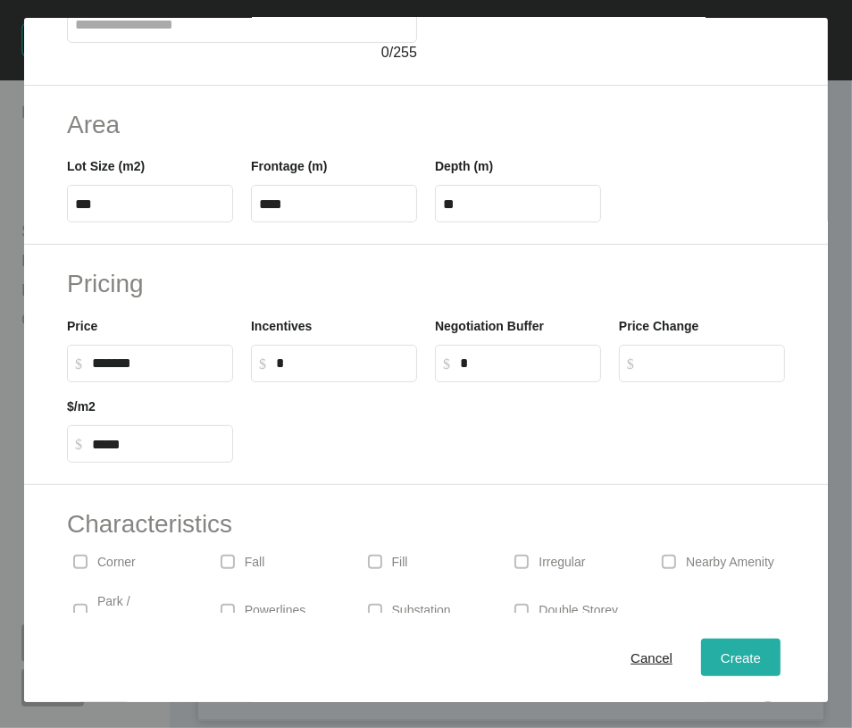
type input "****"
click at [701, 660] on button "Create" at bounding box center [741, 658] width 80 height 38
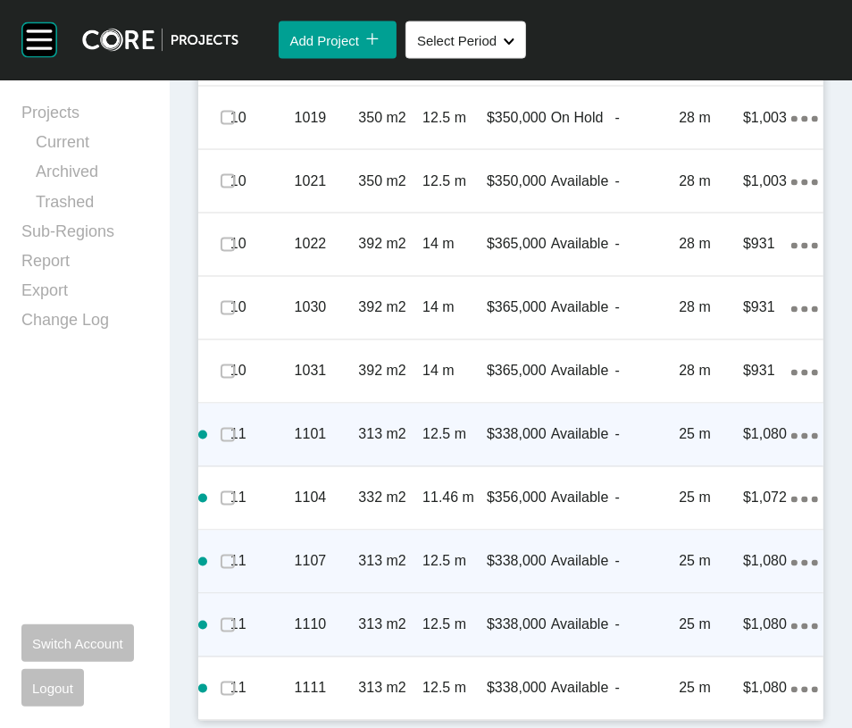
scroll to position [2946, 0]
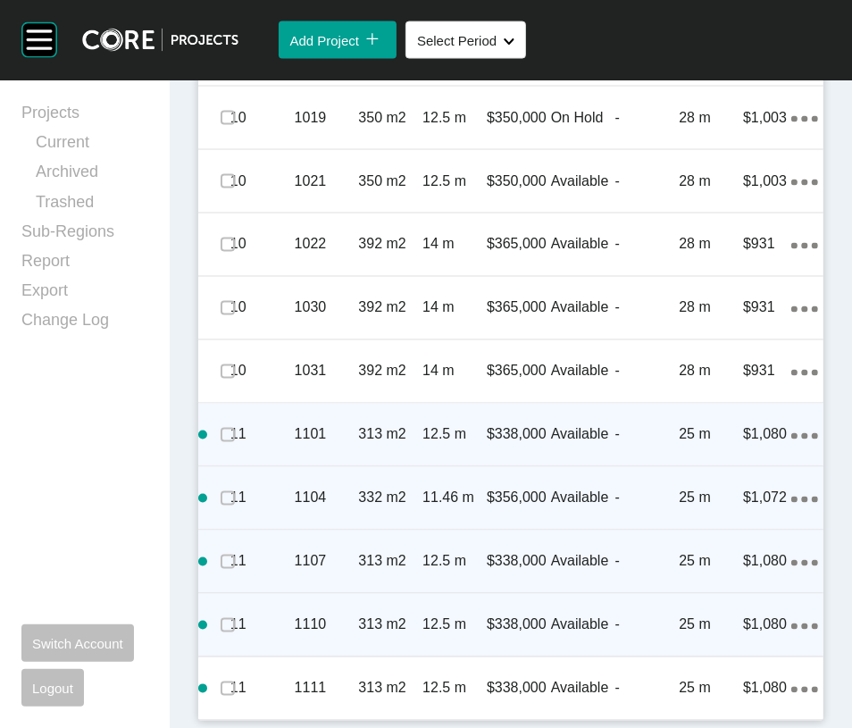
click at [540, 489] on p "$356,000" at bounding box center [519, 499] width 64 height 20
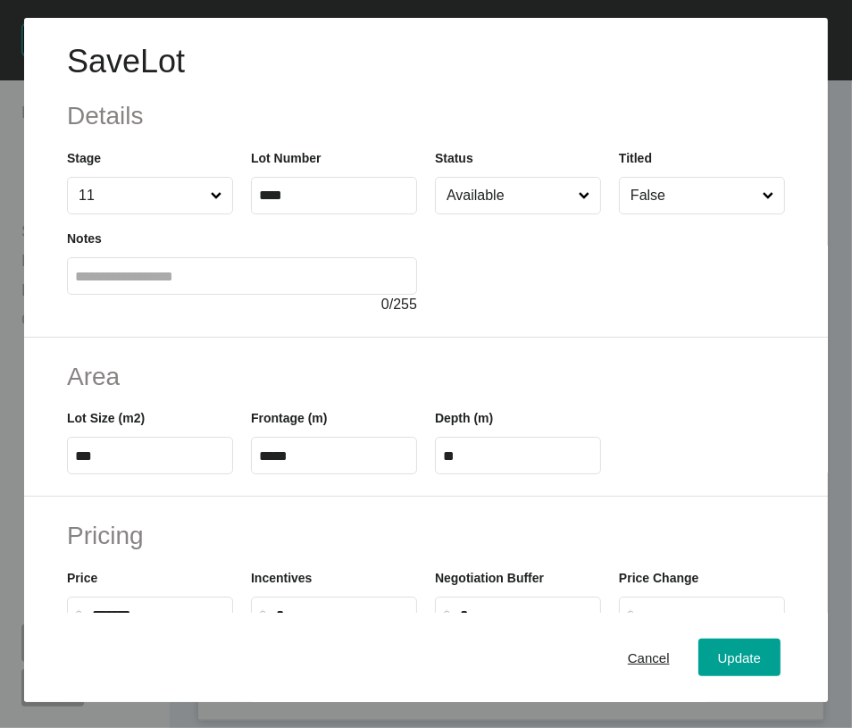
scroll to position [613, 0]
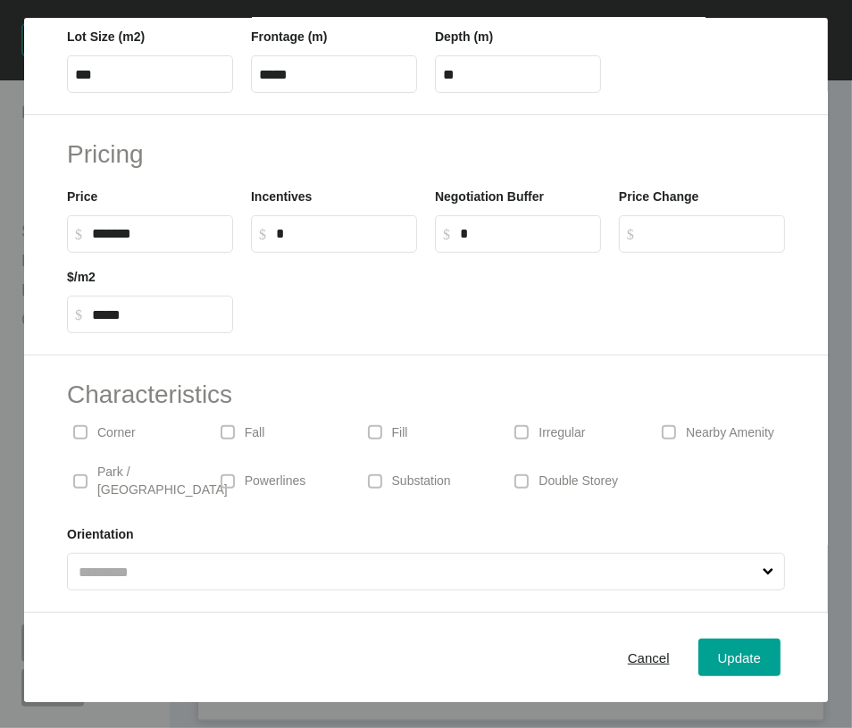
click at [67, 419] on span at bounding box center [80, 432] width 27 height 27
click at [699, 663] on button "Update" at bounding box center [740, 658] width 82 height 38
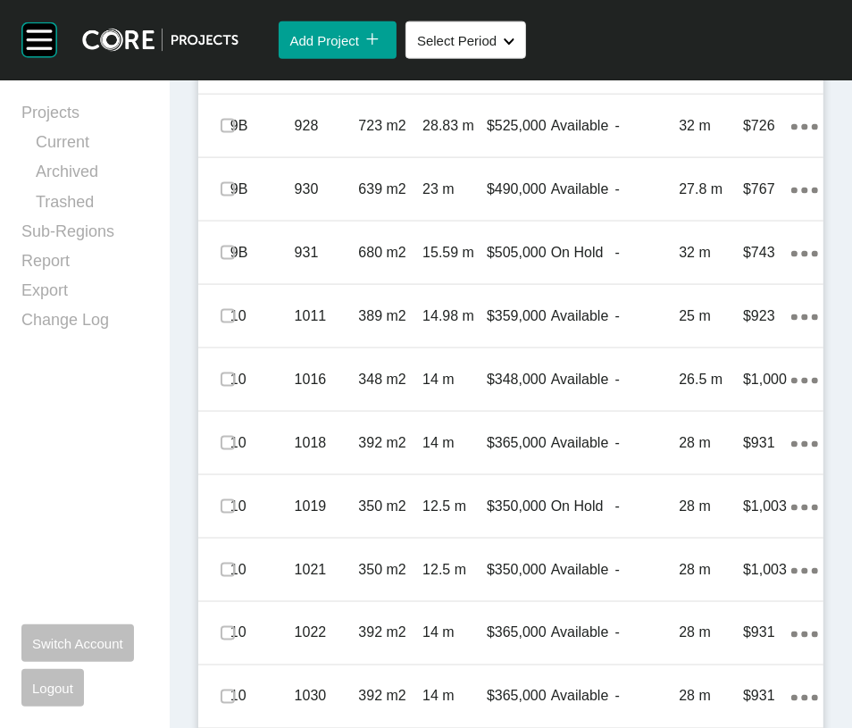
scroll to position [1488, 0]
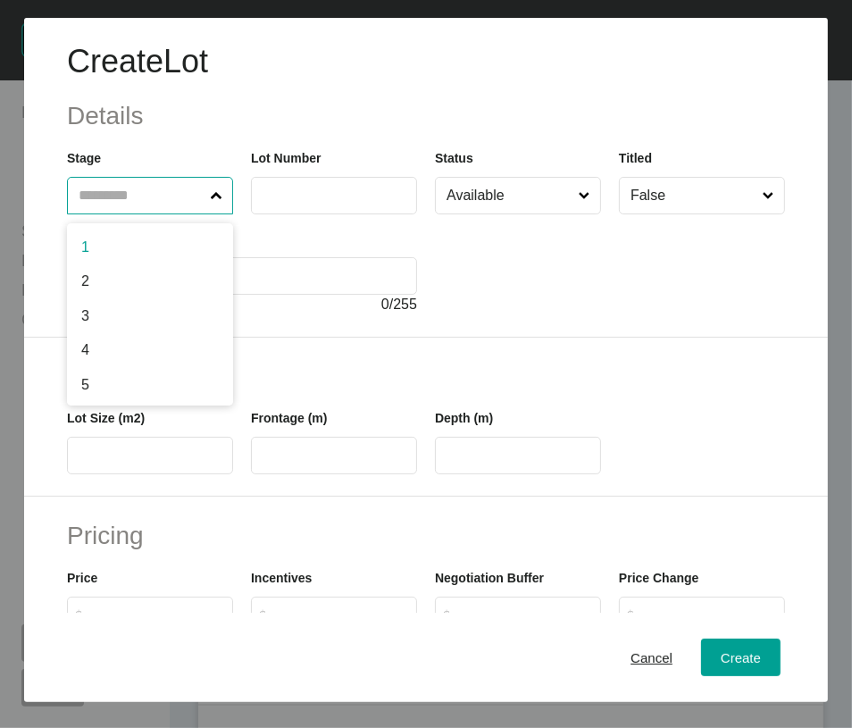
click at [142, 214] on input "text" at bounding box center [141, 196] width 132 height 36
type input "*"
type input "**"
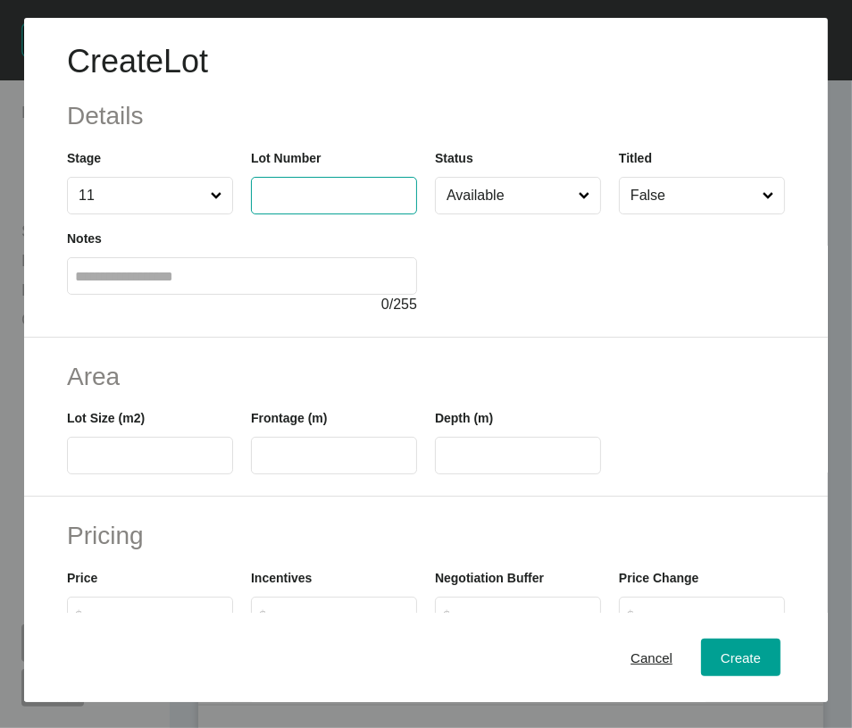
click at [260, 203] on input "text" at bounding box center [334, 195] width 150 height 15
click at [259, 203] on input "***" at bounding box center [334, 195] width 150 height 15
type input "****"
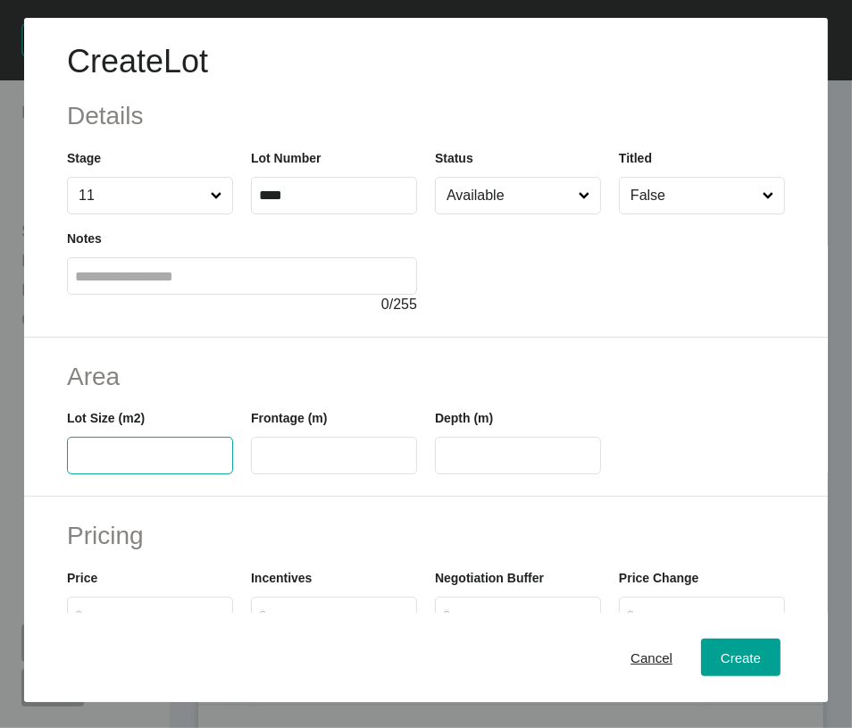
click at [149, 464] on input "text" at bounding box center [150, 456] width 150 height 15
type input "***"
click at [306, 474] on label at bounding box center [334, 456] width 166 height 38
click at [306, 464] on input "text" at bounding box center [334, 456] width 150 height 15
type input "**"
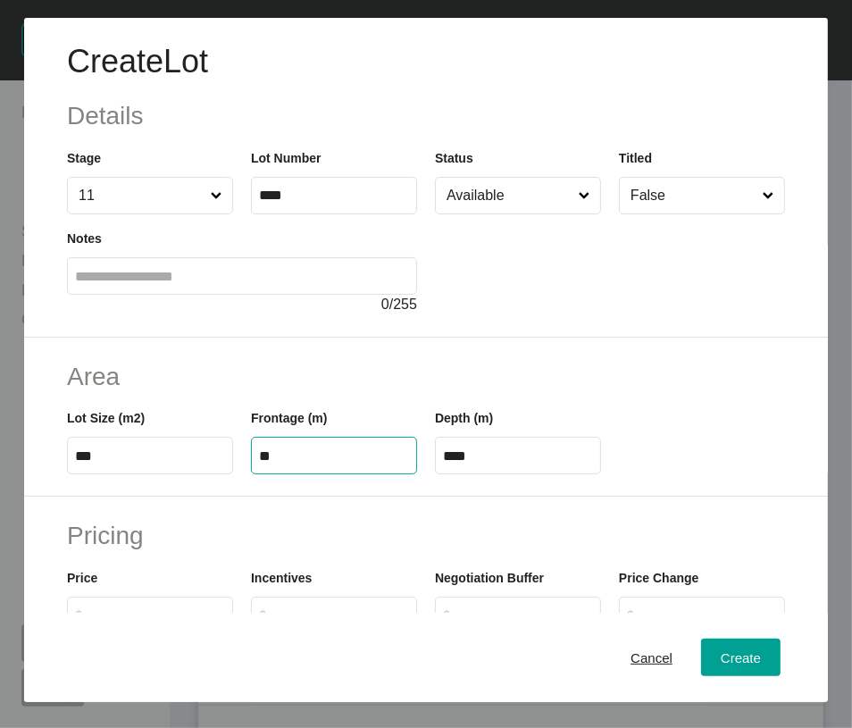
click at [445, 474] on label "****" at bounding box center [518, 456] width 166 height 38
click at [445, 464] on input "****" at bounding box center [518, 456] width 150 height 15
drag, startPoint x: 449, startPoint y: 571, endPoint x: 500, endPoint y: 568, distance: 51.9
click at [500, 464] on input "****" at bounding box center [518, 456] width 150 height 15
type input "**"
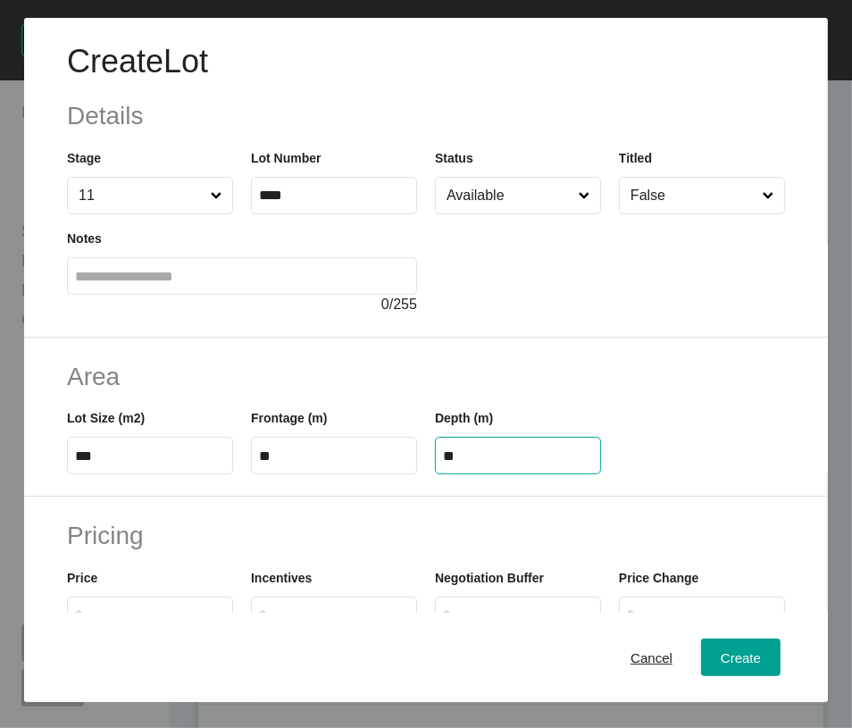
click at [528, 239] on div "Create Lot Details Stage 11 Lot Number **** Status Available Titled False Notes…" at bounding box center [426, 364] width 852 height 728
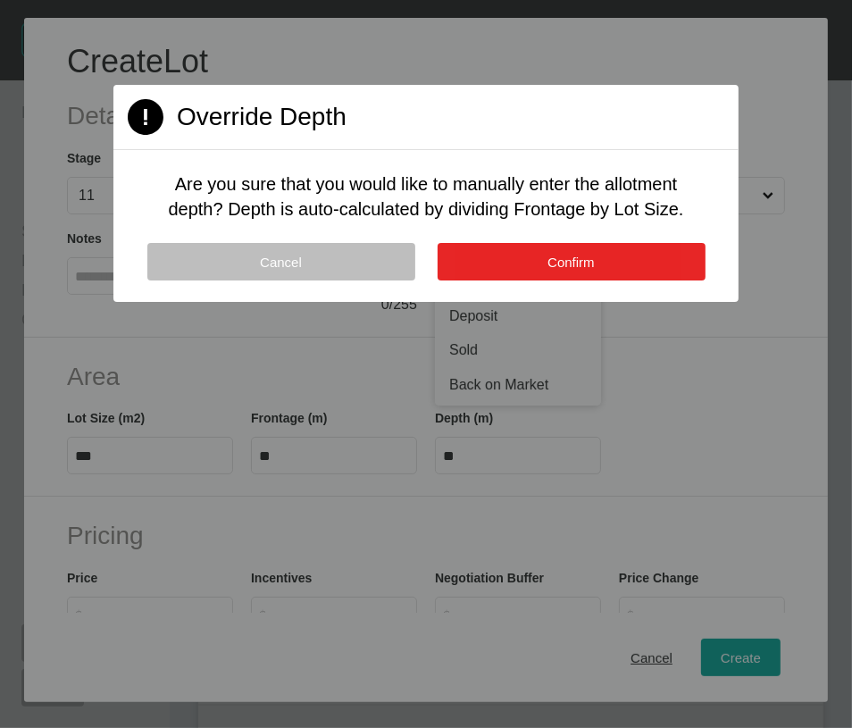
click at [476, 281] on button "Confirm" at bounding box center [572, 262] width 268 height 38
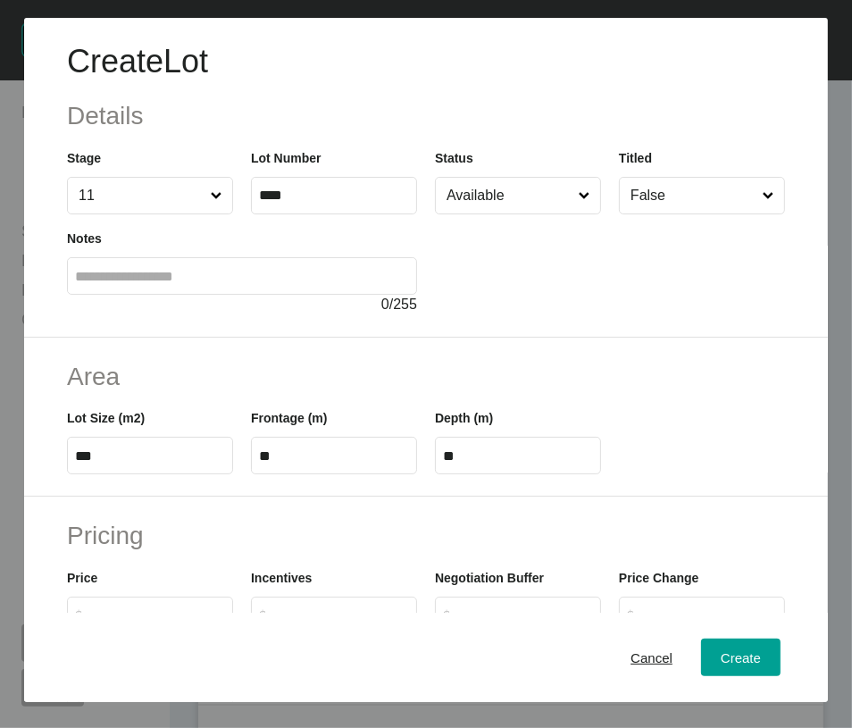
drag, startPoint x: 465, startPoint y: 187, endPoint x: 465, endPoint y: 216, distance: 29.5
click at [465, 172] on div "Are you sure that you would like to manually enter the allotment depth? Depth i…" at bounding box center [425, 161] width 189 height 21
click at [468, 214] on input "Available" at bounding box center [509, 196] width 132 height 36
drag, startPoint x: 472, startPoint y: 430, endPoint x: 701, endPoint y: 588, distance: 278.8
click at [708, 676] on button "Create" at bounding box center [741, 658] width 80 height 38
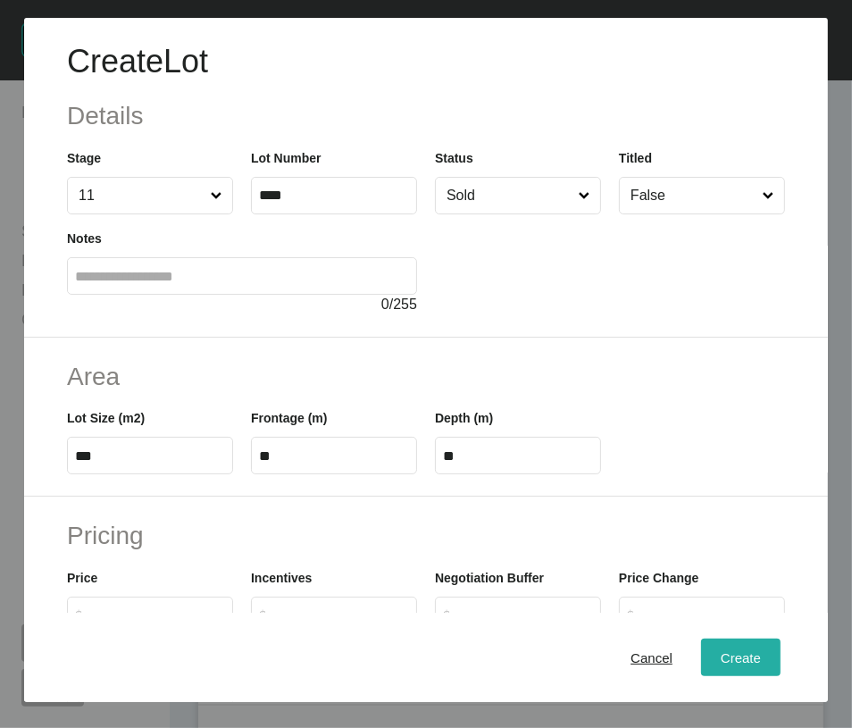
type input "*"
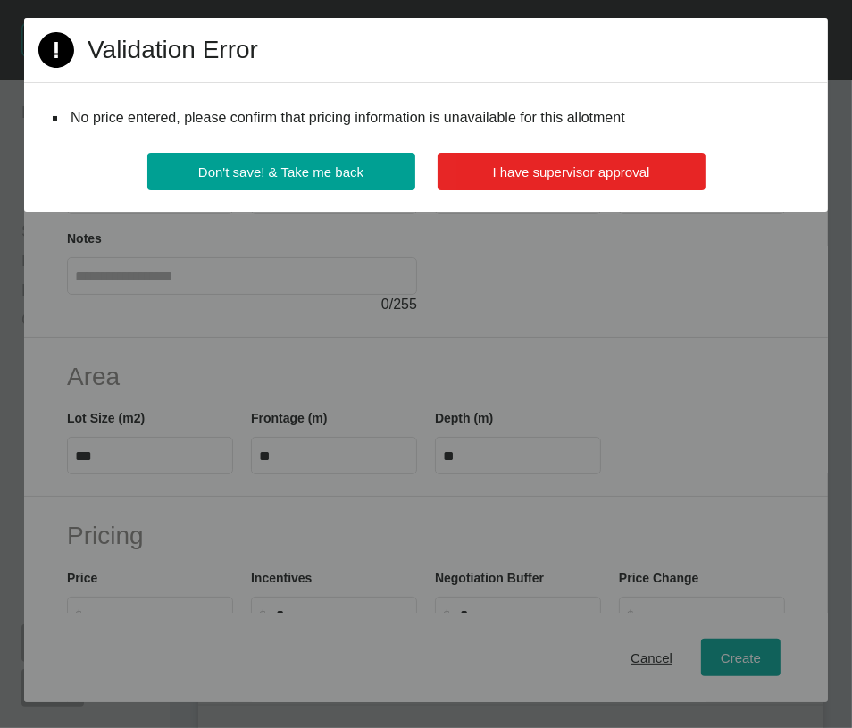
click at [491, 190] on button "I have supervisor approval" at bounding box center [572, 172] width 268 height 38
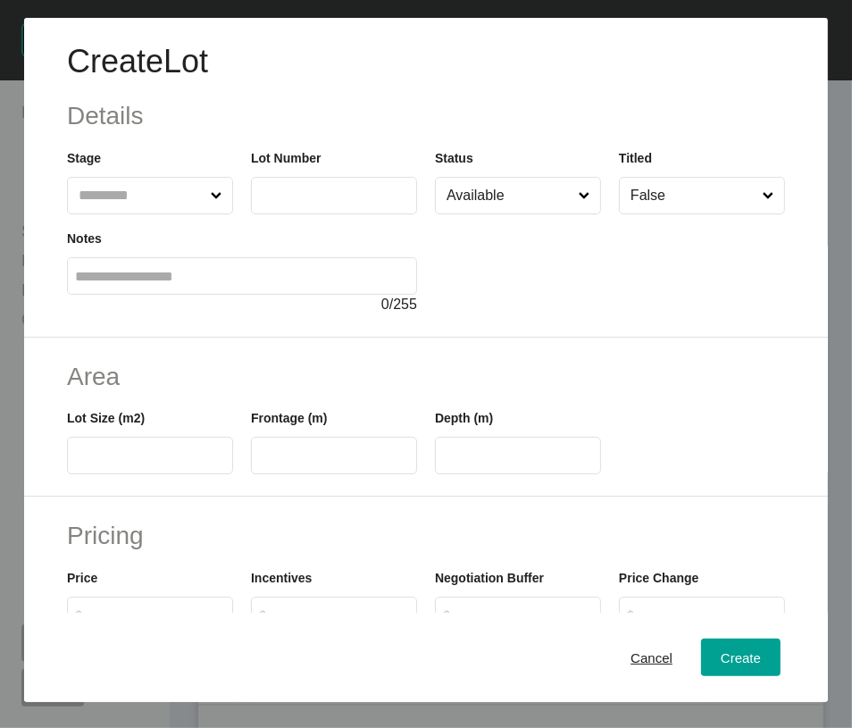
click at [180, 214] on input "text" at bounding box center [141, 196] width 132 height 36
type input "**"
click at [297, 203] on input "text" at bounding box center [334, 195] width 150 height 15
type input "****"
click at [185, 464] on input "text" at bounding box center [150, 456] width 150 height 15
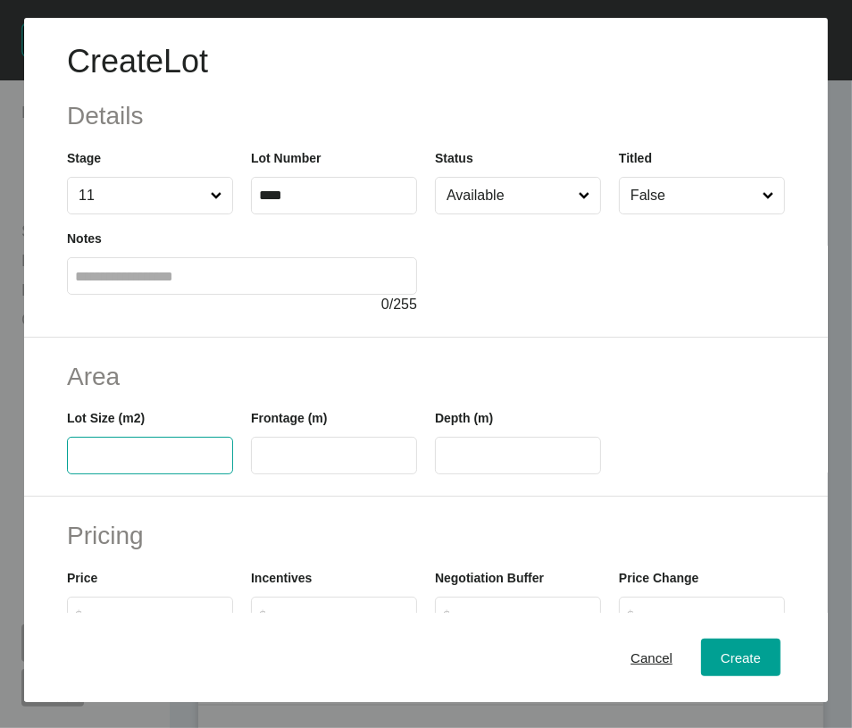
type input "*"
type input "***"
click at [263, 464] on input "text" at bounding box center [334, 456] width 150 height 15
type input "****"
click at [516, 214] on input "Available" at bounding box center [509, 196] width 132 height 36
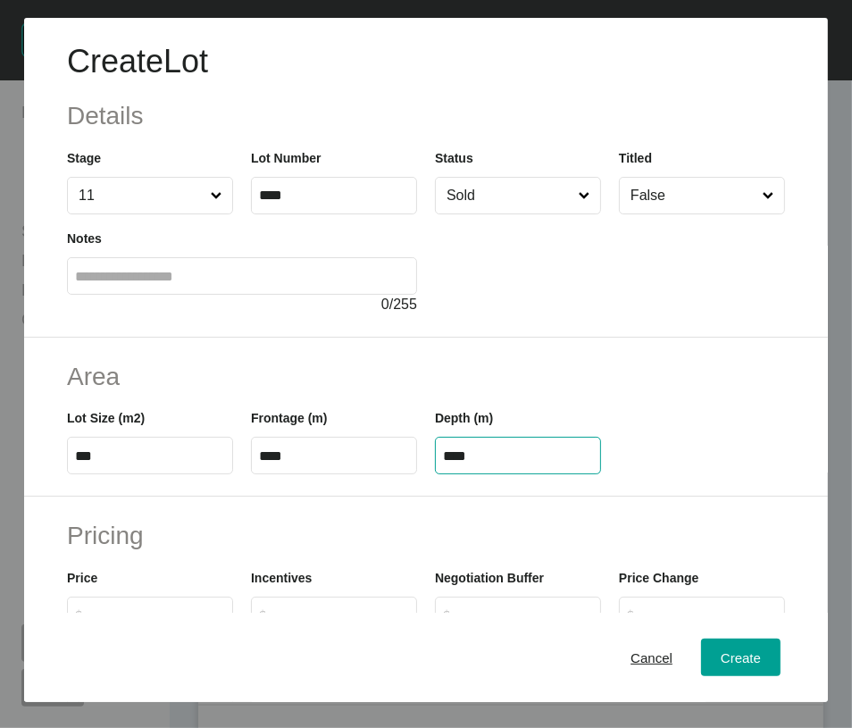
drag, startPoint x: 470, startPoint y: 570, endPoint x: 387, endPoint y: 576, distance: 83.3
click at [365, 474] on div "Lot Size (m2) *** Frontage (m) **** Depth (m) ****" at bounding box center [426, 434] width 736 height 80
type input "**"
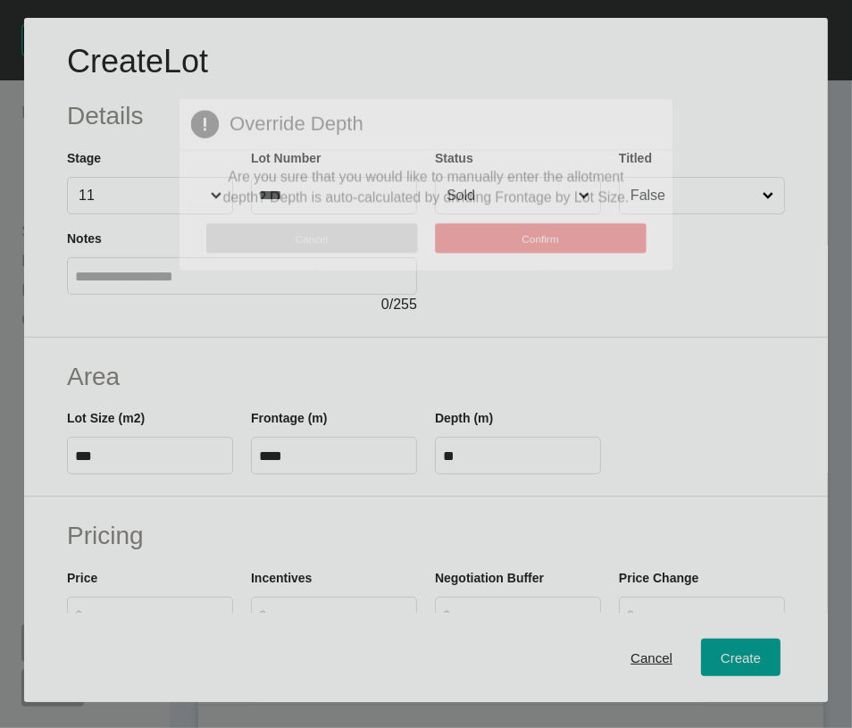
click at [688, 670] on div "Create Lot Details Stage 11 Lot Number **** Status Sold Titled False Notes 0 / …" at bounding box center [426, 364] width 852 height 728
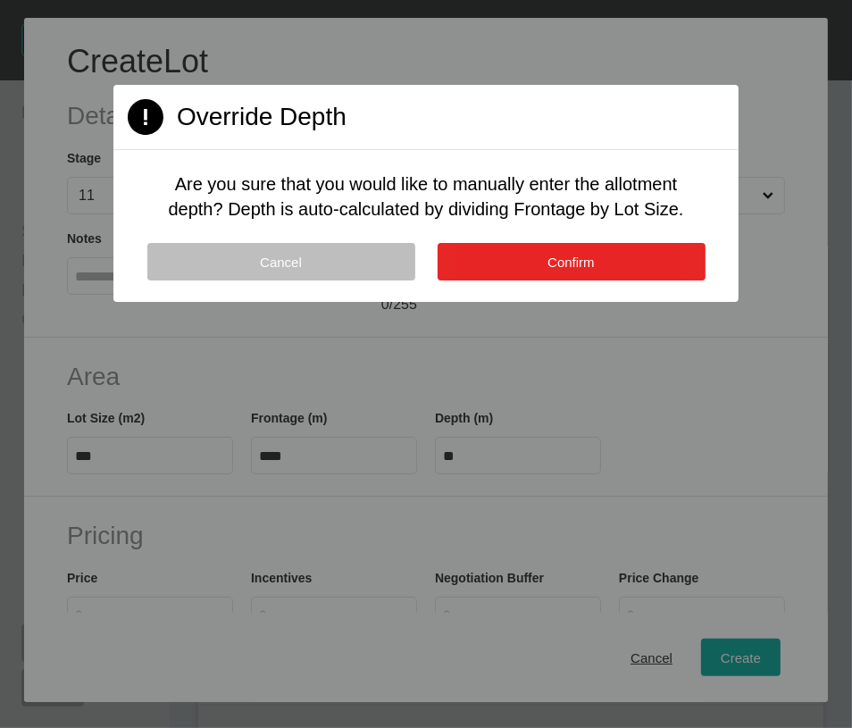
click at [621, 281] on button "Confirm" at bounding box center [572, 262] width 268 height 38
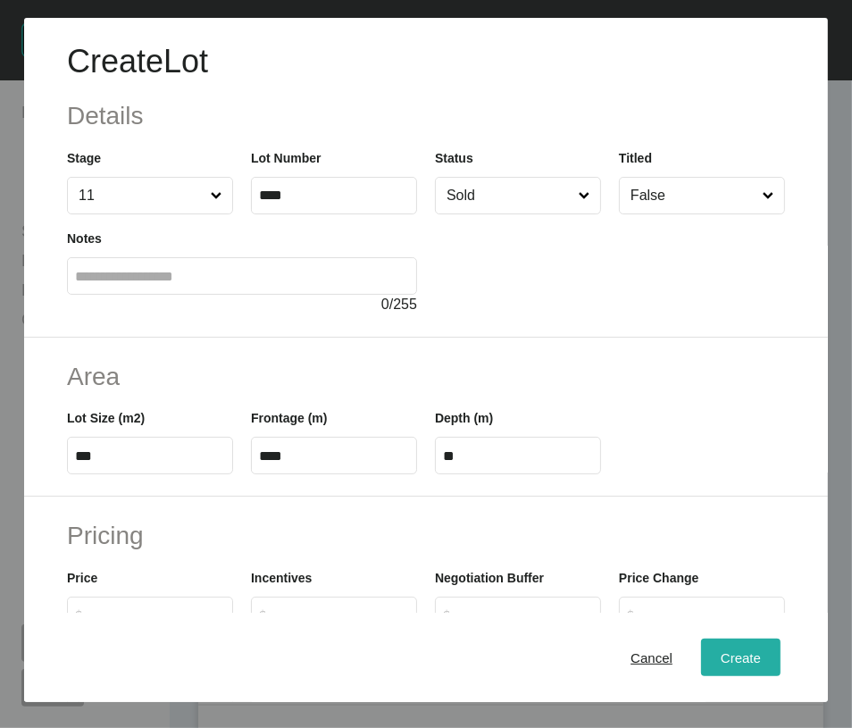
click at [701, 676] on button "Create" at bounding box center [741, 658] width 80 height 38
type input "*"
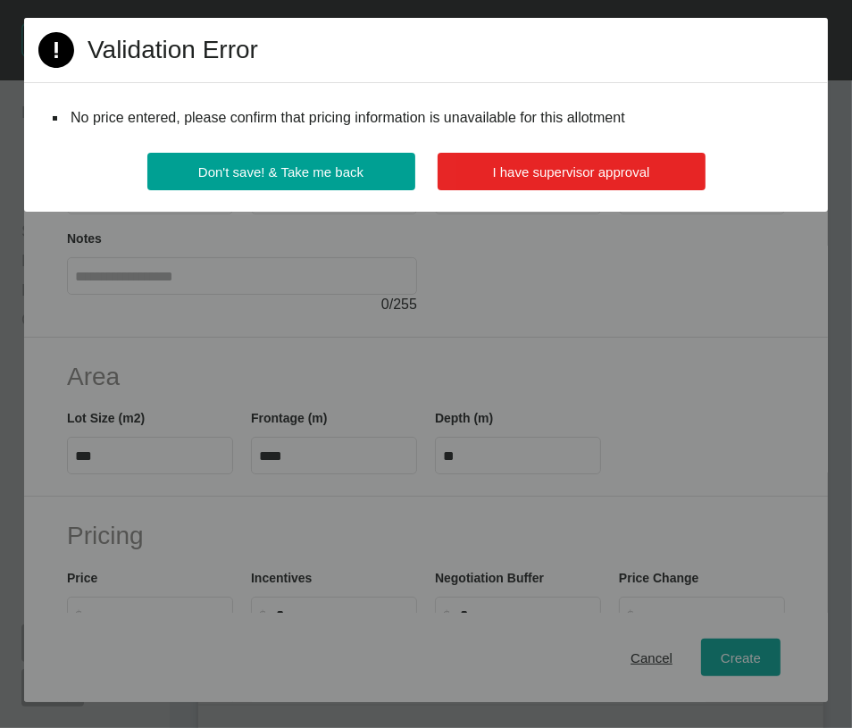
click at [563, 180] on span "I have supervisor approval" at bounding box center [571, 171] width 157 height 15
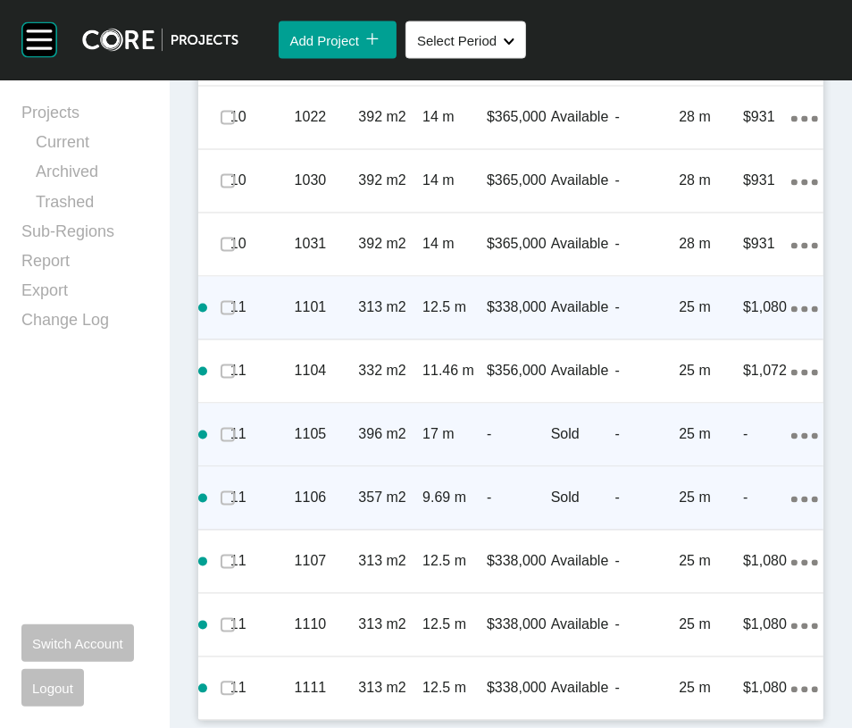
scroll to position [3105, 0]
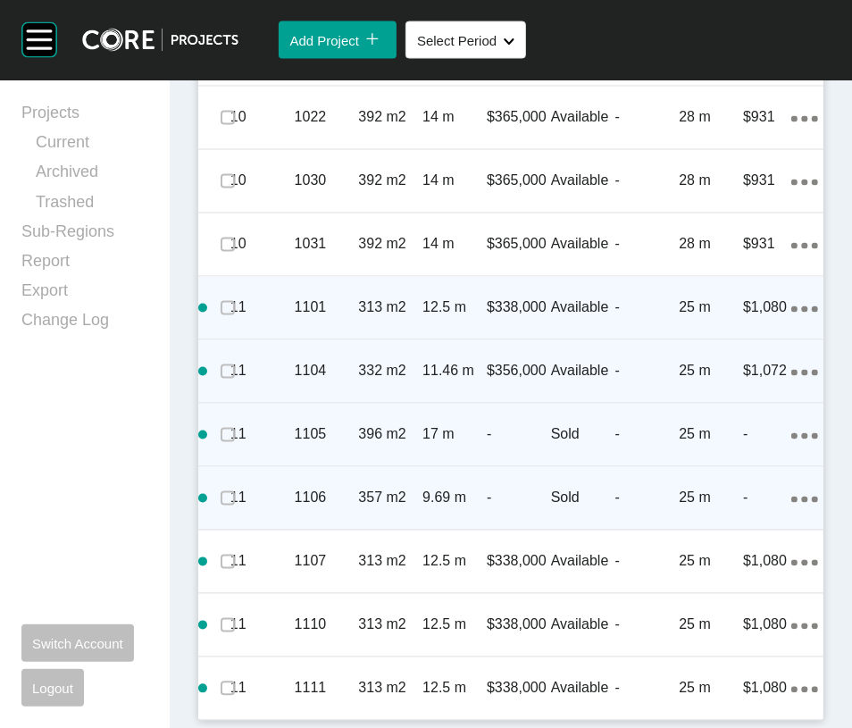
click at [801, 370] on ellipse at bounding box center [804, 373] width 6 height 6
click at [707, 270] on link "Duplicate" at bounding box center [688, 259] width 67 height 27
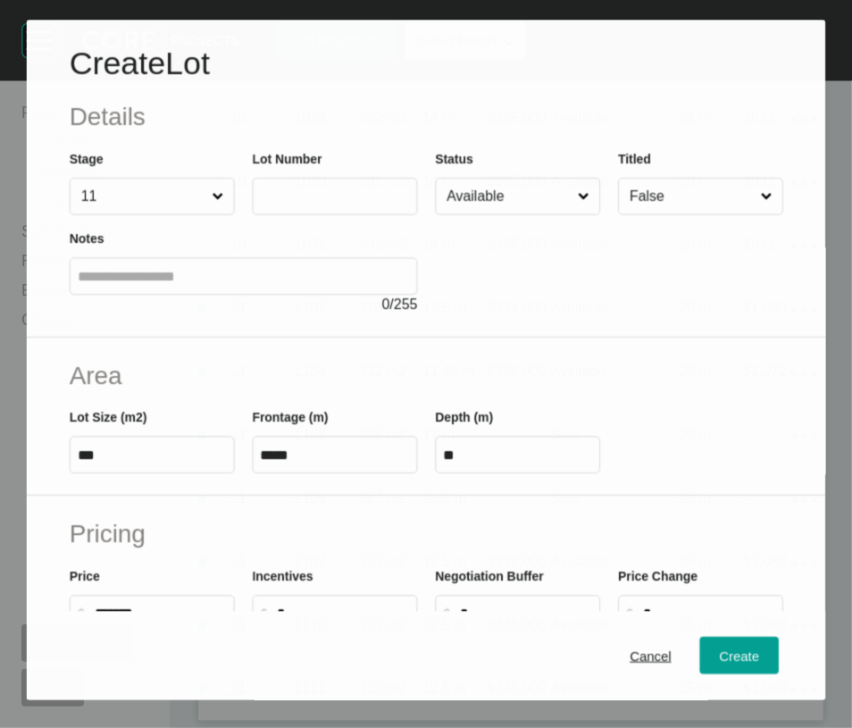
scroll to position [3035, 0]
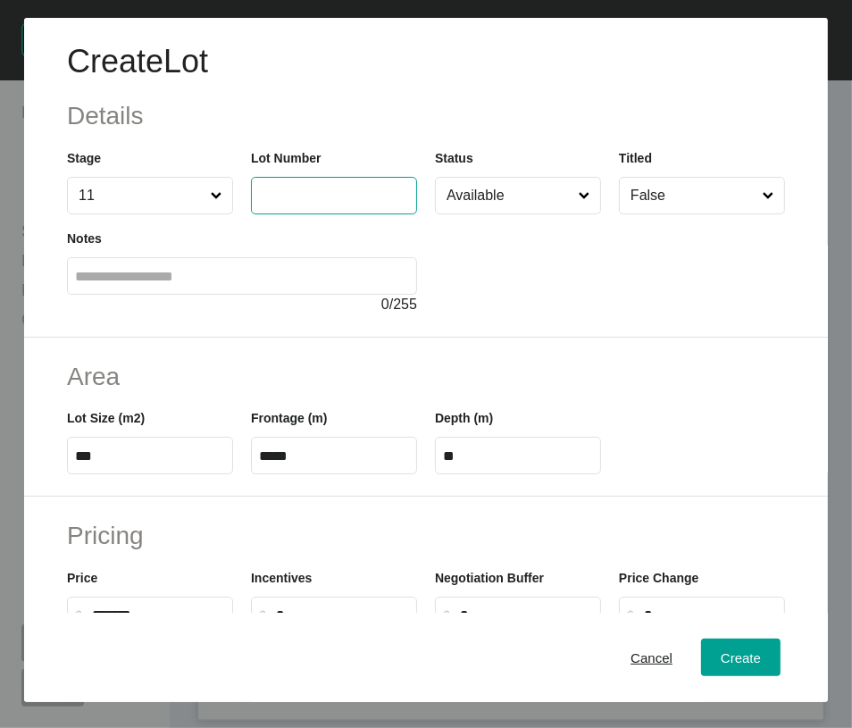
click at [290, 203] on input "text" at bounding box center [334, 195] width 150 height 15
type input "****"
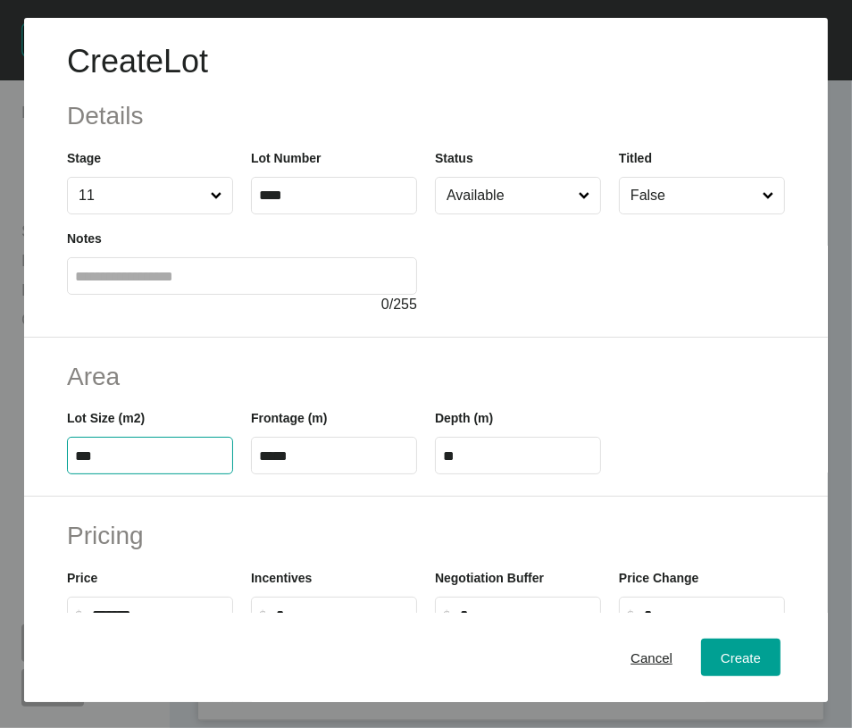
drag, startPoint x: 93, startPoint y: 566, endPoint x: 80, endPoint y: 572, distance: 14.0
click at [80, 464] on input "***" at bounding box center [150, 456] width 150 height 15
type input "***"
type input "****"
type input "*****"
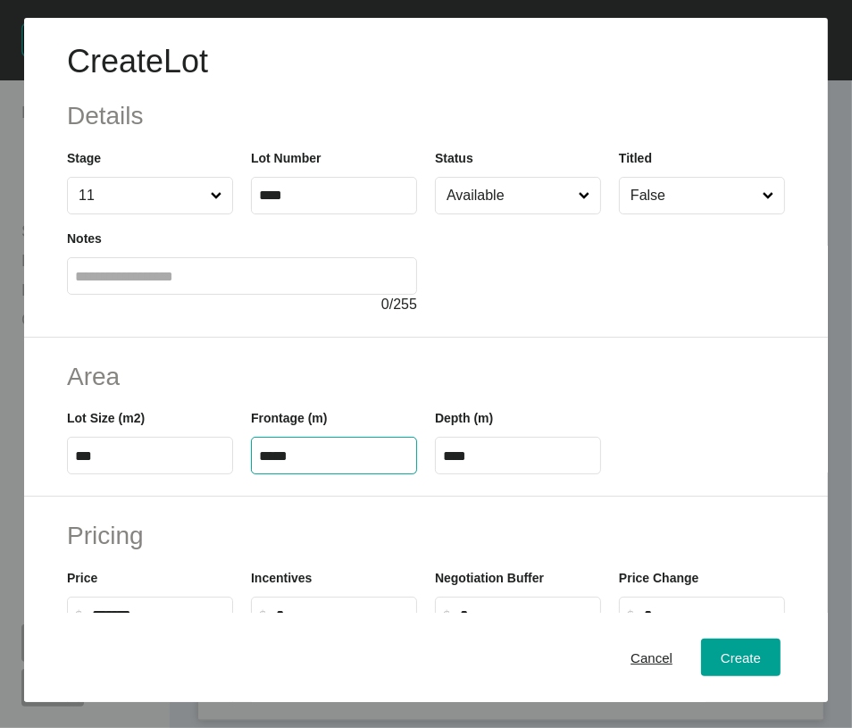
click at [261, 464] on input "*****" at bounding box center [334, 456] width 150 height 15
drag, startPoint x: 262, startPoint y: 567, endPoint x: 423, endPoint y: 583, distance: 161.5
click at [429, 474] on div "Lot Size (m2) *** Frontage (m) ***** Depth (m) ****" at bounding box center [426, 434] width 736 height 80
type input "****"
click at [546, 474] on label "****" at bounding box center [518, 456] width 166 height 38
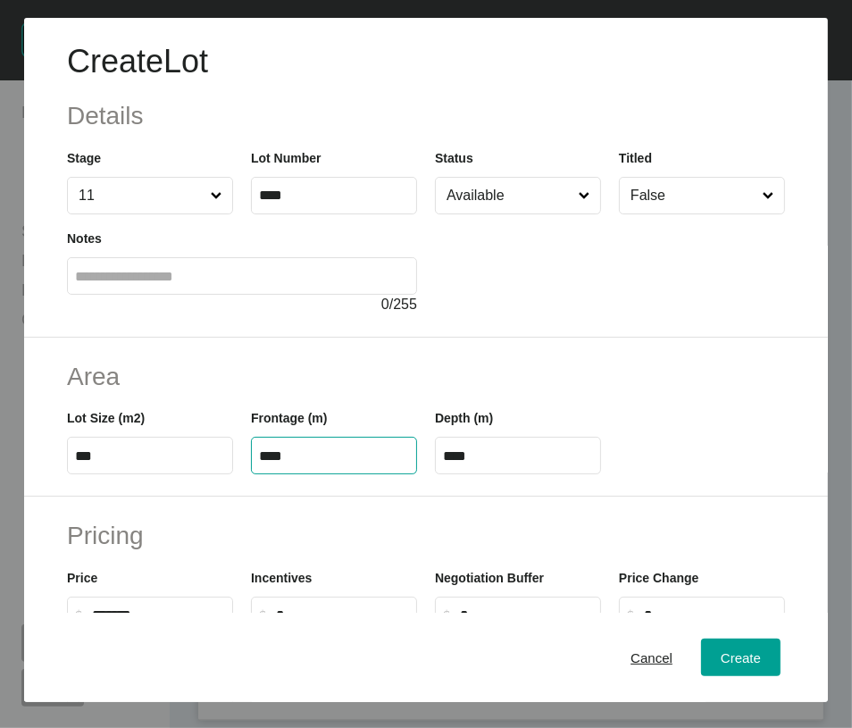
click at [546, 464] on input "****" at bounding box center [518, 456] width 150 height 15
drag, startPoint x: 445, startPoint y: 564, endPoint x: 455, endPoint y: 566, distance: 10.2
click at [455, 464] on input "****" at bounding box center [518, 456] width 150 height 15
type input "****"
click at [533, 242] on div "Create Lot Details Stage 11 Lot Number **** Status Available Titled False Notes…" at bounding box center [426, 364] width 852 height 728
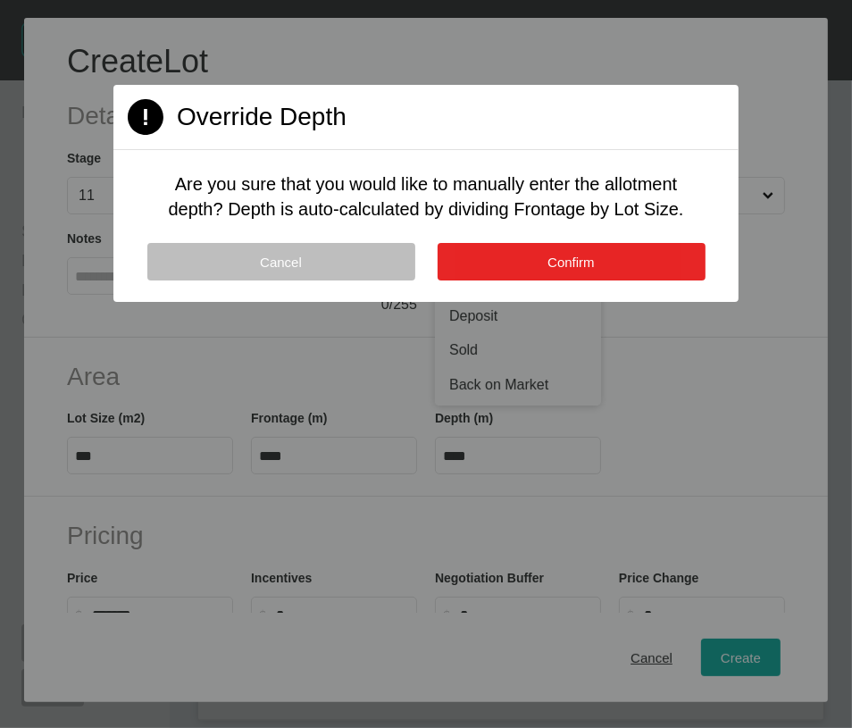
click at [474, 281] on button "Confirm" at bounding box center [572, 262] width 268 height 38
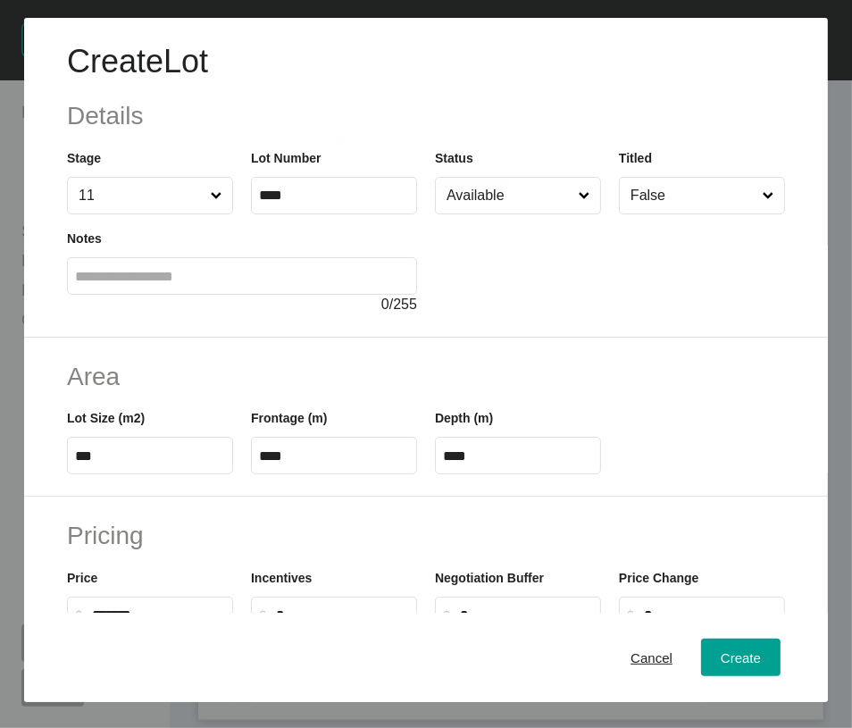
click at [475, 214] on input "Available" at bounding box center [509, 196] width 132 height 36
click at [701, 656] on button "Create" at bounding box center [741, 658] width 80 height 38
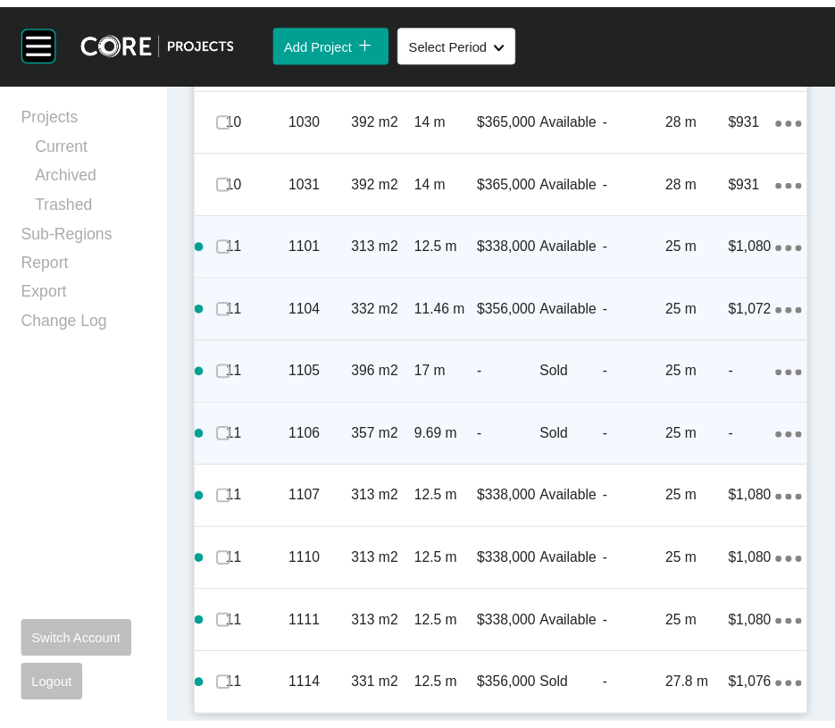
scroll to position [3182, 0]
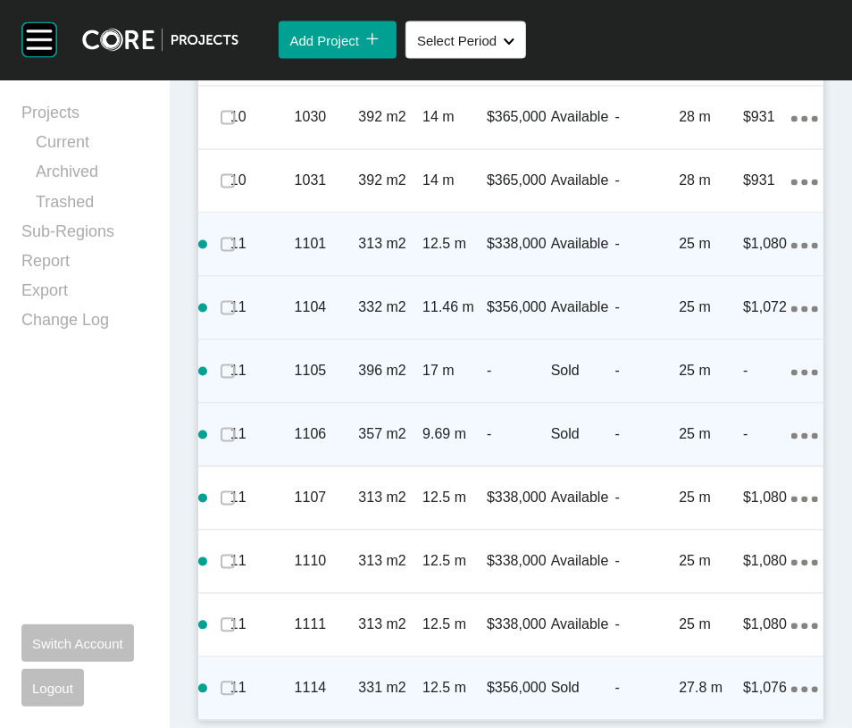
click at [812, 687] on ellipse at bounding box center [815, 690] width 6 height 6
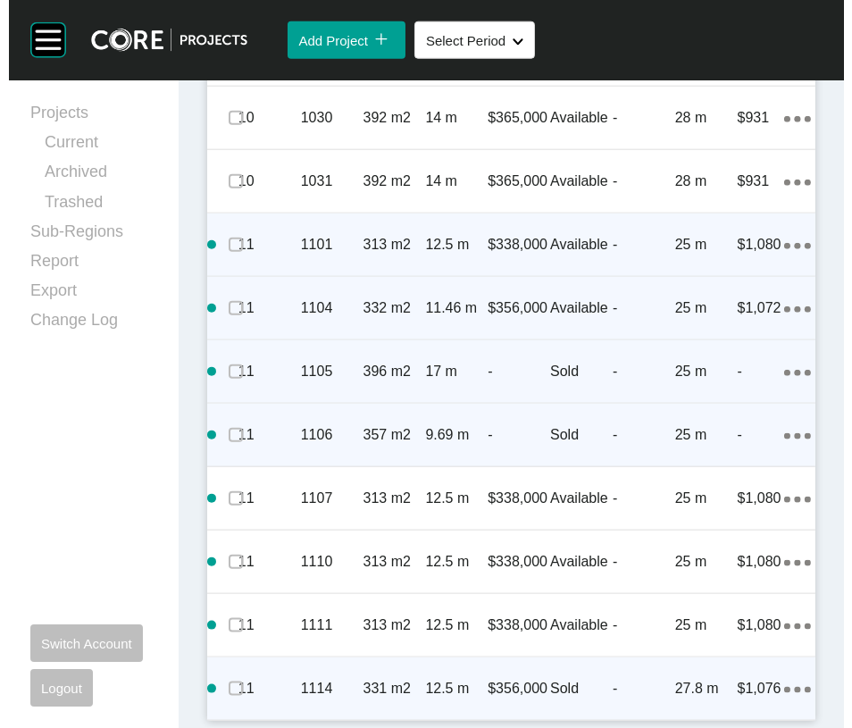
scroll to position [3324, 0]
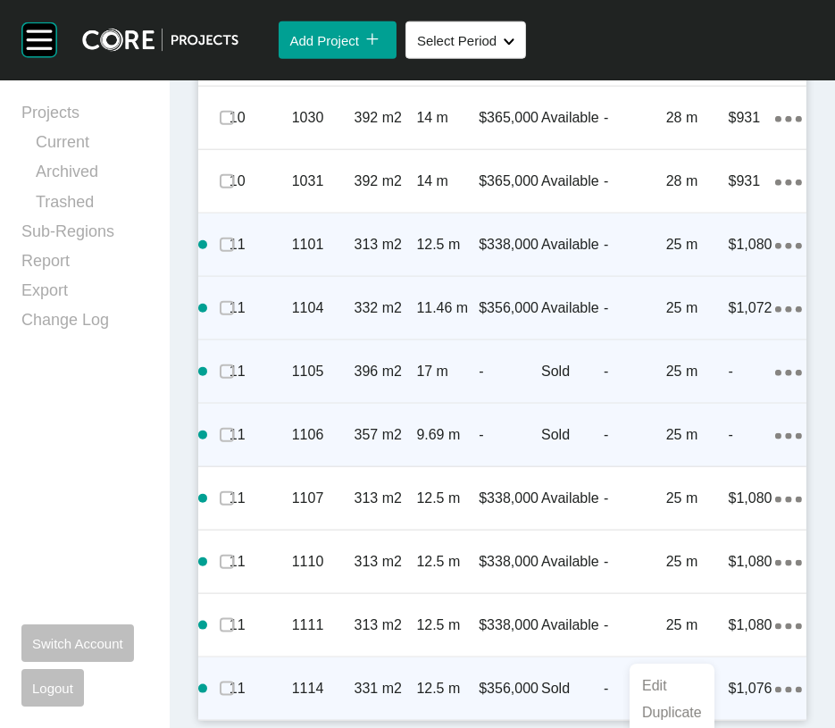
click at [685, 720] on link "Duplicate" at bounding box center [672, 713] width 67 height 27
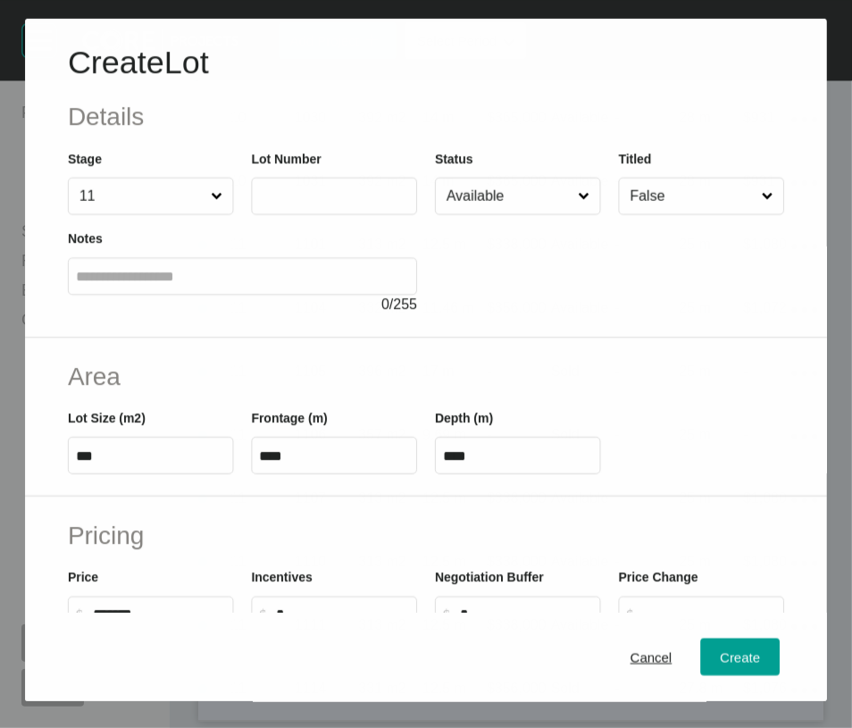
scroll to position [3114, 0]
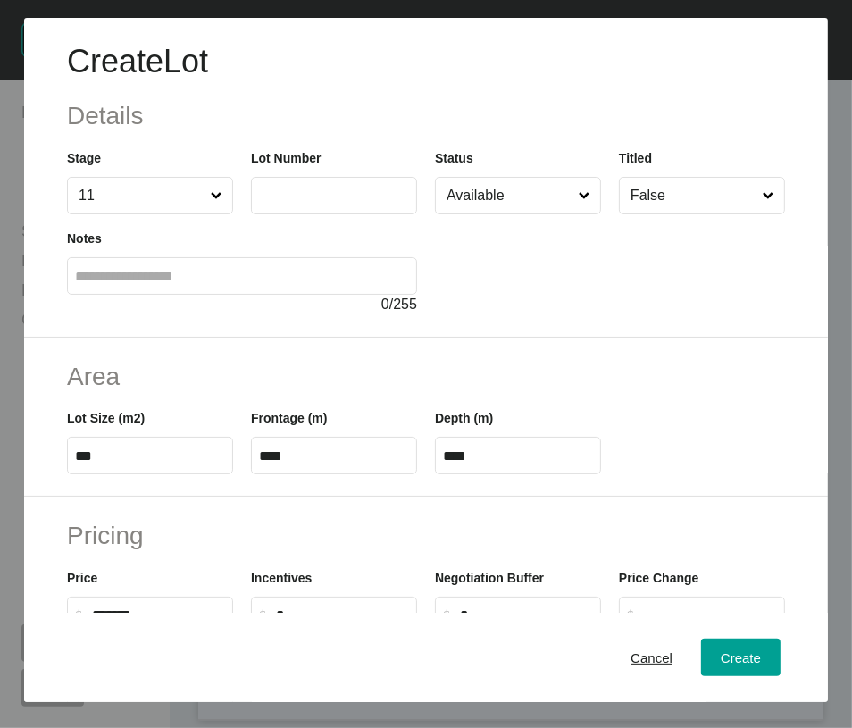
click at [324, 214] on label at bounding box center [334, 196] width 166 height 38
click at [324, 203] on input "text" at bounding box center [334, 195] width 150 height 15
type input "****"
drag, startPoint x: 74, startPoint y: 572, endPoint x: 164, endPoint y: 572, distance: 89.3
click at [164, 464] on input "***" at bounding box center [150, 456] width 150 height 15
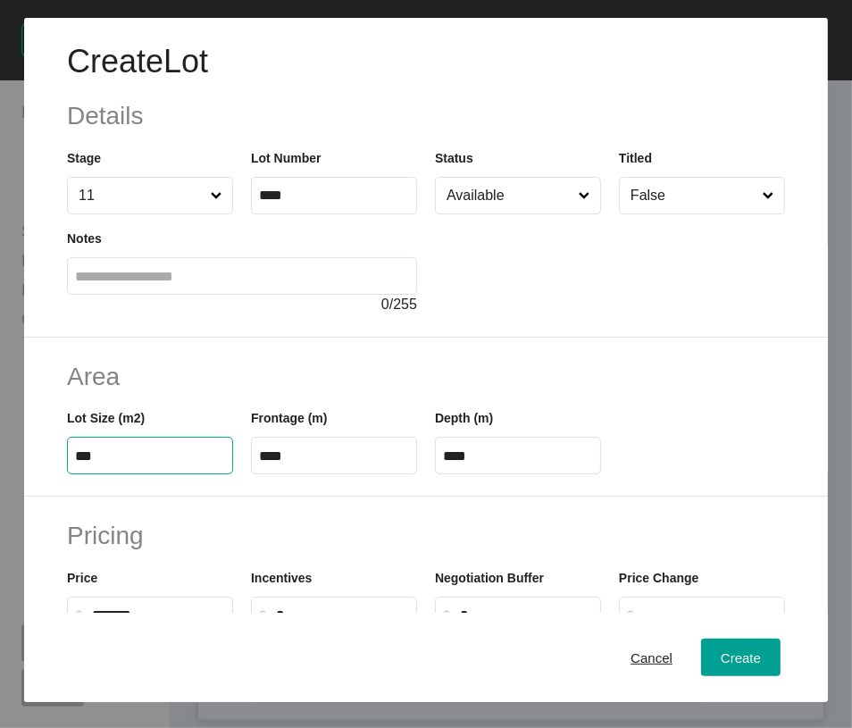
type input "***"
type input "****"
type input "***"
drag, startPoint x: 290, startPoint y: 564, endPoint x: 121, endPoint y: 591, distance: 172.0
click at [121, 498] on div "Area Lot Size (m2) *** Frontage (m) **** Depth (m) ****" at bounding box center [426, 418] width 804 height 160
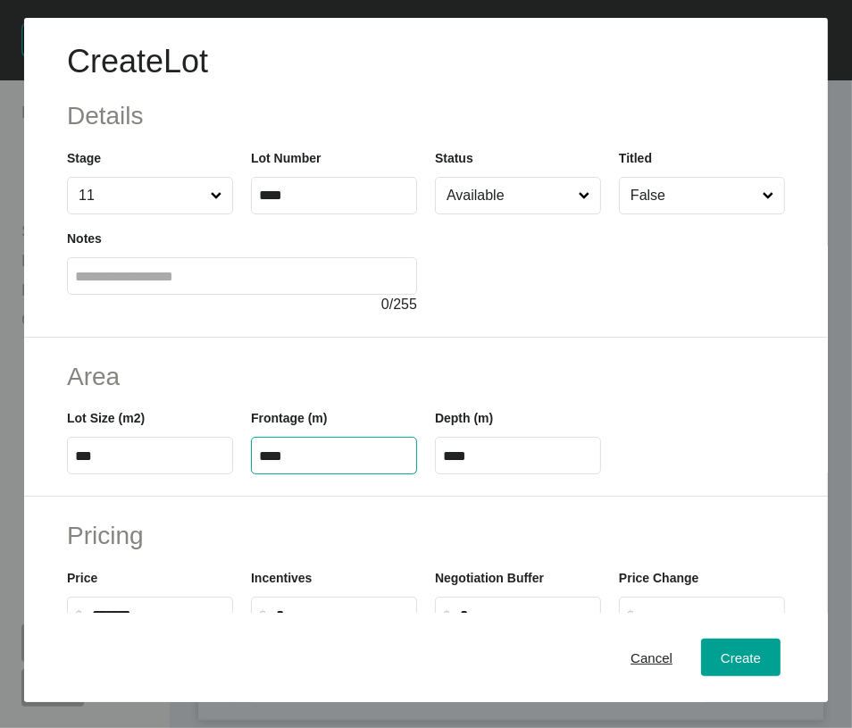
type input "****"
click at [484, 464] on input "**" at bounding box center [518, 456] width 150 height 15
drag, startPoint x: 486, startPoint y: 566, endPoint x: 310, endPoint y: 568, distance: 176.0
click at [311, 474] on div "Lot Size (m2) *** Frontage (m) **** Depth (m) **" at bounding box center [426, 434] width 736 height 80
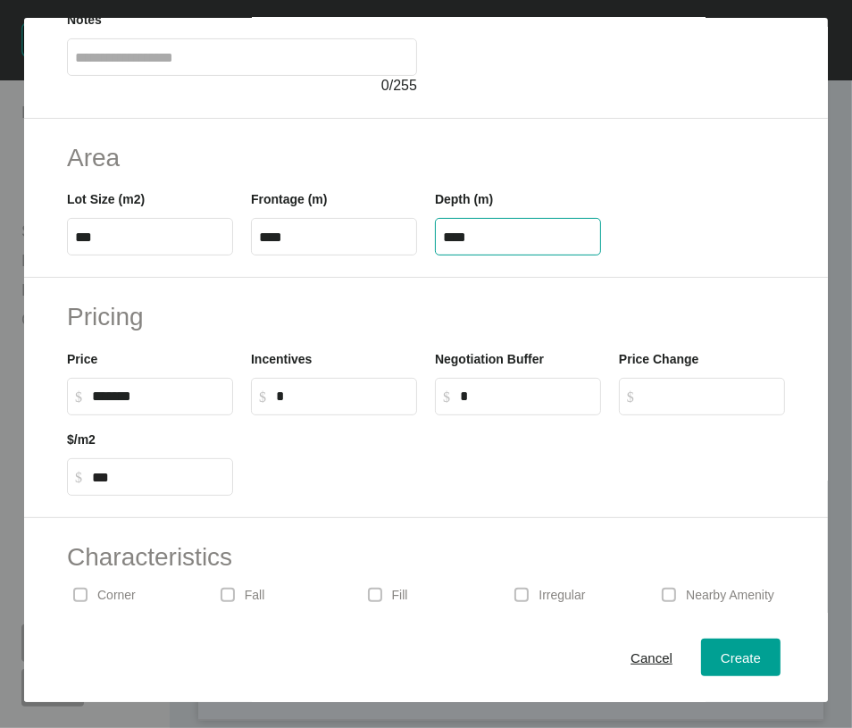
scroll to position [223, 0]
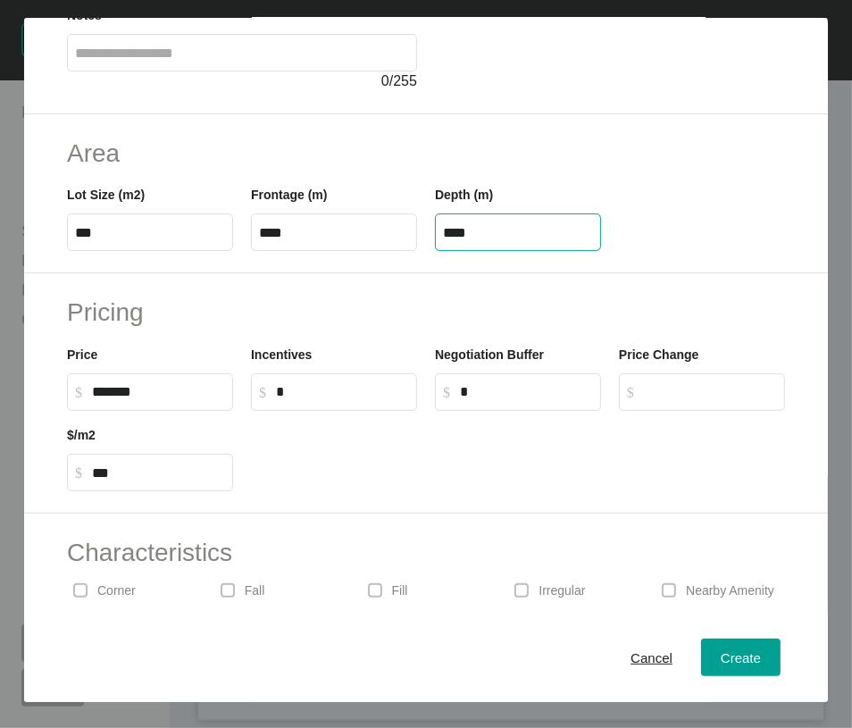
type input "****"
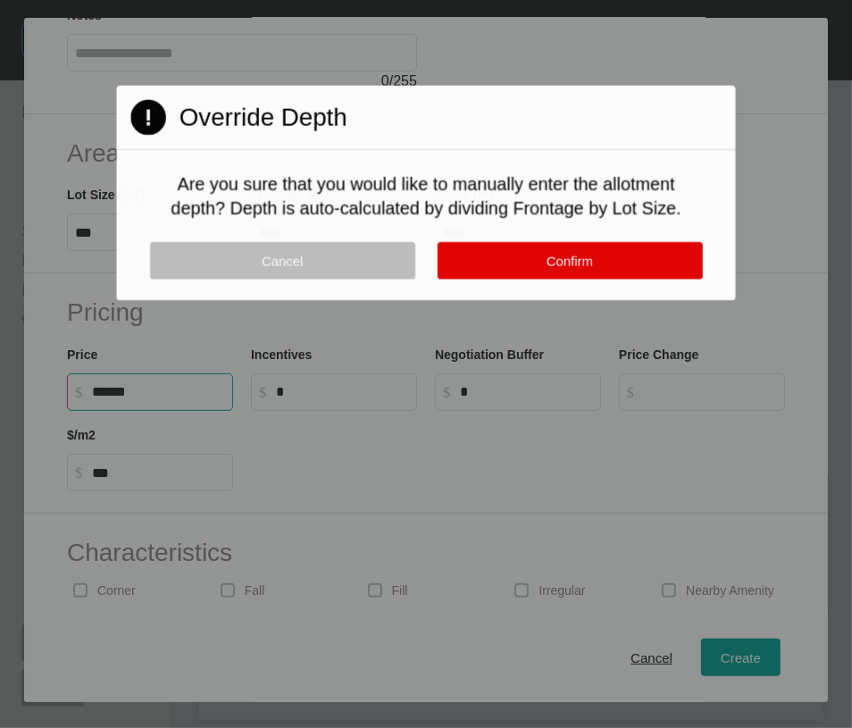
drag, startPoint x: 111, startPoint y: 548, endPoint x: 50, endPoint y: 551, distance: 60.9
click at [50, 551] on div "Create Lot Details Stage 11 Lot Number **** Status Available Titled False Notes…" at bounding box center [426, 364] width 852 height 728
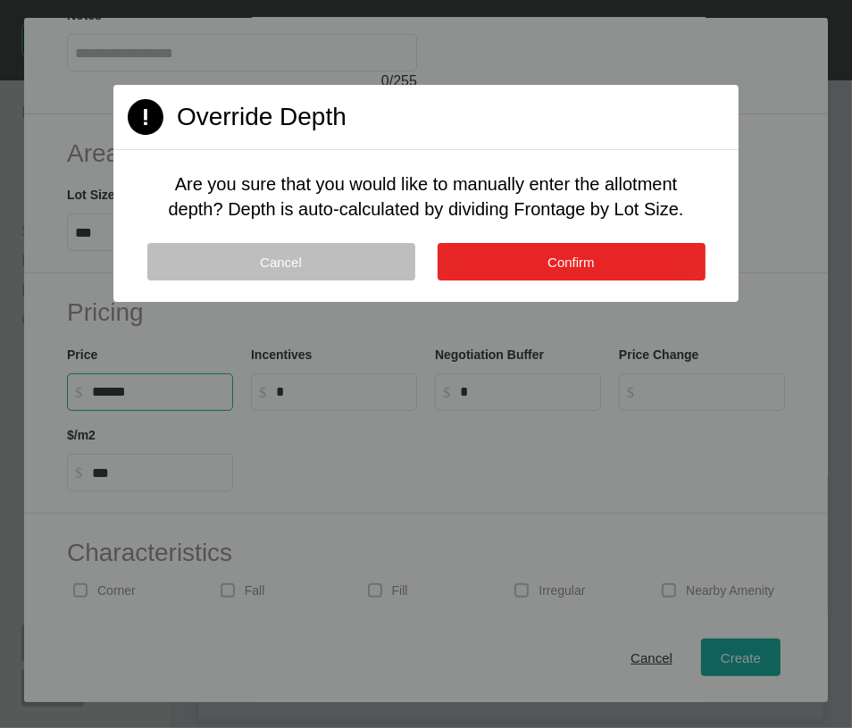
type input "*******"
type input "*****"
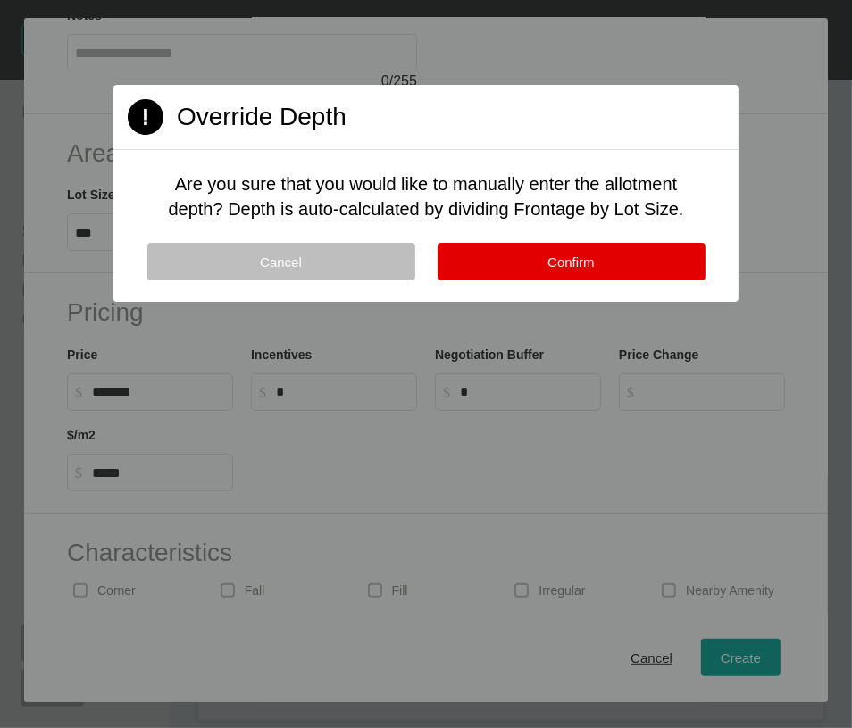
drag, startPoint x: 595, startPoint y: 335, endPoint x: 602, endPoint y: 346, distance: 12.9
click at [595, 270] on span "Confirm" at bounding box center [571, 262] width 47 height 15
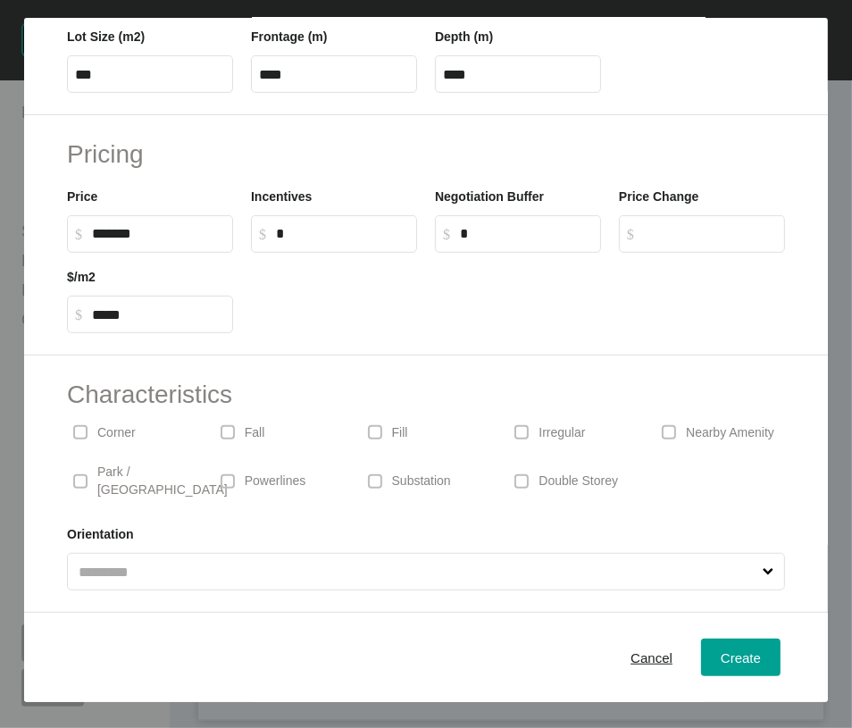
scroll to position [465, 0]
click at [740, 664] on span "Create" at bounding box center [741, 657] width 40 height 15
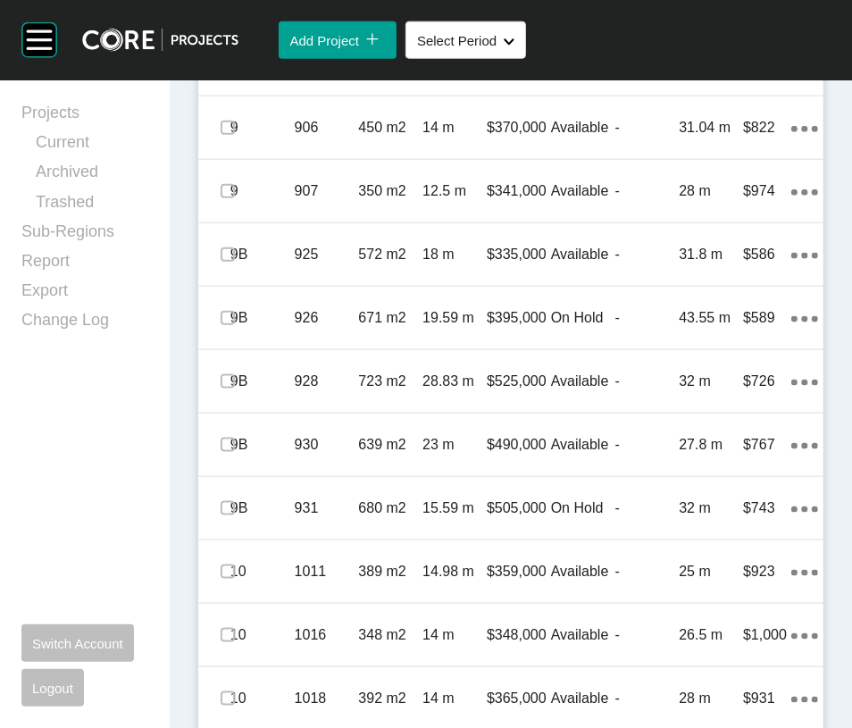
scroll to position [1274, 0]
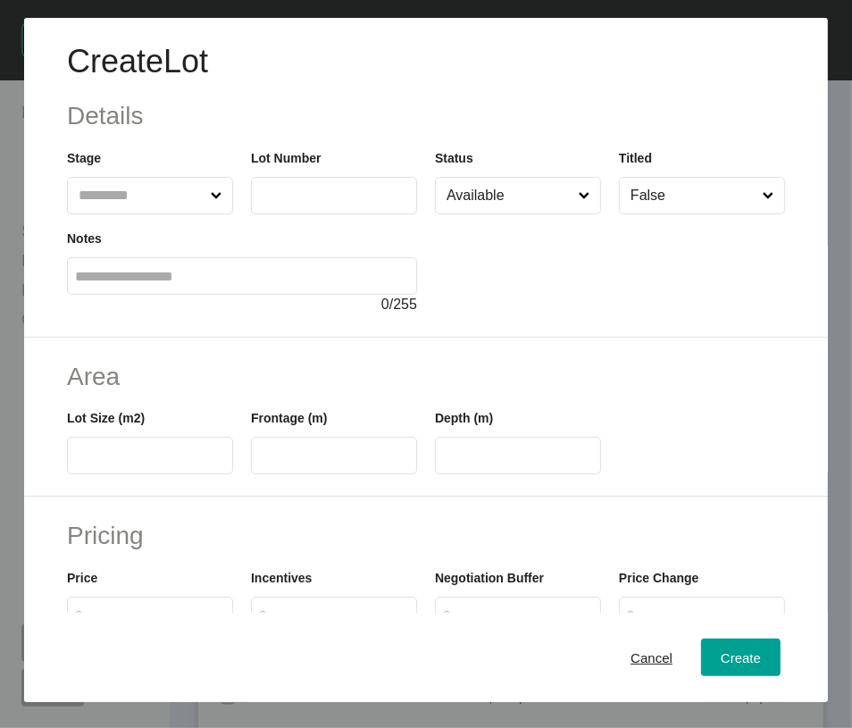
click at [118, 264] on div "Notes 0 / 255" at bounding box center [242, 264] width 368 height 101
click at [115, 214] on input "text" at bounding box center [141, 196] width 132 height 36
type input "**"
drag, startPoint x: 169, startPoint y: 310, endPoint x: 200, endPoint y: 318, distance: 32.3
click at [299, 264] on div "Notes 0 / 255" at bounding box center [242, 264] width 368 height 101
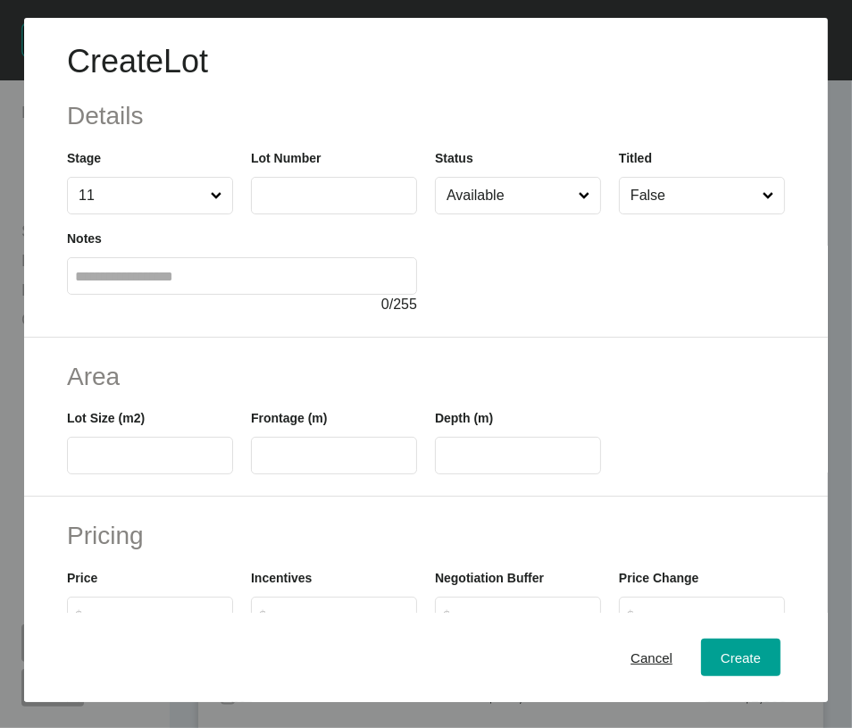
click at [307, 214] on label at bounding box center [334, 196] width 166 height 38
click at [307, 203] on input "text" at bounding box center [334, 195] width 150 height 15
type input "****"
click at [74, 474] on label at bounding box center [150, 456] width 166 height 38
click at [75, 464] on input "text" at bounding box center [150, 456] width 150 height 15
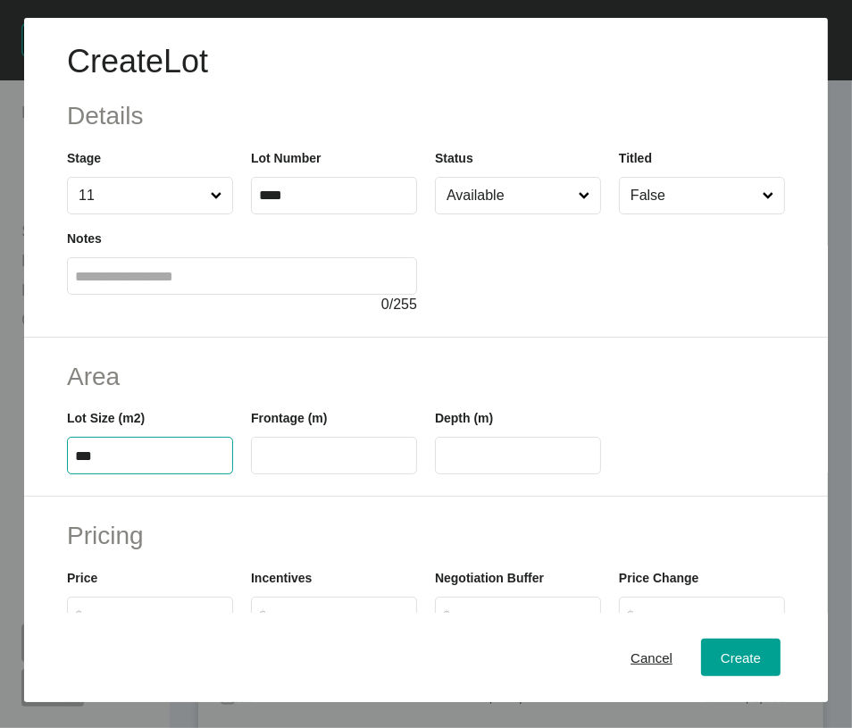
type input "***"
click at [287, 464] on input "text" at bounding box center [334, 456] width 150 height 15
type input "*****"
click at [513, 464] on input "****" at bounding box center [518, 456] width 150 height 15
drag, startPoint x: 505, startPoint y: 565, endPoint x: 365, endPoint y: 567, distance: 140.3
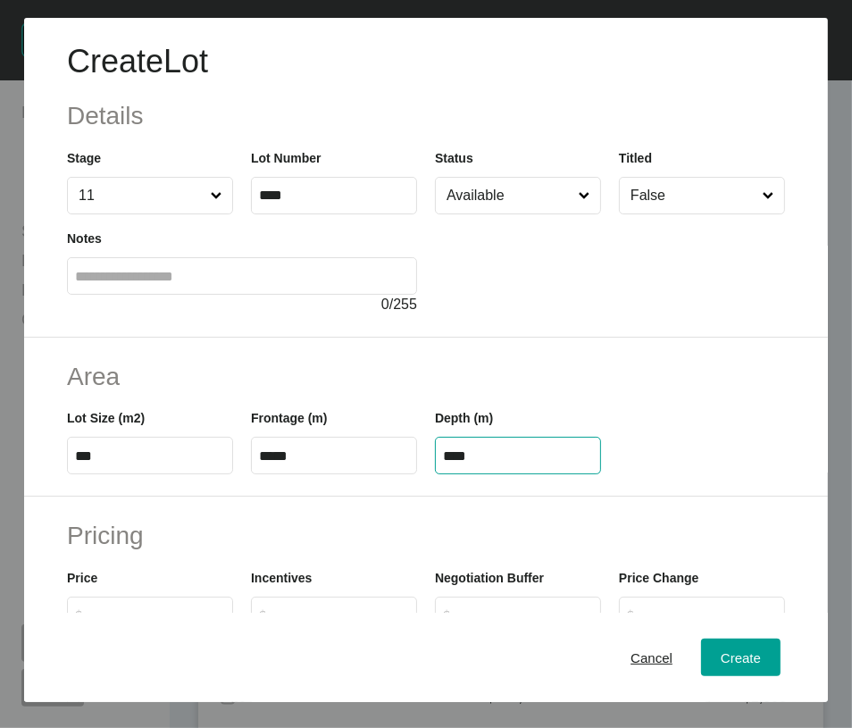
click at [365, 474] on div "Lot Size (m2) *** Frontage (m) ***** Depth (m) ****" at bounding box center [426, 434] width 736 height 80
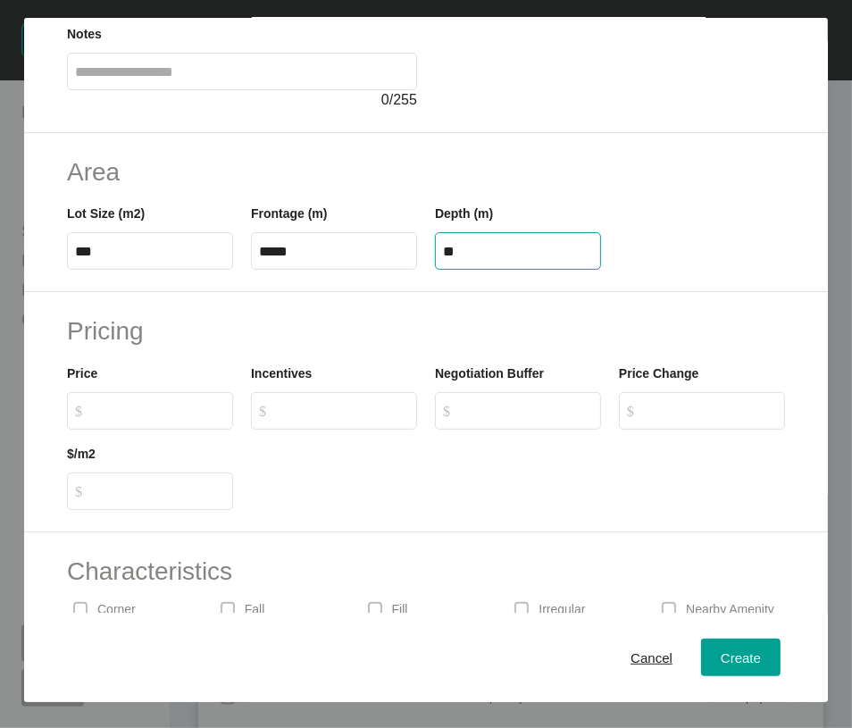
scroll to position [222, 0]
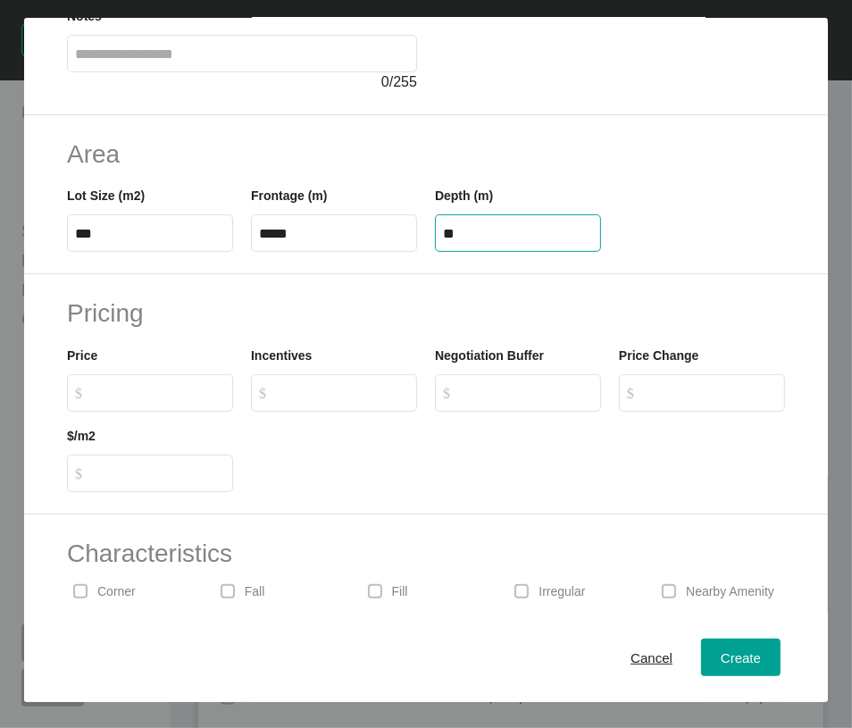
type input "**"
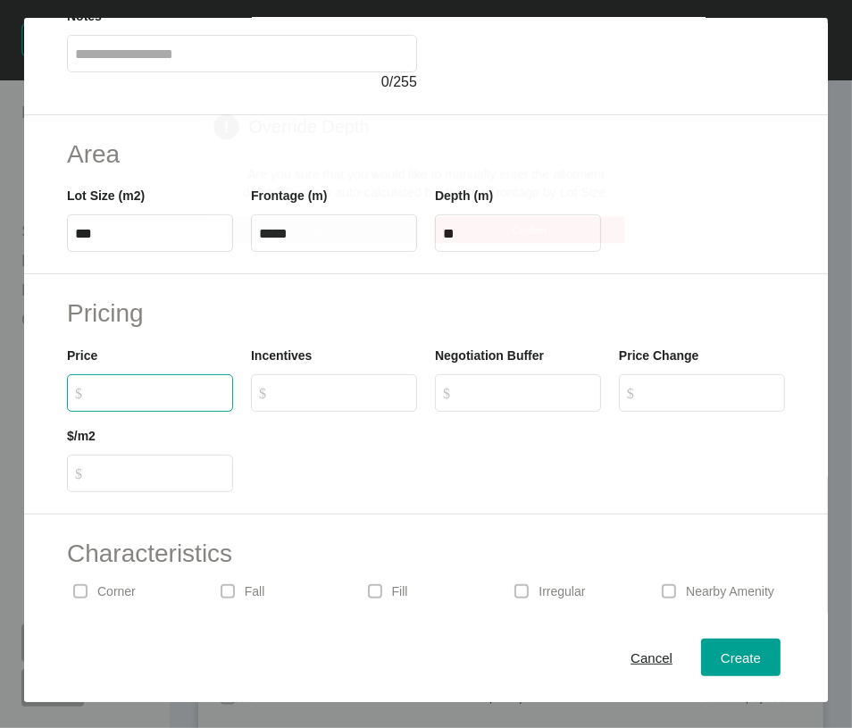
click at [178, 531] on div "Create Lot Details Stage 11 Lot Number **** Status Available Titled False Notes…" at bounding box center [426, 364] width 852 height 728
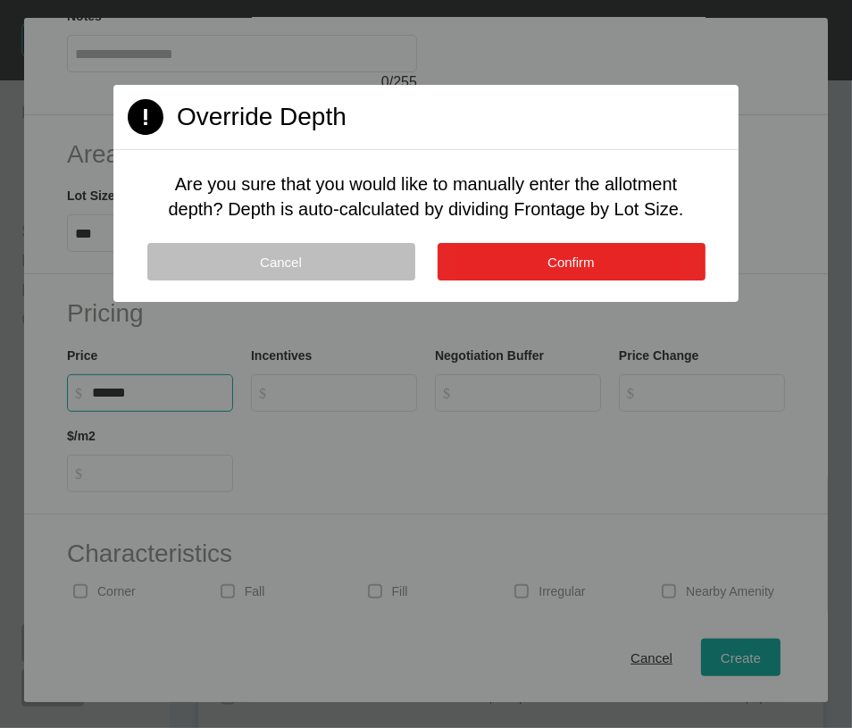
type input "*******"
type input "***"
click at [601, 281] on button "Confirm" at bounding box center [572, 262] width 268 height 38
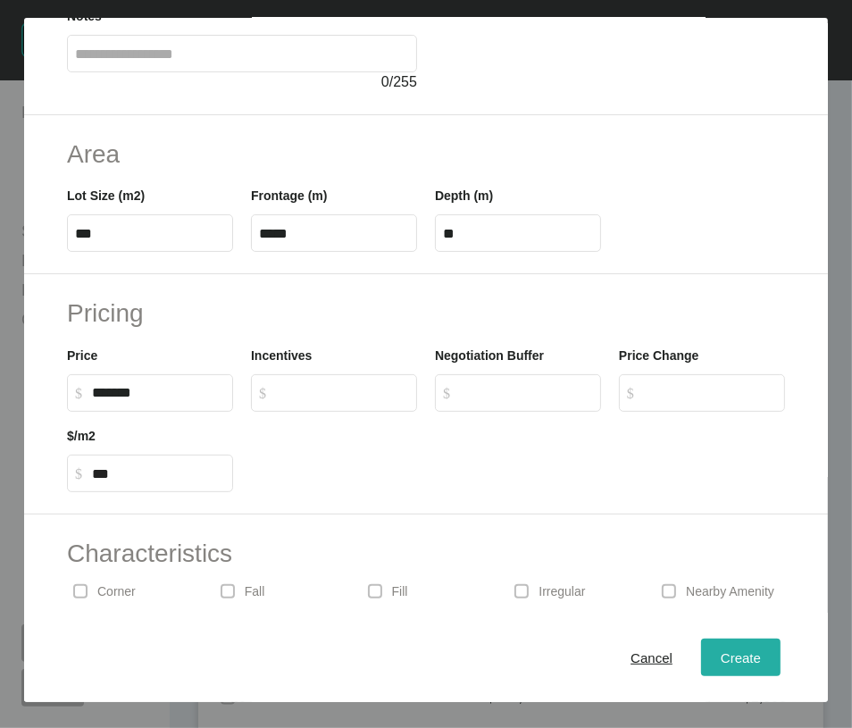
click at [717, 651] on div "Create" at bounding box center [741, 658] width 49 height 24
type input "*"
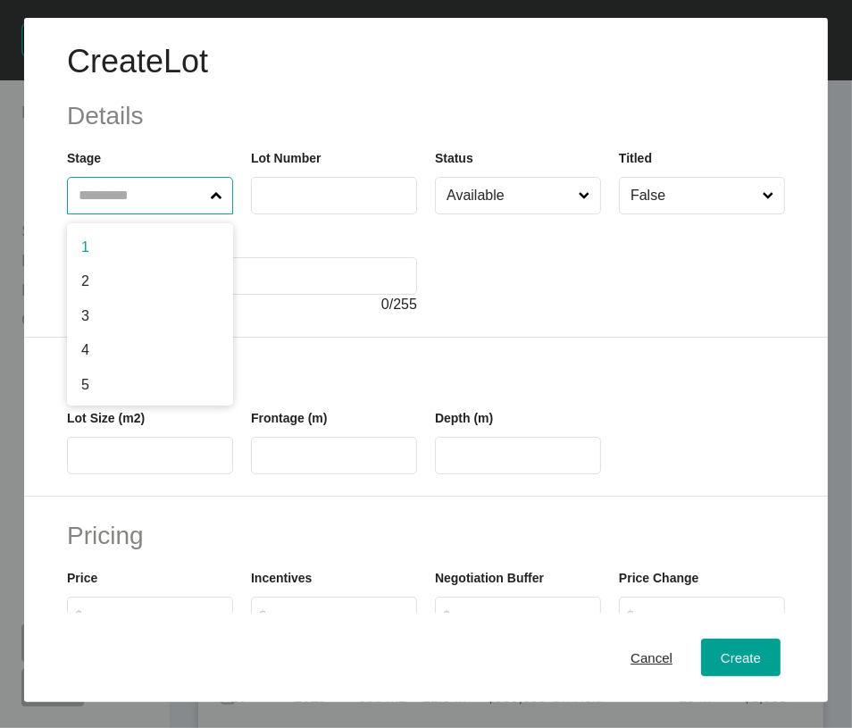
click at [175, 214] on input "text" at bounding box center [141, 196] width 132 height 36
type input "**"
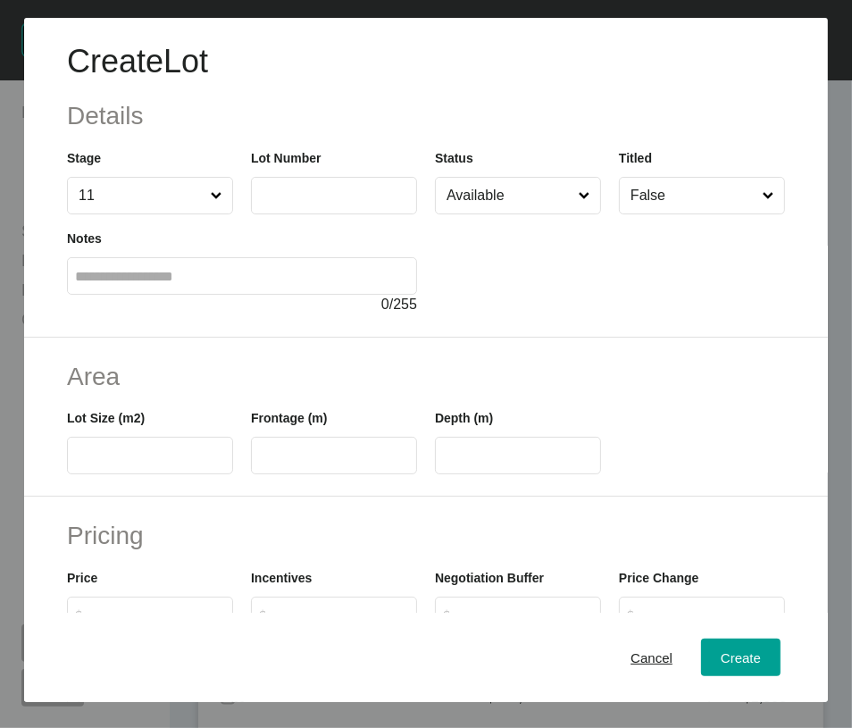
click at [268, 214] on label at bounding box center [334, 196] width 166 height 38
click at [268, 203] on input "text" at bounding box center [334, 195] width 150 height 15
type input "****"
click at [95, 464] on input "text" at bounding box center [150, 456] width 150 height 15
type input "*"
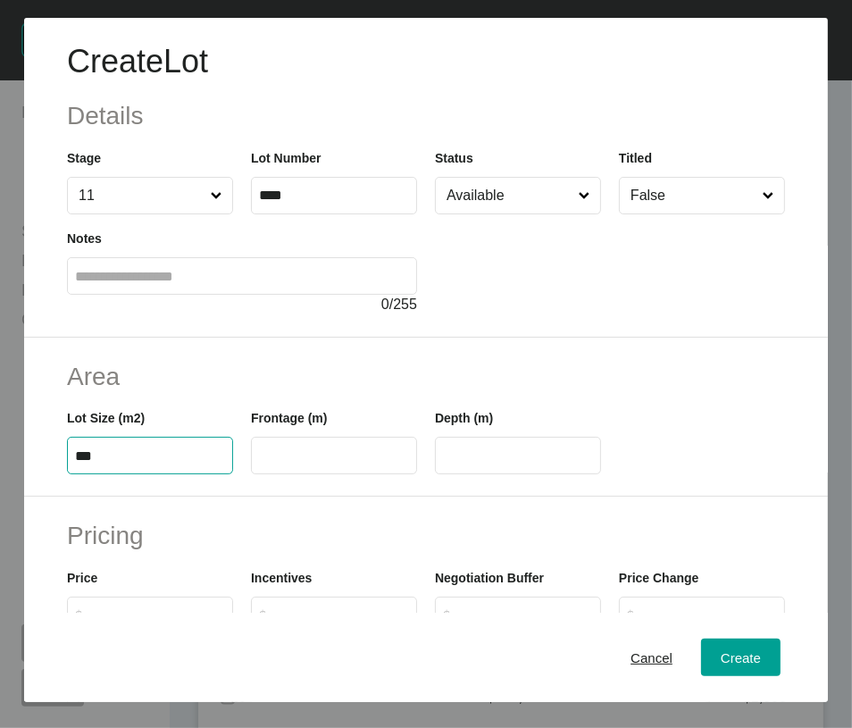
type input "***"
click at [521, 214] on input "Available" at bounding box center [509, 196] width 132 height 36
click at [348, 464] on input "text" at bounding box center [334, 456] width 150 height 15
type input "****"
type input "**"
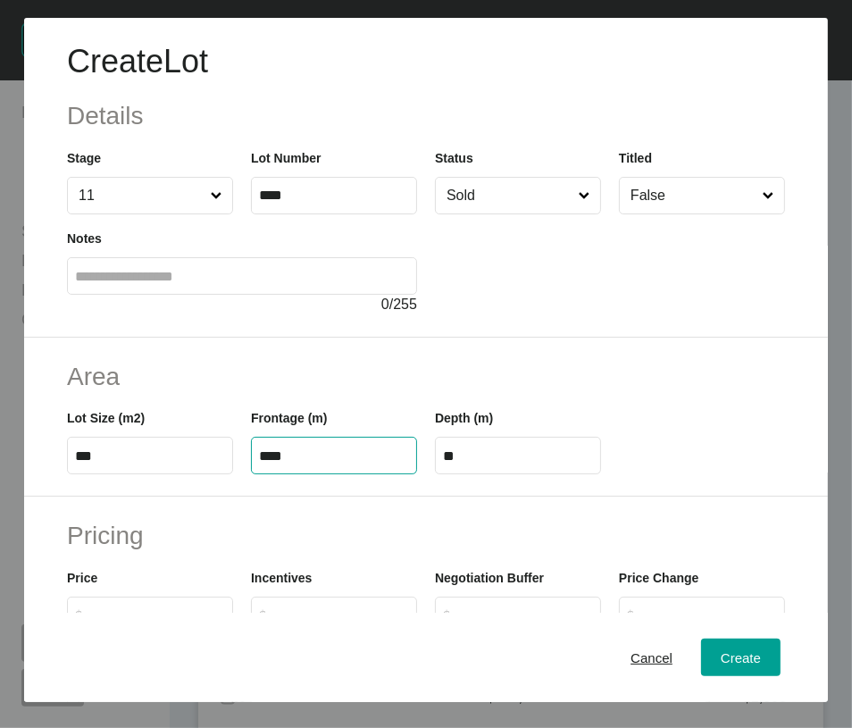
click at [533, 464] on input "**" at bounding box center [518, 456] width 150 height 15
click at [721, 655] on span "Create" at bounding box center [741, 657] width 40 height 15
type input "*"
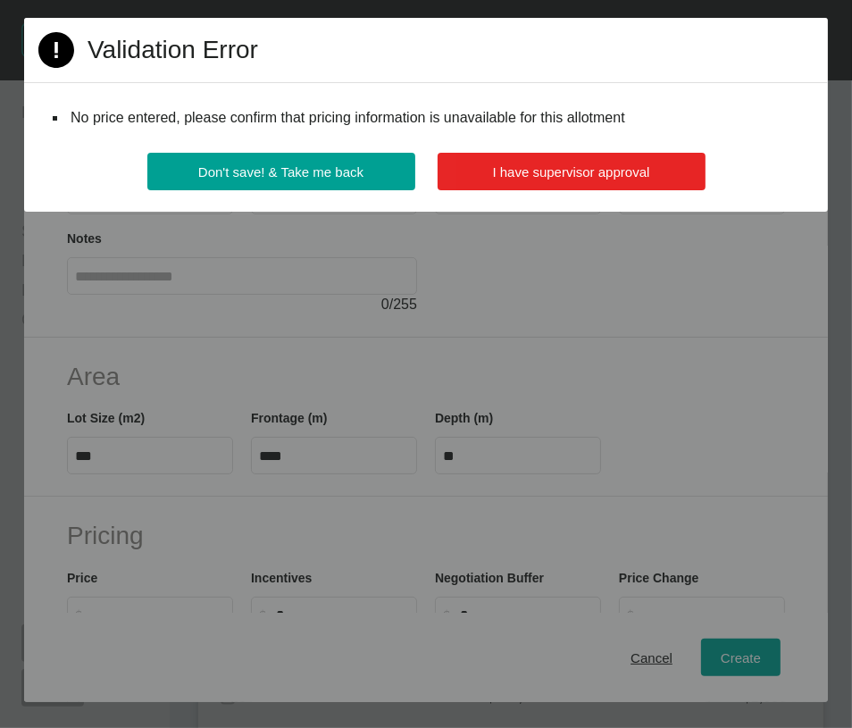
click at [650, 180] on span "I have supervisor approval" at bounding box center [571, 171] width 157 height 15
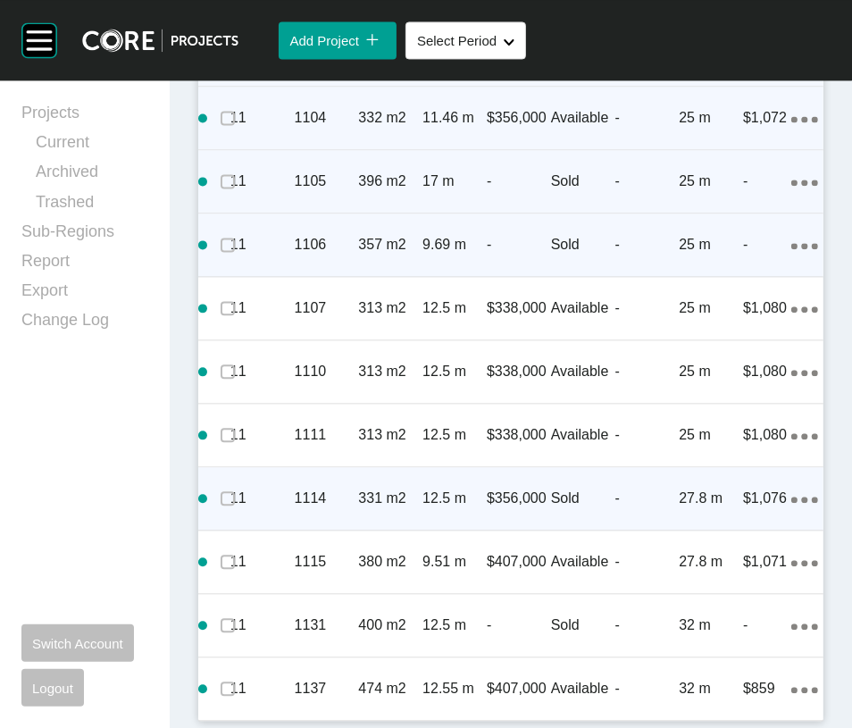
scroll to position [3551, 0]
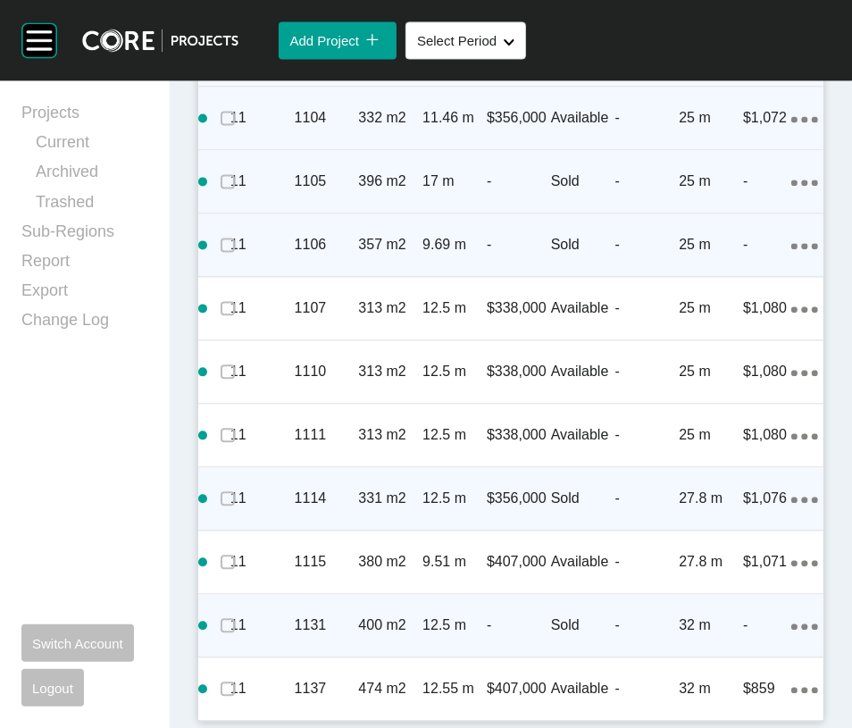
click at [801, 624] on ellipse at bounding box center [804, 627] width 6 height 6
click at [708, 573] on link "Duplicate" at bounding box center [688, 567] width 67 height 27
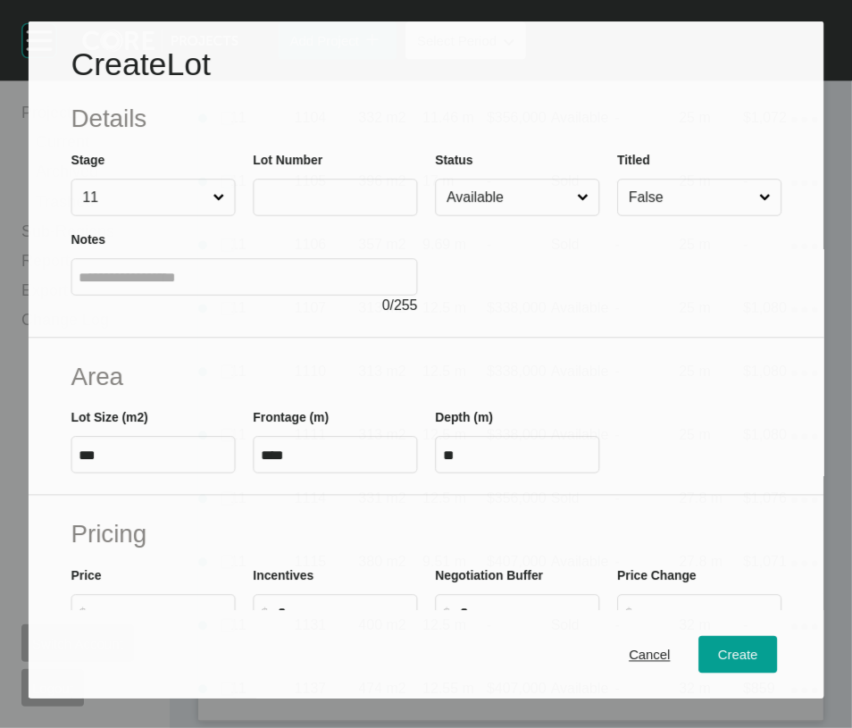
scroll to position [3481, 0]
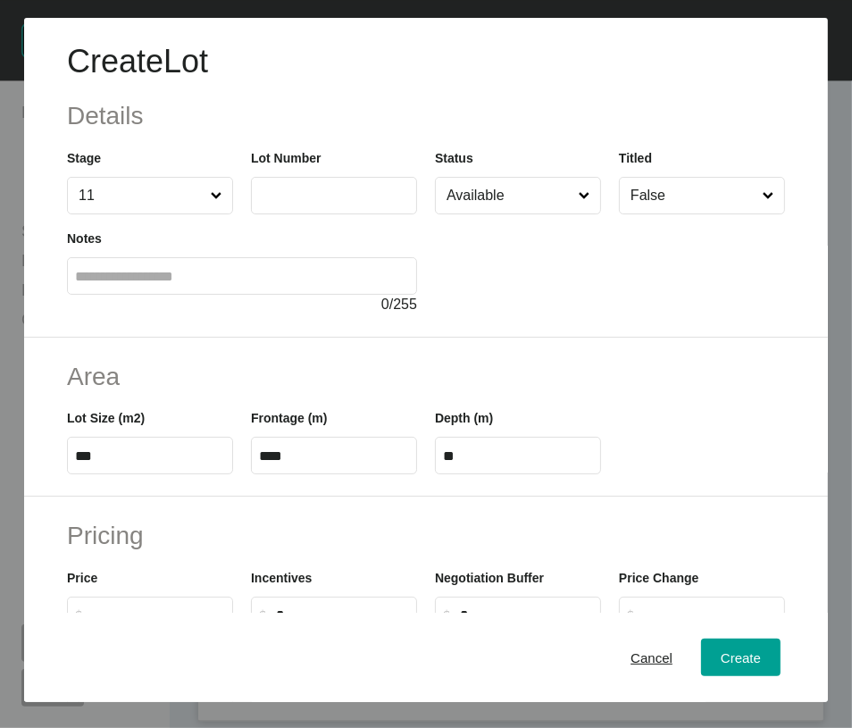
click at [307, 214] on label at bounding box center [334, 196] width 166 height 38
click at [307, 203] on input "text" at bounding box center [334, 195] width 150 height 15
type input "****"
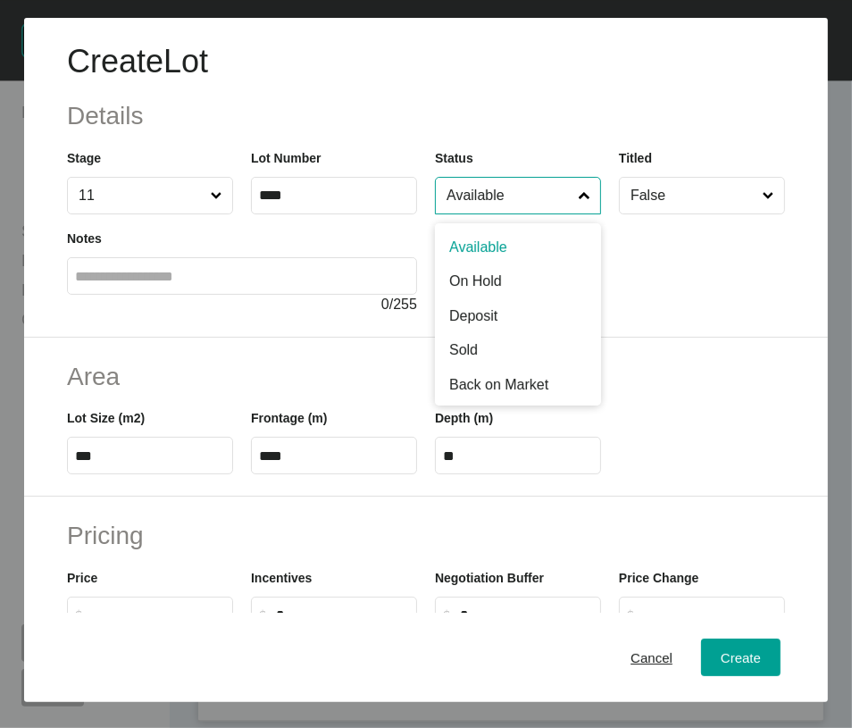
drag, startPoint x: 513, startPoint y: 240, endPoint x: 507, endPoint y: 309, distance: 69.0
click at [514, 214] on input "Available" at bounding box center [509, 196] width 132 height 36
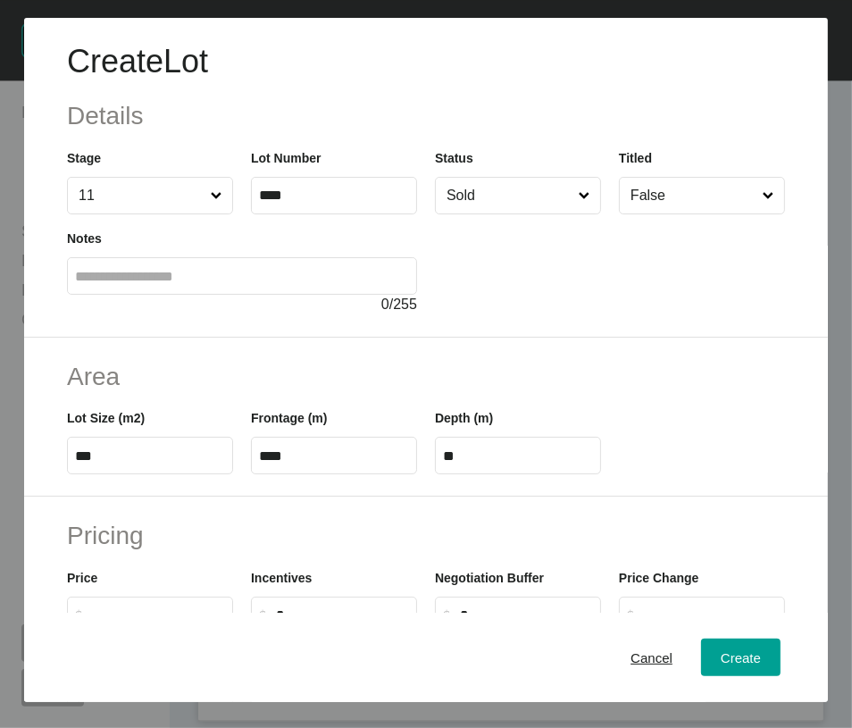
drag, startPoint x: 484, startPoint y: 418, endPoint x: 572, endPoint y: 479, distance: 106.6
click at [721, 653] on span "Create" at bounding box center [741, 657] width 40 height 15
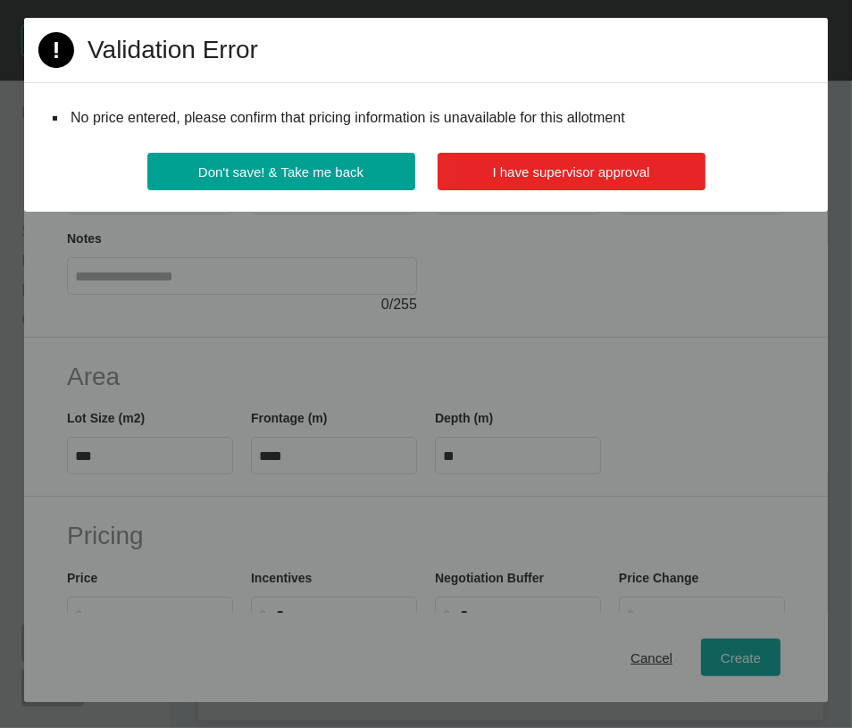
click at [638, 190] on button "I have supervisor approval" at bounding box center [572, 172] width 268 height 38
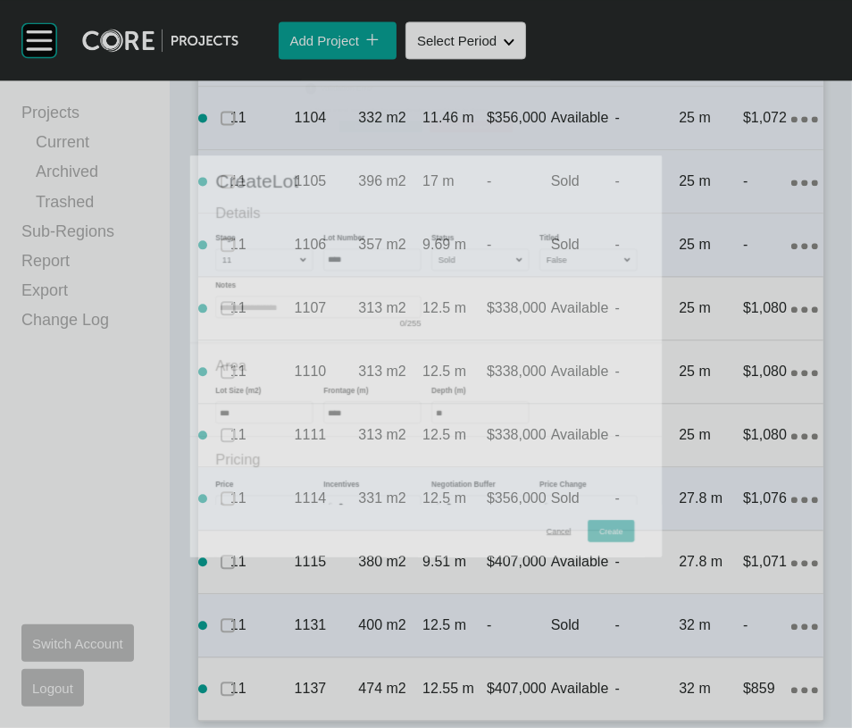
scroll to position [3551, 0]
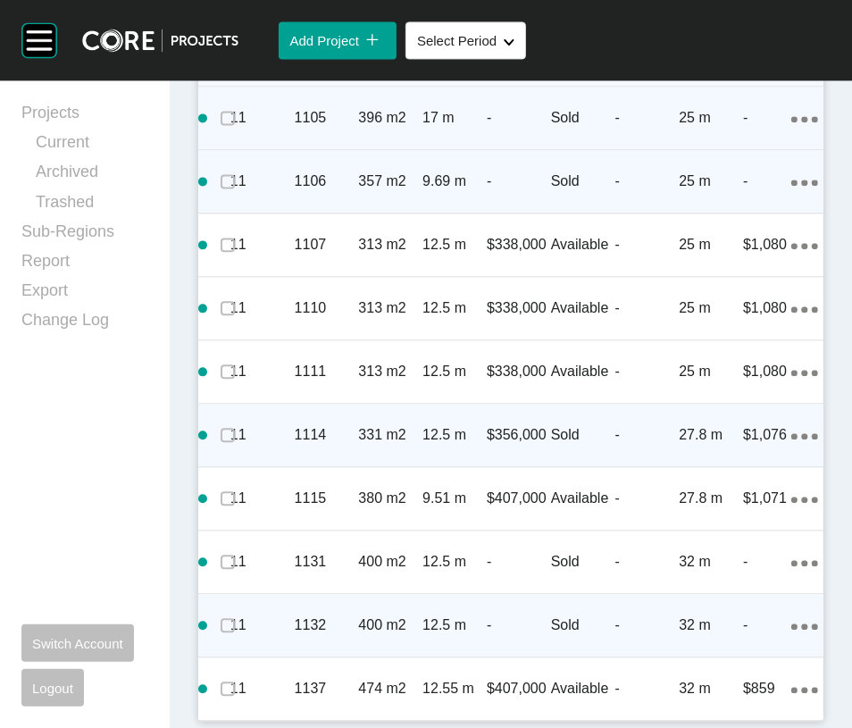
click at [792, 630] on icon "Action Menu Dots Copy 6 Created with Sketch." at bounding box center [805, 627] width 27 height 6
click at [722, 656] on link "Duplicate" at bounding box center [688, 646] width 67 height 27
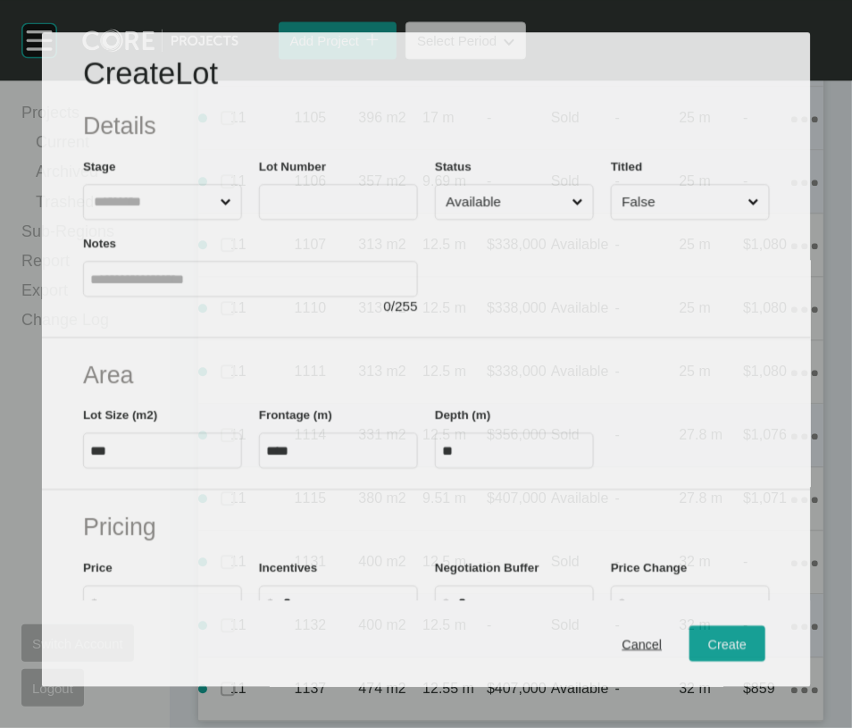
scroll to position [3481, 0]
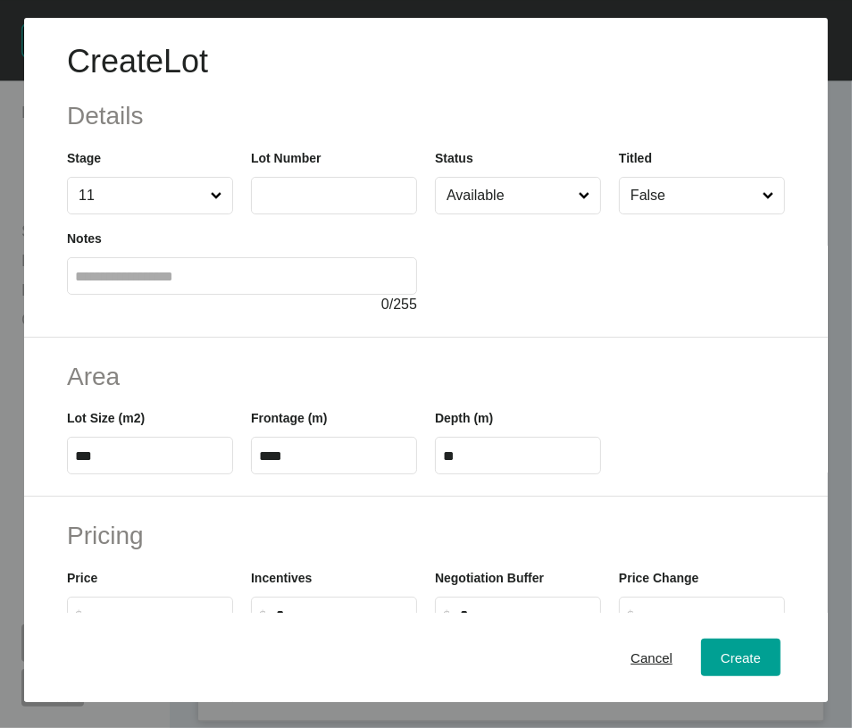
click at [335, 203] on input "text" at bounding box center [334, 195] width 150 height 15
type input "****"
click at [478, 214] on input "Available" at bounding box center [509, 196] width 132 height 36
click at [701, 650] on button "Create" at bounding box center [741, 658] width 80 height 38
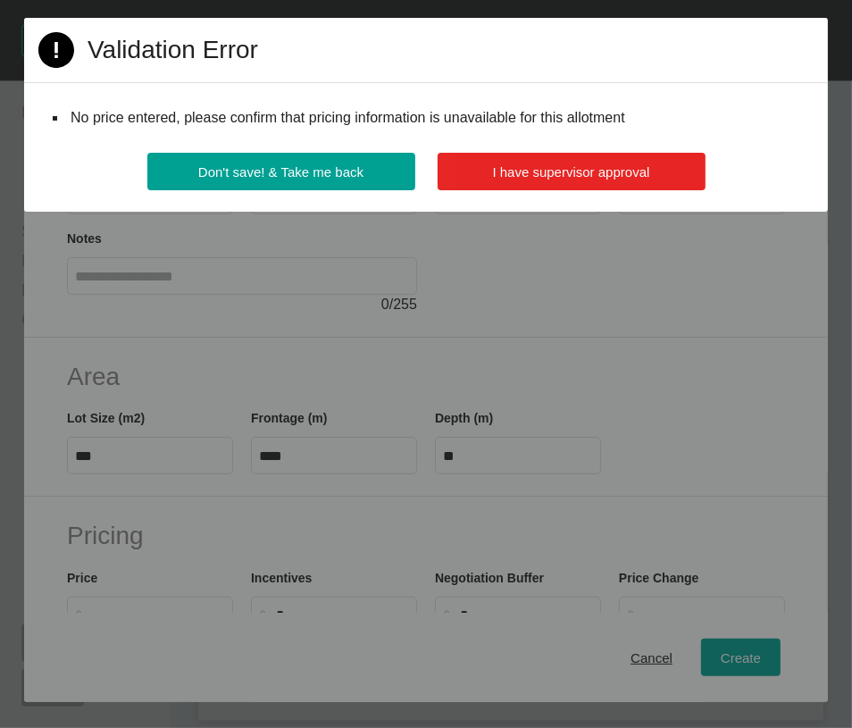
click at [595, 180] on span "I have supervisor approval" at bounding box center [571, 171] width 157 height 15
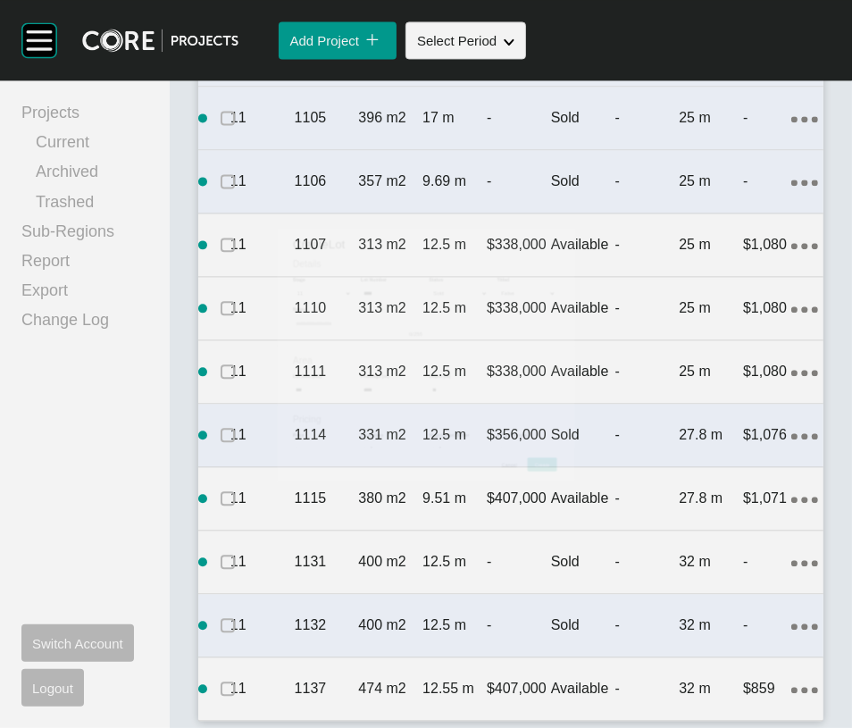
scroll to position [3551, 0]
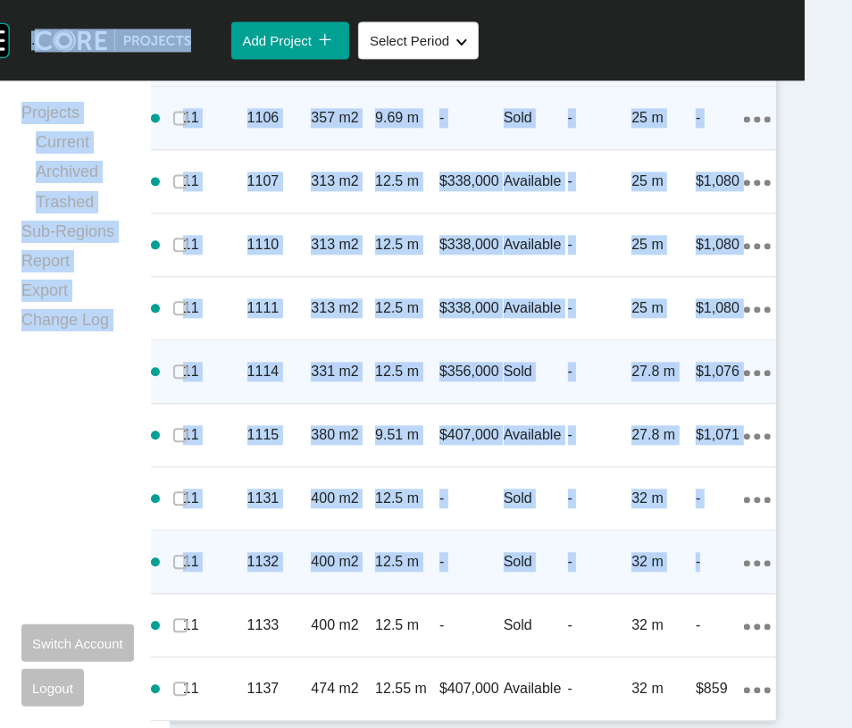
drag, startPoint x: 834, startPoint y: 641, endPoint x: 840, endPoint y: 687, distance: 46.9
click at [840, 687] on html "Group 2 Created with Sketch. . Add Project icon/tick copy 11 Created with Sketc…" at bounding box center [410, 364] width 915 height 728
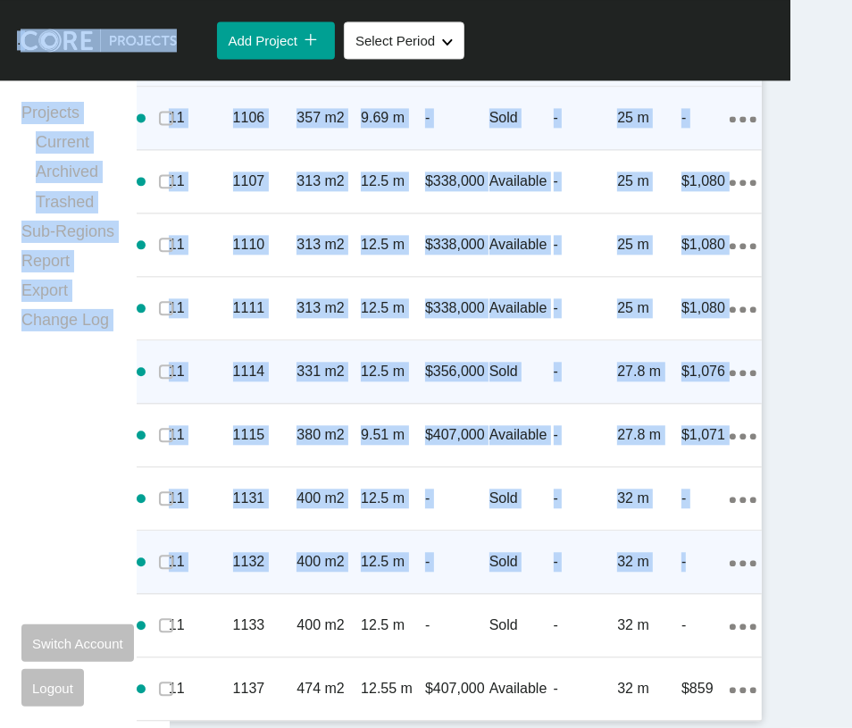
scroll to position [3708, 0]
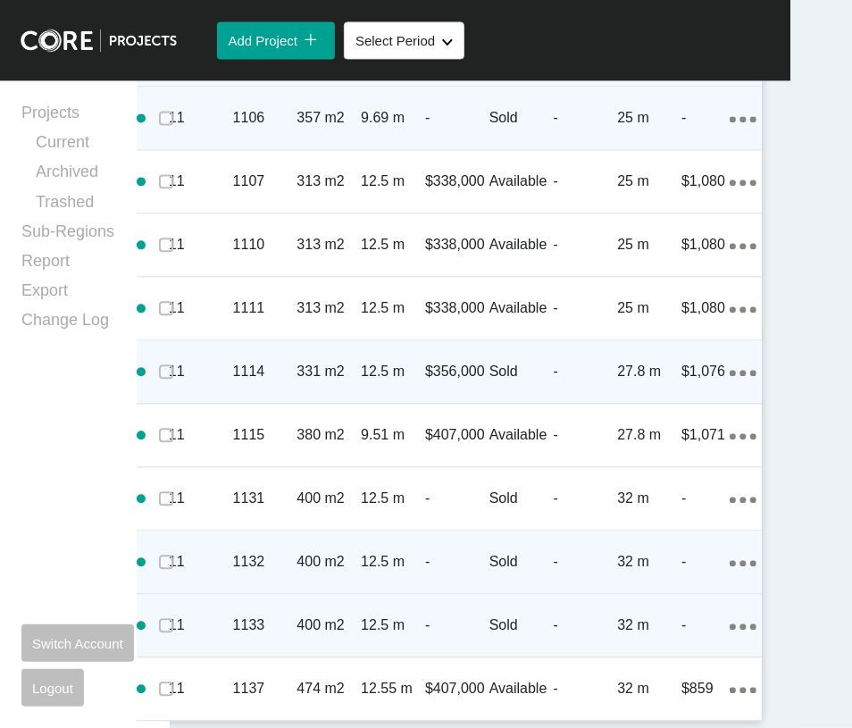
click at [730, 624] on icon "Action Menu Dots Copy 6 Created with Sketch." at bounding box center [743, 627] width 27 height 6
click at [649, 579] on link "Duplicate" at bounding box center [626, 567] width 67 height 27
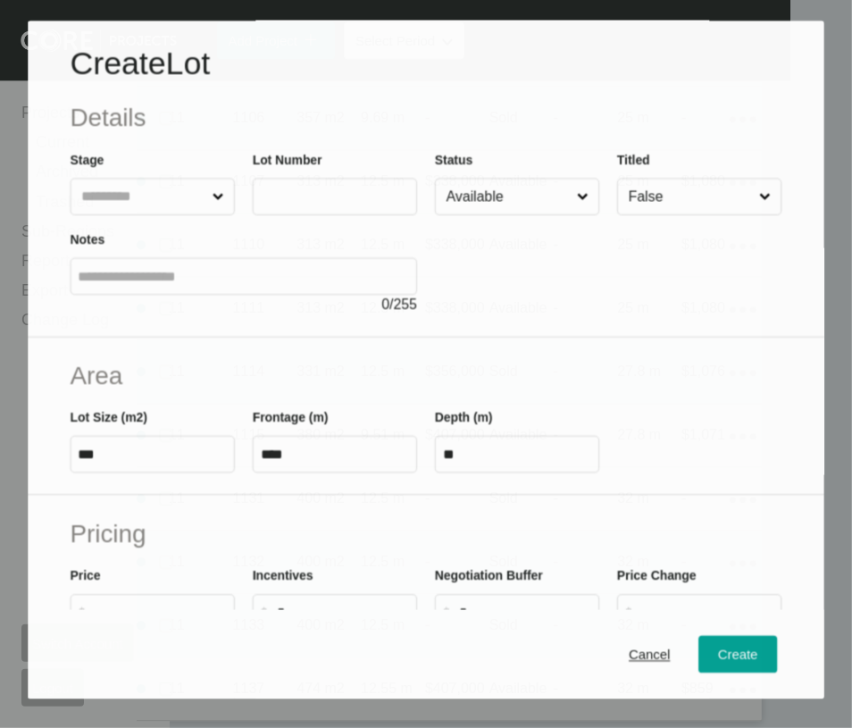
scroll to position [3639, 0]
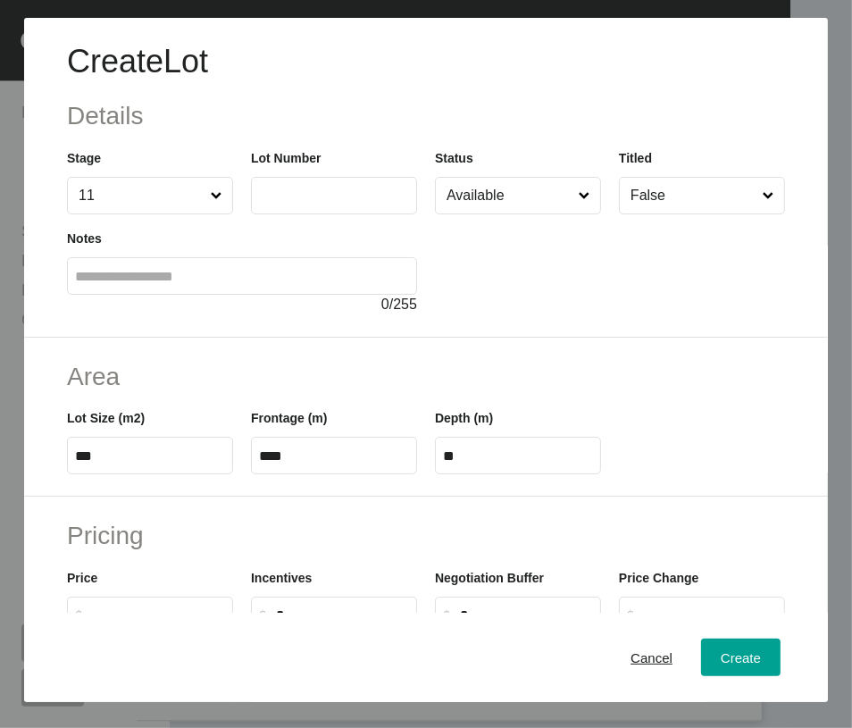
click at [342, 203] on input "text" at bounding box center [334, 195] width 150 height 15
drag, startPoint x: 280, startPoint y: 246, endPoint x: 302, endPoint y: 247, distance: 22.4
click at [302, 203] on input "****" at bounding box center [334, 195] width 150 height 15
type input "****"
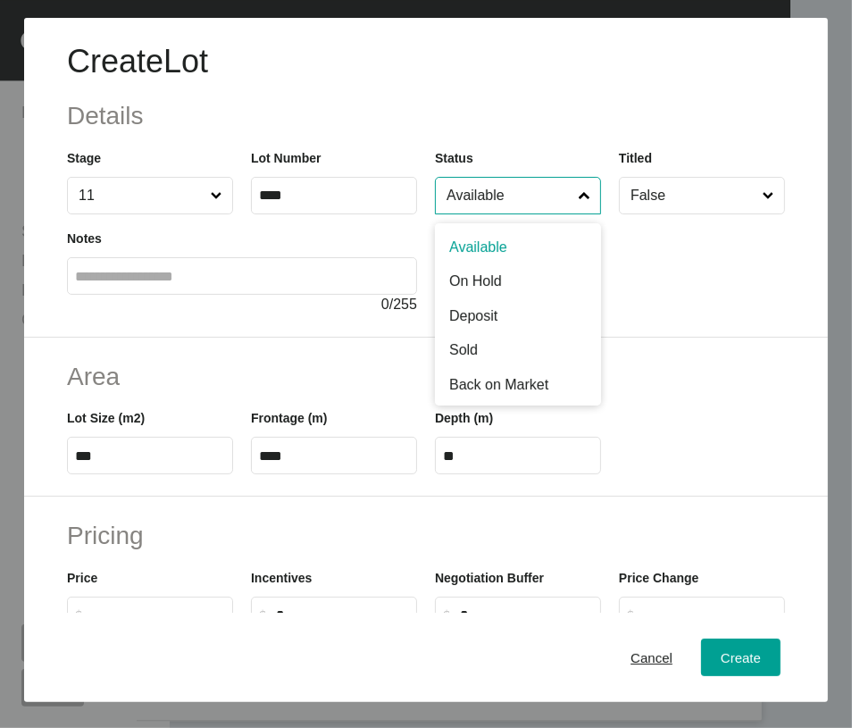
drag, startPoint x: 525, startPoint y: 246, endPoint x: 476, endPoint y: 298, distance: 71.4
click at [525, 214] on input "Available" at bounding box center [509, 196] width 132 height 36
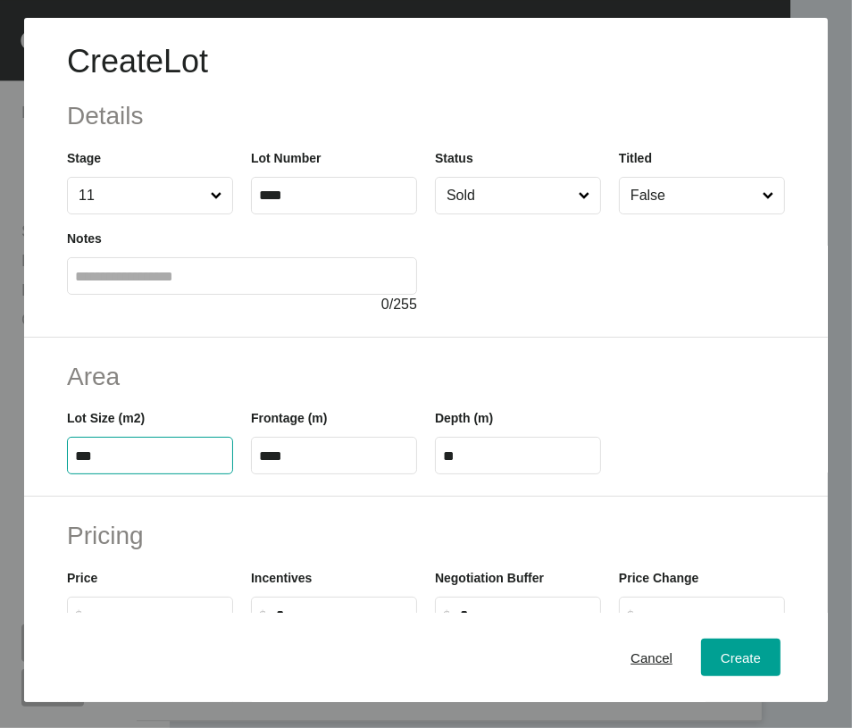
drag, startPoint x: 112, startPoint y: 567, endPoint x: -60, endPoint y: 549, distance: 172.5
click at [0, 549] on html "Create Lot Details Stage 11 Lot Number **** Status Sold Titled False Notes 0 / …" at bounding box center [395, 364] width 915 height 728
type input "***"
type input "****"
drag, startPoint x: 306, startPoint y: 561, endPoint x: 228, endPoint y: 574, distance: 79.6
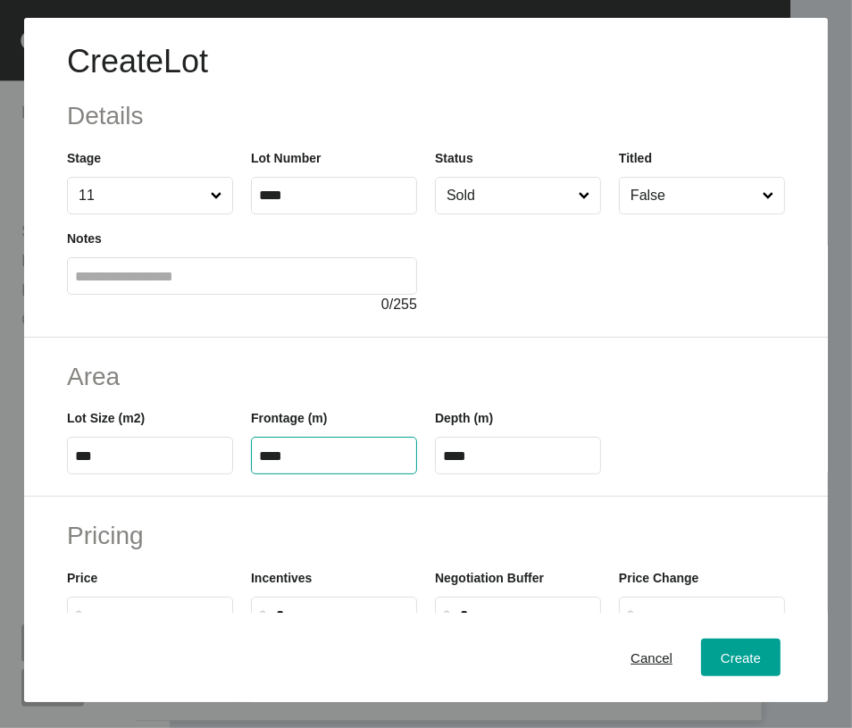
click at [228, 474] on div "Lot Size (m2) *** Frontage (m) **** Depth (m) ****" at bounding box center [426, 434] width 736 height 80
type input "****"
click at [502, 464] on input "**" at bounding box center [518, 456] width 150 height 15
drag, startPoint x: 498, startPoint y: 563, endPoint x: 398, endPoint y: 557, distance: 100.3
click at [398, 474] on div "Lot Size (m2) *** Frontage (m) **** Depth (m) **" at bounding box center [426, 434] width 736 height 80
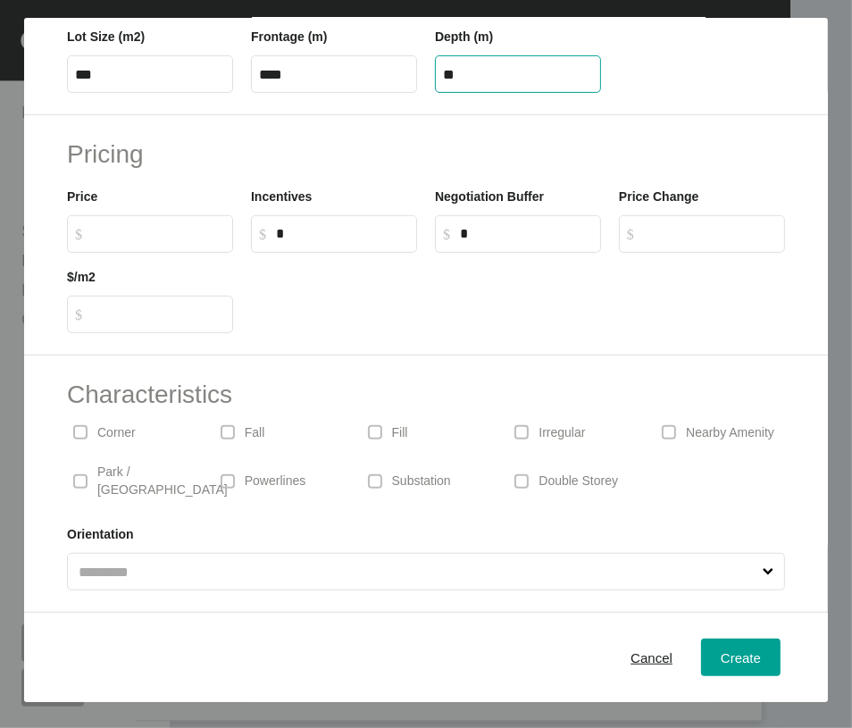
scroll to position [517, 0]
type input "**"
click at [68, 498] on div "Create Lot Details Stage 11 Lot Number **** Status Sold Titled False Notes 0 / …" at bounding box center [426, 364] width 852 height 728
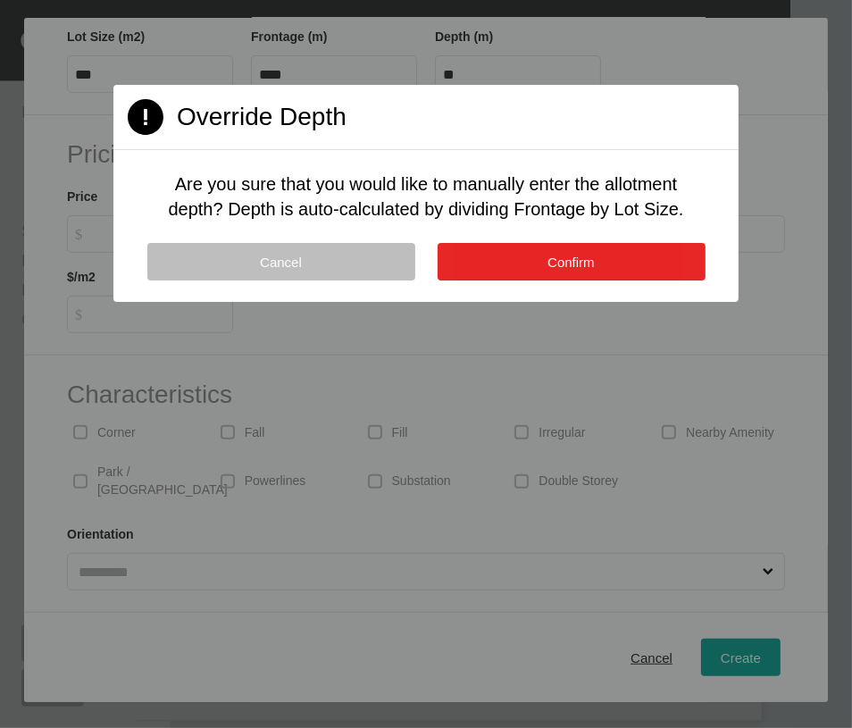
click at [574, 281] on button "Confirm" at bounding box center [572, 262] width 268 height 38
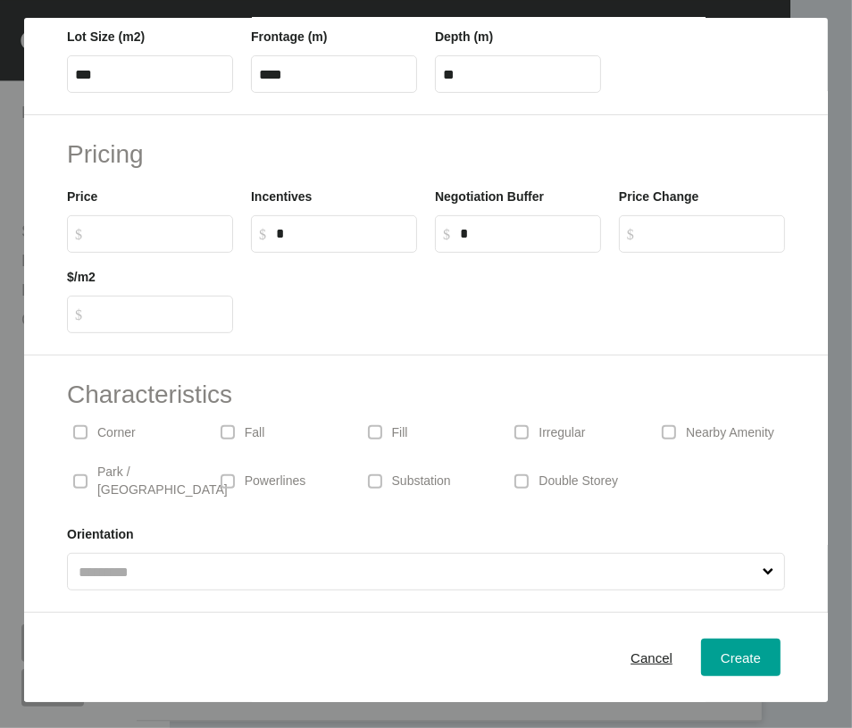
click at [136, 442] on p "Corner" at bounding box center [116, 433] width 38 height 18
click at [721, 666] on span "Create" at bounding box center [741, 657] width 40 height 15
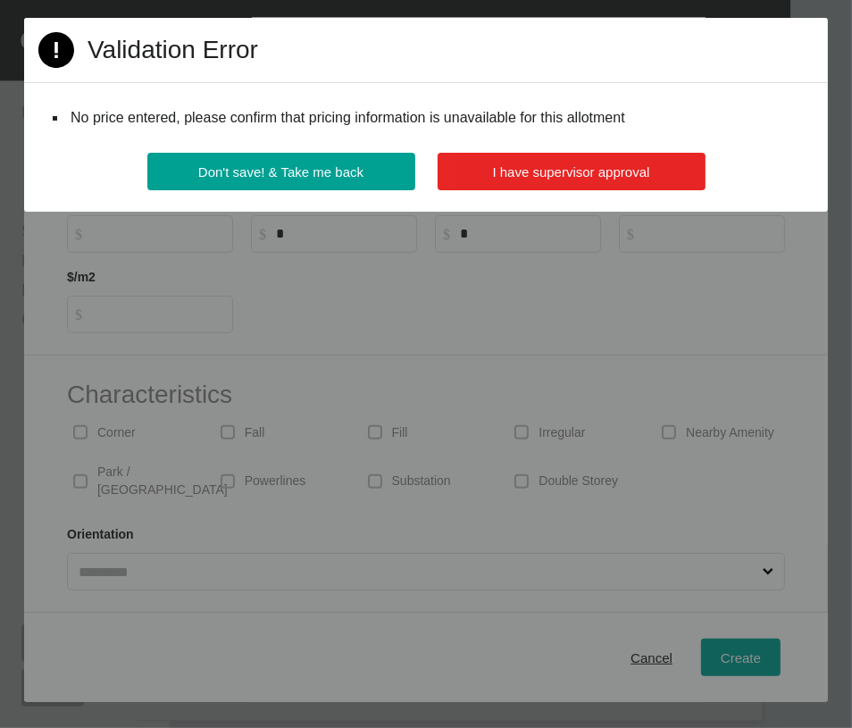
click at [556, 180] on span "I have supervisor approval" at bounding box center [571, 171] width 157 height 15
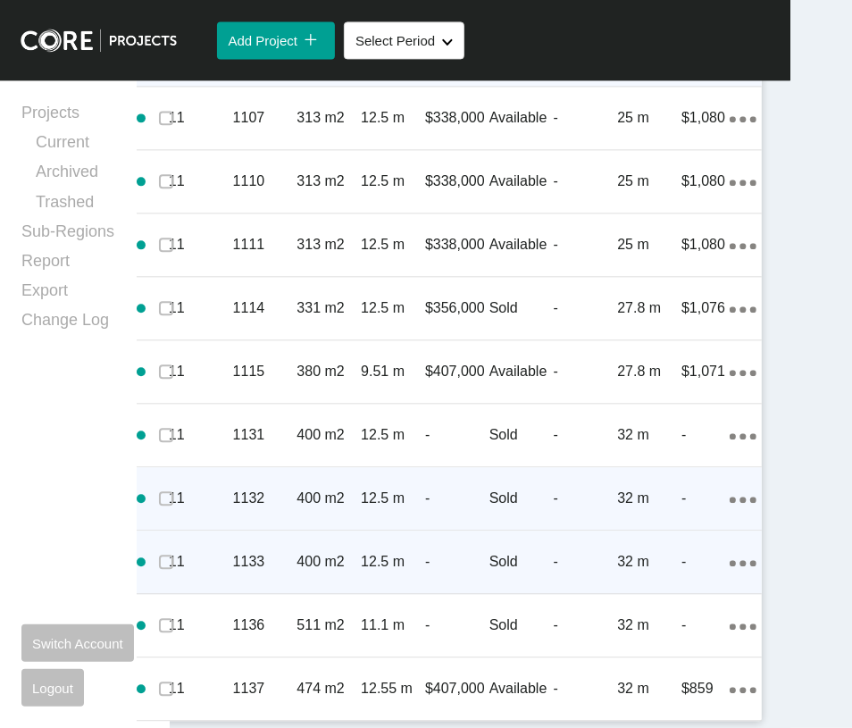
scroll to position [3787, 0]
click at [730, 560] on icon "Action Menu Dots Copy 6 Created with Sketch." at bounding box center [743, 563] width 27 height 6
click at [658, 502] on link "Duplicate" at bounding box center [626, 488] width 67 height 27
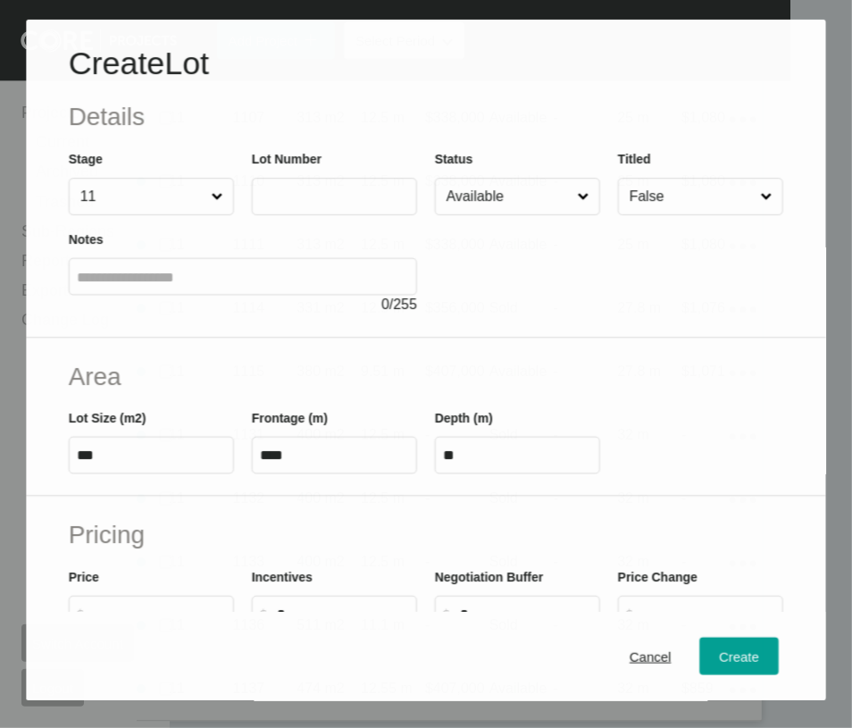
scroll to position [3719, 0]
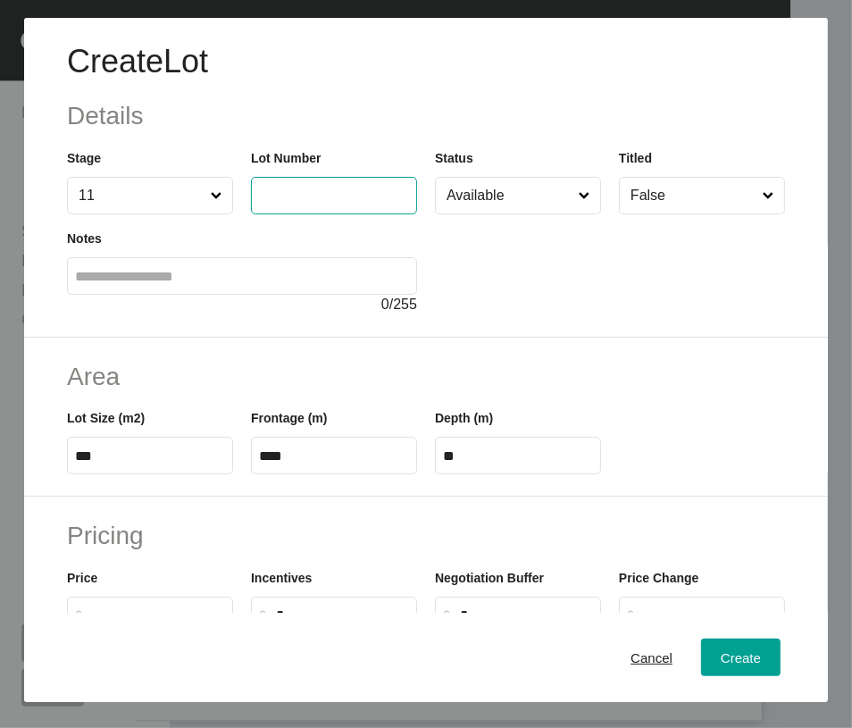
click at [319, 203] on input "text" at bounding box center [334, 195] width 150 height 15
type input "****"
click at [534, 214] on input "Available" at bounding box center [509, 196] width 132 height 36
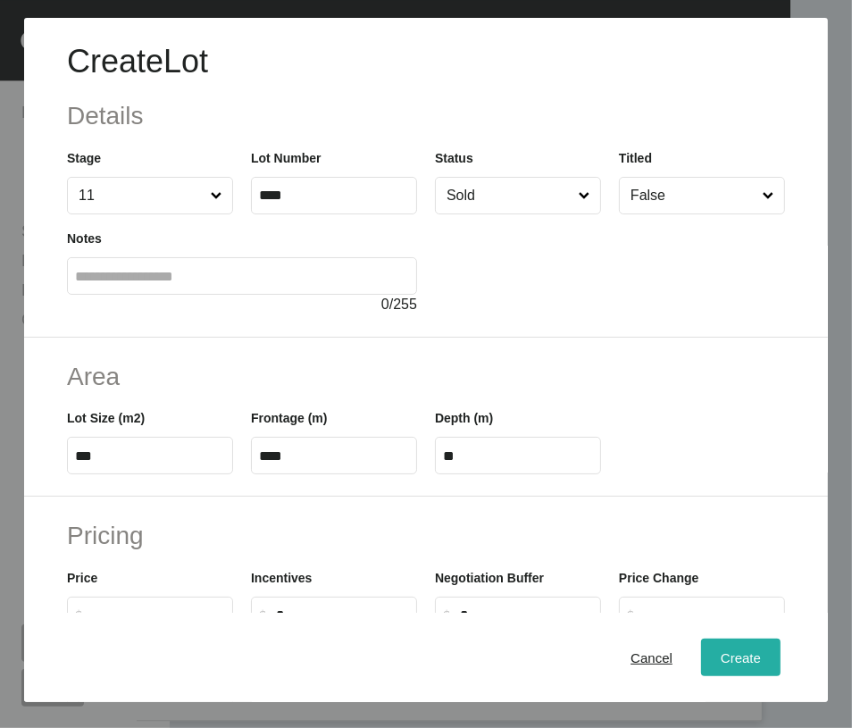
click at [725, 650] on div "Create" at bounding box center [741, 658] width 49 height 24
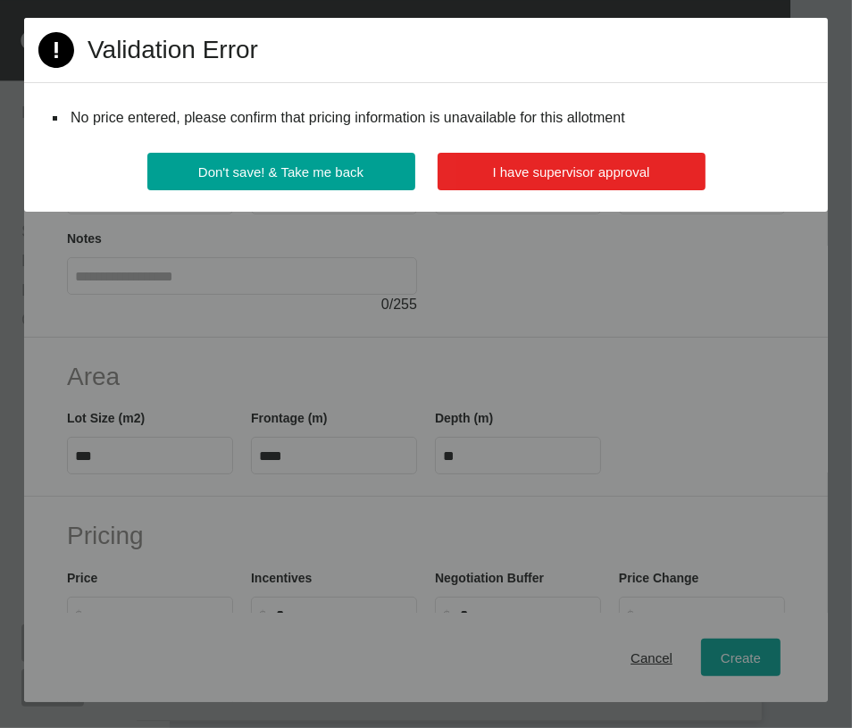
click at [650, 180] on span "I have supervisor approval" at bounding box center [571, 171] width 157 height 15
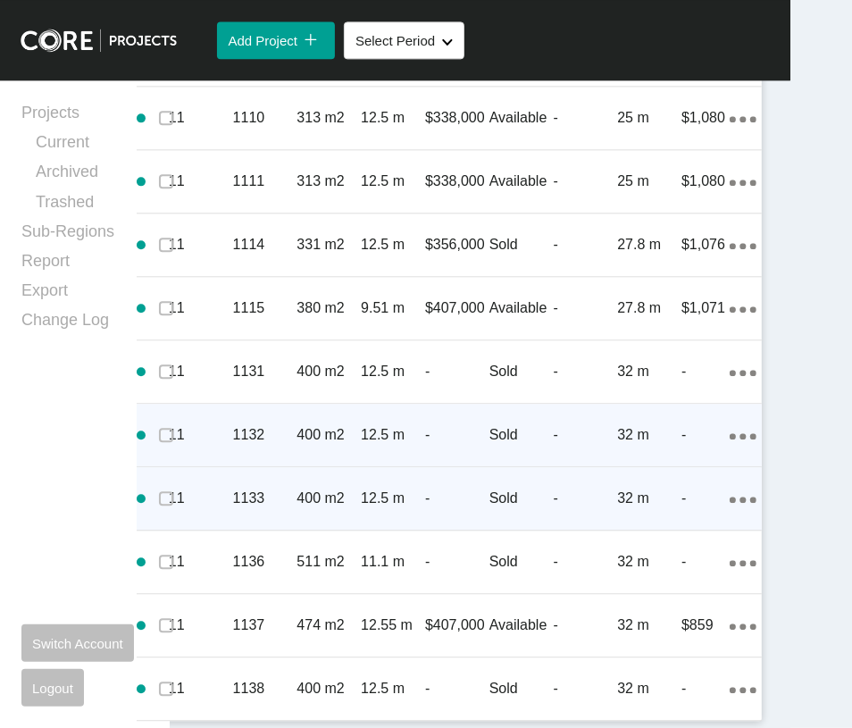
scroll to position [3864, 0]
click at [730, 497] on icon "Action Menu Dots Copy 6 Created with Sketch." at bounding box center [743, 500] width 27 height 6
click at [658, 425] on link "Duplicate" at bounding box center [626, 411] width 67 height 27
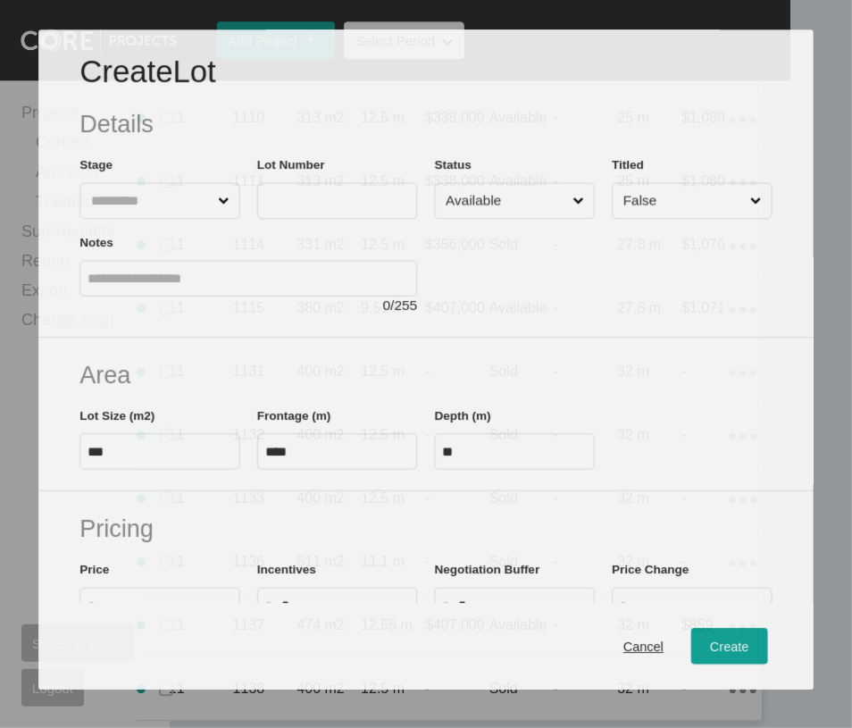
scroll to position [3795, 0]
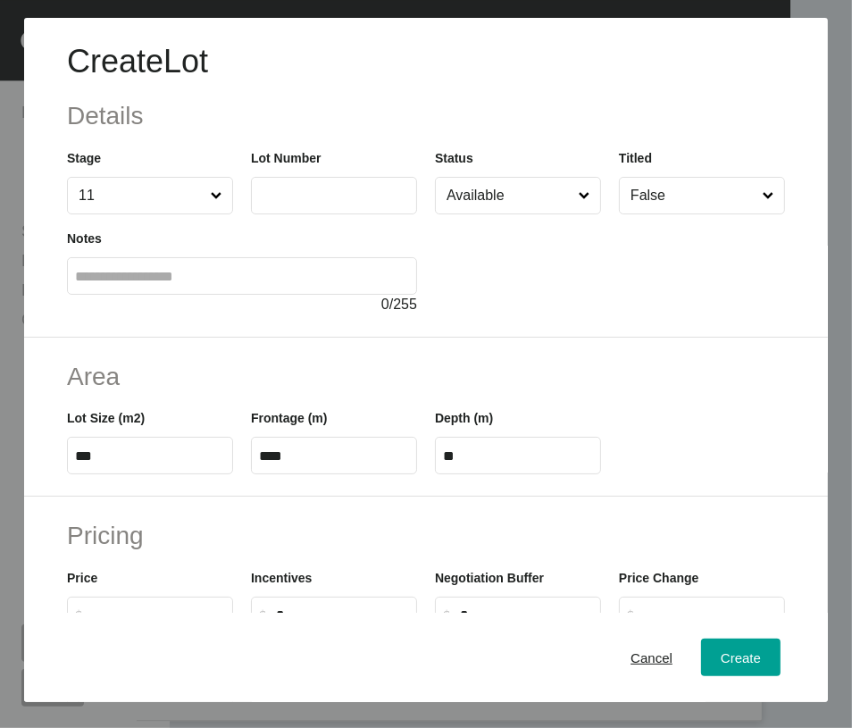
click at [387, 214] on label at bounding box center [334, 196] width 166 height 38
click at [387, 203] on input "text" at bounding box center [334, 195] width 150 height 15
type input "****"
click at [482, 214] on input "Available" at bounding box center [509, 196] width 132 height 36
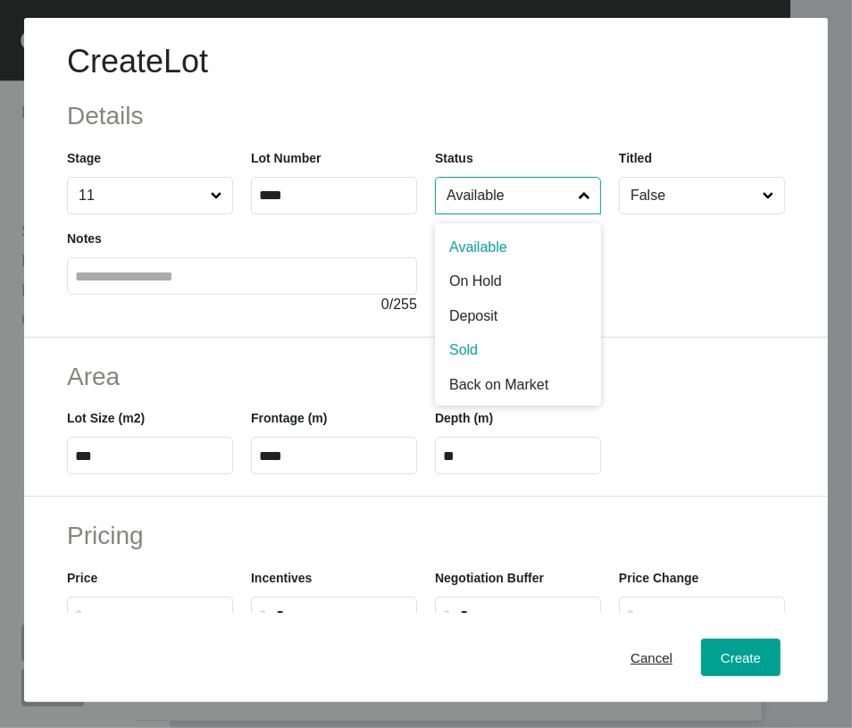
drag, startPoint x: 483, startPoint y: 424, endPoint x: 482, endPoint y: 437, distance: 12.5
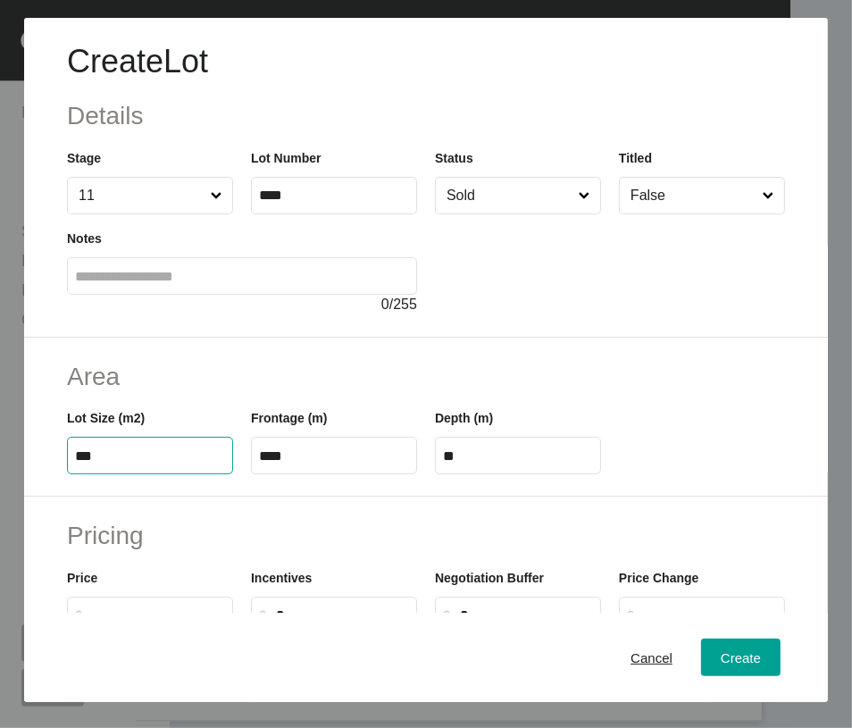
drag, startPoint x: 74, startPoint y: 559, endPoint x: 188, endPoint y: 588, distance: 117.0
click at [185, 498] on div "Area Lot Size (m2) *** Frontage (m) **** Depth (m) **" at bounding box center [426, 418] width 804 height 160
type input "***"
click at [517, 464] on input "****" at bounding box center [518, 456] width 150 height 15
drag, startPoint x: 517, startPoint y: 559, endPoint x: 449, endPoint y: 574, distance: 69.4
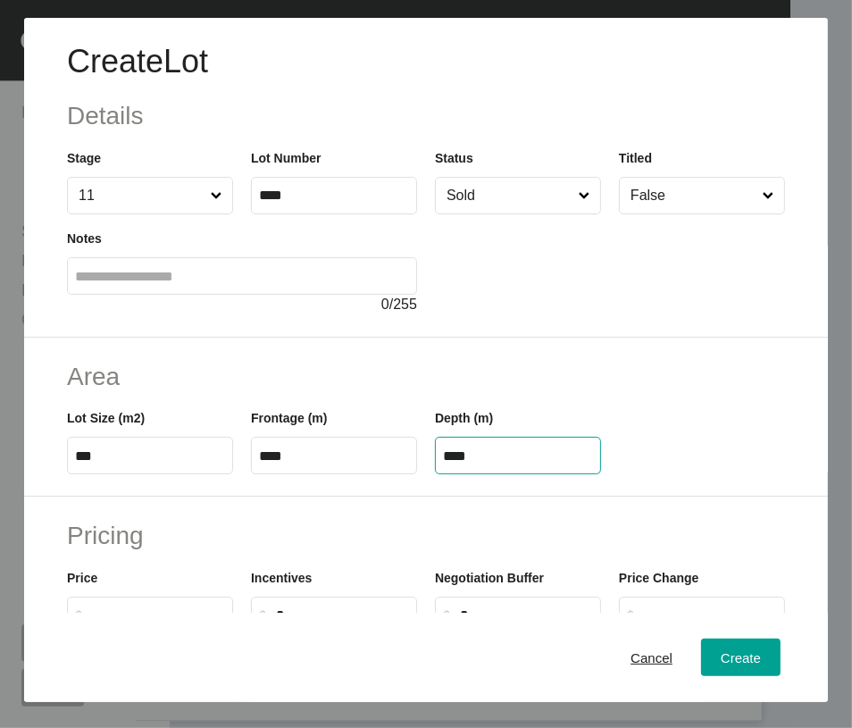
click at [449, 464] on input "****" at bounding box center [518, 456] width 150 height 15
type input "**"
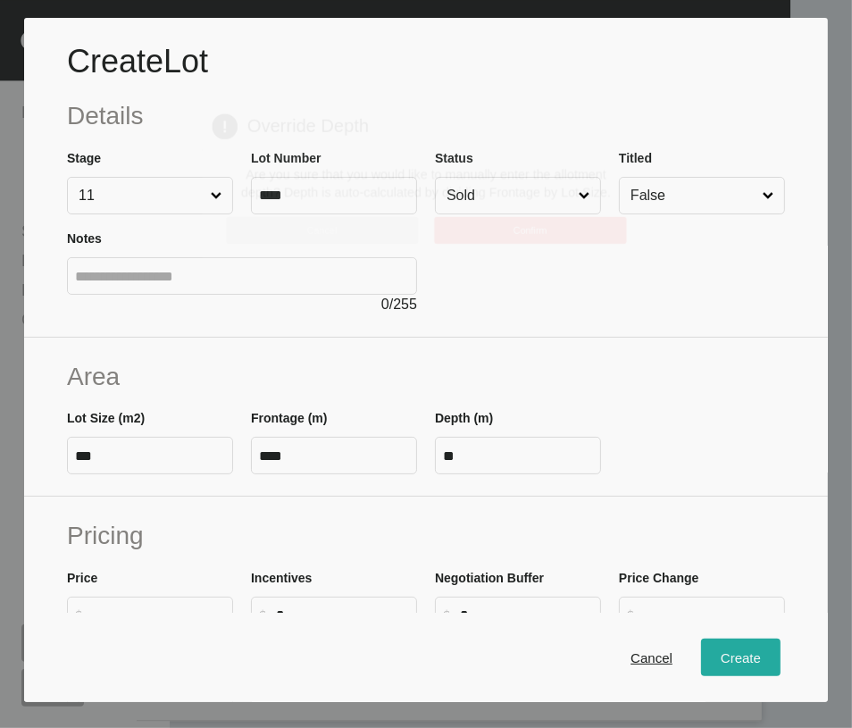
click at [753, 670] on div "Create Lot Details Stage 11 Lot Number **** Status Sold Titled False Notes 0 / …" at bounding box center [426, 364] width 852 height 728
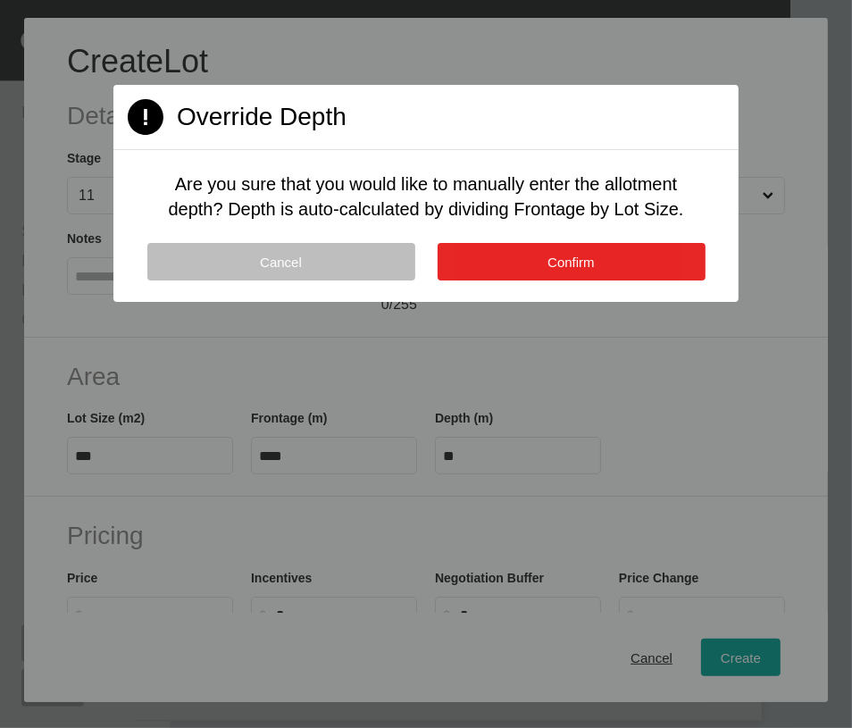
click at [609, 281] on button "Confirm" at bounding box center [572, 262] width 268 height 38
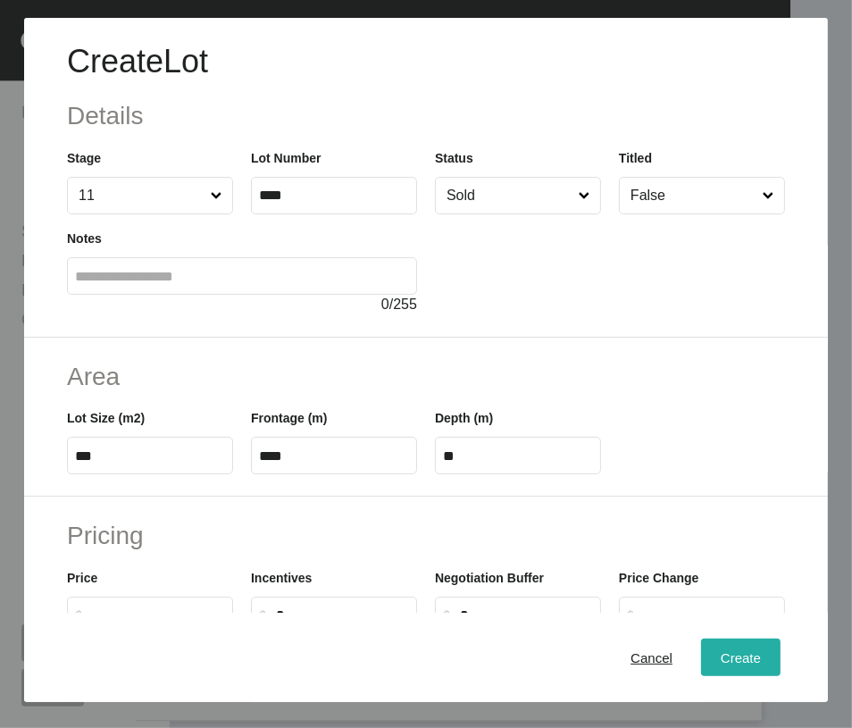
click at [737, 676] on button "Create" at bounding box center [741, 658] width 80 height 38
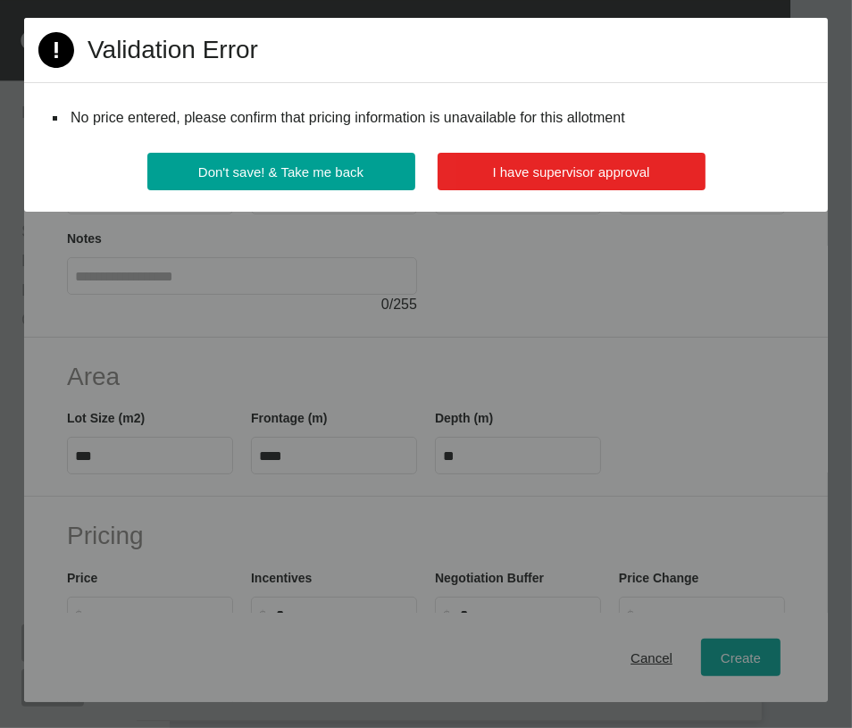
click at [598, 190] on button "I have supervisor approval" at bounding box center [572, 172] width 268 height 38
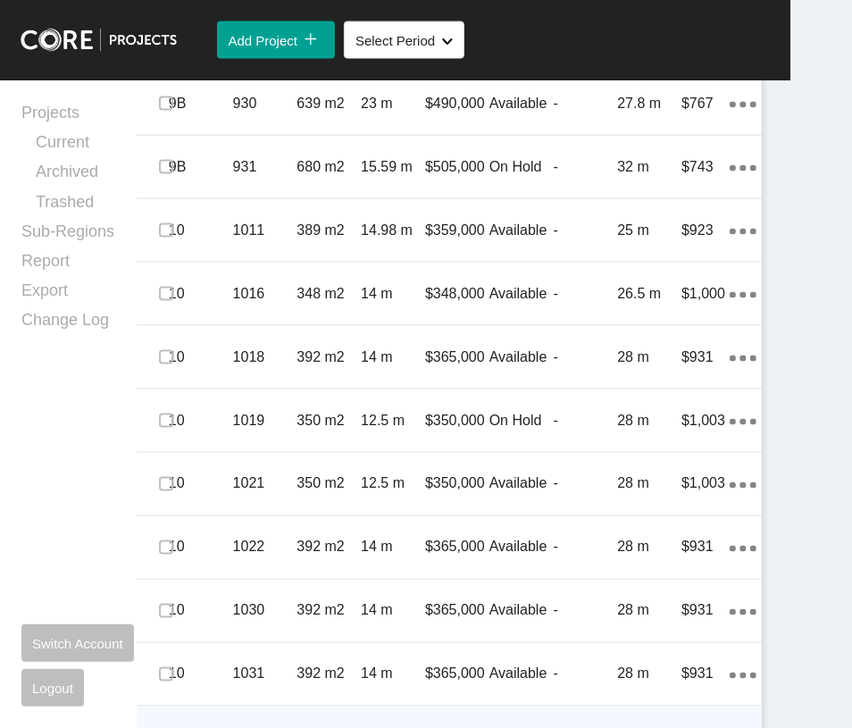
scroll to position [1650, 0]
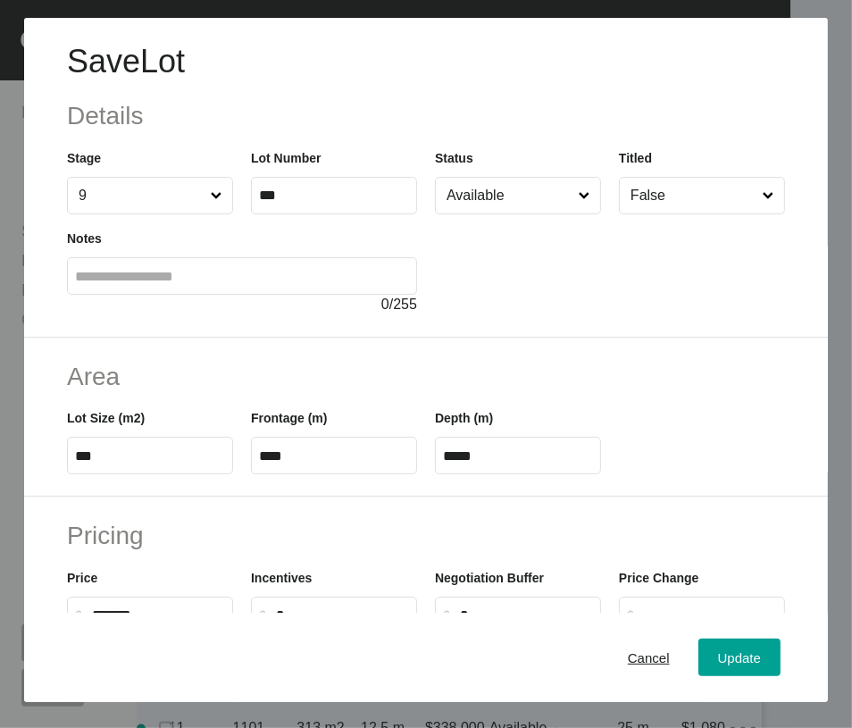
click at [452, 264] on div at bounding box center [610, 264] width 350 height 101
click at [453, 214] on input "Available" at bounding box center [509, 196] width 132 height 36
drag, startPoint x: 478, startPoint y: 339, endPoint x: 518, endPoint y: 411, distance: 82.8
click at [699, 658] on button "Update" at bounding box center [740, 658] width 82 height 38
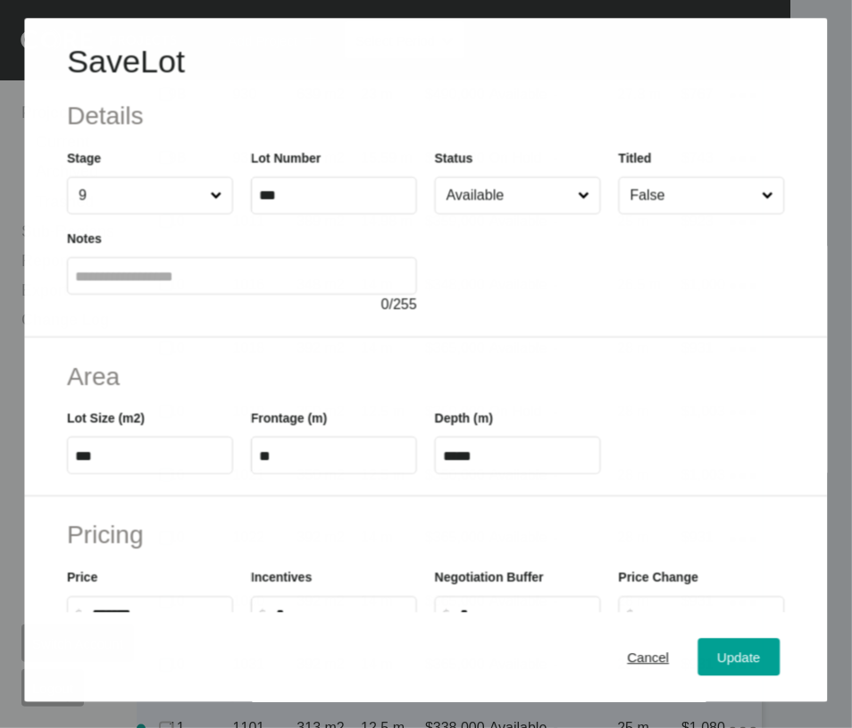
click at [488, 214] on input "Available" at bounding box center [508, 196] width 131 height 36
click at [723, 676] on button "Update" at bounding box center [740, 658] width 82 height 38
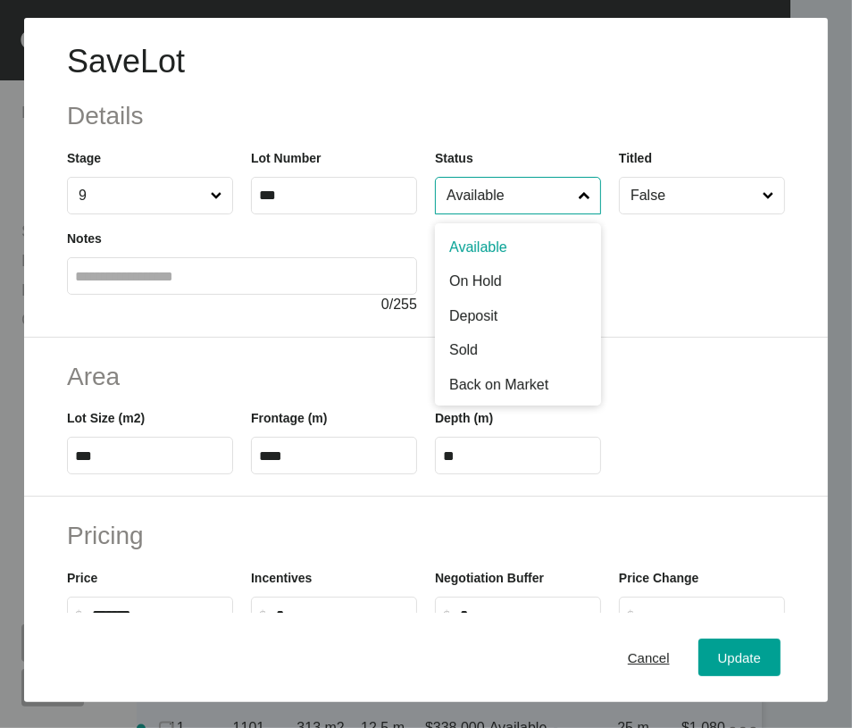
drag, startPoint x: 485, startPoint y: 256, endPoint x: 480, endPoint y: 285, distance: 29.1
click at [485, 214] on input "Available" at bounding box center [509, 196] width 132 height 36
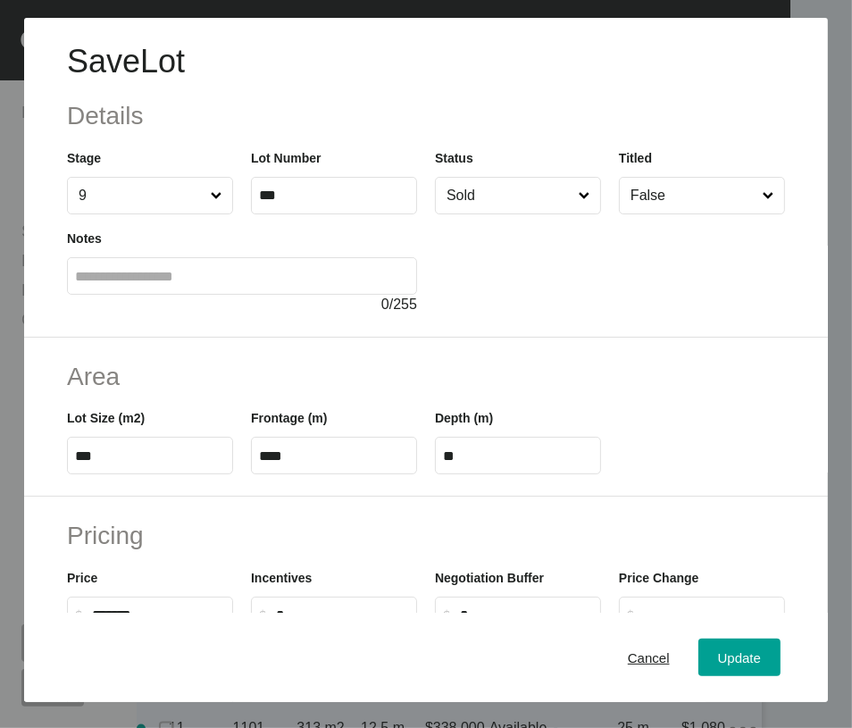
drag, startPoint x: 474, startPoint y: 433, endPoint x: 524, endPoint y: 502, distance: 85.1
click at [749, 676] on button "Update" at bounding box center [740, 658] width 82 height 38
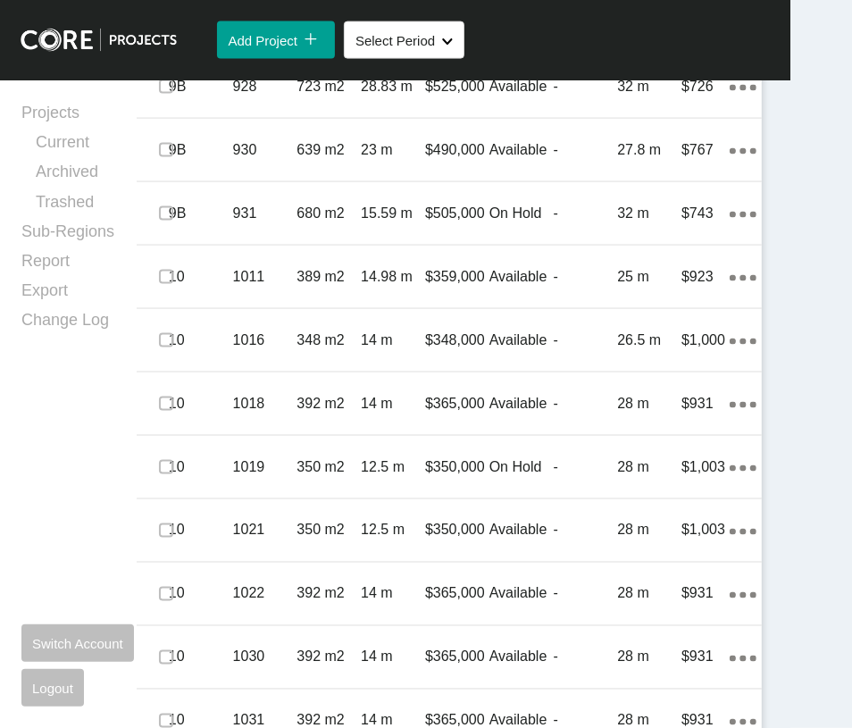
click at [361, 33] on p "19.59 m" at bounding box center [393, 23] width 64 height 20
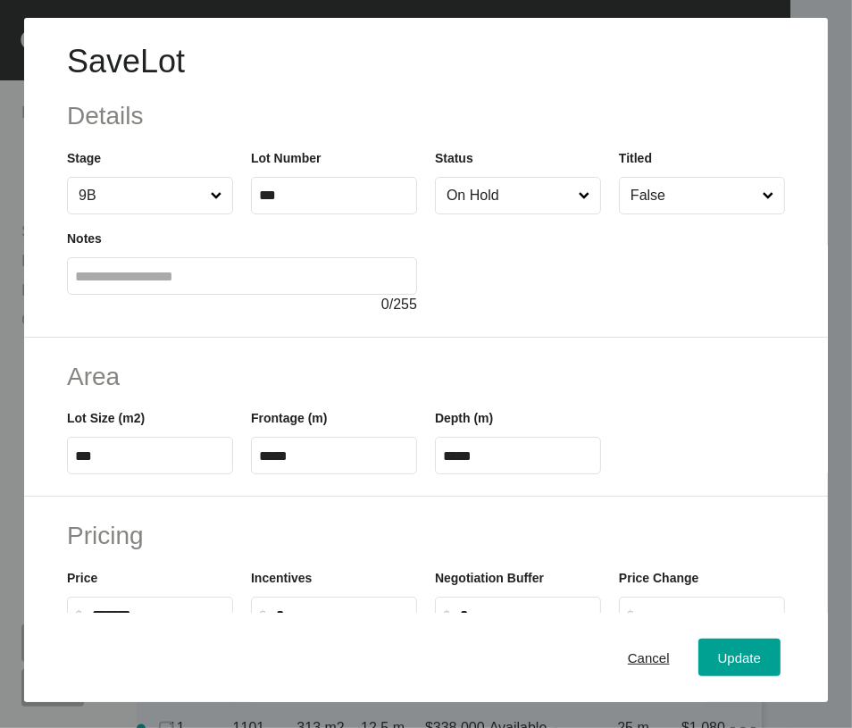
click at [525, 214] on input "On Hold" at bounding box center [509, 196] width 132 height 36
drag, startPoint x: 495, startPoint y: 425, endPoint x: 522, endPoint y: 464, distance: 46.8
click at [746, 666] on span "Update" at bounding box center [739, 657] width 43 height 15
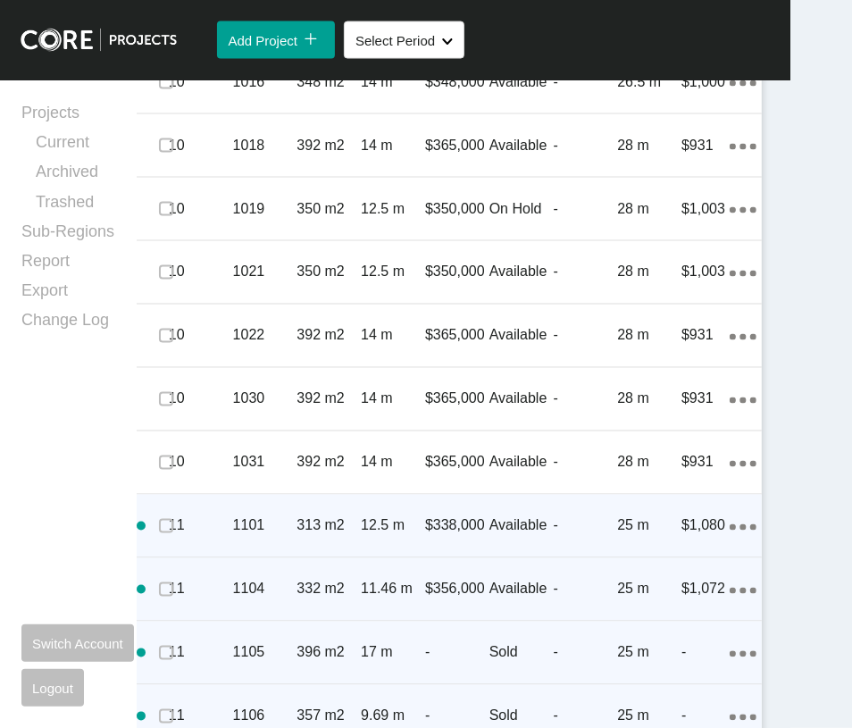
scroll to position [2071, 0]
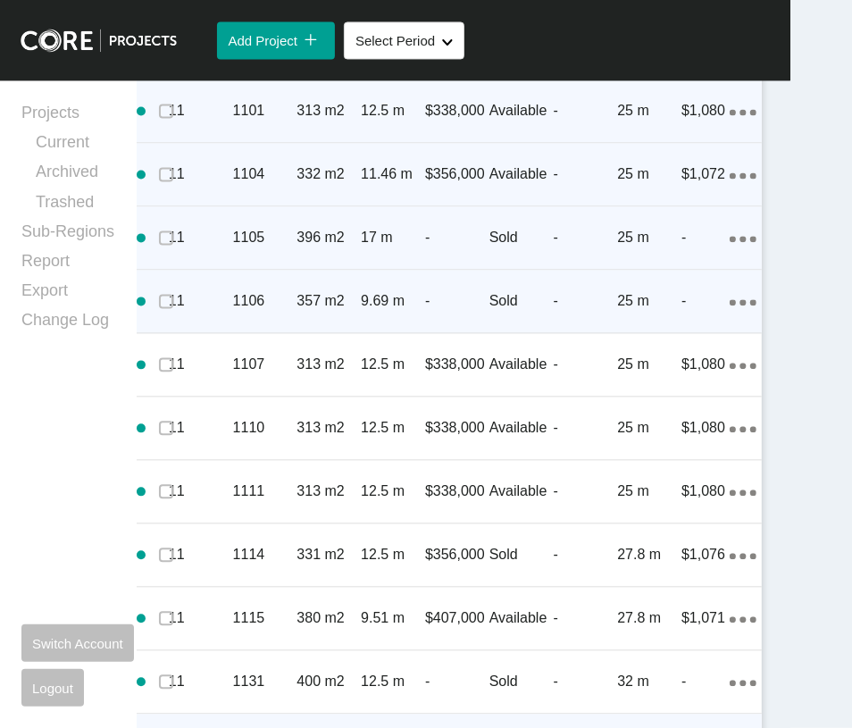
scroll to position [2369, 0]
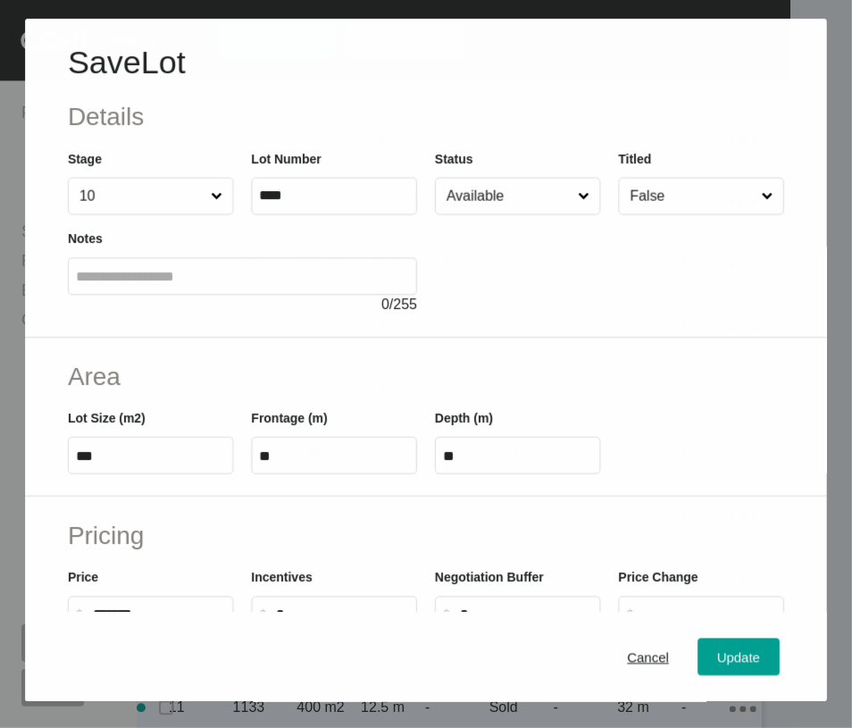
scroll to position [2301, 0]
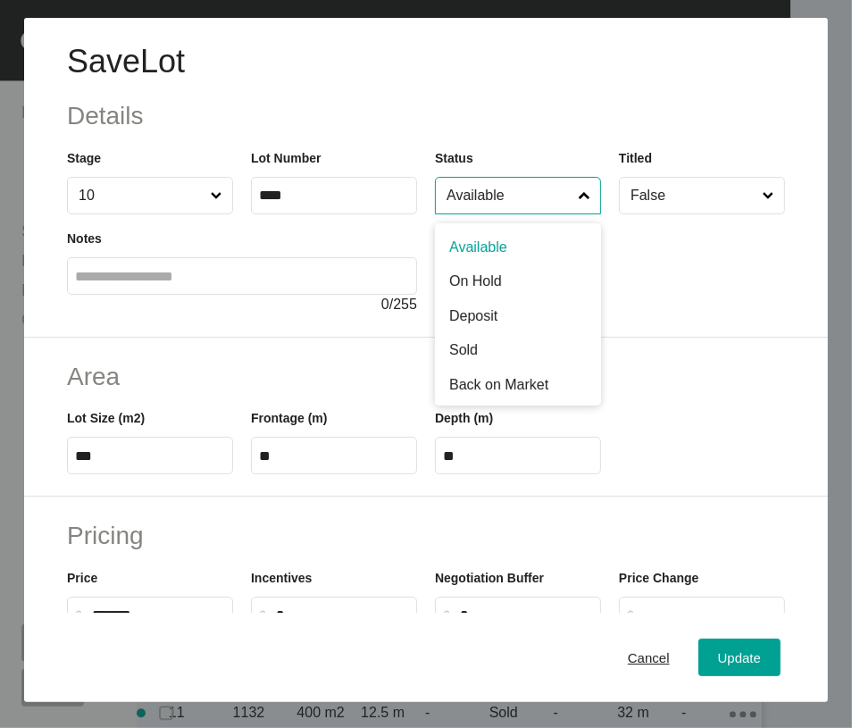
click at [524, 214] on input "Available" at bounding box center [509, 196] width 132 height 36
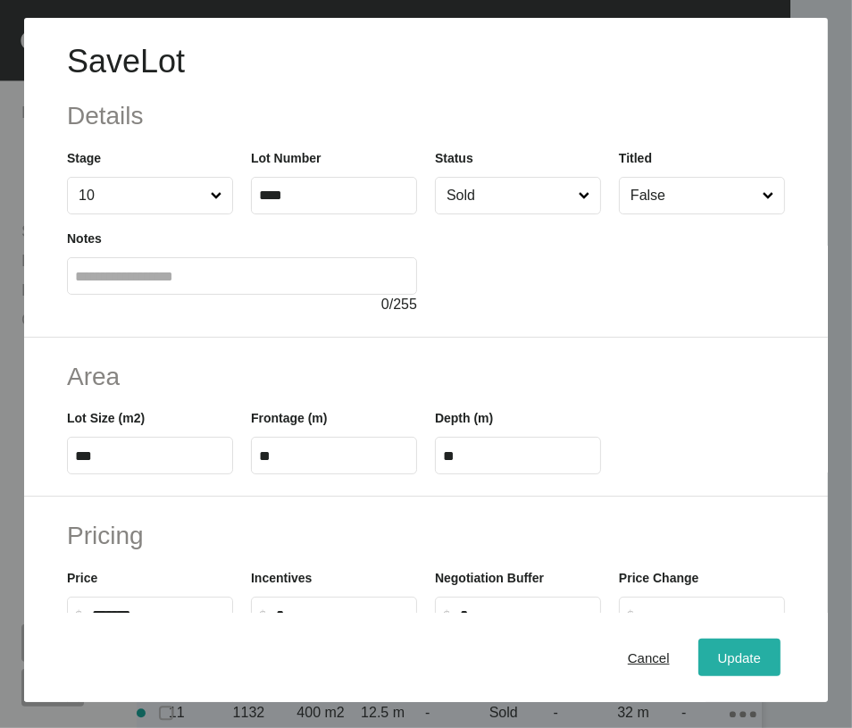
click at [699, 660] on button "Update" at bounding box center [740, 658] width 82 height 38
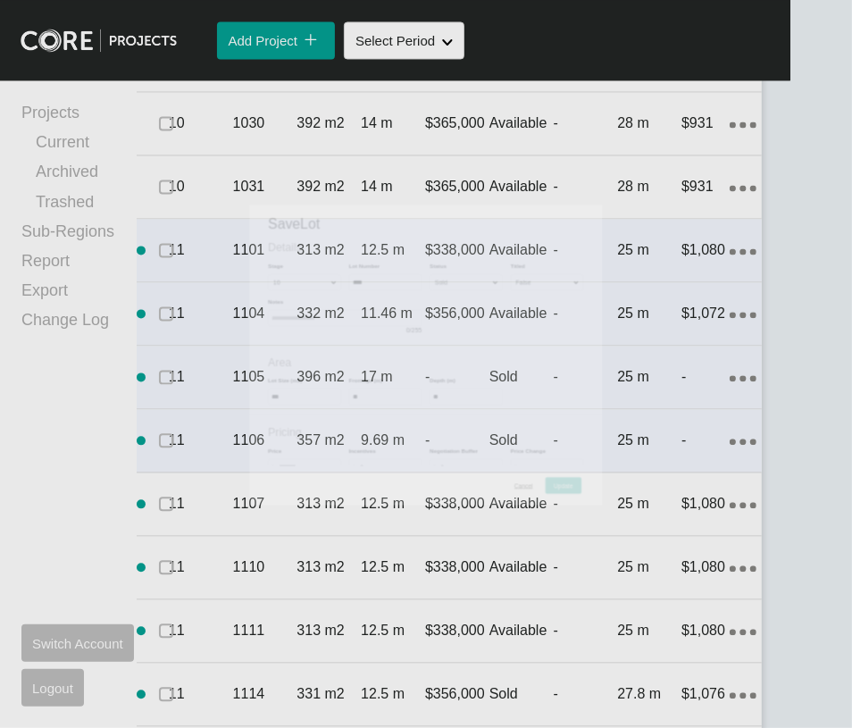
scroll to position [2369, 0]
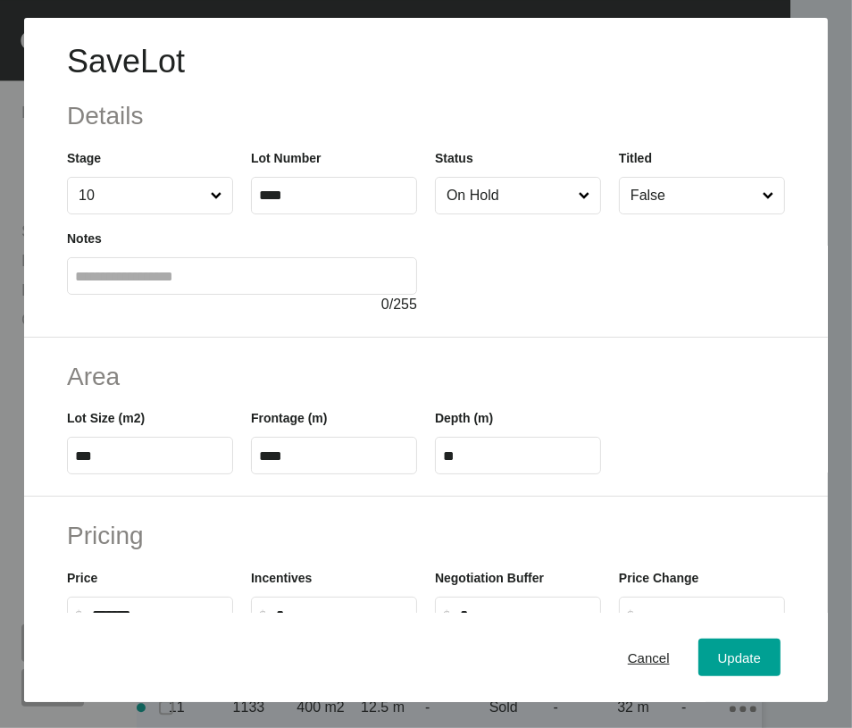
scroll to position [2301, 0]
click at [491, 214] on input "On Hold" at bounding box center [509, 196] width 132 height 36
click at [718, 659] on span "Update" at bounding box center [739, 657] width 43 height 15
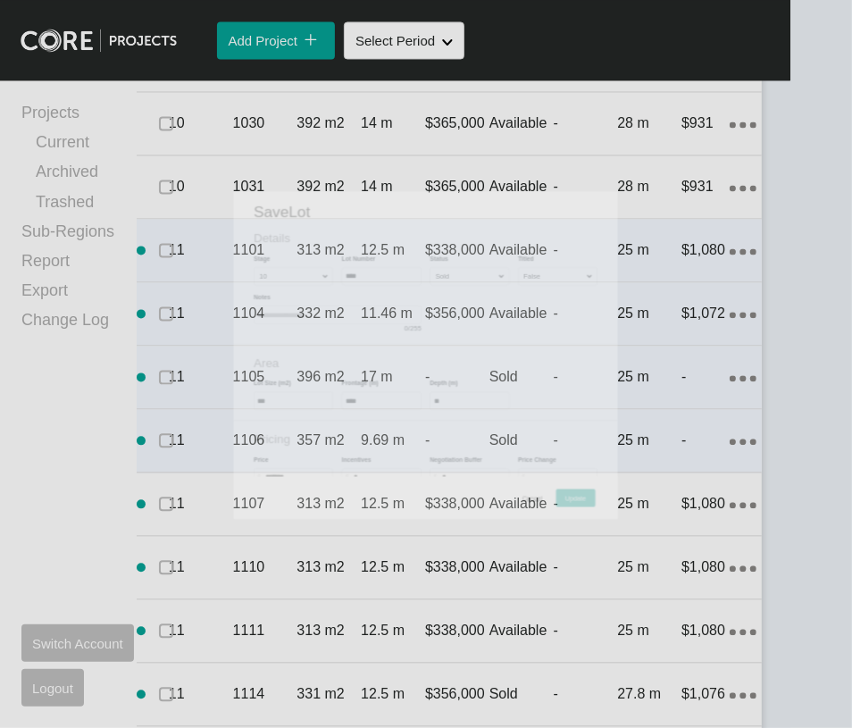
scroll to position [2369, 0]
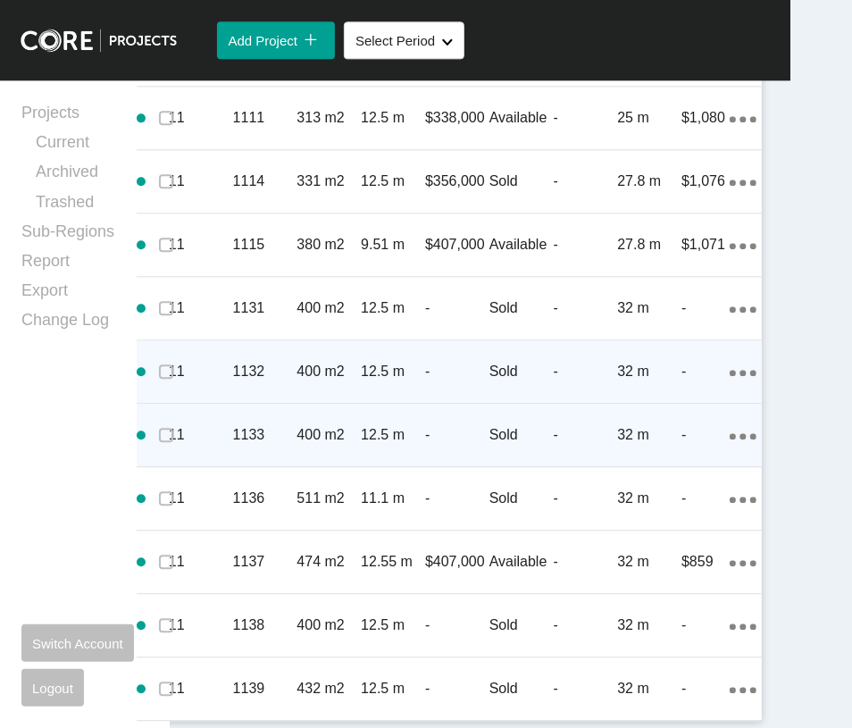
scroll to position [2818, 0]
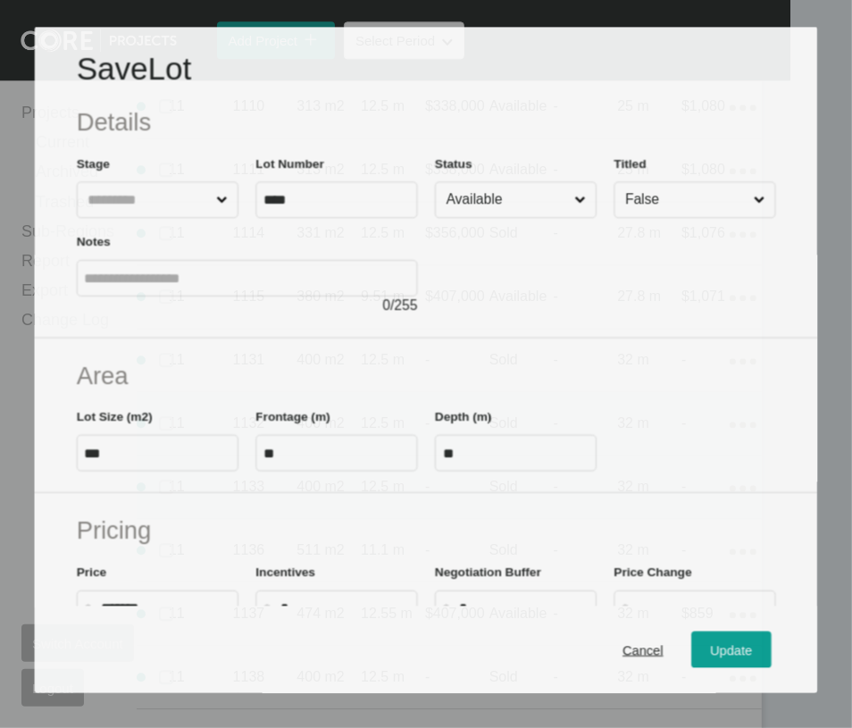
scroll to position [2748, 0]
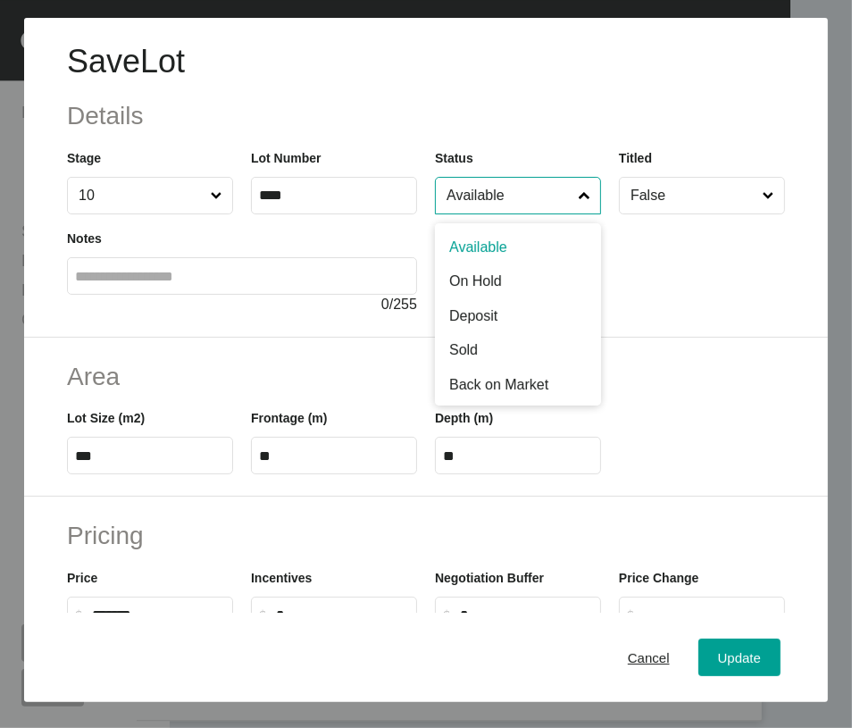
drag, startPoint x: 465, startPoint y: 255, endPoint x: 463, endPoint y: 295, distance: 40.2
click at [465, 214] on input "Available" at bounding box center [509, 196] width 132 height 36
drag, startPoint x: 463, startPoint y: 346, endPoint x: 465, endPoint y: 366, distance: 20.6
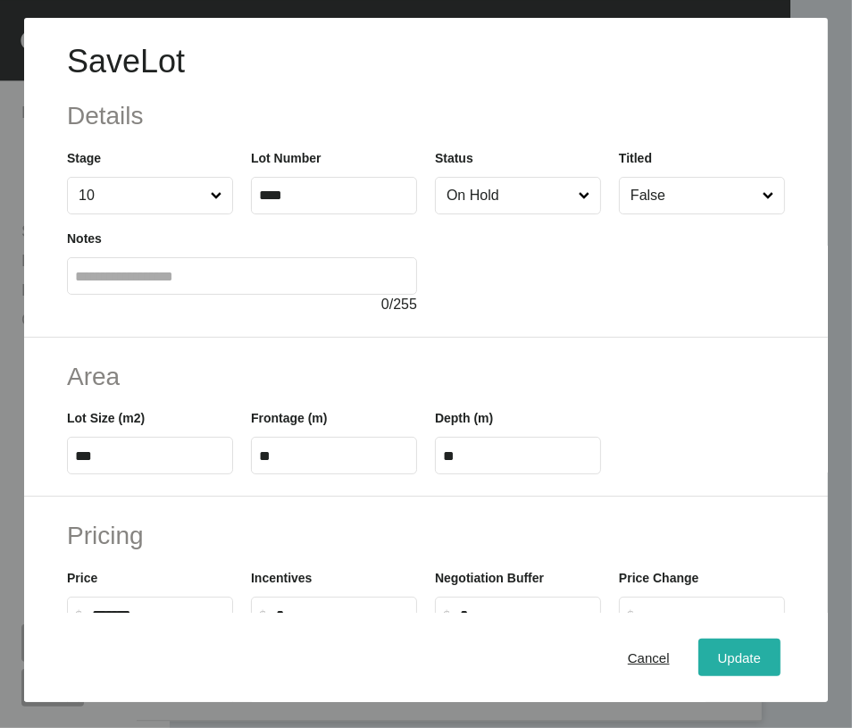
click at [714, 652] on div "Update" at bounding box center [740, 658] width 52 height 24
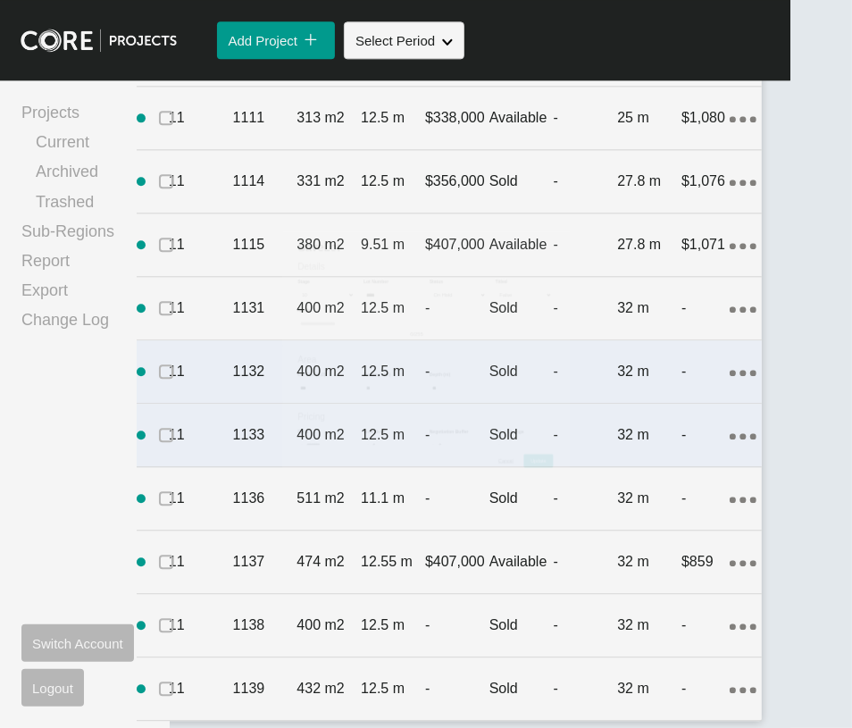
scroll to position [2818, 0]
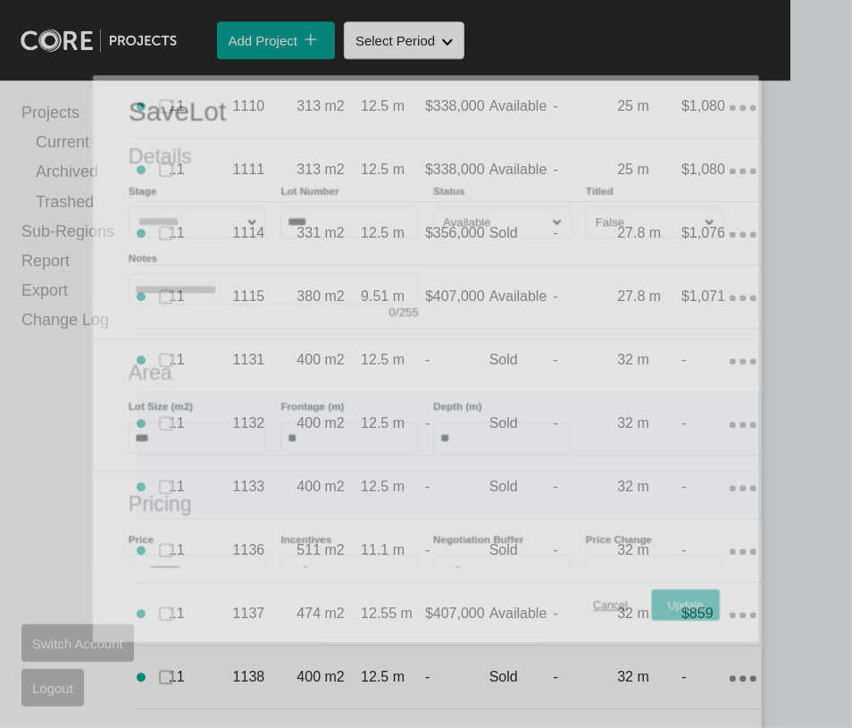
scroll to position [2748, 0]
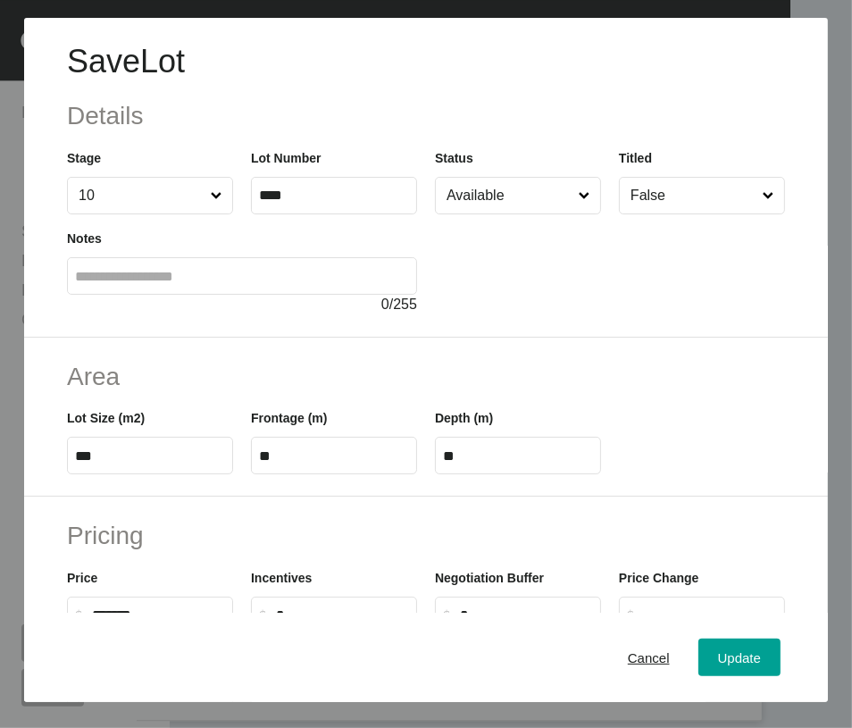
click at [466, 214] on input "Available" at bounding box center [509, 196] width 132 height 36
click at [718, 658] on span "Update" at bounding box center [739, 657] width 43 height 15
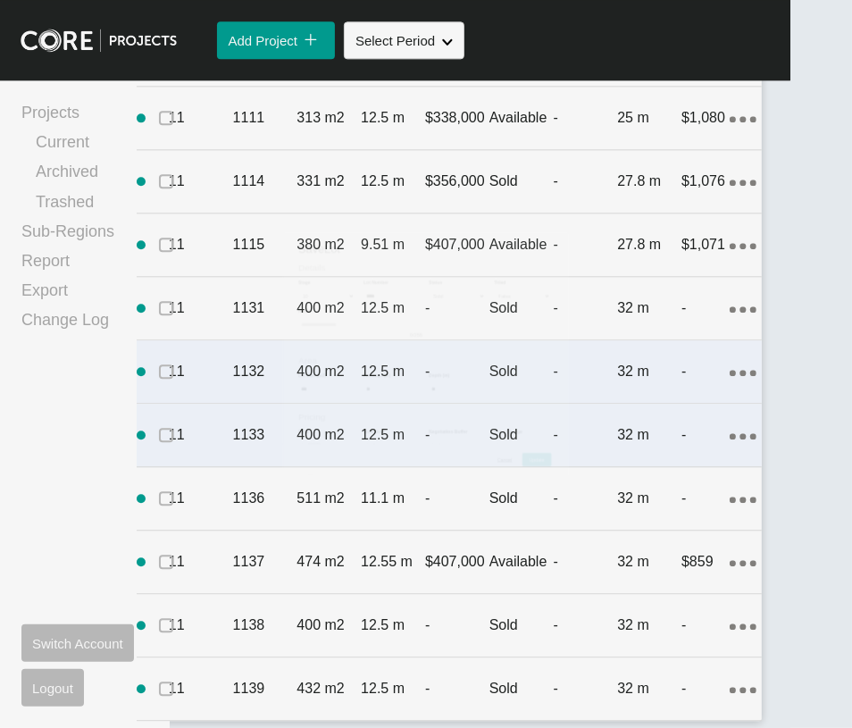
scroll to position [2818, 0]
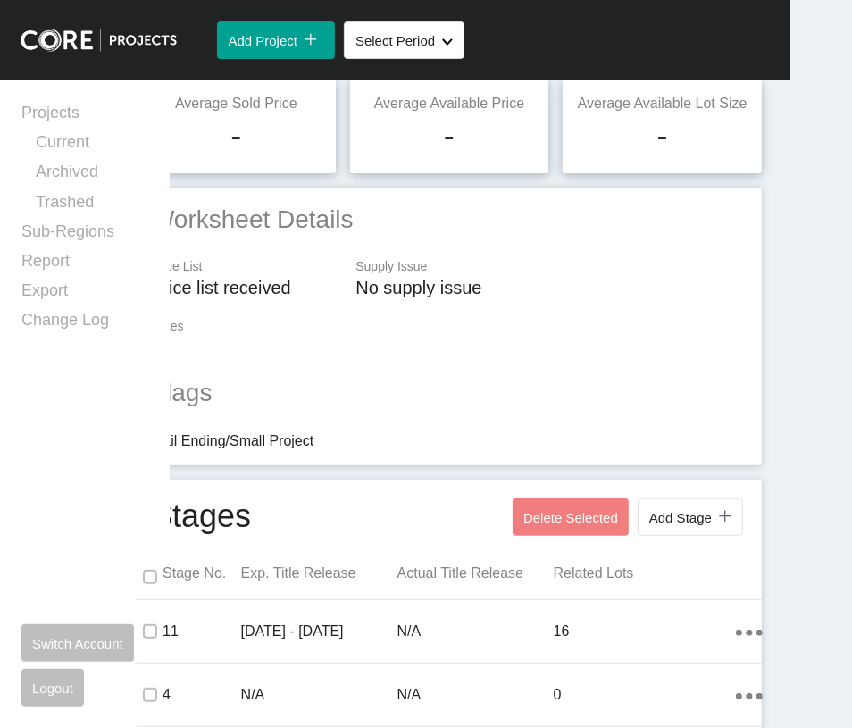
scroll to position [0, 0]
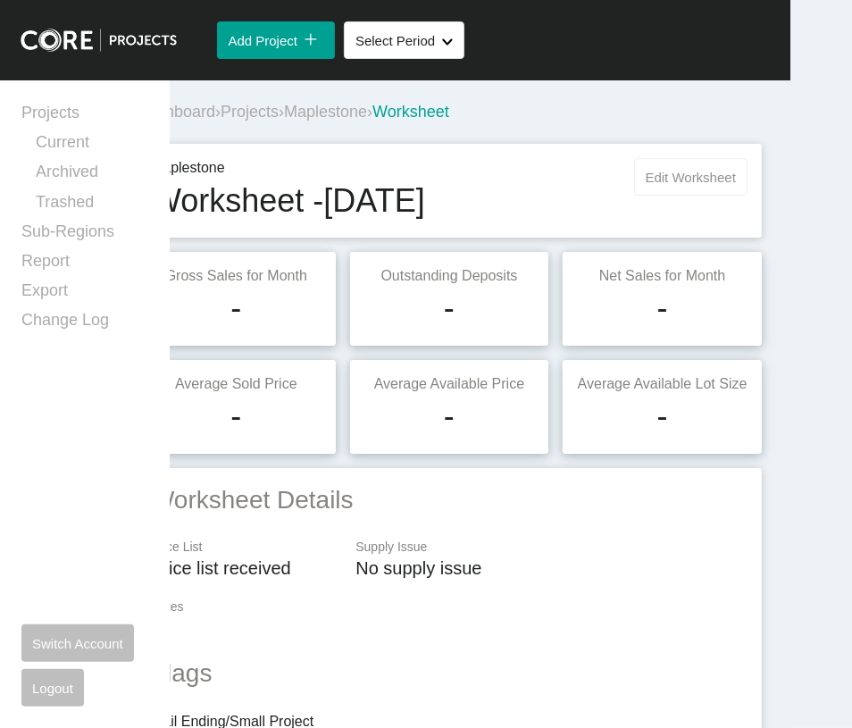
click at [668, 185] on span "Edit Worksheet" at bounding box center [691, 177] width 90 height 15
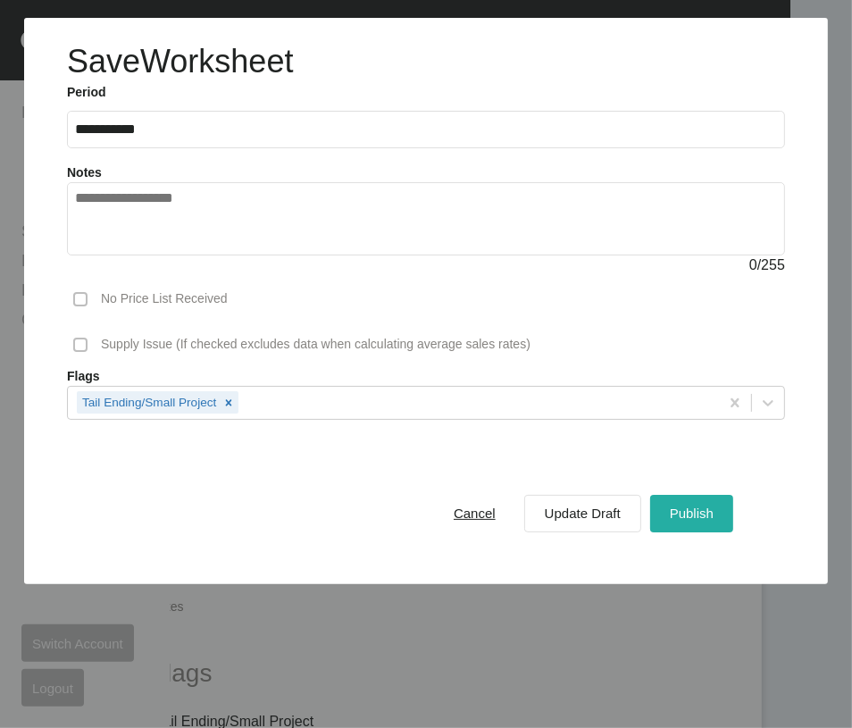
click at [698, 525] on div "Publish" at bounding box center [692, 513] width 53 height 24
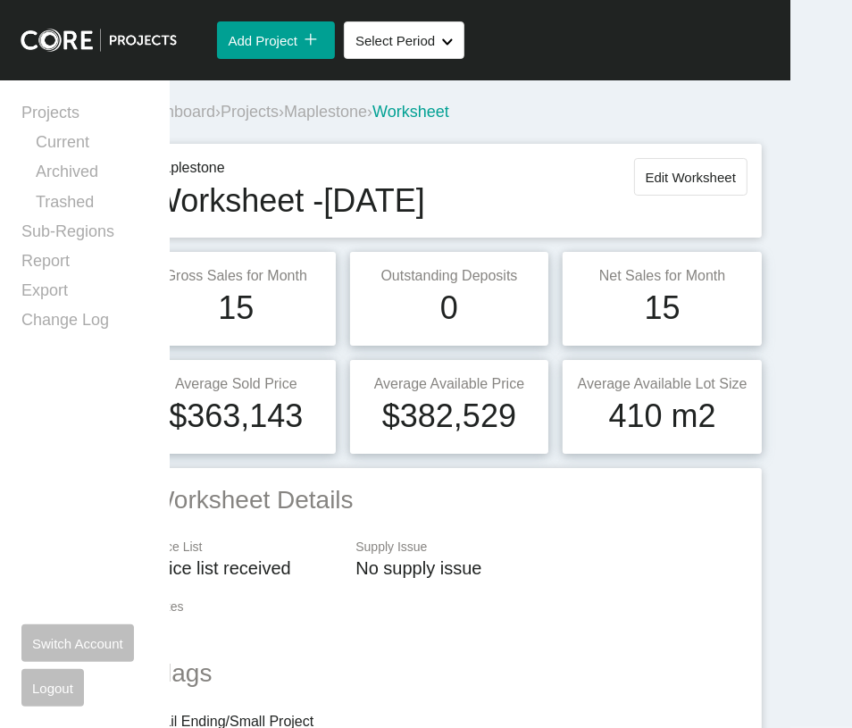
click at [279, 121] on span "Projects" at bounding box center [250, 112] width 58 height 18
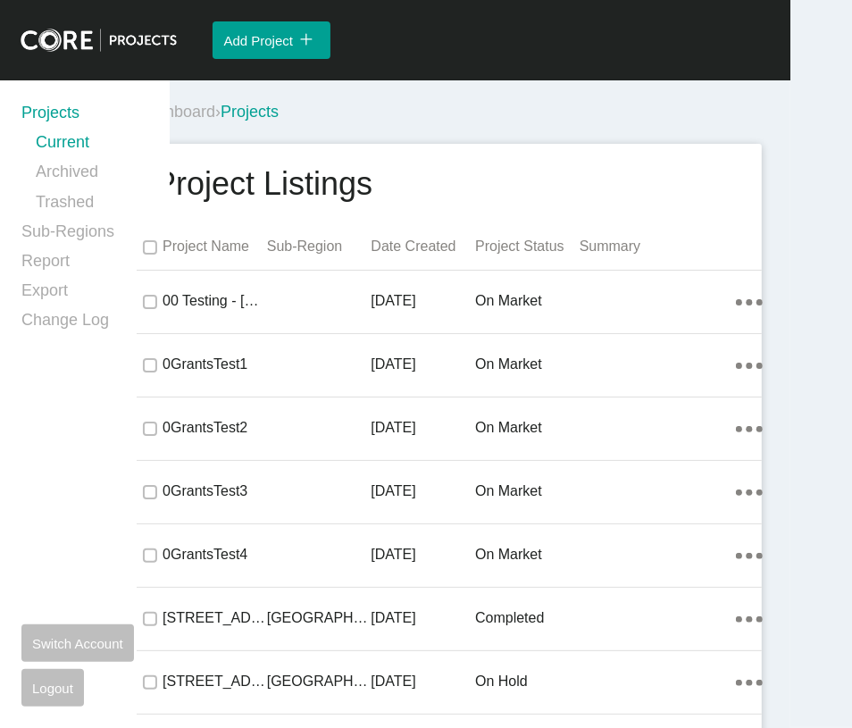
scroll to position [46194, 0]
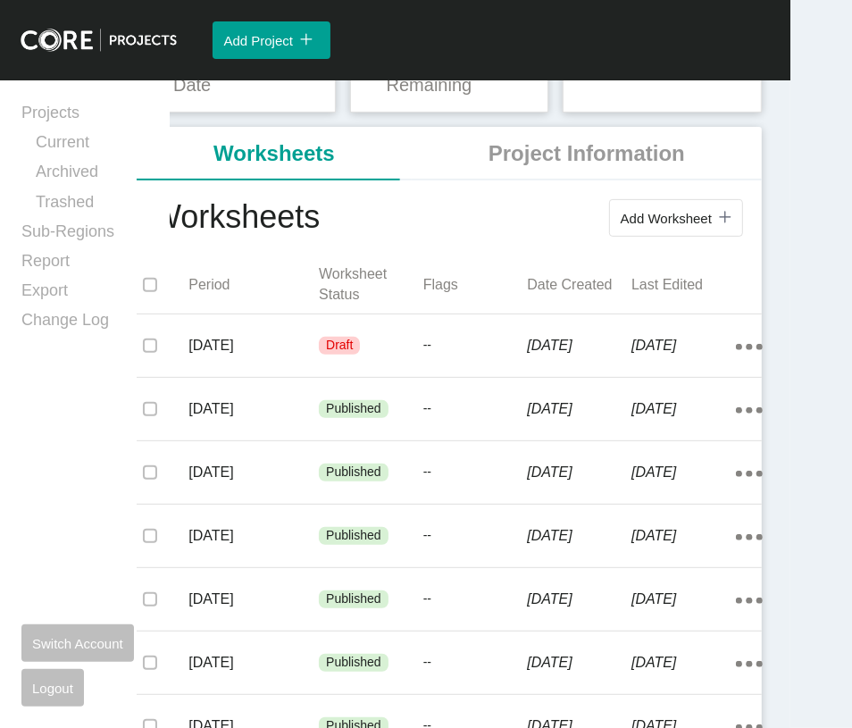
scroll to position [288, 0]
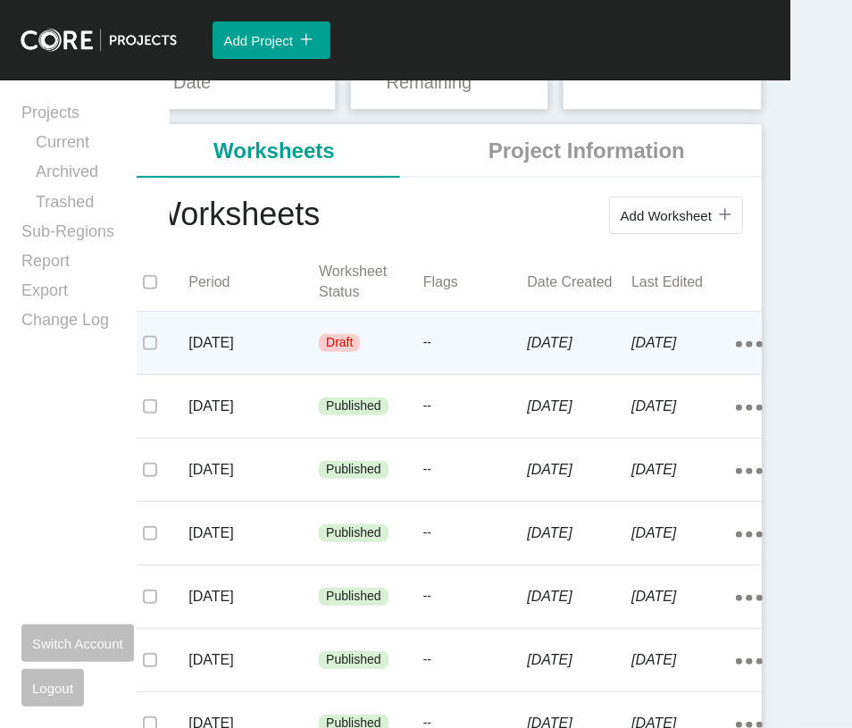
click at [254, 353] on p "[DATE]" at bounding box center [254, 343] width 130 height 20
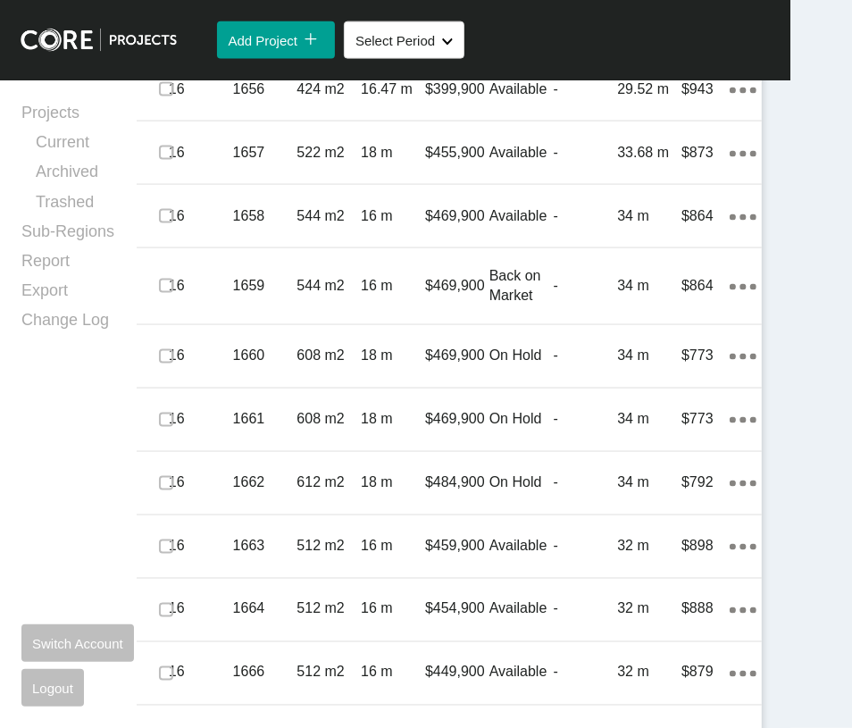
scroll to position [1575, 0]
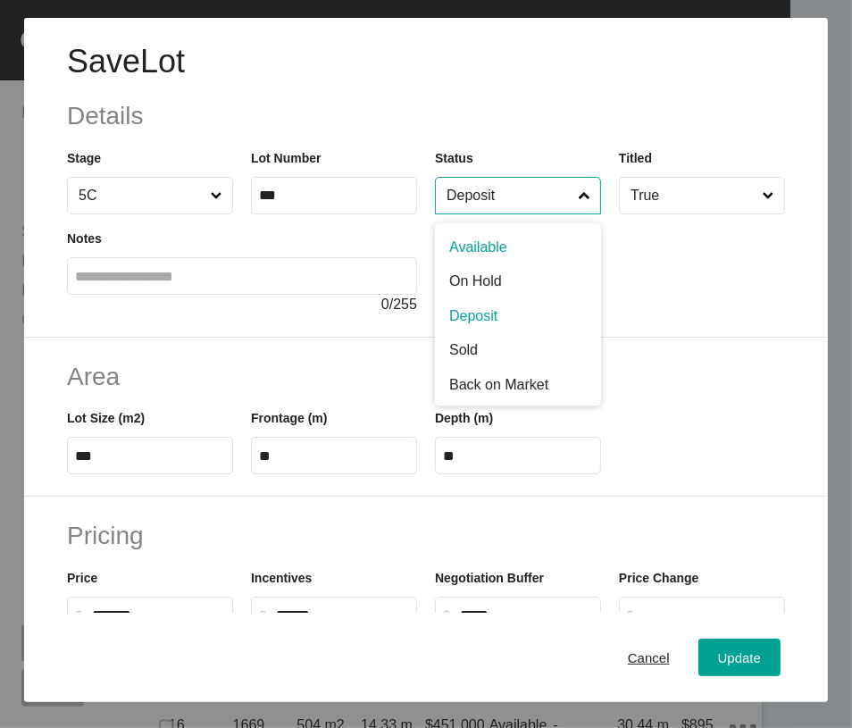
click at [523, 214] on input "Deposit" at bounding box center [509, 196] width 132 height 36
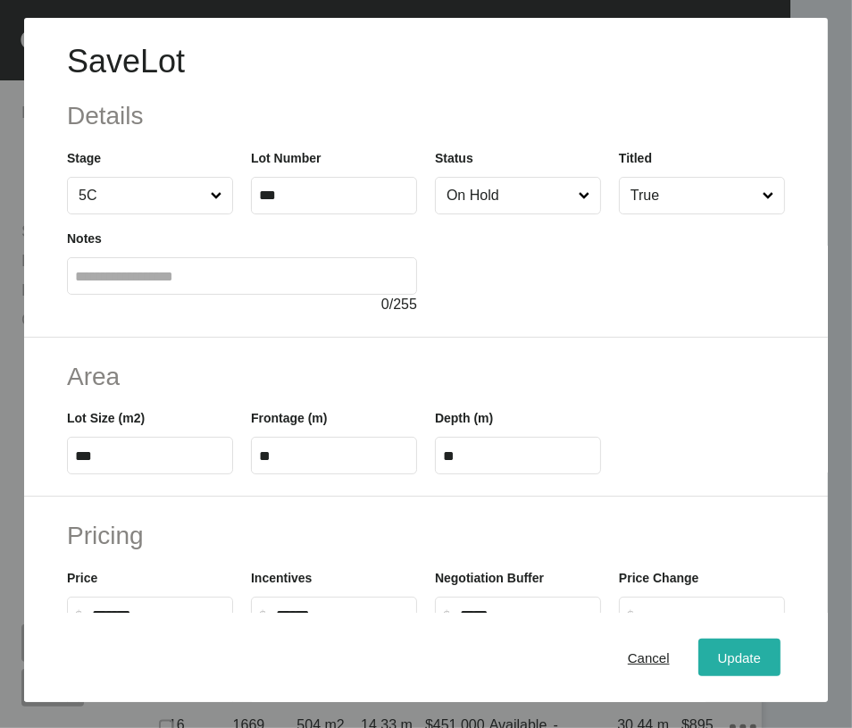
click at [718, 666] on span "Update" at bounding box center [739, 657] width 43 height 15
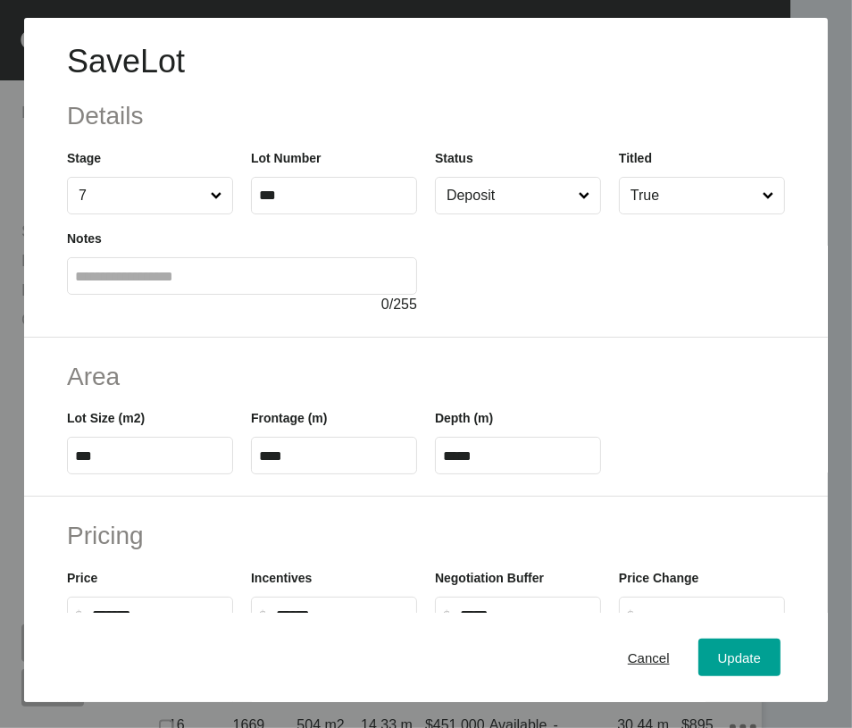
click at [498, 214] on input "Deposit" at bounding box center [509, 196] width 132 height 36
click at [699, 676] on button "Update" at bounding box center [740, 658] width 82 height 38
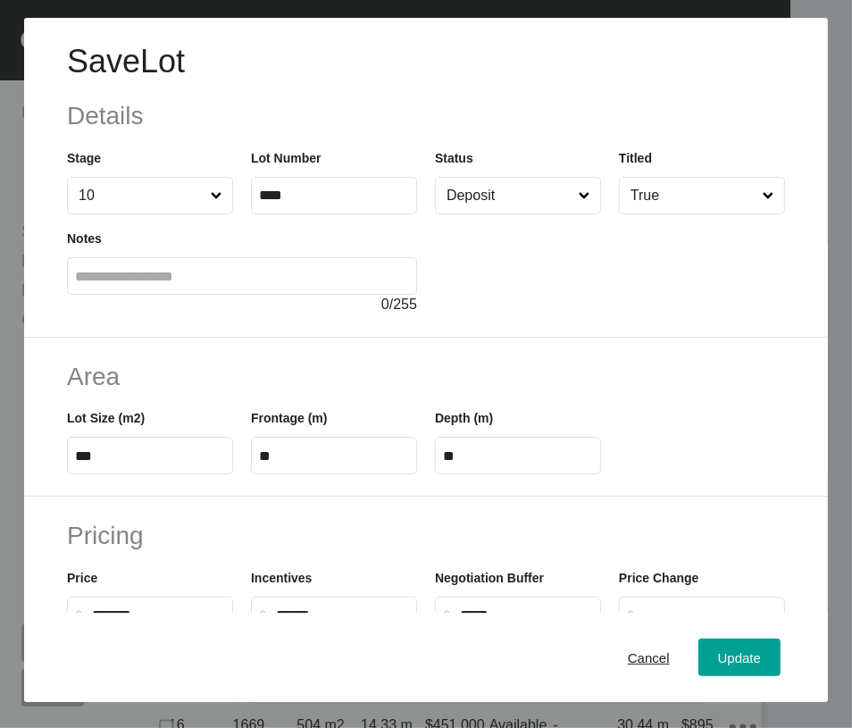
click at [539, 214] on input "Deposit" at bounding box center [509, 196] width 132 height 36
click at [718, 666] on span "Update" at bounding box center [739, 657] width 43 height 15
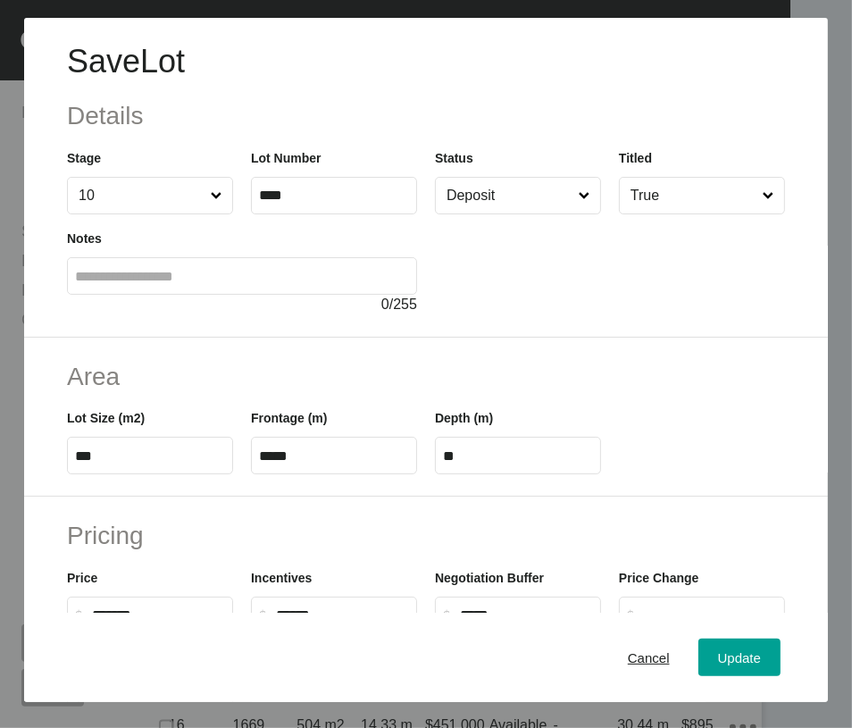
click at [499, 214] on input "Deposit" at bounding box center [509, 196] width 132 height 36
click at [720, 649] on div "Update" at bounding box center [740, 658] width 52 height 24
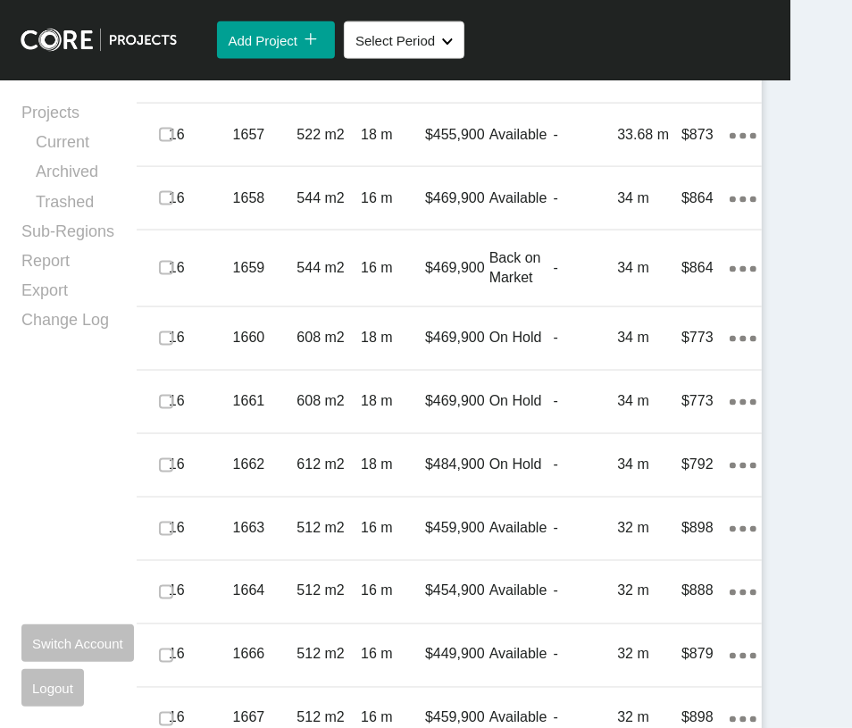
click at [498, 36] on div "Available" at bounding box center [522, 7] width 64 height 55
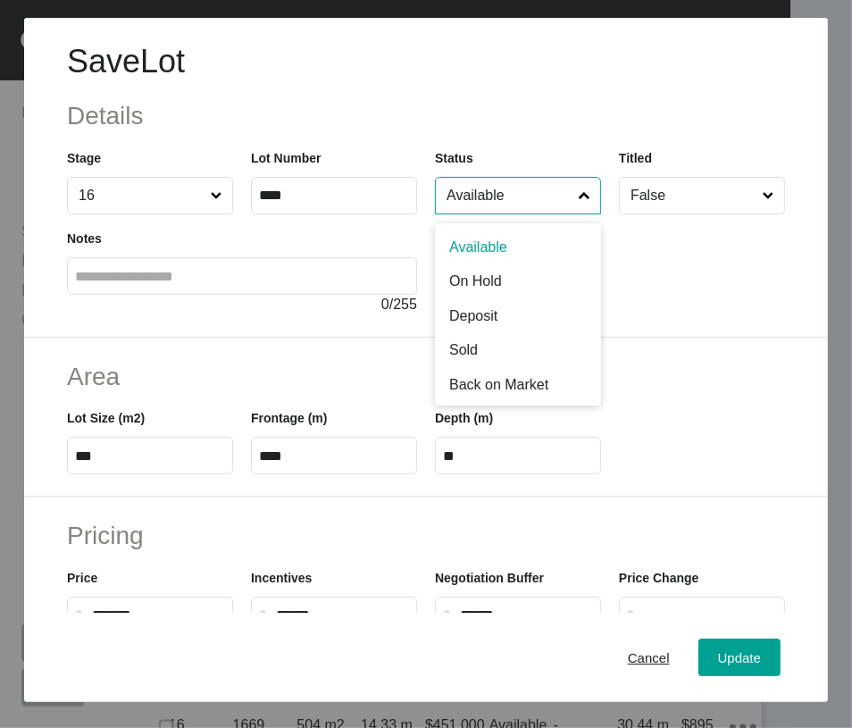
click at [520, 214] on input "Available" at bounding box center [509, 196] width 132 height 36
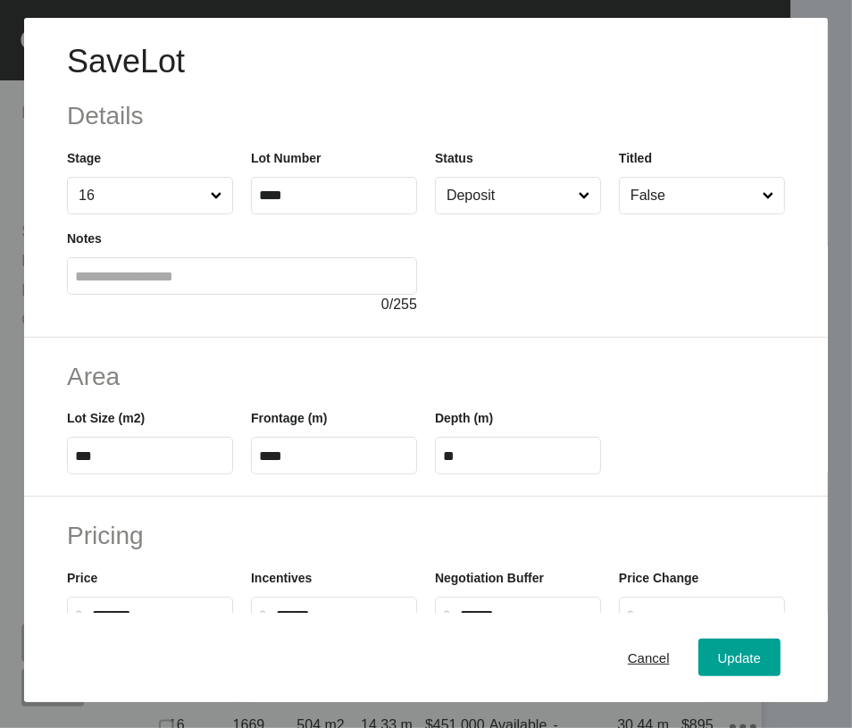
drag, startPoint x: 499, startPoint y: 386, endPoint x: 498, endPoint y: 400, distance: 14.4
click at [745, 666] on span "Update" at bounding box center [739, 657] width 43 height 15
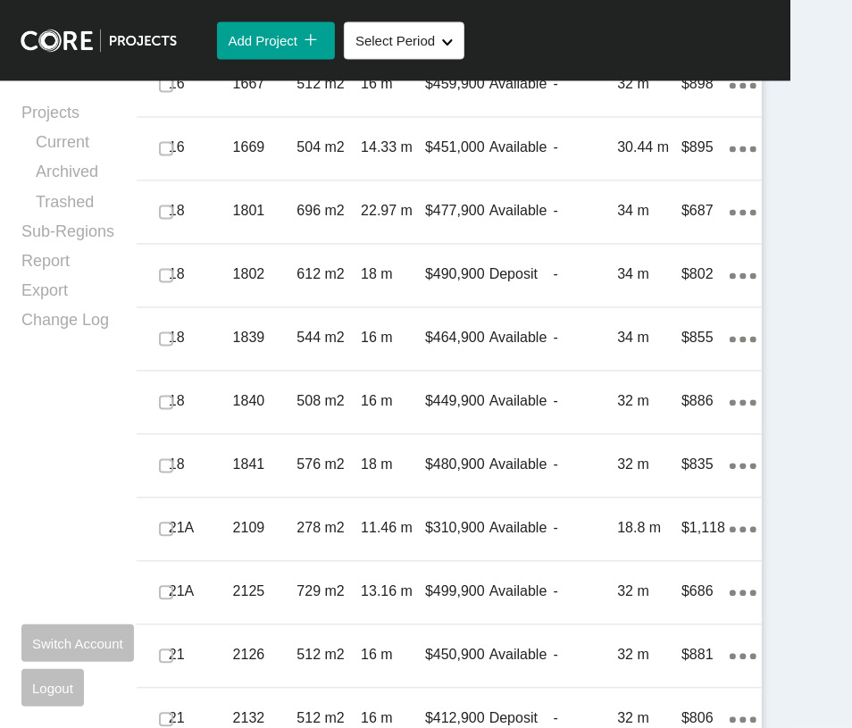
scroll to position [2215, 0]
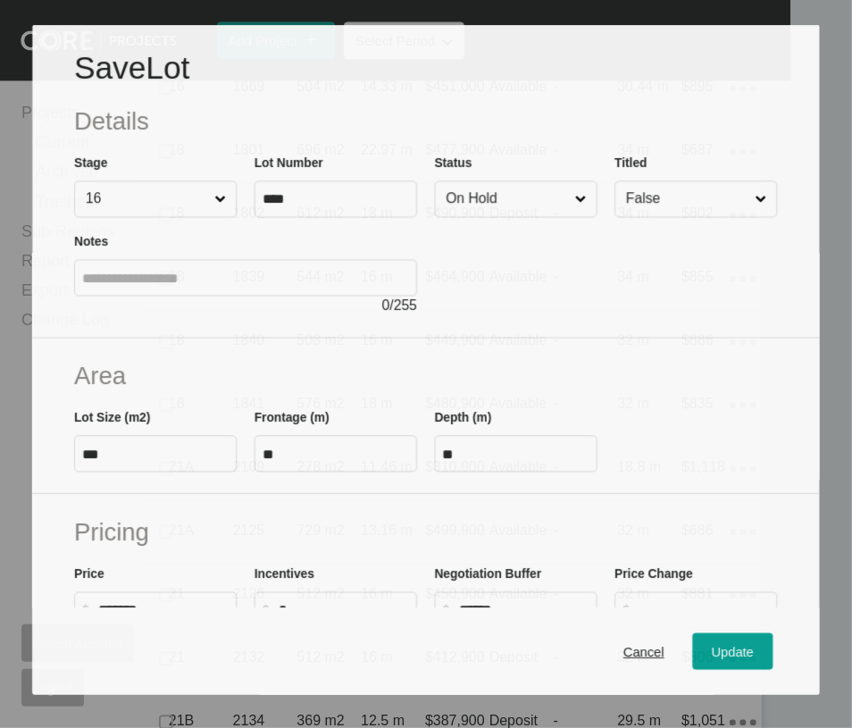
scroll to position [2145, 0]
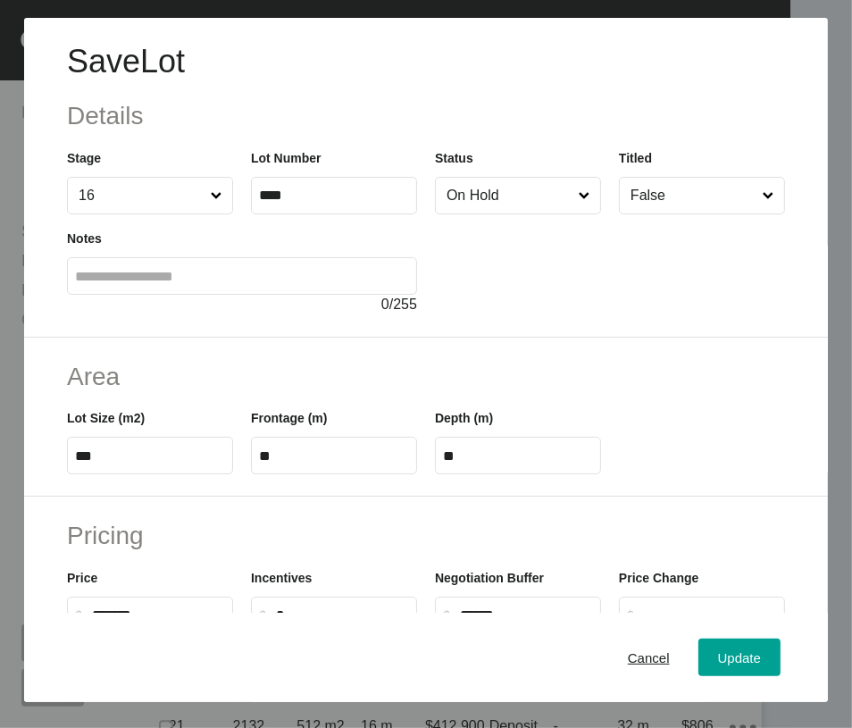
click at [483, 262] on div "Save Lot Details Stage 16 Lot Number **** Status On Hold Titled False Notes 0 /…" at bounding box center [426, 178] width 804 height 320
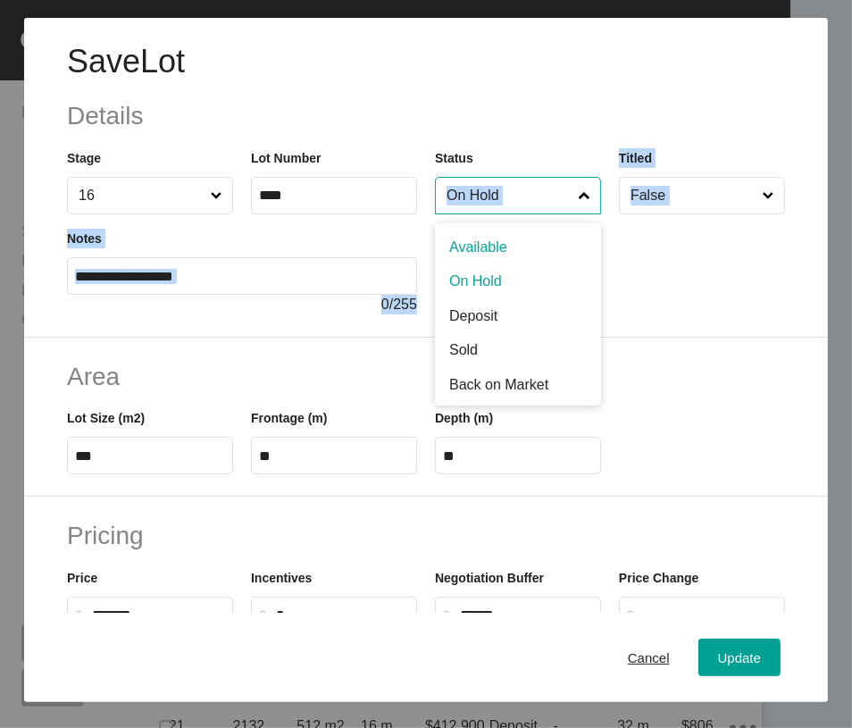
click at [483, 214] on input "On Hold" at bounding box center [509, 196] width 132 height 36
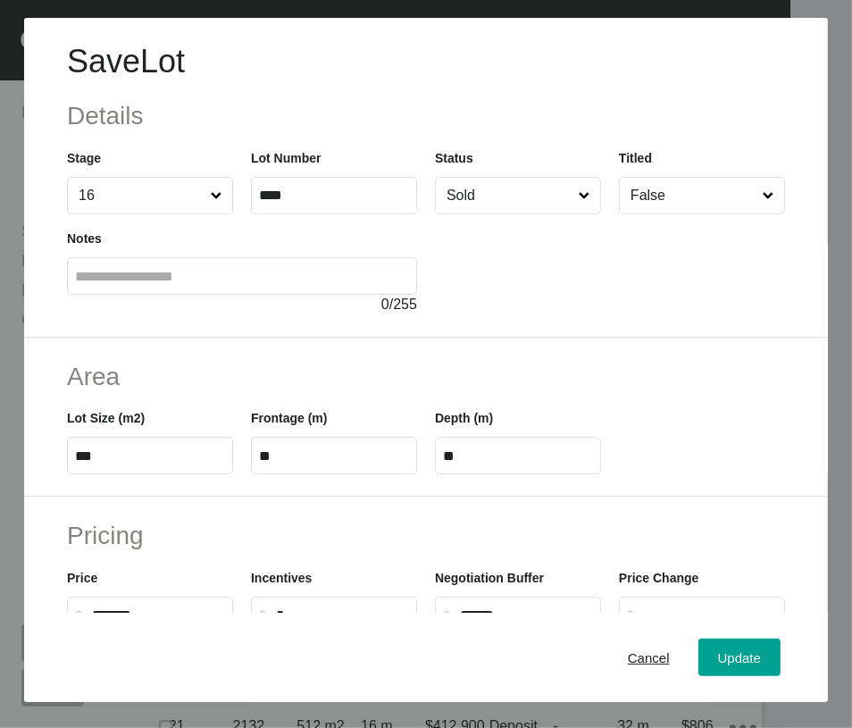
drag, startPoint x: 470, startPoint y: 418, endPoint x: 511, endPoint y: 461, distance: 59.4
click at [714, 653] on div "Update" at bounding box center [740, 658] width 52 height 24
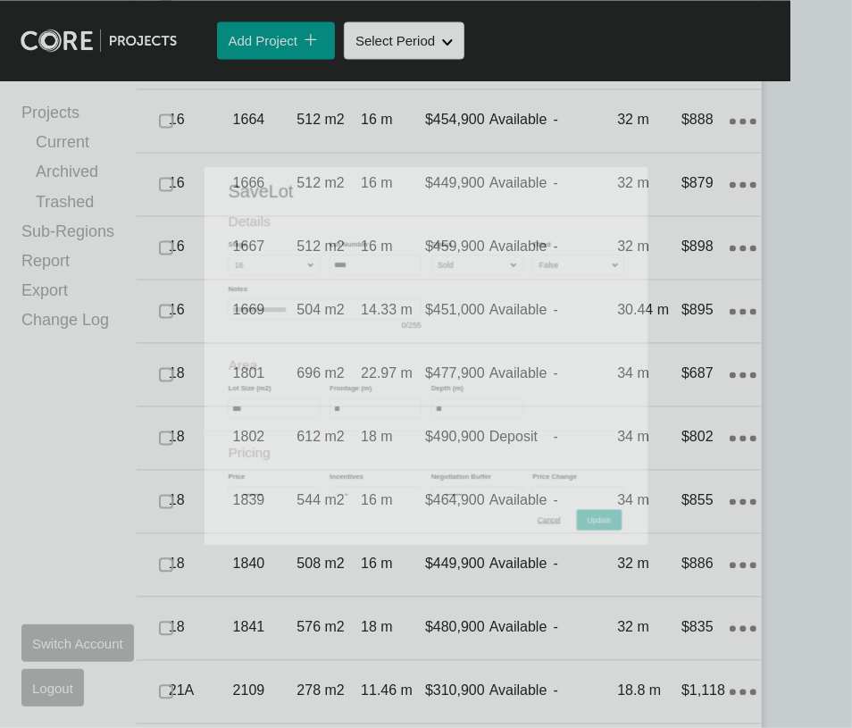
scroll to position [2215, 0]
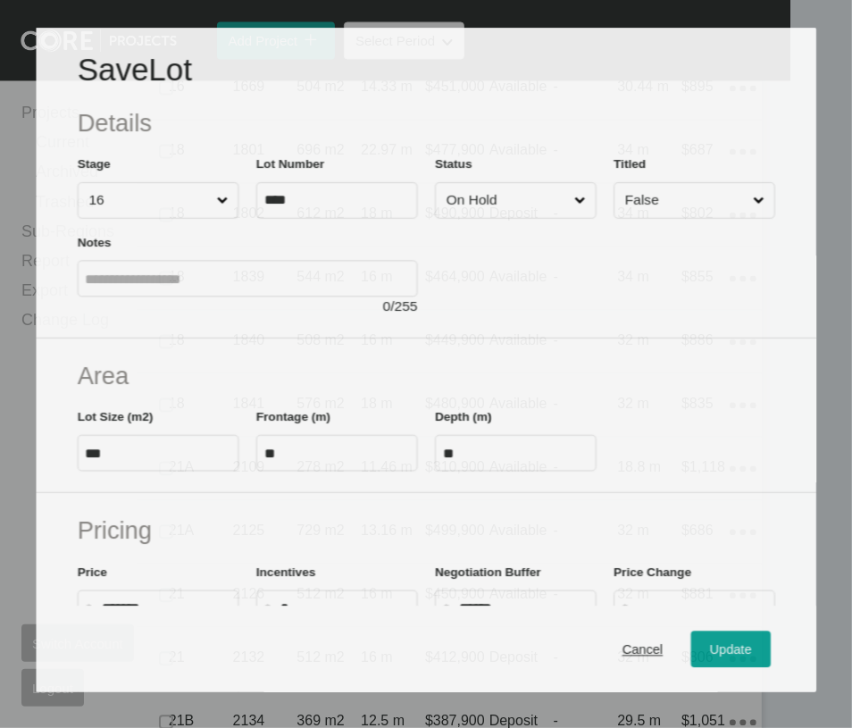
scroll to position [2145, 0]
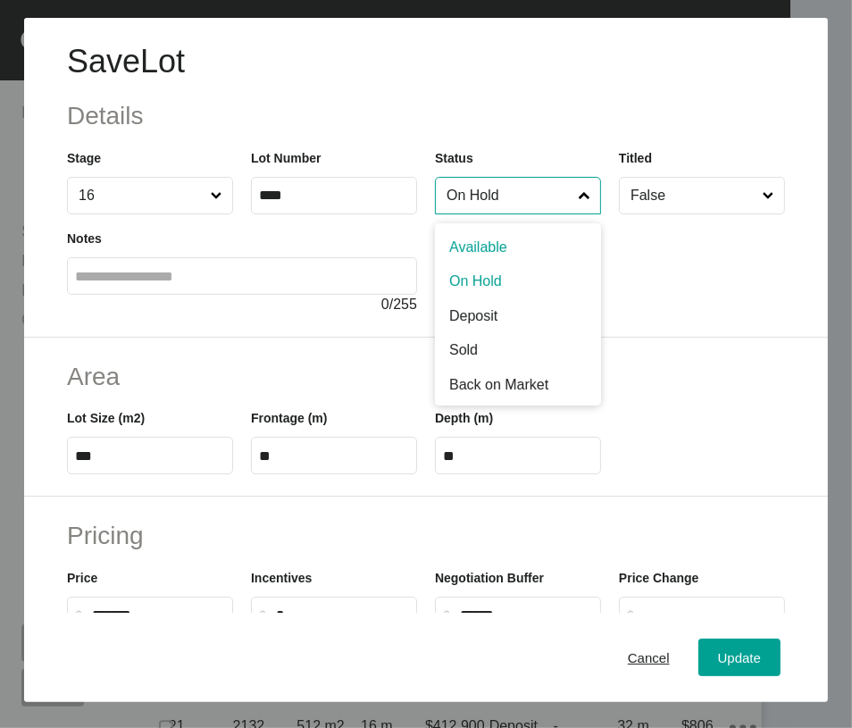
drag, startPoint x: 522, startPoint y: 245, endPoint x: 513, endPoint y: 274, distance: 30.8
click at [524, 214] on input "On Hold" at bounding box center [509, 196] width 132 height 36
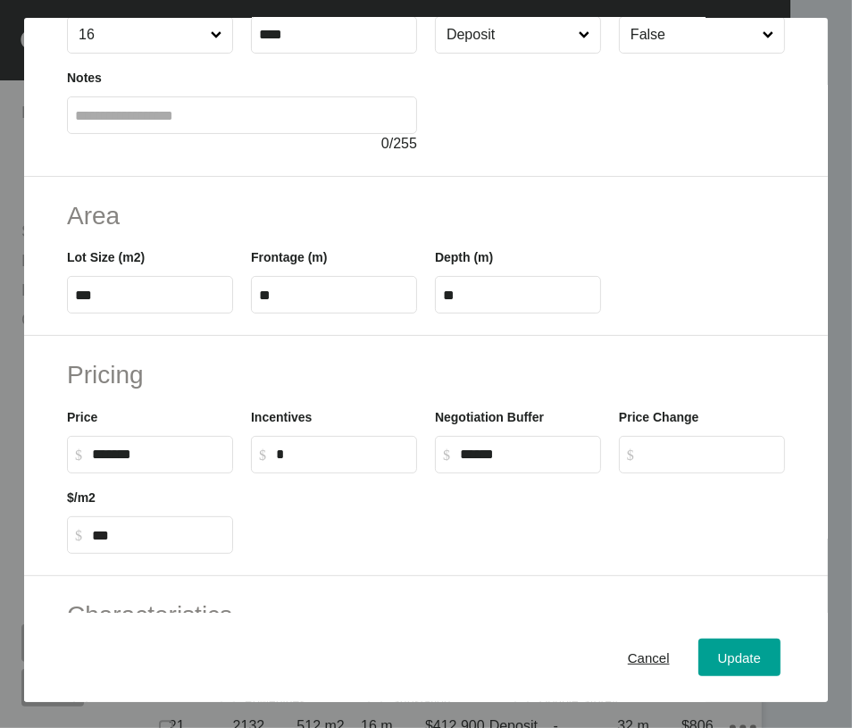
scroll to position [177, 0]
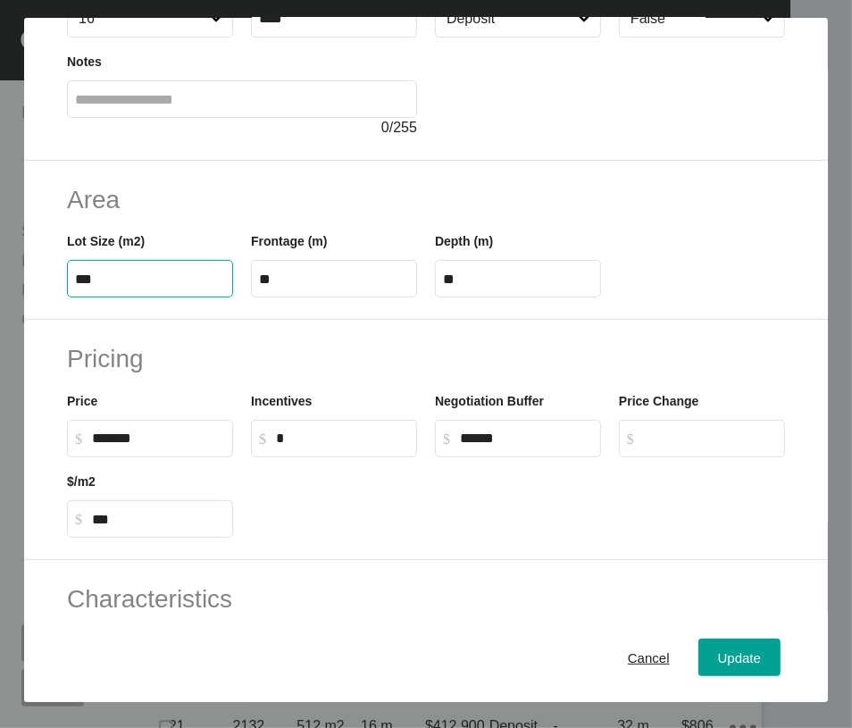
drag, startPoint x: 141, startPoint y: 384, endPoint x: -90, endPoint y: 371, distance: 231.8
click at [0, 371] on html "Save Lot Details Stage 16 Lot Number **** Status Deposit Titled False Notes 0 /…" at bounding box center [395, 364] width 915 height 728
type input "******"
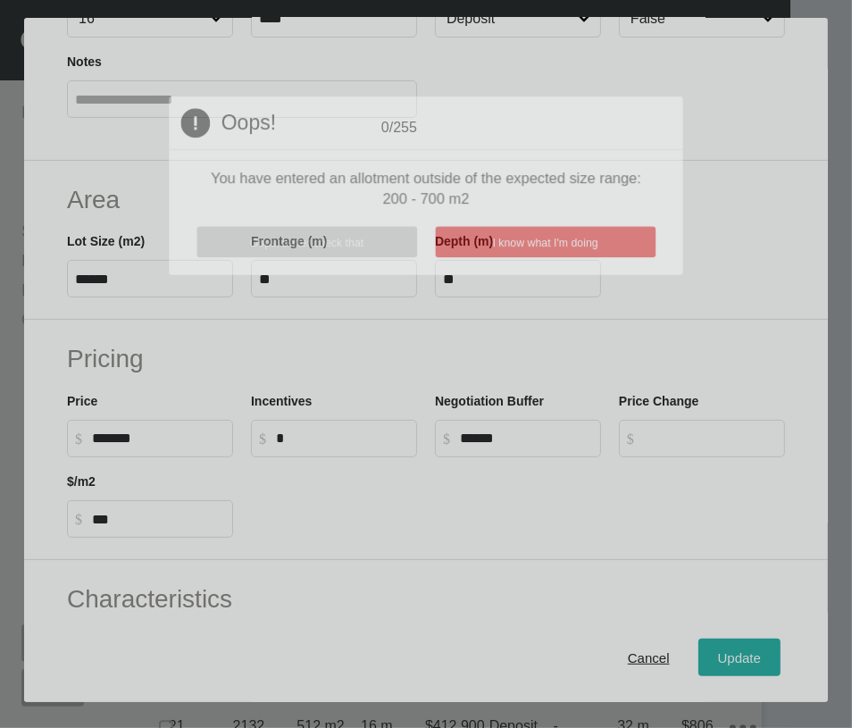
click at [756, 661] on div "Save Lot Details Stage 16 Lot Number **** Status Deposit Titled False Notes 0 /…" at bounding box center [426, 364] width 852 height 728
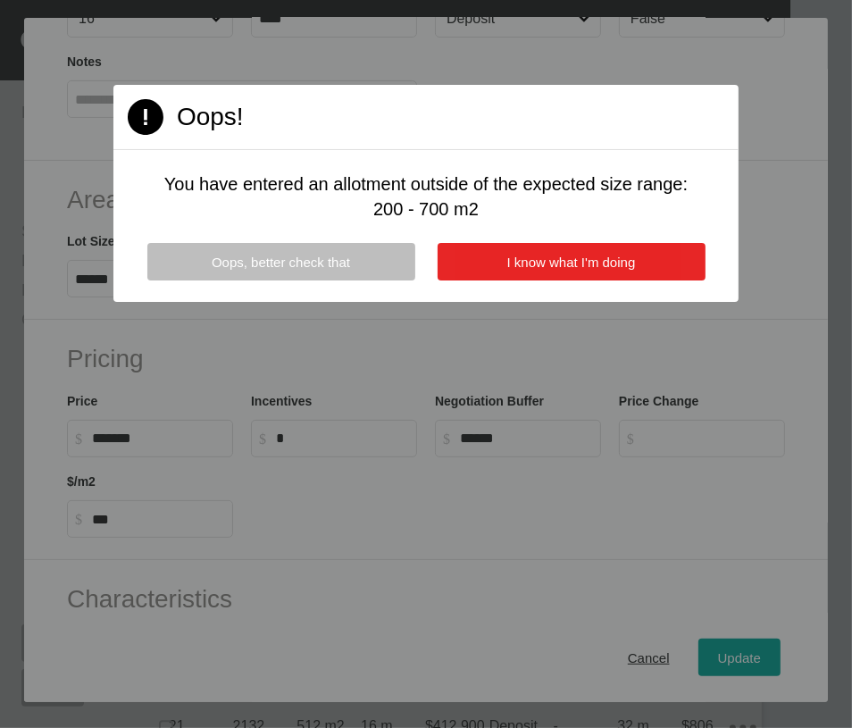
click at [659, 281] on button "I know what I'm doing" at bounding box center [572, 262] width 268 height 38
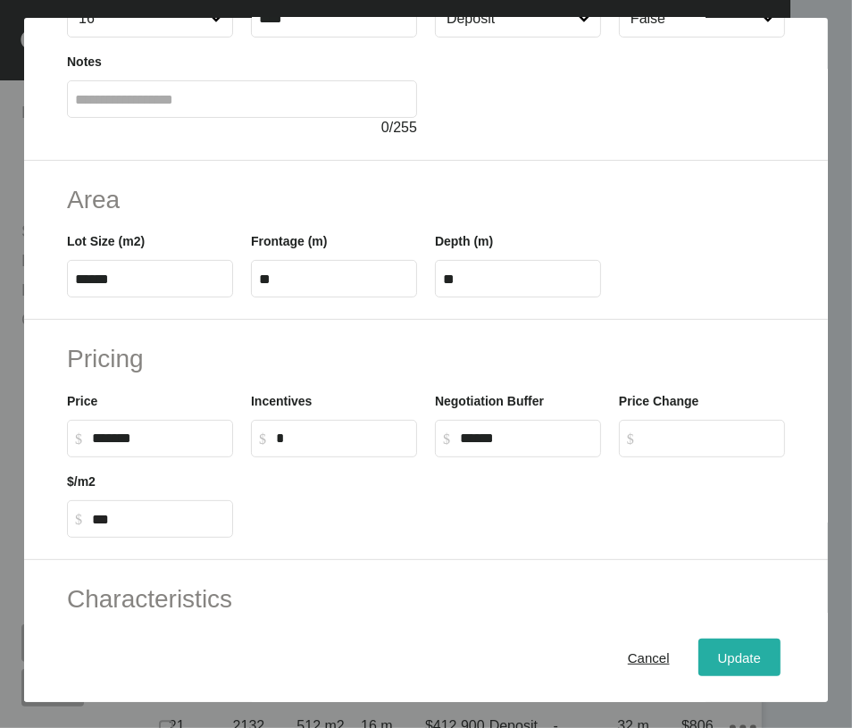
click at [743, 670] on div "Update" at bounding box center [740, 658] width 52 height 24
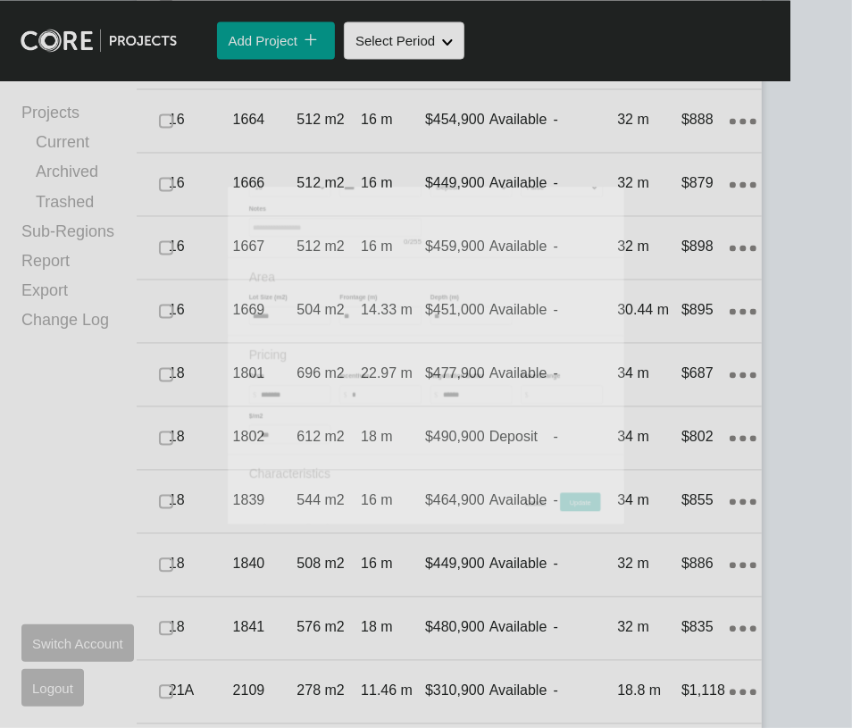
scroll to position [2215, 0]
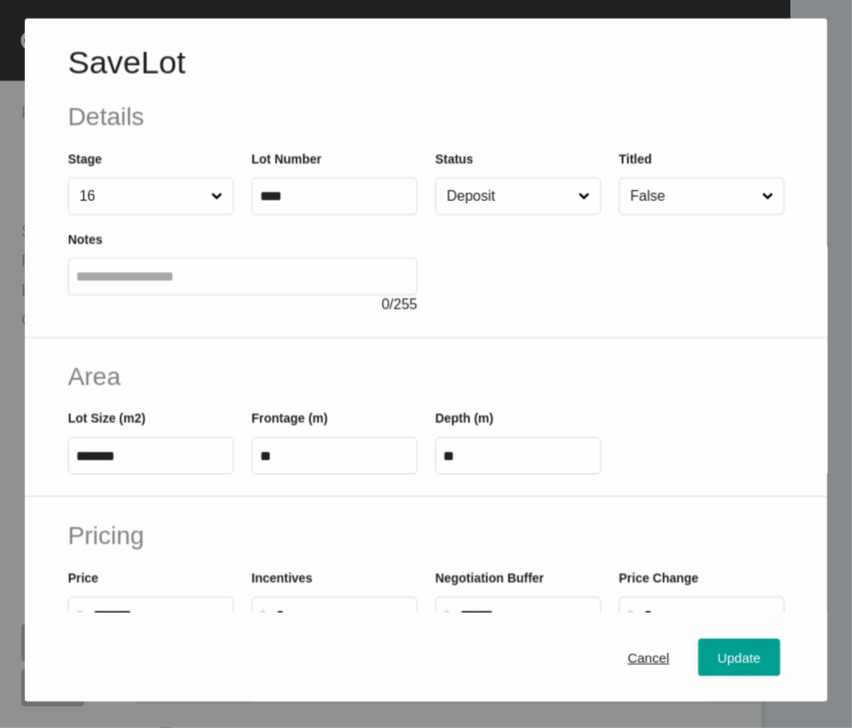
scroll to position [2145, 0]
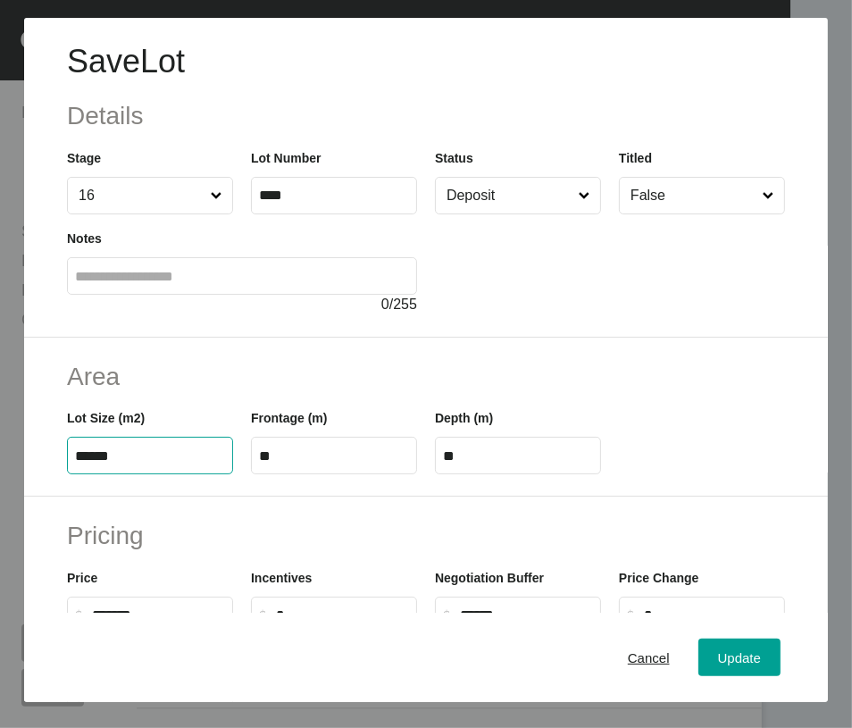
drag, startPoint x: 164, startPoint y: 567, endPoint x: 110, endPoint y: 476, distance: 106.2
click at [0, 545] on html "Save Lot Details Stage 16 Lot Number **** Status Deposit Titled False Notes 0 /…" at bounding box center [395, 364] width 915 height 728
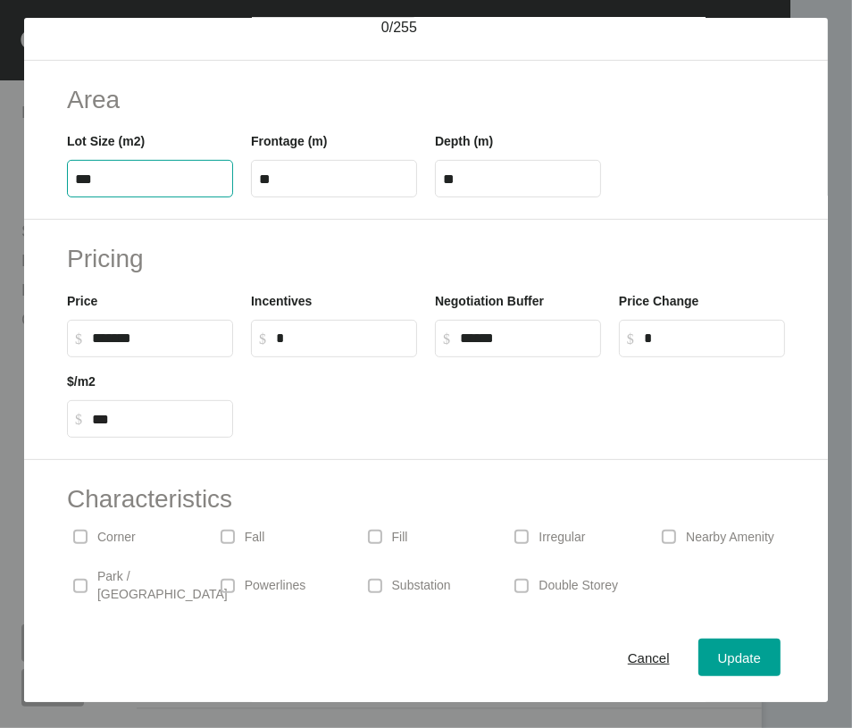
scroll to position [285, 0]
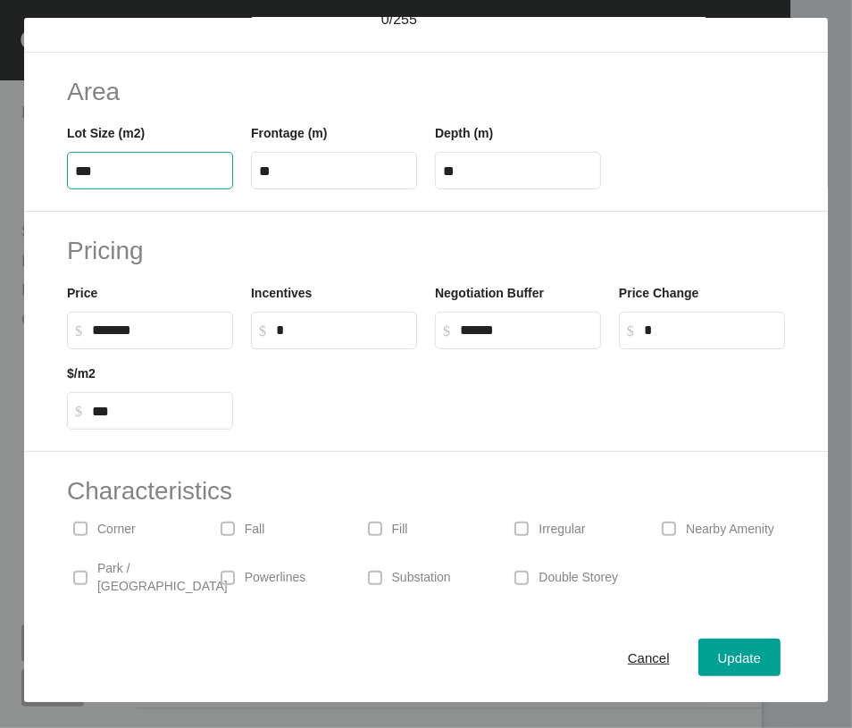
type input "***"
type input "****"
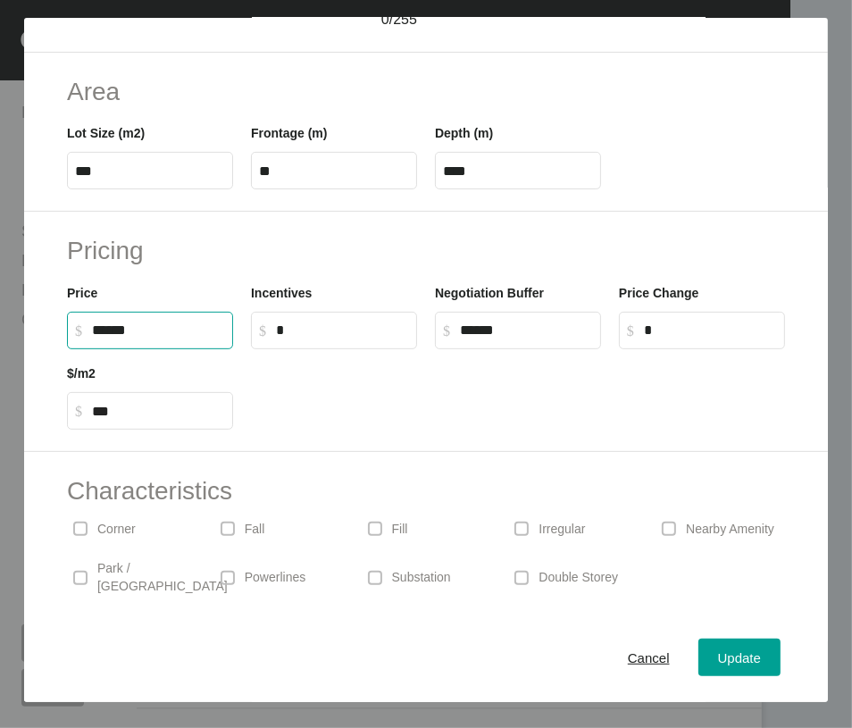
drag, startPoint x: 107, startPoint y: 474, endPoint x: 113, endPoint y: 466, distance: 10.2
click at [112, 338] on input "******" at bounding box center [158, 330] width 133 height 15
type input "*******"
type input "******"
type input "***"
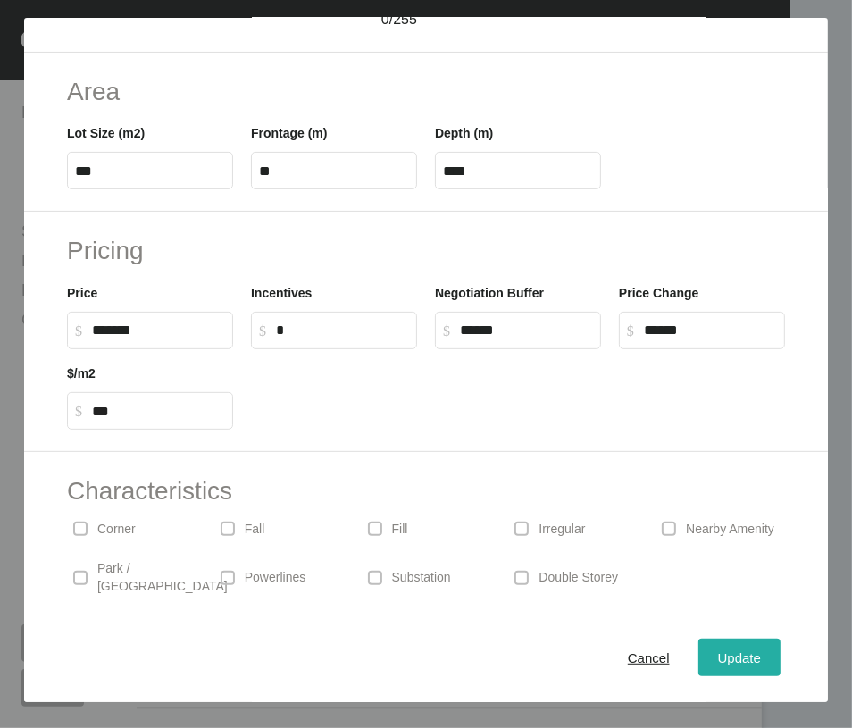
click at [746, 660] on span "Update" at bounding box center [739, 657] width 43 height 15
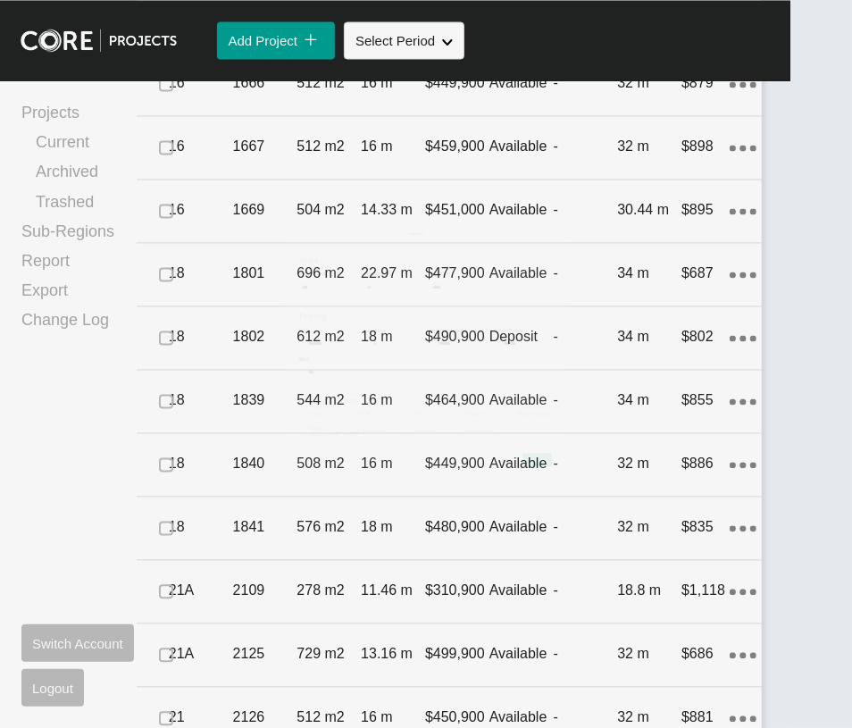
scroll to position [2215, 0]
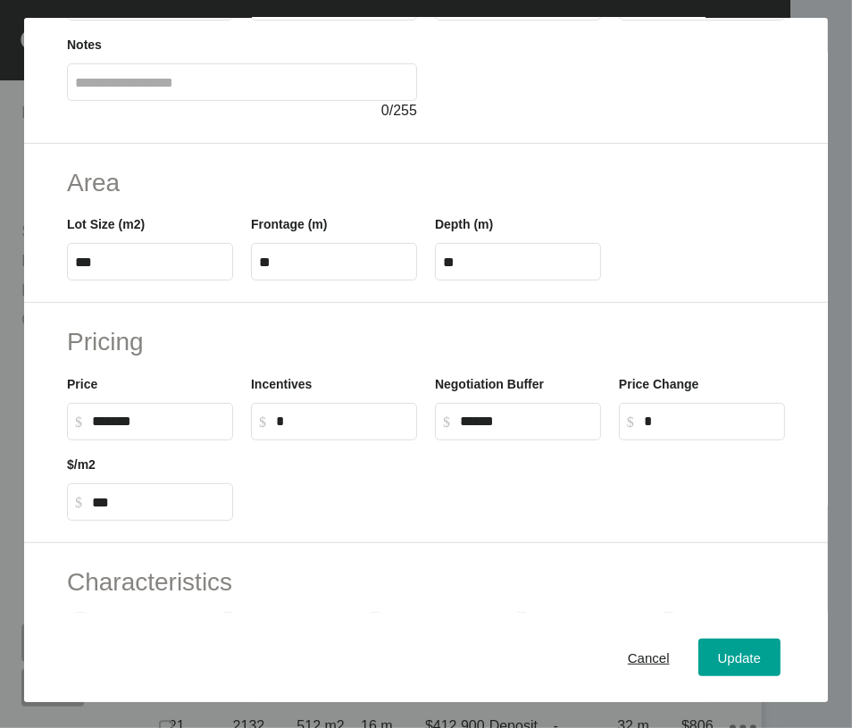
scroll to position [198, 0]
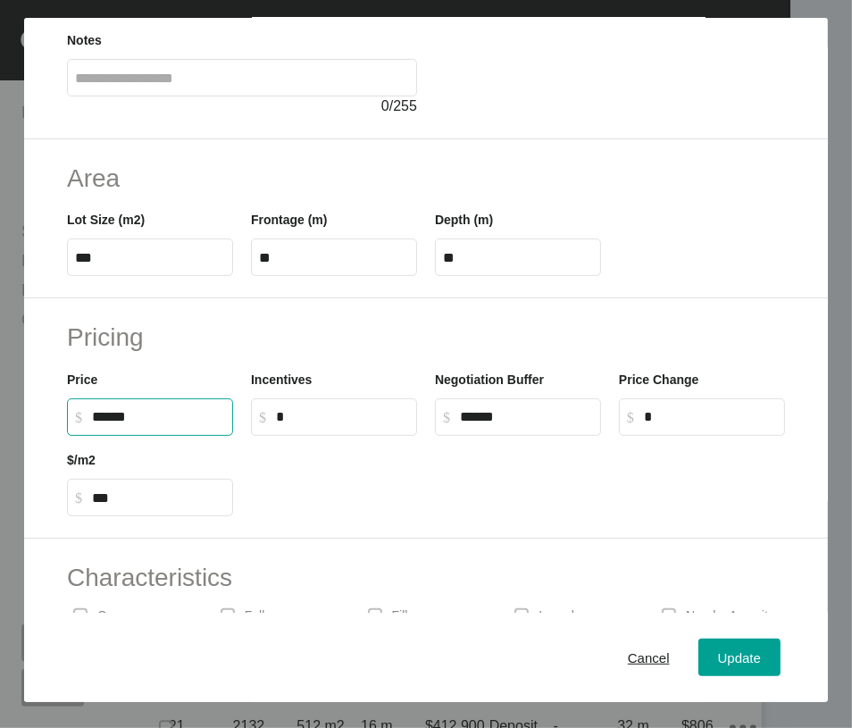
drag, startPoint x: 112, startPoint y: 564, endPoint x: 96, endPoint y: 556, distance: 17.2
click at [93, 424] on input "******" at bounding box center [158, 416] width 133 height 15
type input "*******"
type input "******"
type input "***"
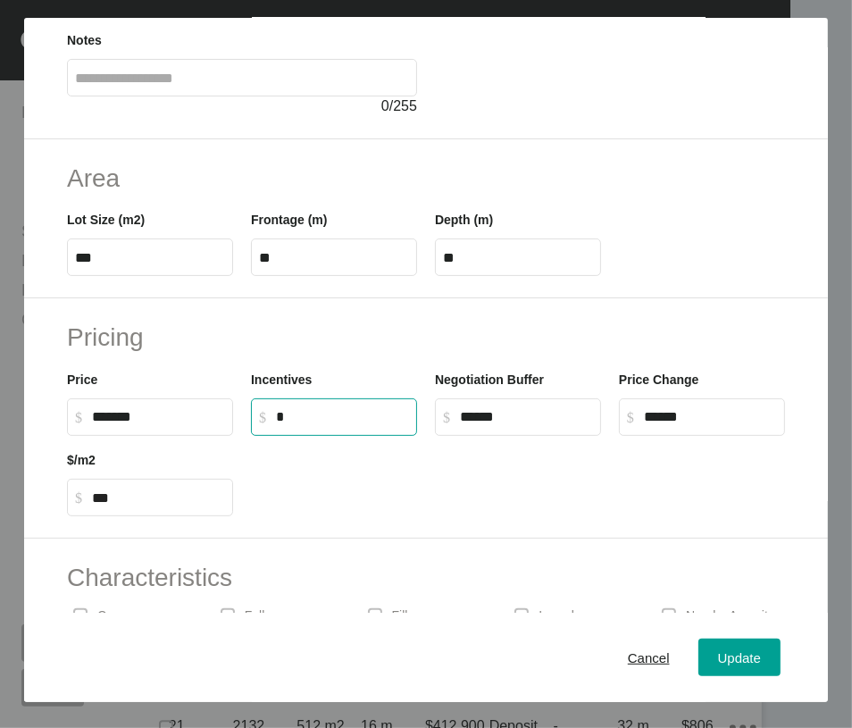
click at [339, 424] on input "*" at bounding box center [342, 416] width 133 height 15
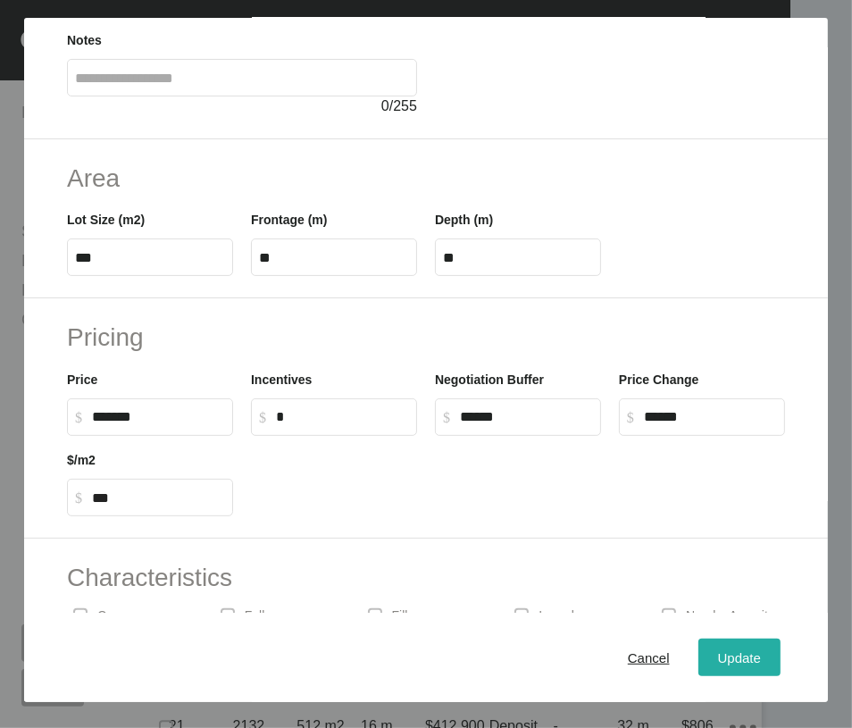
click at [734, 670] on div "Update" at bounding box center [740, 658] width 52 height 24
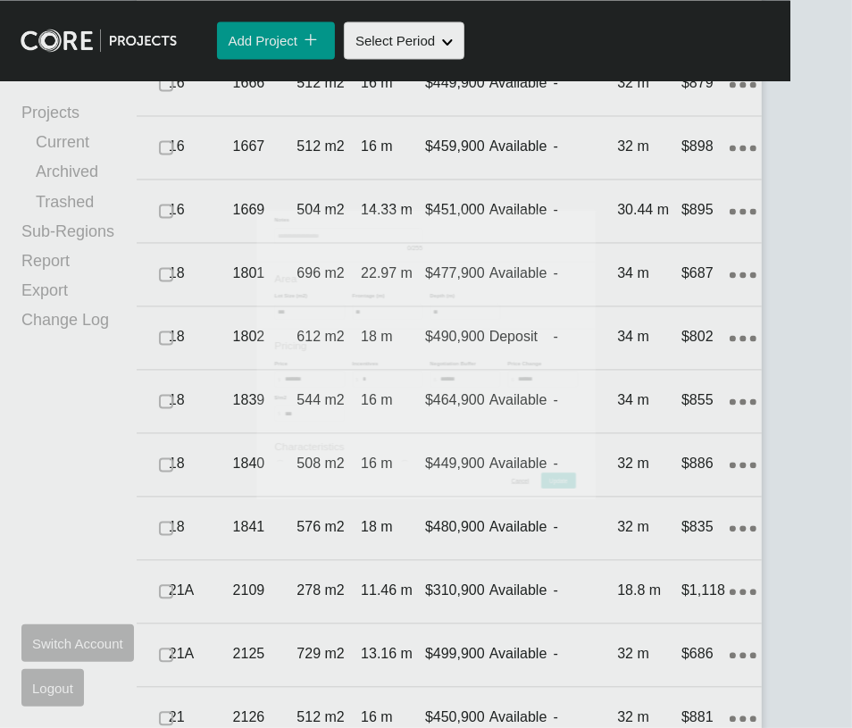
scroll to position [2215, 0]
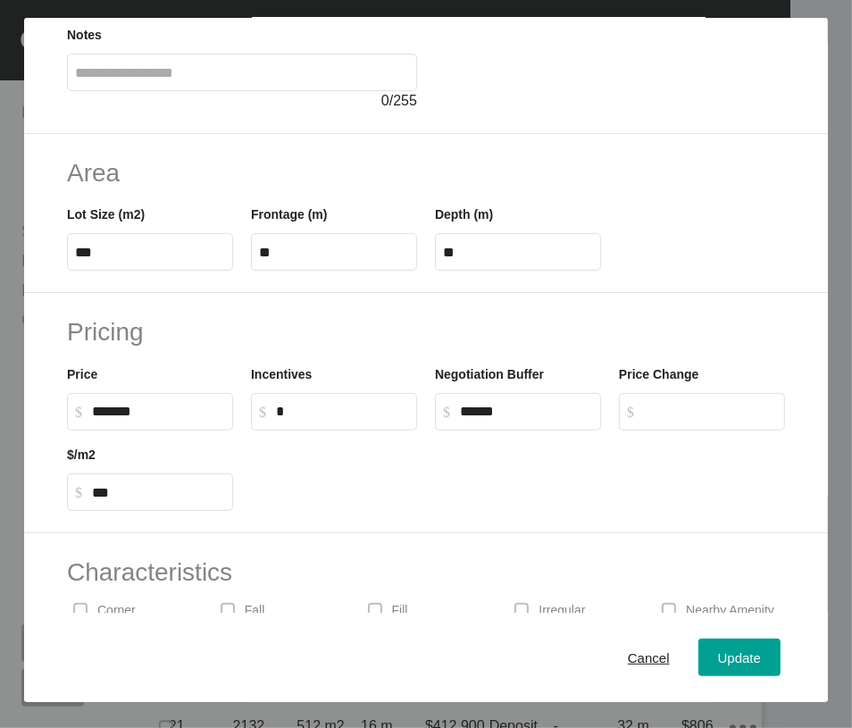
scroll to position [219, 0]
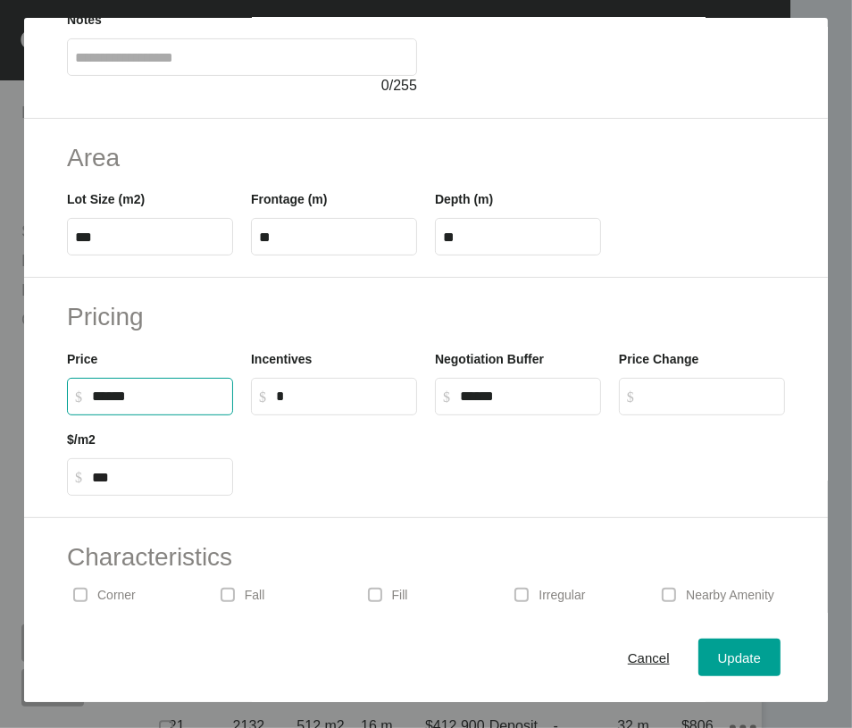
drag, startPoint x: 116, startPoint y: 541, endPoint x: 90, endPoint y: 541, distance: 25.9
click at [92, 404] on input "******" at bounding box center [158, 396] width 133 height 15
type input "*******"
type input "******"
type input "***"
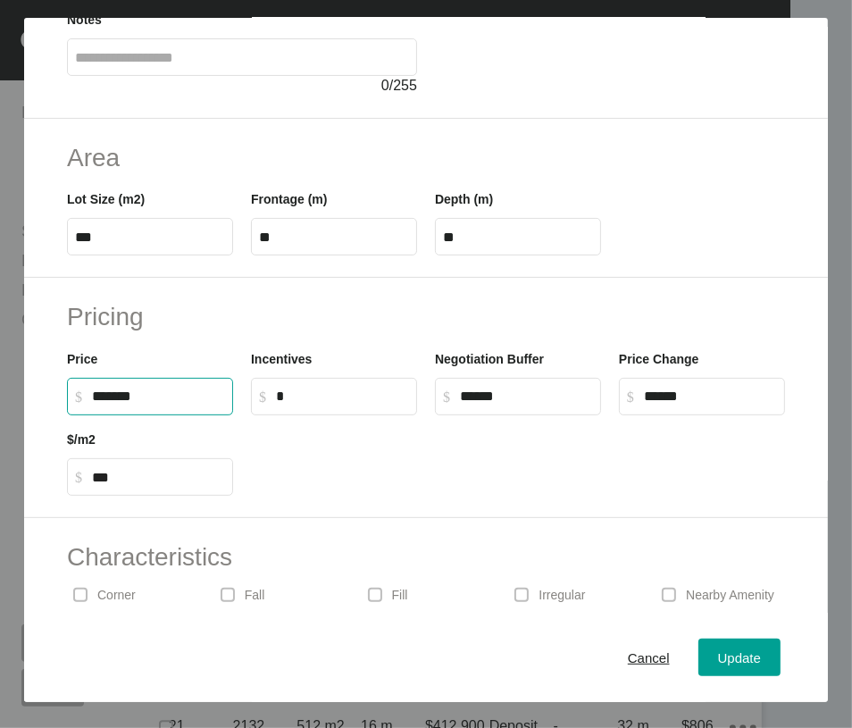
click at [707, 415] on label "$ Created with Sketch. $ ******" at bounding box center [702, 397] width 166 height 38
click at [707, 404] on input "******" at bounding box center [710, 396] width 133 height 15
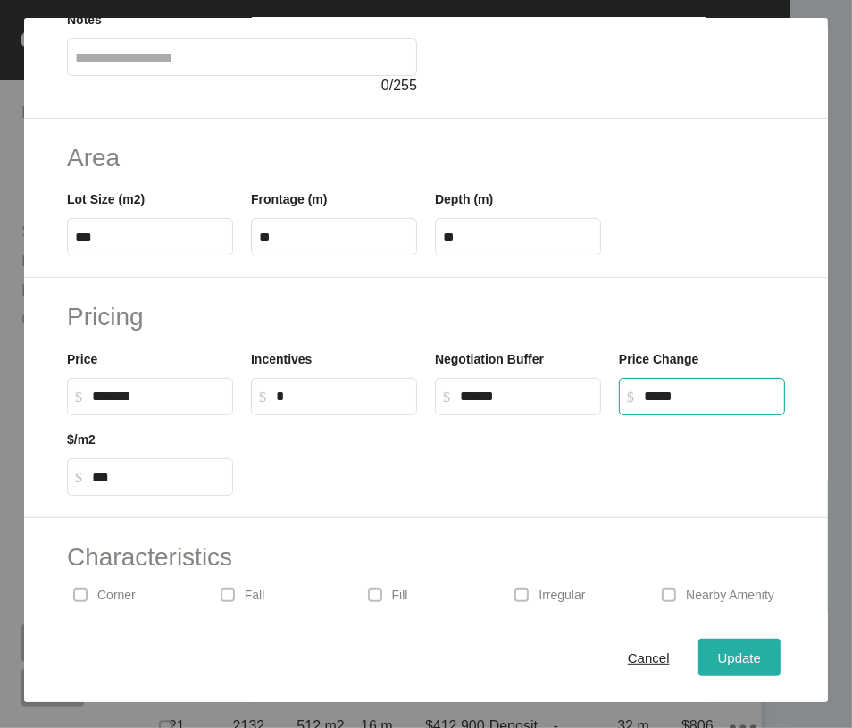
type input "******"
click at [730, 660] on span "Update" at bounding box center [739, 657] width 43 height 15
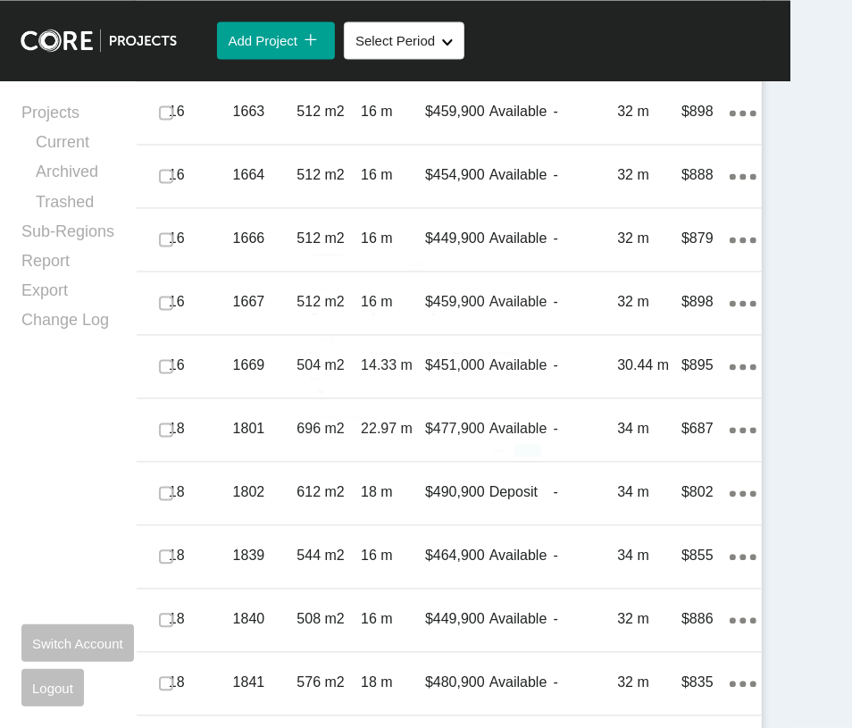
scroll to position [2215, 0]
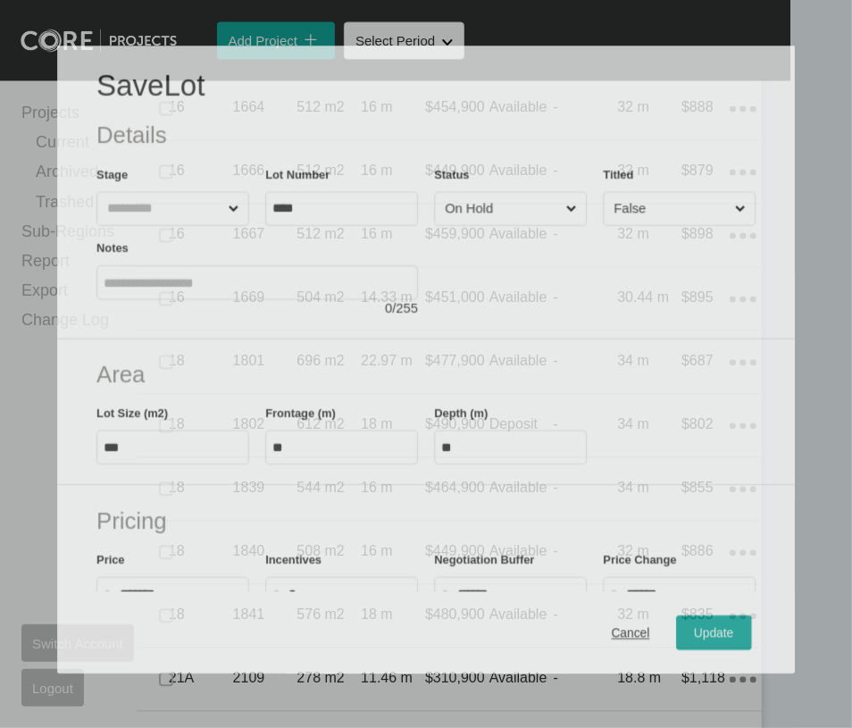
scroll to position [2145, 0]
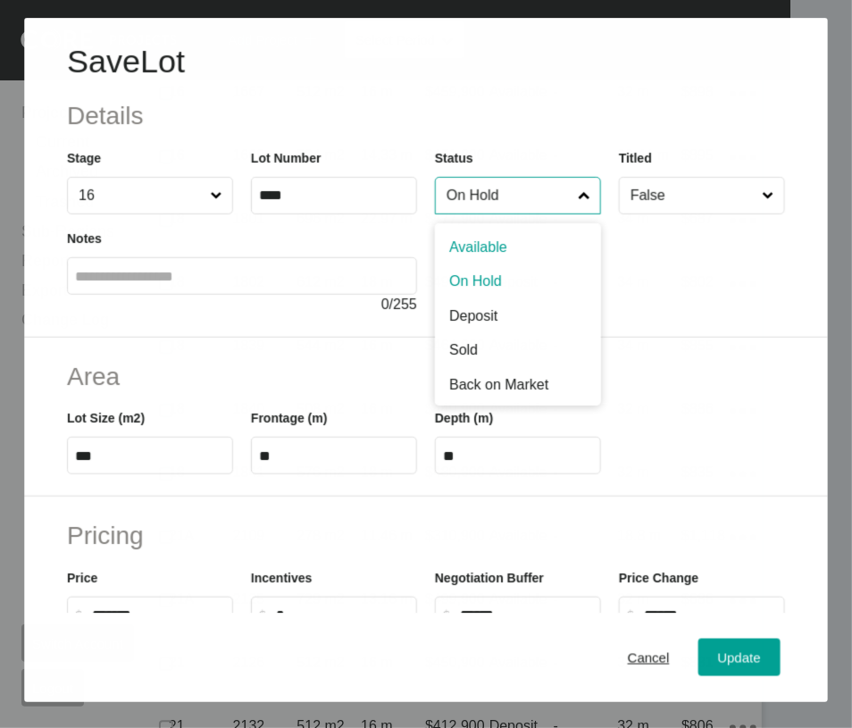
click at [521, 214] on input "On Hold" at bounding box center [508, 196] width 131 height 36
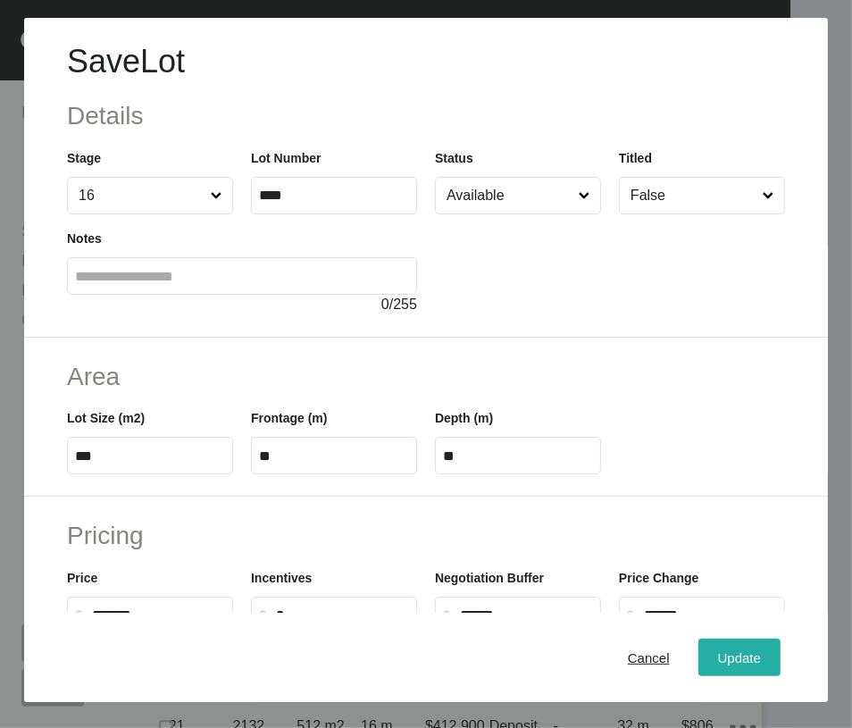
click at [718, 658] on span "Update" at bounding box center [739, 657] width 43 height 15
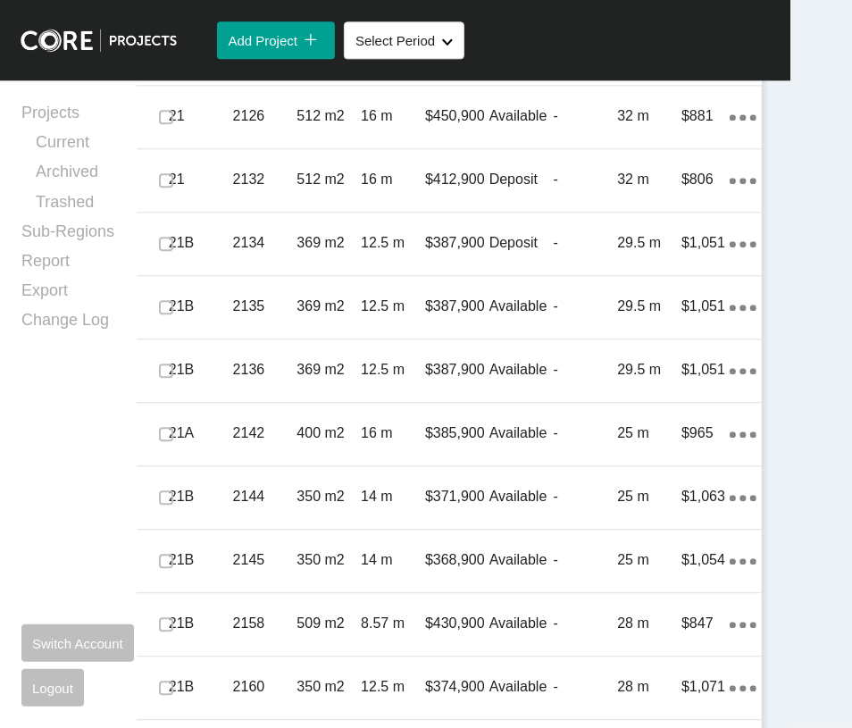
scroll to position [2761, 0]
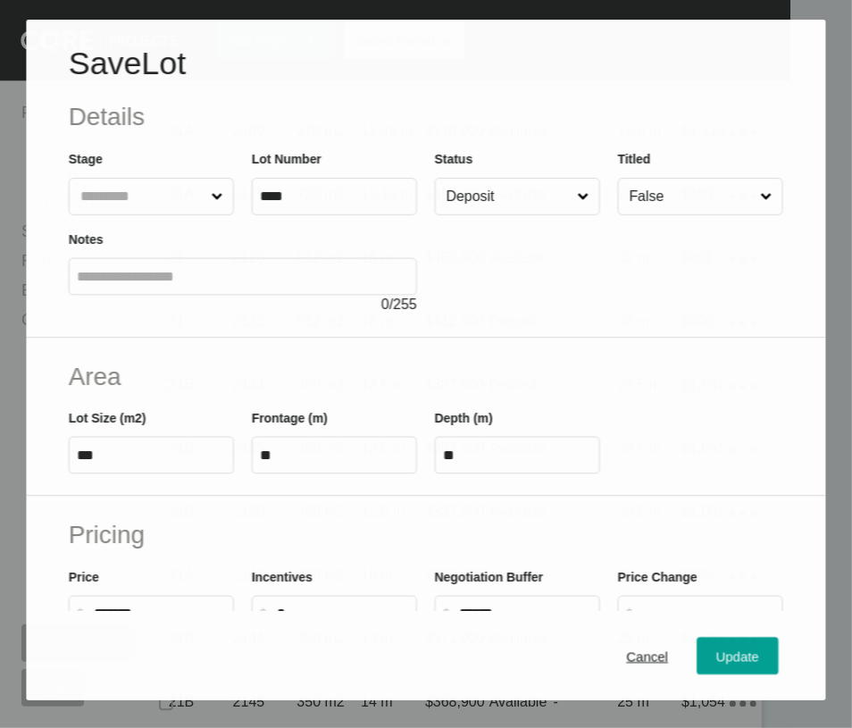
scroll to position [2692, 0]
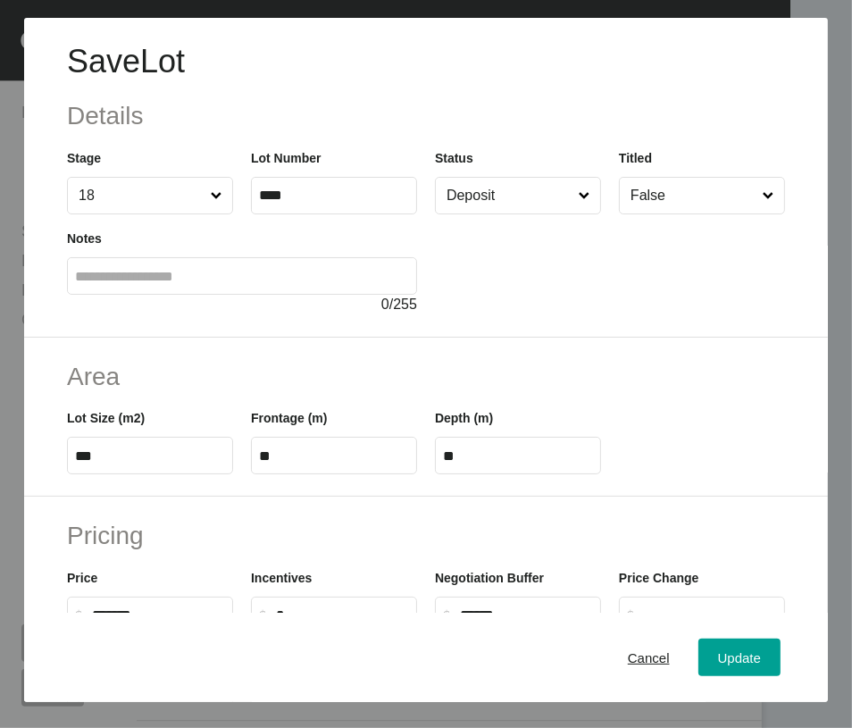
click at [521, 214] on input "Deposit" at bounding box center [509, 196] width 132 height 36
click at [718, 657] on span "Update" at bounding box center [739, 657] width 43 height 15
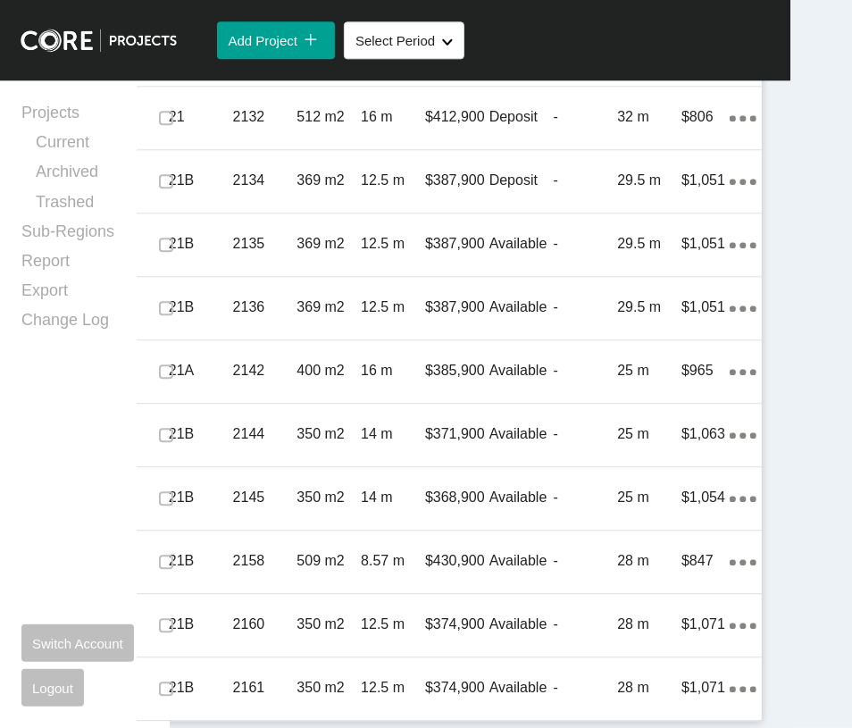
scroll to position [3126, 0]
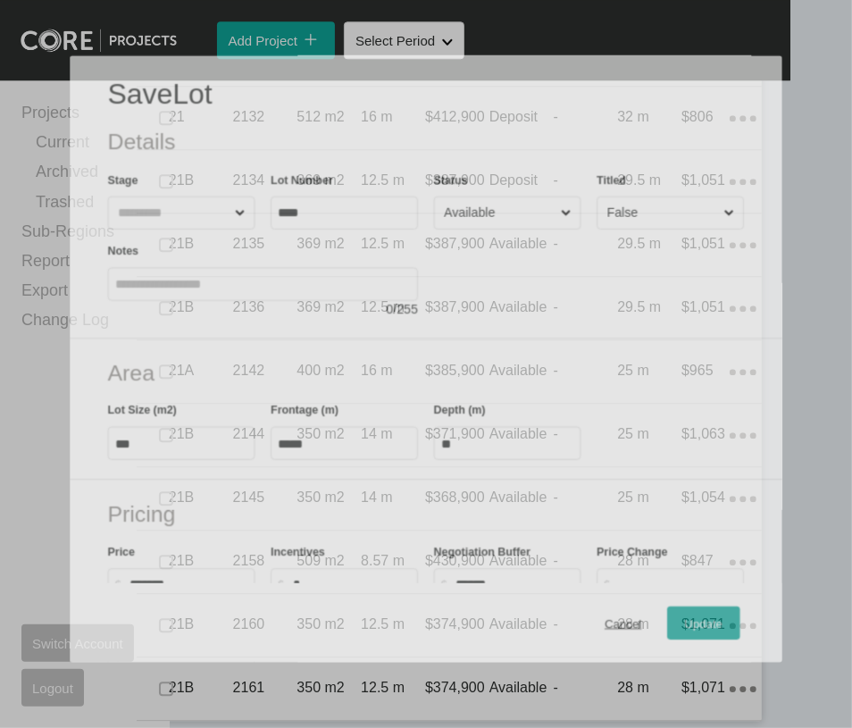
scroll to position [3057, 0]
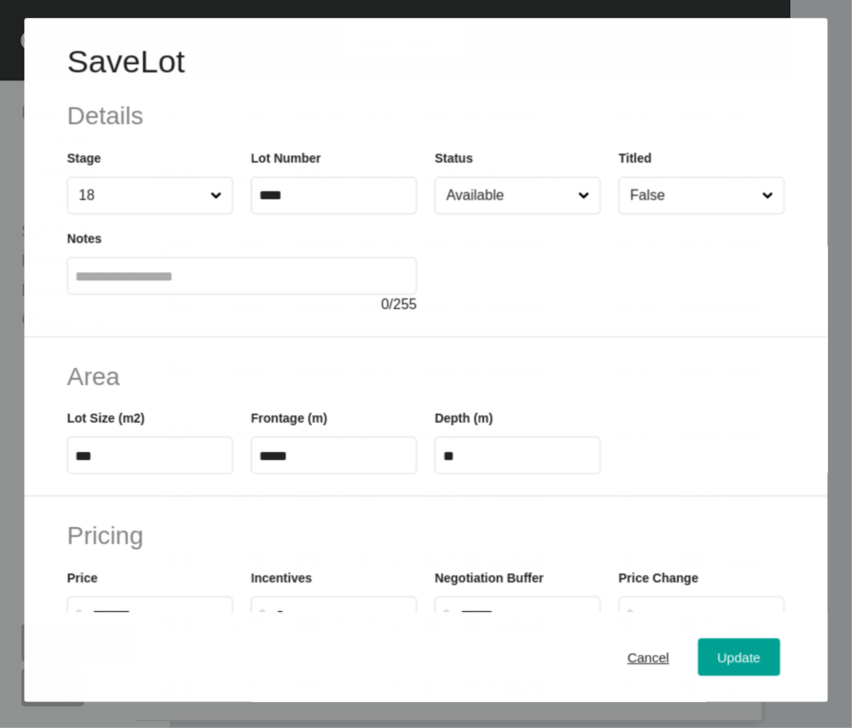
click at [507, 214] on input "Available" at bounding box center [508, 196] width 131 height 36
click at [714, 670] on div "Update" at bounding box center [740, 658] width 52 height 24
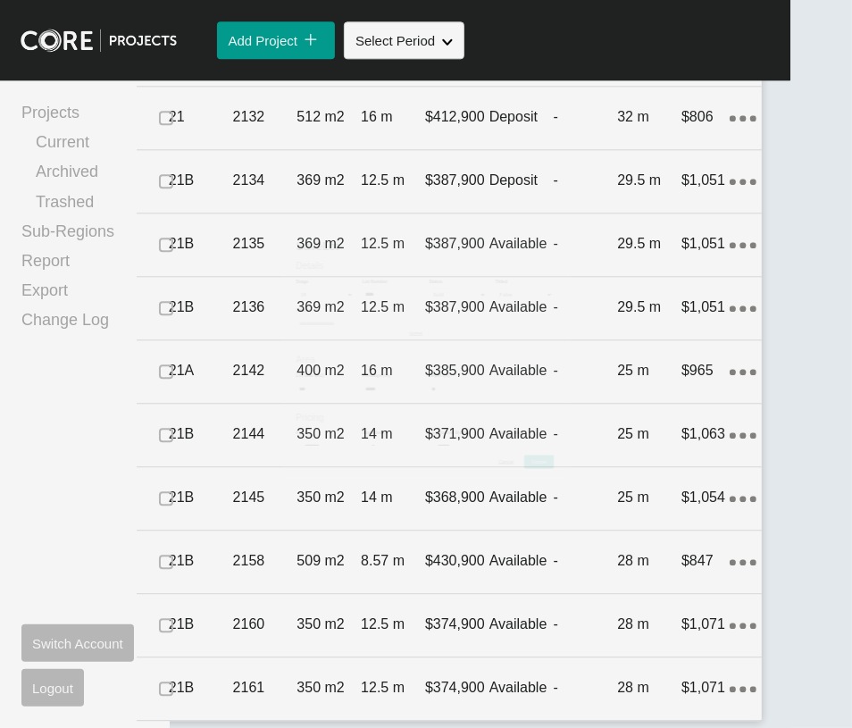
scroll to position [3126, 0]
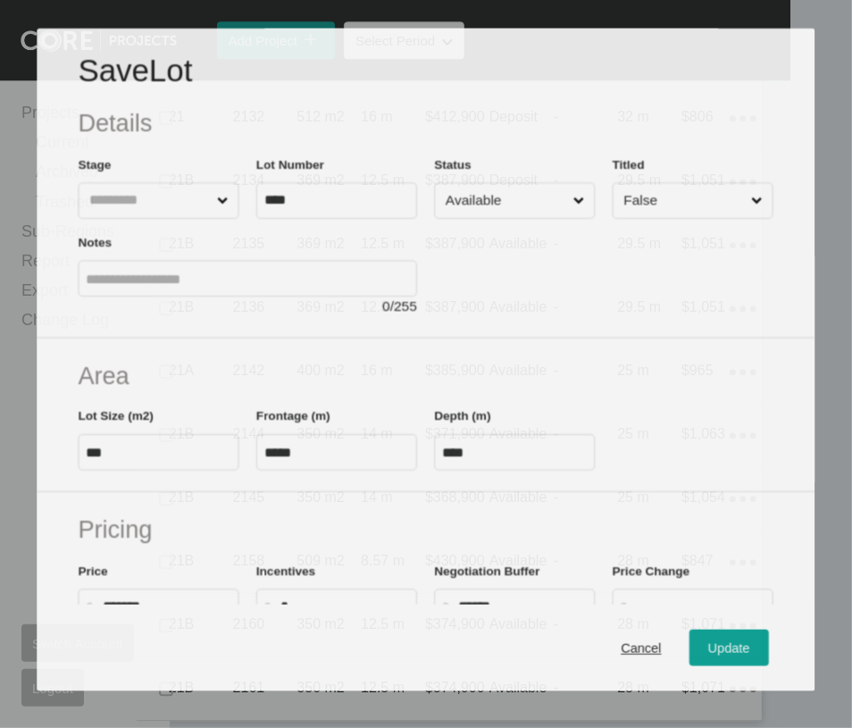
scroll to position [3057, 0]
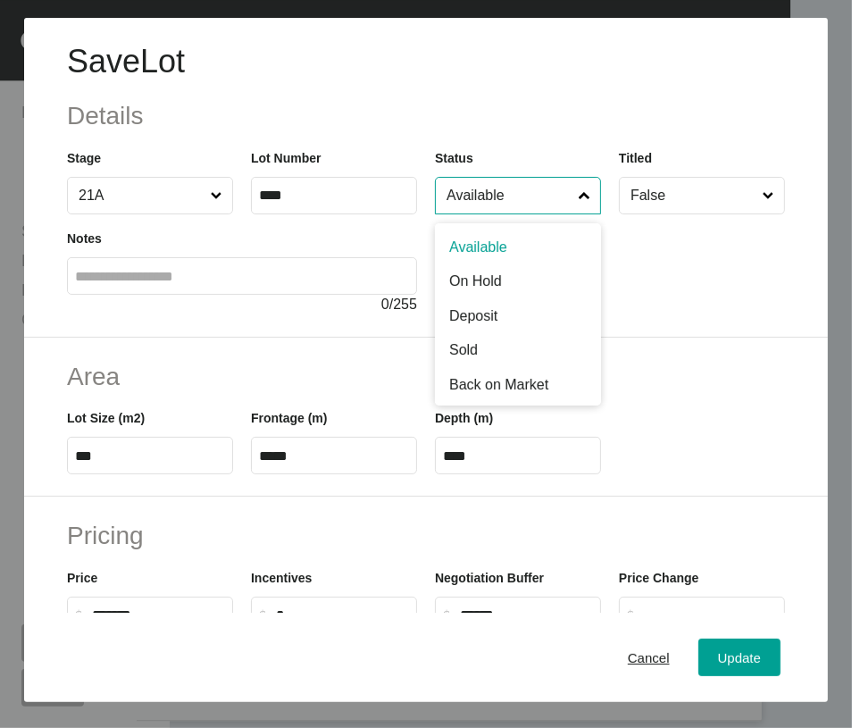
click at [516, 214] on input "Available" at bounding box center [509, 196] width 132 height 36
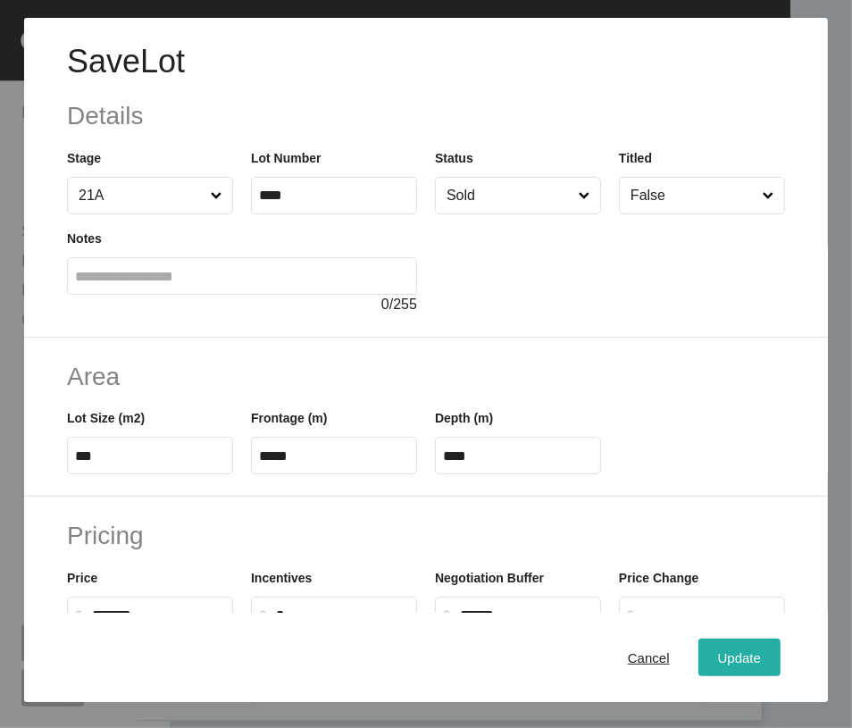
click at [743, 655] on span "Update" at bounding box center [739, 657] width 43 height 15
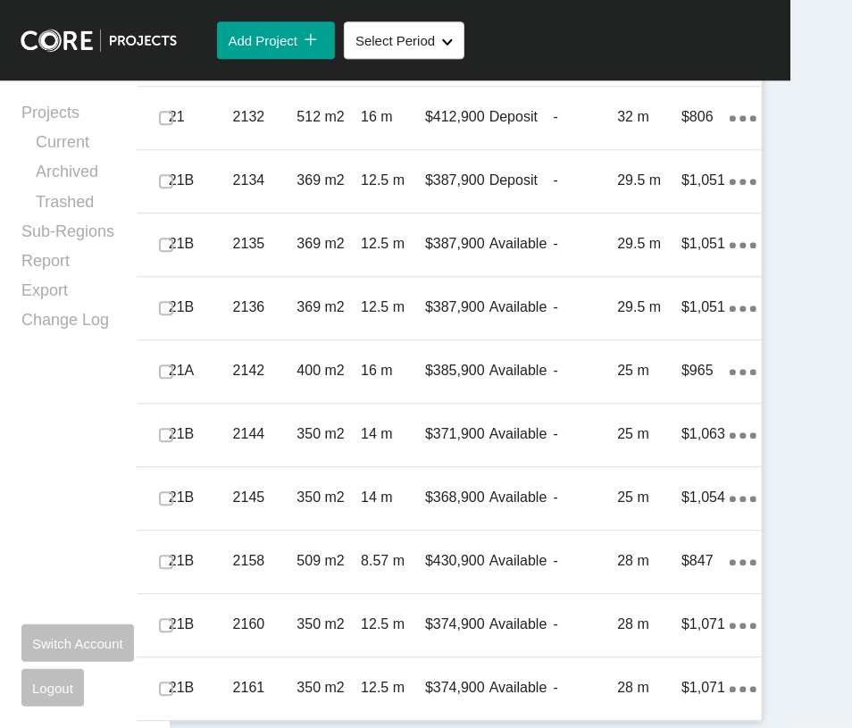
scroll to position [3659, 0]
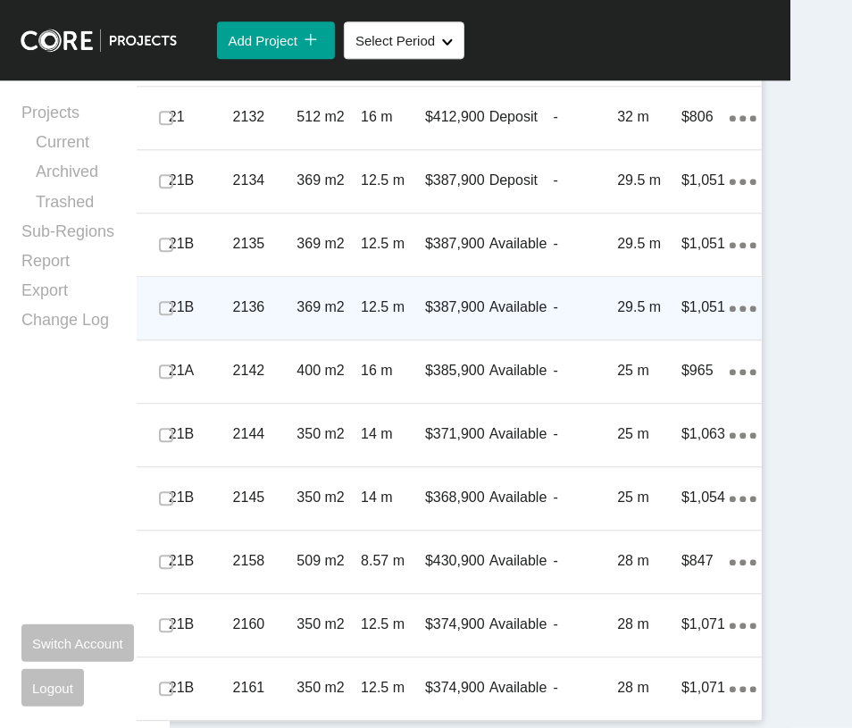
click at [730, 312] on icon "Action Menu Dots Copy 6 Created with Sketch." at bounding box center [743, 309] width 27 height 6
click at [651, 631] on link "Duplicate" at bounding box center [626, 624] width 67 height 27
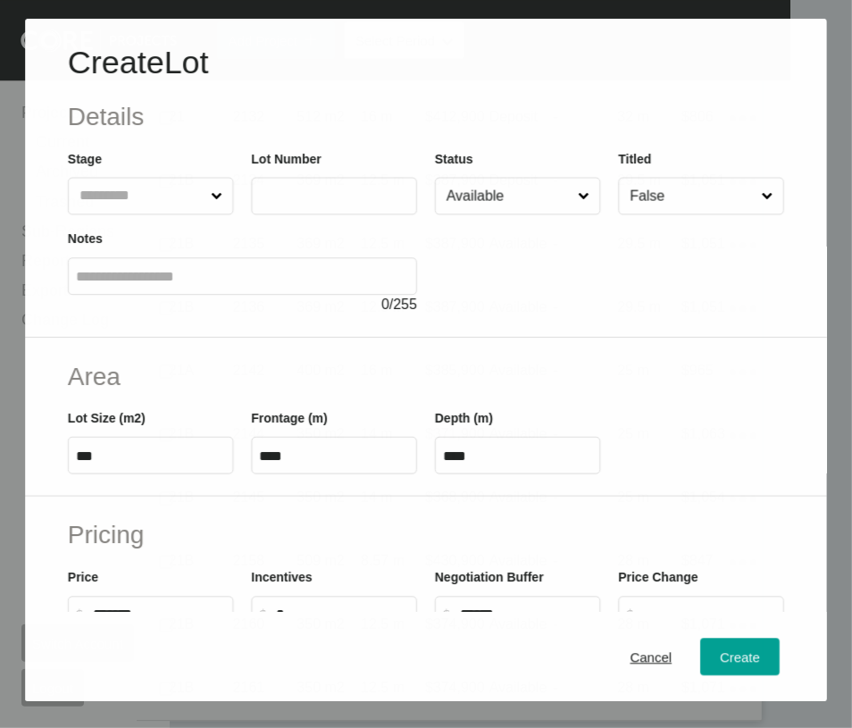
scroll to position [3590, 0]
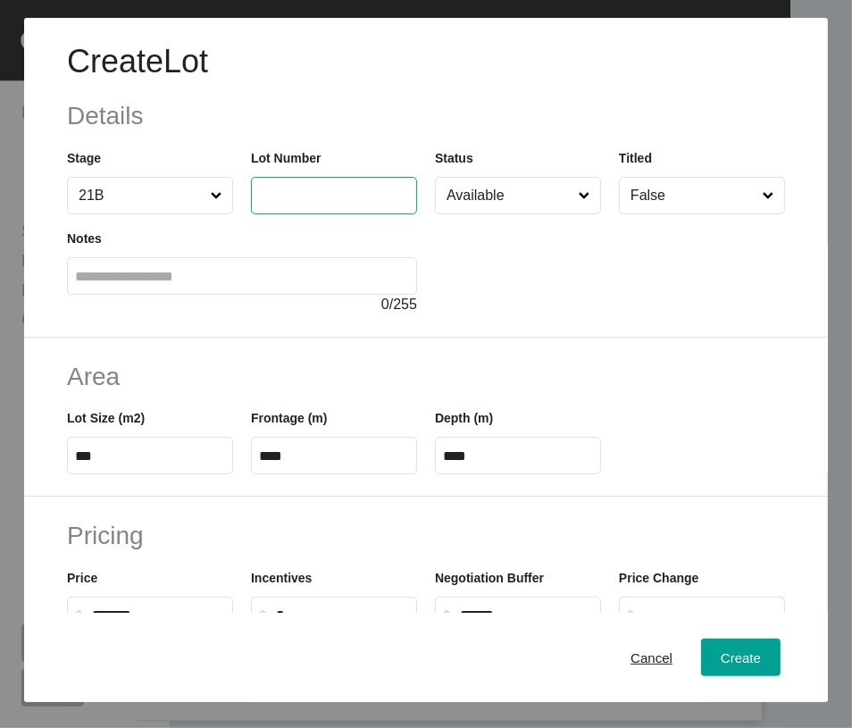
click at [356, 203] on input "text" at bounding box center [334, 195] width 150 height 15
type input "****"
click at [316, 295] on label at bounding box center [242, 276] width 350 height 38
click at [316, 284] on input "text" at bounding box center [242, 276] width 334 height 15
type input "******"
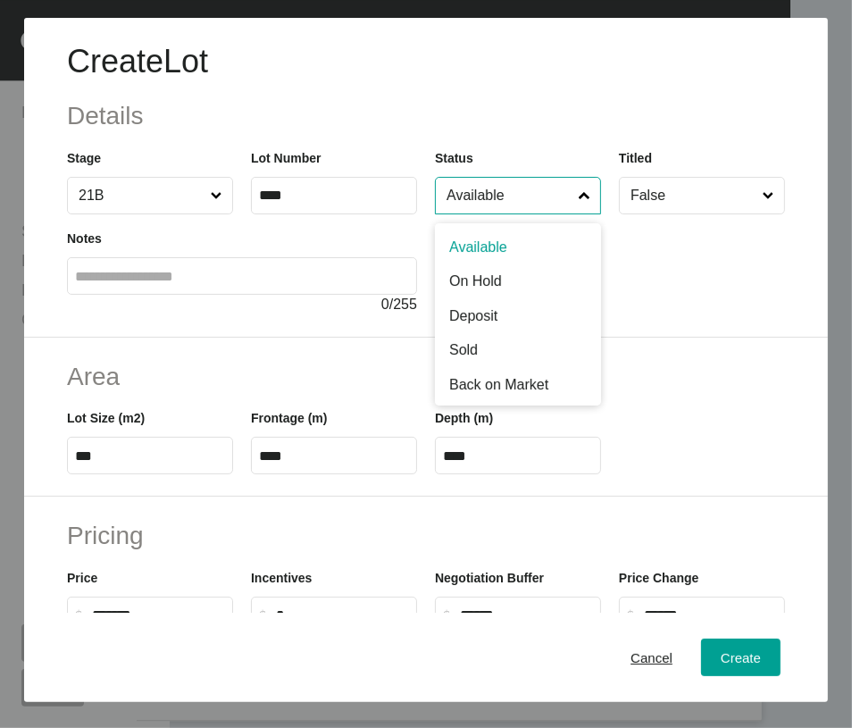
click at [456, 214] on input "Available" at bounding box center [509, 196] width 132 height 36
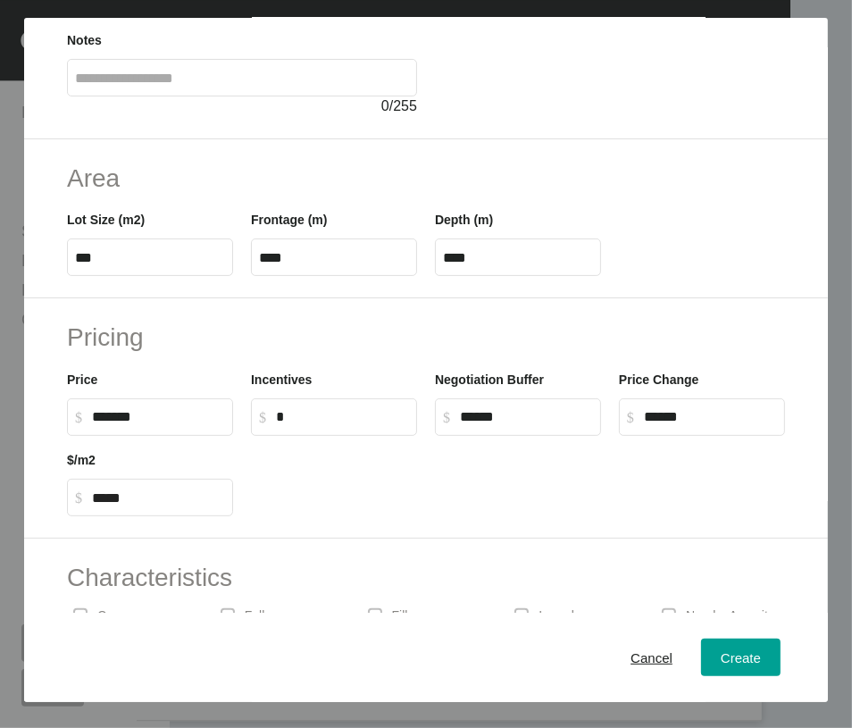
scroll to position [196, 0]
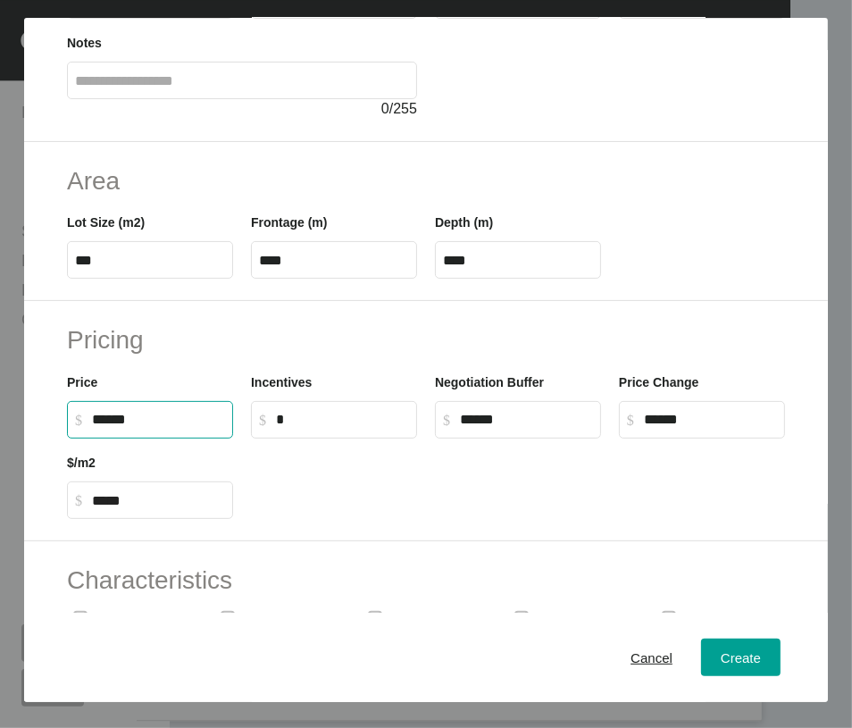
click at [93, 427] on input "******" at bounding box center [158, 419] width 133 height 15
type input "*******"
type input "*"
type input "*****"
click at [342, 427] on input "*" at bounding box center [342, 419] width 133 height 15
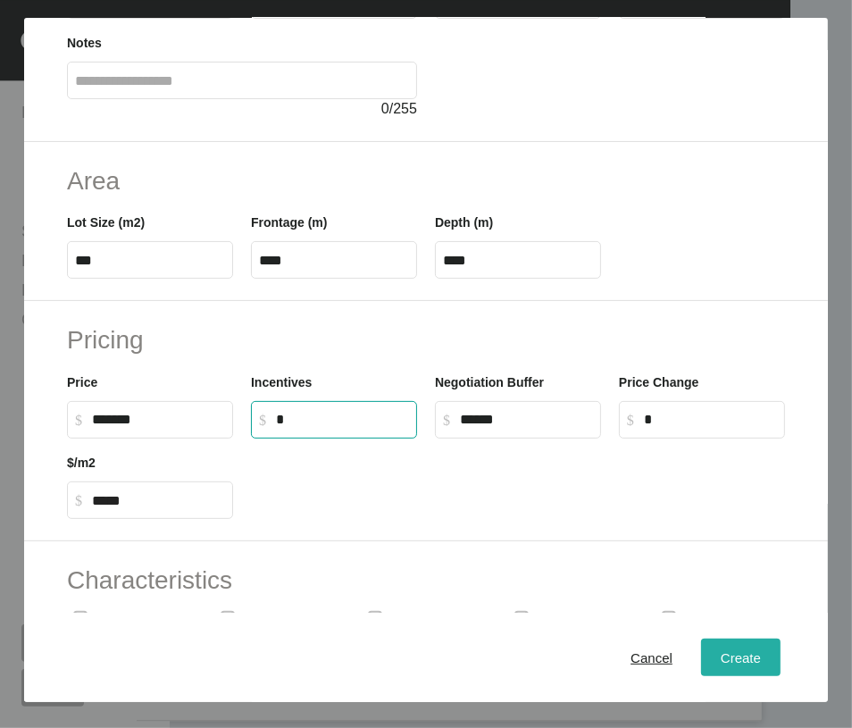
click at [701, 676] on button "Create" at bounding box center [741, 658] width 80 height 38
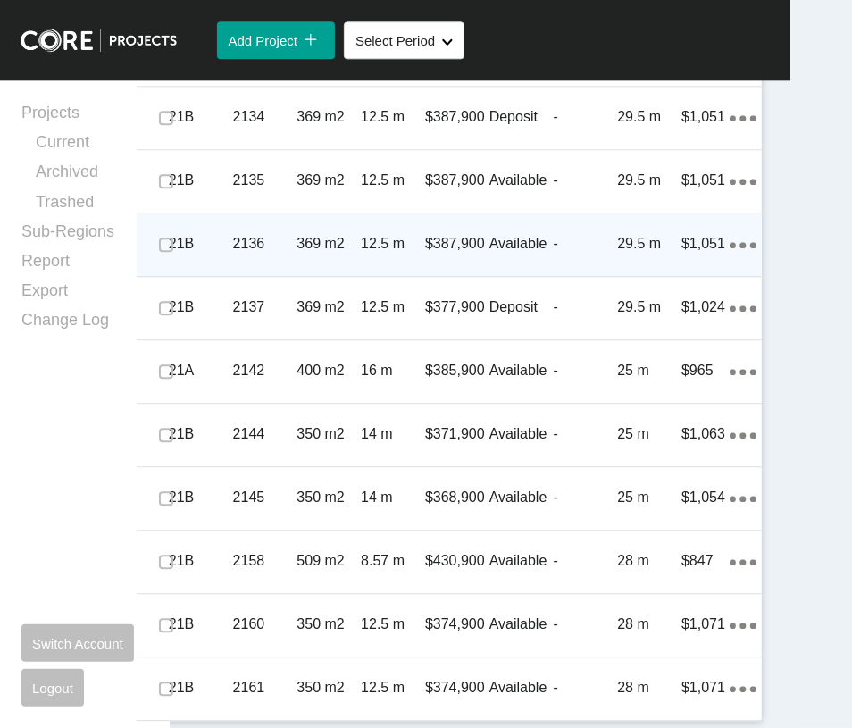
scroll to position [3814, 0]
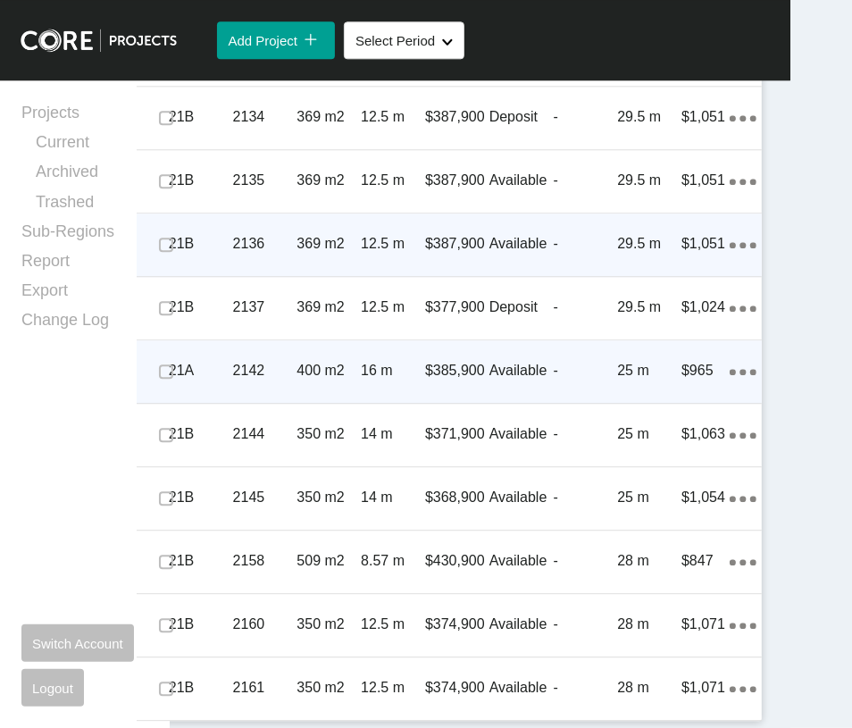
click at [490, 398] on div "Available" at bounding box center [522, 370] width 64 height 55
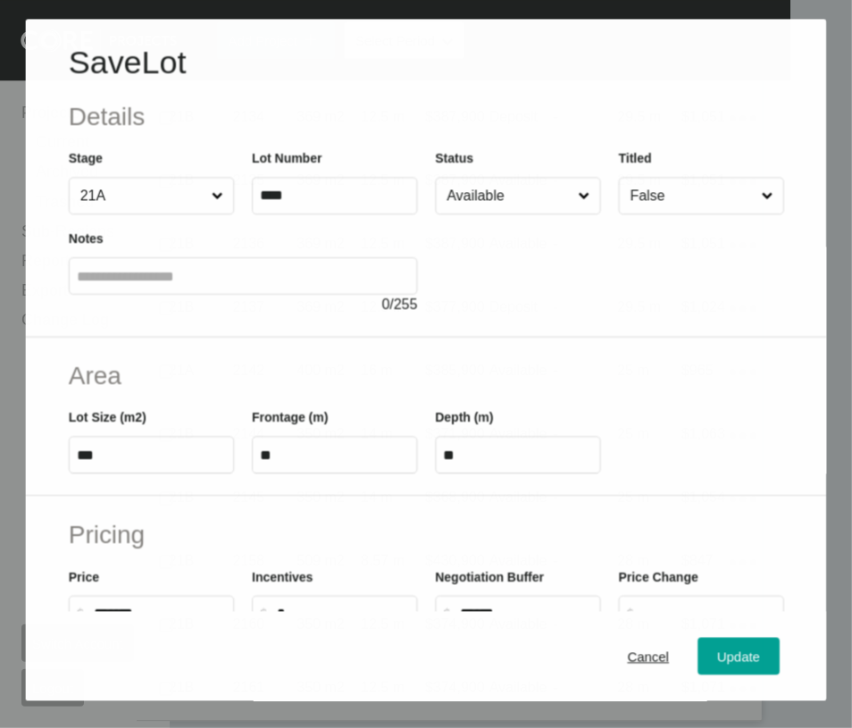
scroll to position [3744, 0]
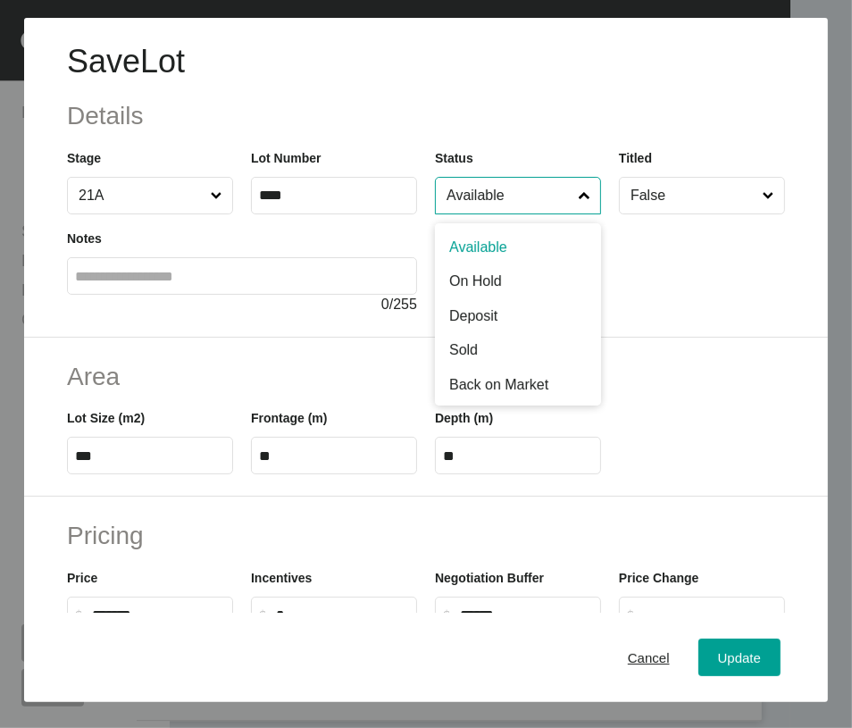
drag, startPoint x: 513, startPoint y: 244, endPoint x: 524, endPoint y: 291, distance: 48.8
click at [513, 214] on input "Available" at bounding box center [509, 196] width 132 height 36
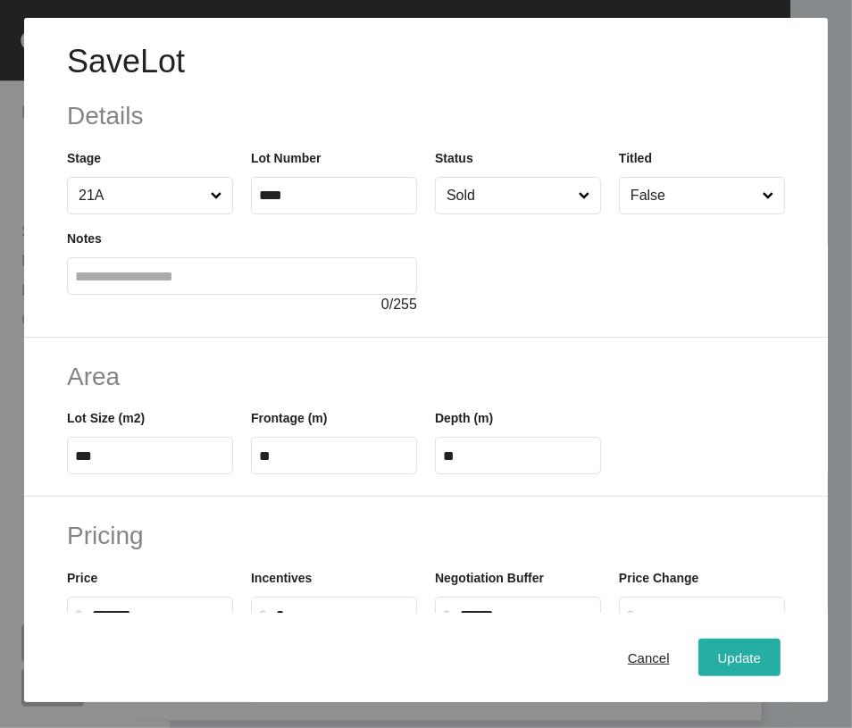
click at [736, 659] on span "Update" at bounding box center [739, 657] width 43 height 15
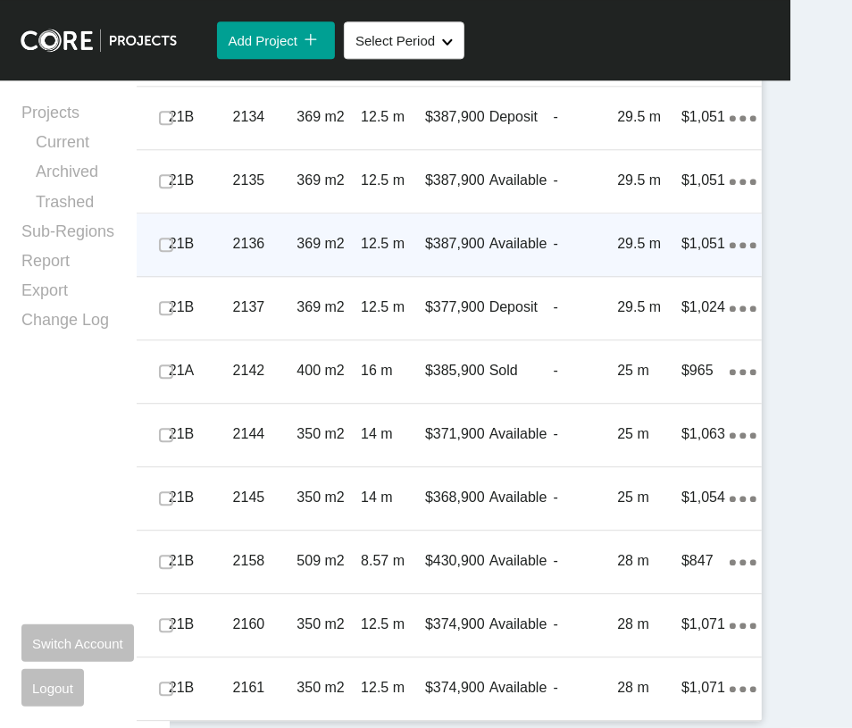
scroll to position [4172, 0]
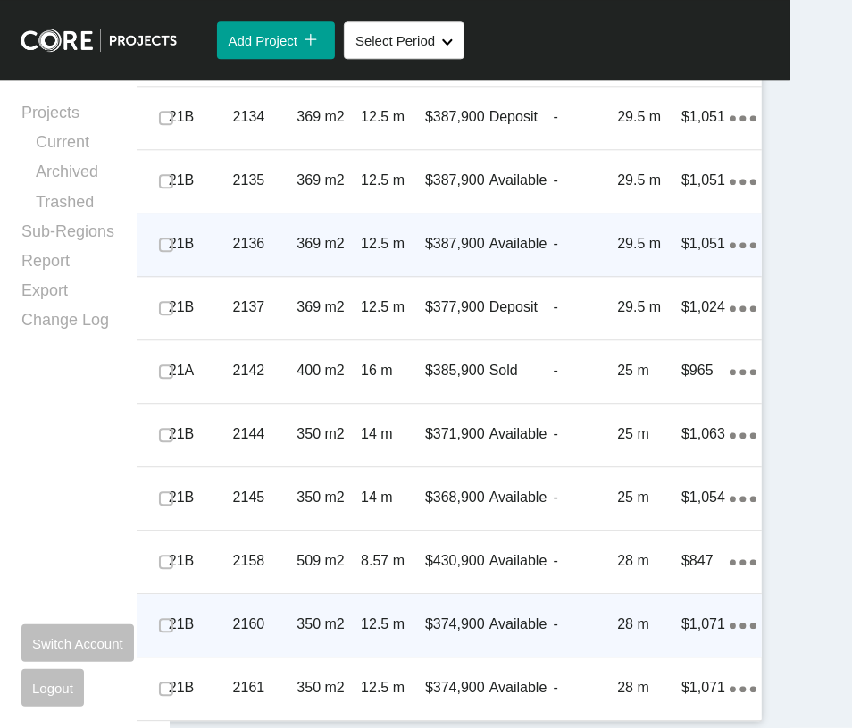
click at [525, 615] on p "Available" at bounding box center [522, 625] width 64 height 20
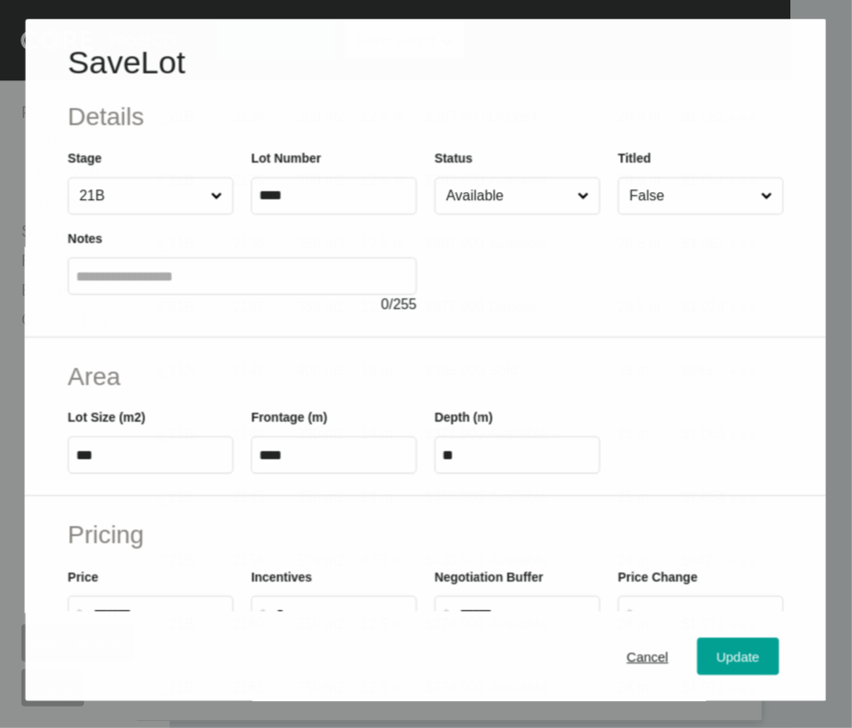
scroll to position [4104, 0]
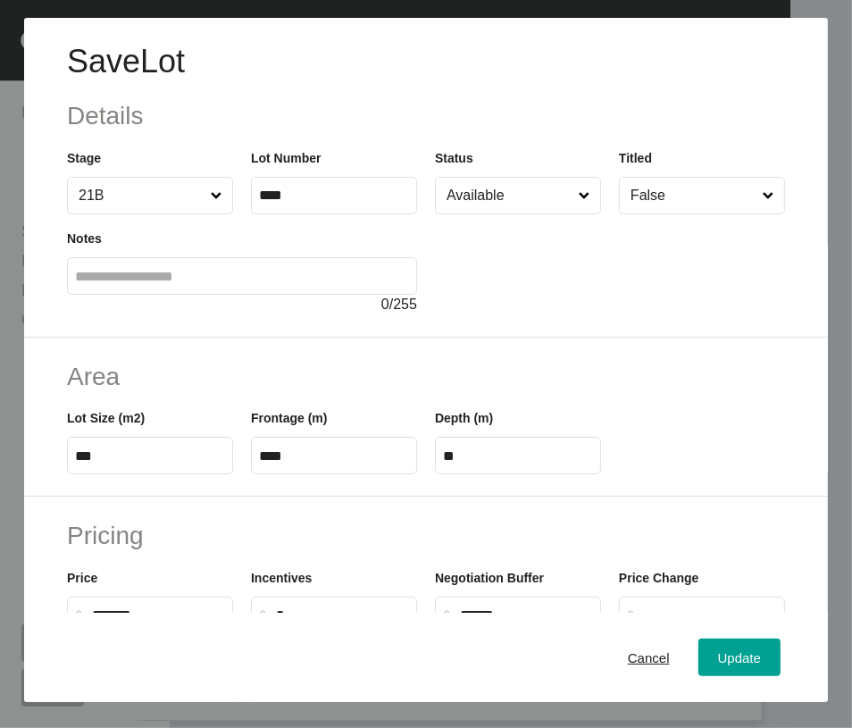
click at [491, 214] on input "Available" at bounding box center [509, 196] width 132 height 36
click at [714, 648] on div "Update" at bounding box center [740, 658] width 52 height 24
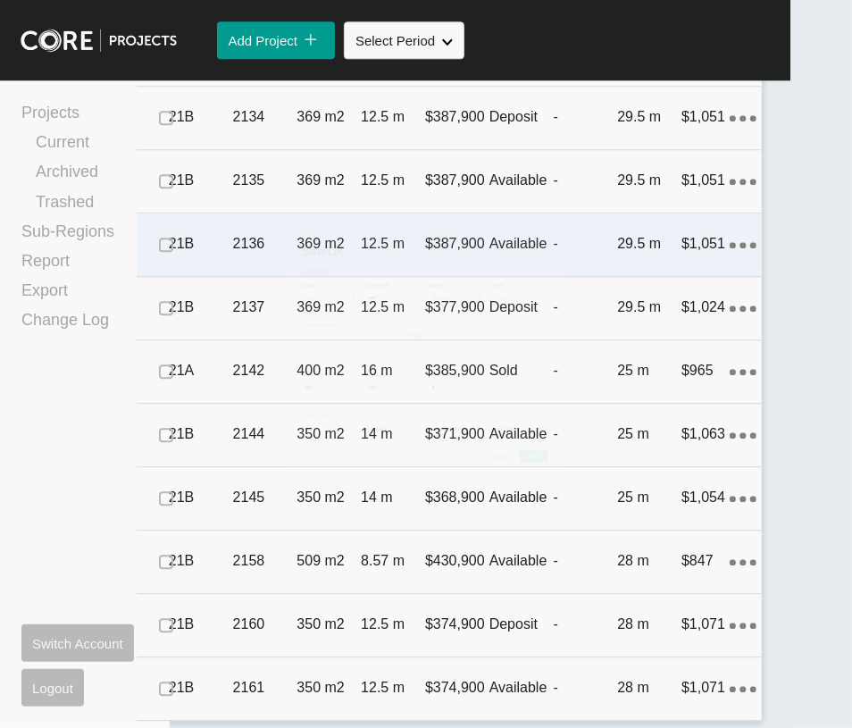
scroll to position [4172, 0]
click at [617, 660] on div "28 m" at bounding box center [649, 687] width 64 height 55
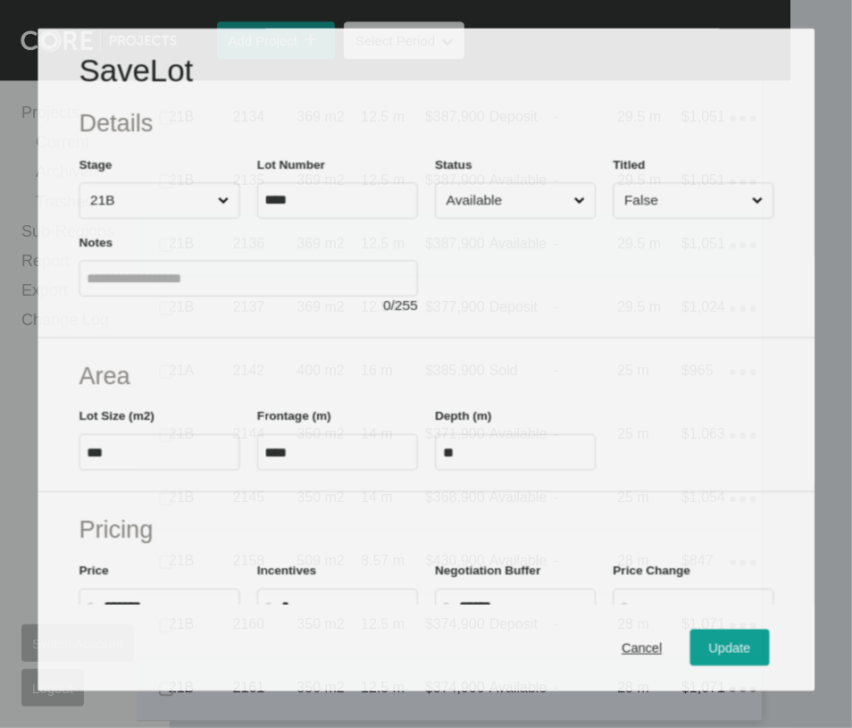
scroll to position [4104, 0]
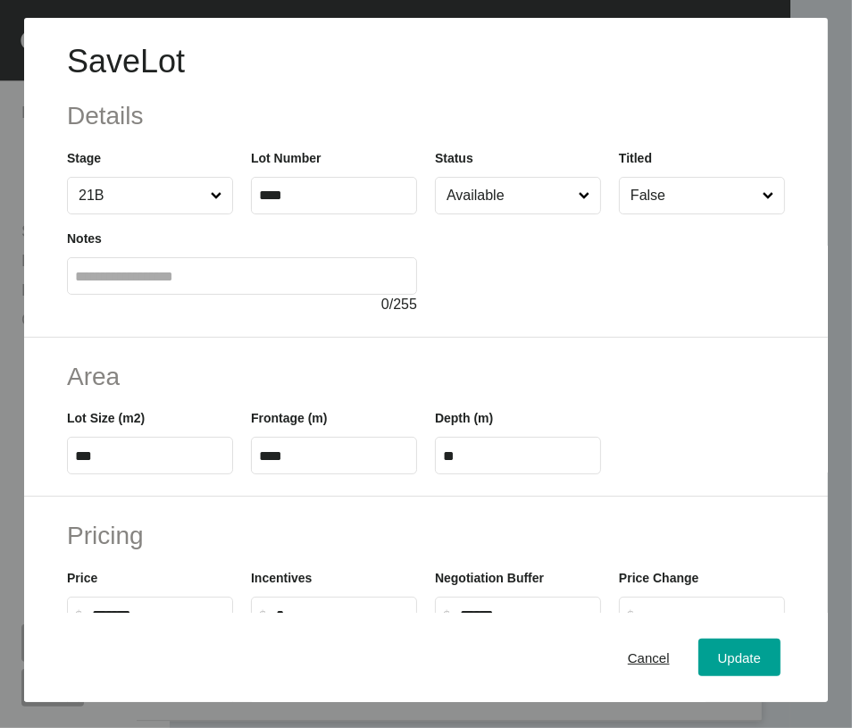
click at [483, 264] on div at bounding box center [610, 264] width 350 height 101
click at [478, 214] on input "Available" at bounding box center [509, 196] width 132 height 36
click at [718, 662] on span "Update" at bounding box center [739, 657] width 43 height 15
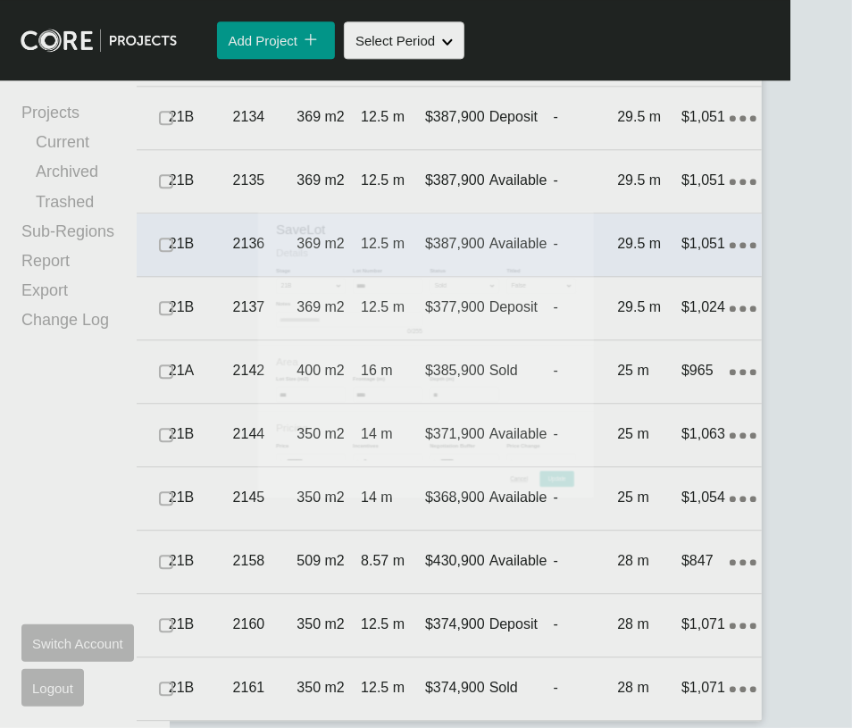
scroll to position [4172, 0]
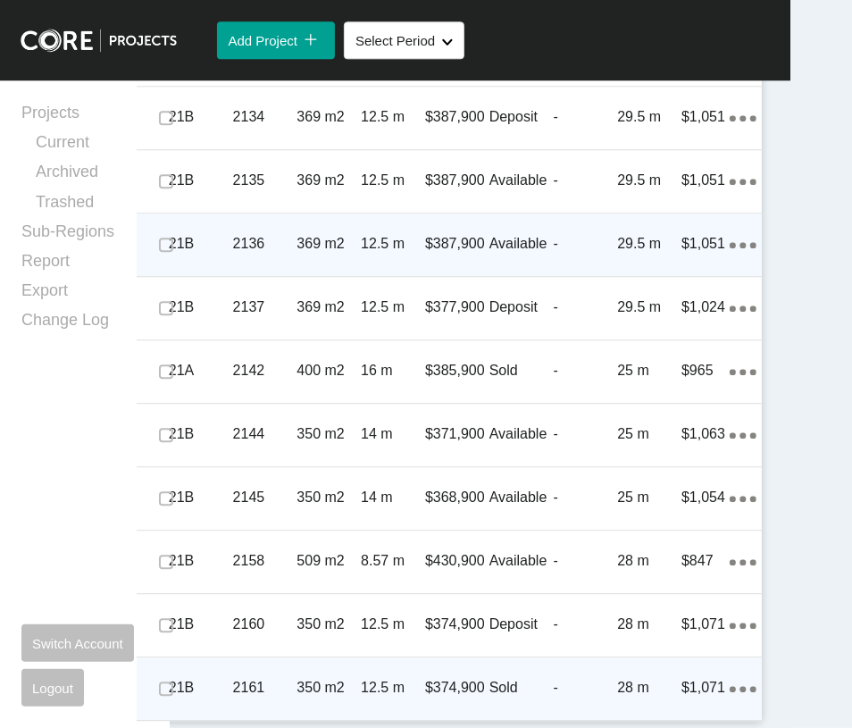
click at [570, 678] on p "-" at bounding box center [586, 688] width 64 height 20
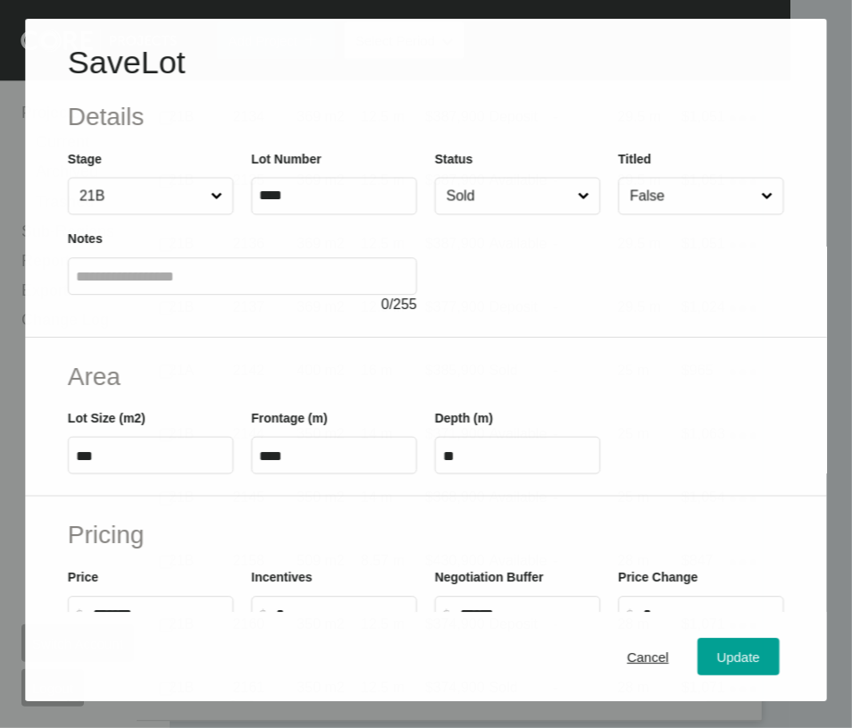
scroll to position [4104, 0]
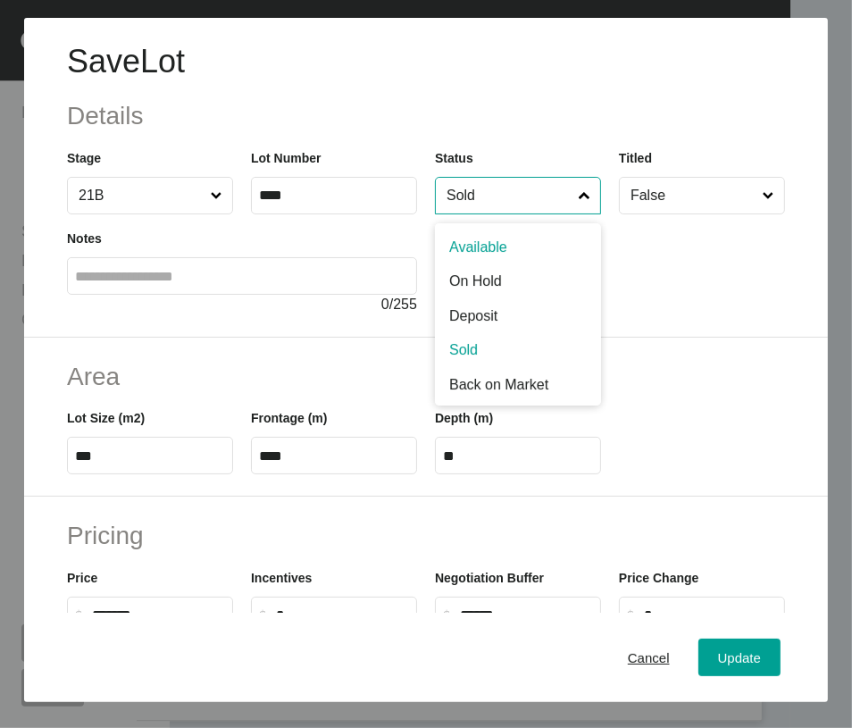
click at [493, 214] on input "Sold" at bounding box center [509, 196] width 132 height 36
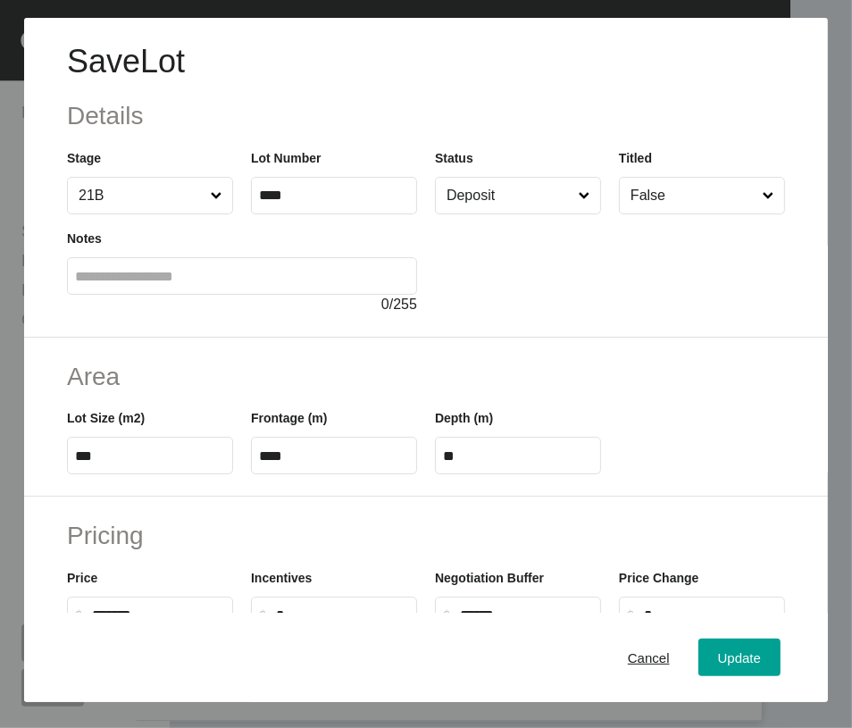
drag, startPoint x: 465, startPoint y: 384, endPoint x: 502, endPoint y: 422, distance: 53.1
click at [718, 657] on span "Update" at bounding box center [739, 657] width 43 height 15
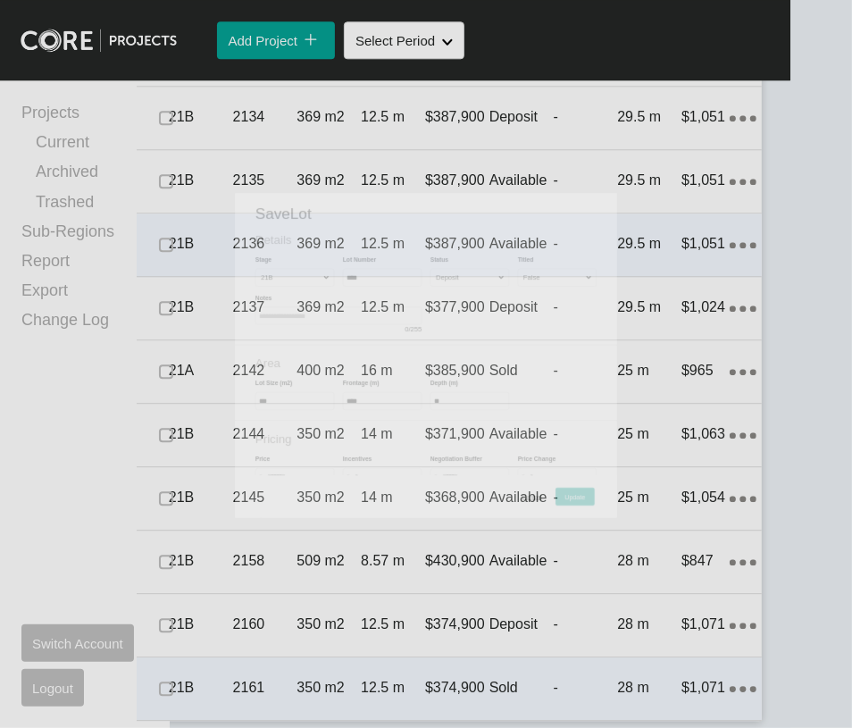
scroll to position [4172, 0]
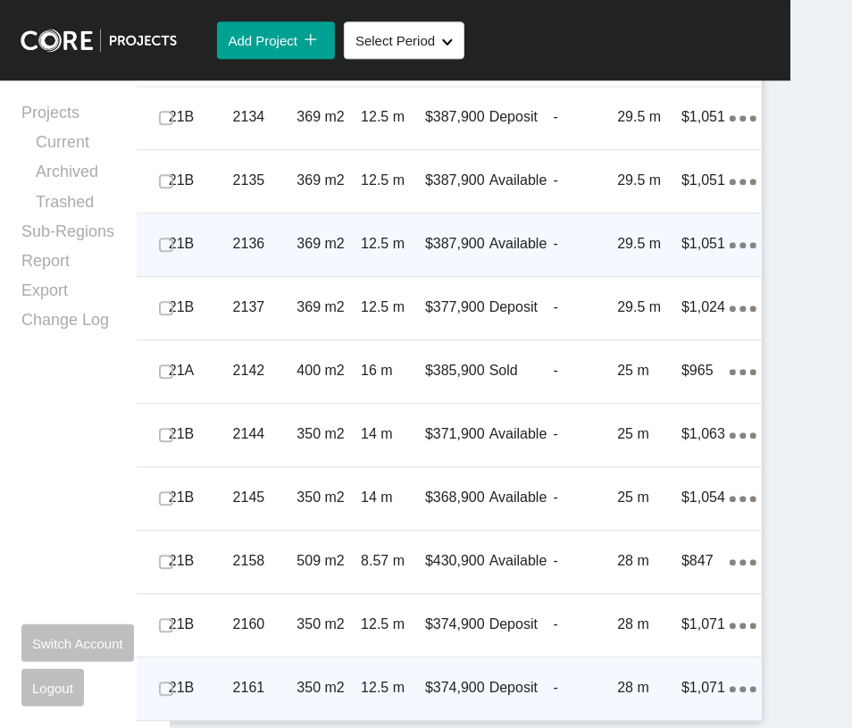
click at [558, 678] on p "-" at bounding box center [586, 688] width 64 height 20
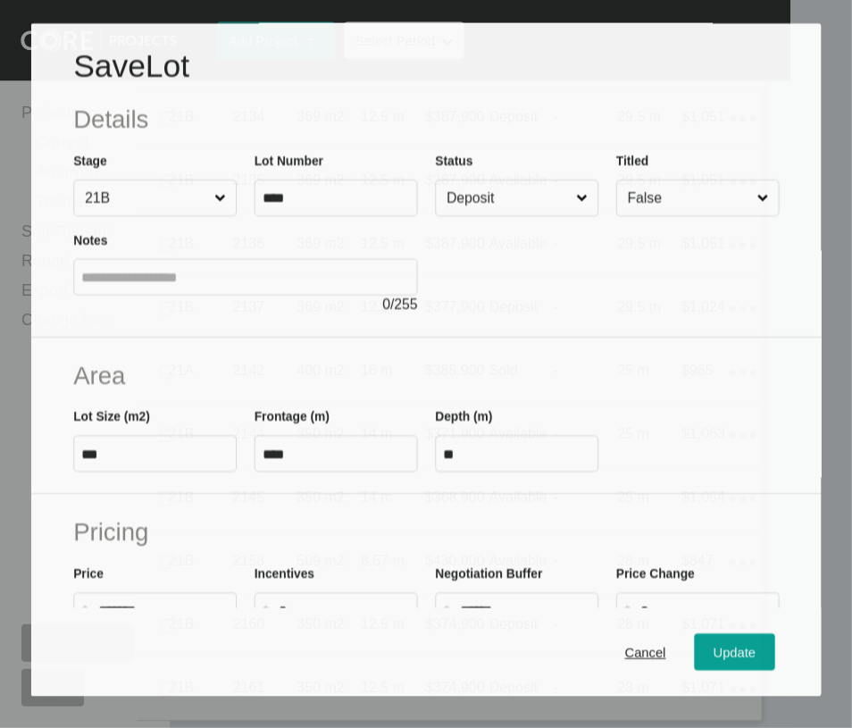
scroll to position [4104, 0]
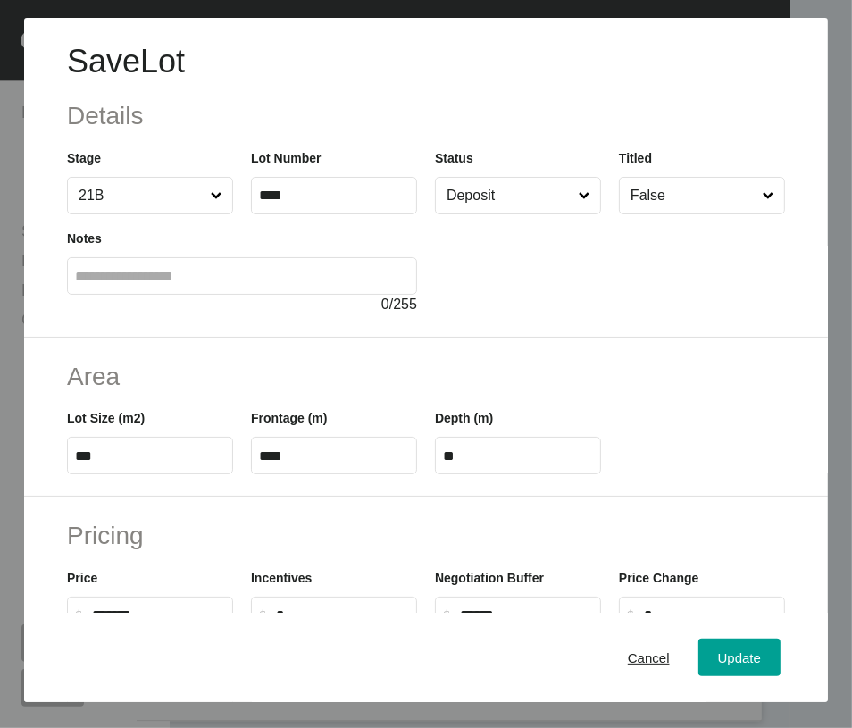
drag, startPoint x: 490, startPoint y: 238, endPoint x: 488, endPoint y: 254, distance: 16.2
click at [490, 214] on input "Deposit" at bounding box center [509, 196] width 132 height 36
click at [714, 670] on div "Update" at bounding box center [740, 658] width 52 height 24
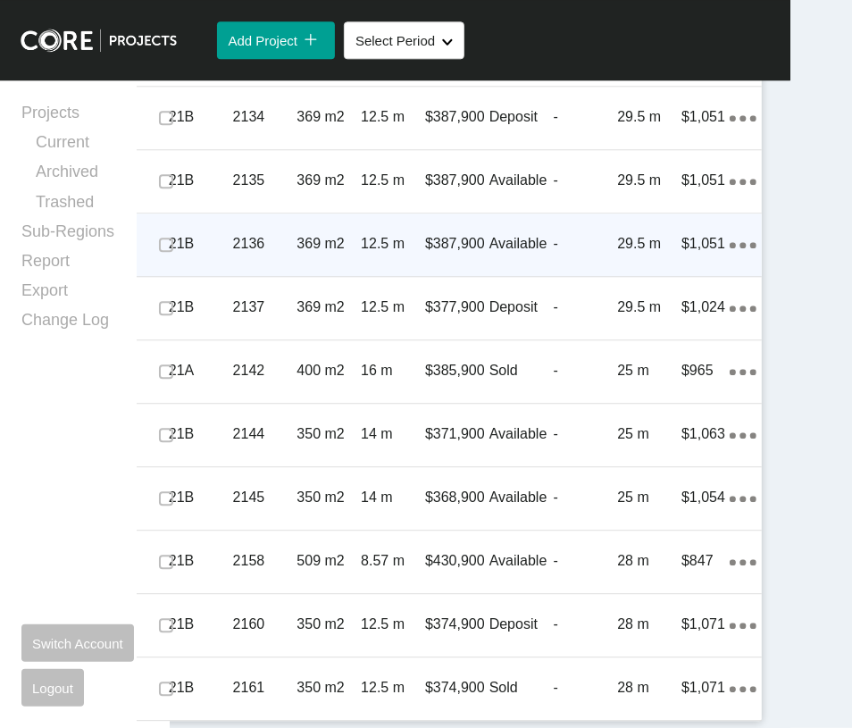
scroll to position [2990, 0]
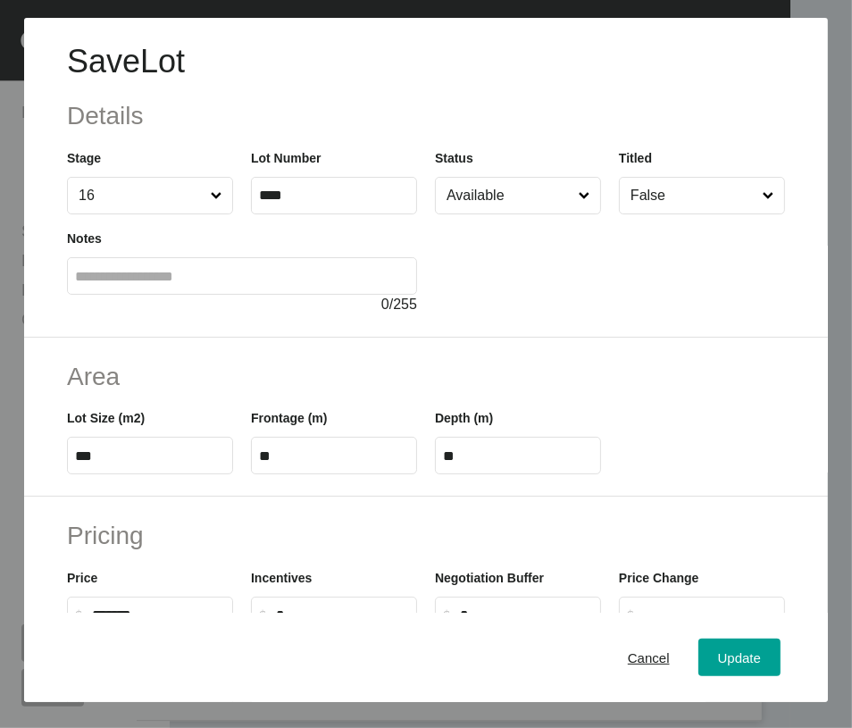
scroll to position [613, 0]
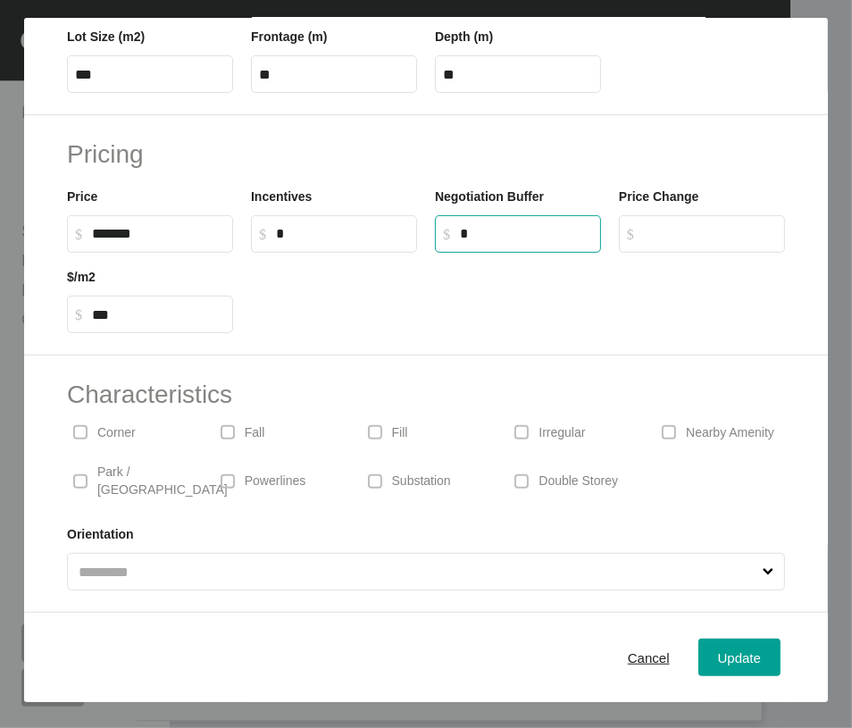
drag, startPoint x: 472, startPoint y: 152, endPoint x: 427, endPoint y: 161, distance: 45.6
click at [435, 215] on label "$ Created with Sketch. $ *" at bounding box center [518, 234] width 166 height 38
type input "******"
click at [726, 655] on span "Update" at bounding box center [739, 657] width 43 height 15
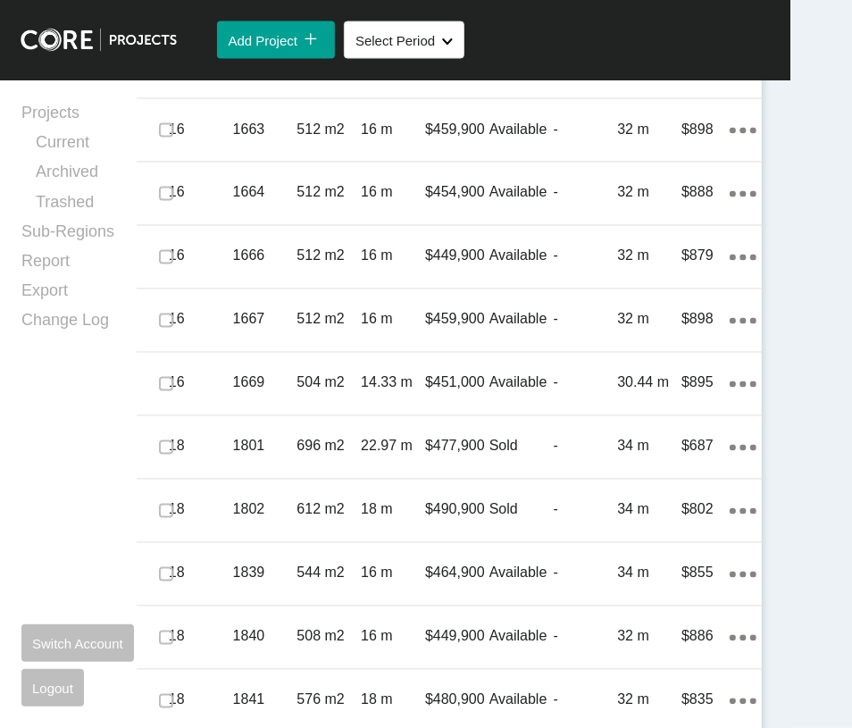
scroll to position [1932, 0]
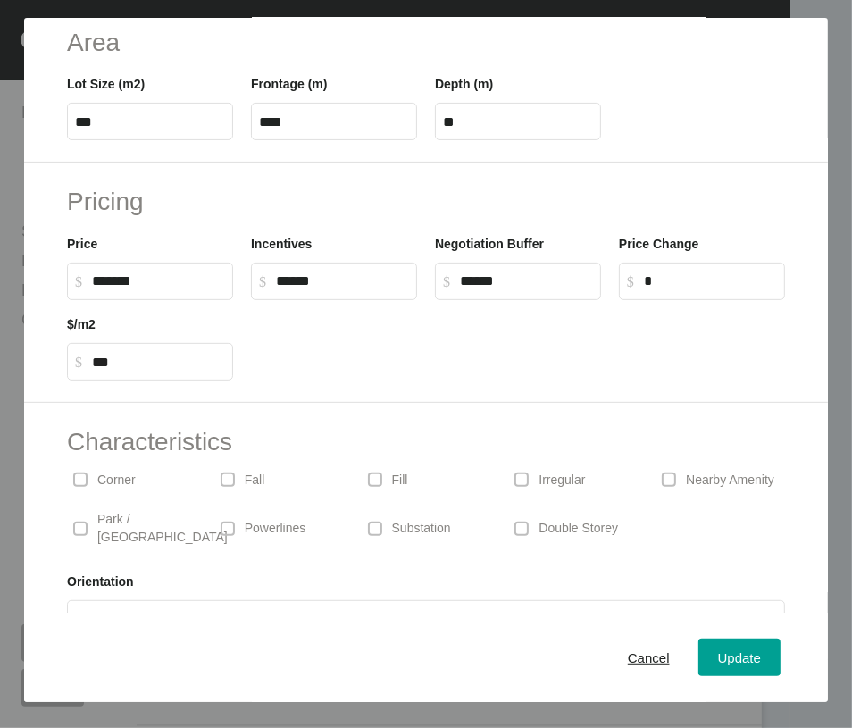
scroll to position [377, 0]
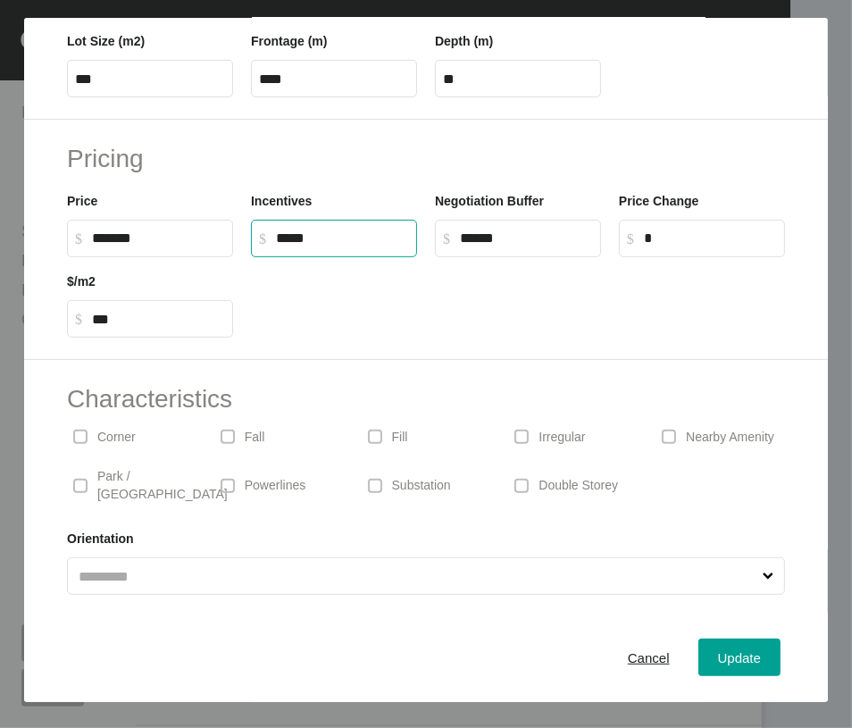
drag, startPoint x: 382, startPoint y: 392, endPoint x: 235, endPoint y: 378, distance: 147.2
click at [242, 257] on div "Incentives $ Created with Sketch. $ *****" at bounding box center [334, 217] width 184 height 80
type input "******"
drag, startPoint x: 465, startPoint y: 390, endPoint x: 443, endPoint y: 399, distance: 24.1
click at [444, 257] on label "$ Created with Sketch. $ *****" at bounding box center [518, 239] width 166 height 38
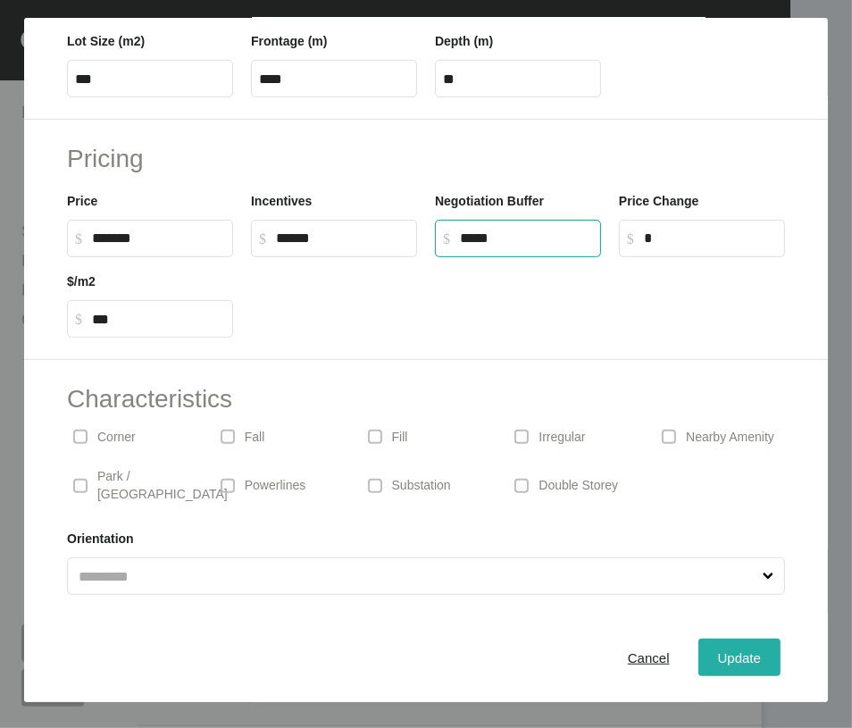
type input "******"
click at [738, 670] on div "Update" at bounding box center [740, 658] width 52 height 24
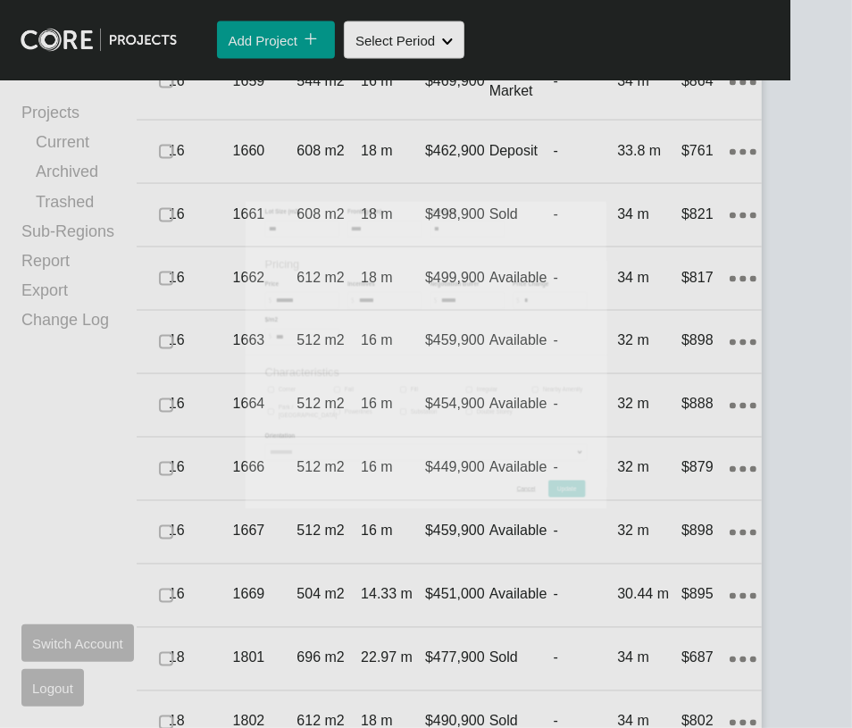
scroll to position [1932, 0]
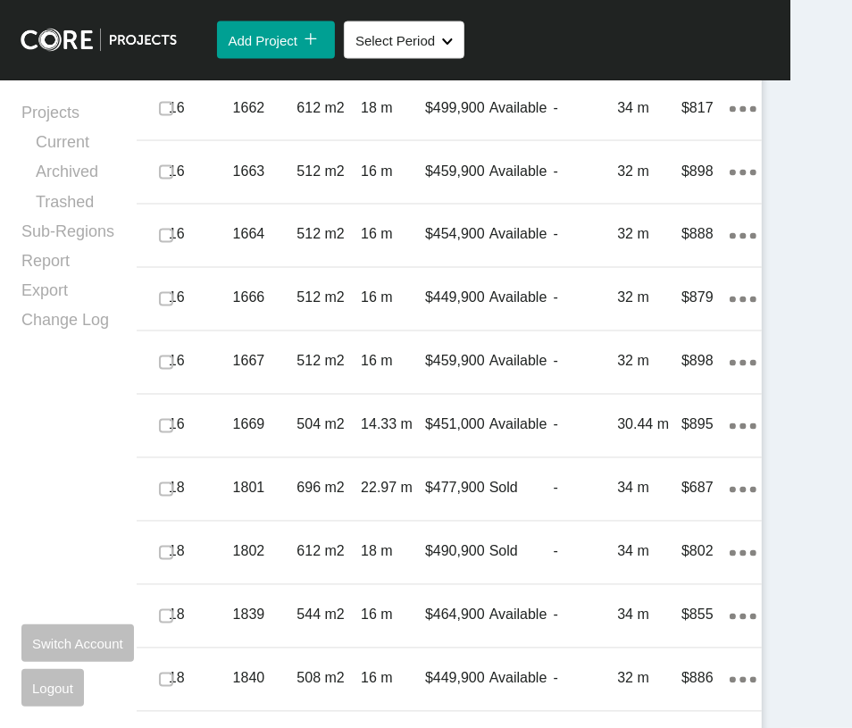
drag, startPoint x: 166, startPoint y: 233, endPoint x: 167, endPoint y: 212, distance: 21.5
drag, startPoint x: 792, startPoint y: 362, endPoint x: 801, endPoint y: 323, distance: 40.3
click at [801, 323] on html "Group 2 Created with Sketch. . Add Project icon/tick copy 11 Created with Sketc…" at bounding box center [395, 364] width 915 height 728
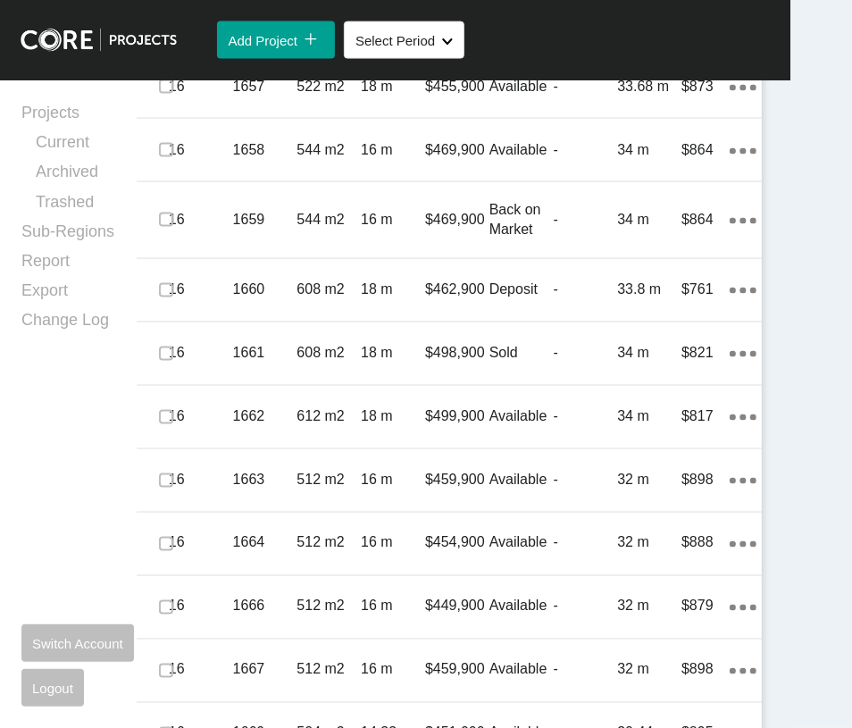
scroll to position [1588, 0]
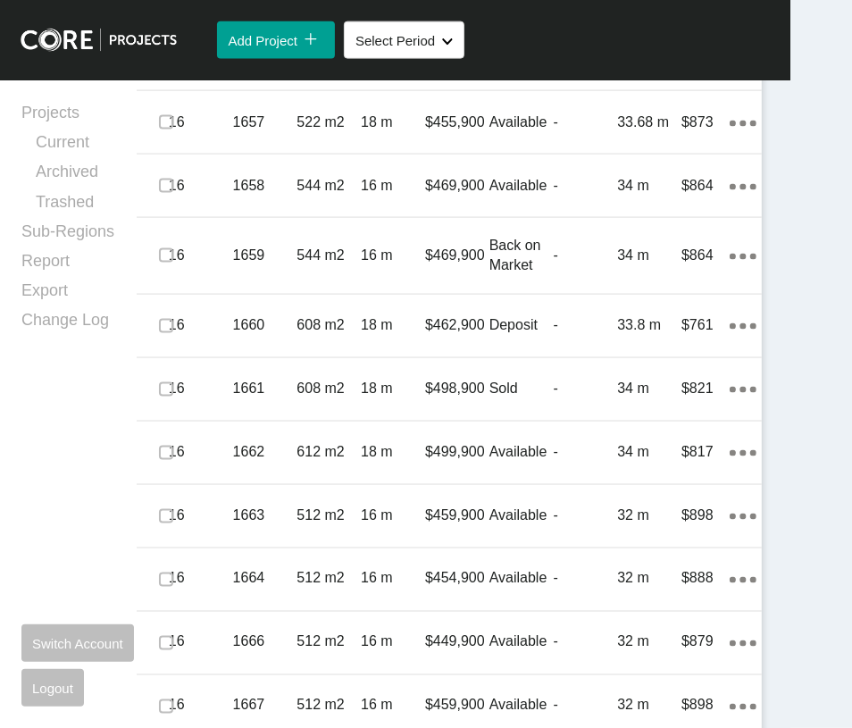
click input "text"
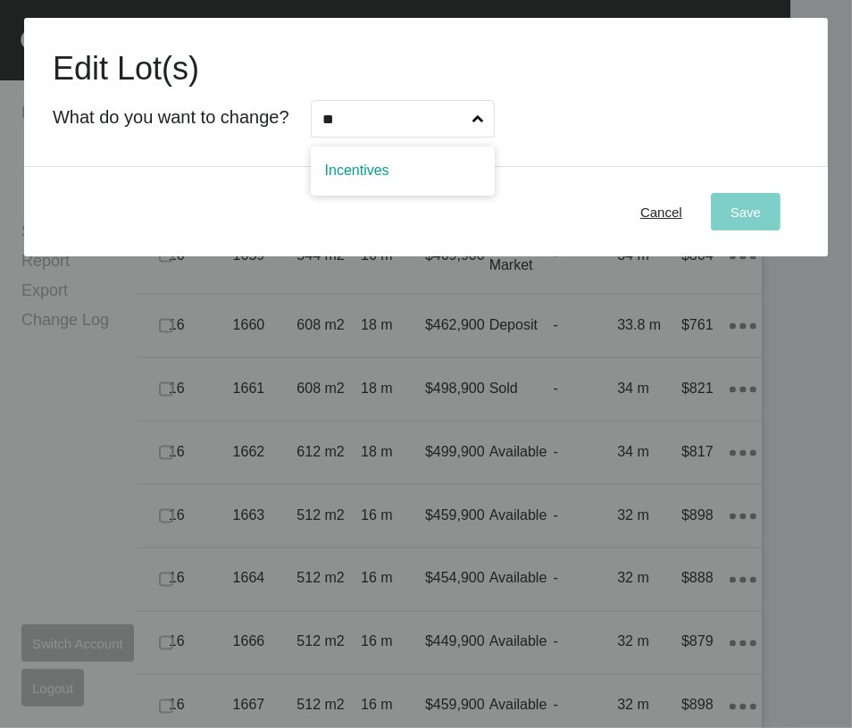
type input "**"
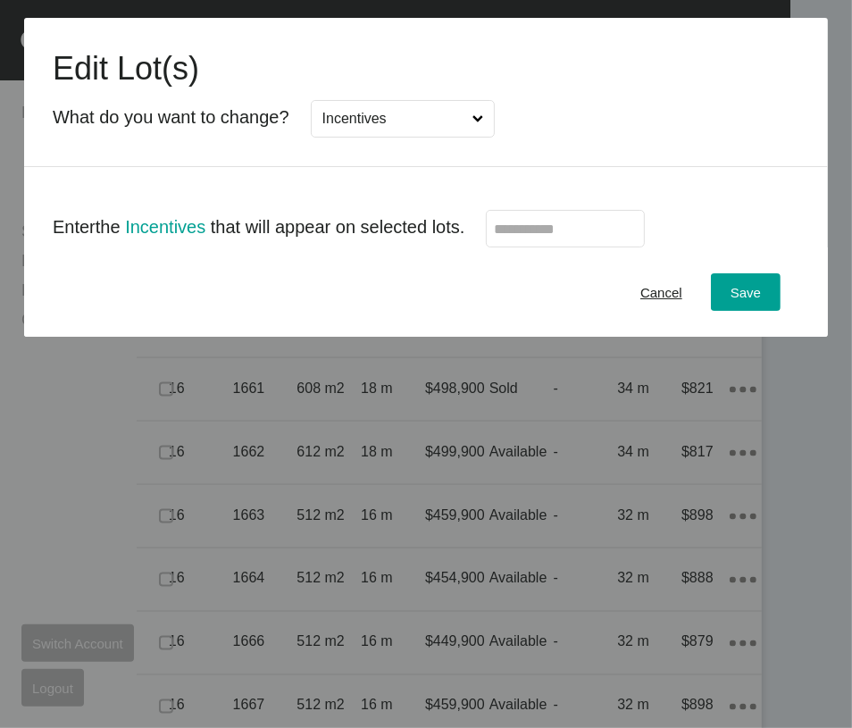
click at [617, 247] on label at bounding box center [565, 229] width 159 height 38
click at [617, 237] on input "text" at bounding box center [565, 229] width 143 height 15
type input "******"
click at [744, 305] on div "Save" at bounding box center [745, 293] width 39 height 24
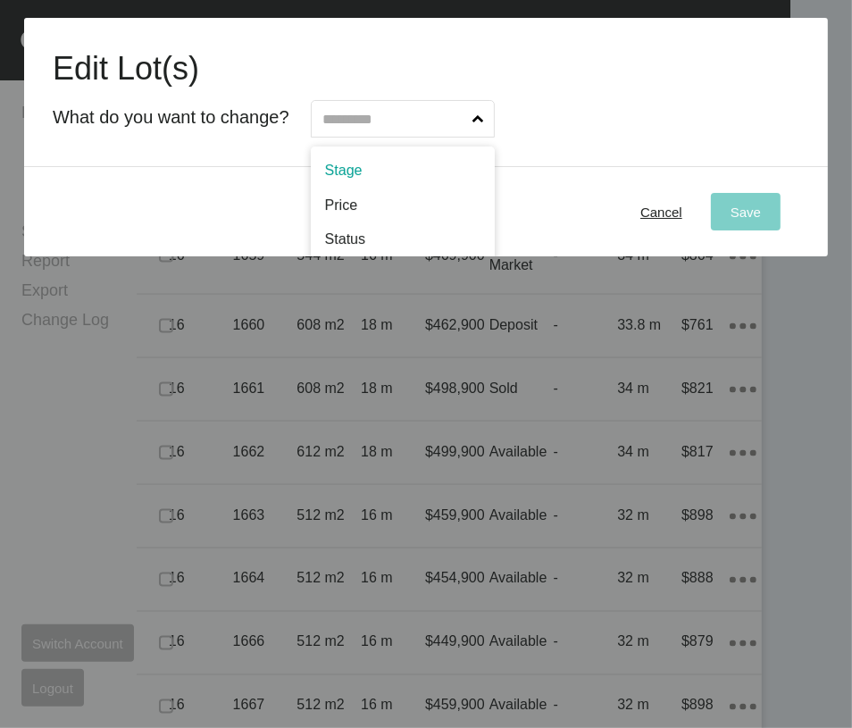
click at [465, 127] on input "text" at bounding box center [394, 119] width 150 height 36
type input "**"
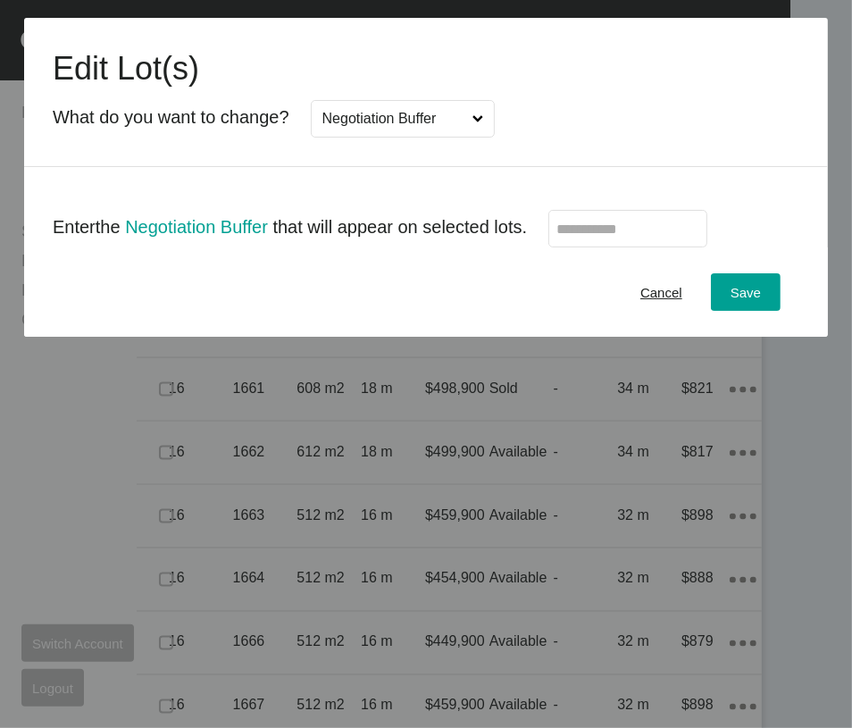
drag, startPoint x: 462, startPoint y: 209, endPoint x: 470, endPoint y: 214, distance: 9.2
click at [627, 237] on input "text" at bounding box center [628, 229] width 143 height 15
type input "******"
click at [751, 305] on div "Save" at bounding box center [745, 293] width 39 height 24
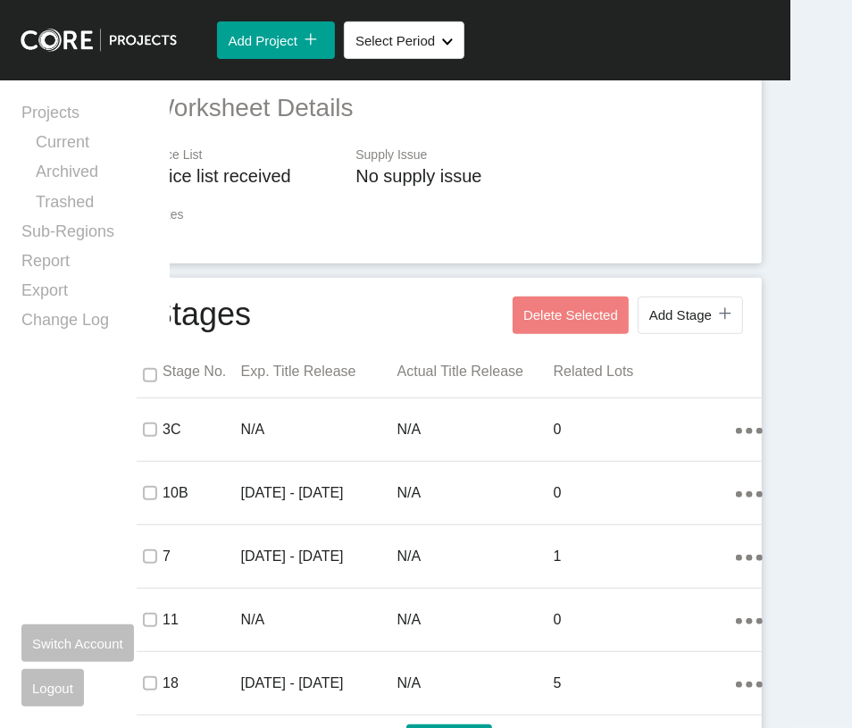
scroll to position [0, 0]
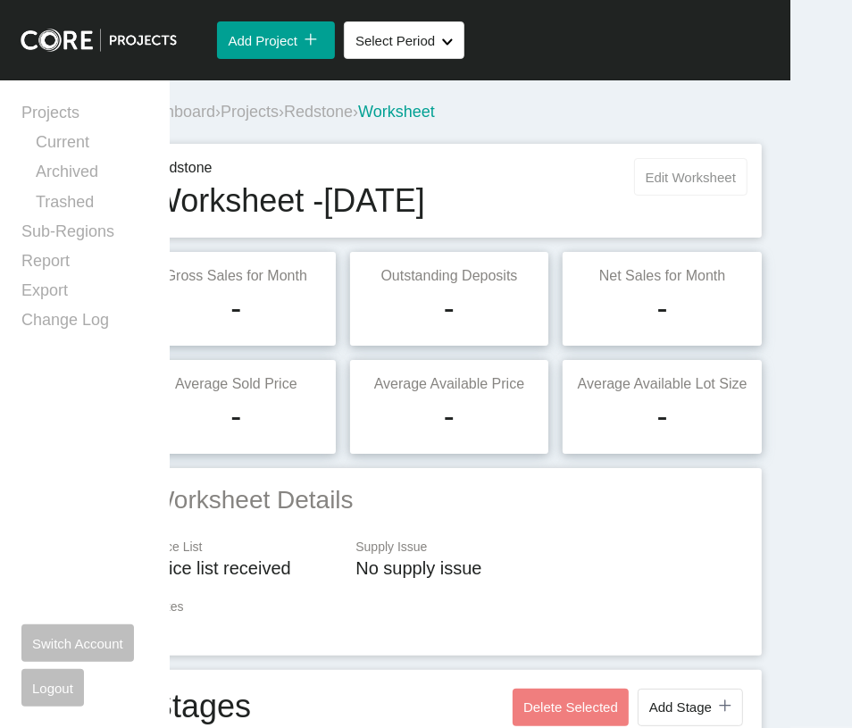
click at [651, 196] on button "Edit Worksheet" at bounding box center [690, 177] width 113 height 38
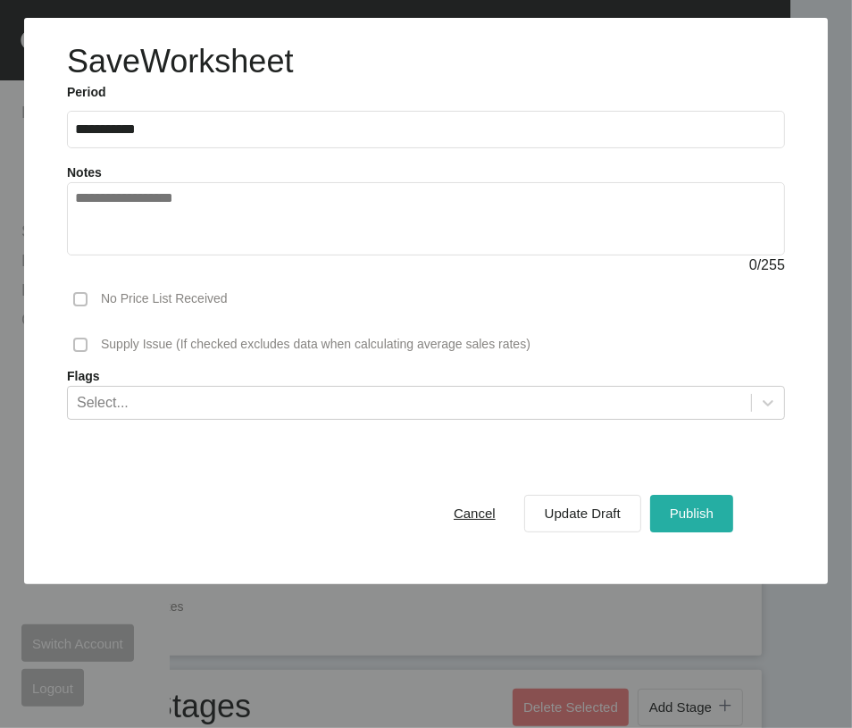
click at [670, 521] on span "Publish" at bounding box center [692, 513] width 44 height 15
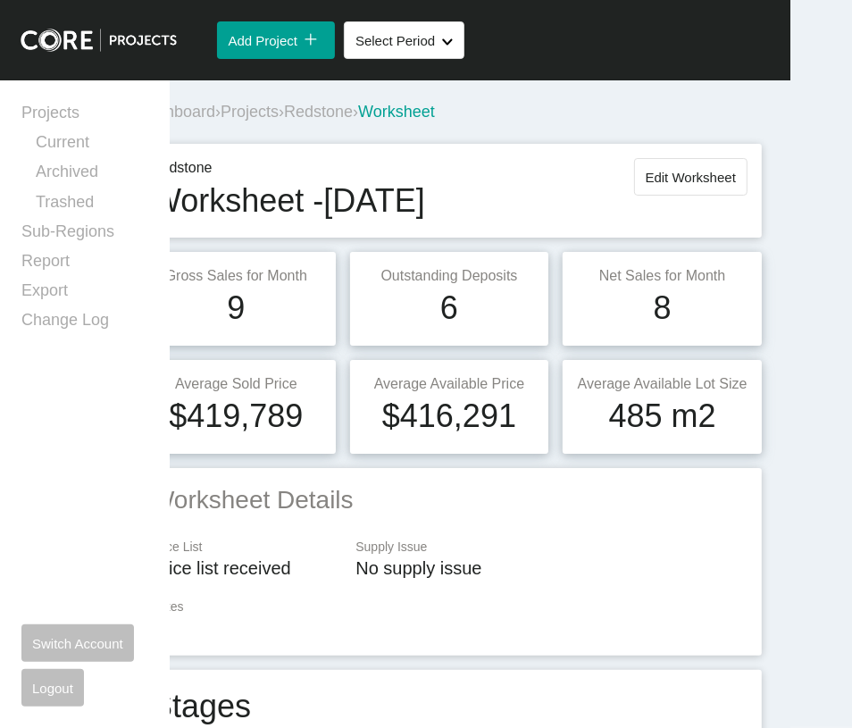
click at [279, 121] on span "Projects" at bounding box center [250, 112] width 58 height 18
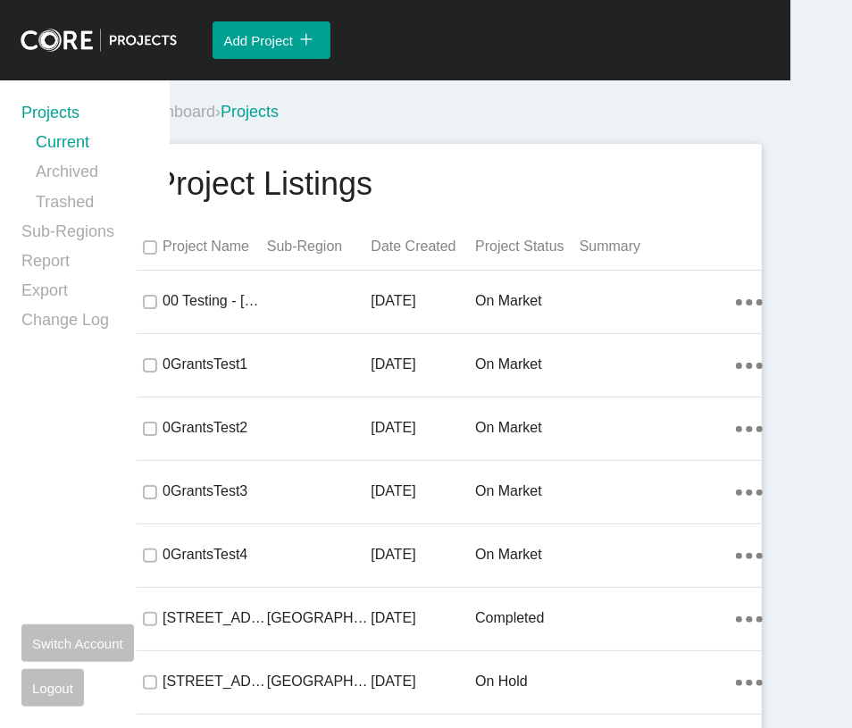
scroll to position [50209, 0]
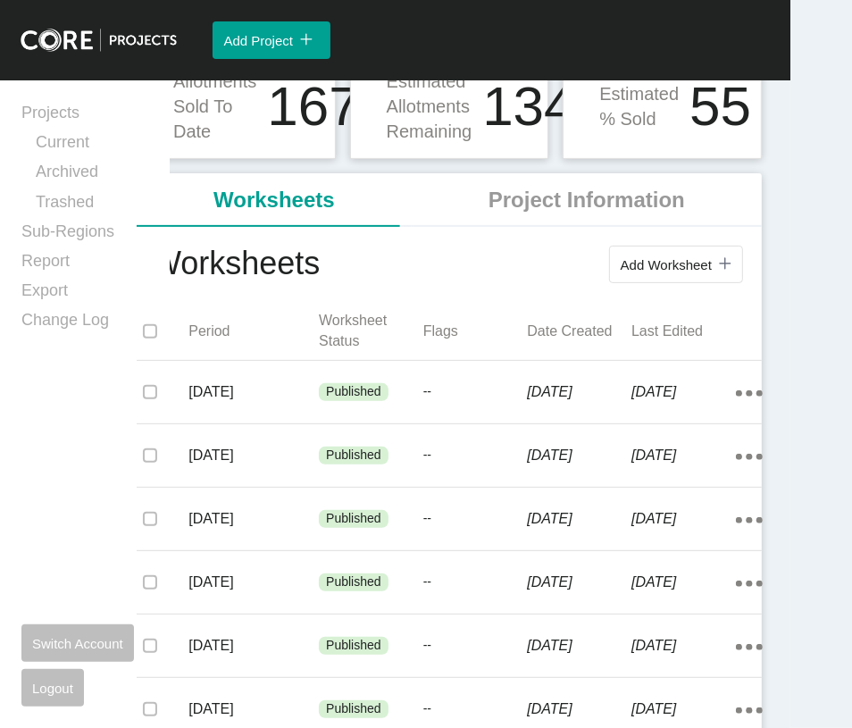
scroll to position [329, 0]
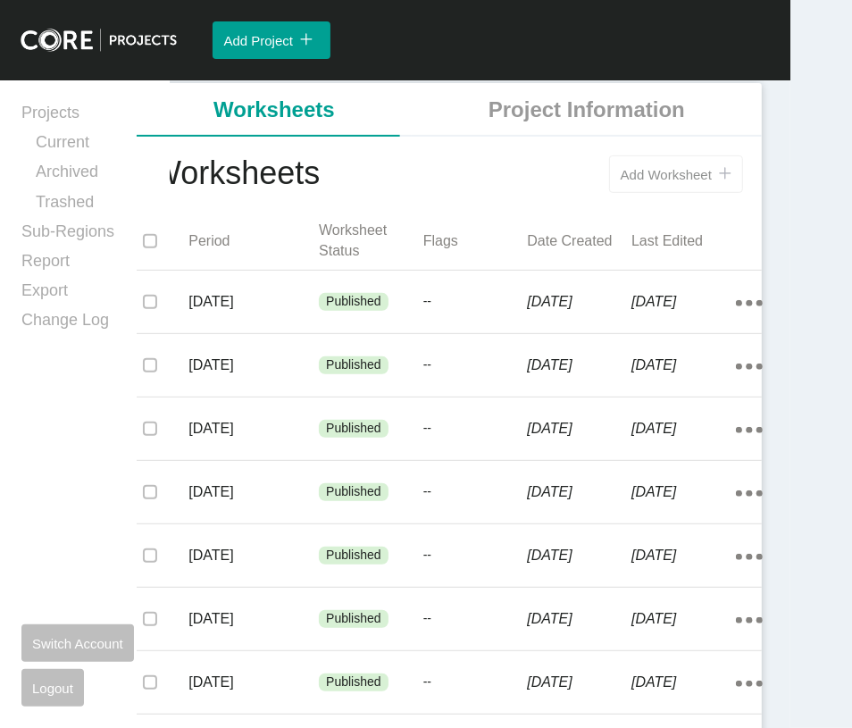
click at [659, 193] on button "Add Worksheet icon/tick copy 11 Created with Sketch." at bounding box center [676, 174] width 134 height 38
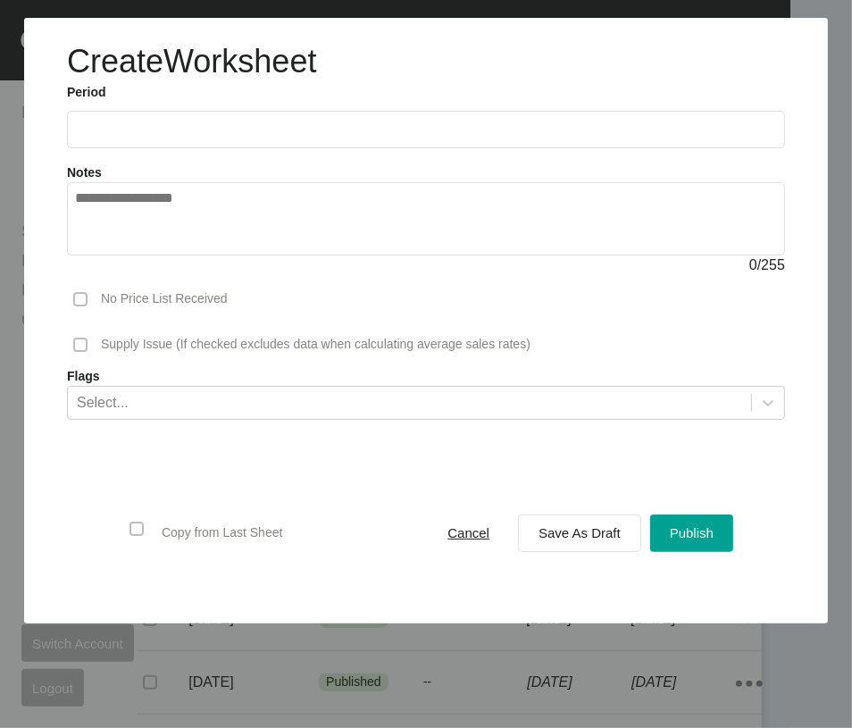
click at [227, 137] on input "text" at bounding box center [426, 129] width 702 height 15
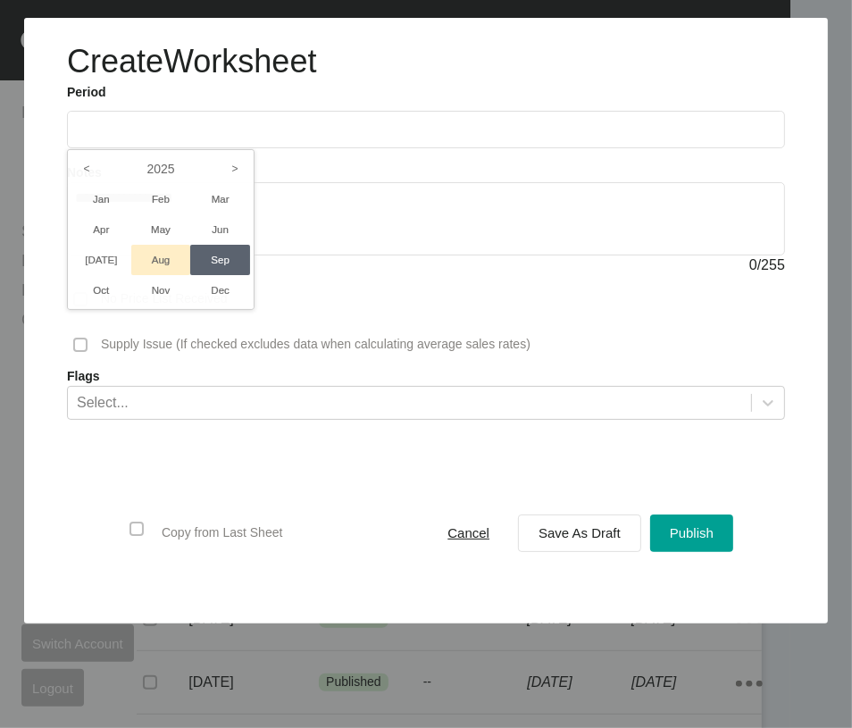
click at [186, 275] on li "Aug" at bounding box center [161, 260] width 60 height 30
type input "**********"
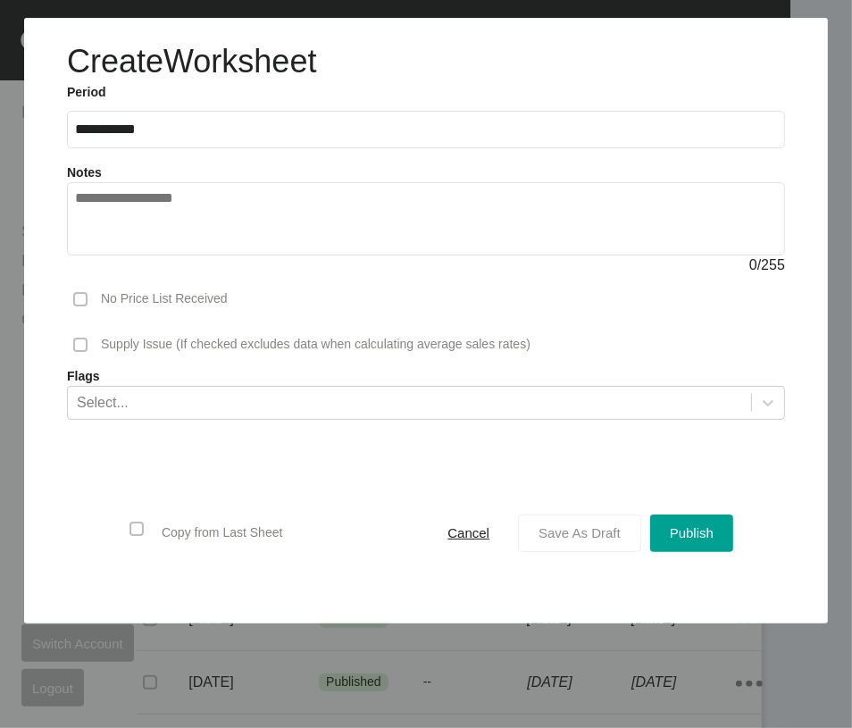
click at [539, 541] on span "Save As Draft" at bounding box center [580, 532] width 82 height 15
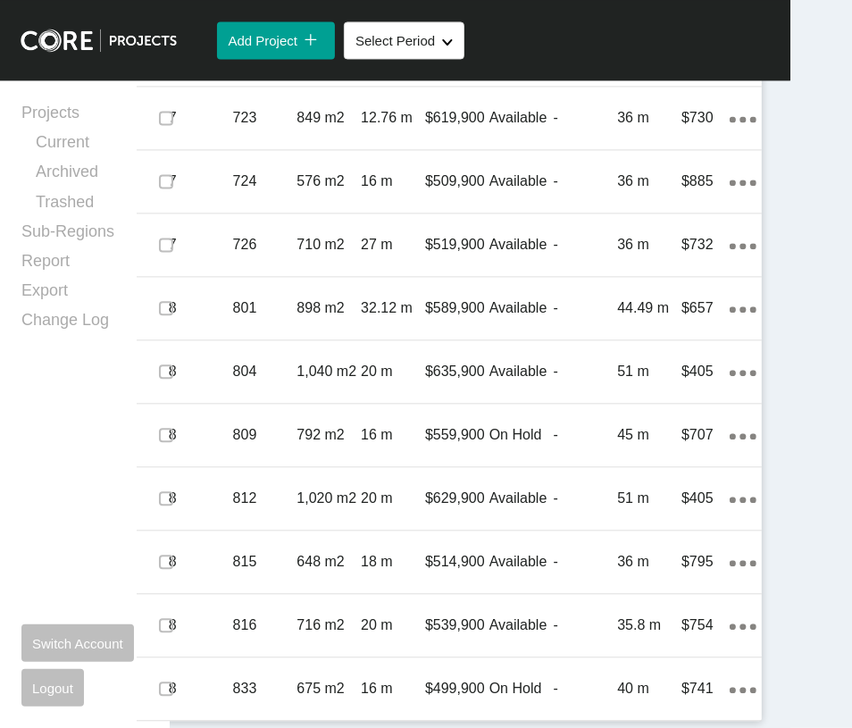
scroll to position [2552, 0]
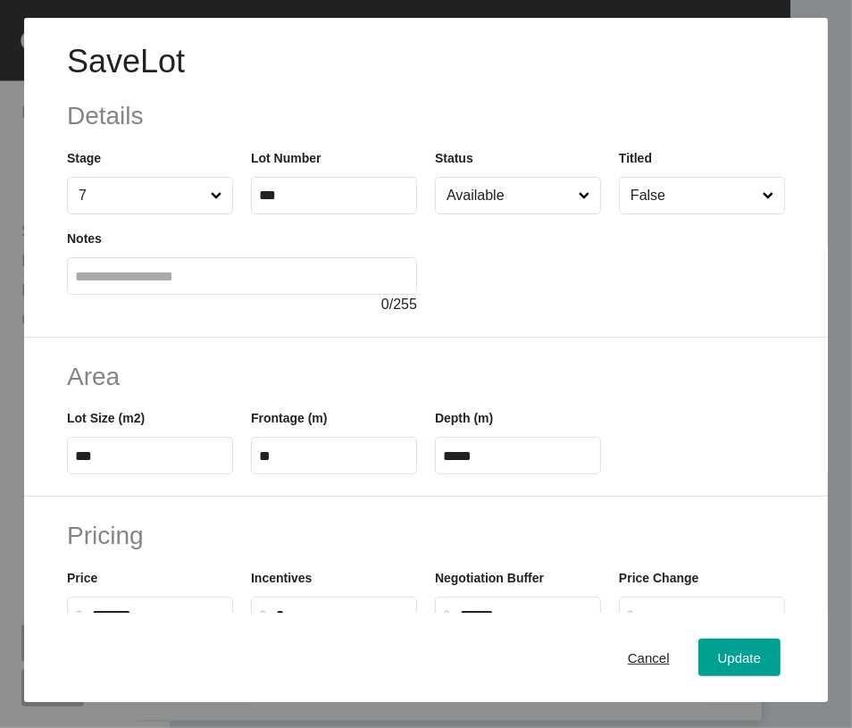
scroll to position [613, 0]
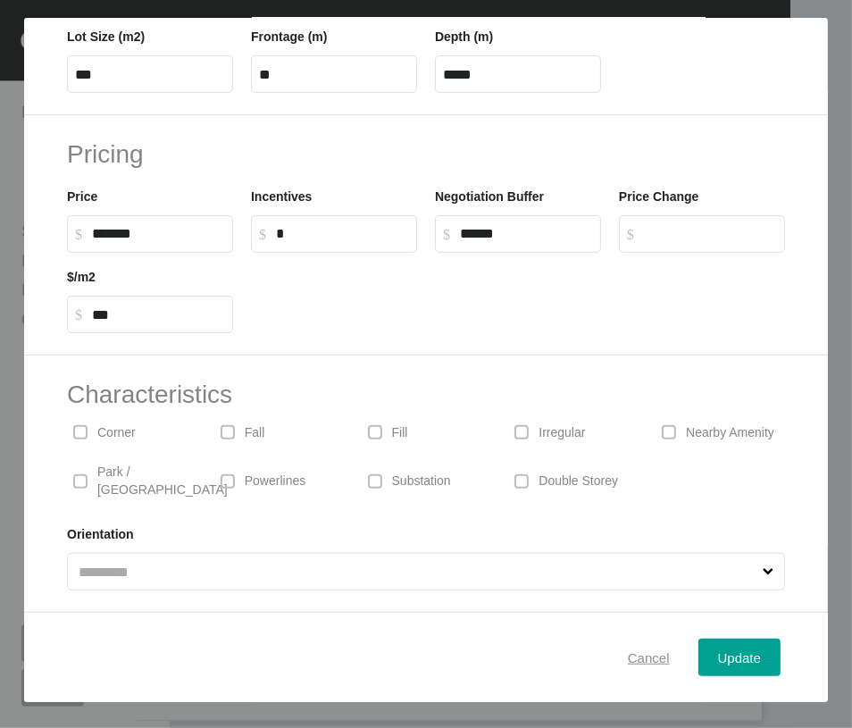
click at [631, 665] on span "Cancel" at bounding box center [649, 657] width 42 height 15
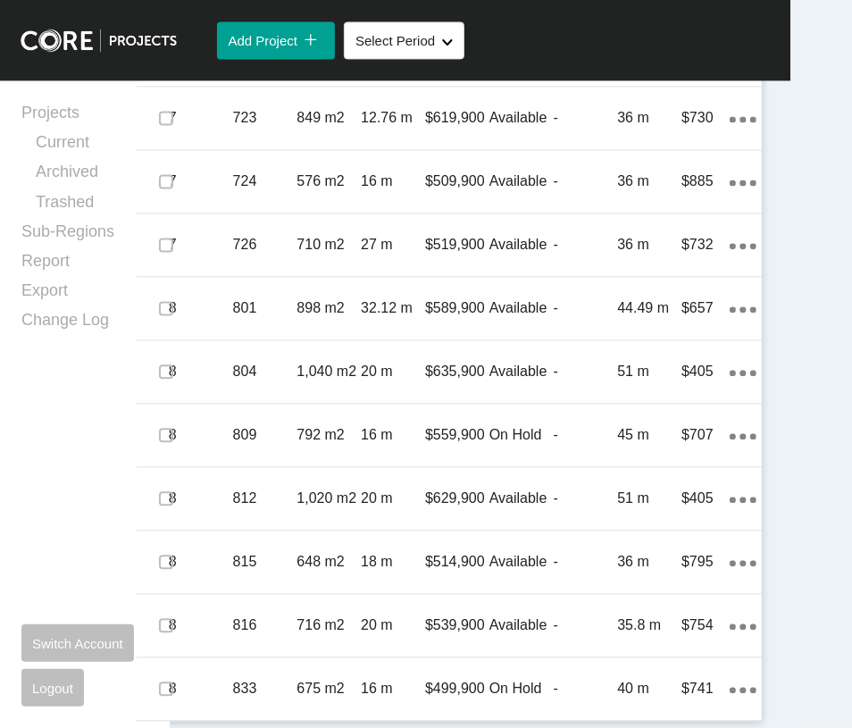
click at [168, 62] on label at bounding box center [166, 54] width 14 height 14
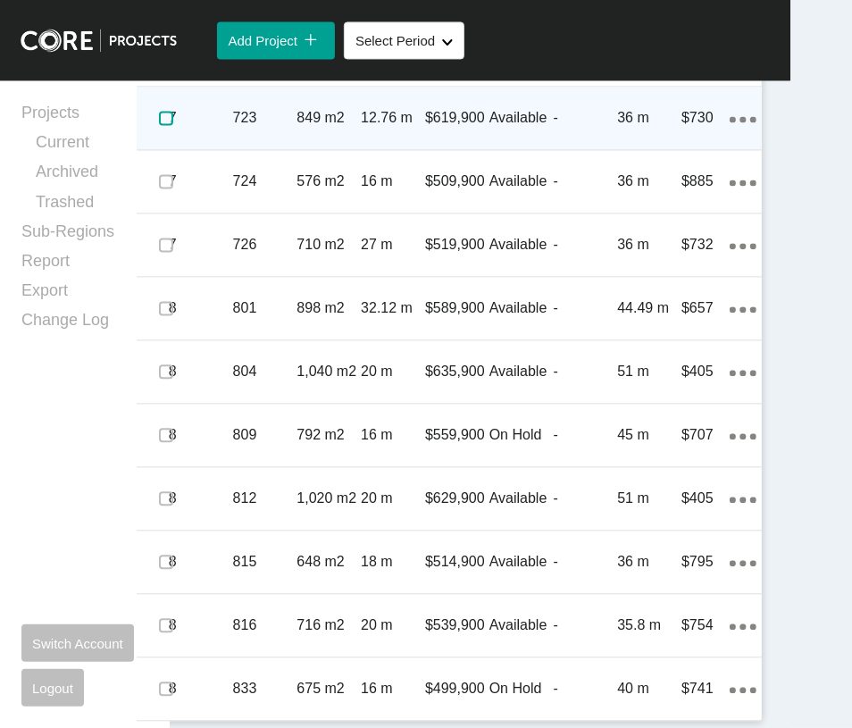
click at [173, 125] on label at bounding box center [166, 118] width 14 height 14
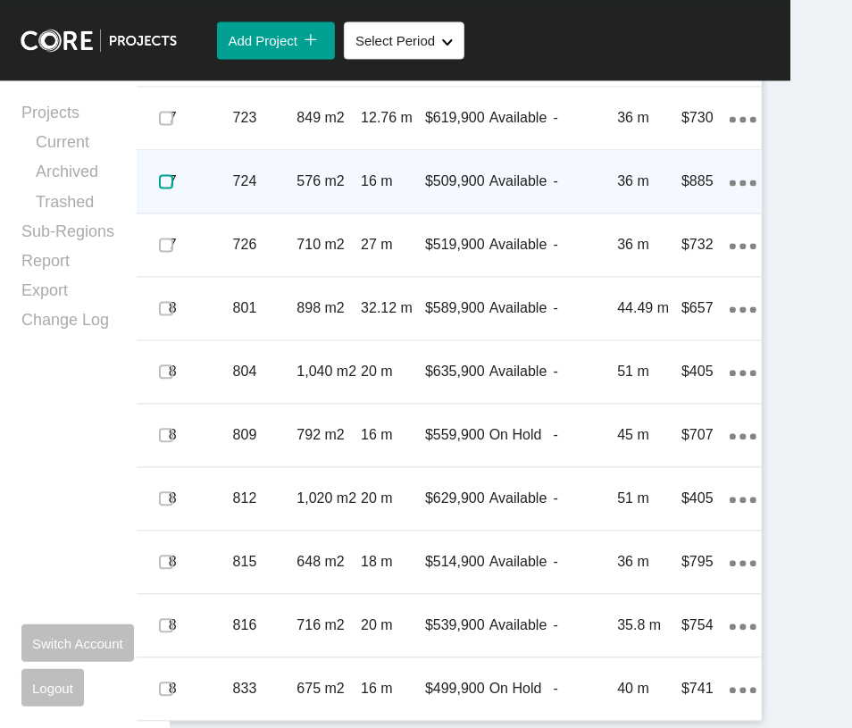
click at [172, 189] on label at bounding box center [166, 181] width 14 height 14
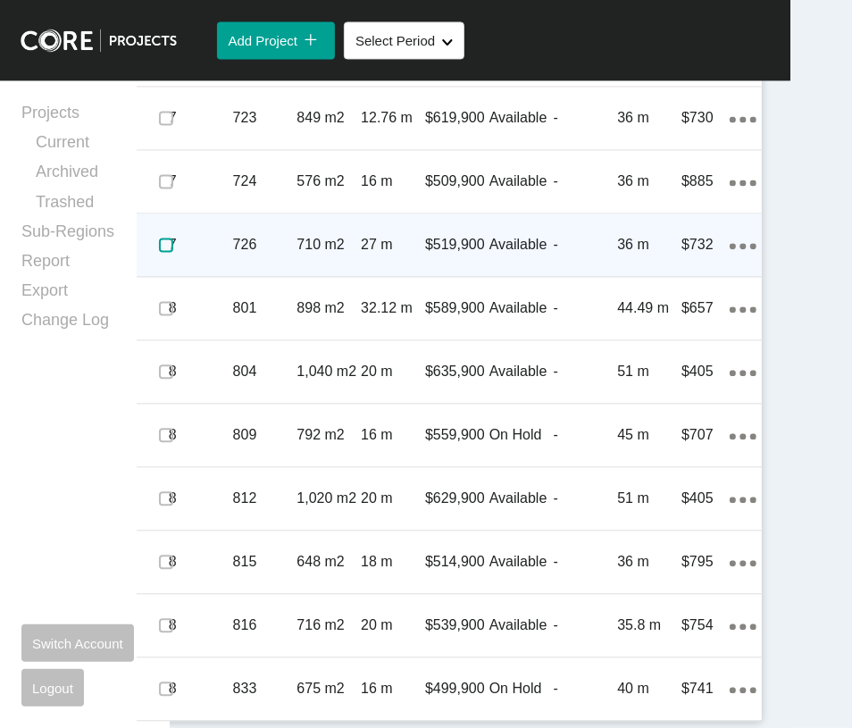
click at [173, 252] on label at bounding box center [166, 245] width 14 height 14
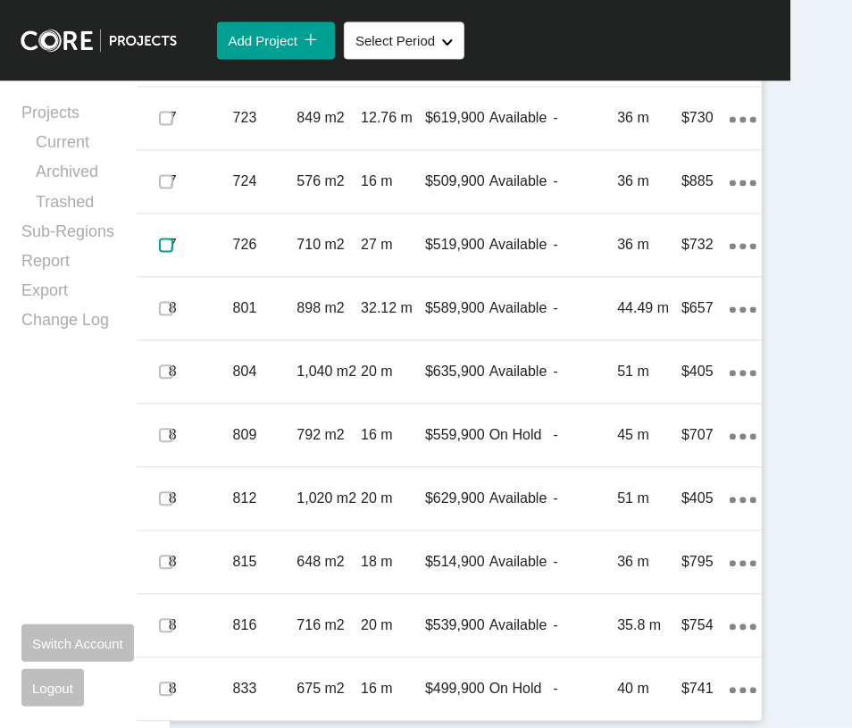
scroll to position [2805, 0]
click at [660, 344] on link "Duplicate" at bounding box center [626, 331] width 67 height 27
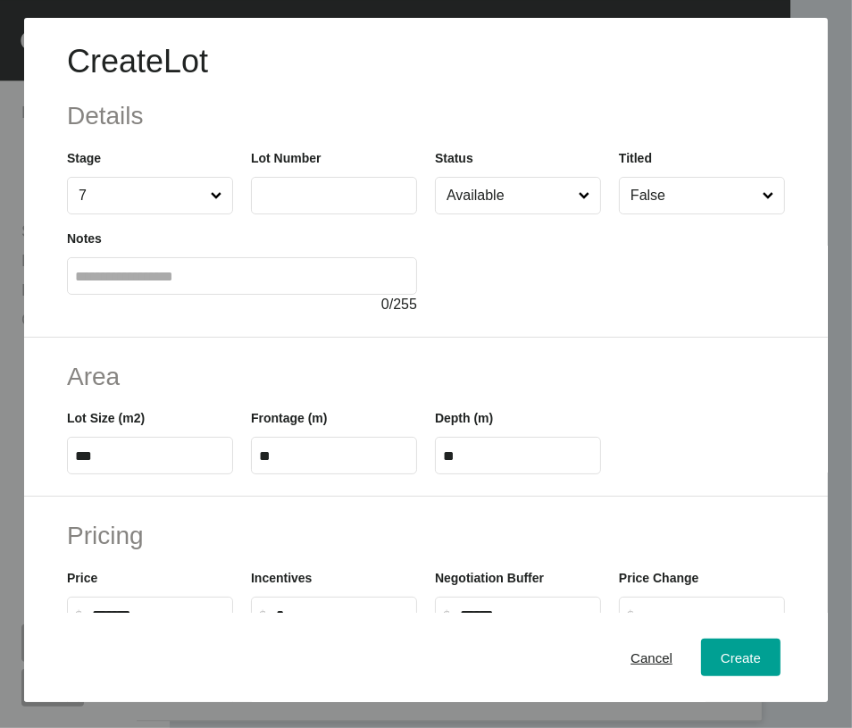
click at [331, 214] on label at bounding box center [334, 196] width 166 height 38
click at [331, 203] on input "text" at bounding box center [334, 195] width 150 height 15
type input "***"
drag, startPoint x: 154, startPoint y: 560, endPoint x: 18, endPoint y: 462, distance: 167.6
click at [0, 546] on html "Create Lot Details Stage 7 Lot Number *** Status Available Titled False Notes 0…" at bounding box center [395, 364] width 915 height 728
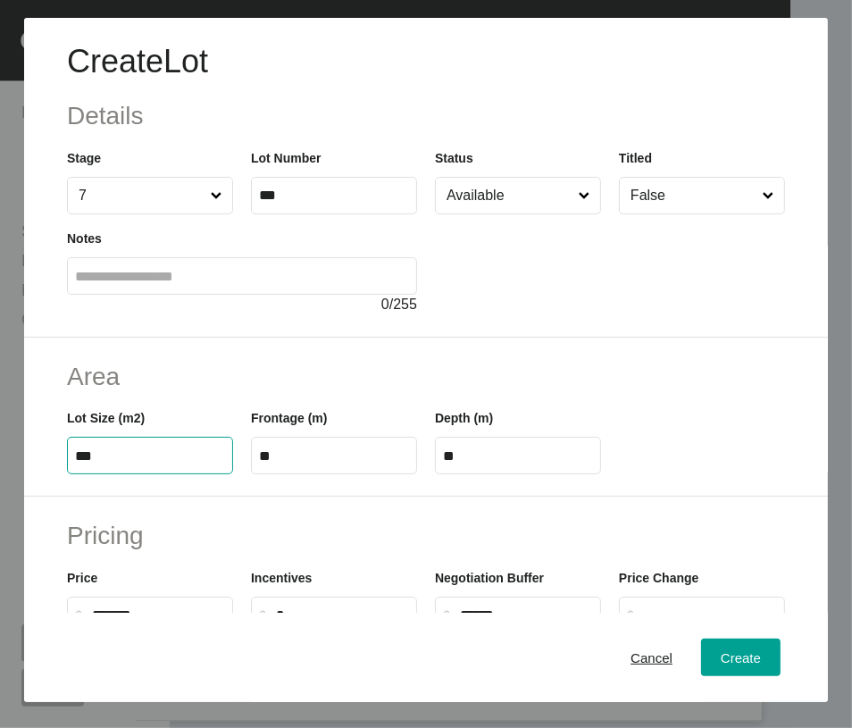
type input "******"
type input "***"
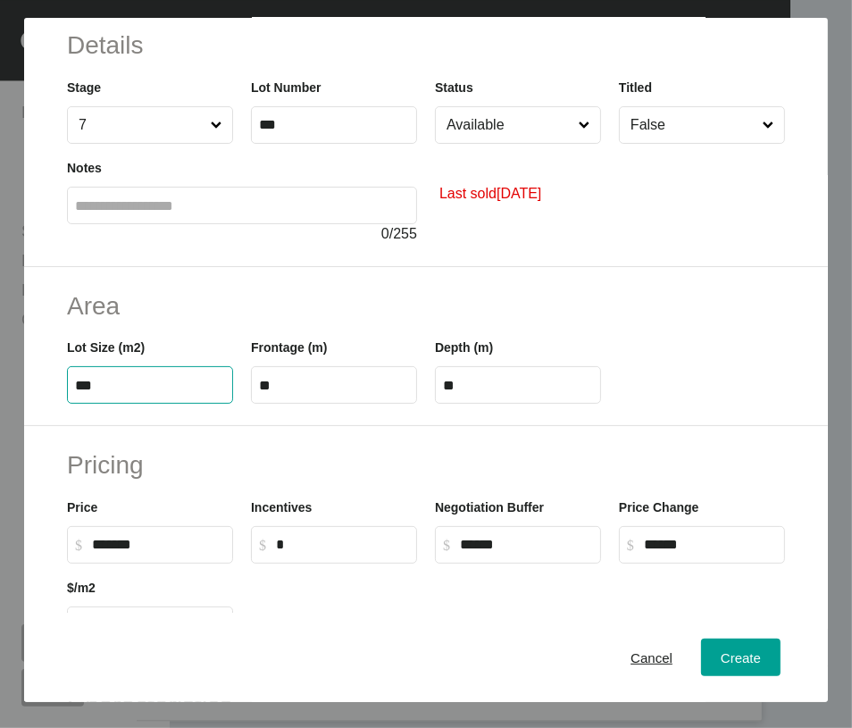
scroll to position [122, 0]
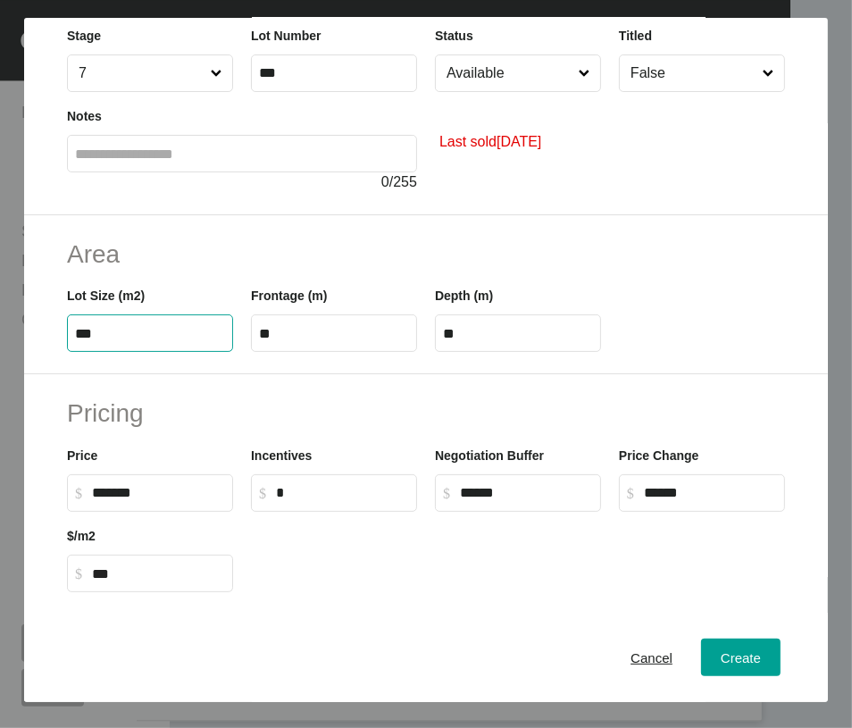
click at [495, 341] on input "**" at bounding box center [518, 333] width 150 height 15
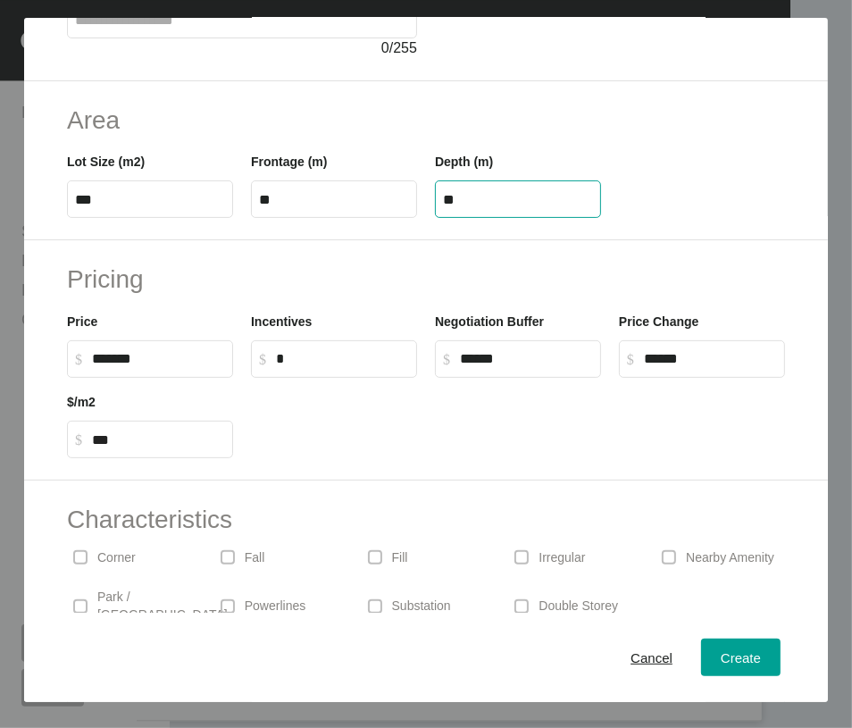
scroll to position [258, 0]
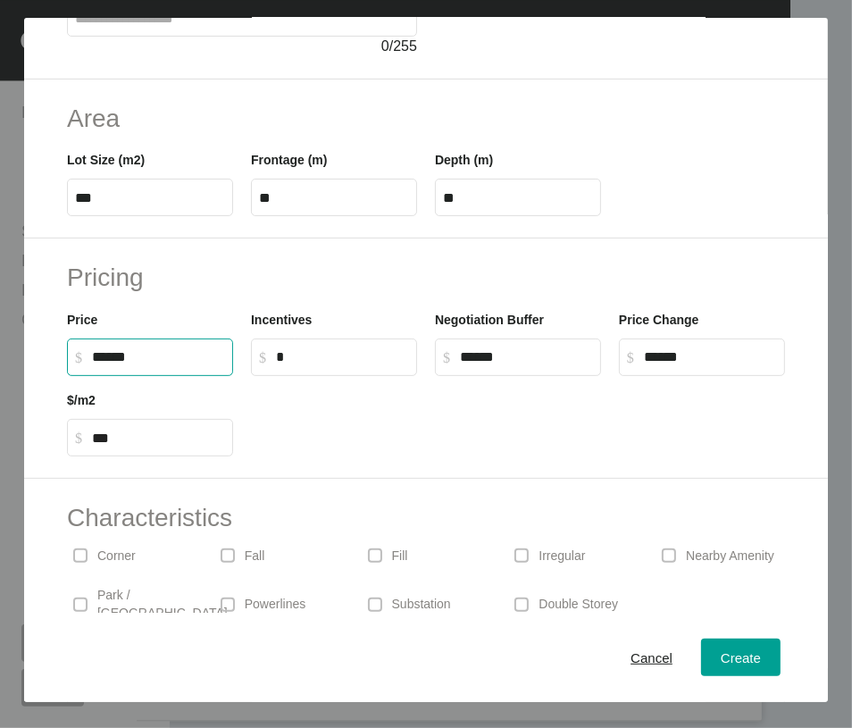
drag, startPoint x: 115, startPoint y: 504, endPoint x: 102, endPoint y: 447, distance: 58.7
click at [24, 479] on div "Pricing Price $ Created with Sketch. $ ****** Incentives $ Created with Sketch.…" at bounding box center [426, 359] width 804 height 240
type input "*******"
type input "*"
type input "***"
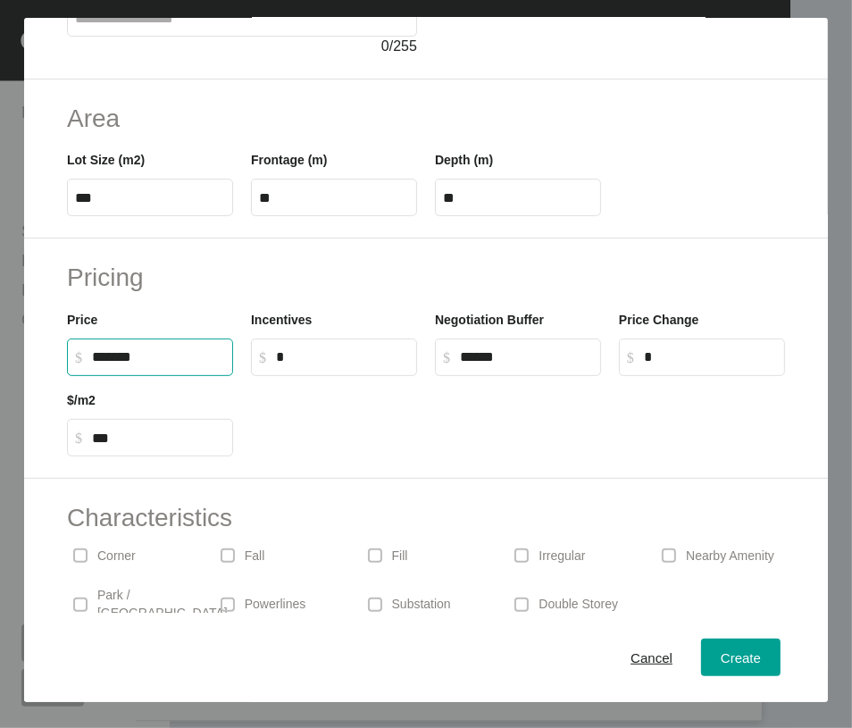
click at [380, 376] on label "$ Created with Sketch. $ *" at bounding box center [334, 358] width 166 height 38
click at [380, 365] on input "*" at bounding box center [342, 356] width 133 height 15
click at [828, 479] on div "Pricing Price $ Created with Sketch. $ ******* Incentives $ Created with Sketch…" at bounding box center [426, 359] width 804 height 240
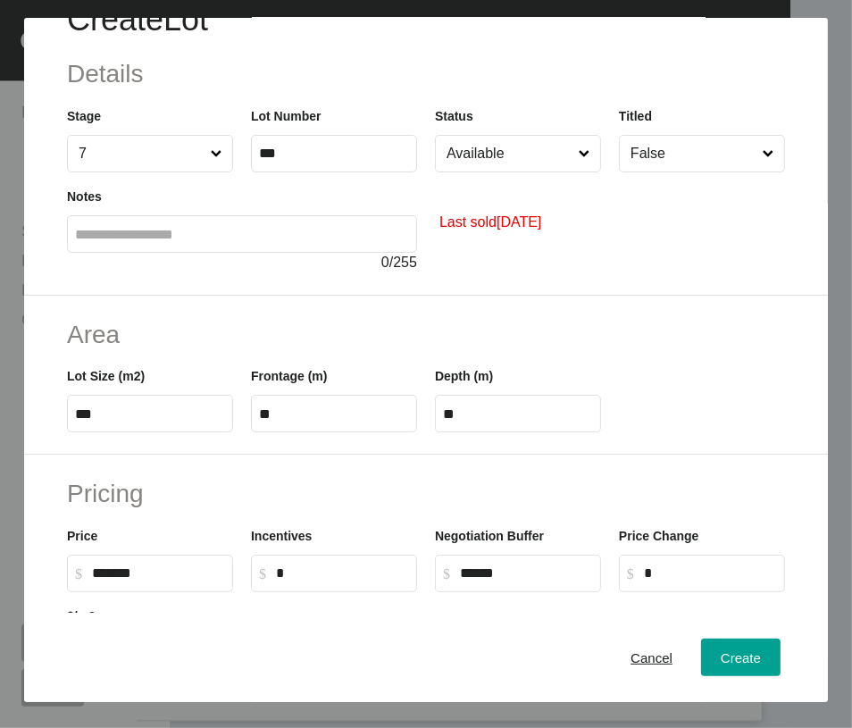
scroll to position [38, 0]
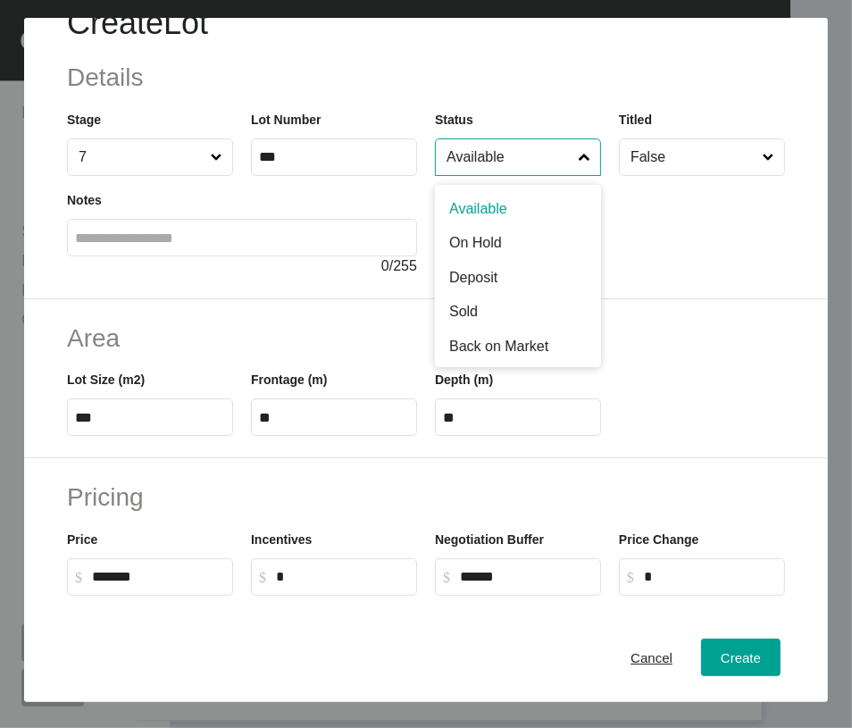
click at [516, 175] on input "Available" at bounding box center [509, 157] width 132 height 36
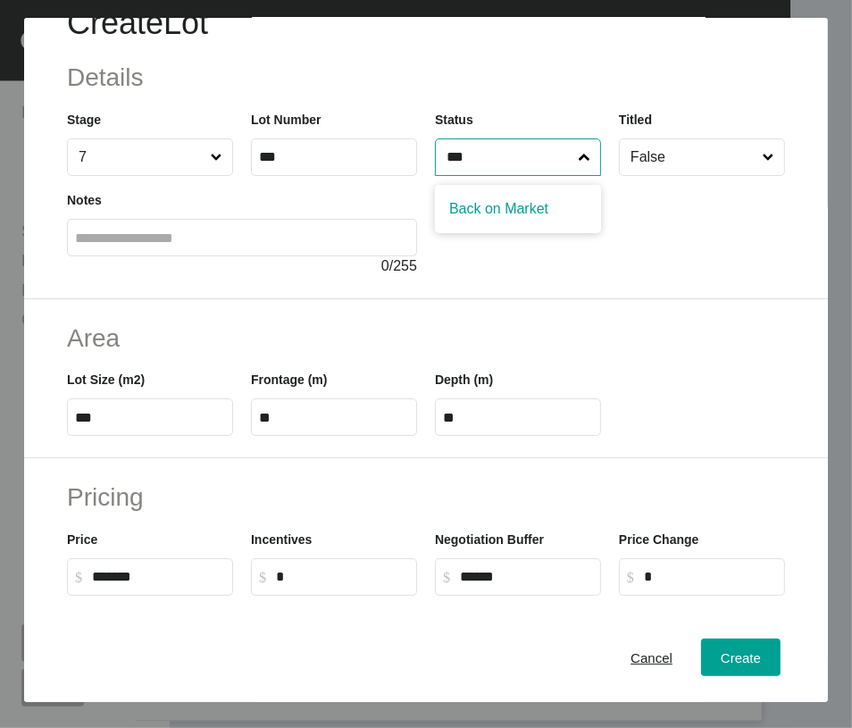
type input "***"
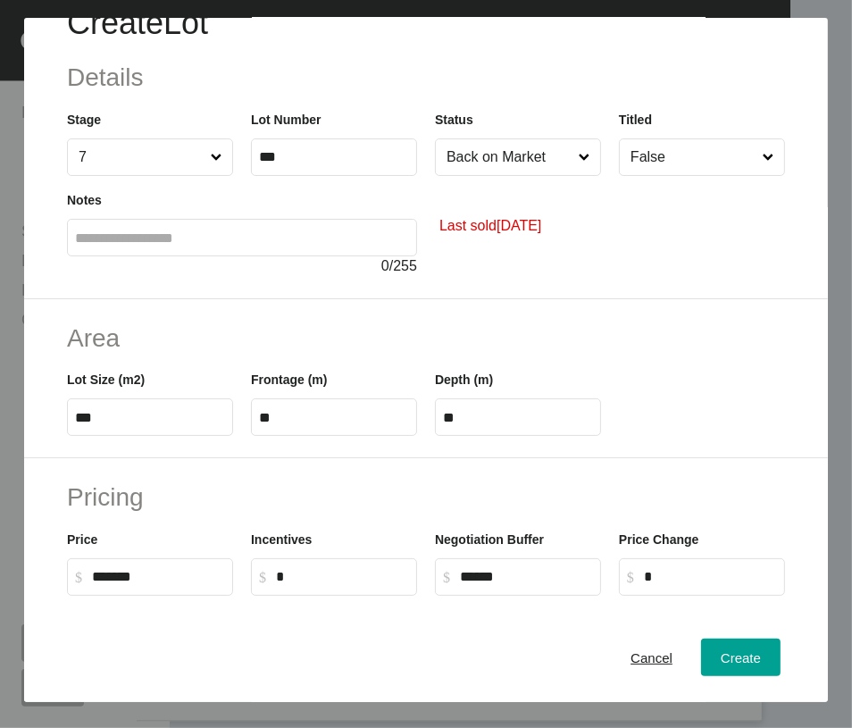
drag, startPoint x: 516, startPoint y: 251, endPoint x: 531, endPoint y: 252, distance: 15.2
click at [753, 661] on div "Create" at bounding box center [741, 658] width 49 height 24
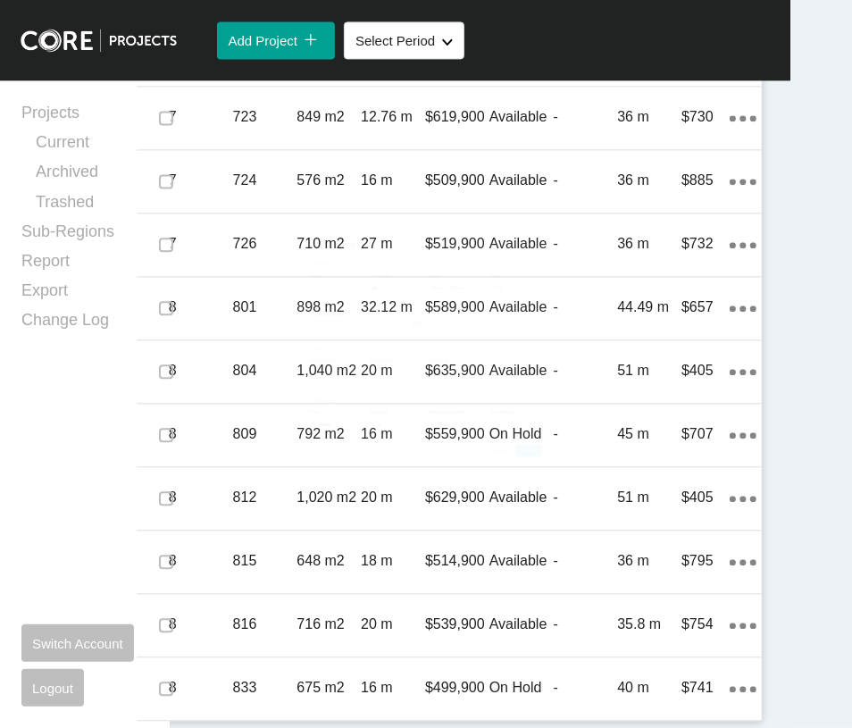
scroll to position [2874, 0]
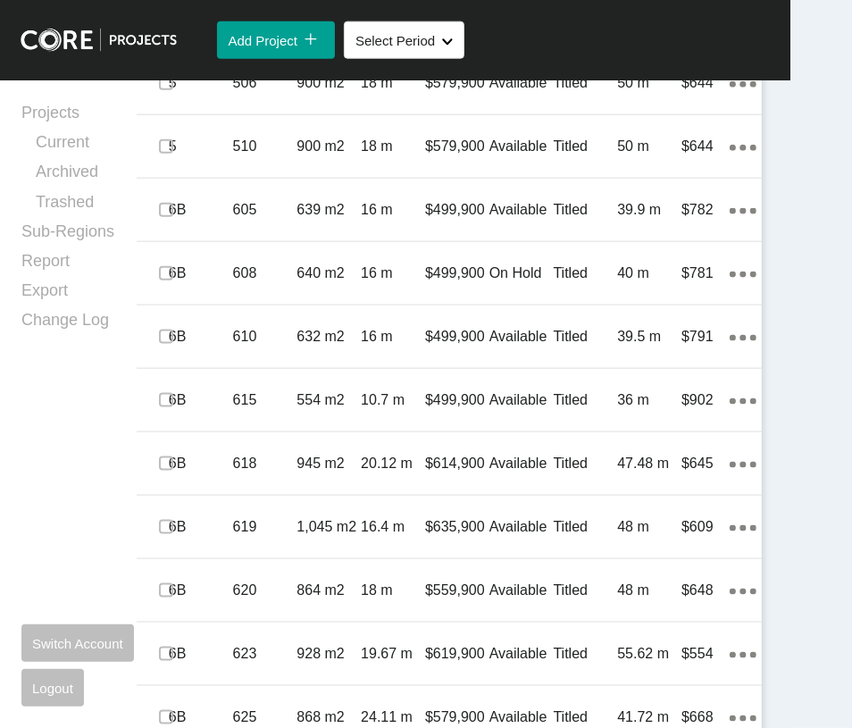
scroll to position [1214, 0]
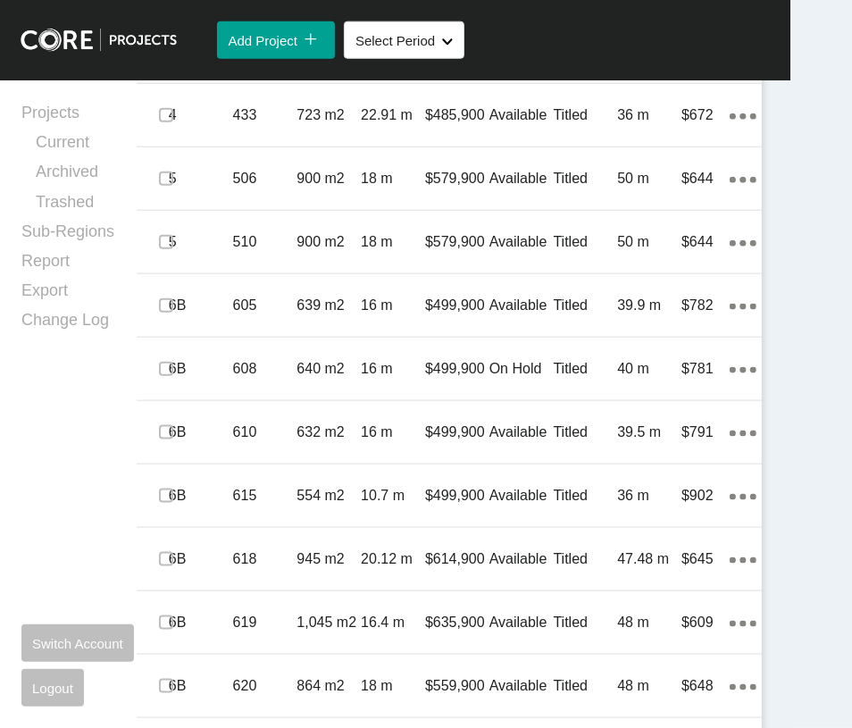
click at [435, 20] on button "Edit Selected" at bounding box center [470, 1] width 100 height 38
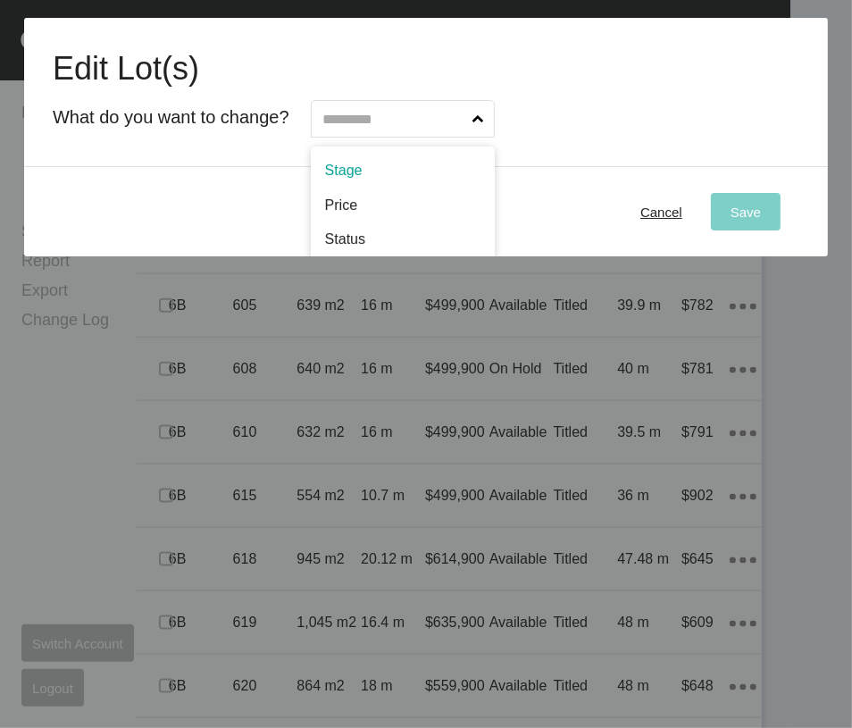
click at [469, 137] on input "text" at bounding box center [394, 119] width 150 height 36
type input "**"
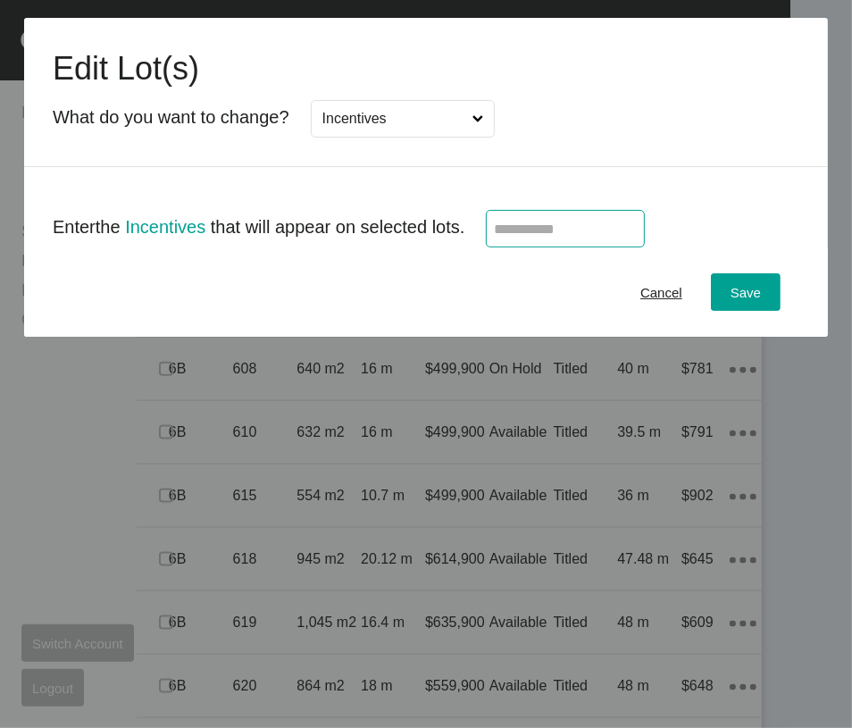
click at [600, 237] on input "text" at bounding box center [565, 229] width 143 height 15
type input "******"
click at [749, 300] on span "Save" at bounding box center [746, 292] width 30 height 15
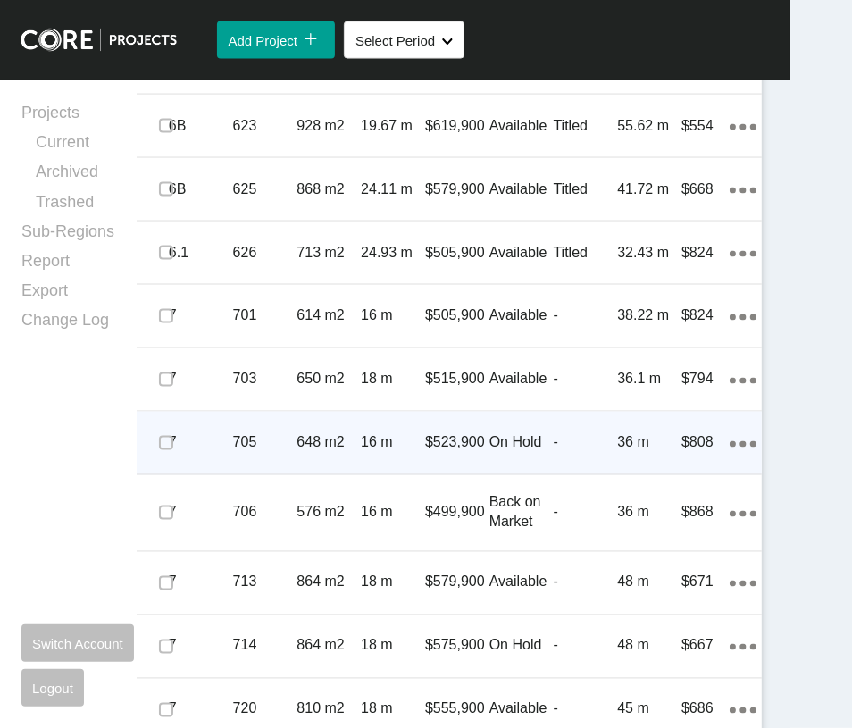
scroll to position [1888, 0]
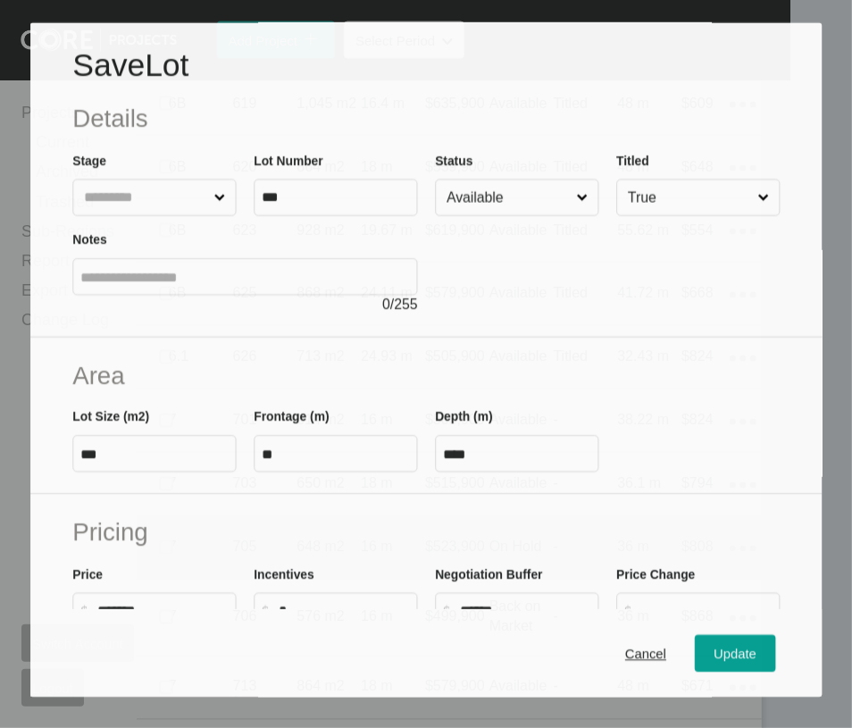
scroll to position [1819, 0]
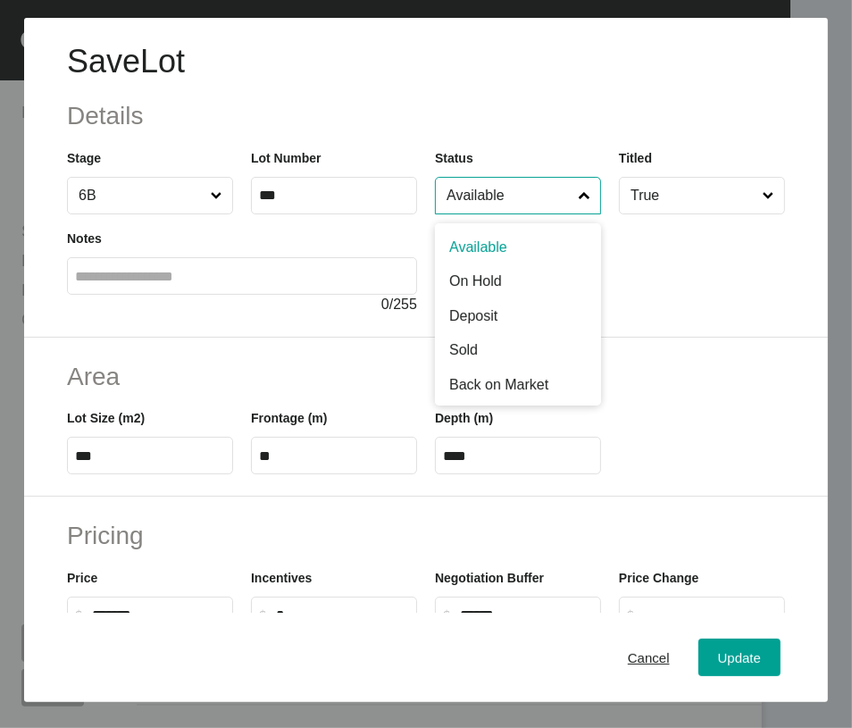
drag, startPoint x: 461, startPoint y: 237, endPoint x: 462, endPoint y: 269, distance: 32.2
click at [462, 214] on input "Available" at bounding box center [509, 196] width 132 height 36
drag, startPoint x: 474, startPoint y: 423, endPoint x: 500, endPoint y: 442, distance: 33.2
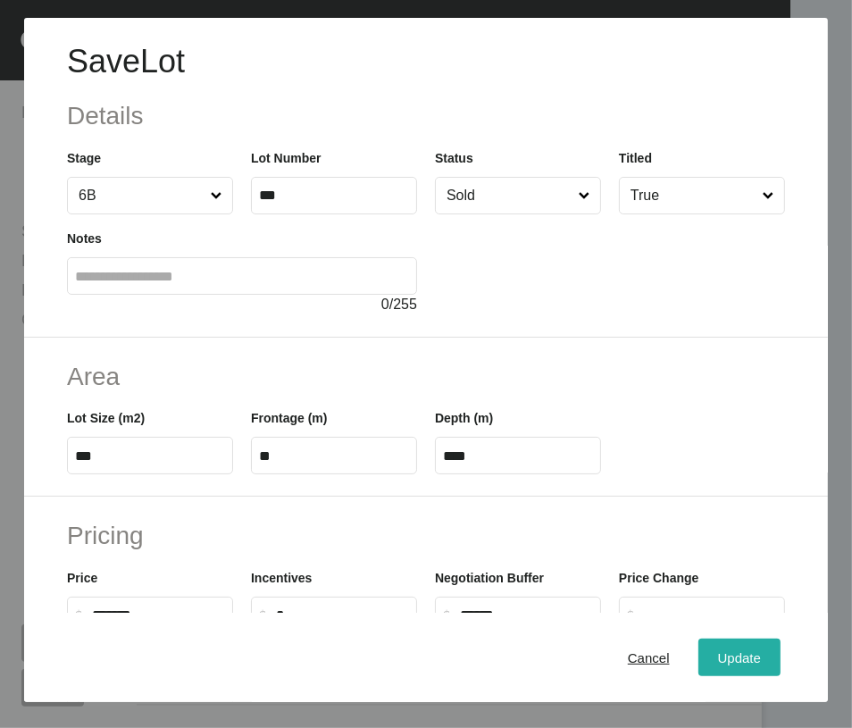
click at [702, 644] on button "Update" at bounding box center [740, 658] width 82 height 38
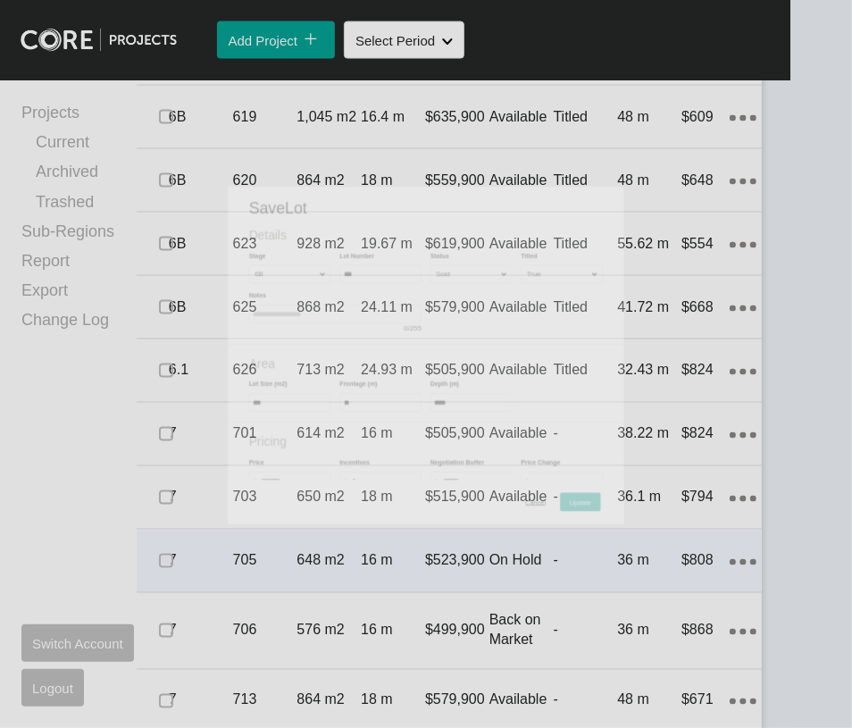
scroll to position [1888, 0]
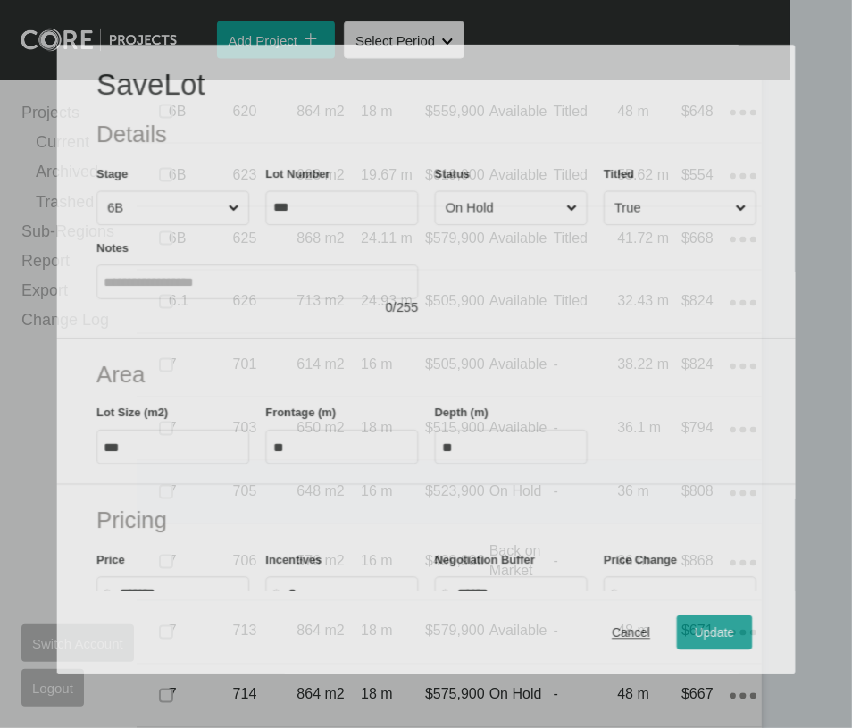
scroll to position [1819, 0]
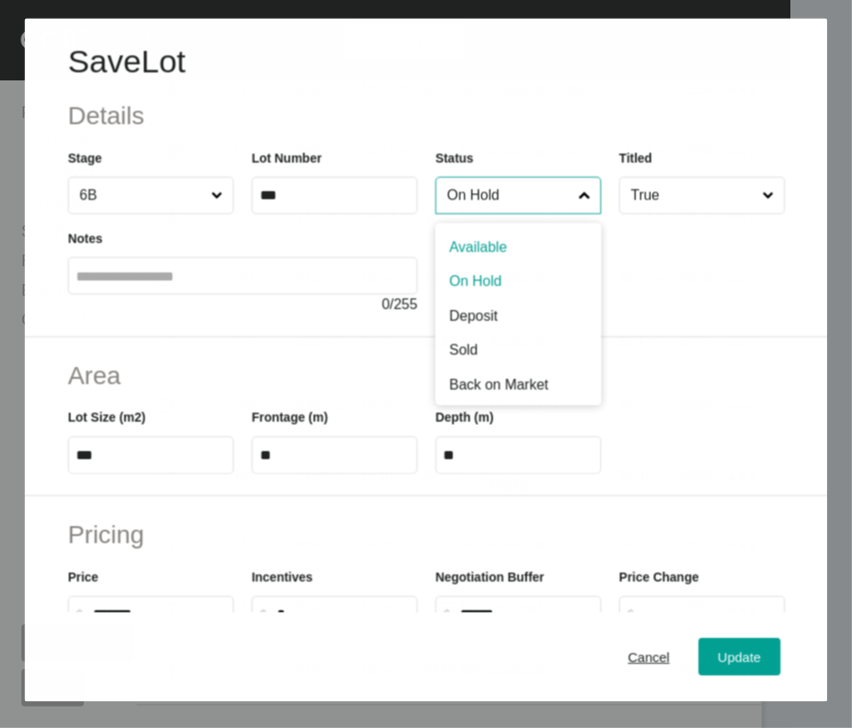
drag, startPoint x: 484, startPoint y: 234, endPoint x: 485, endPoint y: 271, distance: 36.6
click at [484, 214] on input "On Hold" at bounding box center [508, 196] width 131 height 36
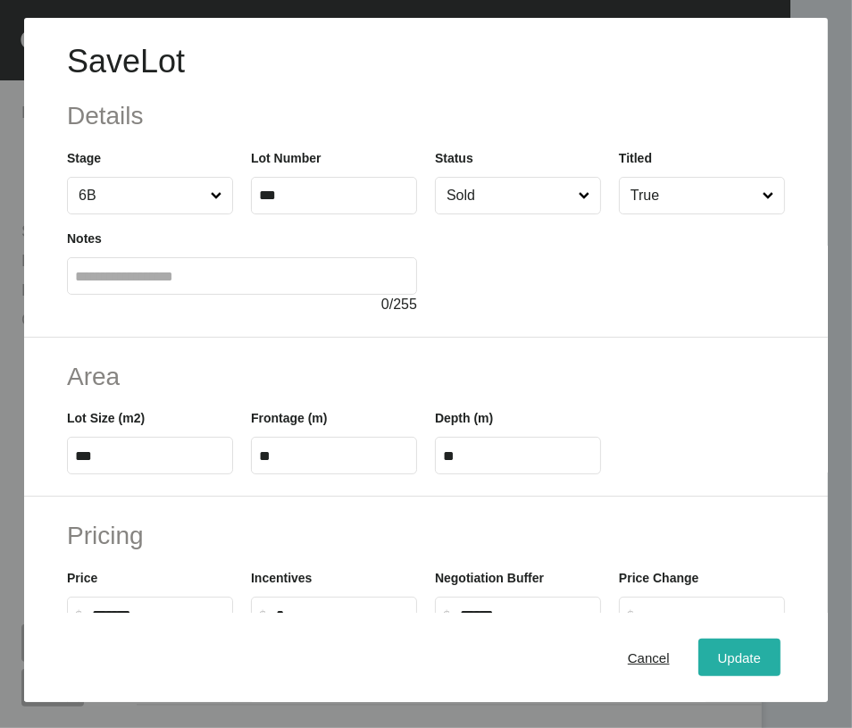
click at [699, 648] on button "Update" at bounding box center [740, 658] width 82 height 38
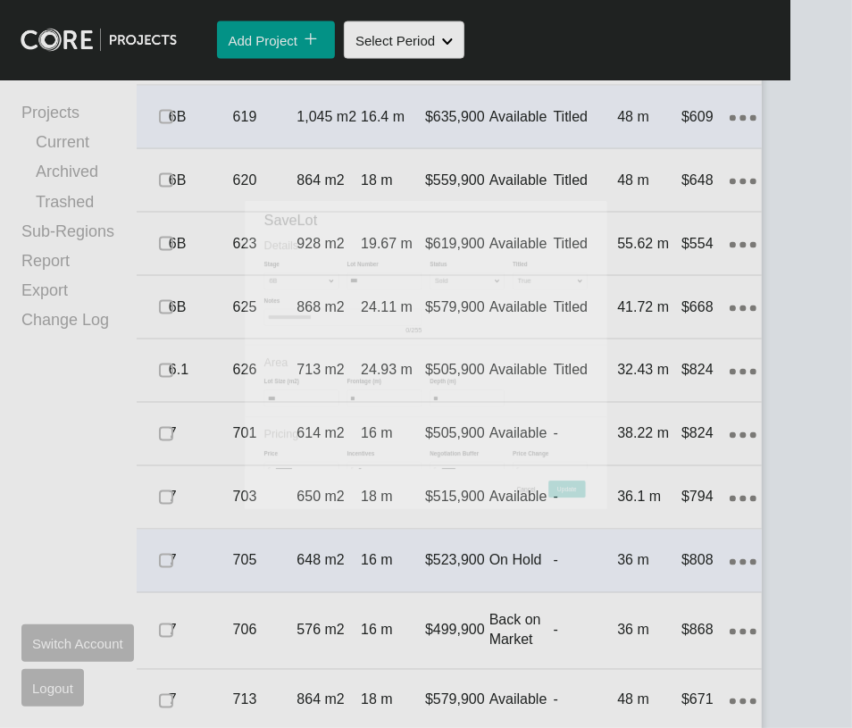
scroll to position [1888, 0]
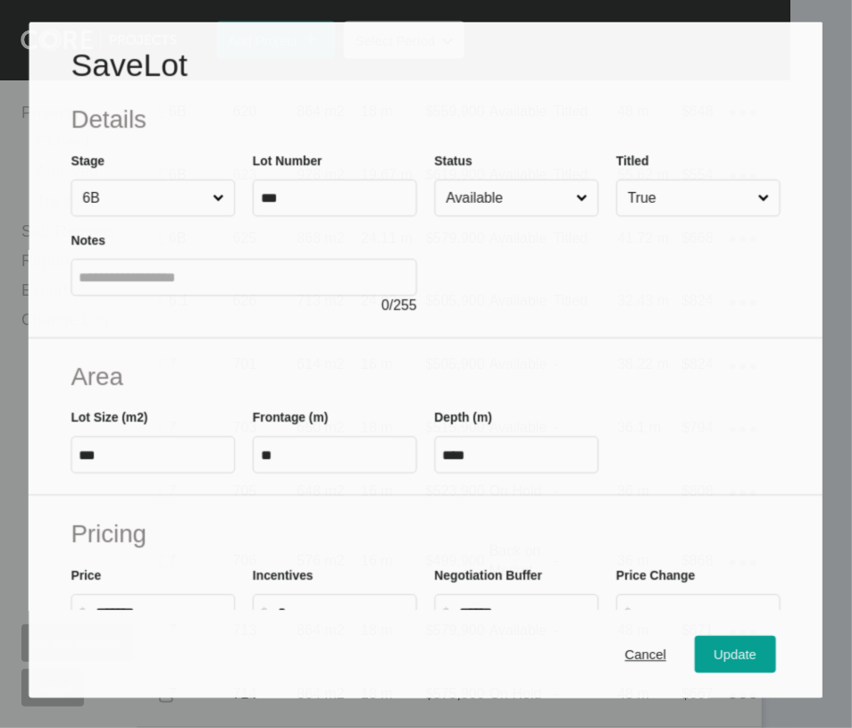
scroll to position [1819, 0]
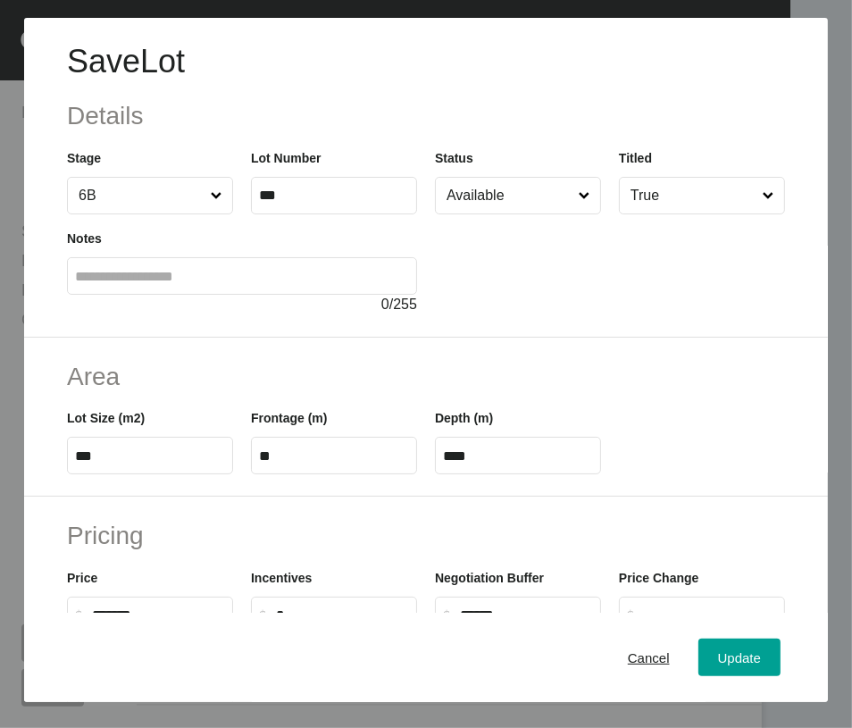
drag, startPoint x: 482, startPoint y: 250, endPoint x: 483, endPoint y: 263, distance: 12.5
click at [483, 214] on input "Available" at bounding box center [509, 196] width 132 height 36
click at [699, 660] on button "Update" at bounding box center [740, 658] width 82 height 38
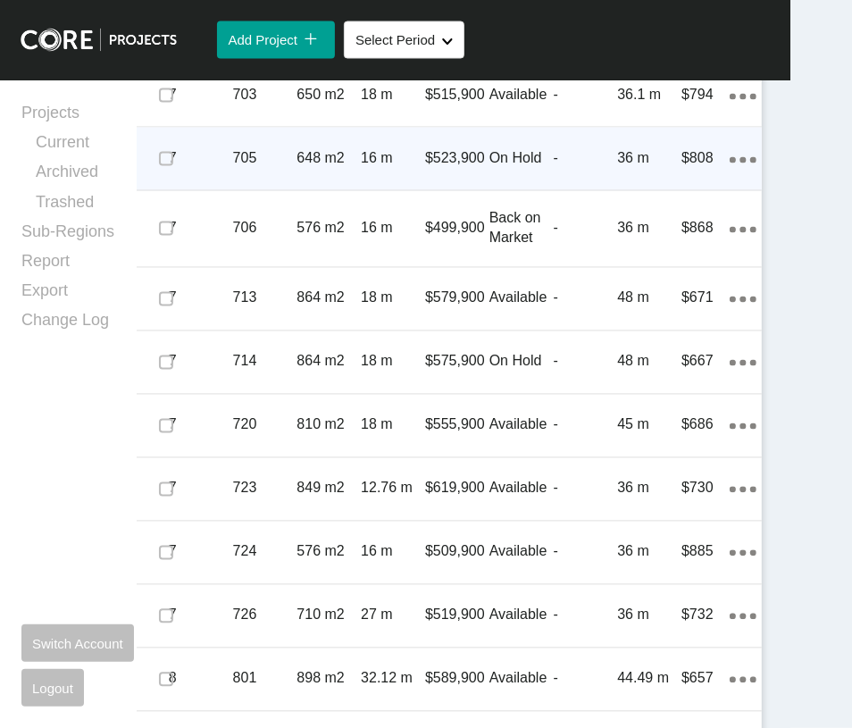
scroll to position [2133, 0]
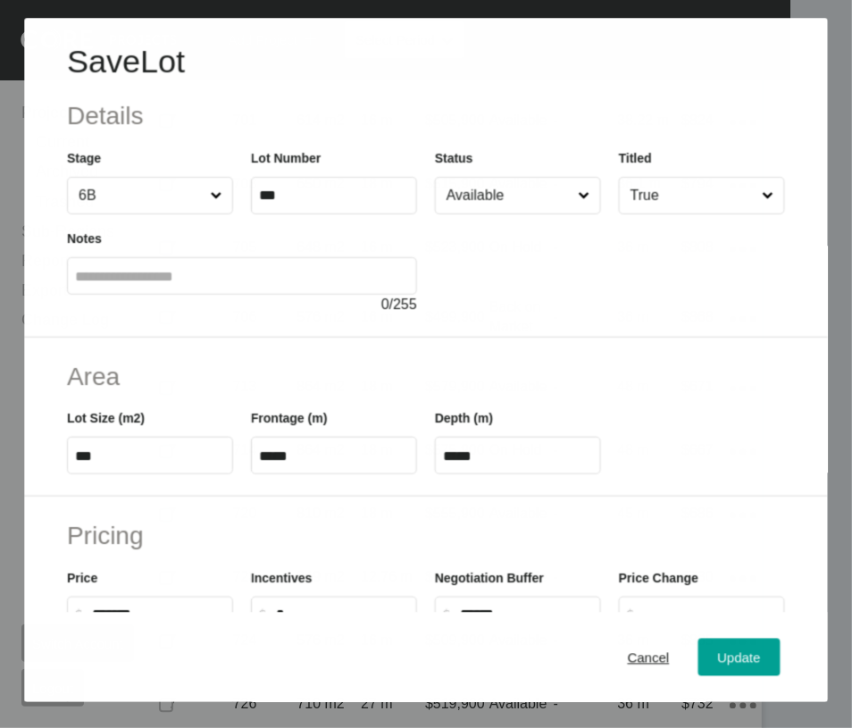
scroll to position [2064, 0]
click at [492, 214] on input "Available" at bounding box center [509, 196] width 132 height 36
drag, startPoint x: 488, startPoint y: 347, endPoint x: 574, endPoint y: 442, distance: 128.4
click at [718, 656] on span "Update" at bounding box center [739, 657] width 43 height 15
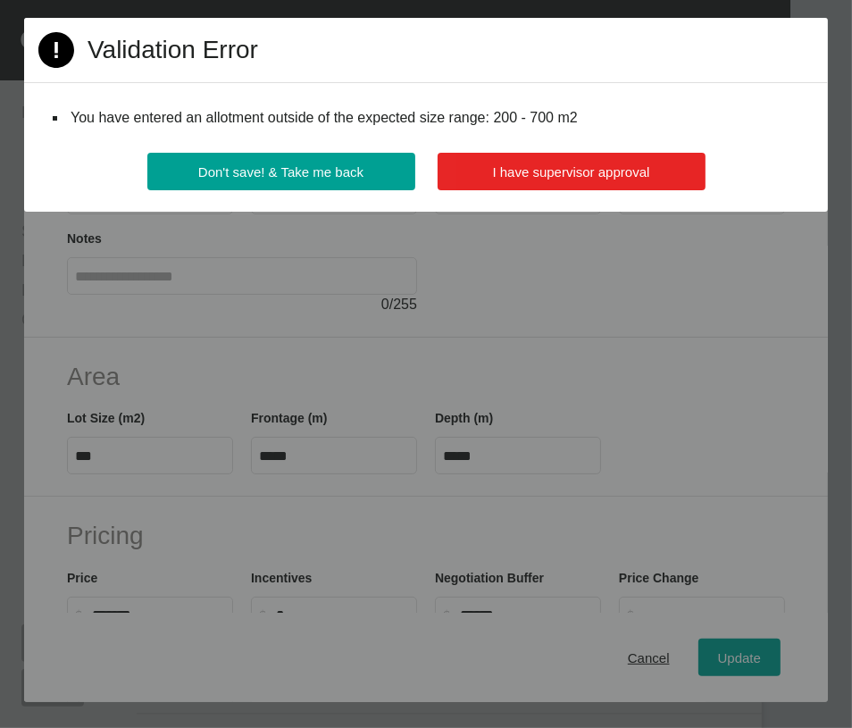
click at [622, 190] on button "I have supervisor approval" at bounding box center [572, 172] width 268 height 38
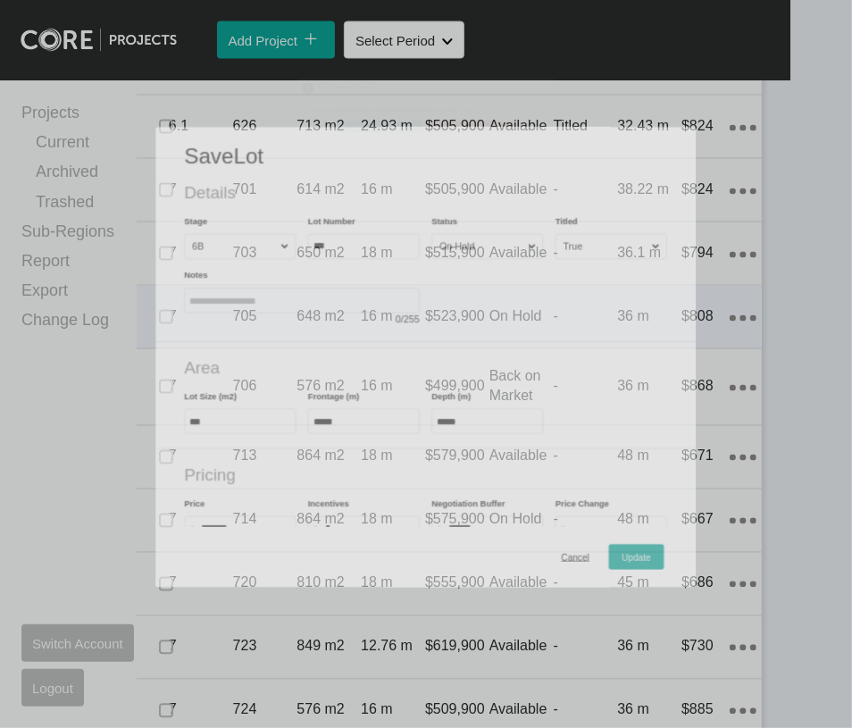
scroll to position [2133, 0]
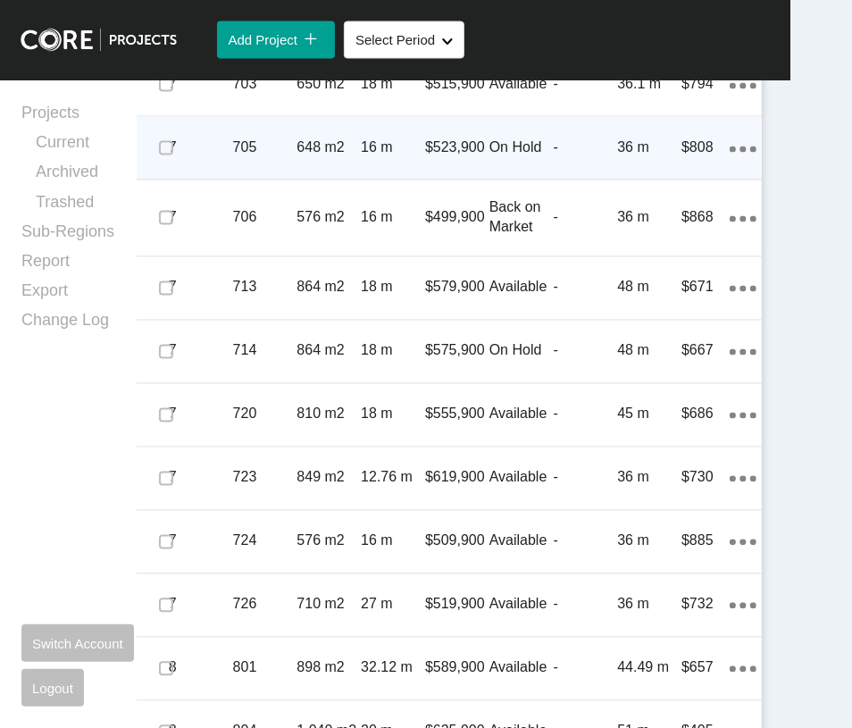
drag, startPoint x: 180, startPoint y: 240, endPoint x: 157, endPoint y: 161, distance: 82.6
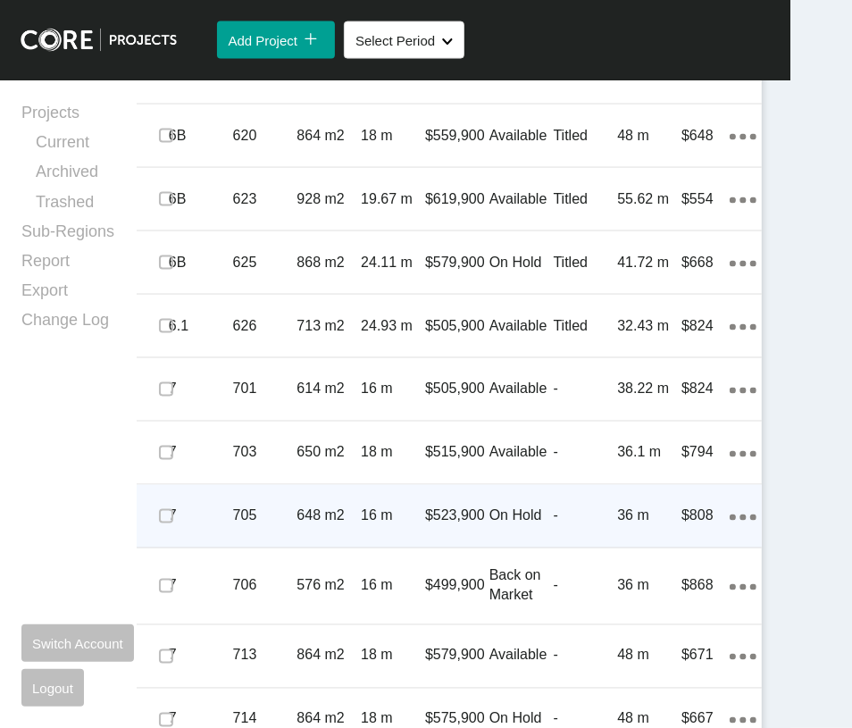
scroll to position [1753, 0]
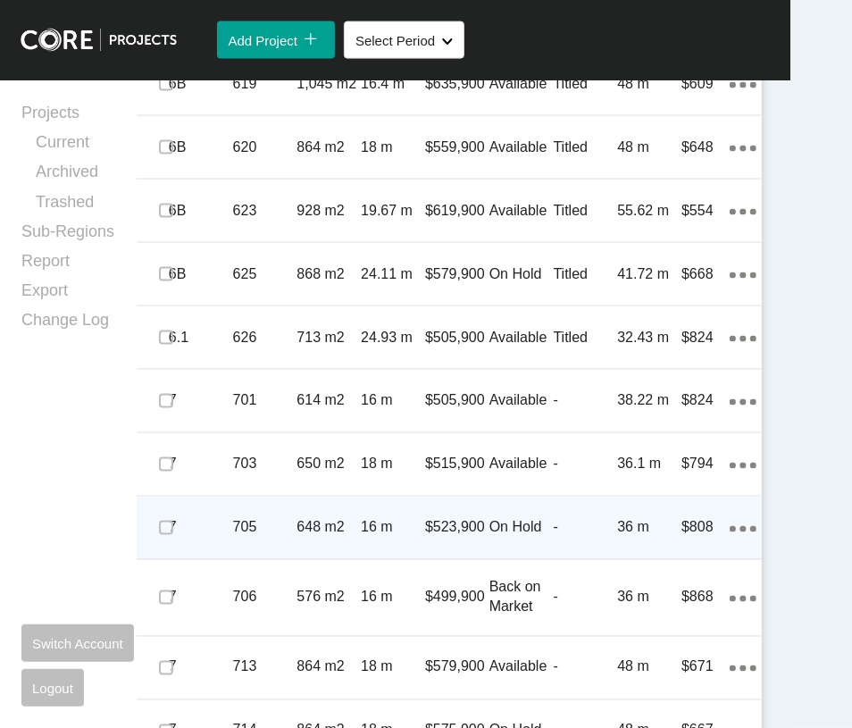
drag, startPoint x: 178, startPoint y: 461, endPoint x: 178, endPoint y: 423, distance: 37.5
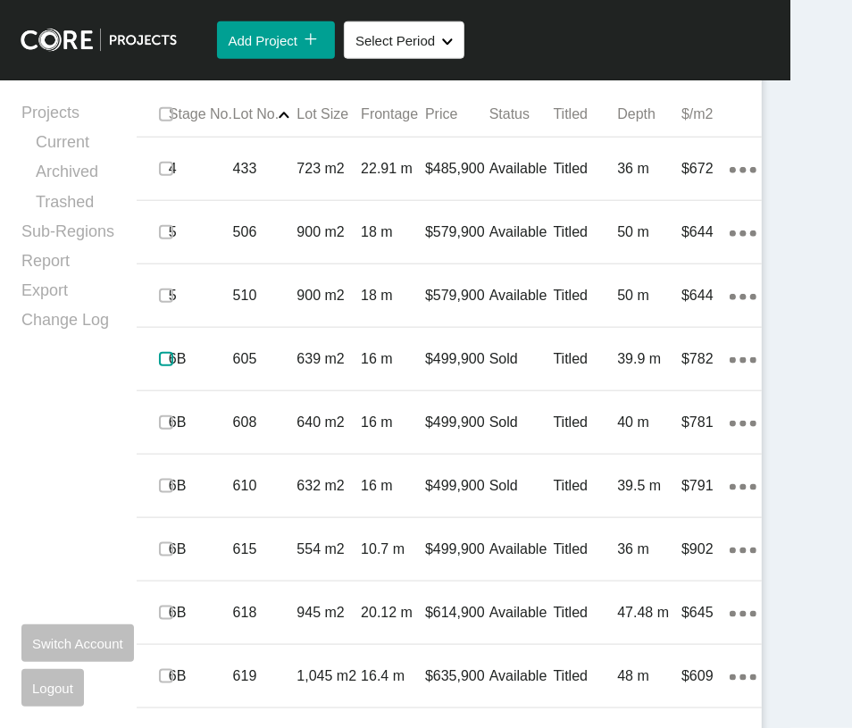
scroll to position [1296, 0]
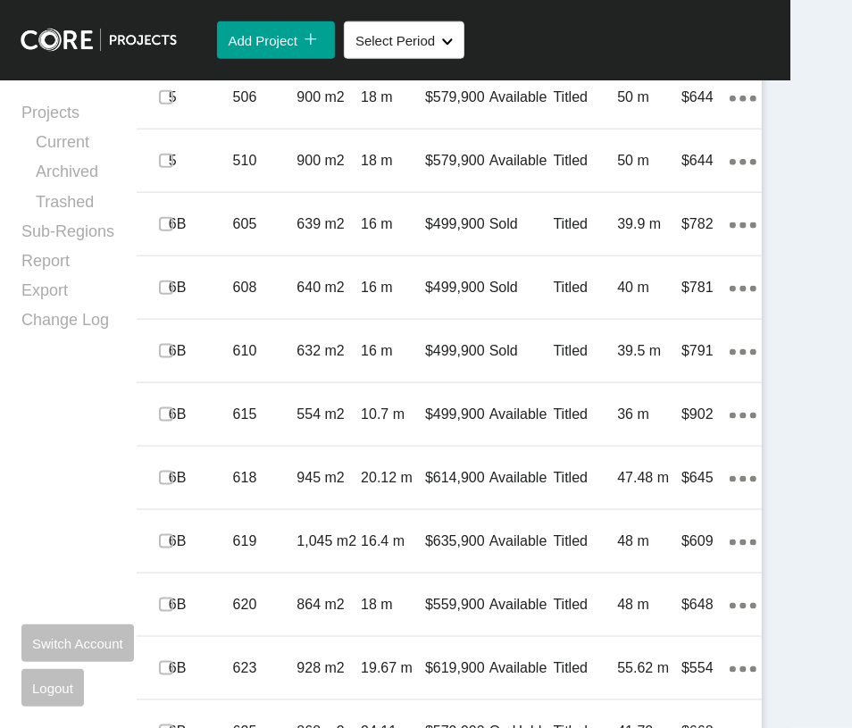
drag, startPoint x: 419, startPoint y: 407, endPoint x: 414, endPoint y: 392, distance: 15.3
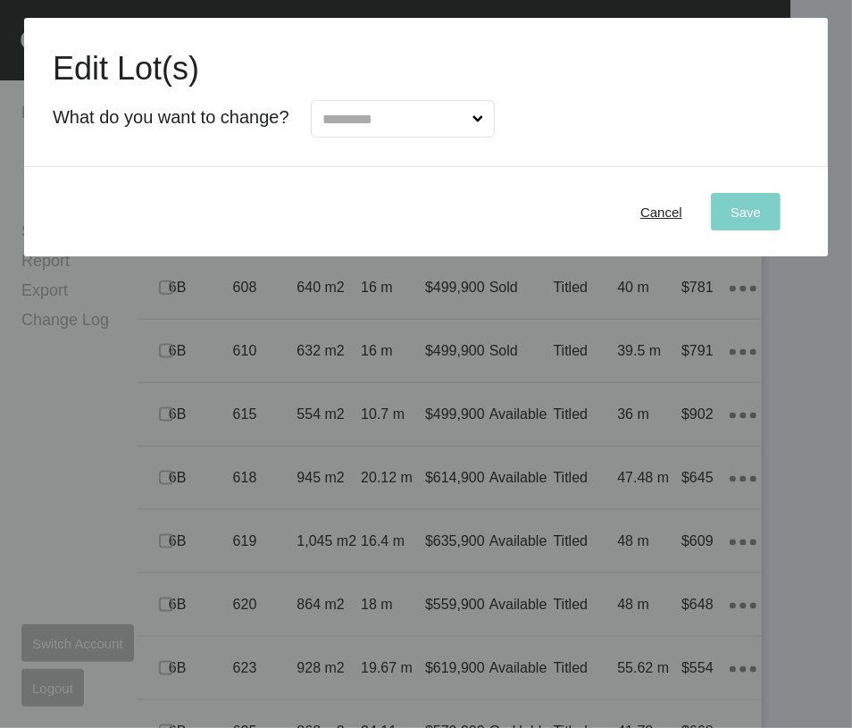
click at [469, 137] on input "text" at bounding box center [394, 119] width 150 height 36
type input "*"
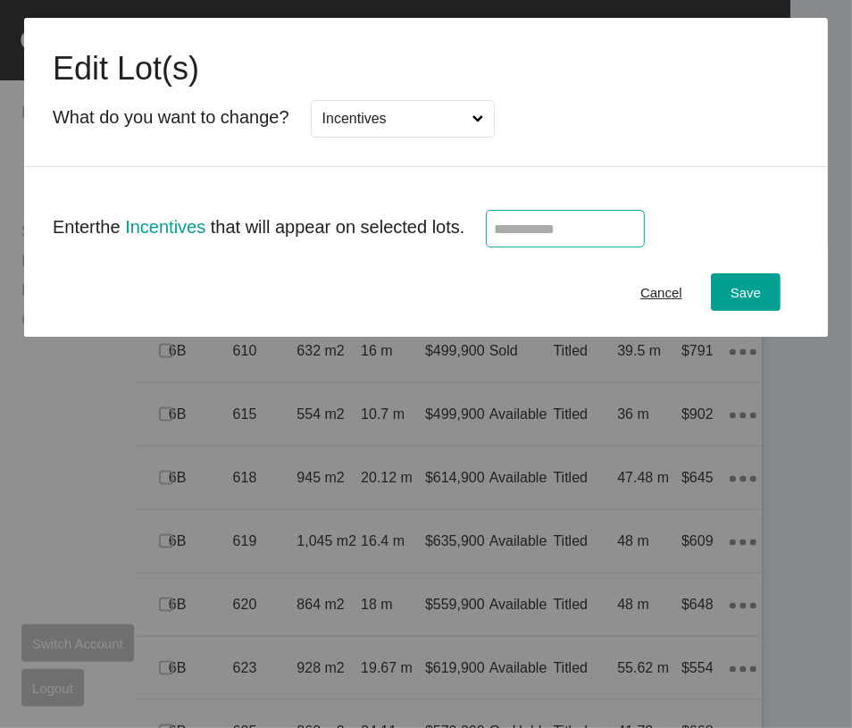
click at [614, 237] on input "text" at bounding box center [565, 229] width 143 height 15
type input "******"
click at [739, 300] on span "Save" at bounding box center [746, 292] width 30 height 15
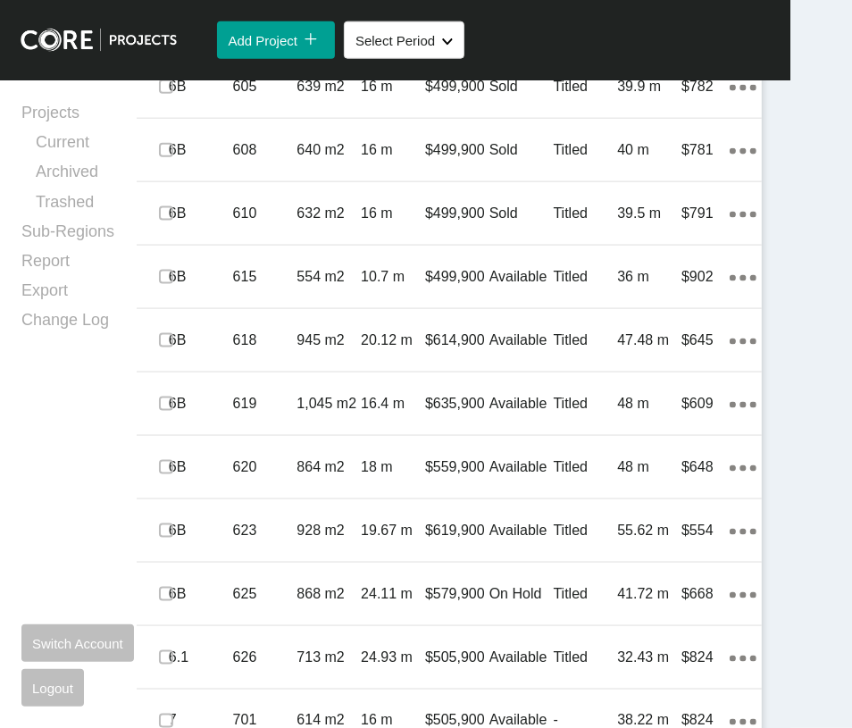
scroll to position [1405, 0]
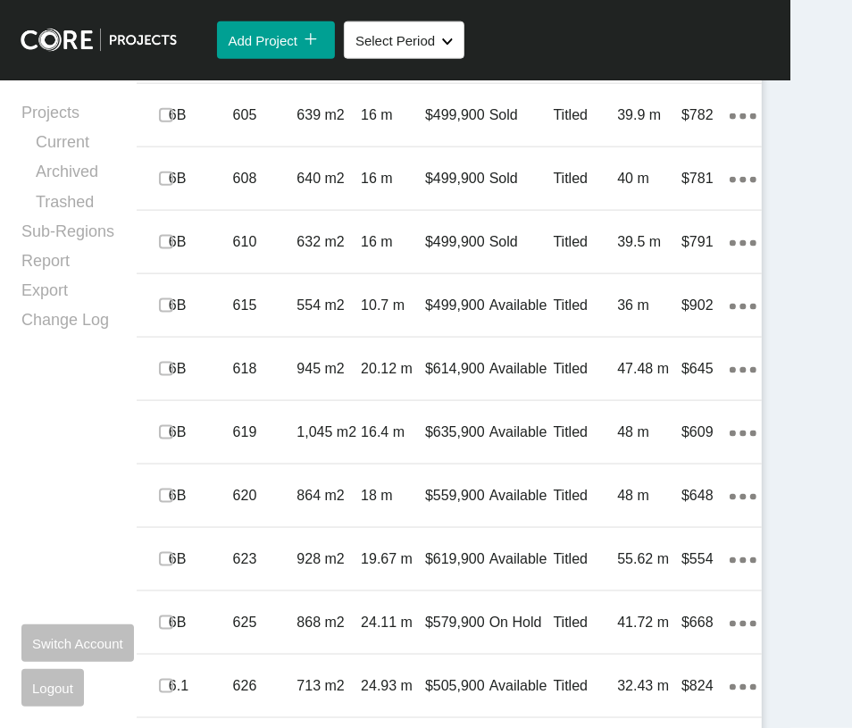
click at [173, 59] on label at bounding box center [166, 52] width 14 height 14
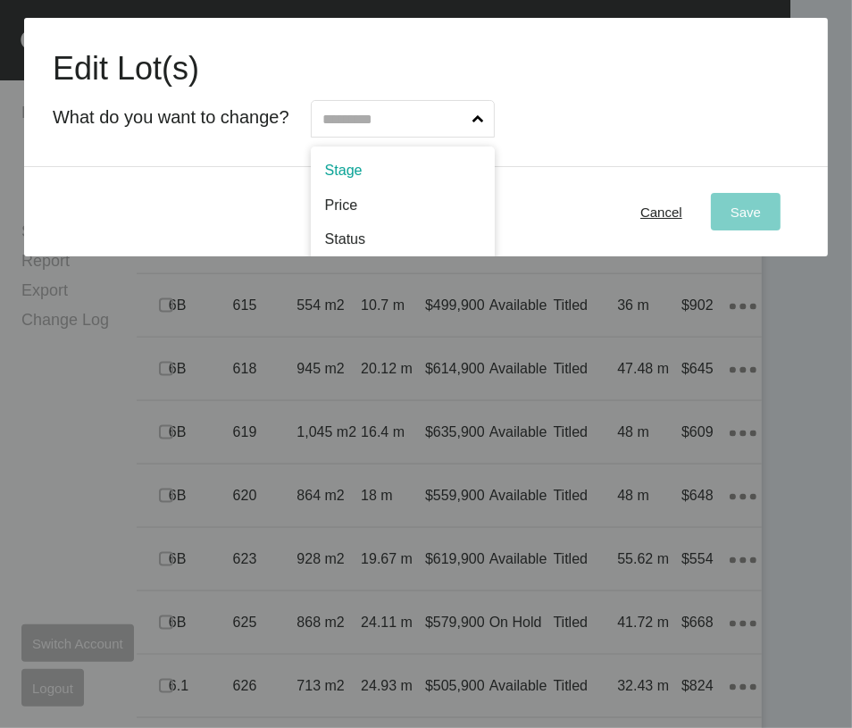
click at [449, 137] on input "text" at bounding box center [394, 119] width 150 height 36
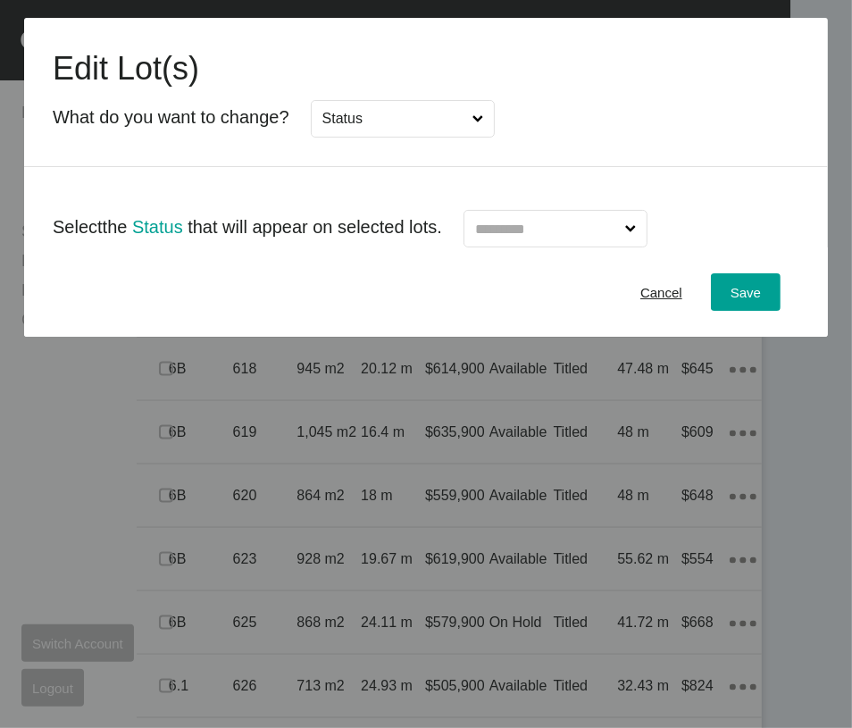
click at [599, 247] on input "text" at bounding box center [547, 229] width 150 height 36
type input "*"
click at [719, 311] on button "Save" at bounding box center [746, 292] width 70 height 38
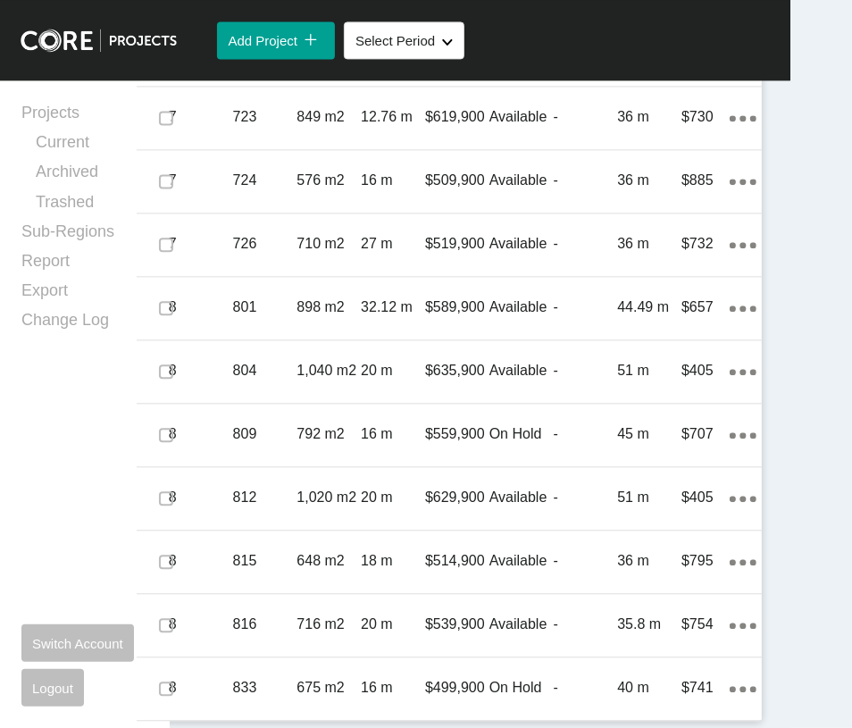
scroll to position [3644, 0]
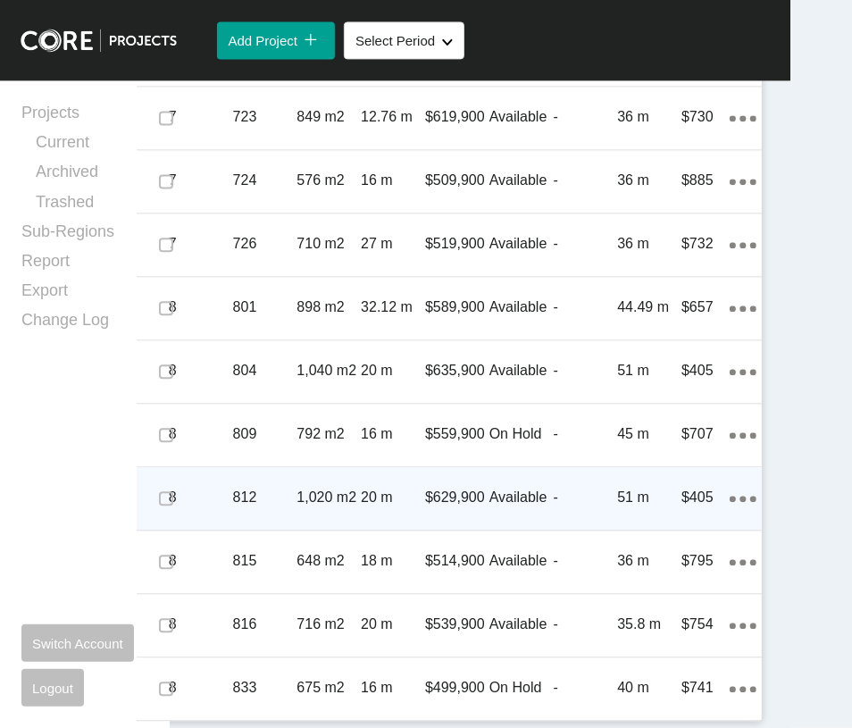
click at [558, 525] on div "-" at bounding box center [586, 497] width 64 height 55
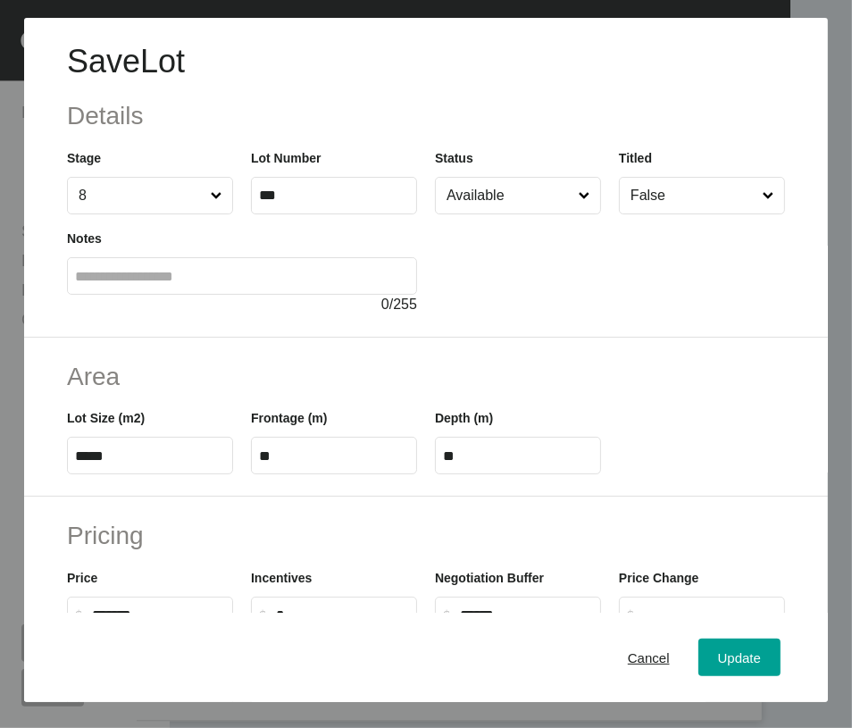
scroll to position [613, 0]
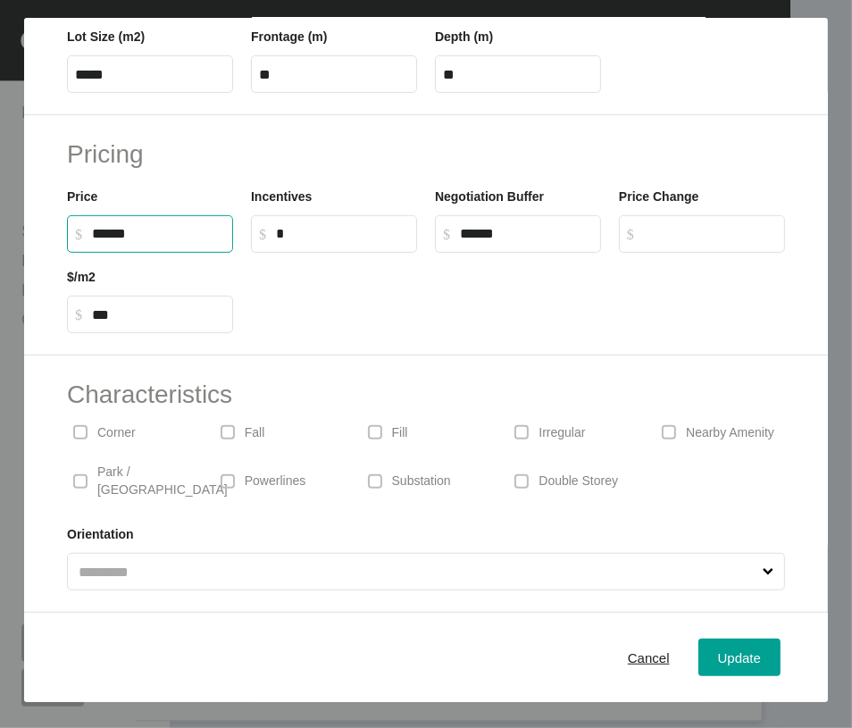
drag, startPoint x: 109, startPoint y: 152, endPoint x: 95, endPoint y: 157, distance: 15.3
click at [95, 226] on input "******" at bounding box center [158, 233] width 133 height 15
type input "******"
click at [707, 665] on div "Save Lot Details Stage 8 Lot Number *** Status Available Titled False Notes 0 /…" at bounding box center [426, 364] width 852 height 728
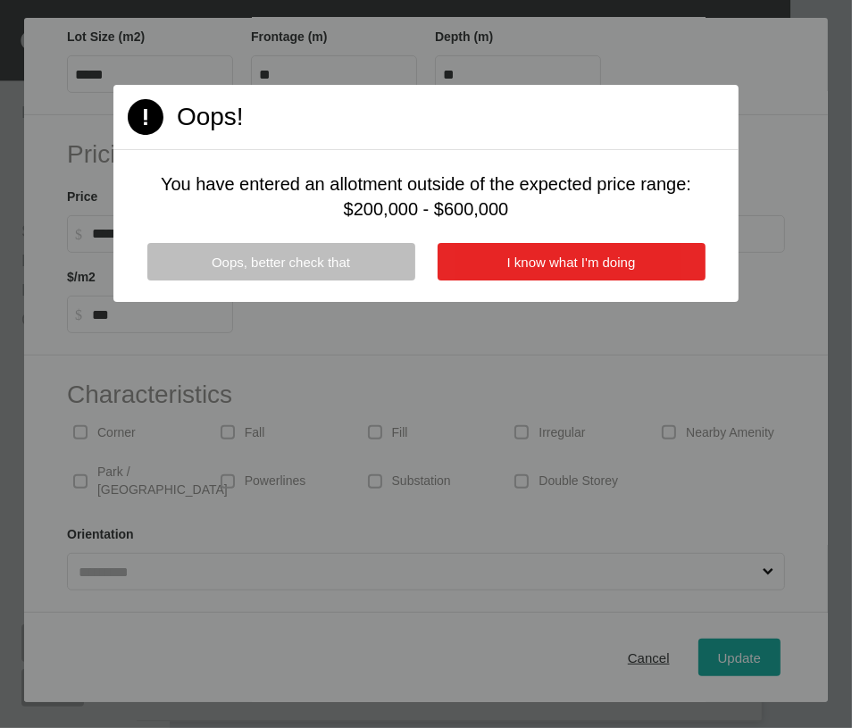
click at [616, 281] on button "I know what I'm doing" at bounding box center [572, 262] width 268 height 38
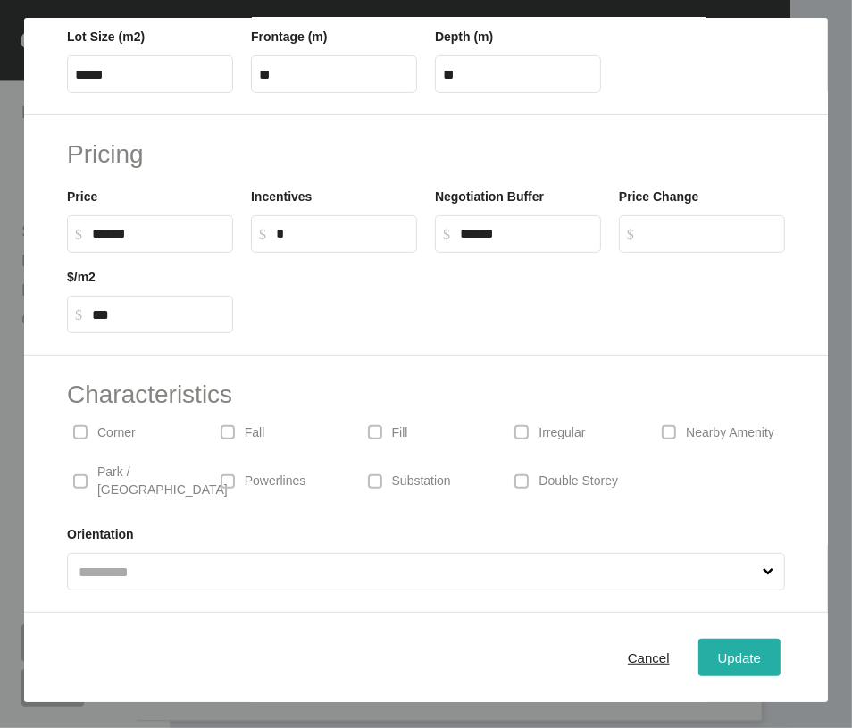
click at [751, 666] on span "Update" at bounding box center [739, 657] width 43 height 15
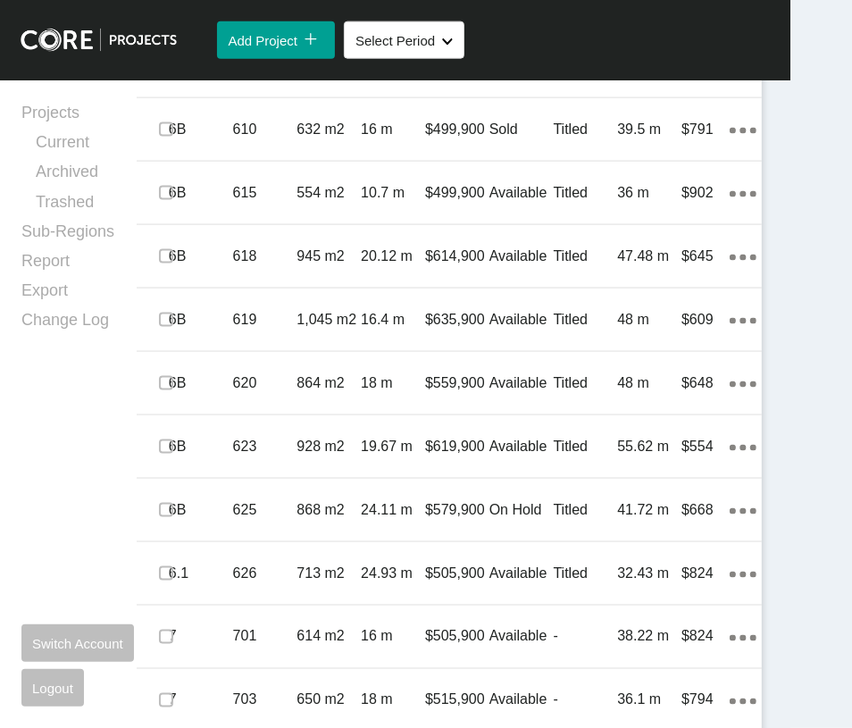
scroll to position [1472, 0]
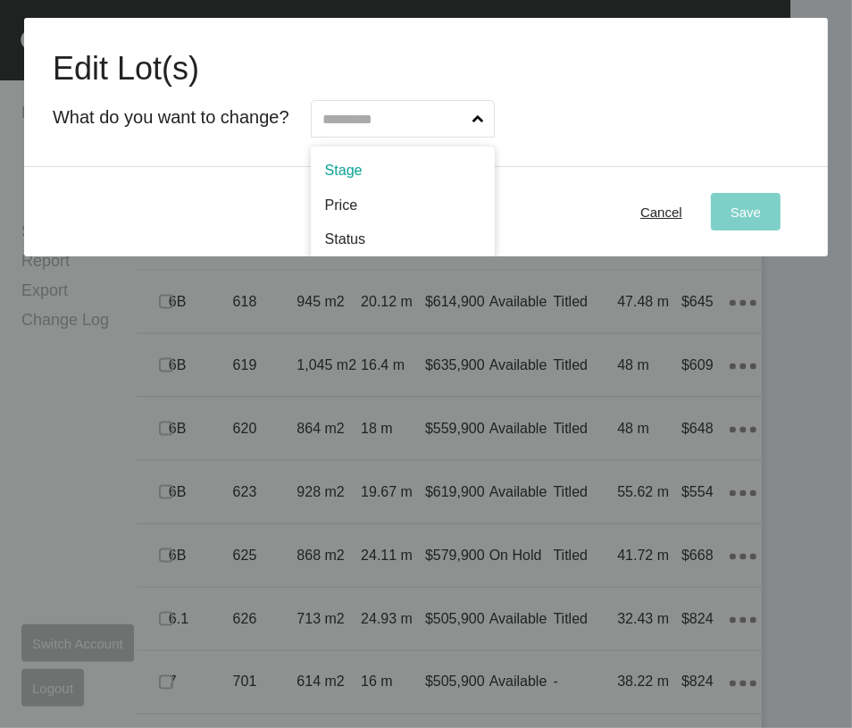
click at [456, 137] on input "text" at bounding box center [394, 119] width 150 height 36
type input "**"
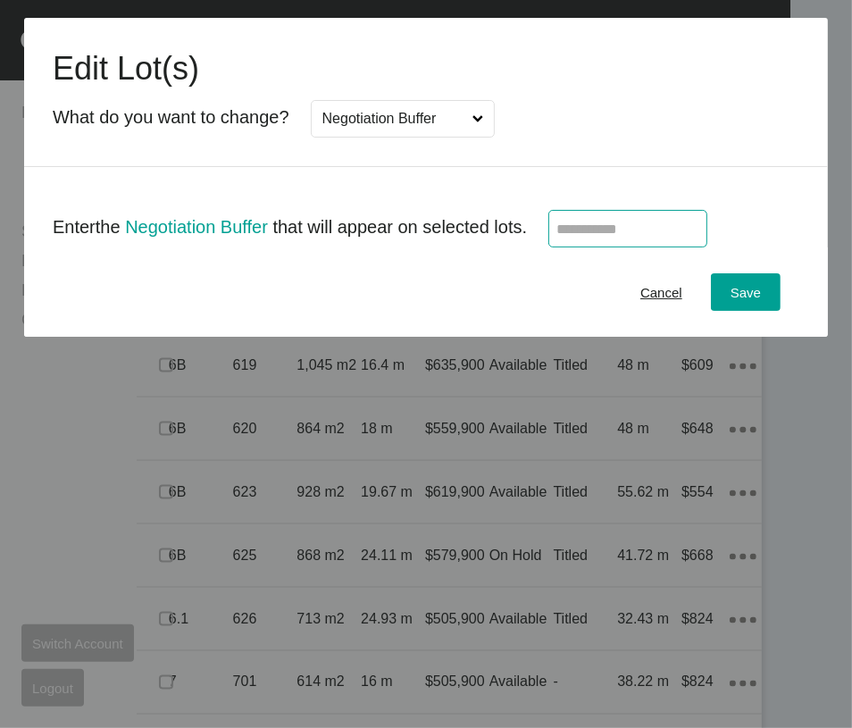
click at [670, 237] on input "text" at bounding box center [628, 229] width 143 height 15
type input "******"
click at [724, 311] on button "Save" at bounding box center [746, 292] width 70 height 38
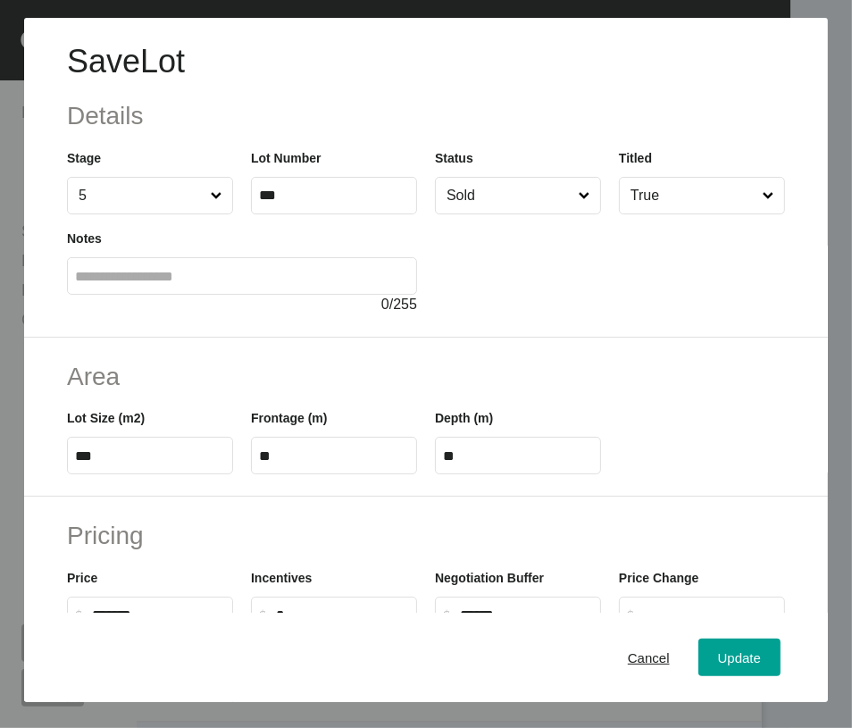
scroll to position [613, 0]
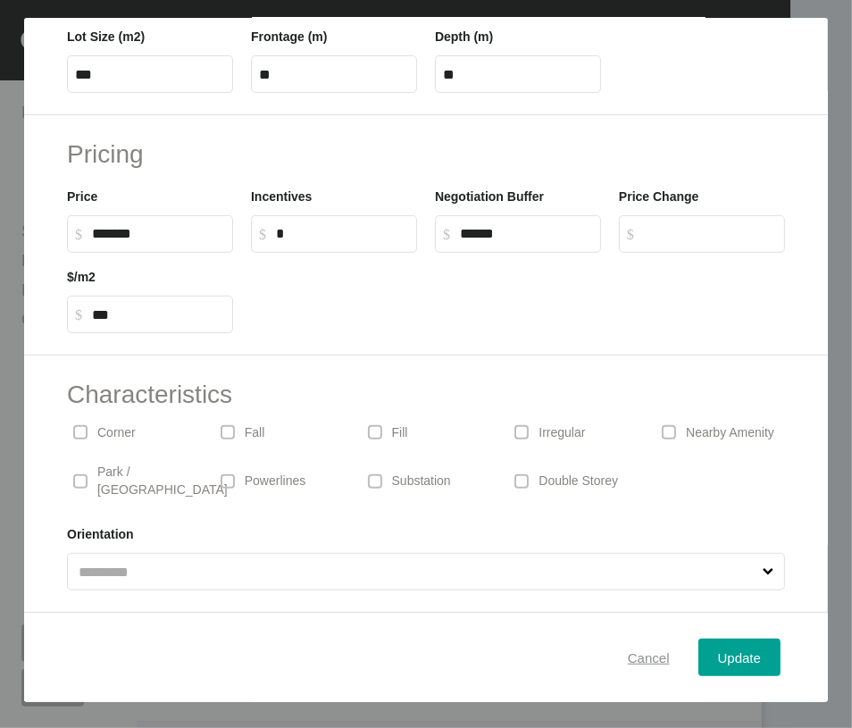
click at [628, 666] on span "Cancel" at bounding box center [649, 657] width 42 height 15
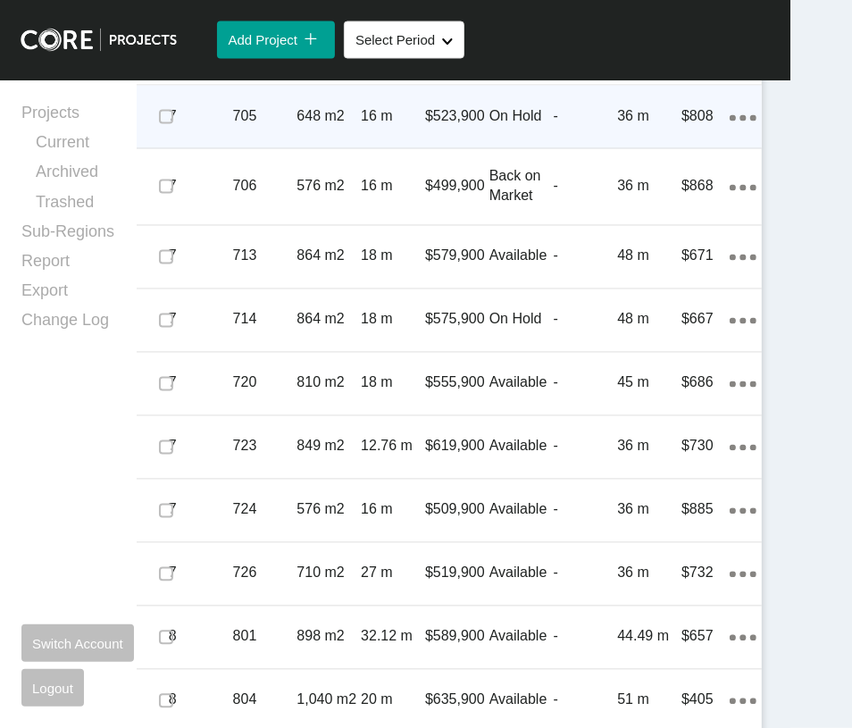
scroll to position [2746, 0]
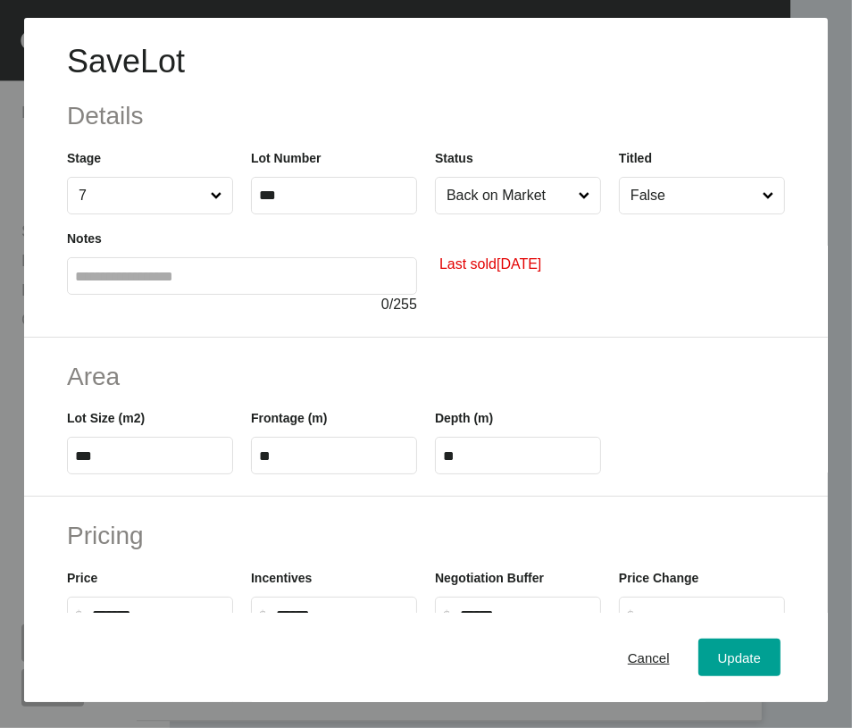
scroll to position [613, 0]
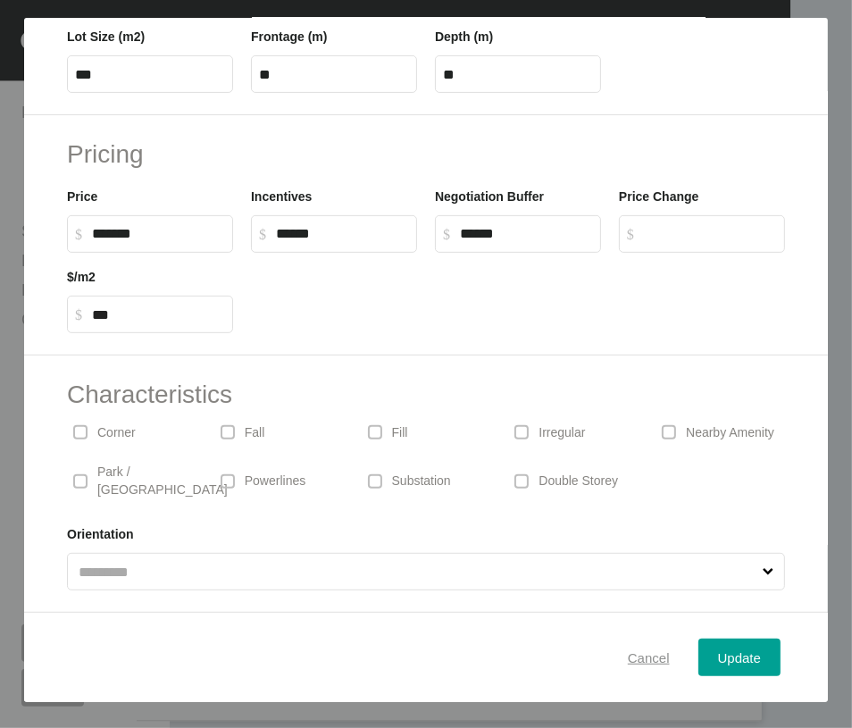
click at [628, 655] on span "Cancel" at bounding box center [649, 657] width 42 height 15
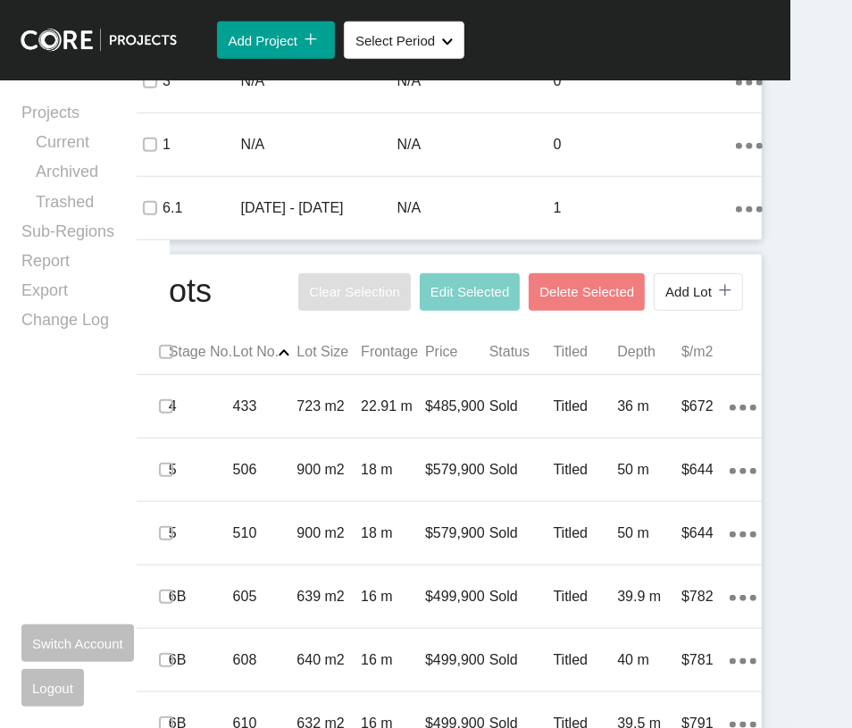
scroll to position [0, 0]
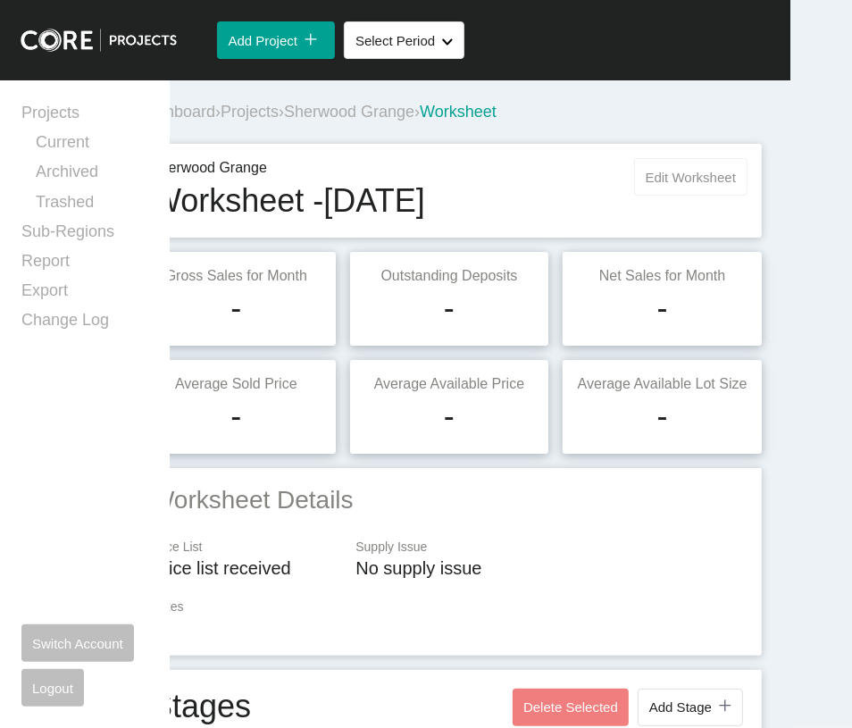
click at [649, 185] on span "Edit Worksheet" at bounding box center [691, 177] width 90 height 15
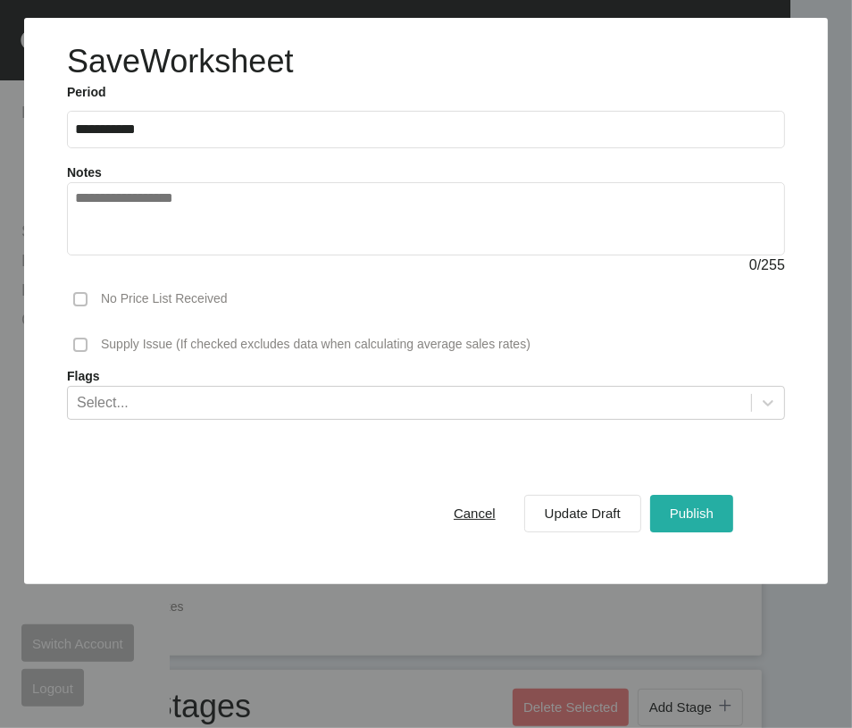
click at [690, 521] on span "Publish" at bounding box center [692, 513] width 44 height 15
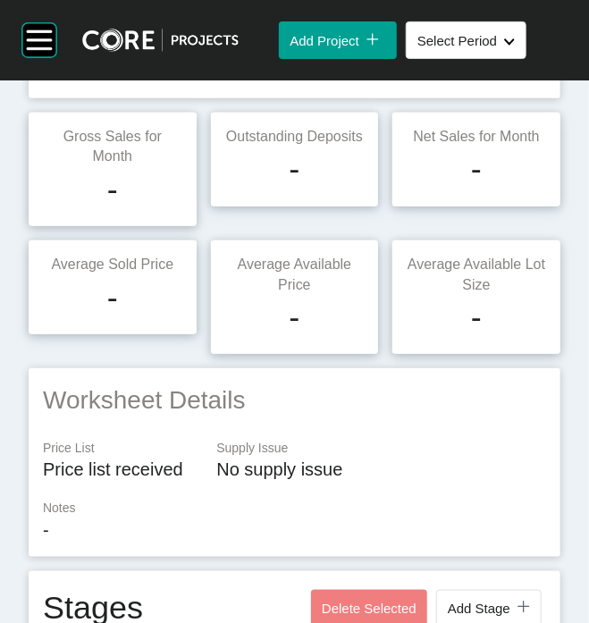
scroll to position [74, 0]
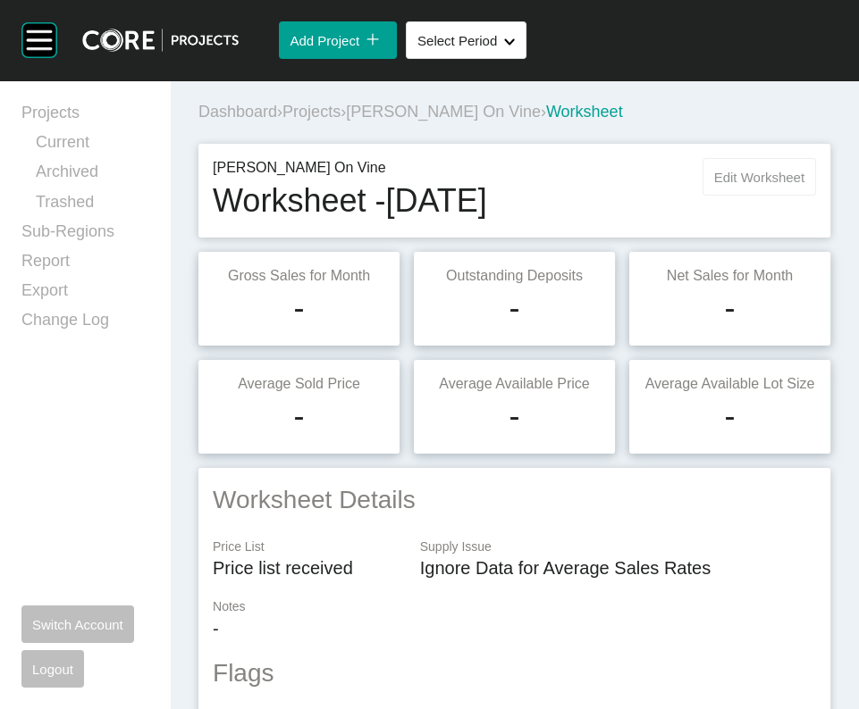
click at [757, 185] on span "Edit Worksheet" at bounding box center [759, 177] width 90 height 15
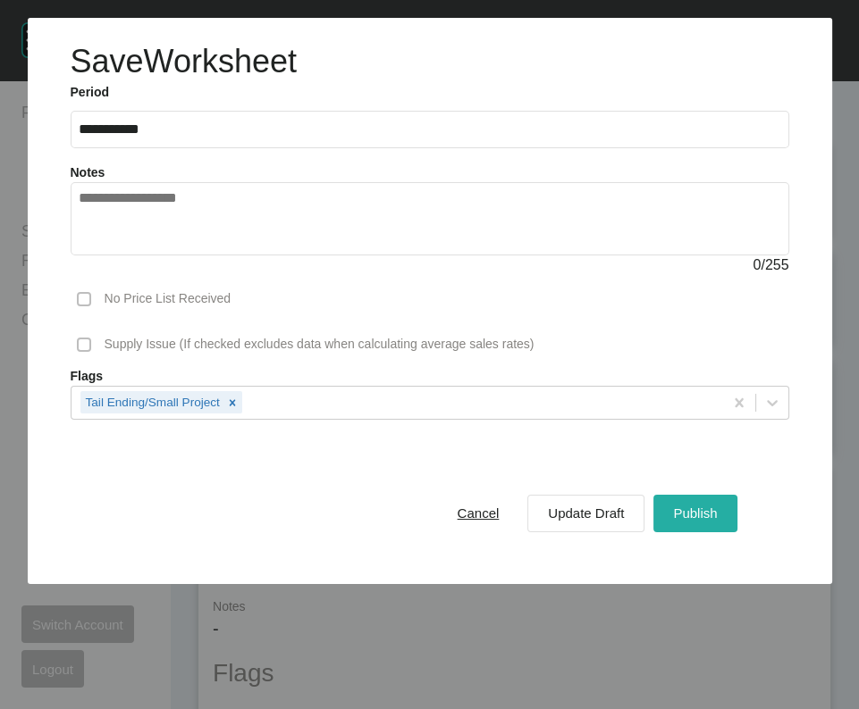
click at [686, 521] on span "Publish" at bounding box center [695, 513] width 44 height 15
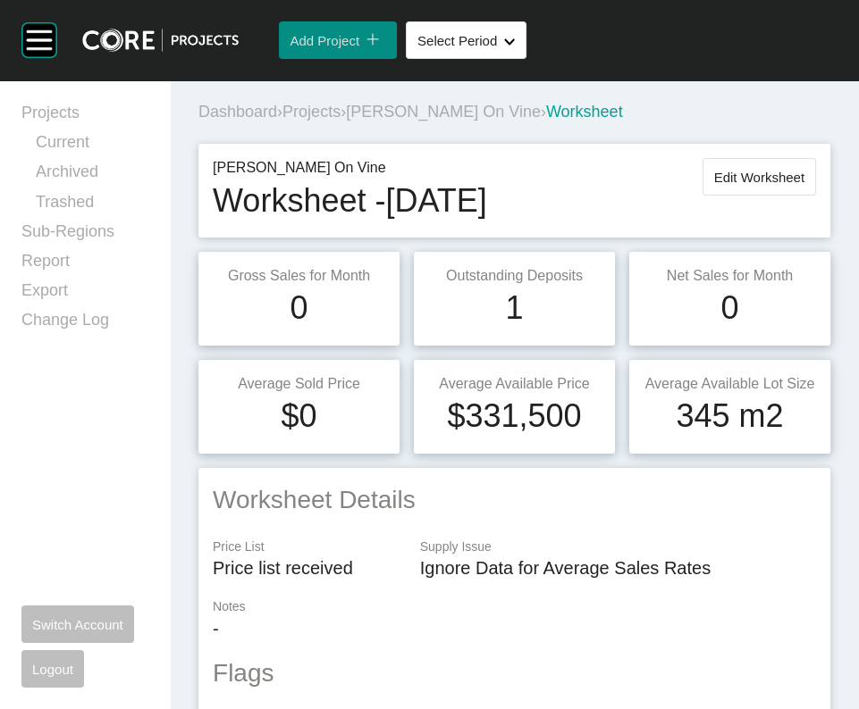
scroll to position [1771, 0]
